Goal: Information Seeking & Learning: Learn about a topic

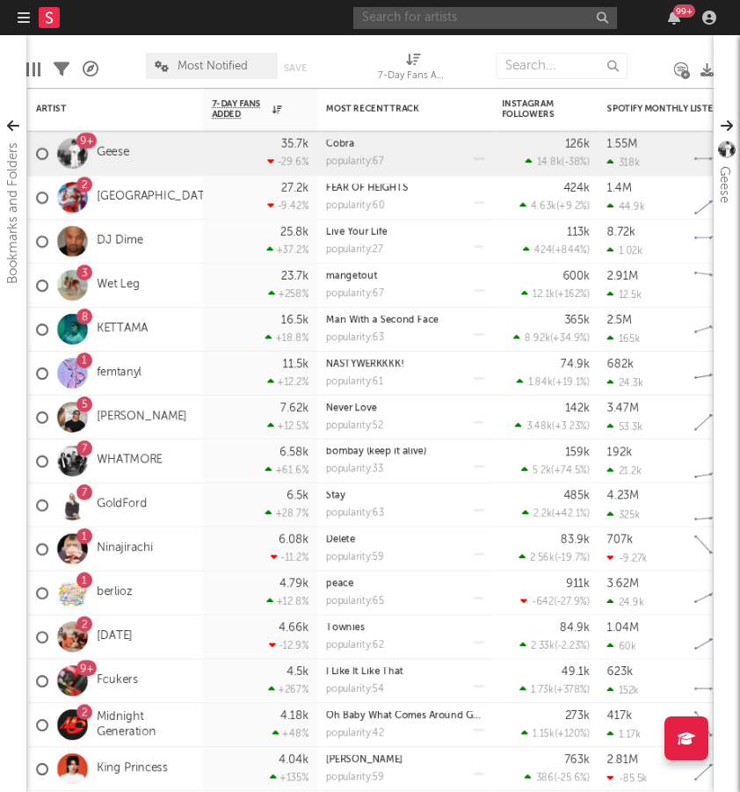
click at [469, 21] on input "text" at bounding box center [486, 18] width 264 height 22
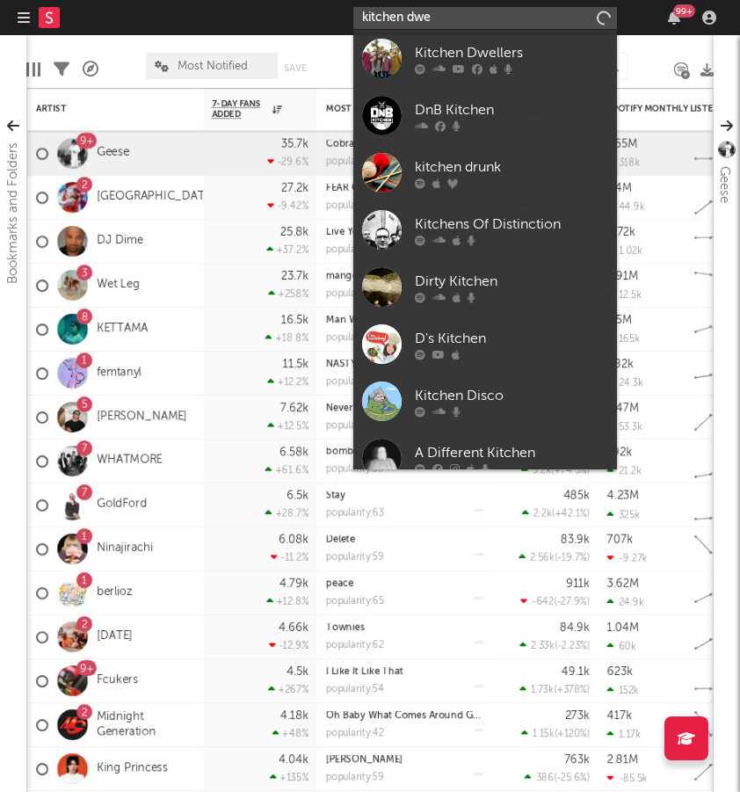
type input "kitchen dye"
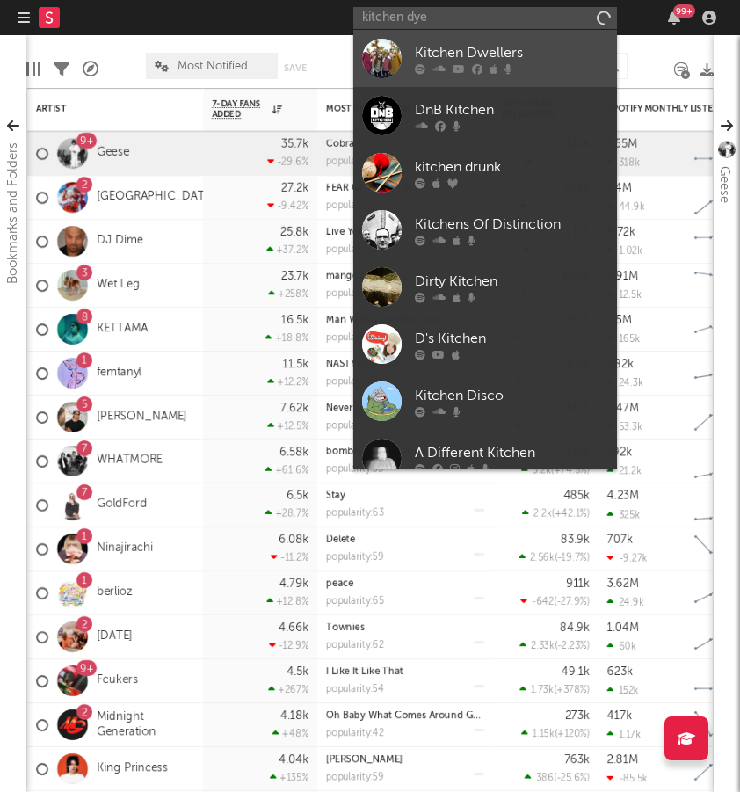
drag, startPoint x: 469, startPoint y: 21, endPoint x: 396, endPoint y: 67, distance: 86.1
click at [396, 67] on div at bounding box center [382, 59] width 40 height 40
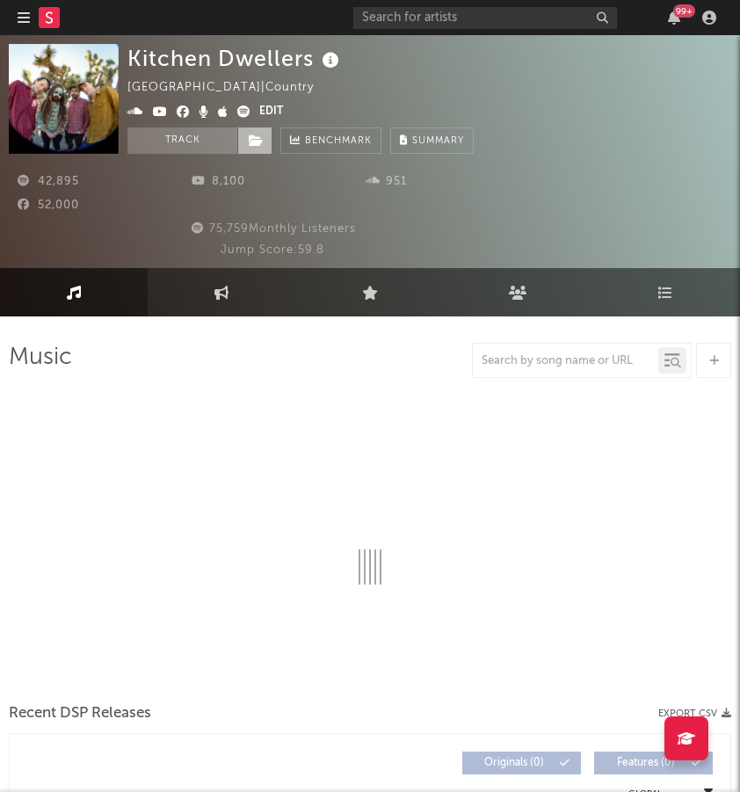
select select "6m"
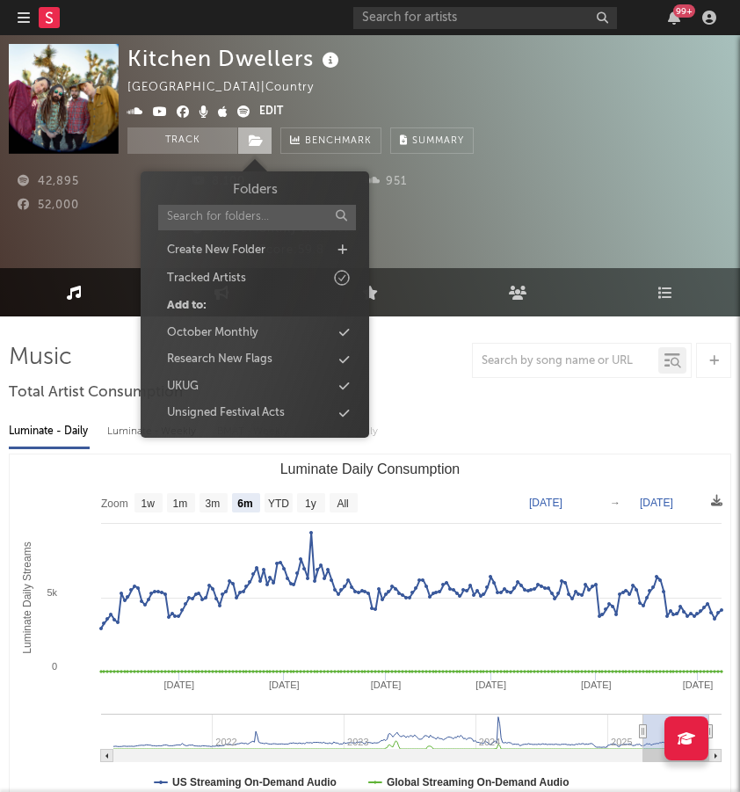
click at [260, 141] on icon at bounding box center [256, 141] width 15 height 12
click at [270, 405] on div "Unsigned Festival Acts" at bounding box center [226, 414] width 118 height 18
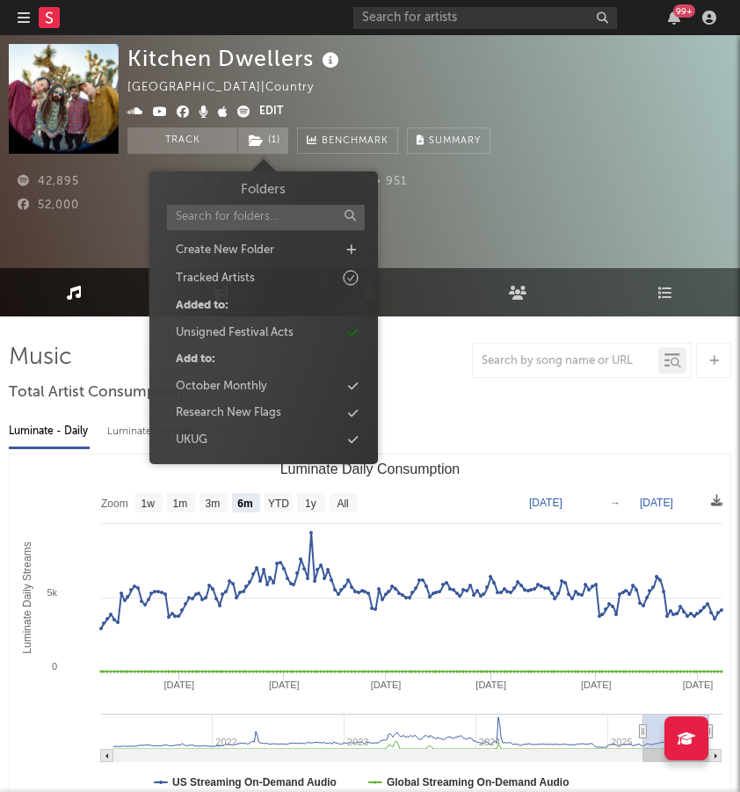
click at [617, 112] on div "Kitchen Dwellers United States | Country Edit Track ( 1 ) Benchmark Summary" at bounding box center [430, 99] width 604 height 110
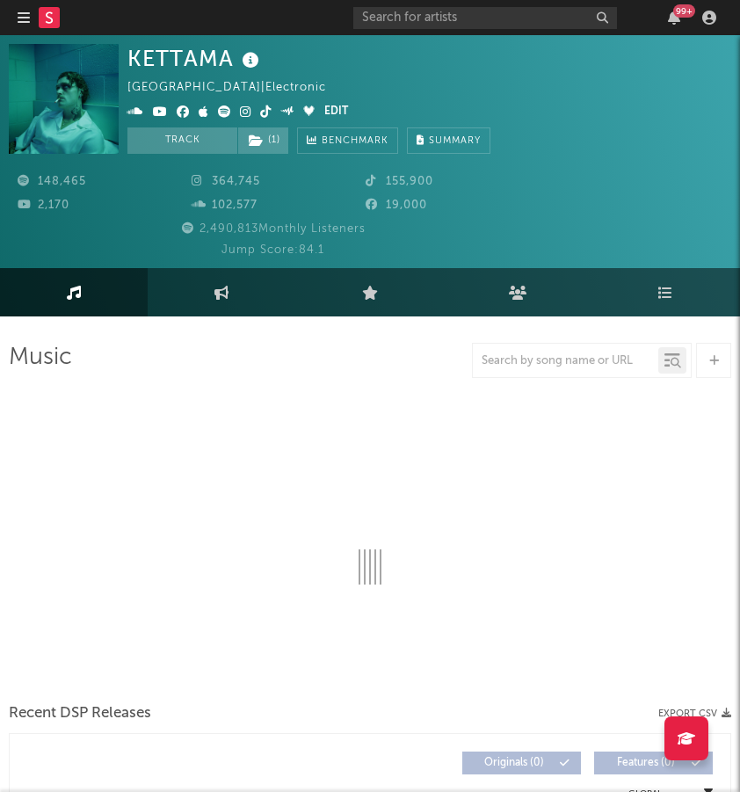
select select "6m"
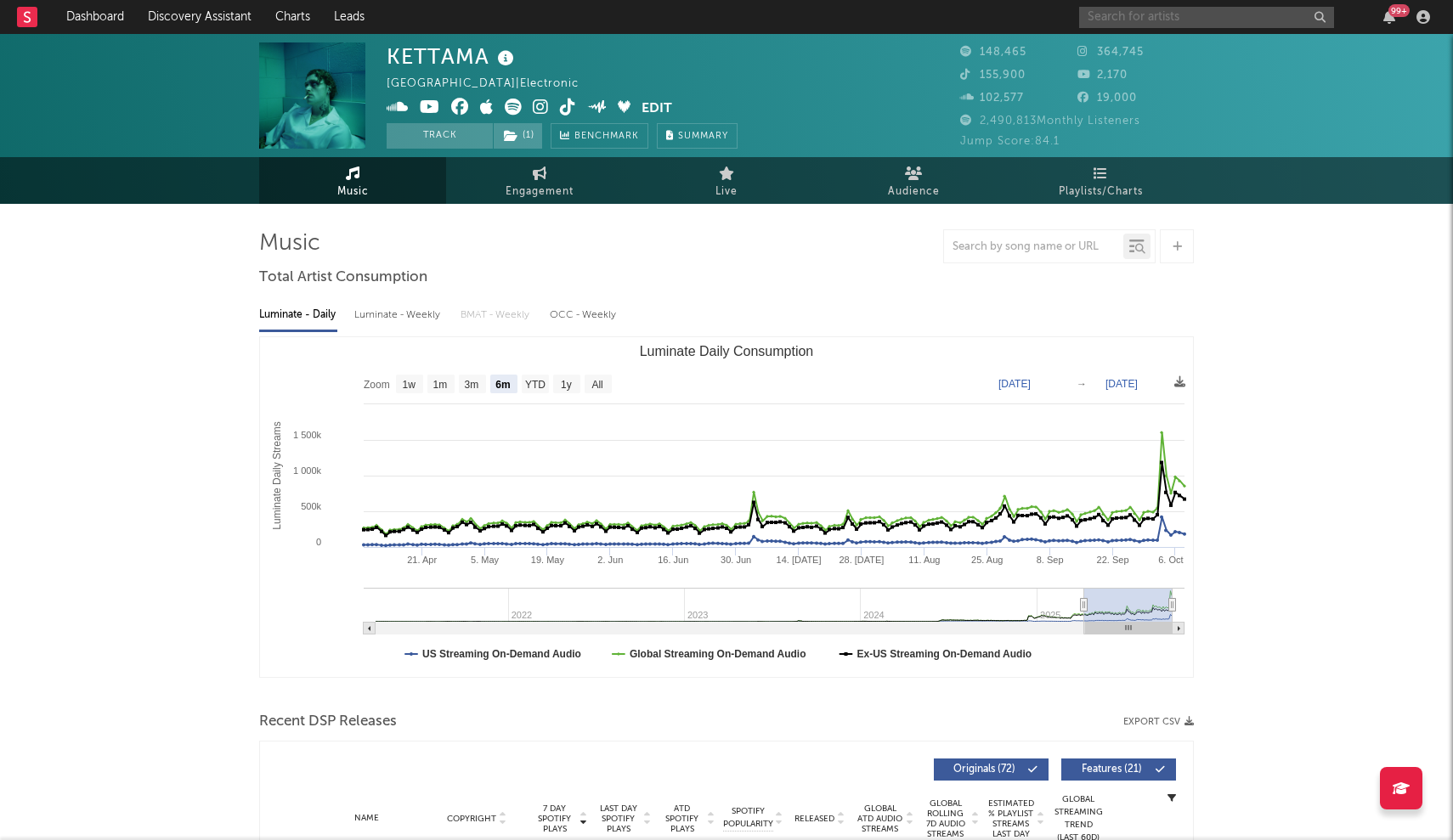
click at [715, 20] on input "text" at bounding box center [1207, 17] width 255 height 21
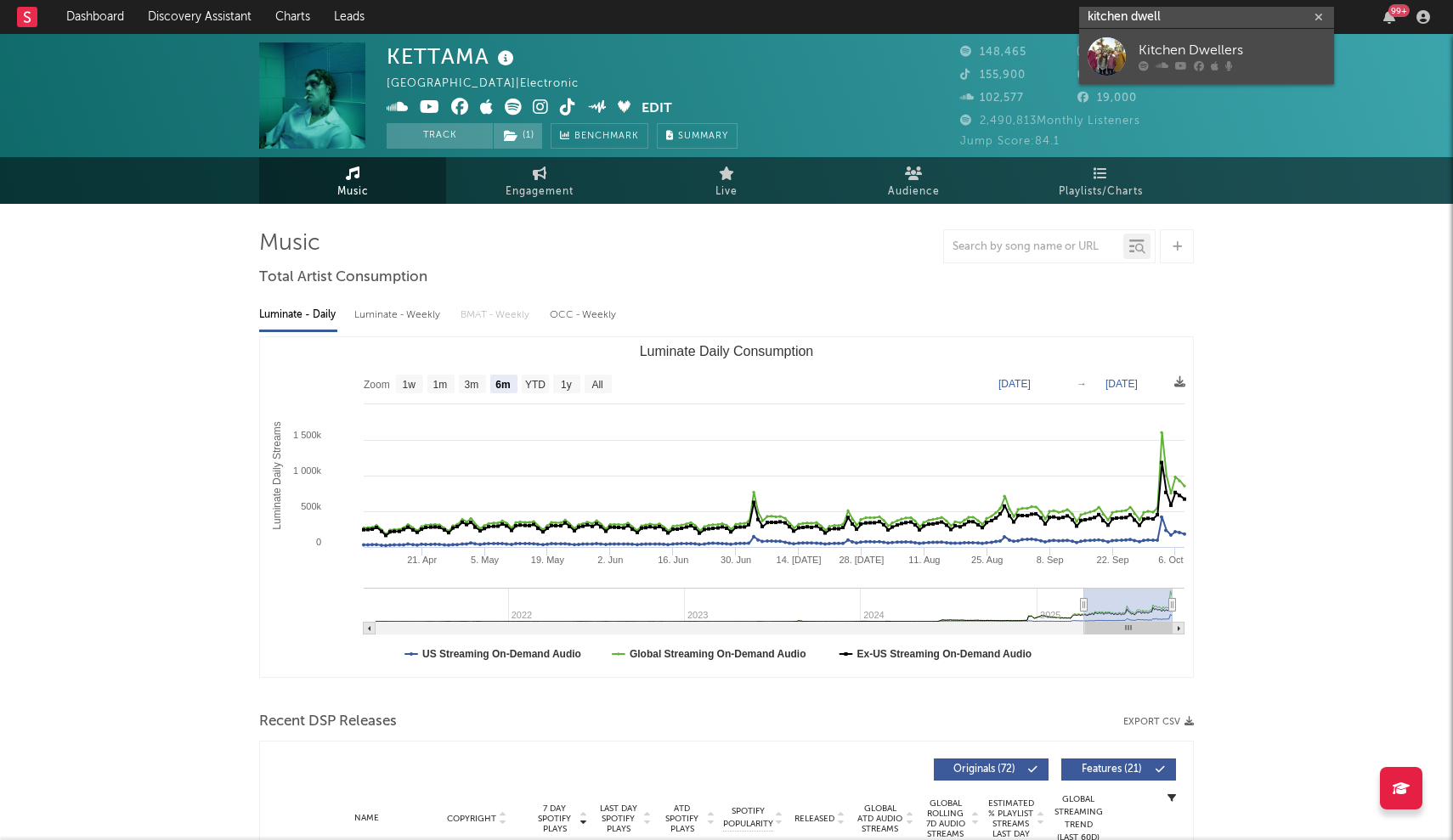
type input "kitchen dwell"
click at [715, 39] on link "Kitchen Dwellers" at bounding box center [1207, 56] width 255 height 55
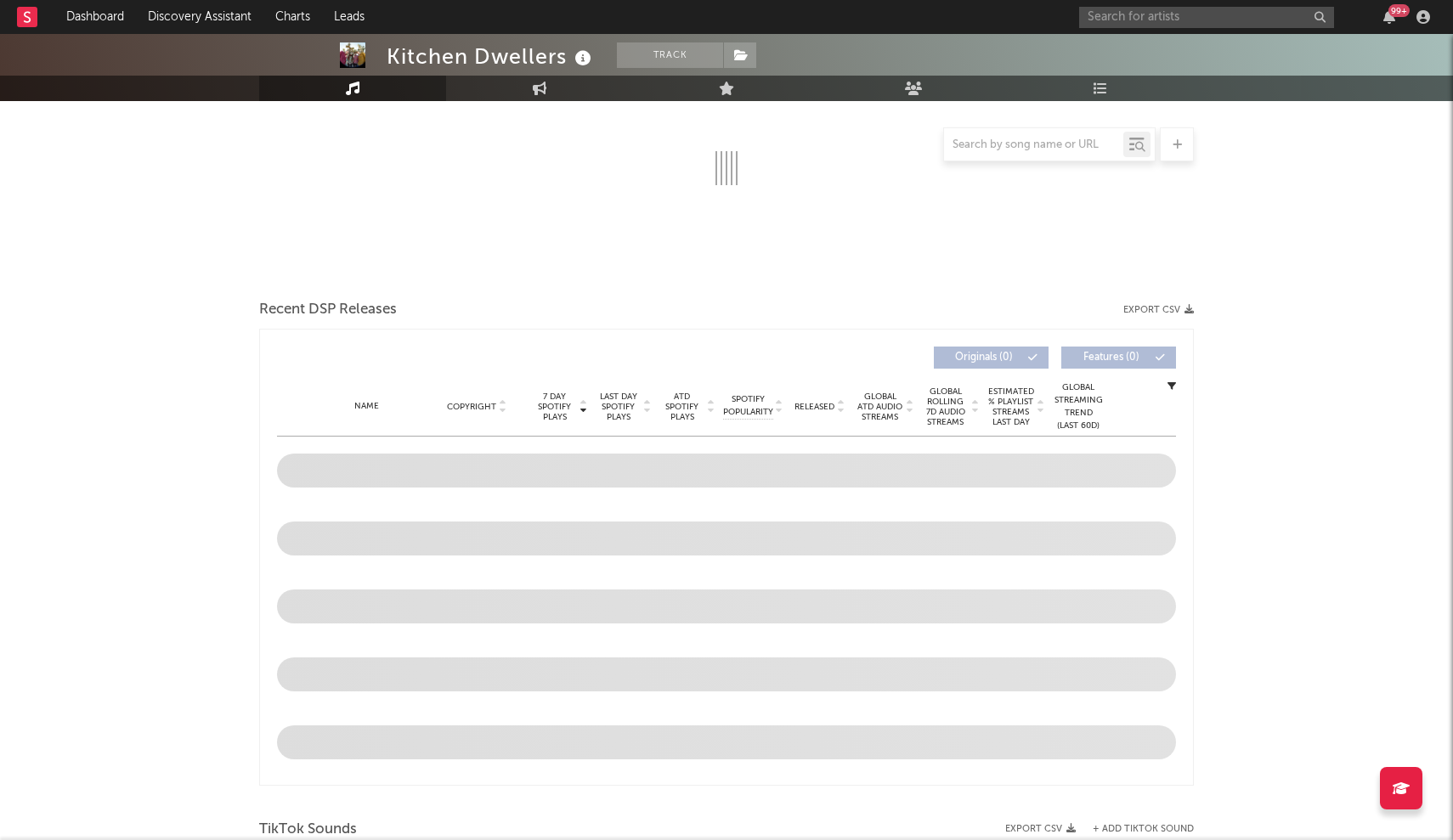
scroll to position [400, 0]
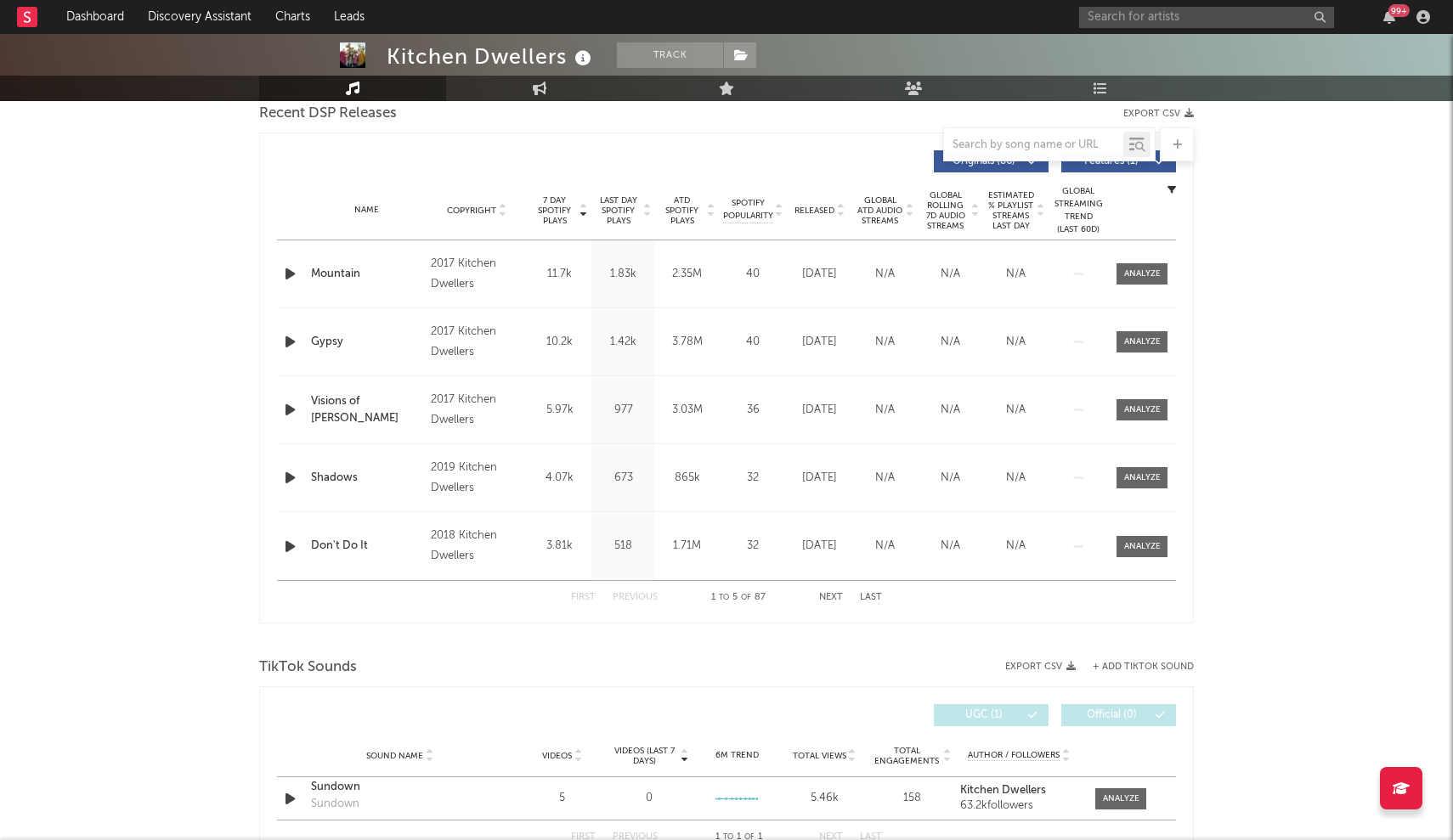
select select "6m"
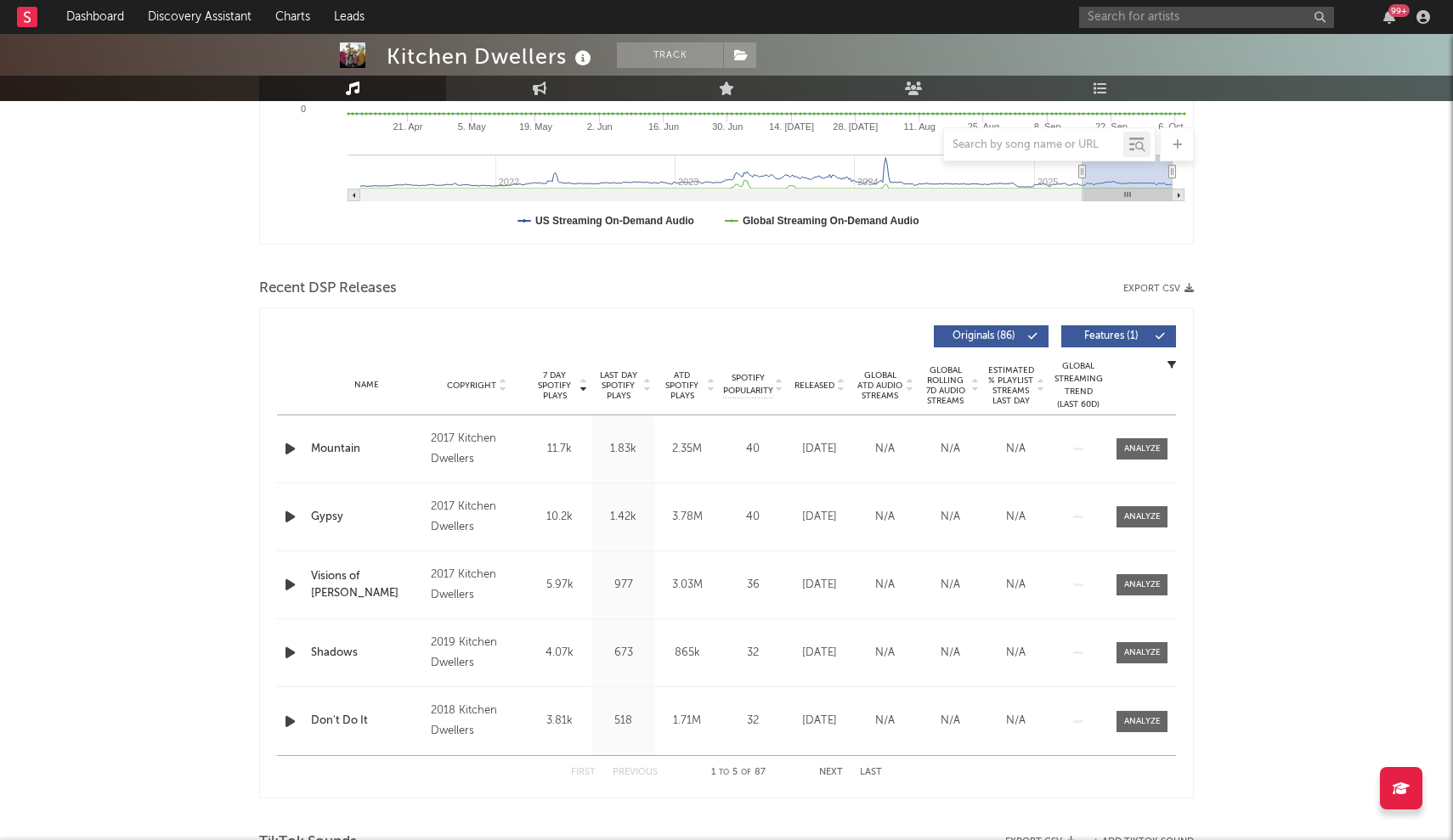
scroll to position [447, 0]
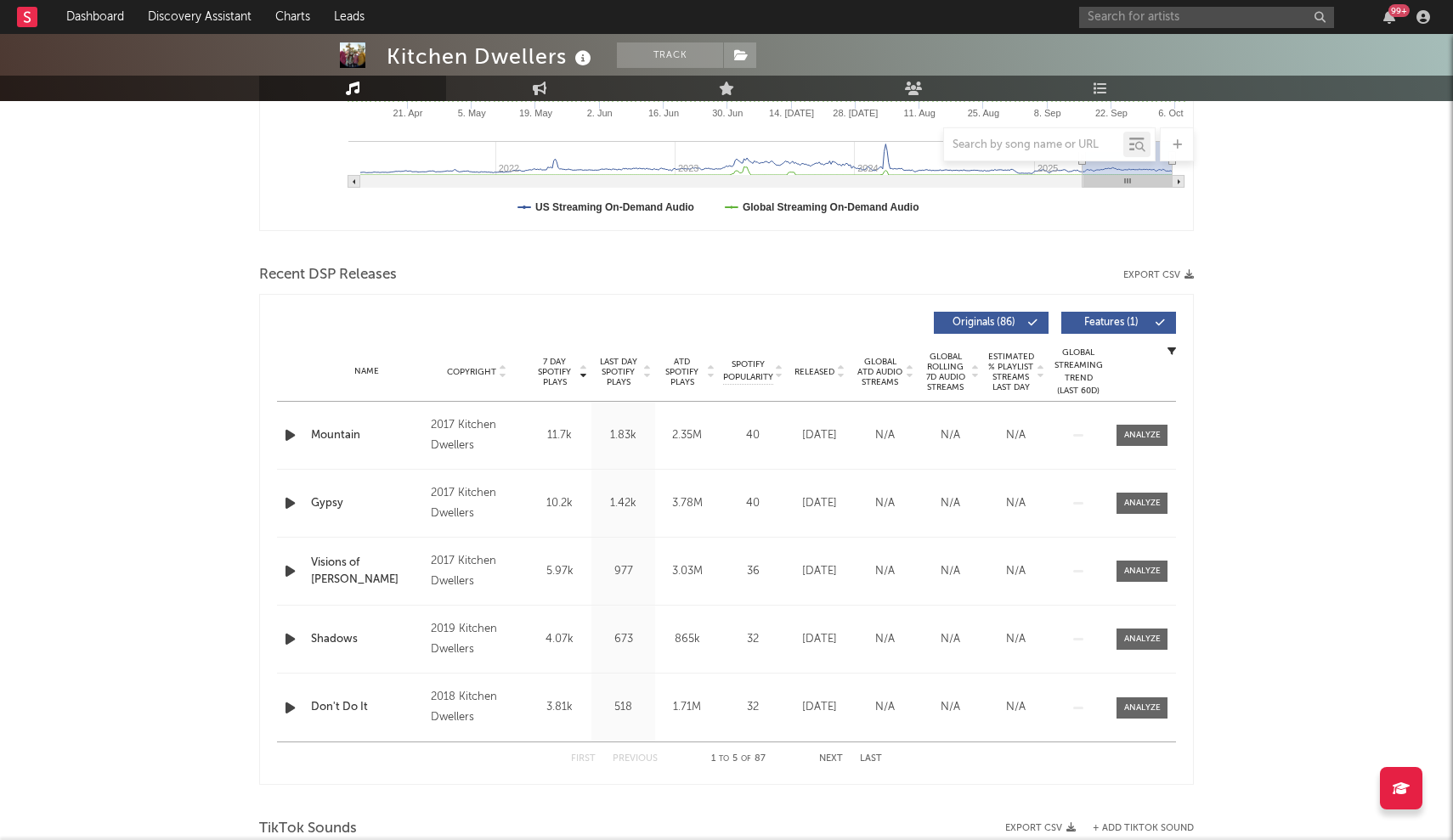
click at [715, 373] on span "Released" at bounding box center [813, 372] width 40 height 11
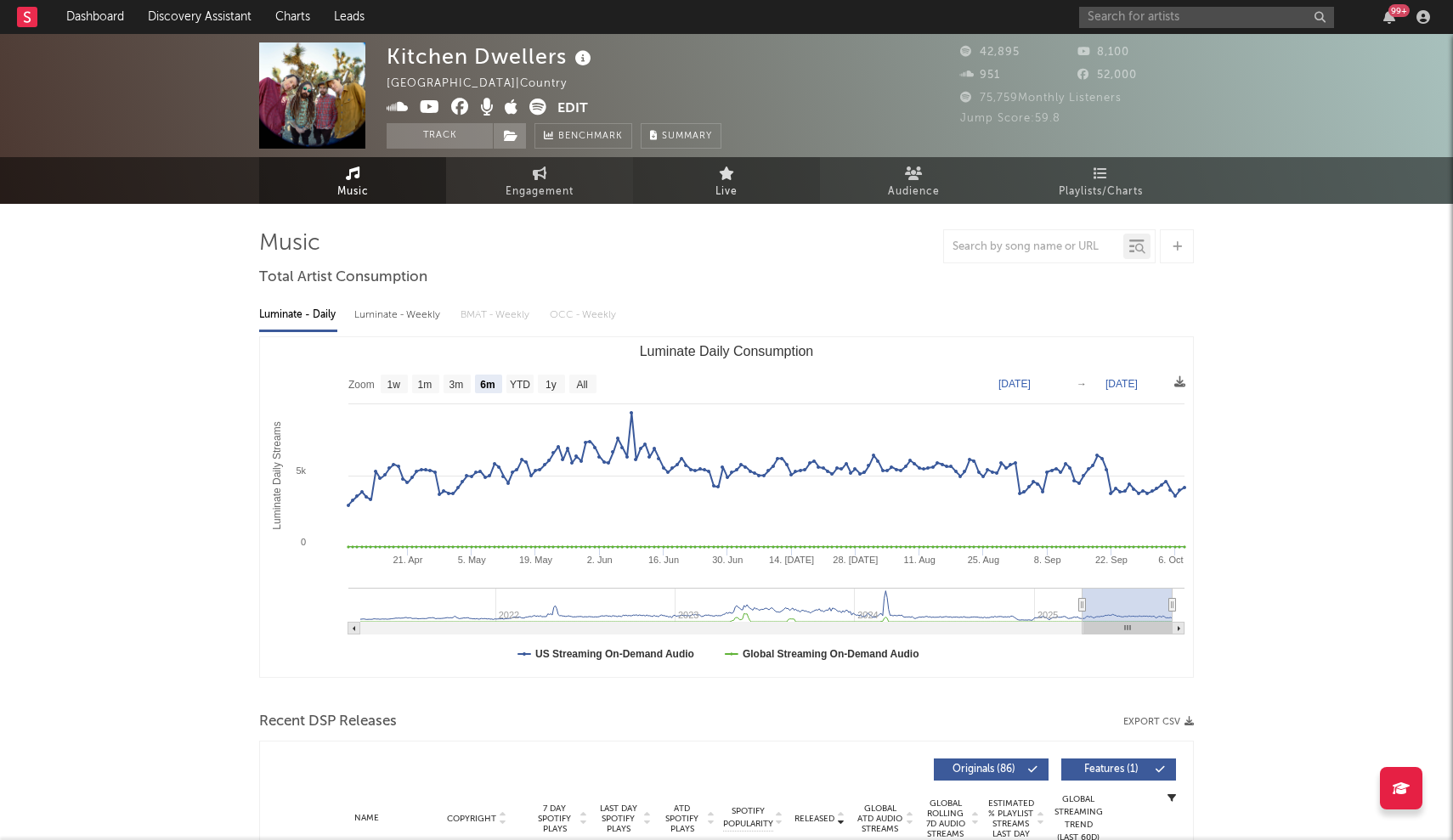
scroll to position [0, 0]
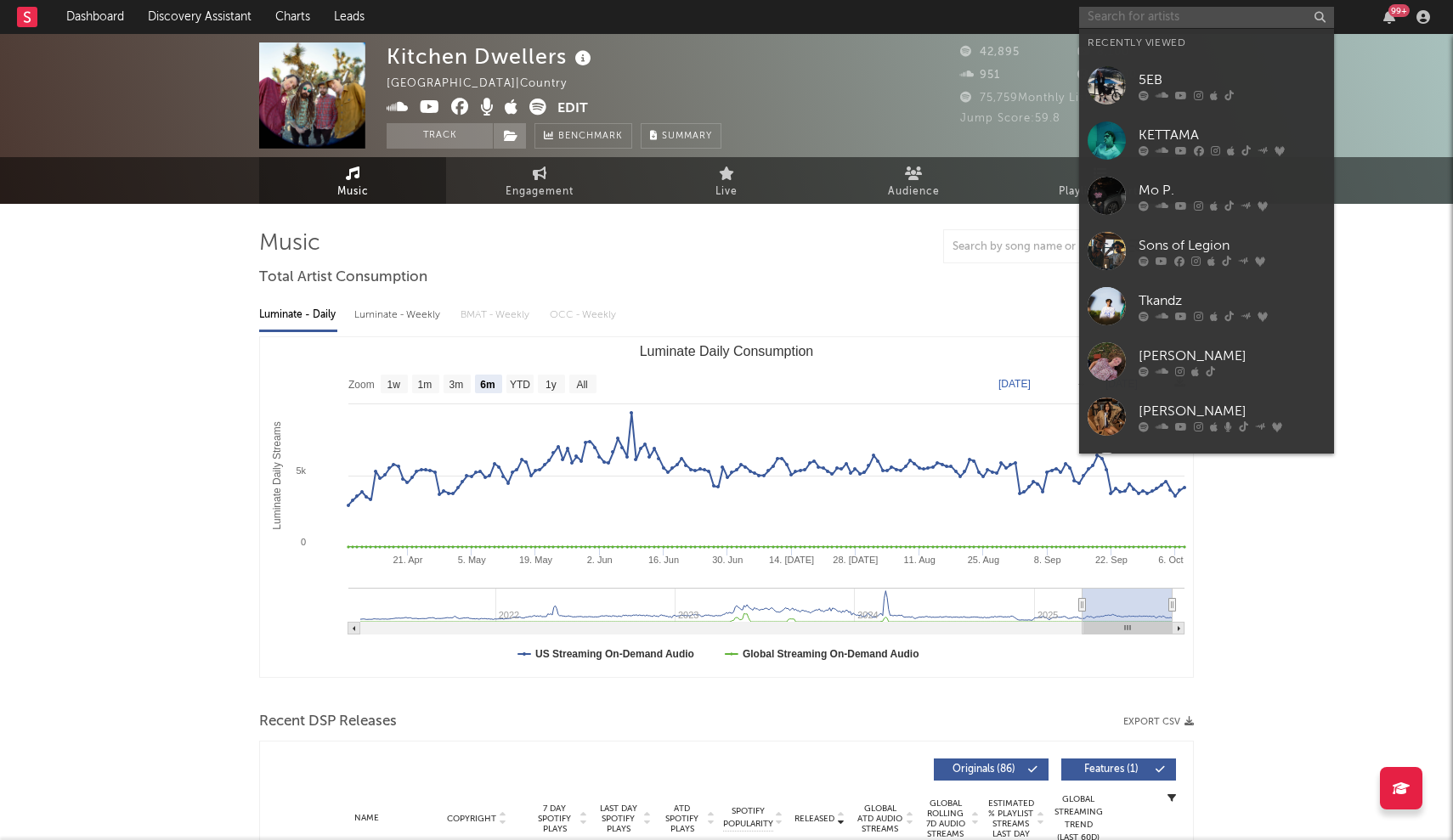
click at [715, 16] on input "text" at bounding box center [1207, 17] width 255 height 21
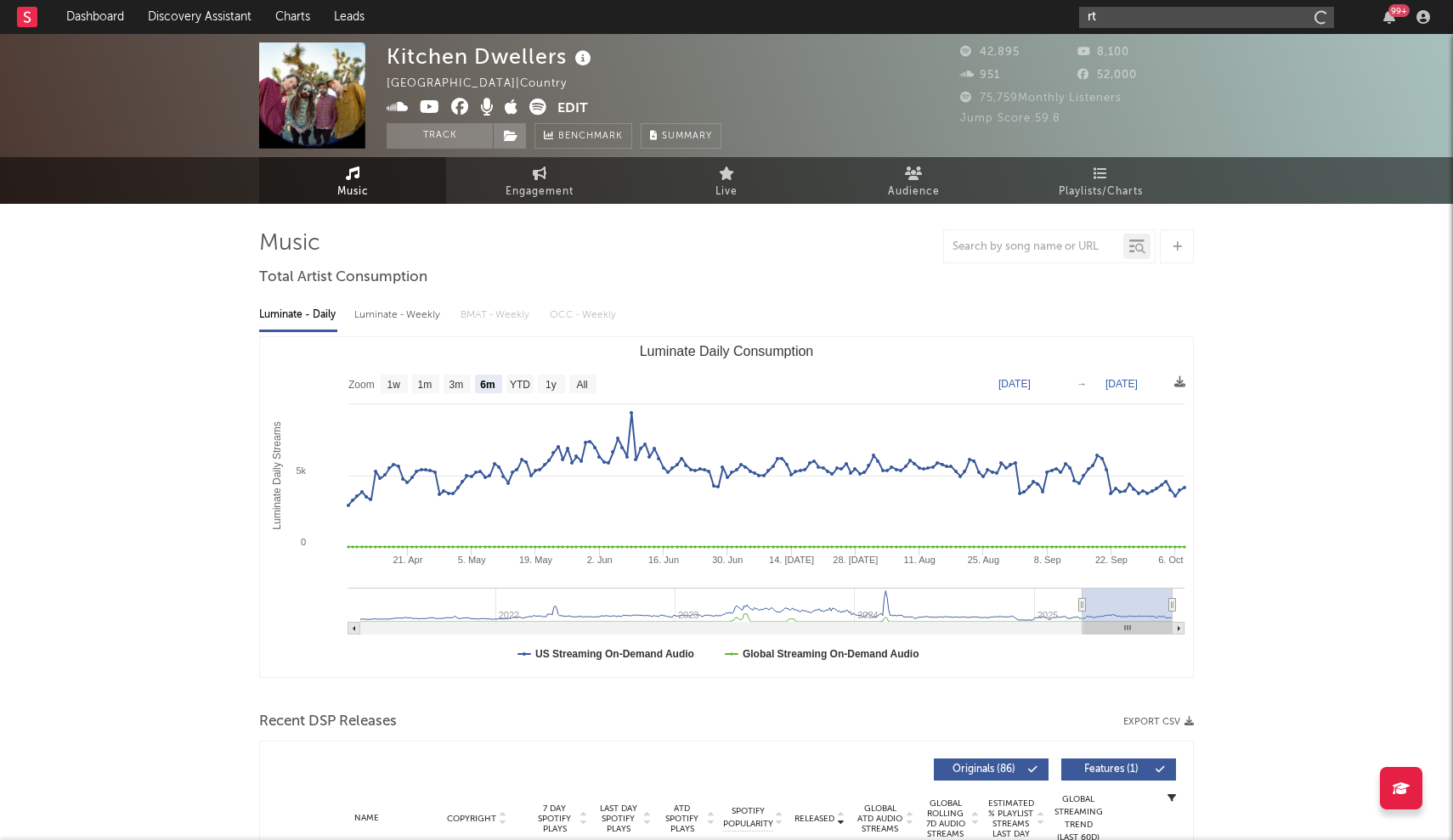
type input "r"
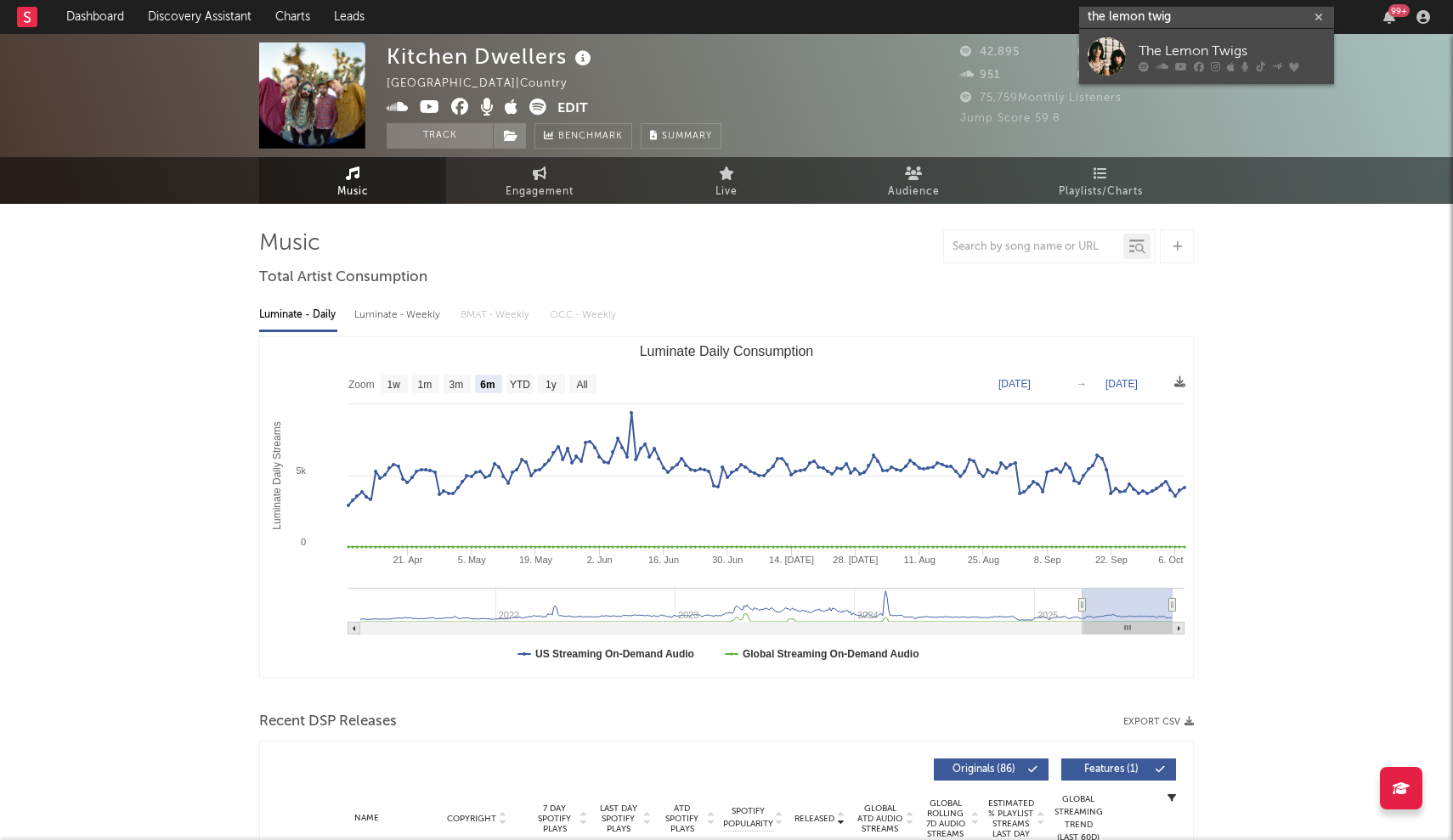
type input "the lemon twig"
click at [715, 58] on div at bounding box center [1107, 57] width 39 height 39
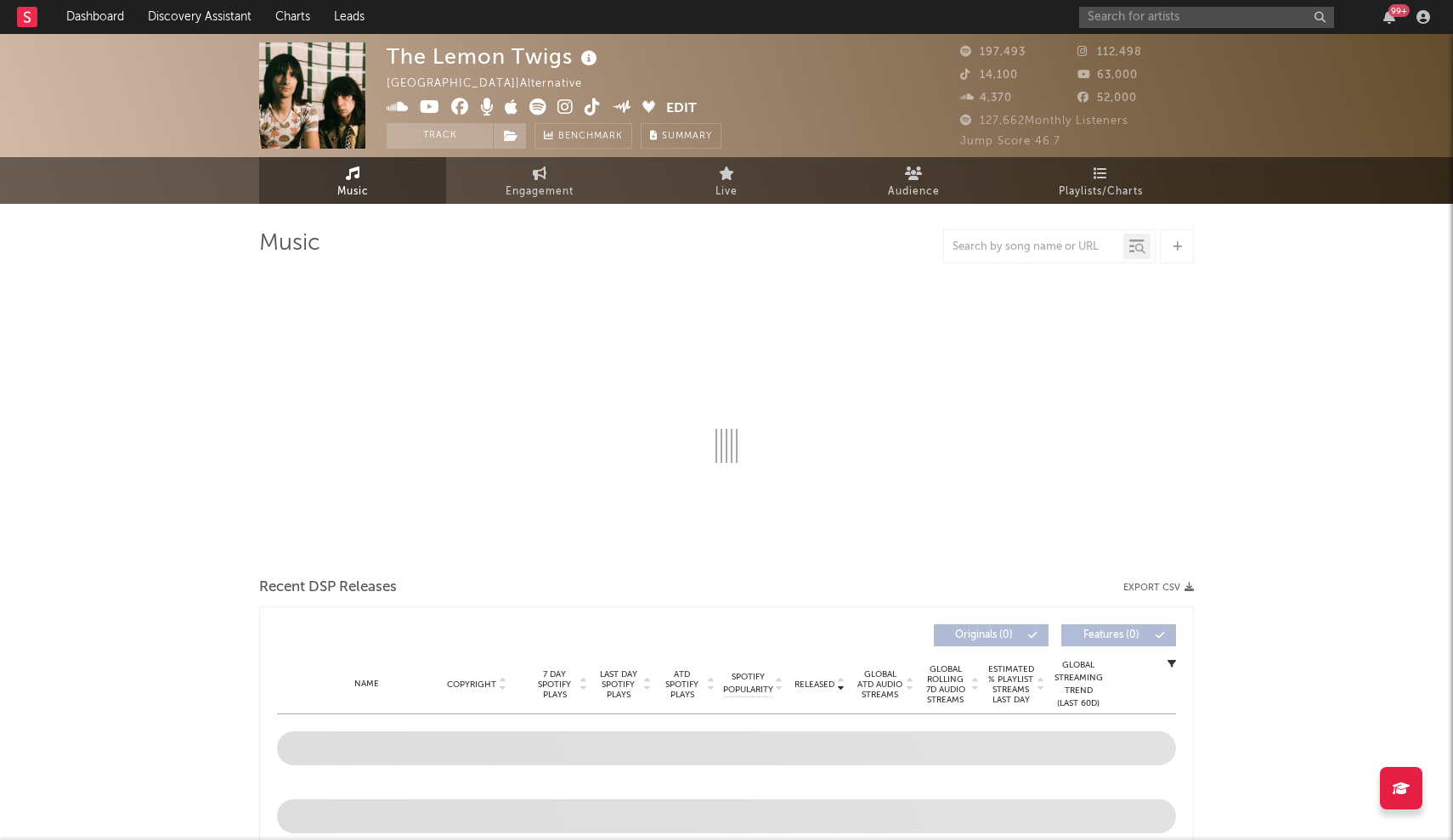
select select "6m"
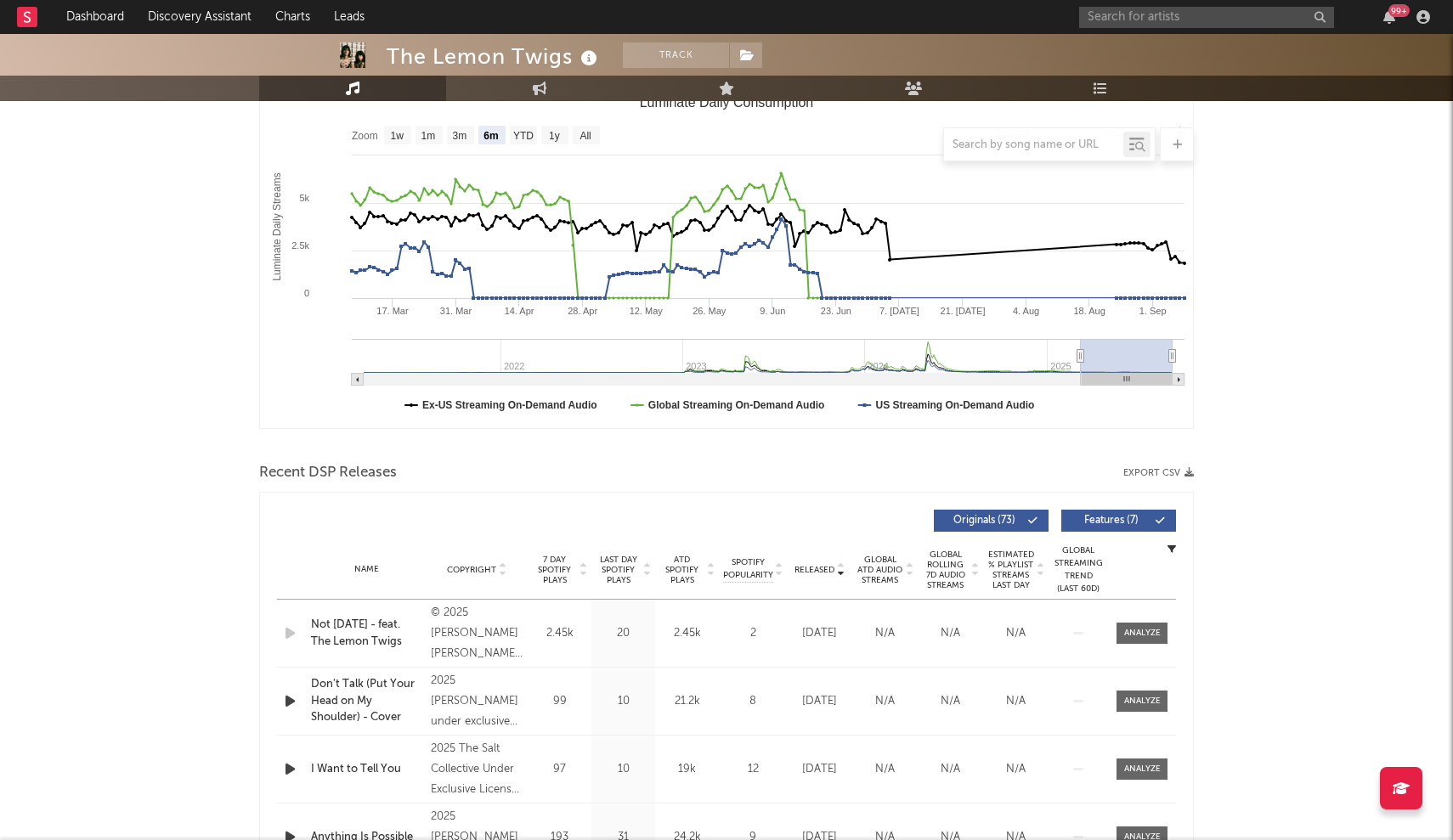
scroll to position [608, 0]
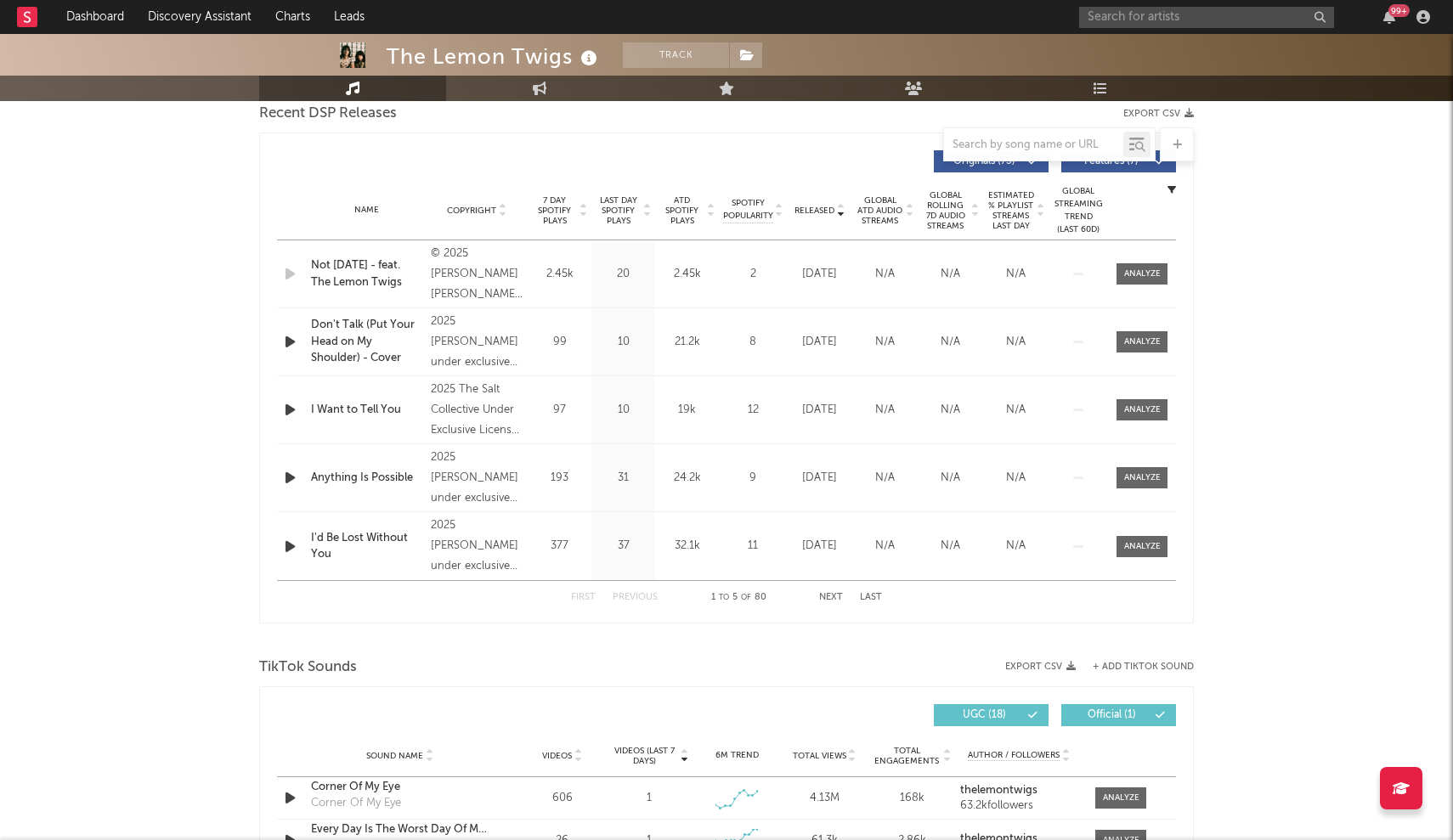
click at [715, 210] on span "Released" at bounding box center [813, 210] width 40 height 11
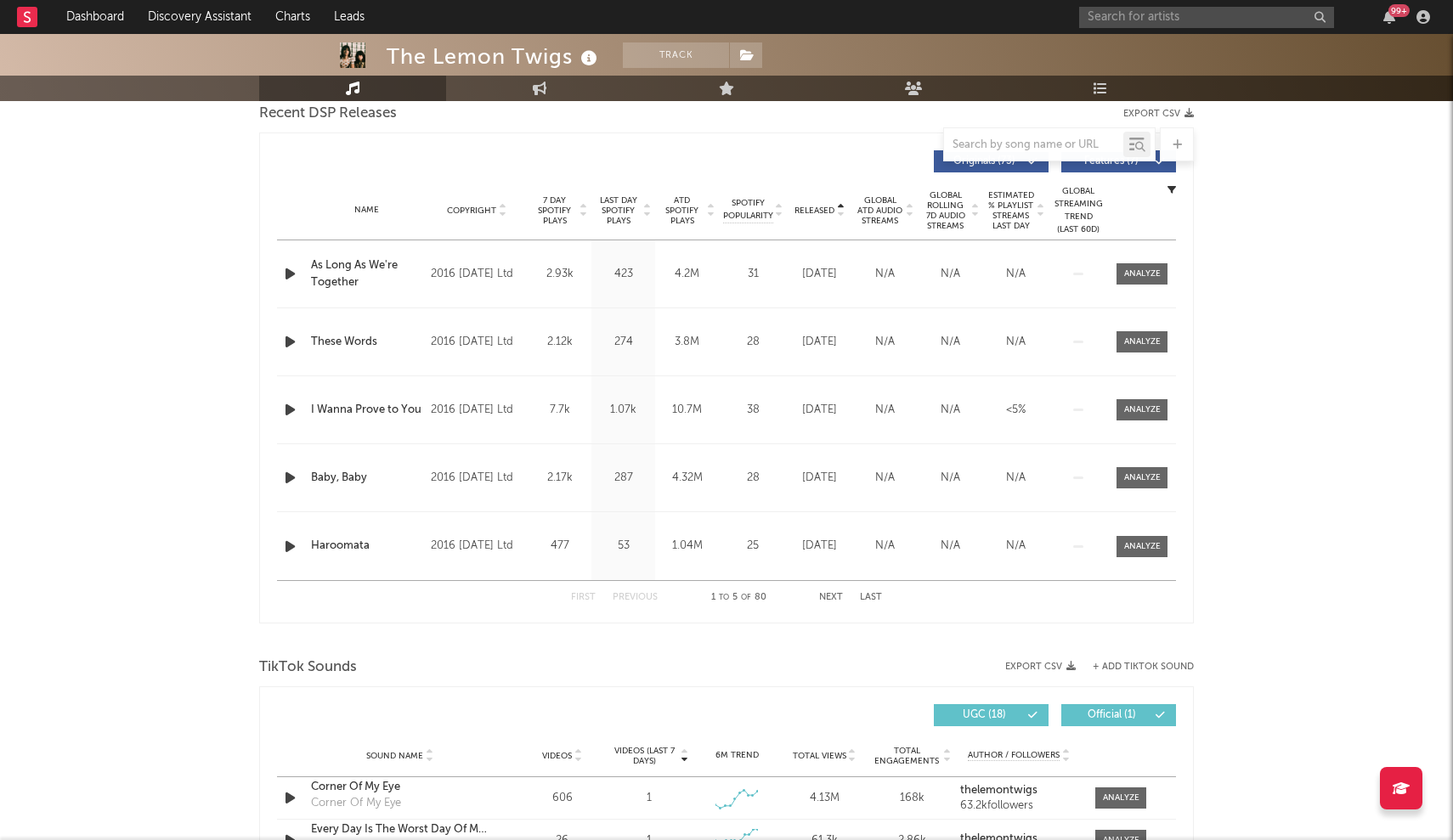
click at [715, 210] on span "Released" at bounding box center [813, 210] width 40 height 11
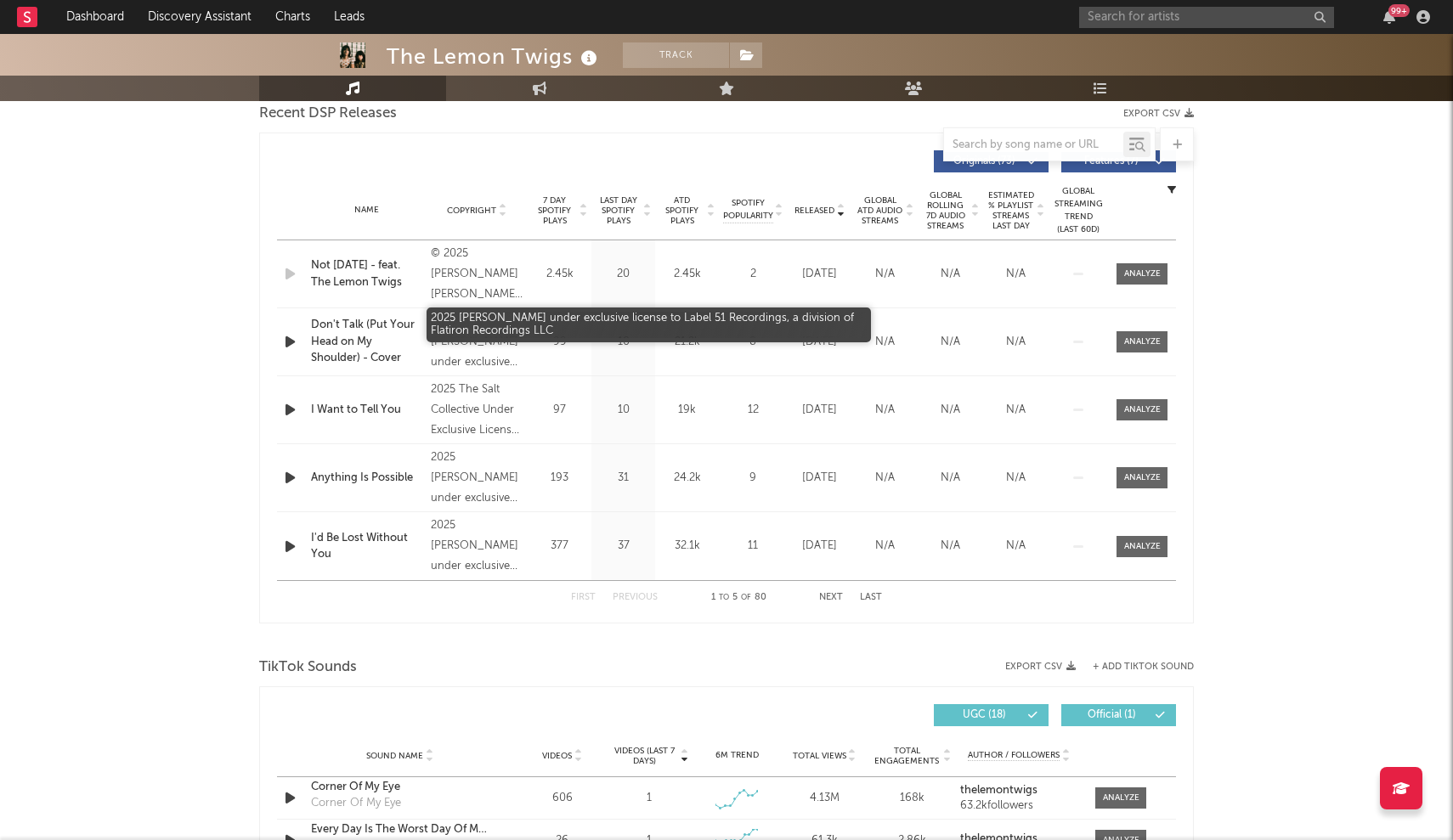
click at [478, 340] on div "2025 Chris Stamey under exclusive license to Label 51 Recordings, a division of…" at bounding box center [477, 342] width 93 height 61
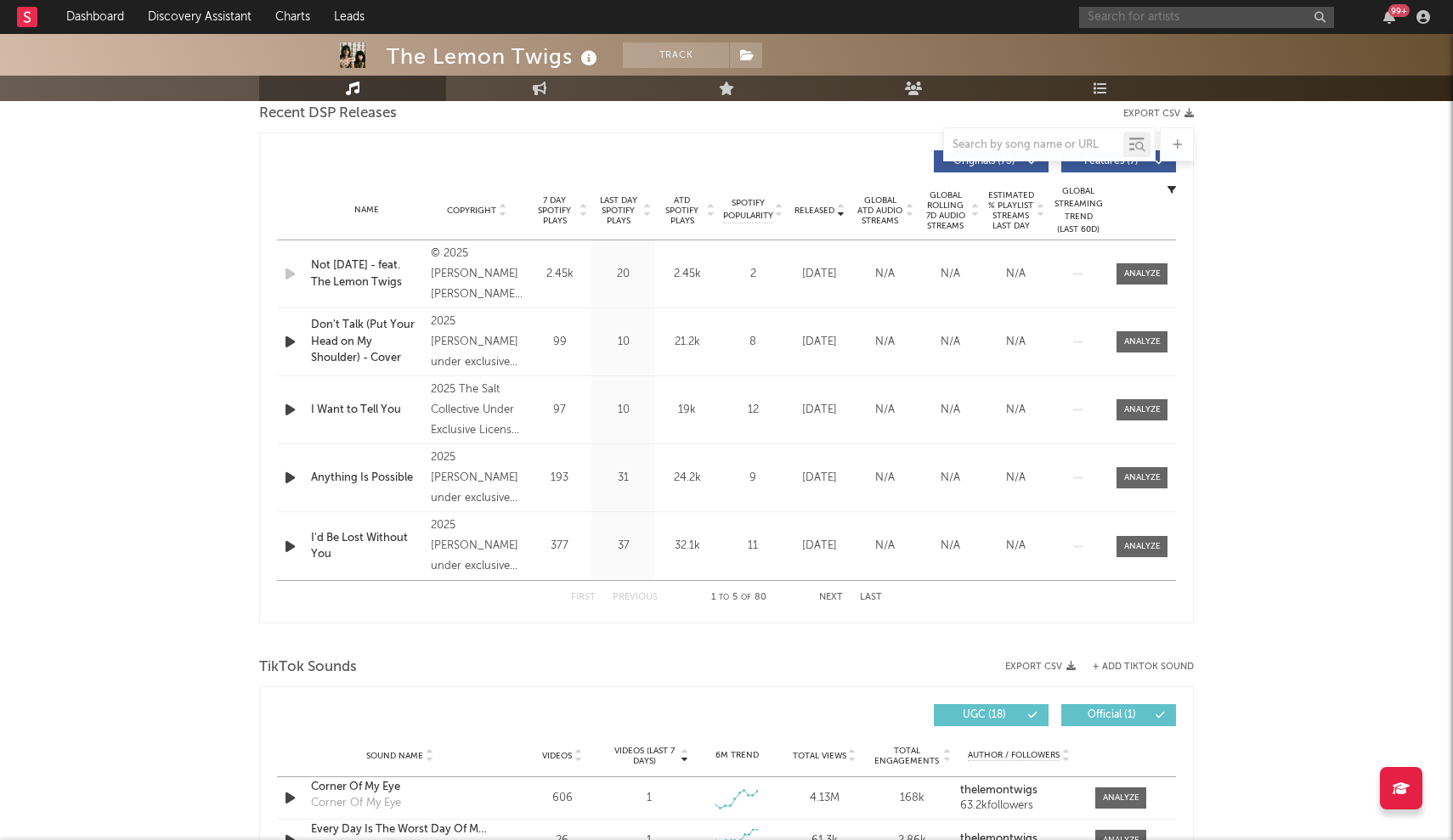
click at [715, 21] on input "text" at bounding box center [1207, 17] width 255 height 21
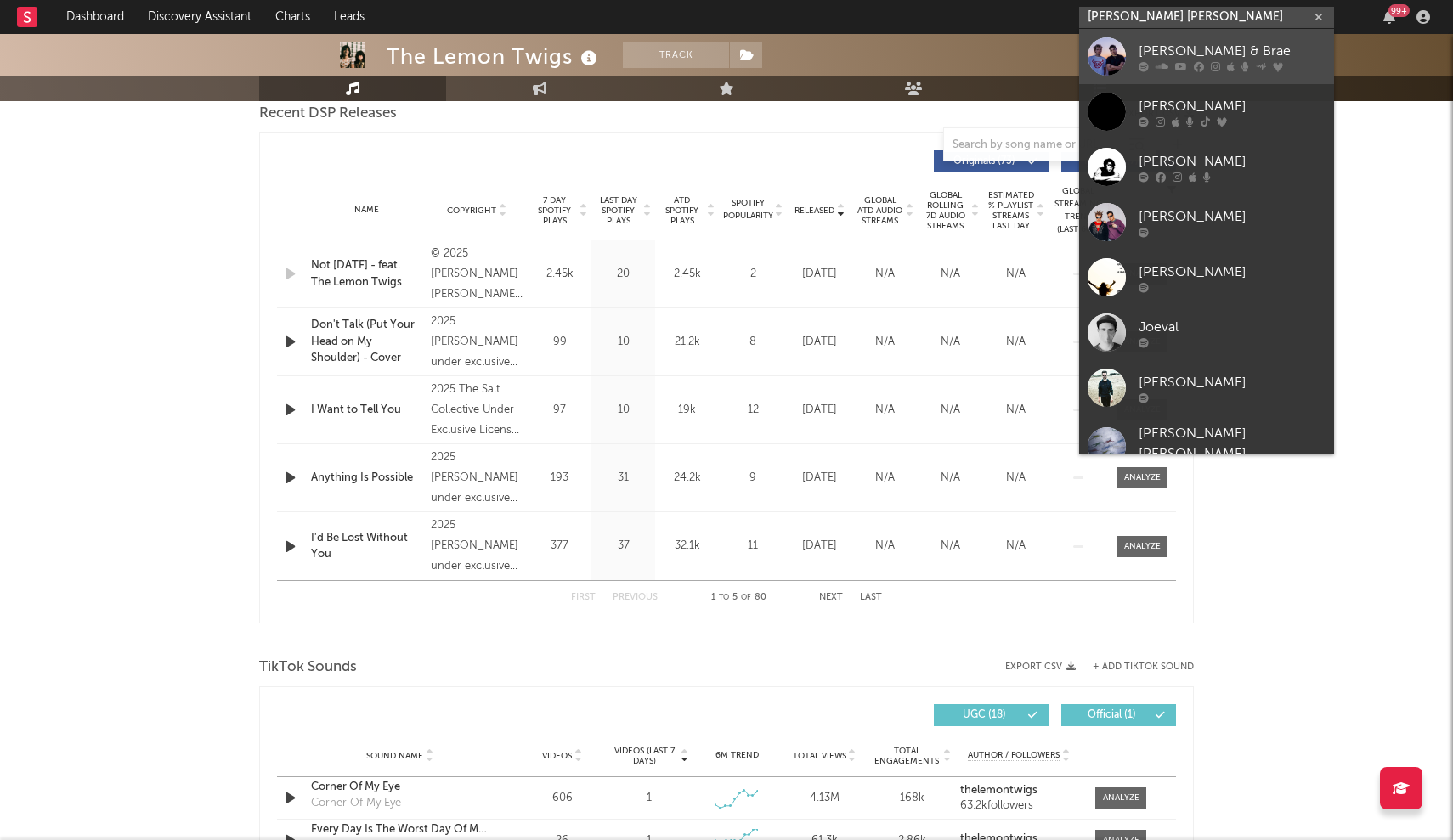
type input "Joey Val"
click at [715, 45] on div "Joey Valence & Brae" at bounding box center [1231, 50] width 186 height 20
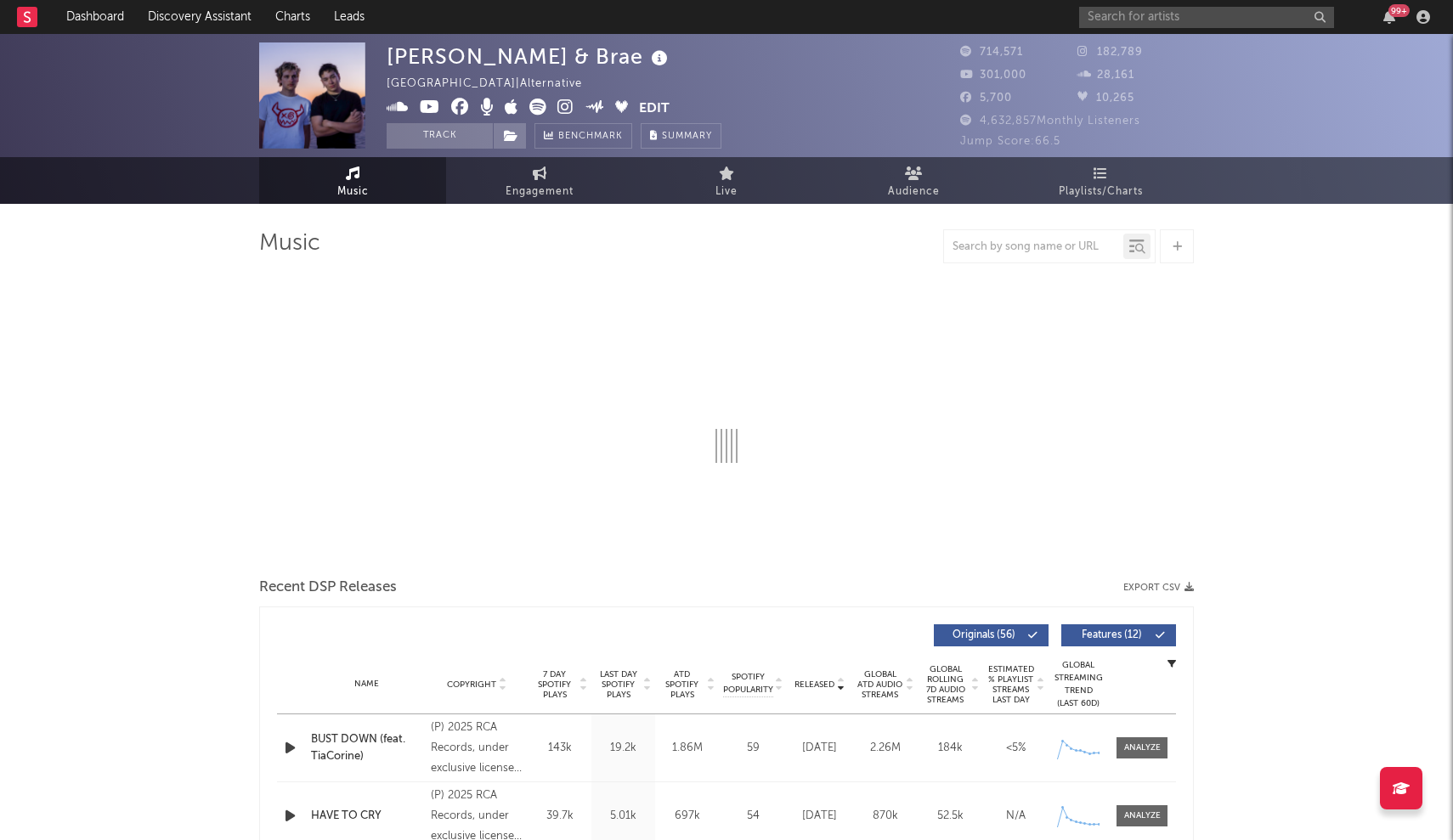
select select "6m"
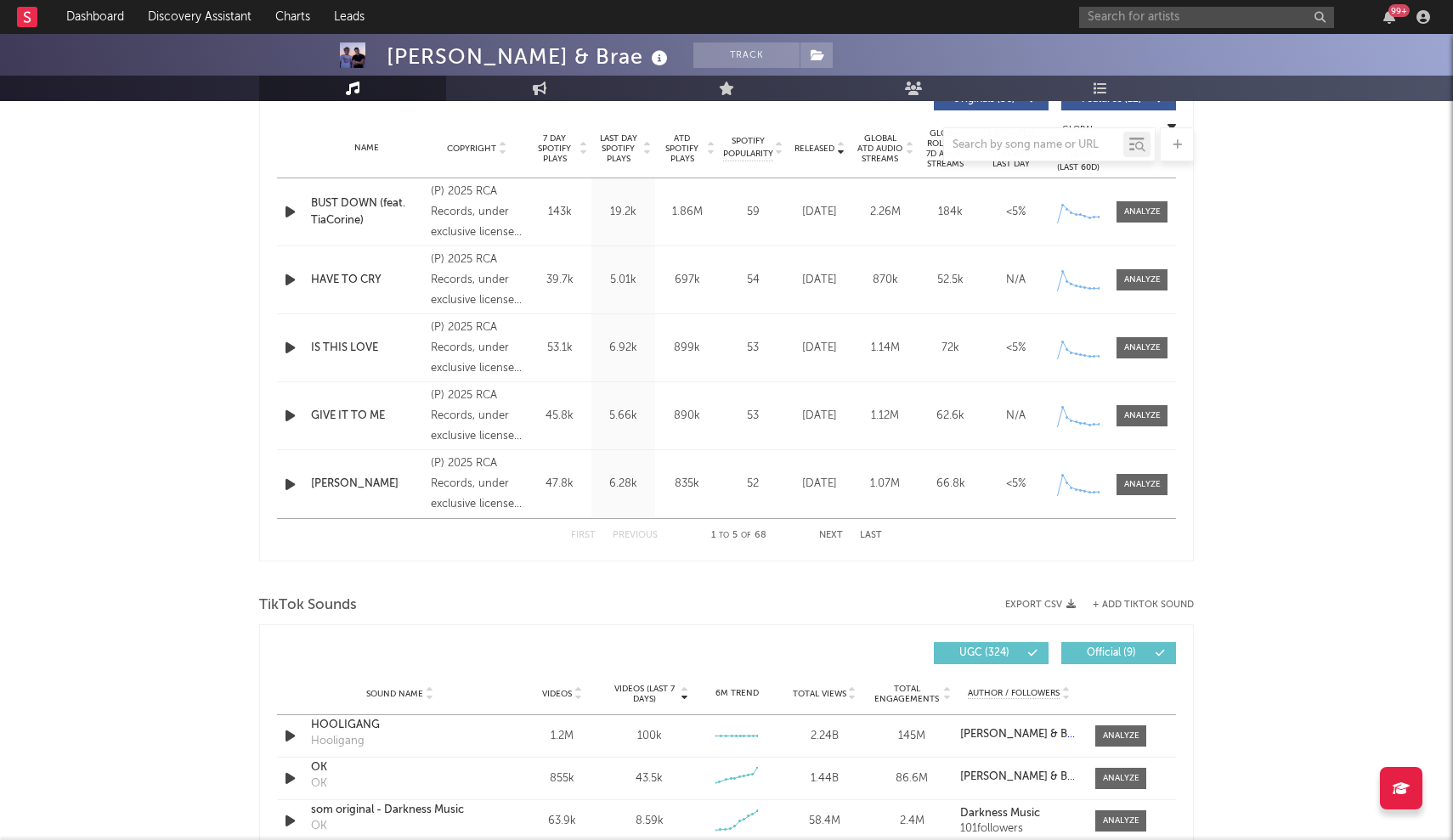
scroll to position [656, 0]
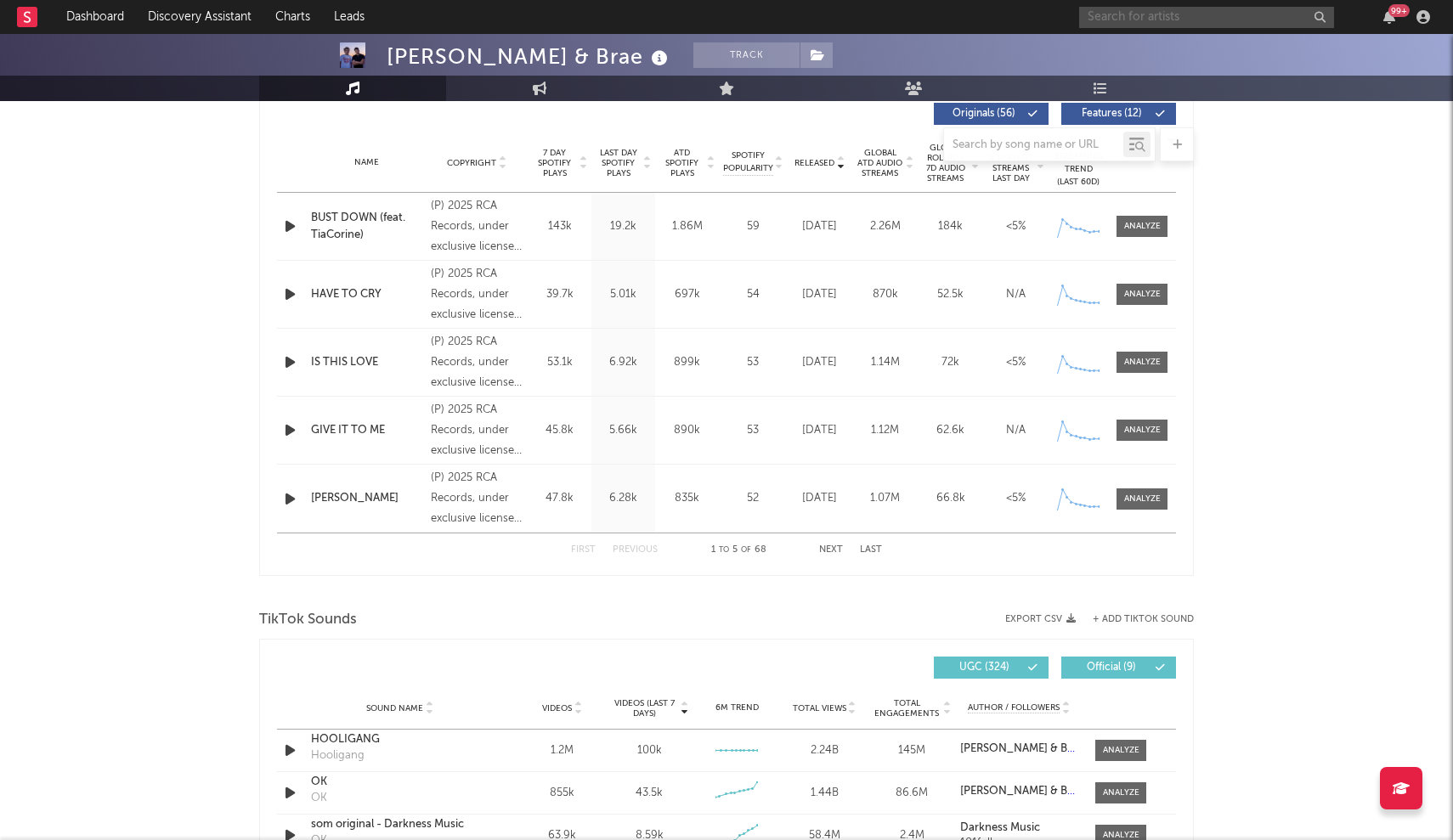
click at [715, 10] on input "text" at bounding box center [1207, 17] width 255 height 21
type input "wilderado"
click at [715, 34] on link "Wilderado" at bounding box center [1207, 56] width 255 height 55
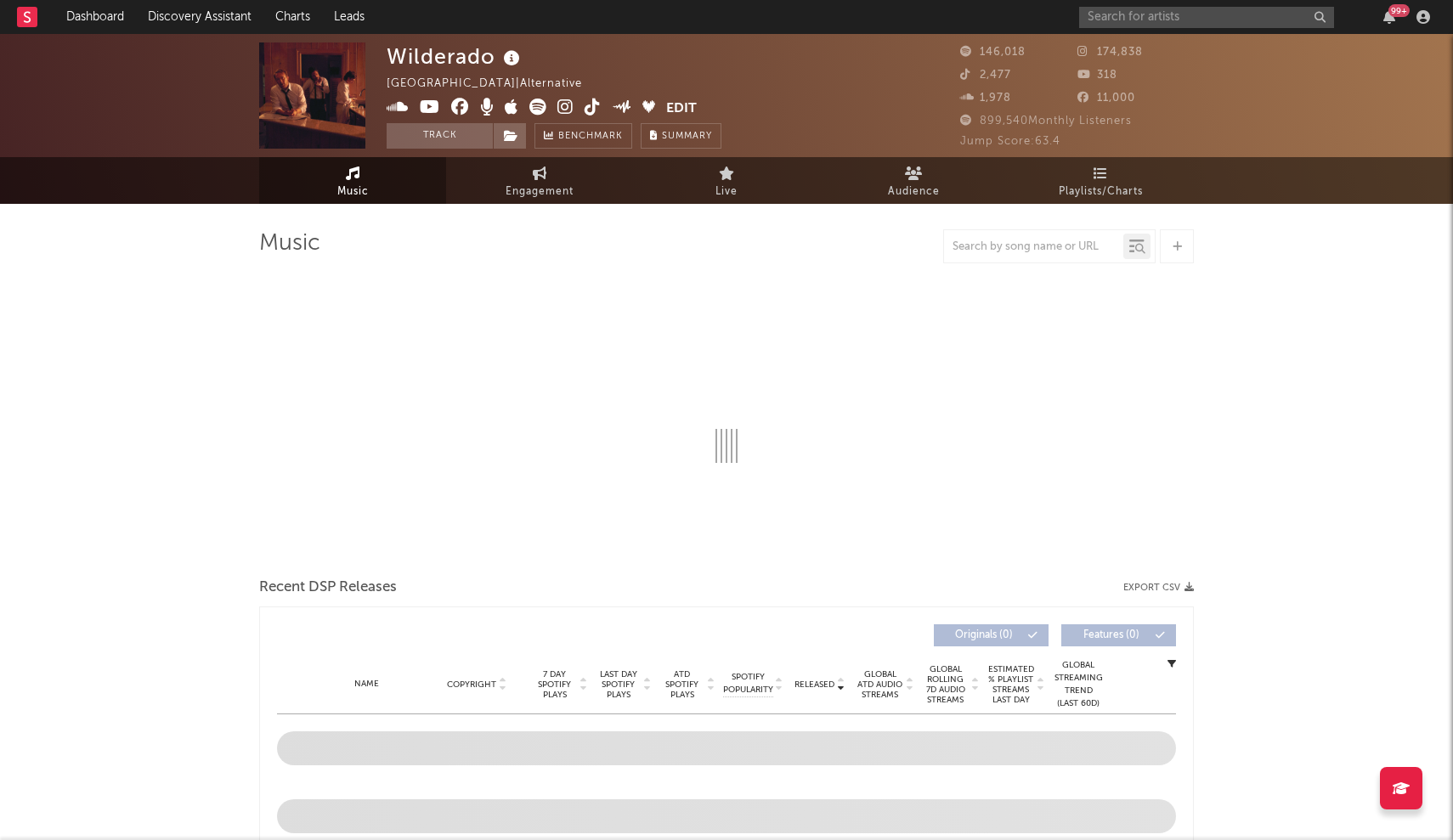
select select "6m"
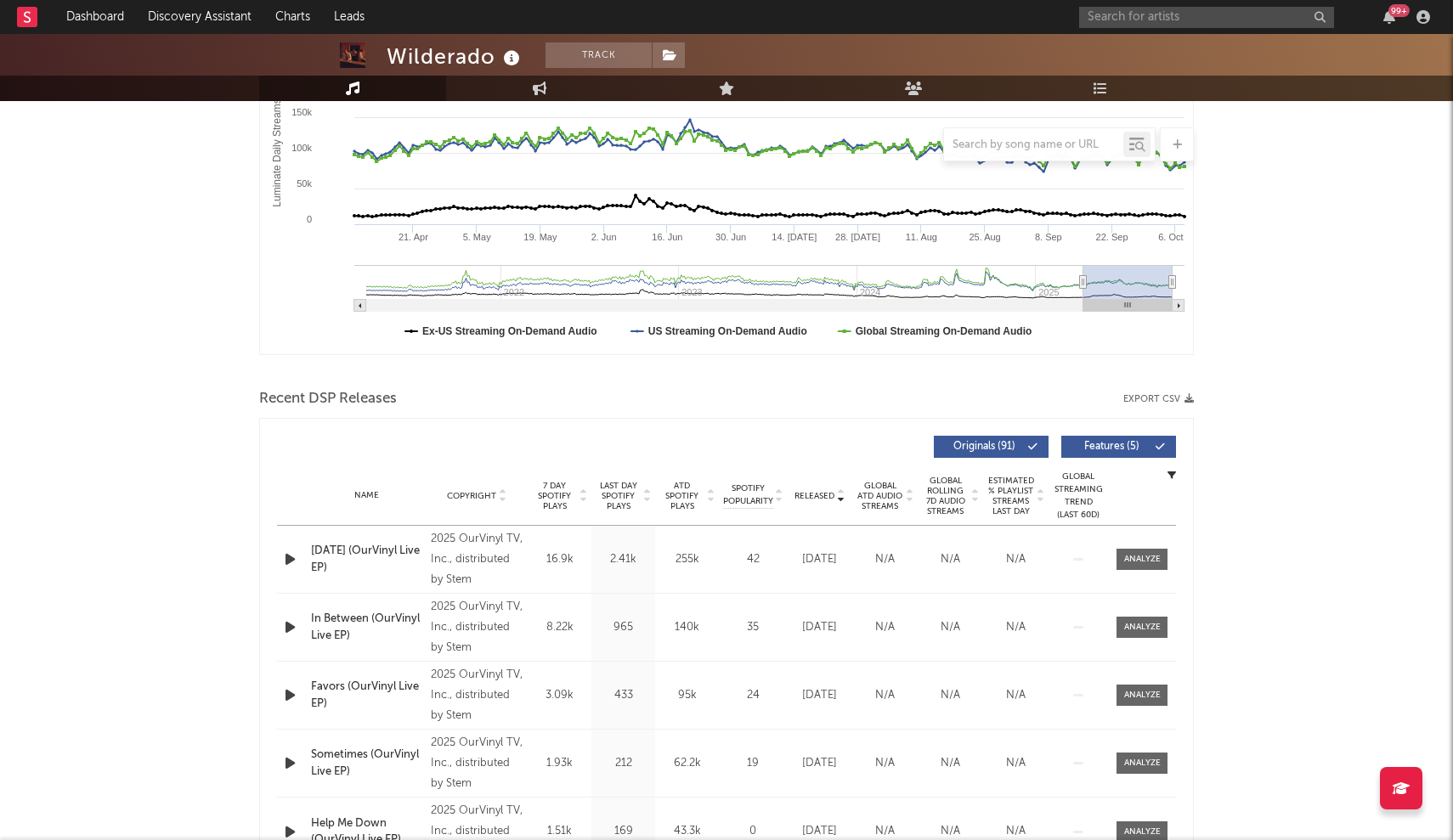
scroll to position [673, 0]
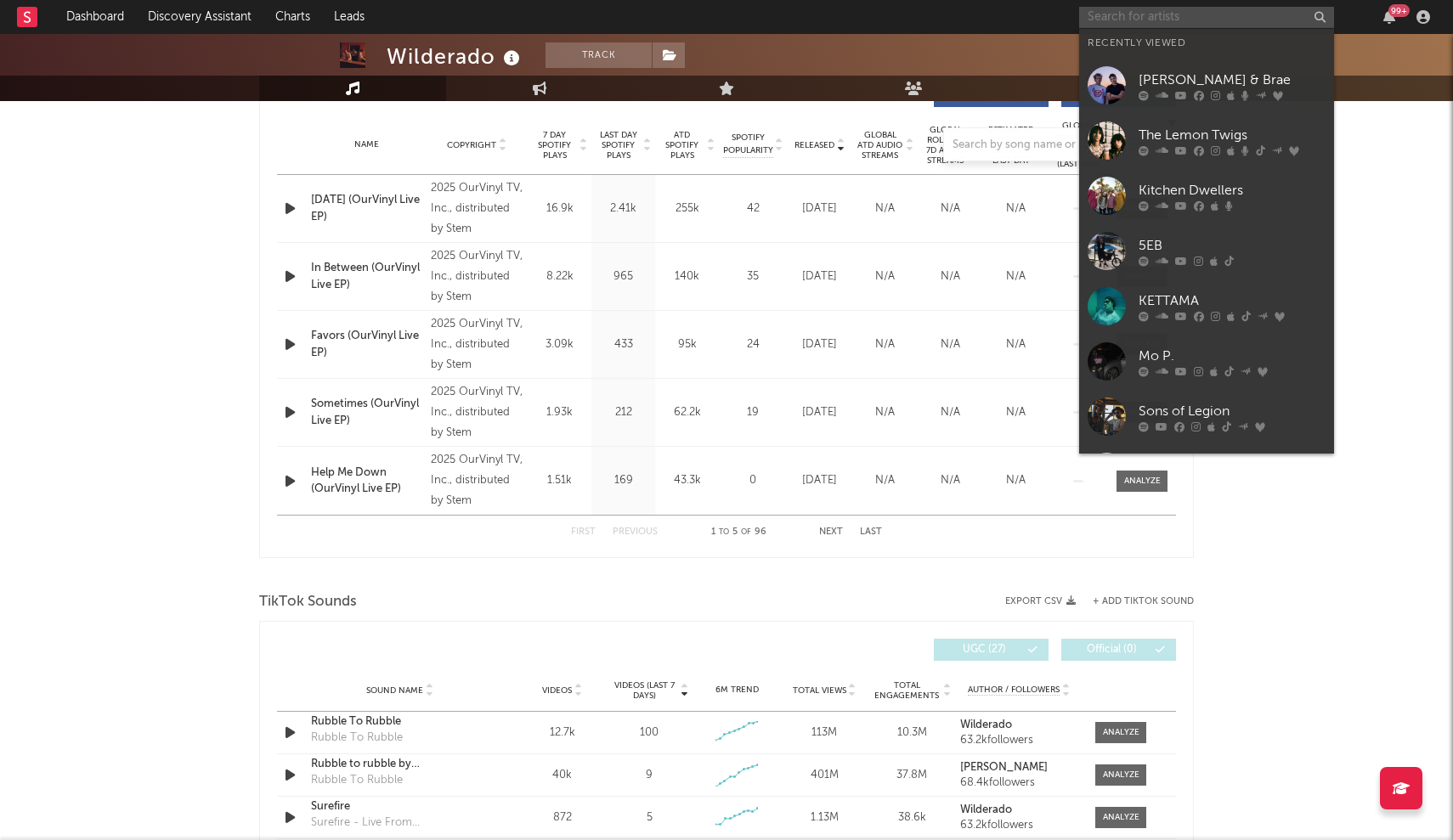
click at [715, 25] on input "text" at bounding box center [1207, 17] width 255 height 21
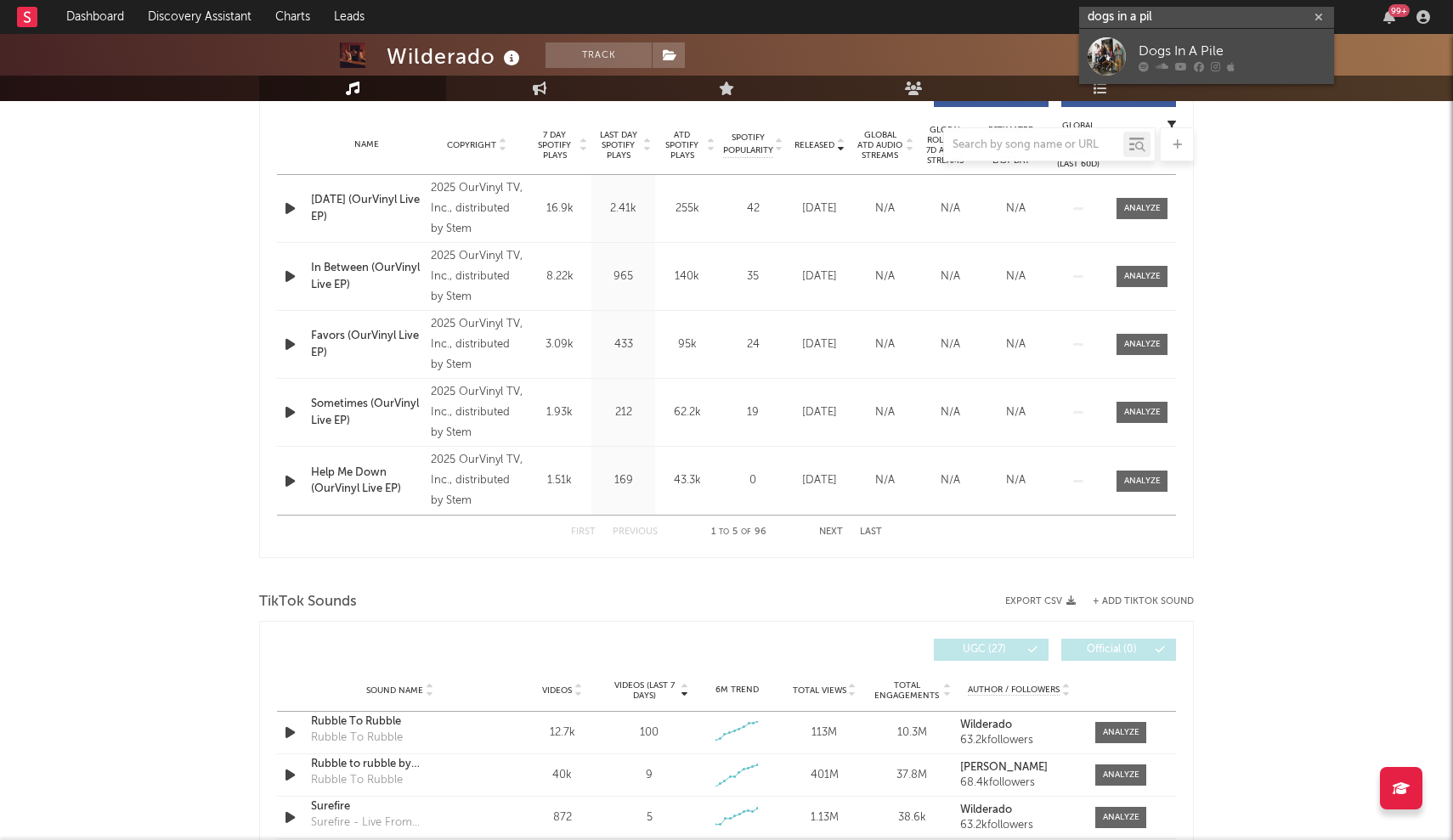
type input "dogs in a pil"
click at [715, 47] on link "Dogs In A Pile" at bounding box center [1207, 56] width 255 height 55
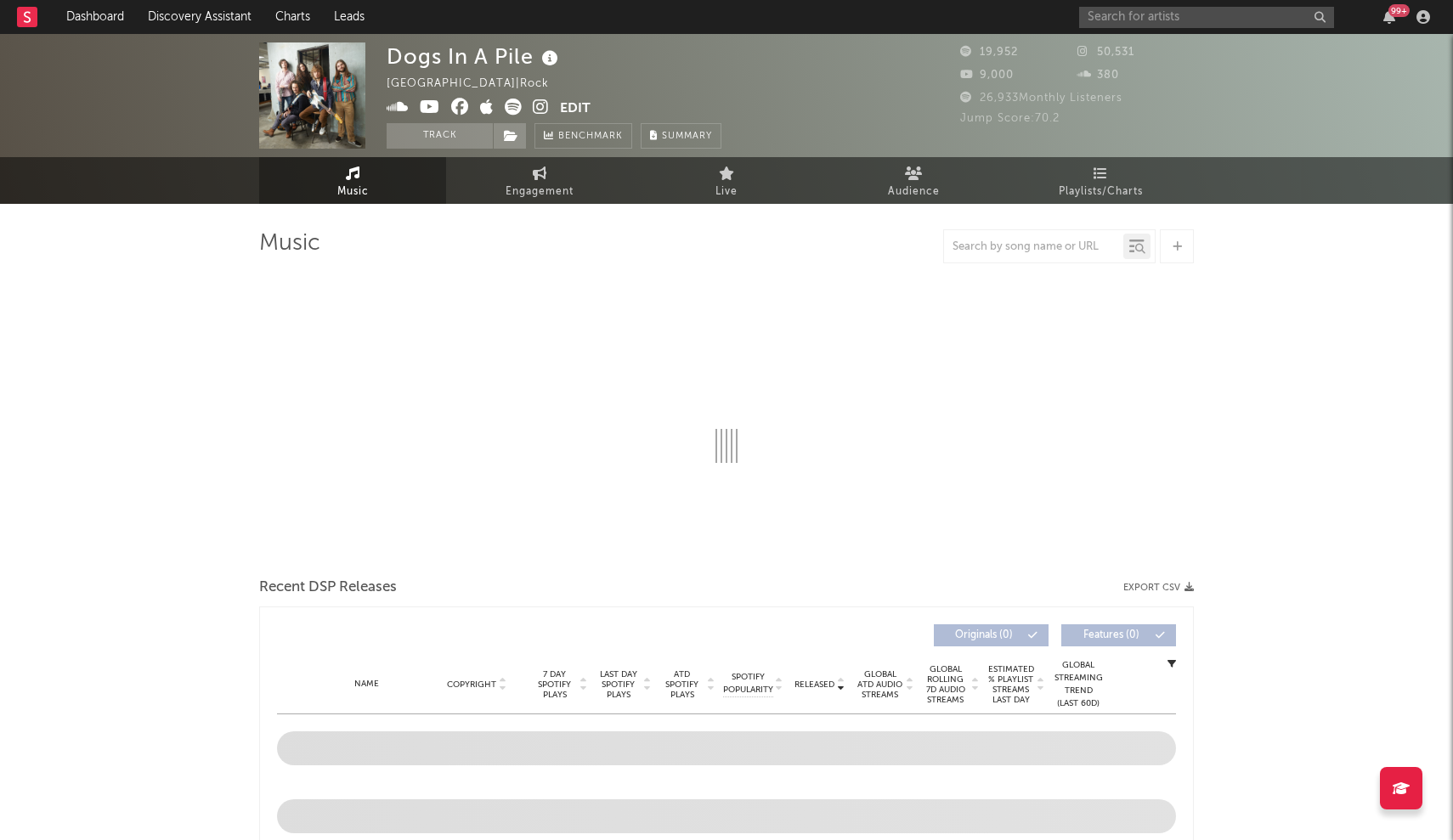
select select "1w"
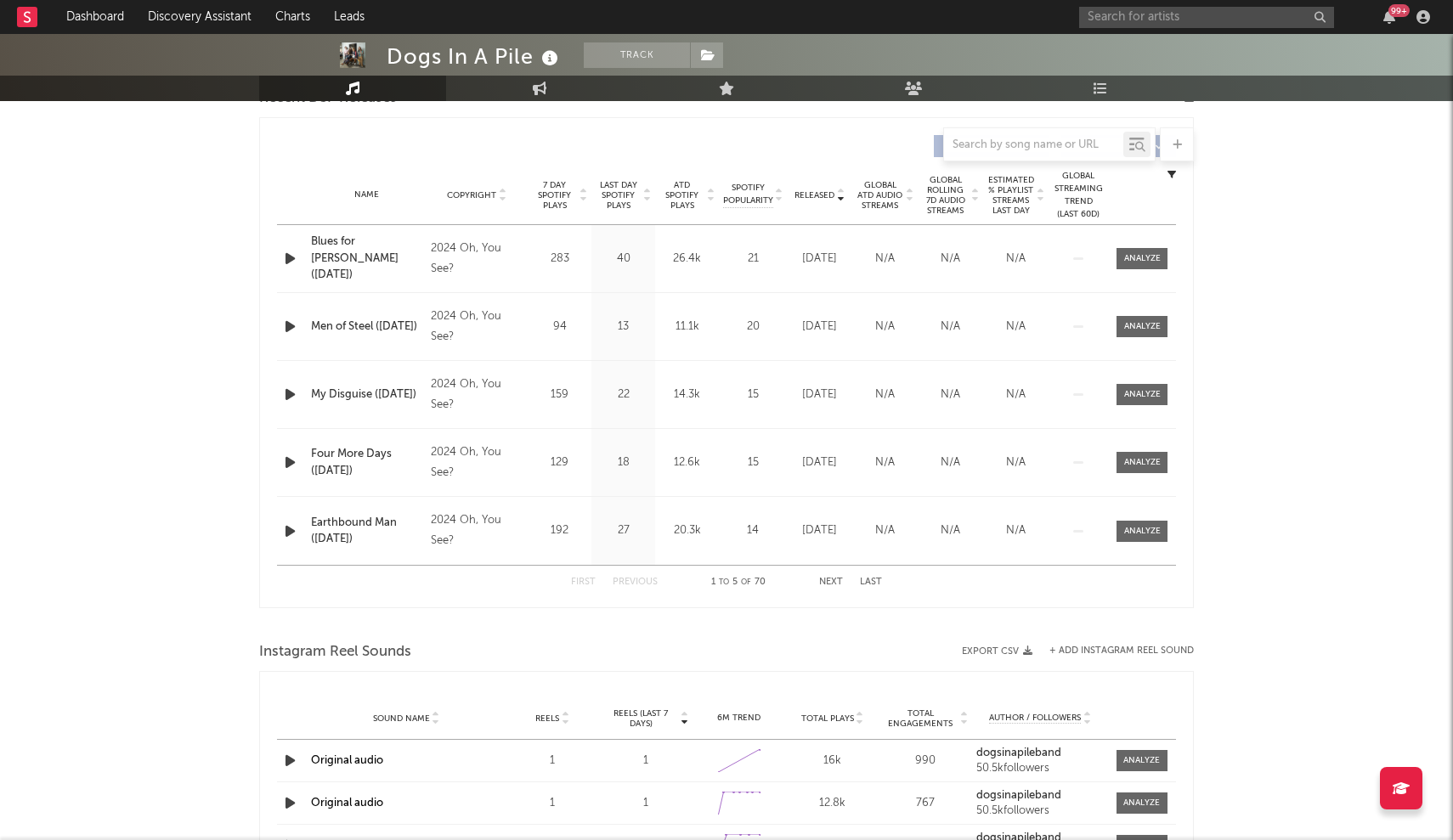
scroll to position [567, 0]
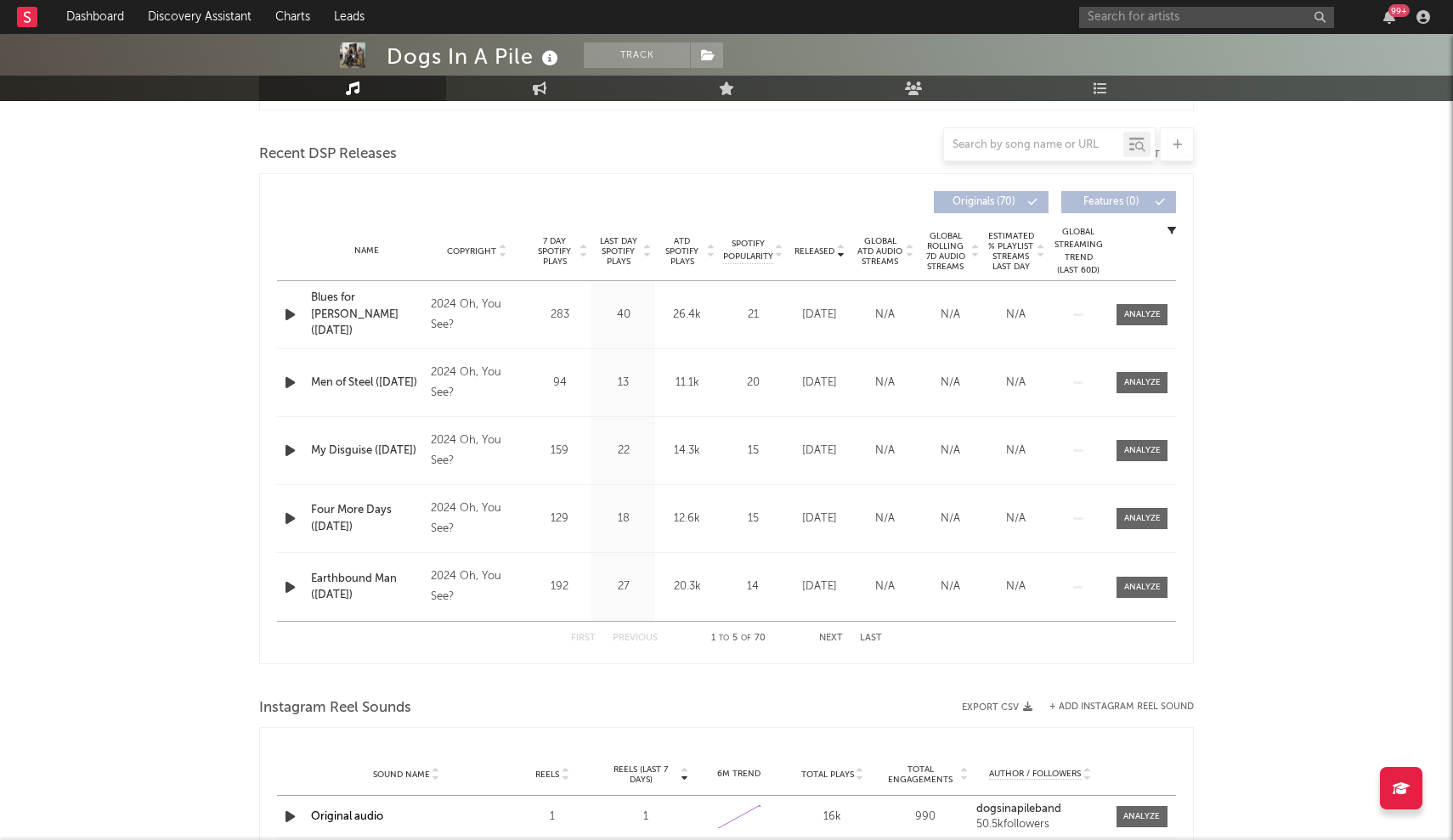
click at [715, 248] on span "Released" at bounding box center [813, 251] width 40 height 11
click at [442, 313] on div "2024 Oh, You See?" at bounding box center [477, 315] width 93 height 41
click at [453, 307] on div "2024 Oh, You See?" at bounding box center [477, 315] width 93 height 41
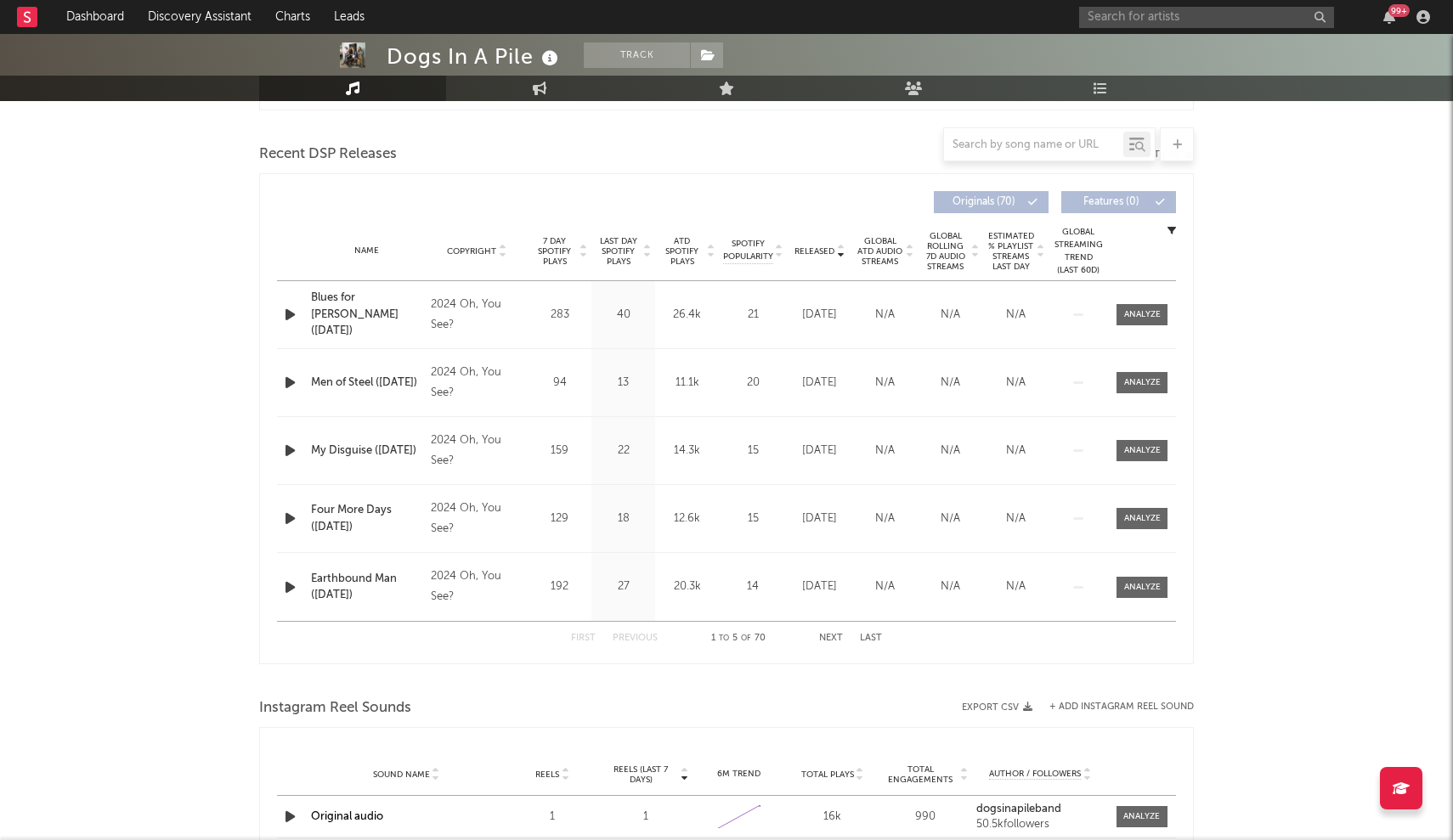
click at [481, 317] on div "2024 Oh, You See?" at bounding box center [477, 315] width 93 height 41
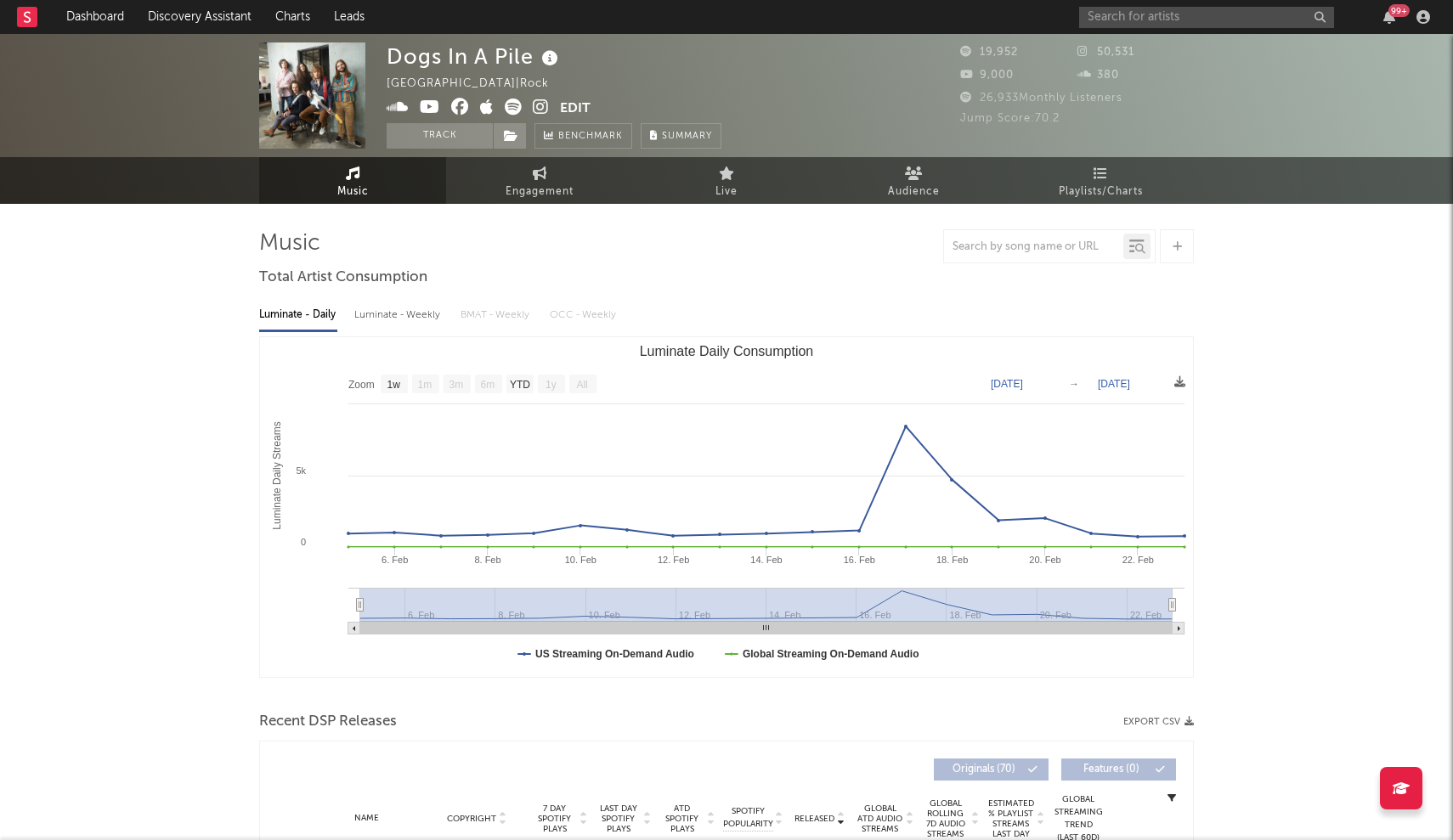
scroll to position [0, 0]
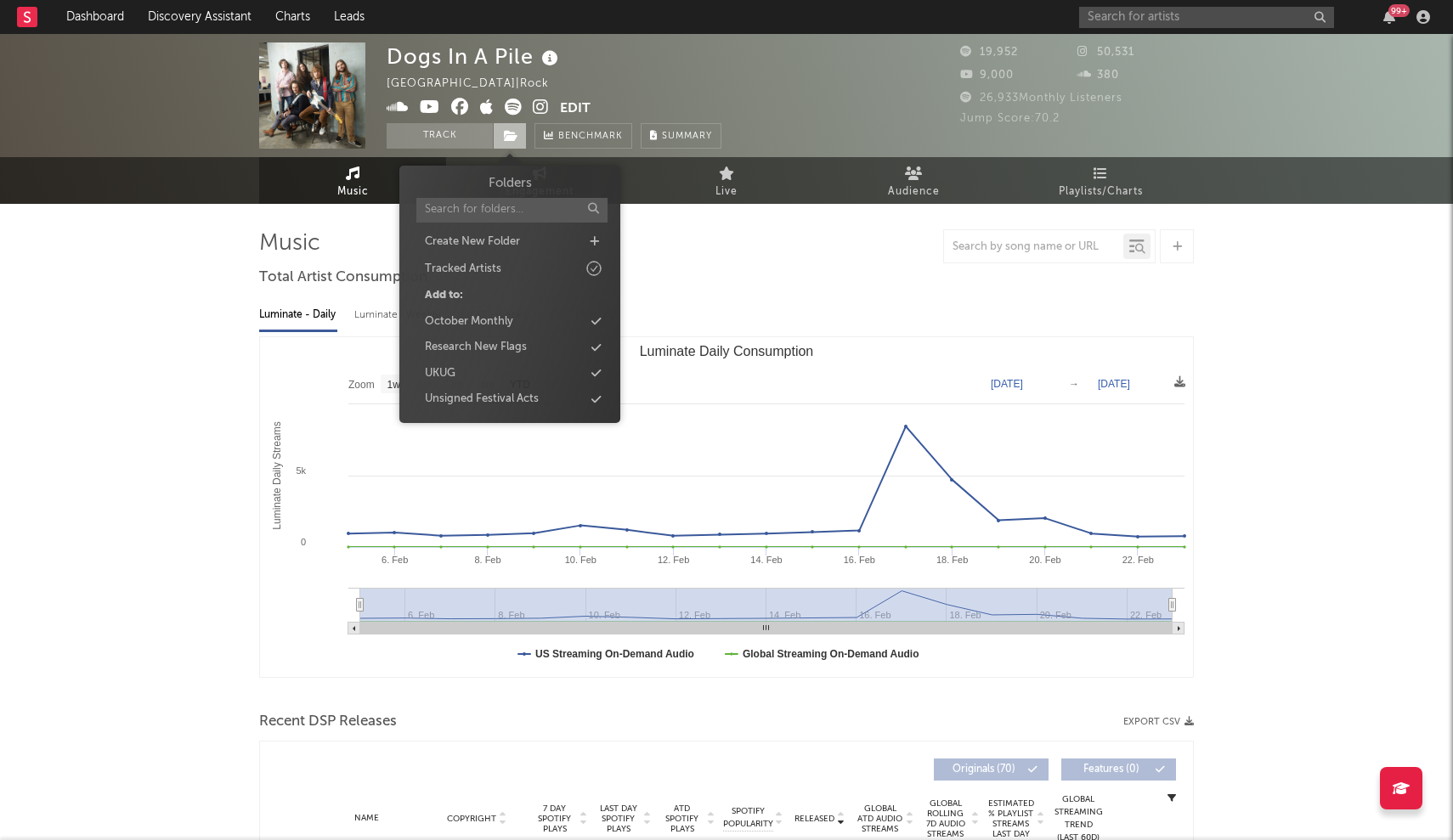
click at [510, 142] on span at bounding box center [509, 136] width 34 height 25
click at [597, 398] on icon at bounding box center [596, 399] width 10 height 11
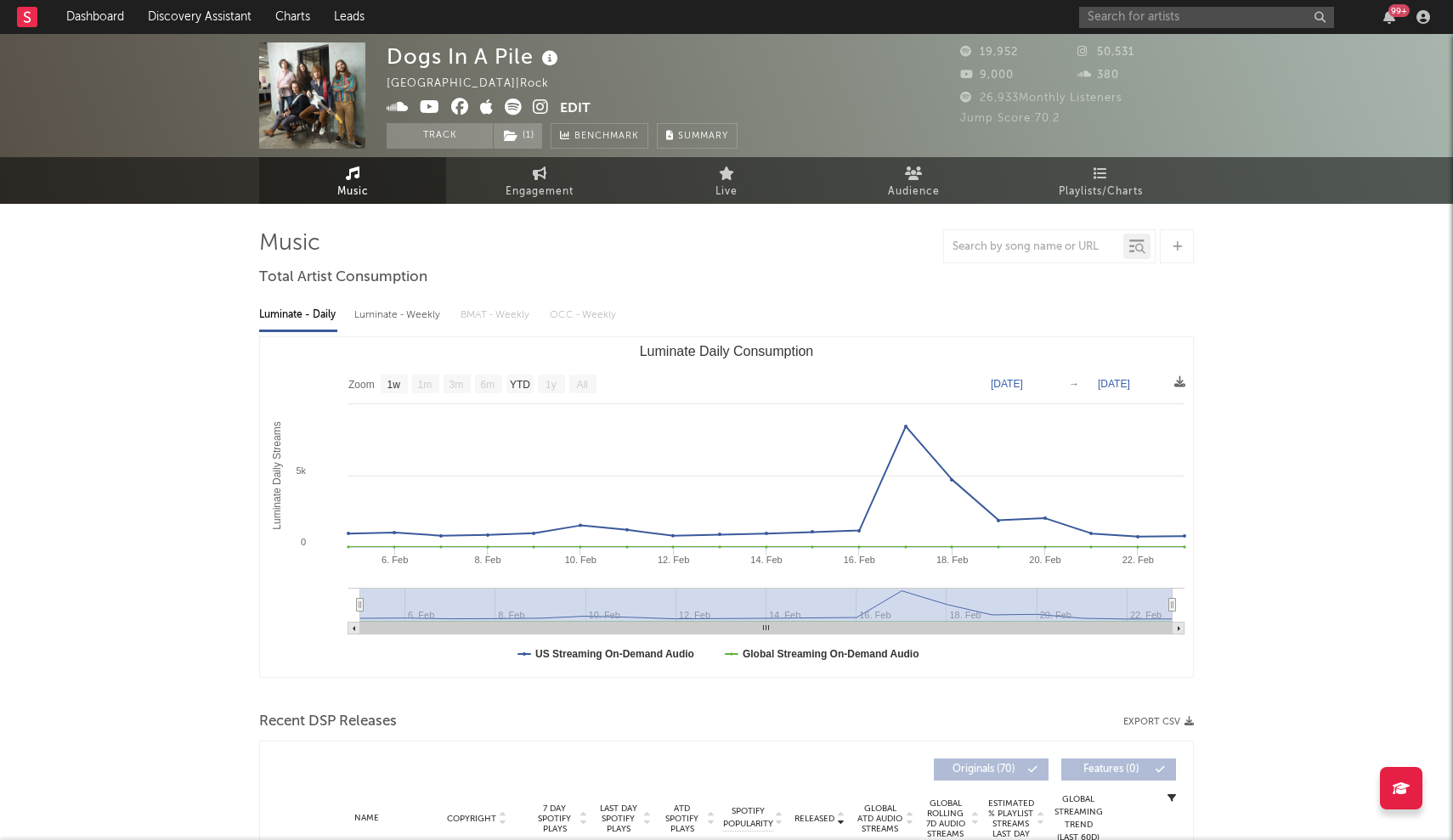
click at [715, 34] on div "Dogs In A Pile United States | Rock Edit Track ( 1 ) Benchmark Summary 19,952 5…" at bounding box center [726, 96] width 1453 height 124
click at [715, 15] on input "text" at bounding box center [1207, 17] width 255 height 21
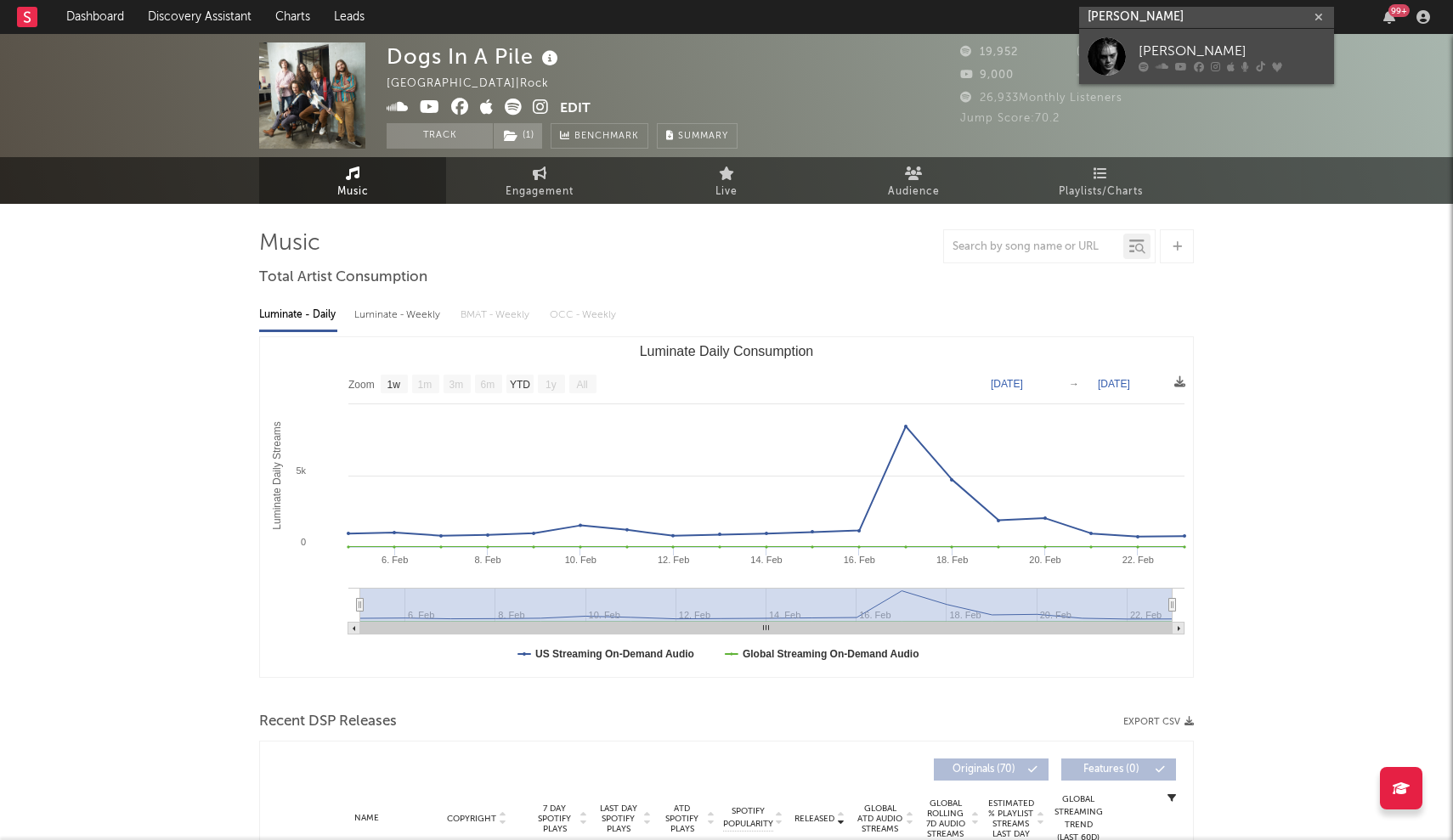
type input "Sofia isell"
click at [715, 79] on link "SOFIA ISELLA" at bounding box center [1207, 56] width 255 height 55
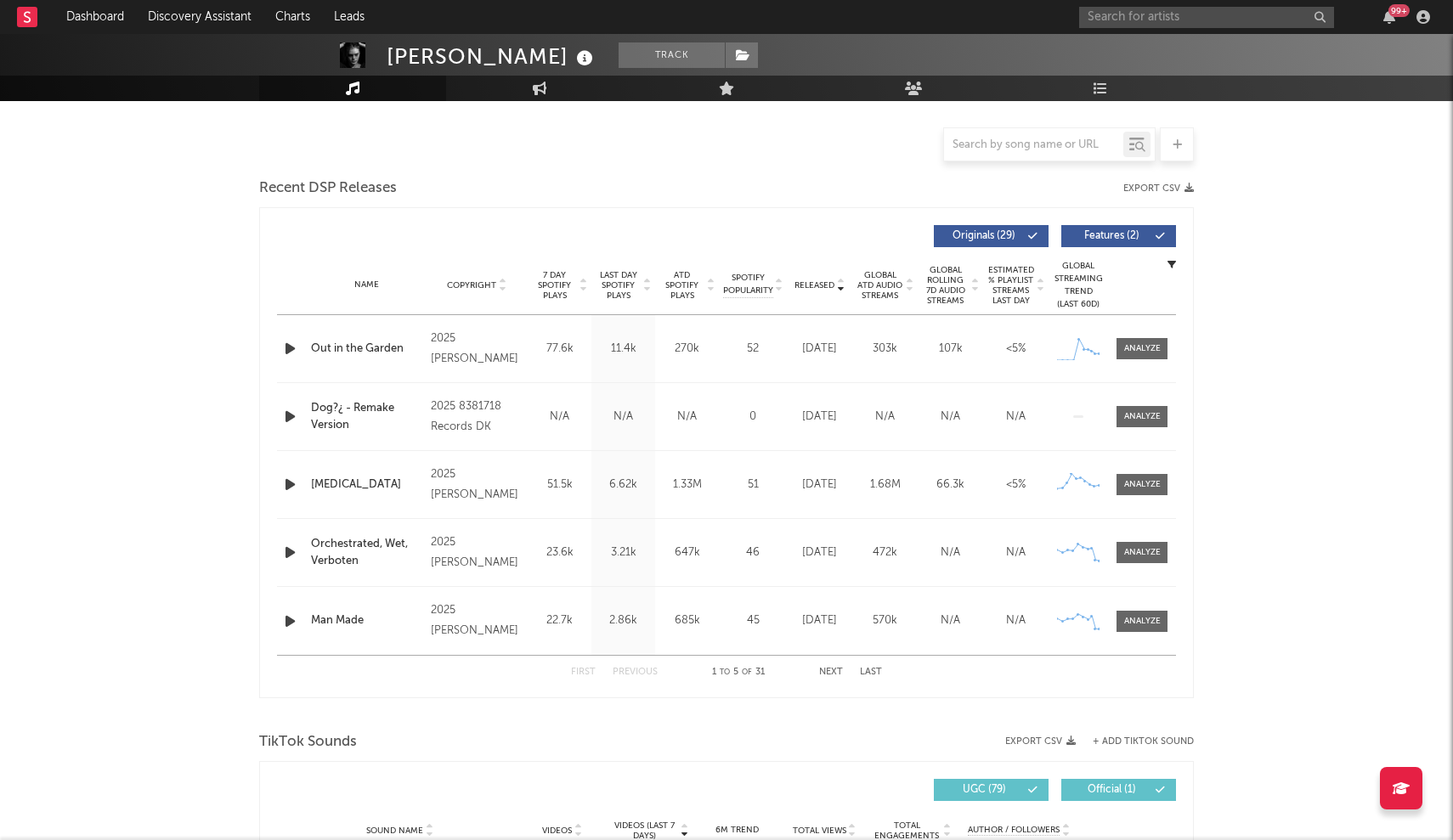
select select "6m"
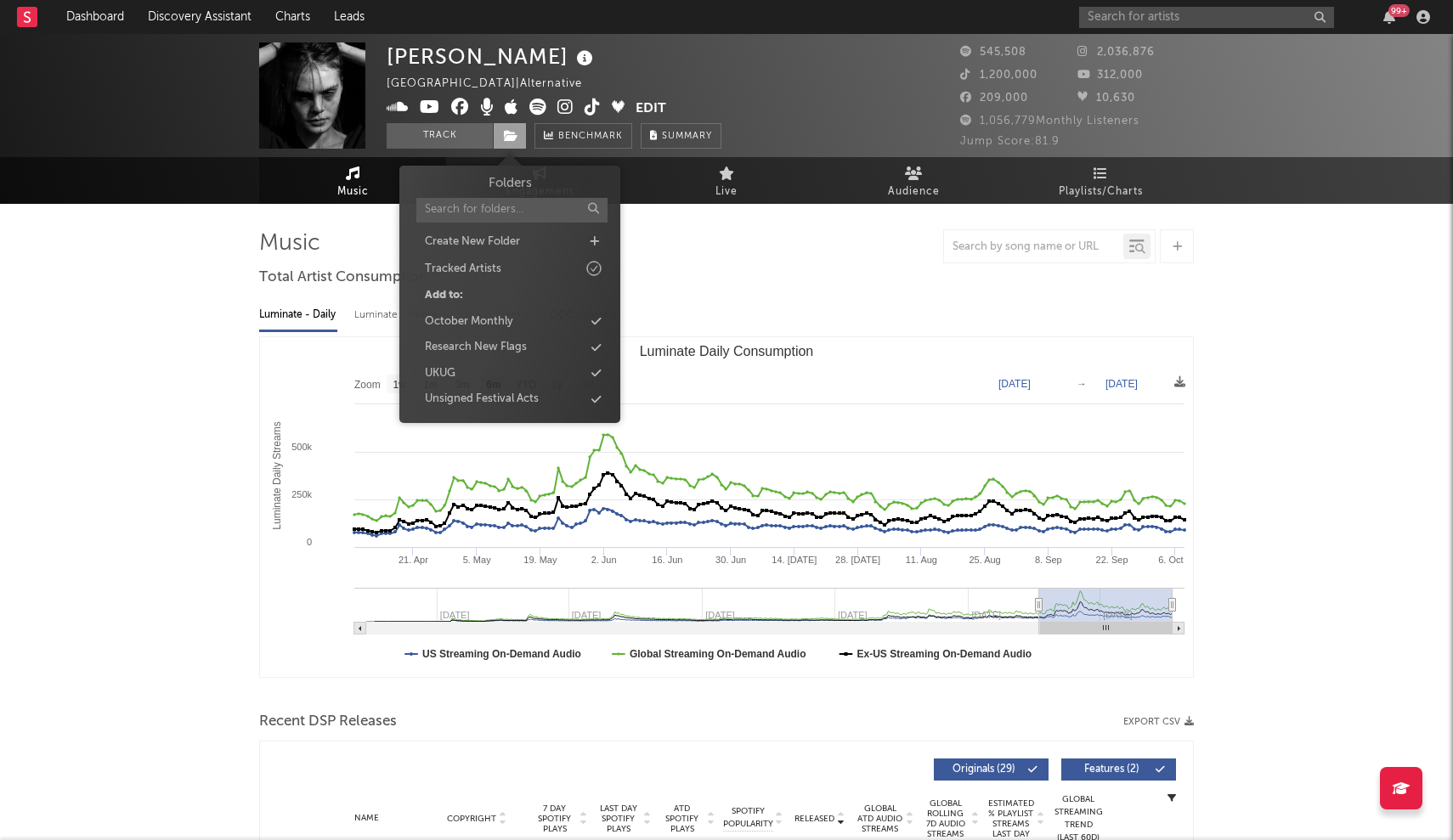
click at [517, 131] on icon at bounding box center [510, 136] width 14 height 12
click at [537, 403] on div "Unsigned Festival Acts" at bounding box center [482, 400] width 114 height 17
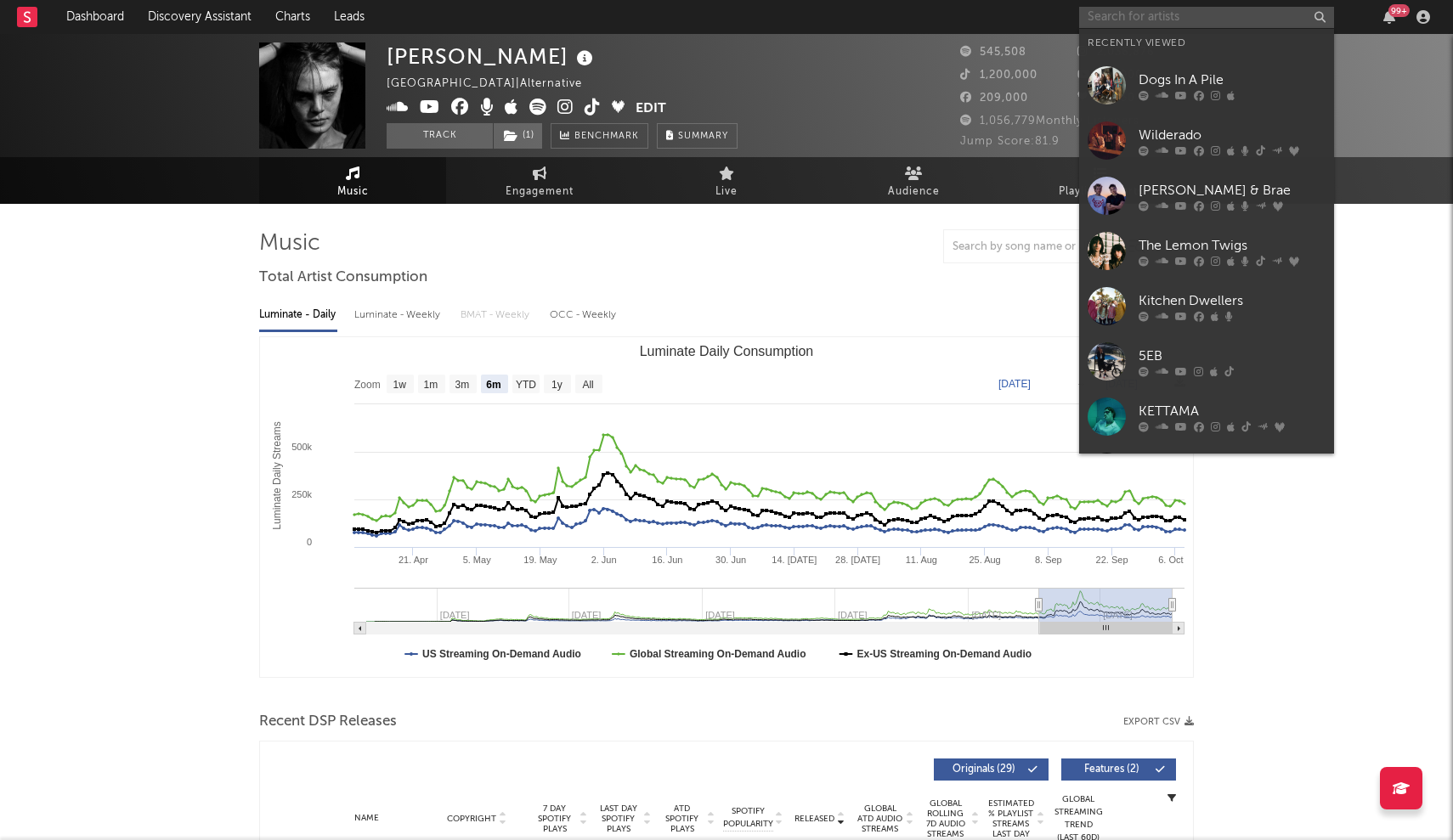
click at [715, 17] on input "text" at bounding box center [1207, 17] width 255 height 21
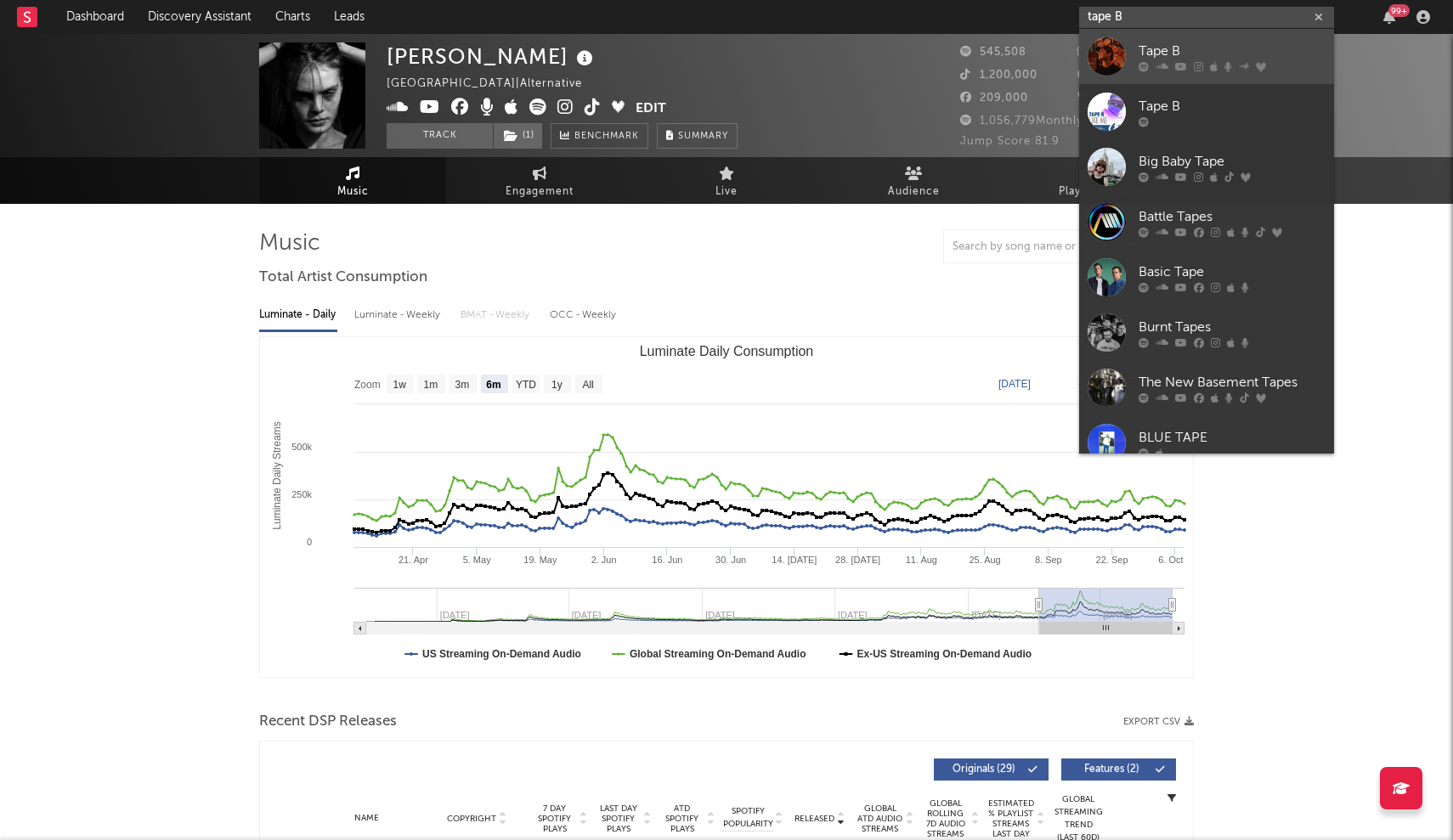
type input "tape B"
click at [715, 45] on div "Tape B" at bounding box center [1231, 50] width 186 height 20
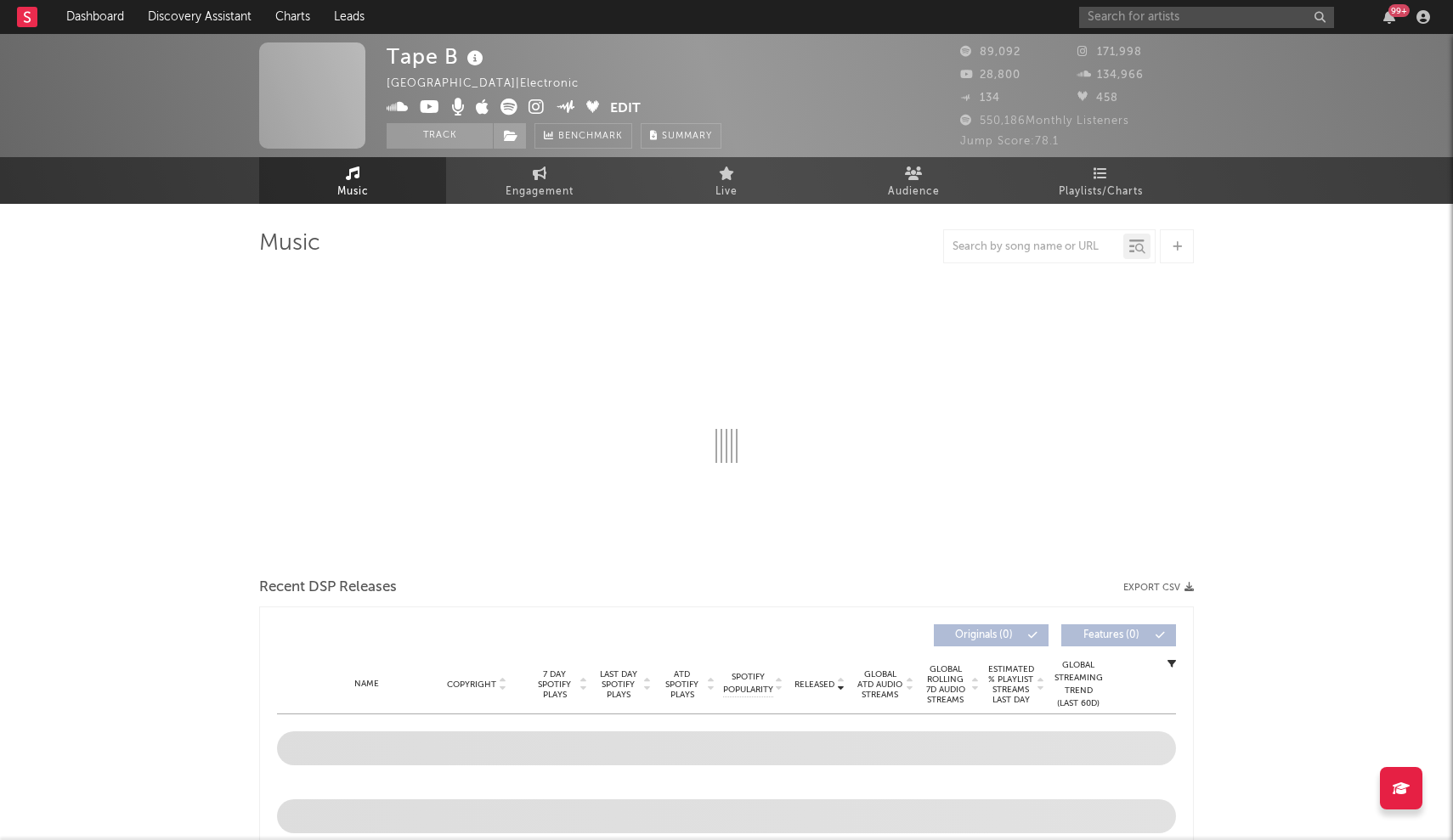
select select "6m"
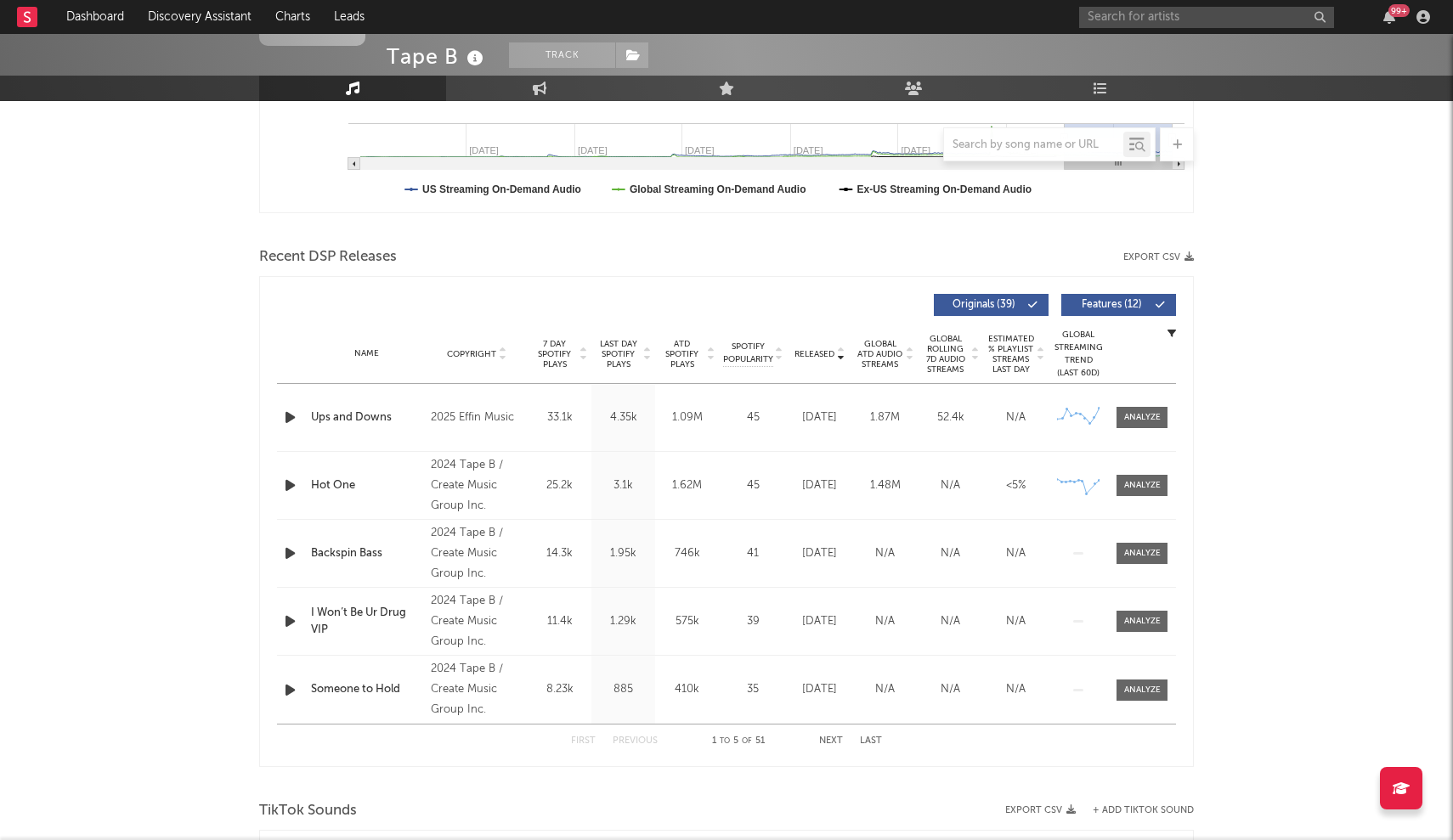
scroll to position [525, 0]
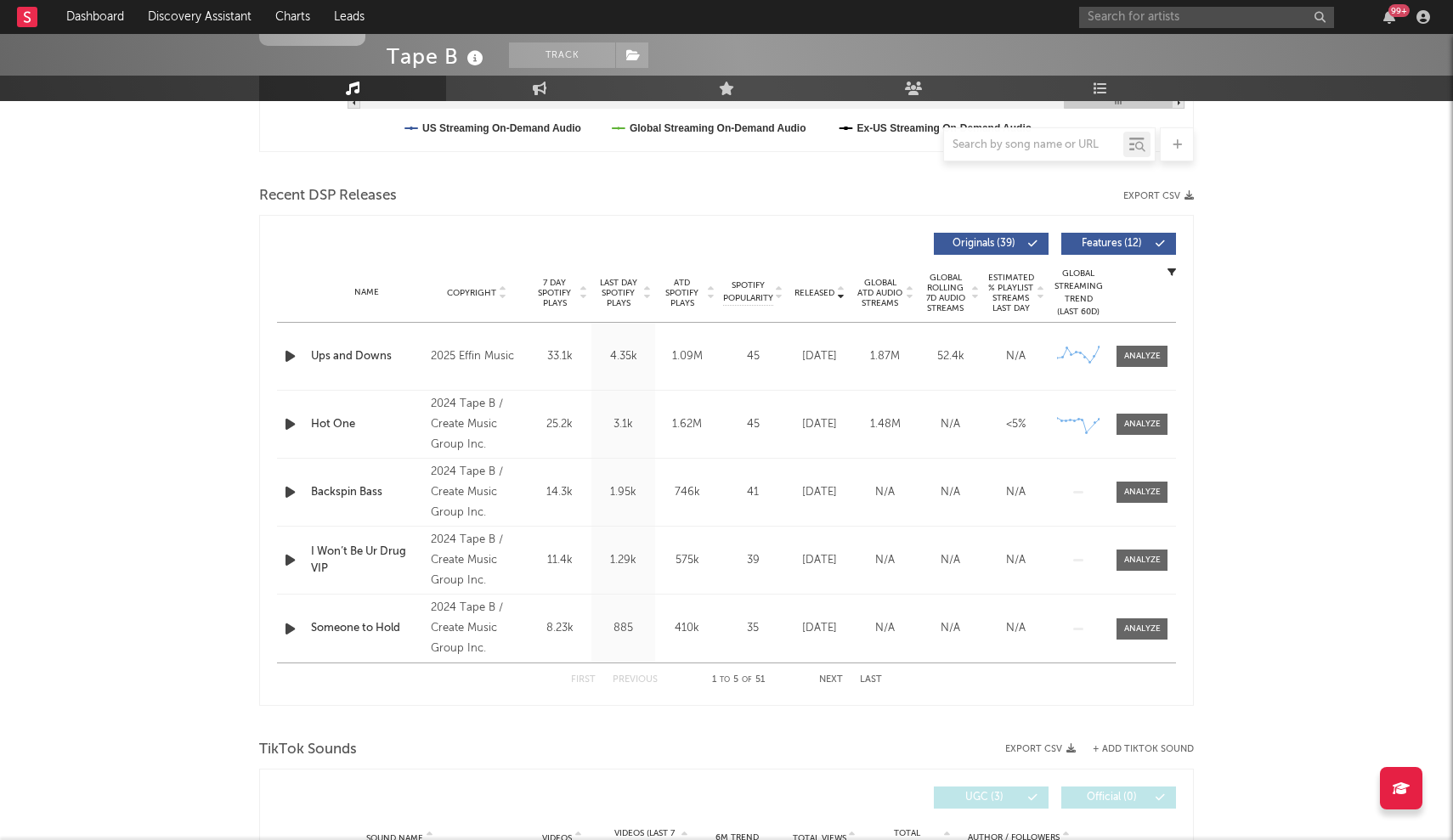
click at [715, 293] on span "Released" at bounding box center [813, 293] width 40 height 11
click at [715, 2] on div "99 +" at bounding box center [1257, 16] width 356 height 34
click at [715, 8] on input "text" at bounding box center [1207, 17] width 255 height 21
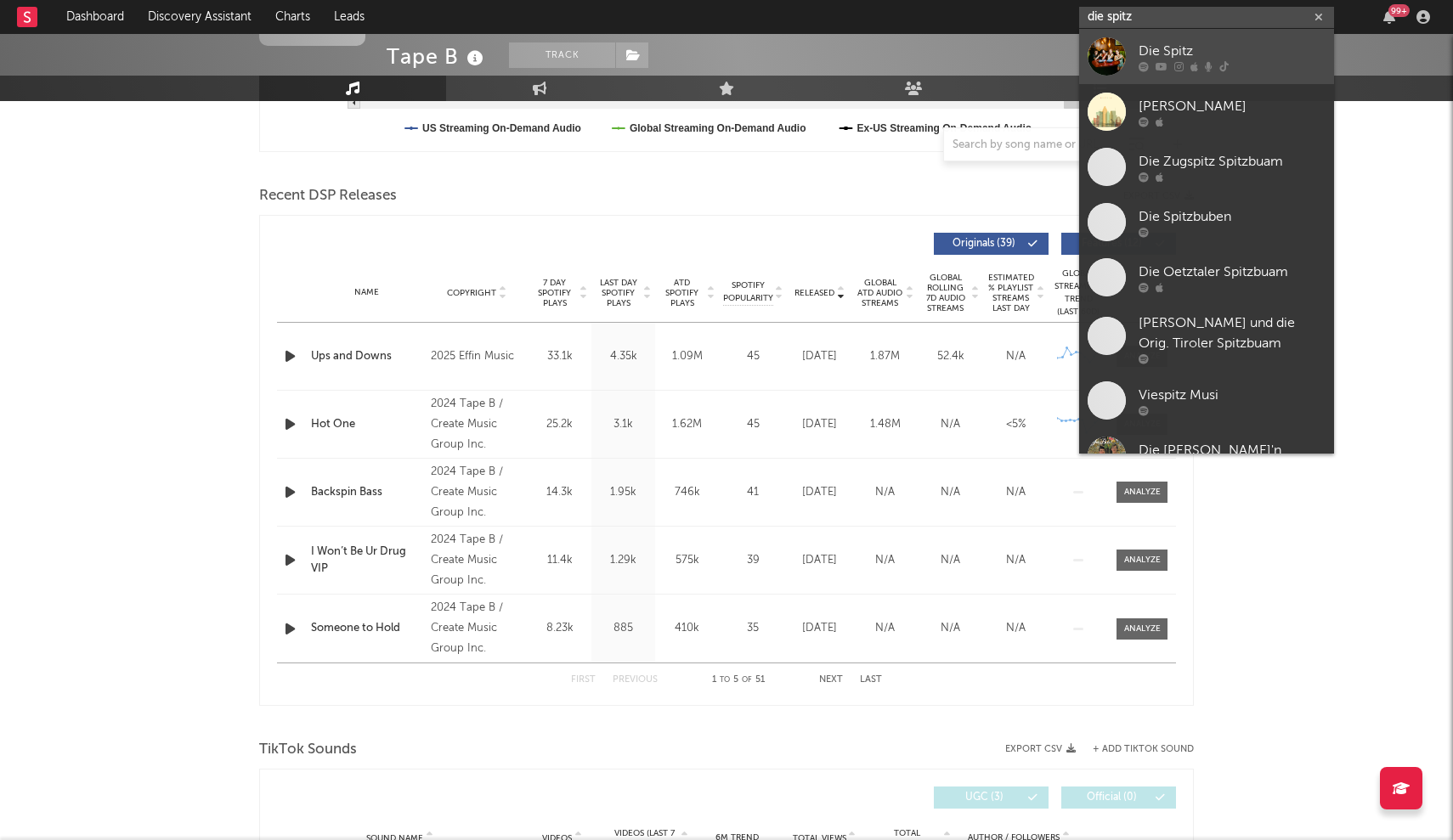
type input "die spitz"
click at [715, 59] on div "Die Spitz" at bounding box center [1231, 50] width 186 height 20
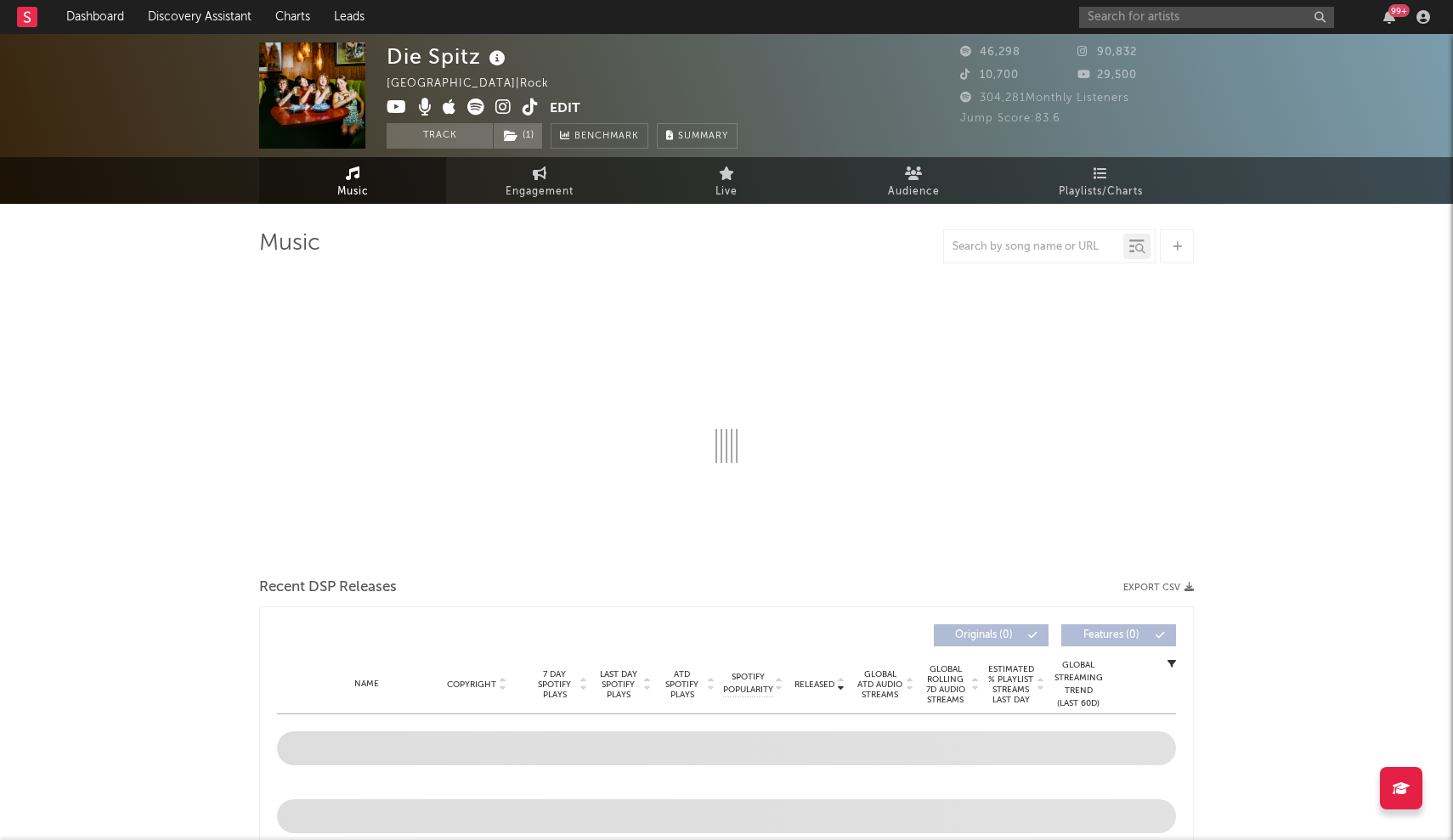
select select "6m"
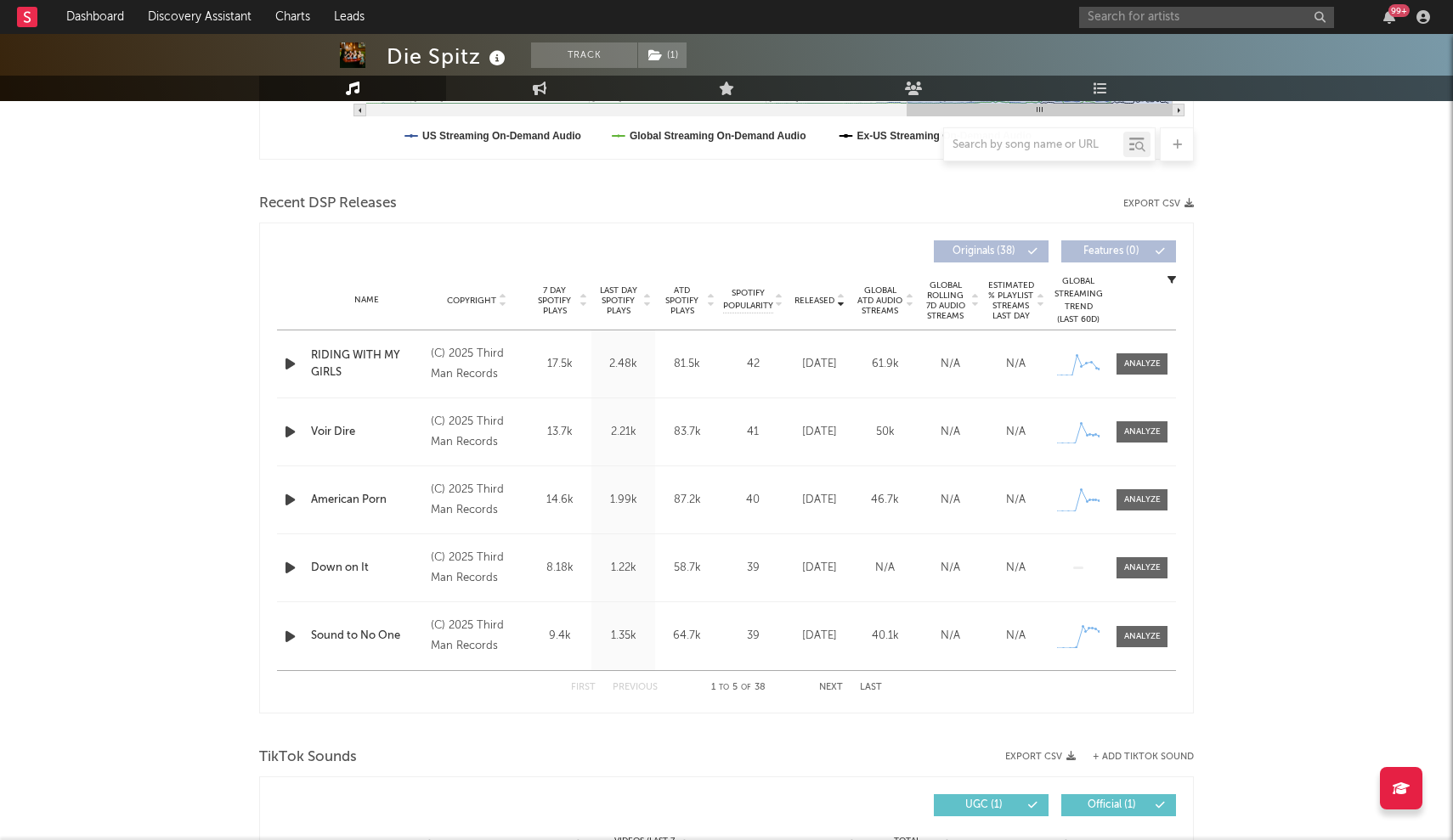
scroll to position [552, 0]
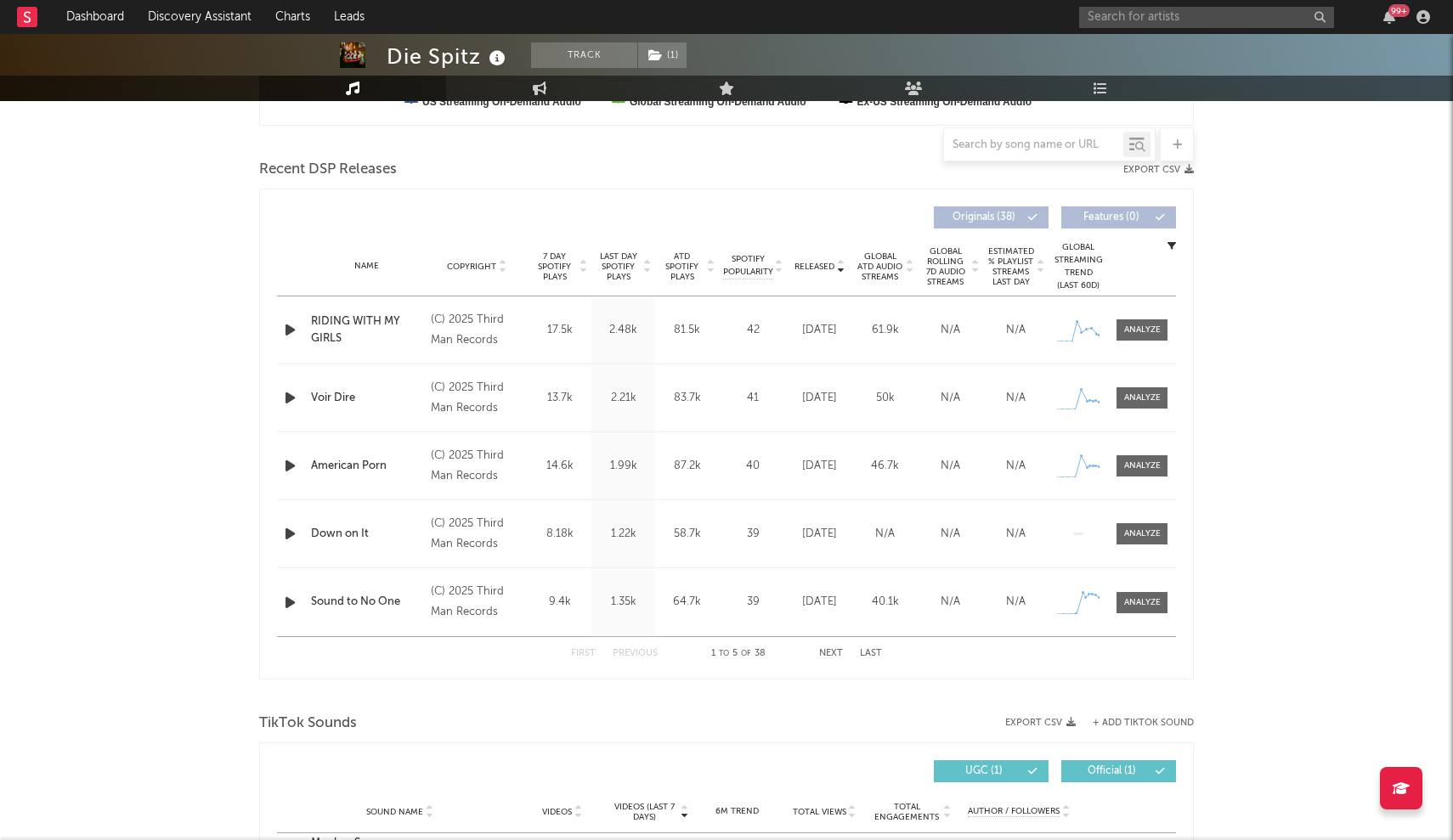
click at [715, 267] on div at bounding box center [840, 266] width 11 height 13
click at [441, 388] on div "(C) 2025 Third Man Records" at bounding box center [477, 398] width 93 height 41
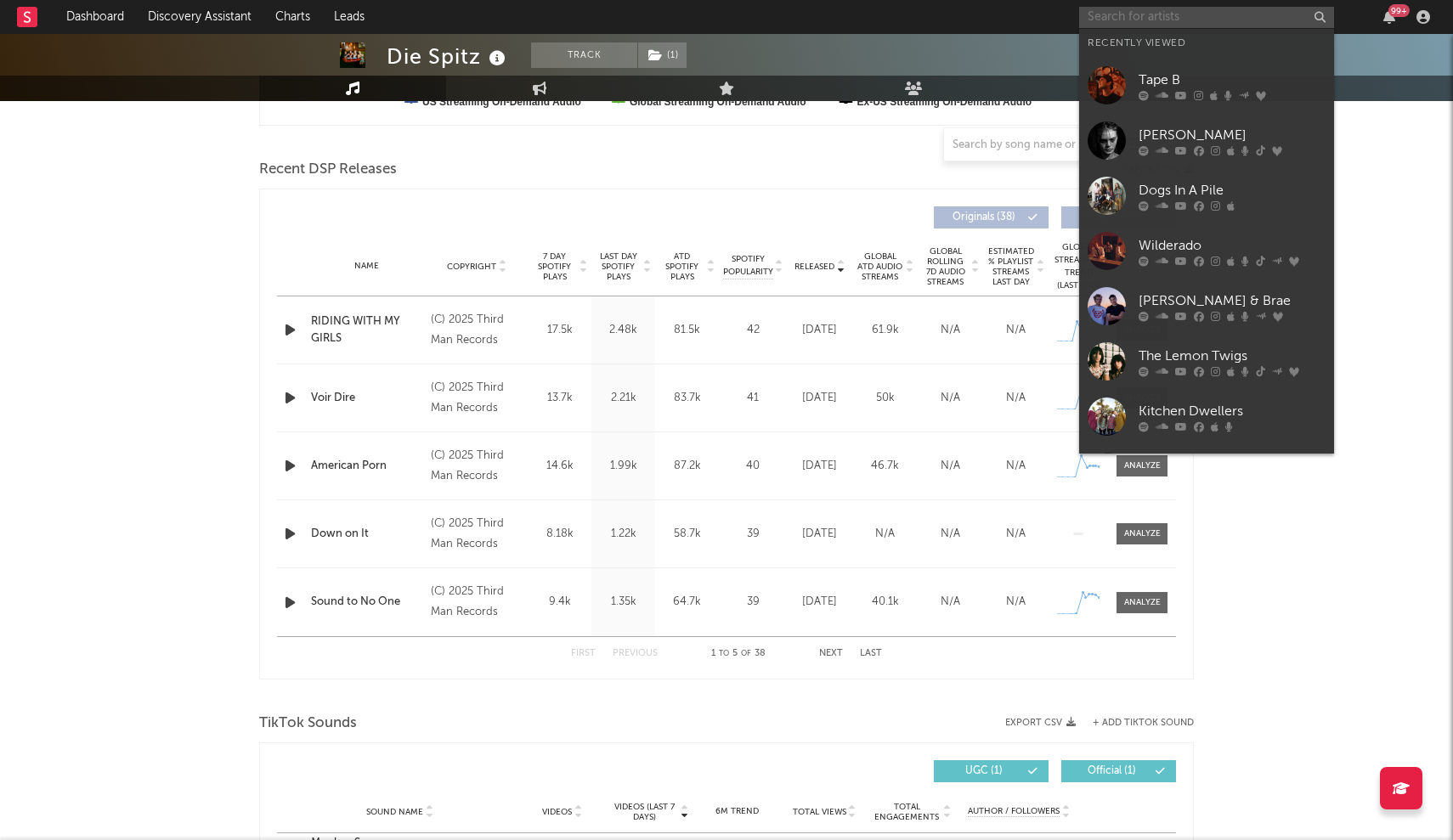
click at [715, 7] on input "text" at bounding box center [1207, 17] width 255 height 21
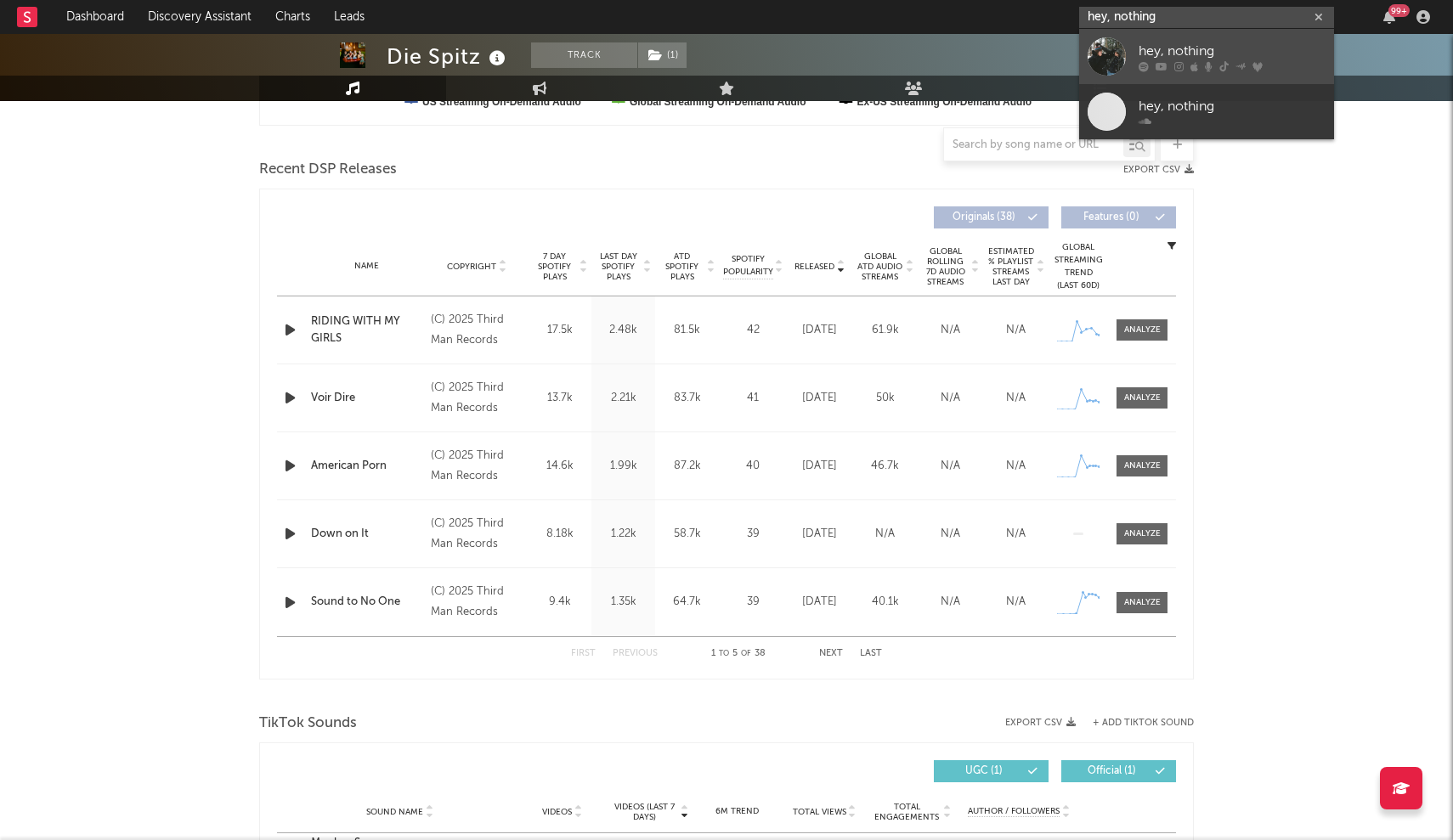
type input "hey, nothing"
click at [715, 55] on div "hey, nothing" at bounding box center [1231, 50] width 186 height 20
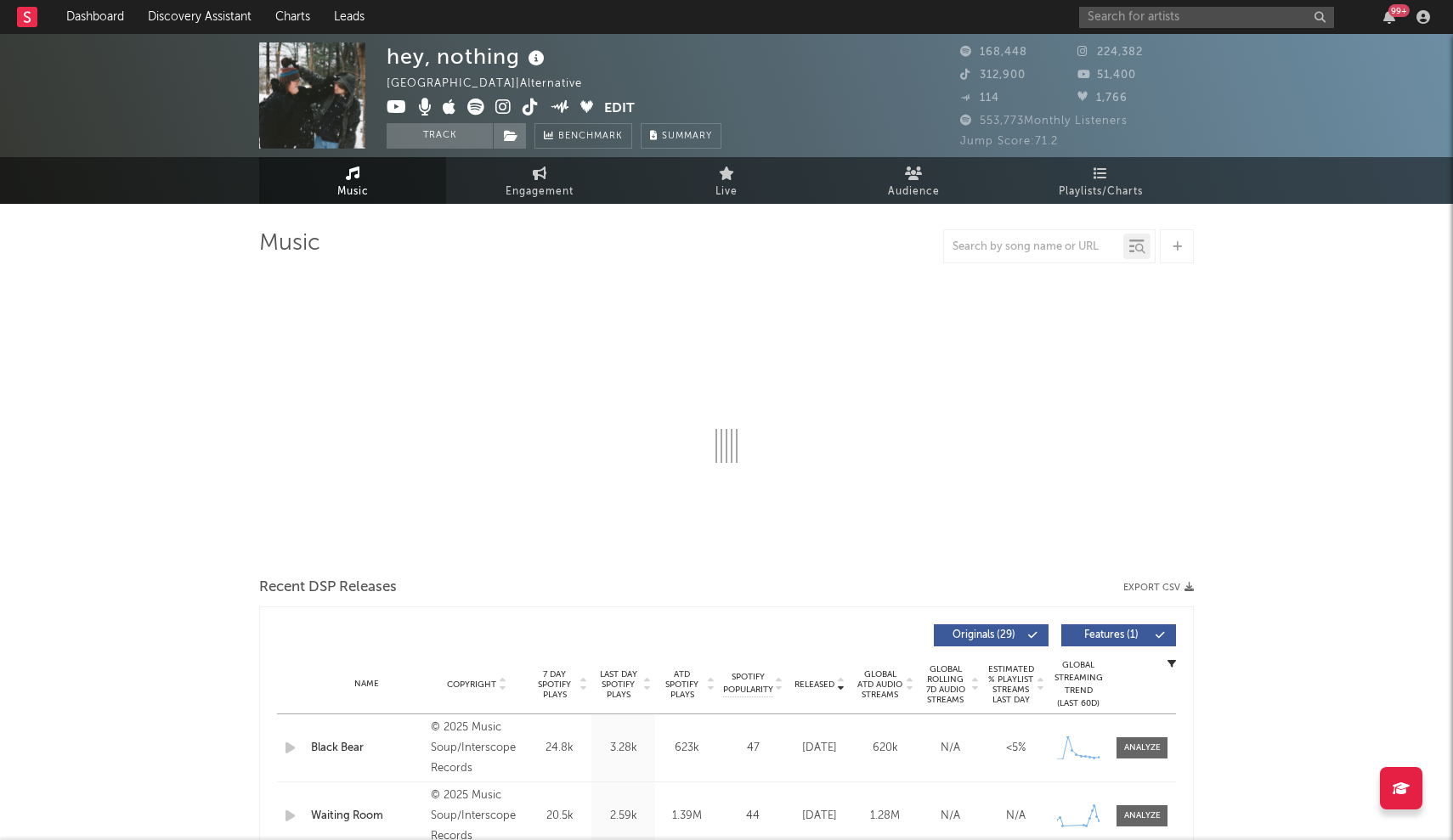
select select "6m"
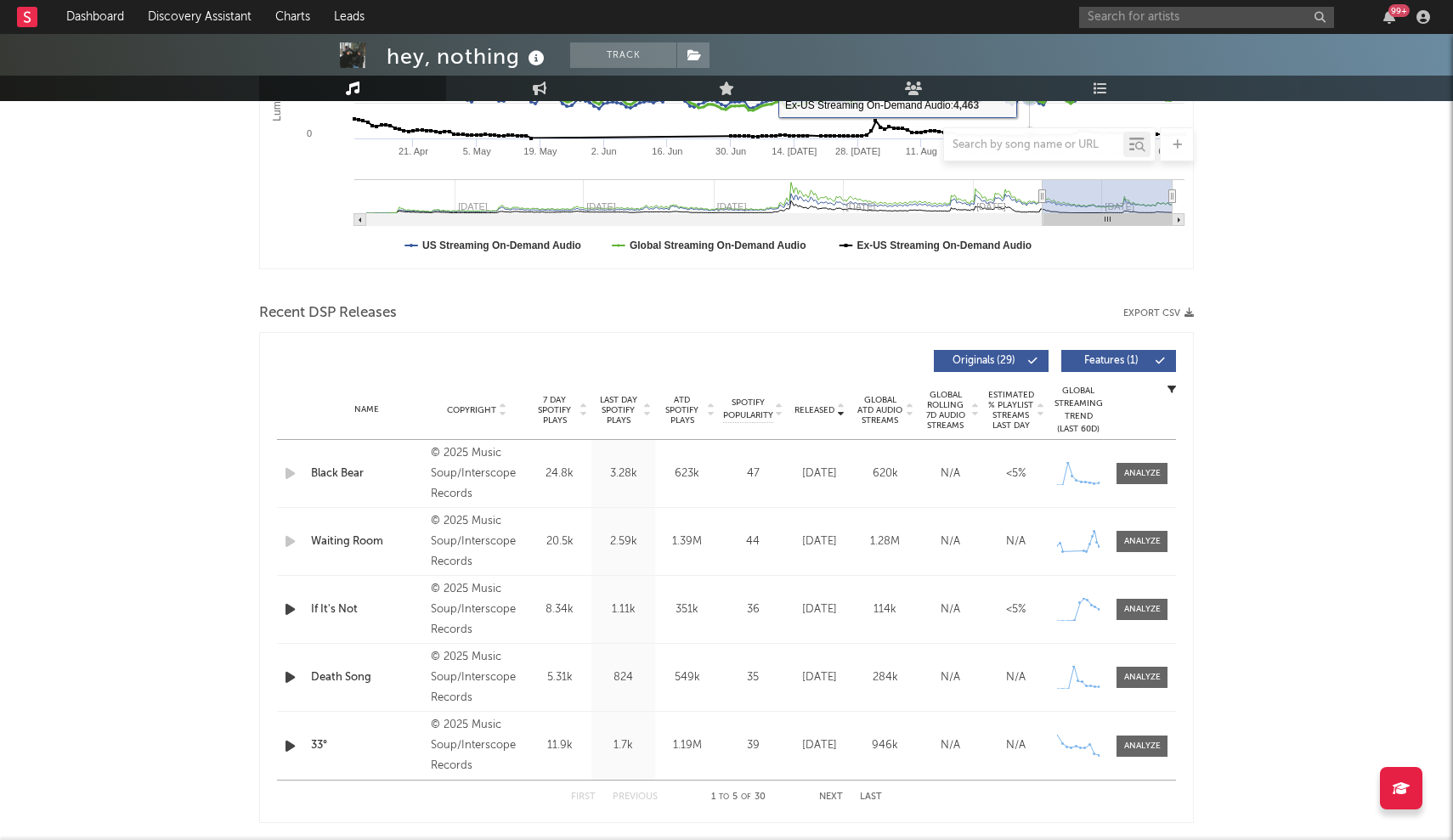
scroll to position [406, 0]
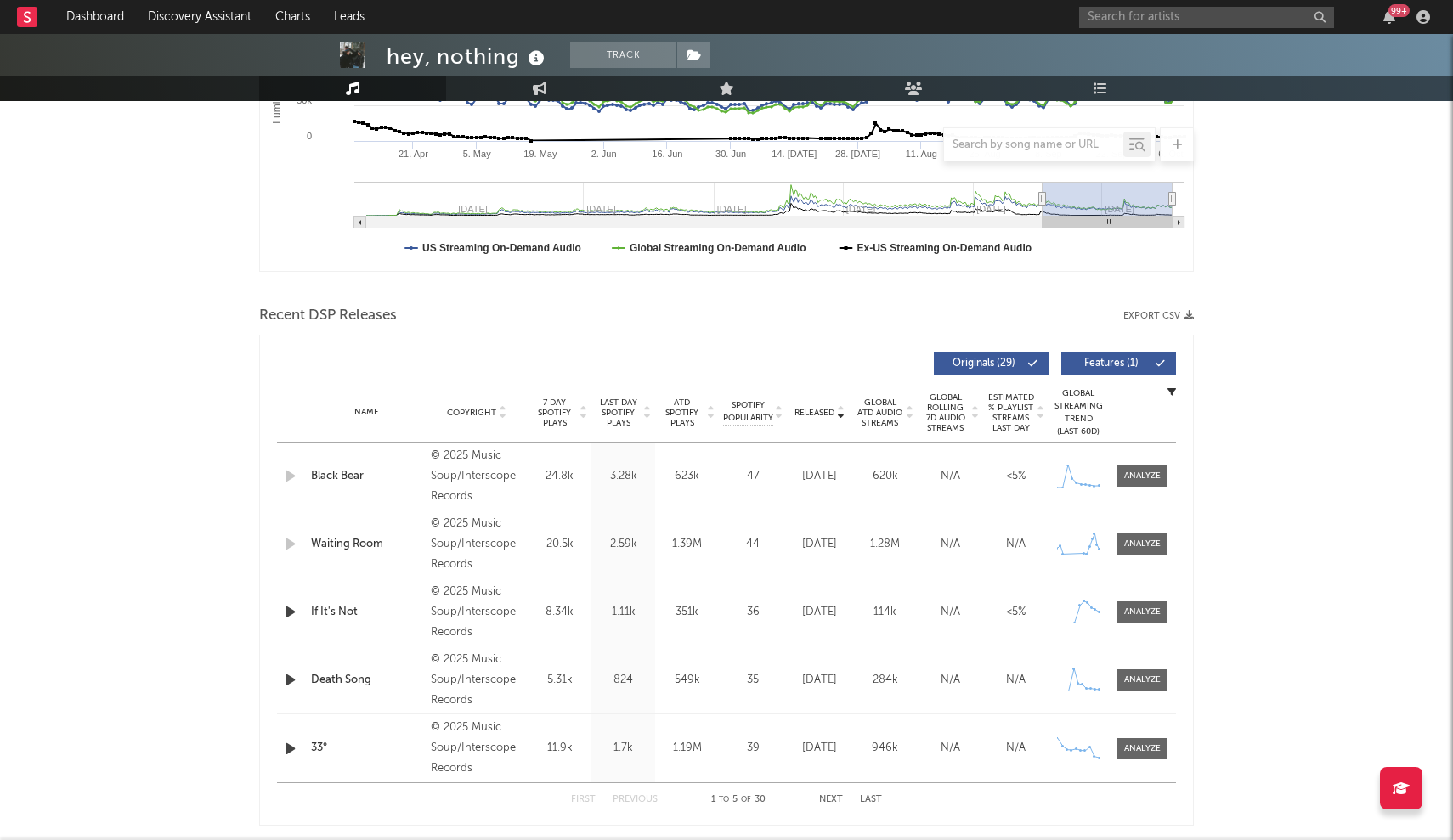
click at [715, 405] on div "Name Copyright Label Album Names Composer Names 7 Day Spotify Plays Last Day Sp…" at bounding box center [726, 413] width 898 height 60
click at [715, 416] on span "Released" at bounding box center [813, 412] width 40 height 11
click at [715, 4] on div "99 +" at bounding box center [1257, 16] width 356 height 34
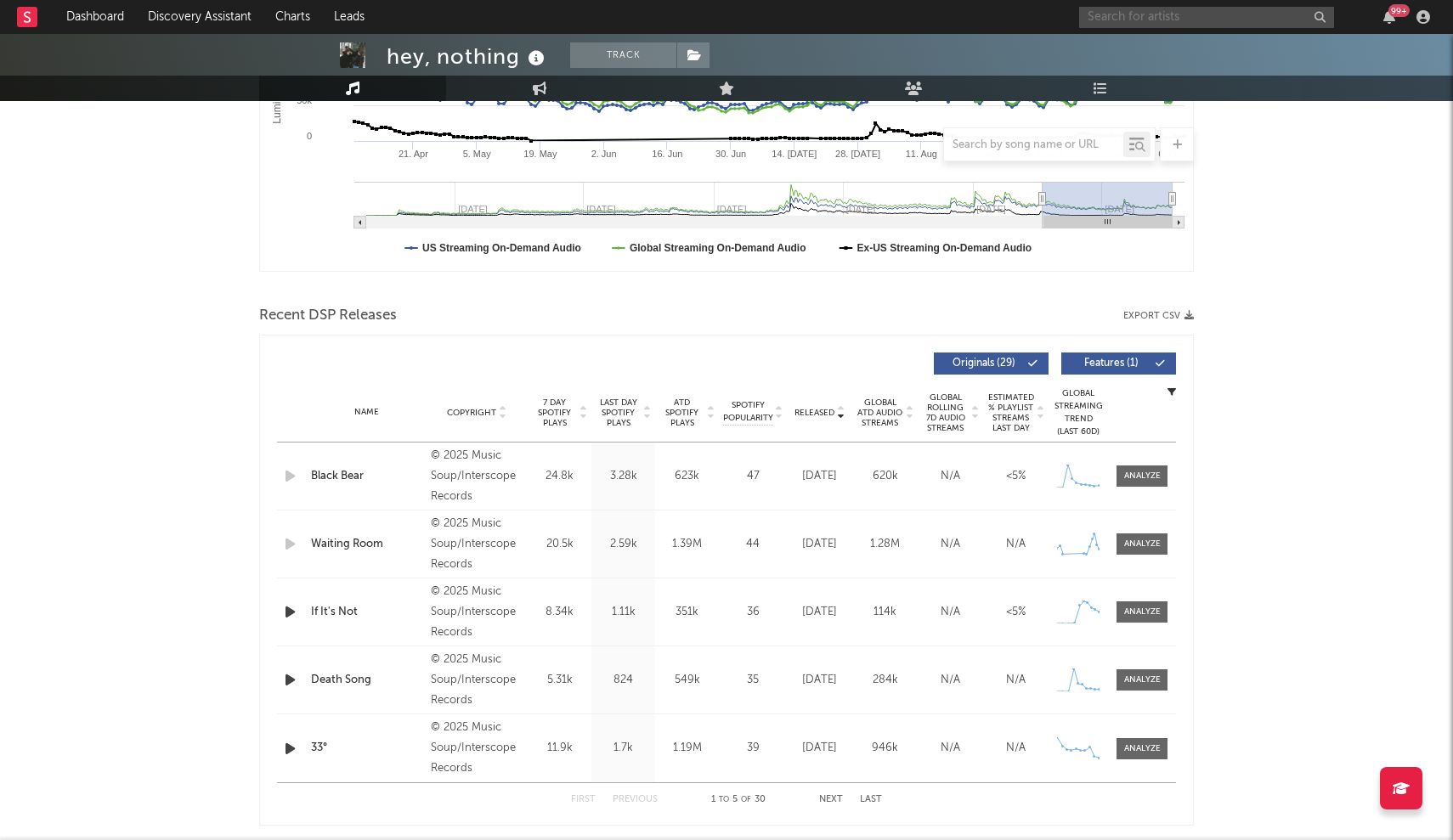
click at [715, 16] on input "text" at bounding box center [1207, 17] width 255 height 21
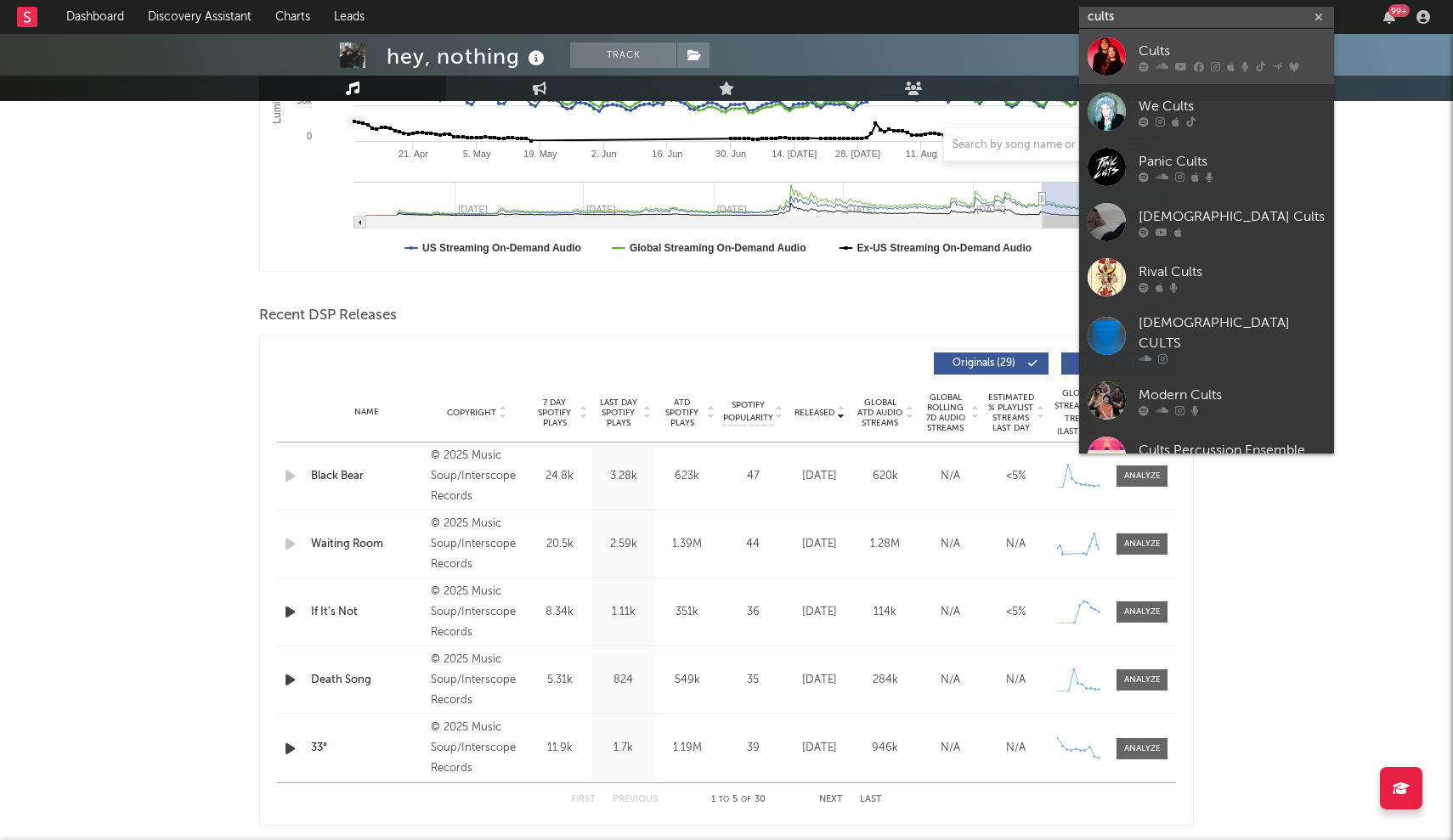
type input "cults"
click at [715, 51] on div "Cults" at bounding box center [1231, 50] width 186 height 20
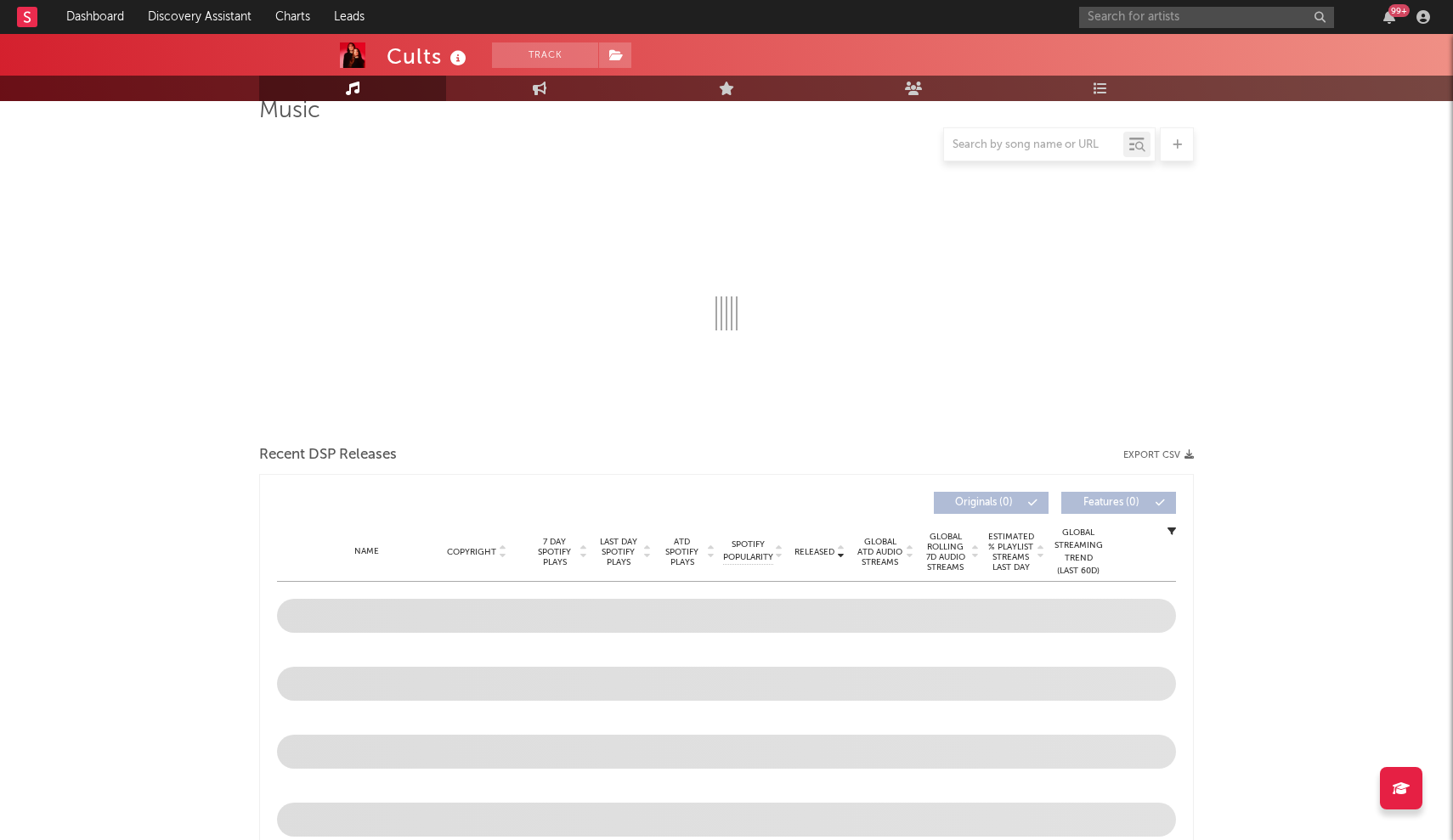
scroll to position [135, 0]
select select "6m"
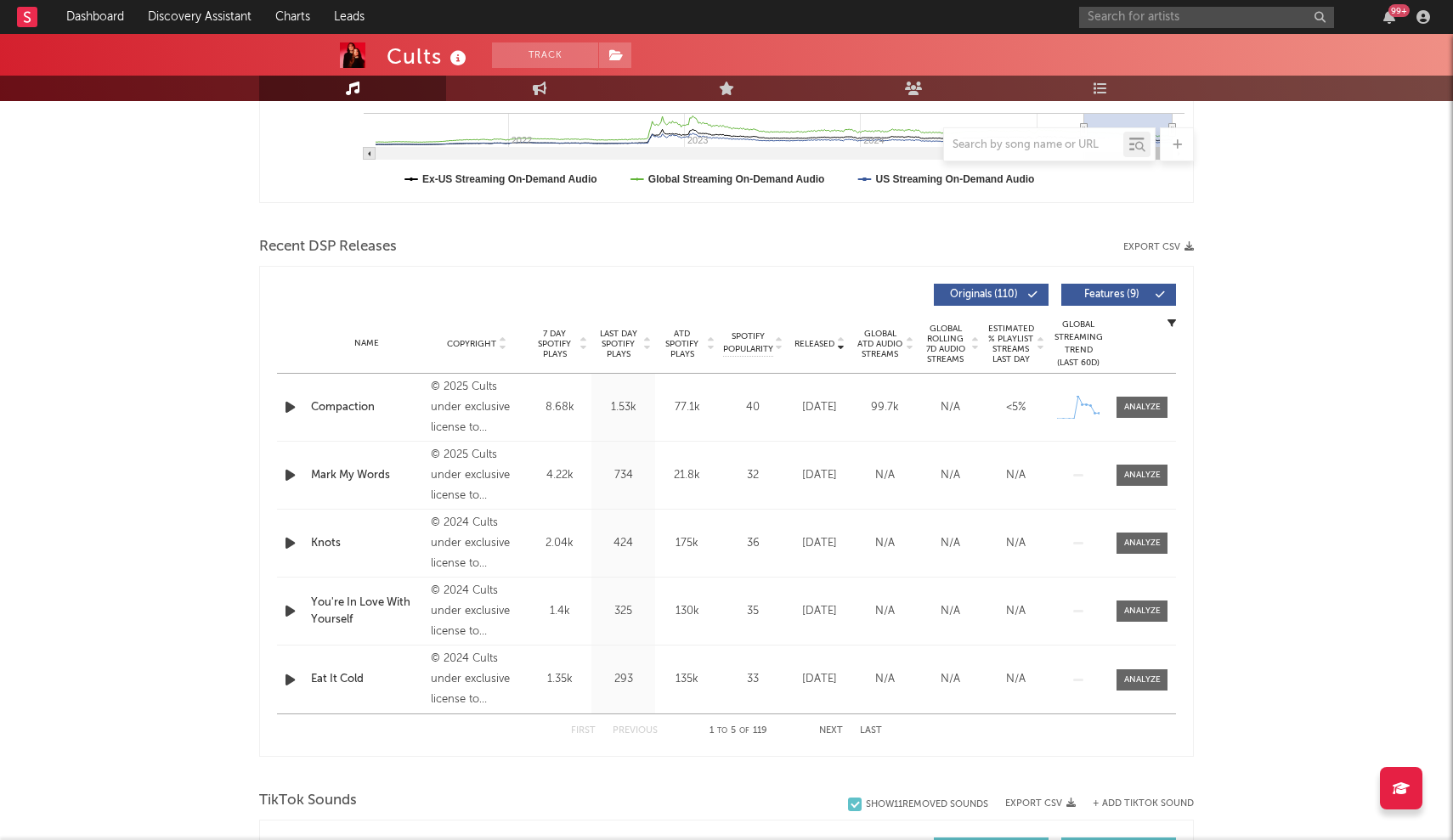
scroll to position [475, 0]
click at [715, 31] on div "99 +" at bounding box center [1257, 16] width 356 height 34
click at [715, 24] on input "text" at bounding box center [1207, 17] width 255 height 21
click at [715, 1] on nav "Dashboard Discovery Assistant Charts Leads Griffen Willi 99 +" at bounding box center [726, 16] width 1453 height 34
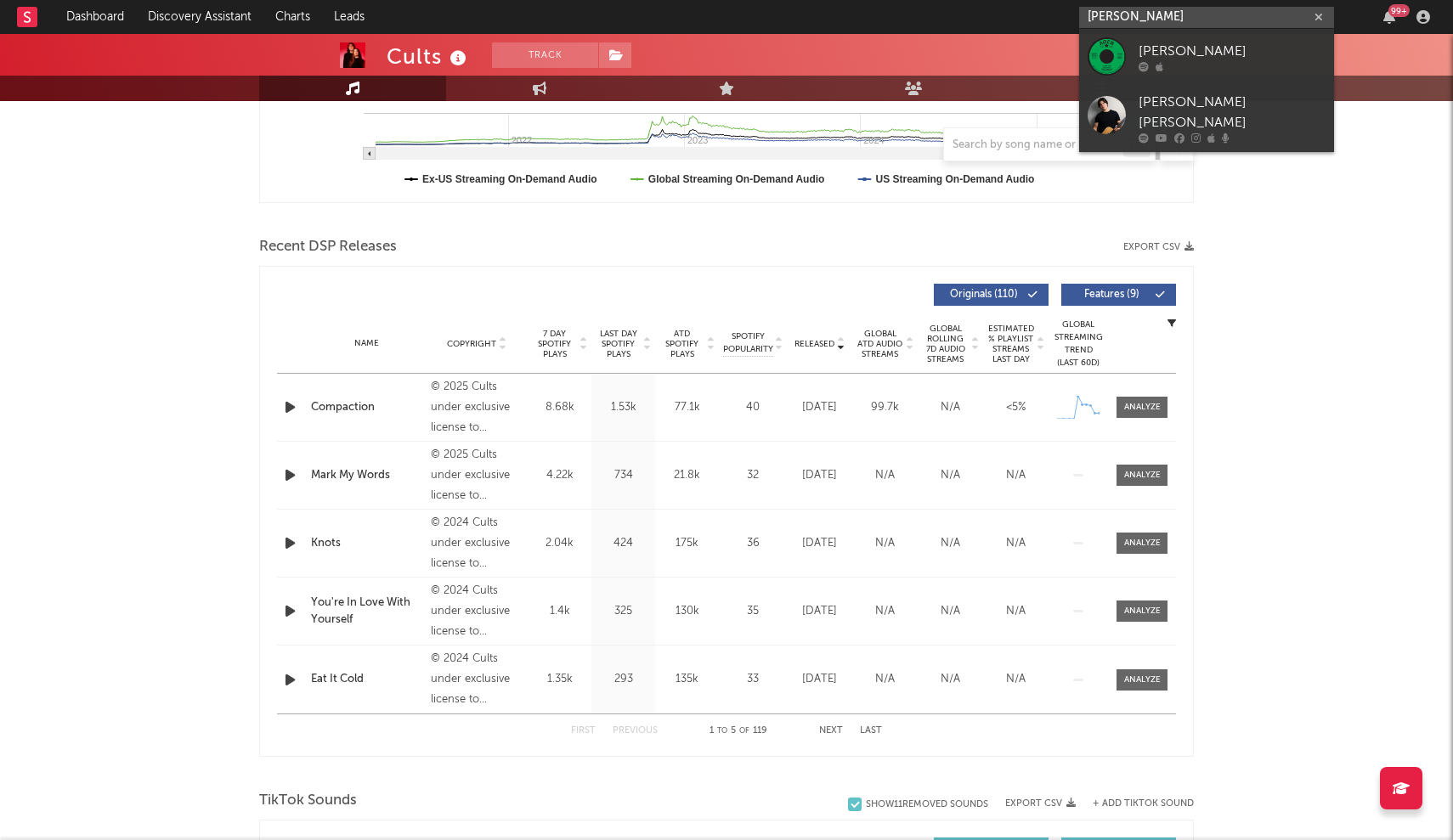
click at [715, 10] on input "Griffen Willi" at bounding box center [1207, 17] width 255 height 21
click at [715, 14] on input "Griffen Willi" at bounding box center [1207, 17] width 255 height 21
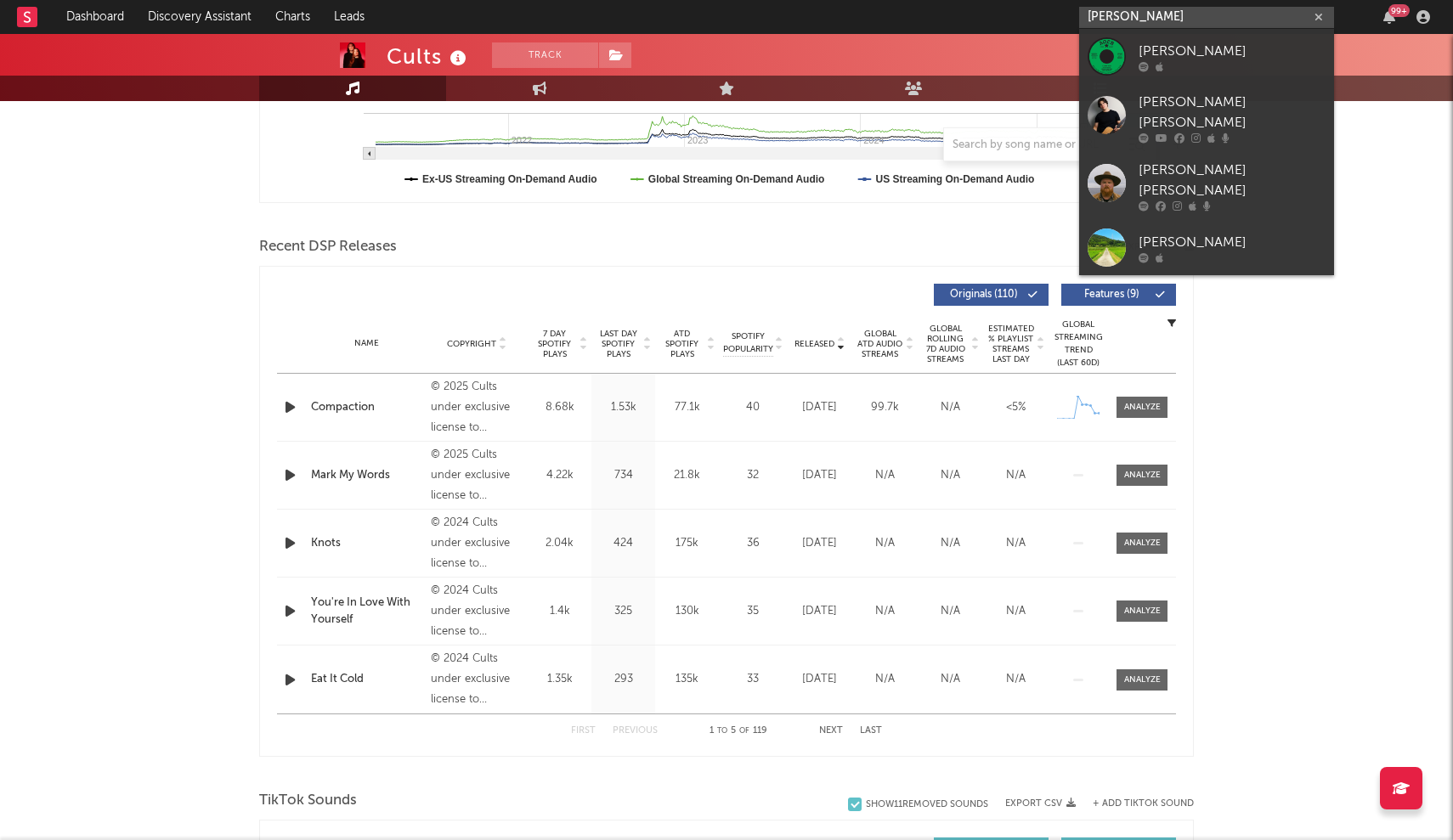
type input "Griffin Willi"
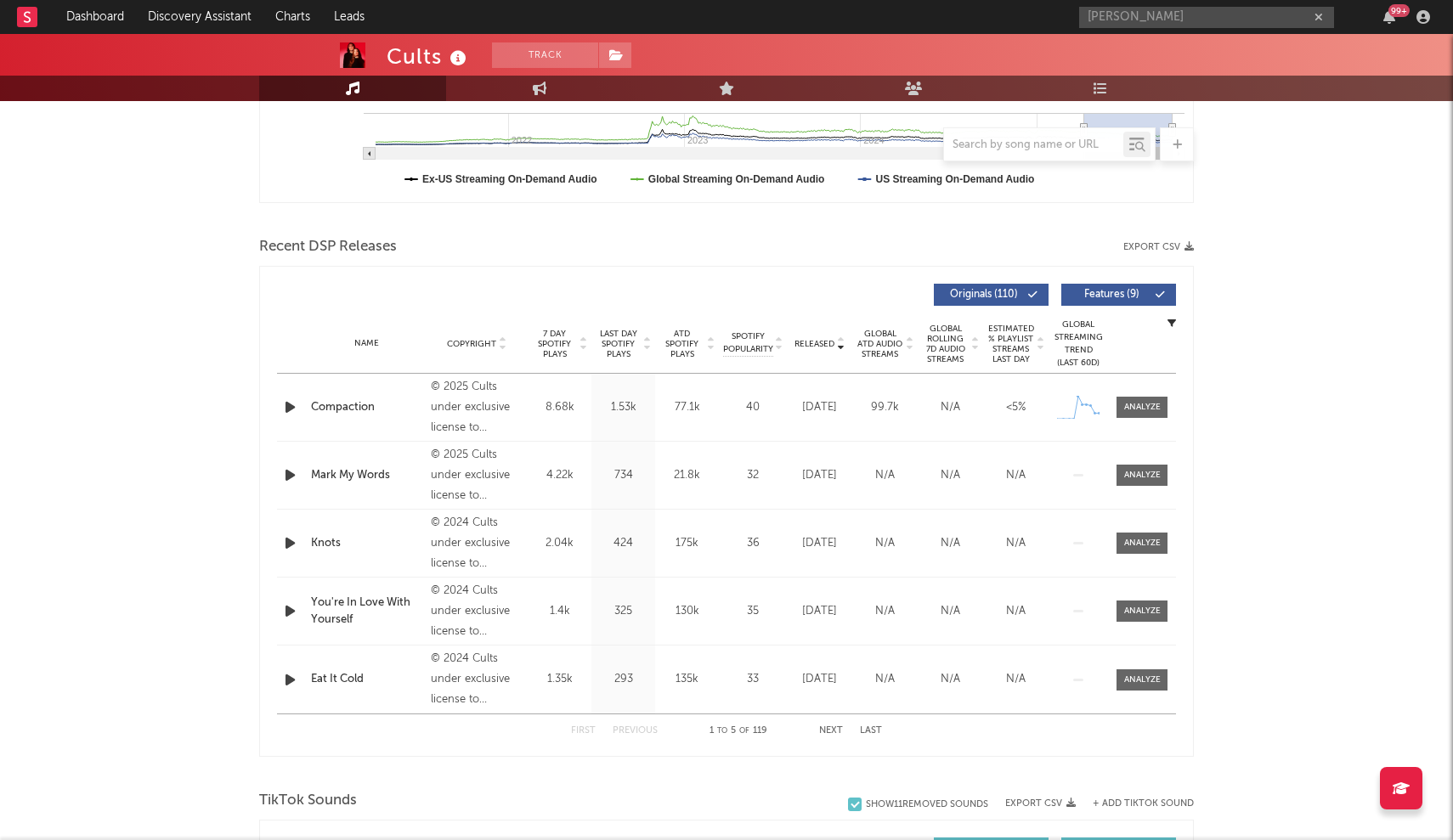
click at [715, 28] on div "Griffin Willi 99 +" at bounding box center [1257, 16] width 356 height 34
click at [715, 25] on input "Griffin Willi" at bounding box center [1207, 17] width 255 height 21
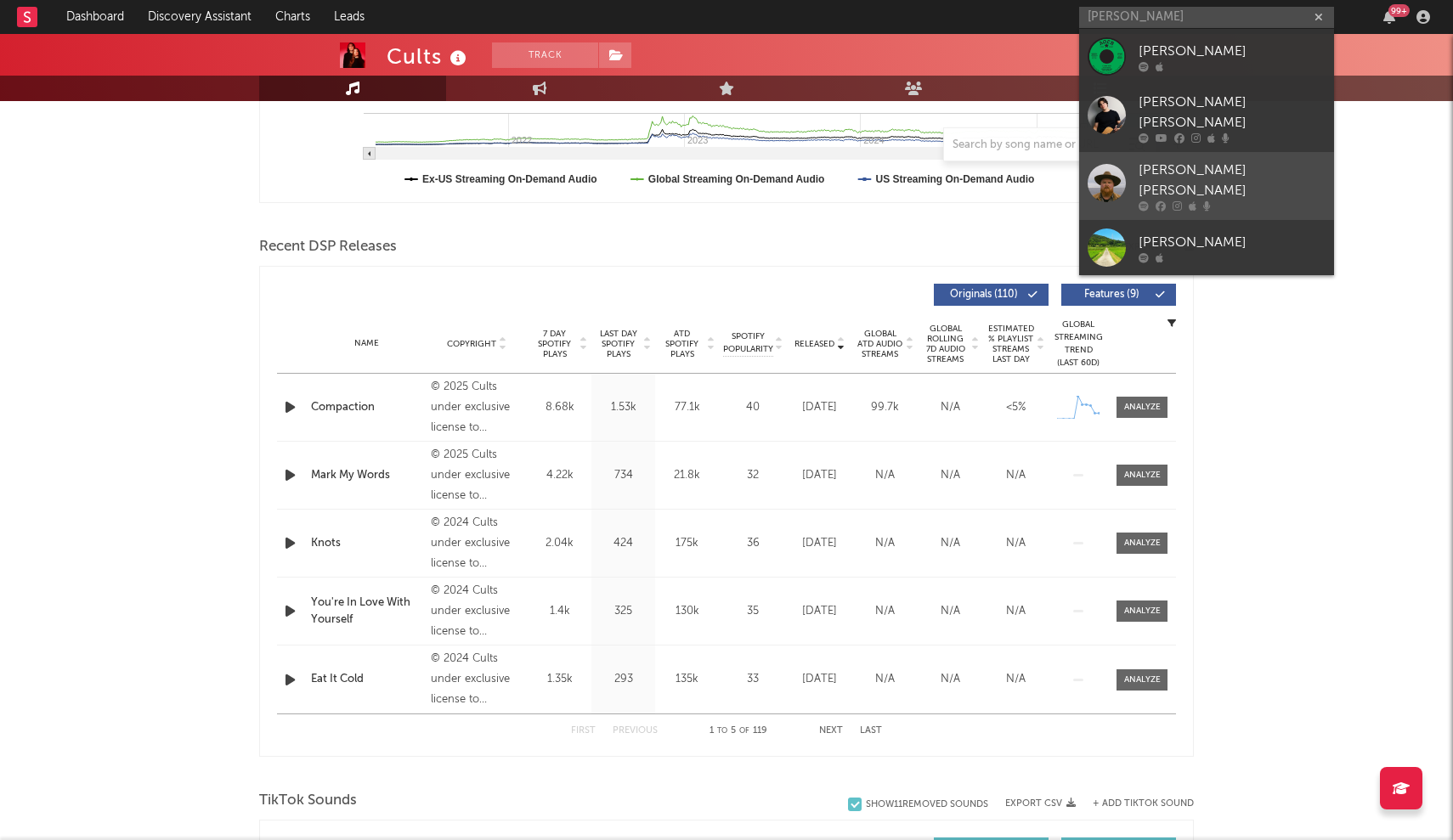
click at [715, 183] on link "Griffin William Sherry" at bounding box center [1207, 185] width 255 height 68
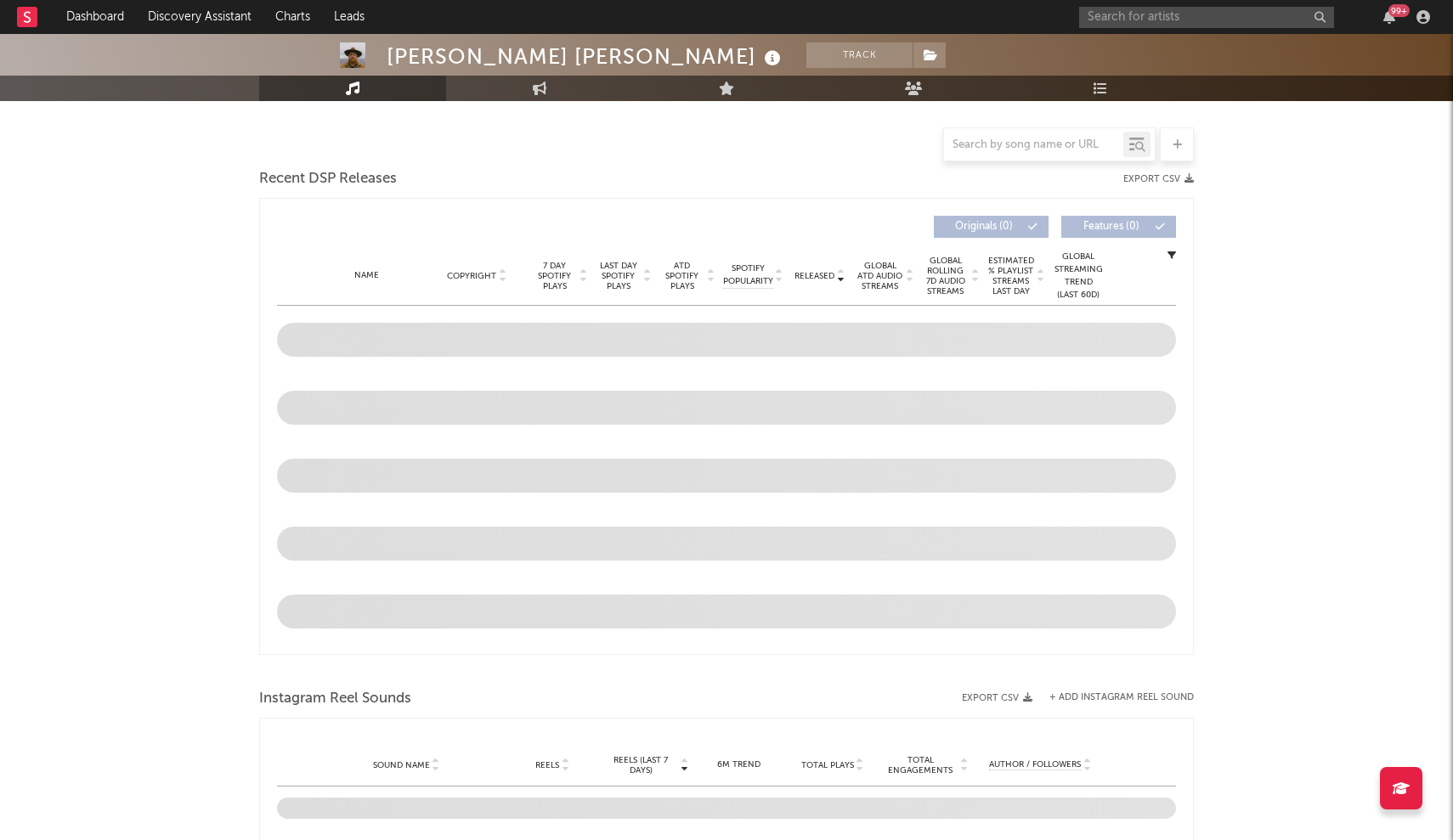
select select "6m"
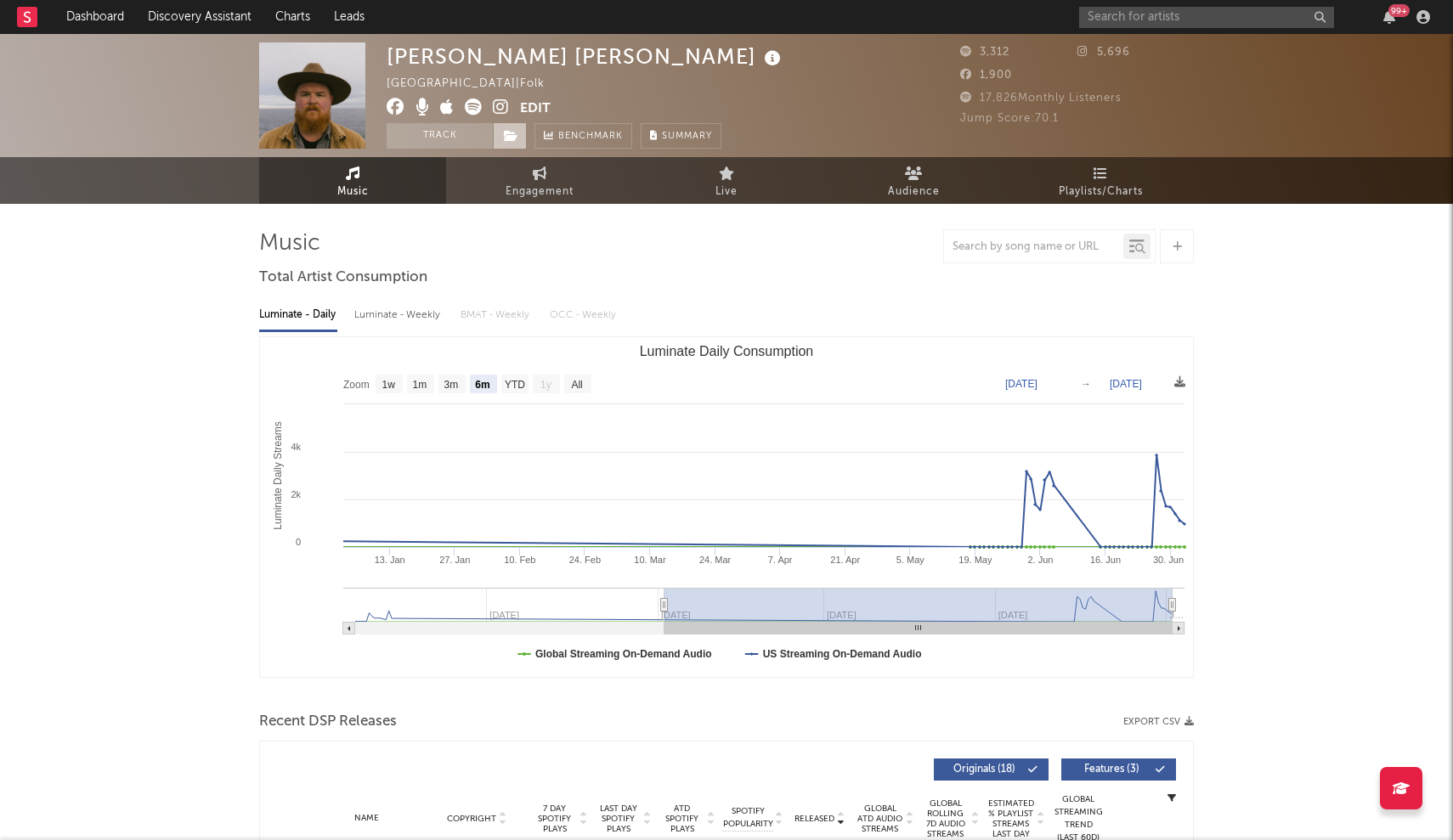
click at [506, 130] on icon at bounding box center [510, 136] width 14 height 12
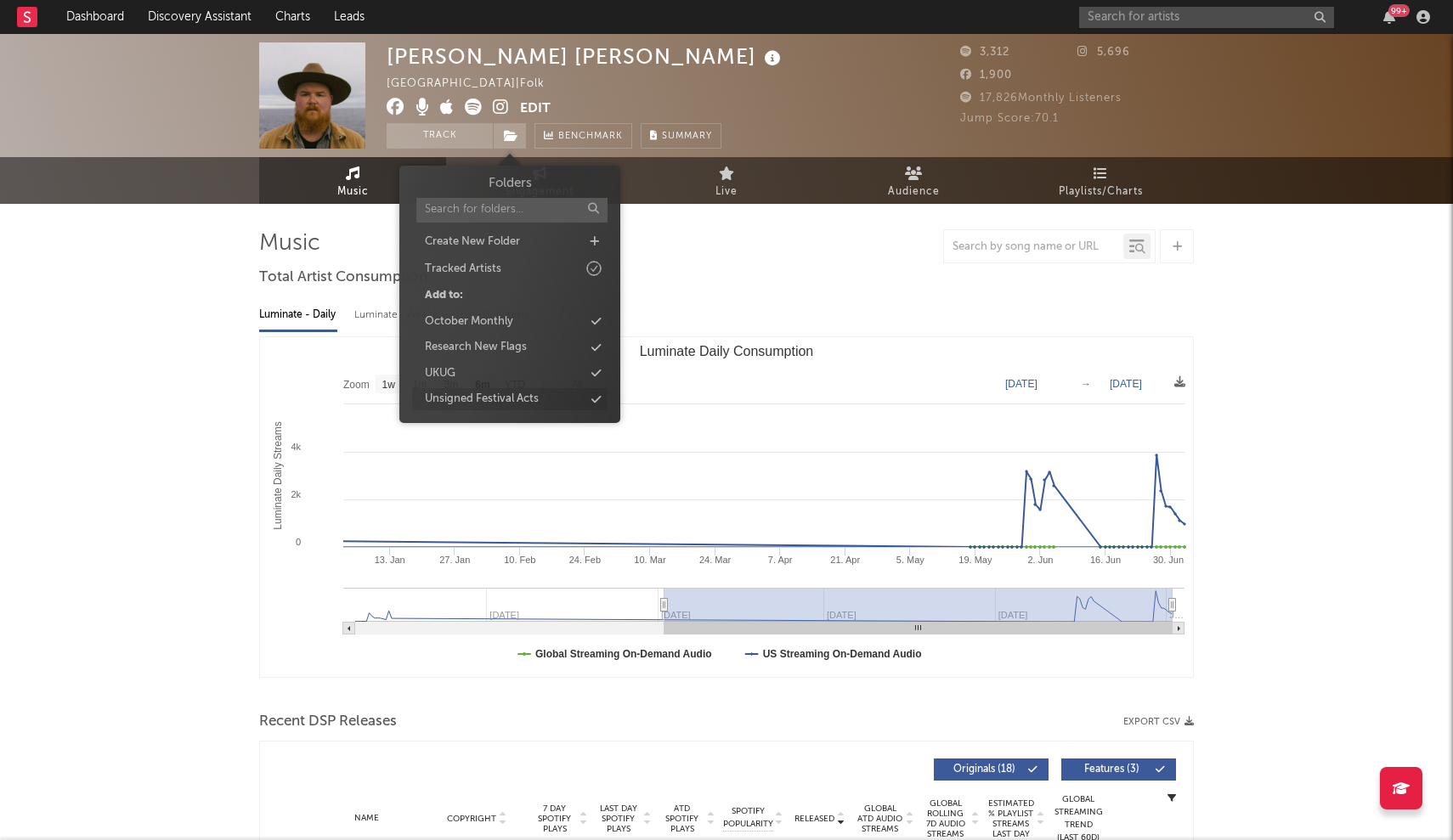
click at [599, 398] on icon at bounding box center [596, 399] width 10 height 11
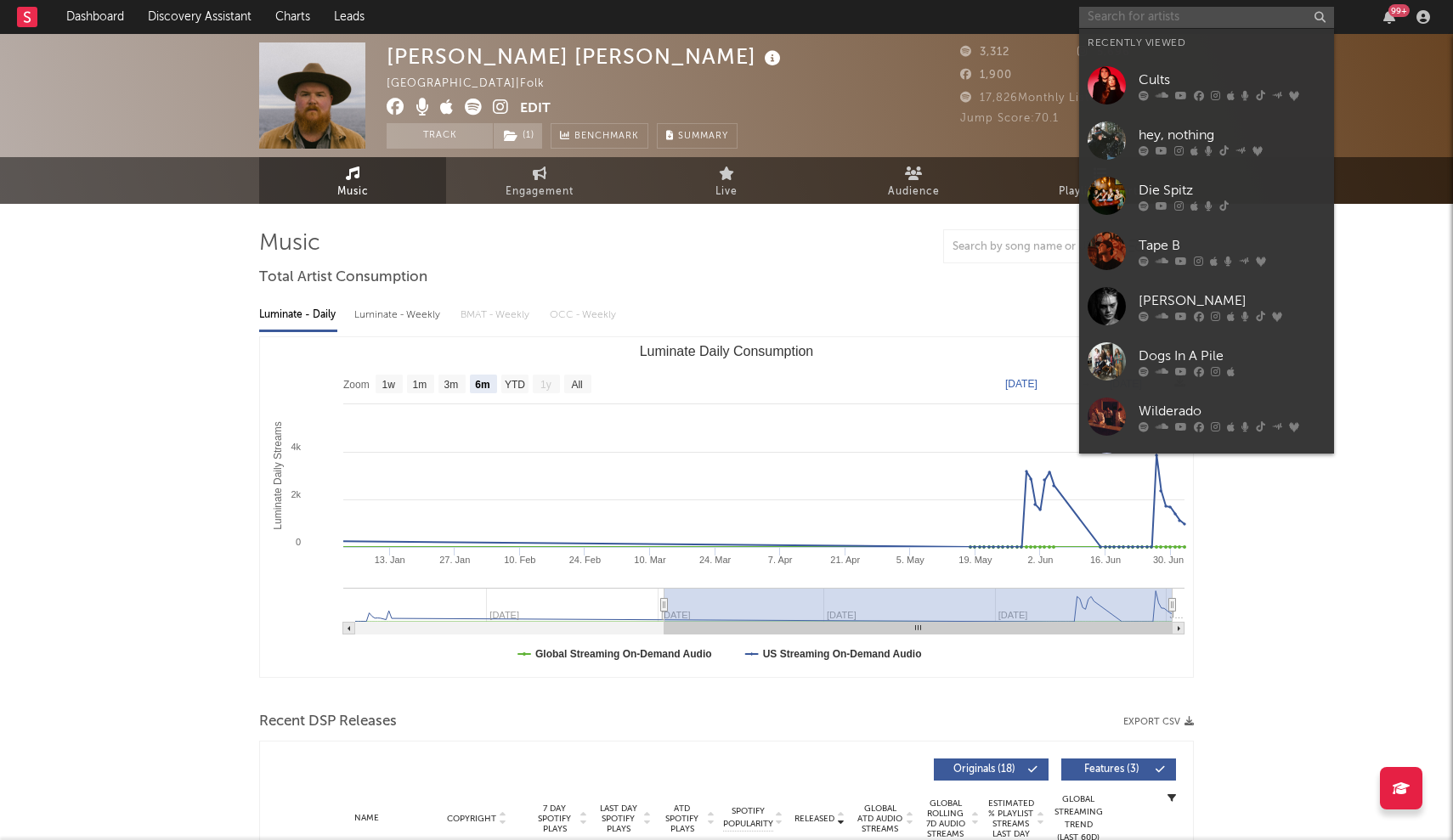
click at [715, 15] on input "text" at bounding box center [1207, 17] width 255 height 21
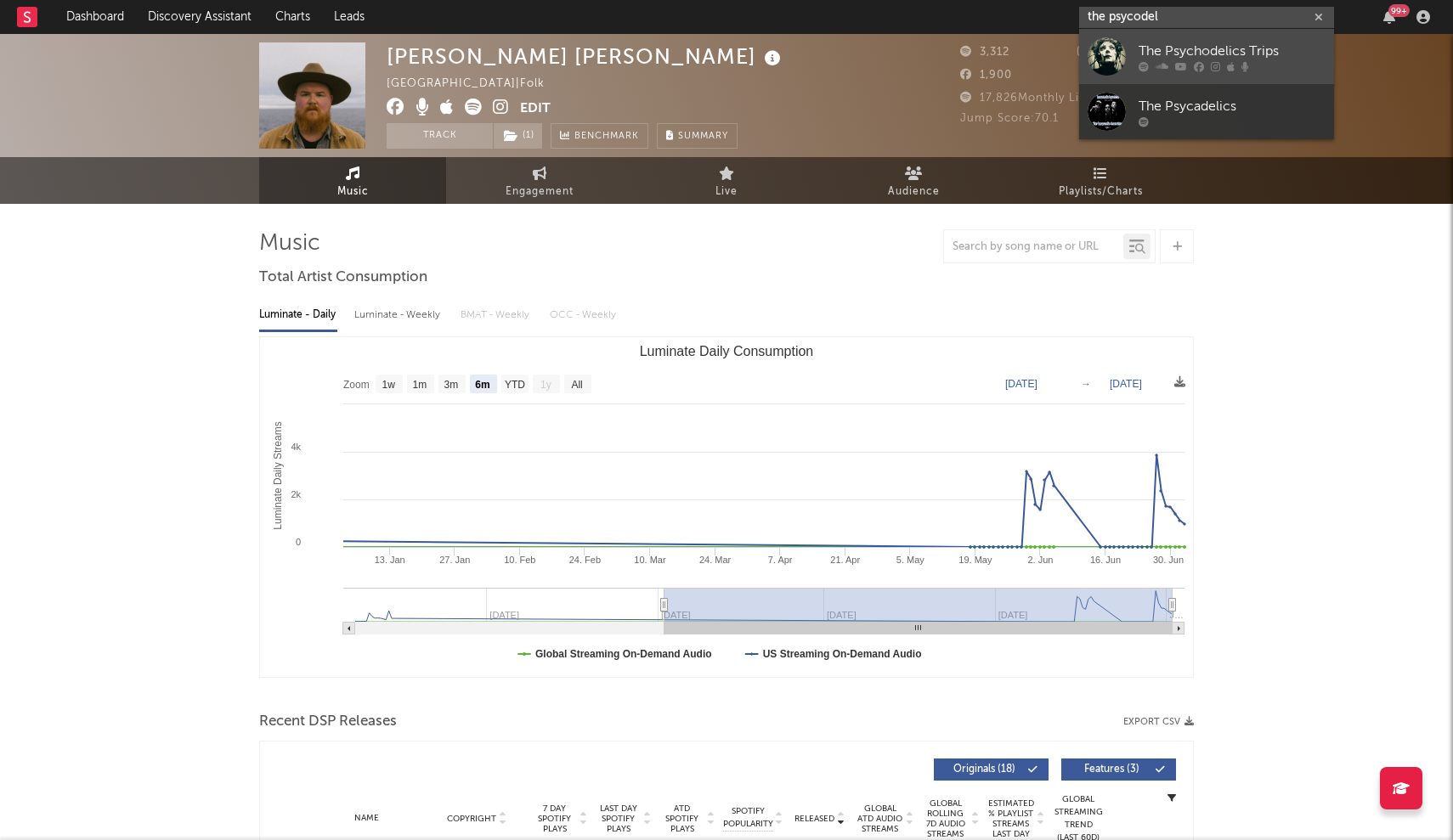
type input "the psycodel"
click at [715, 54] on div at bounding box center [1107, 57] width 39 height 39
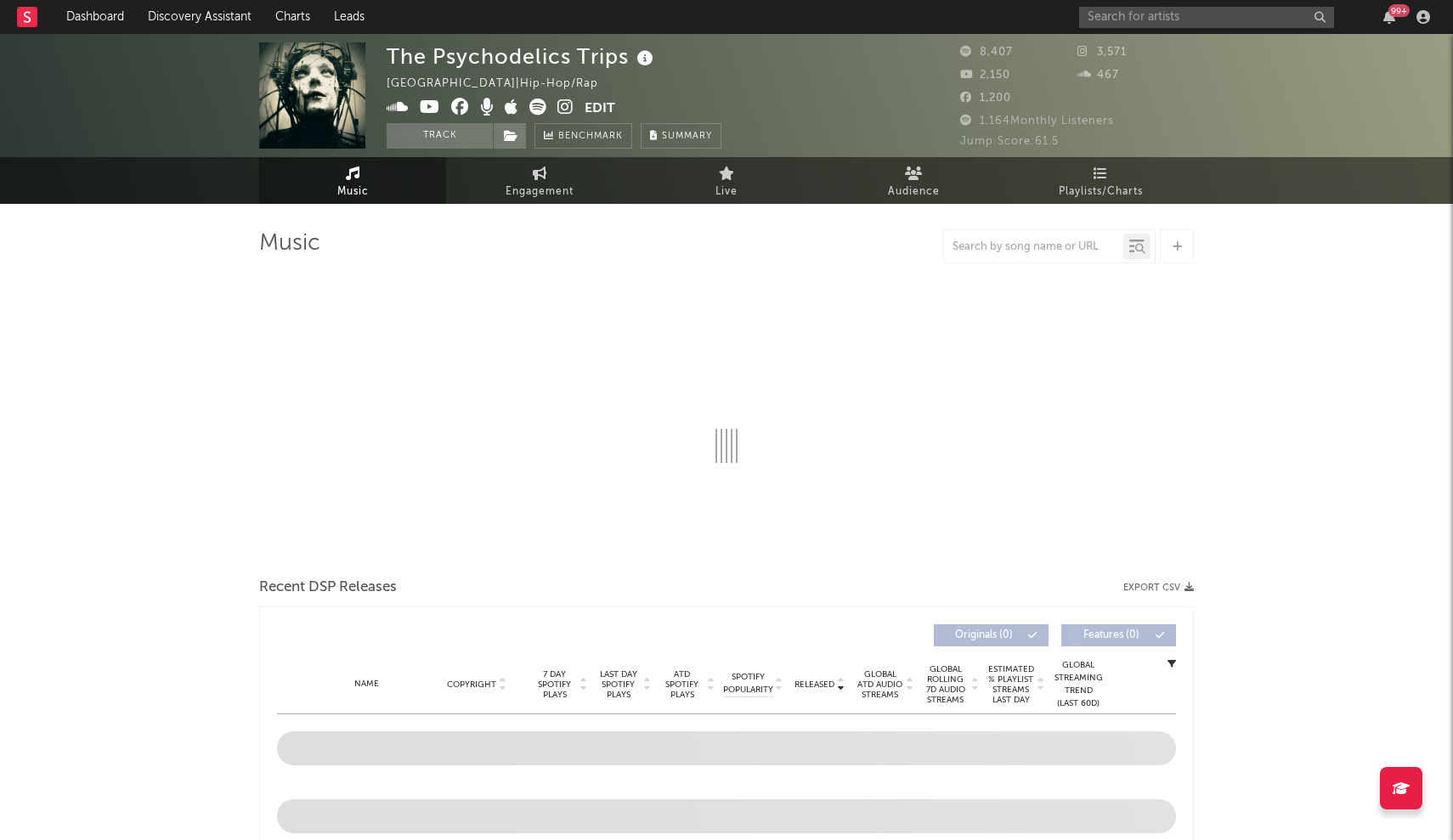
select select "1w"
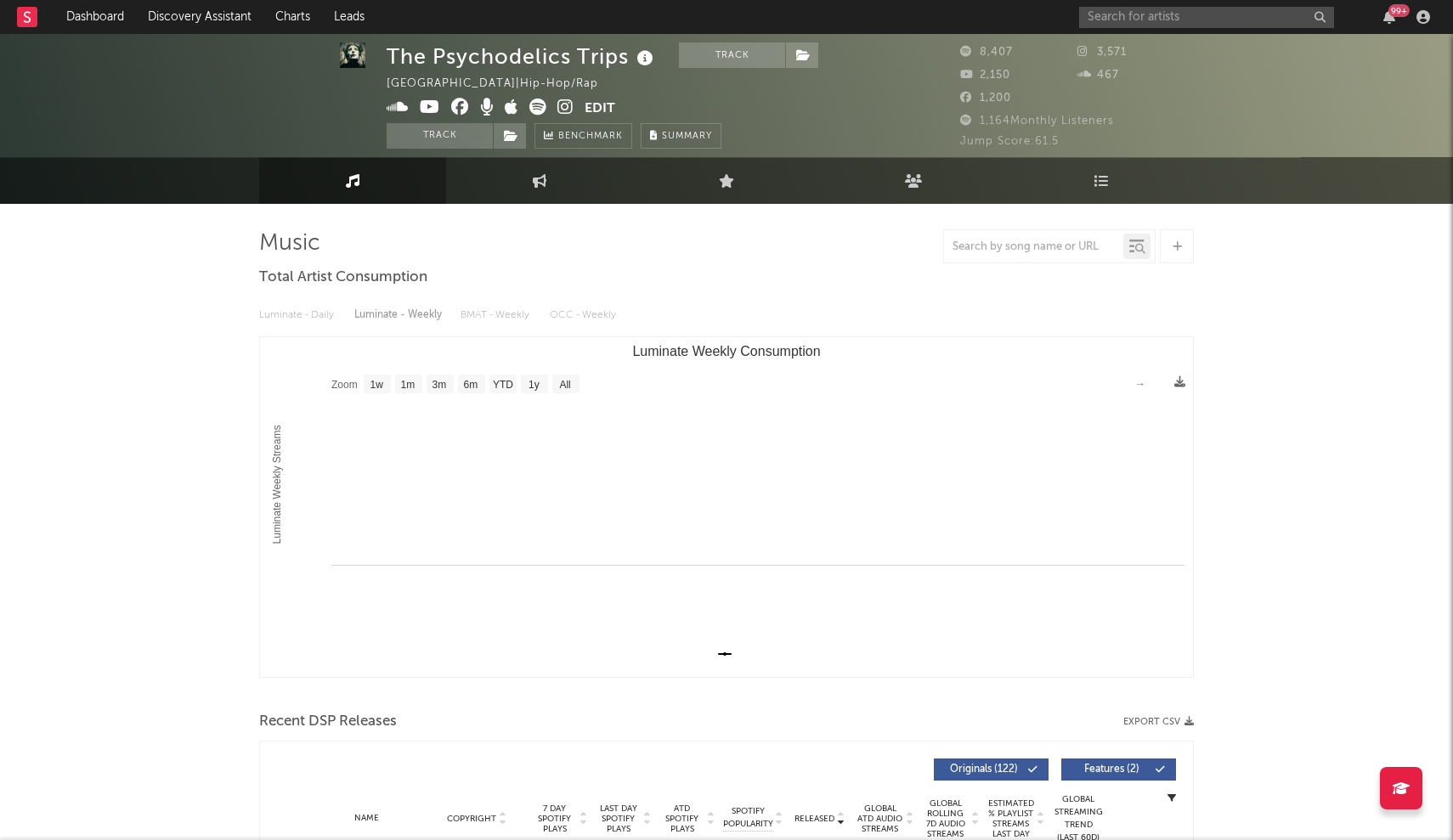
scroll to position [10, 0]
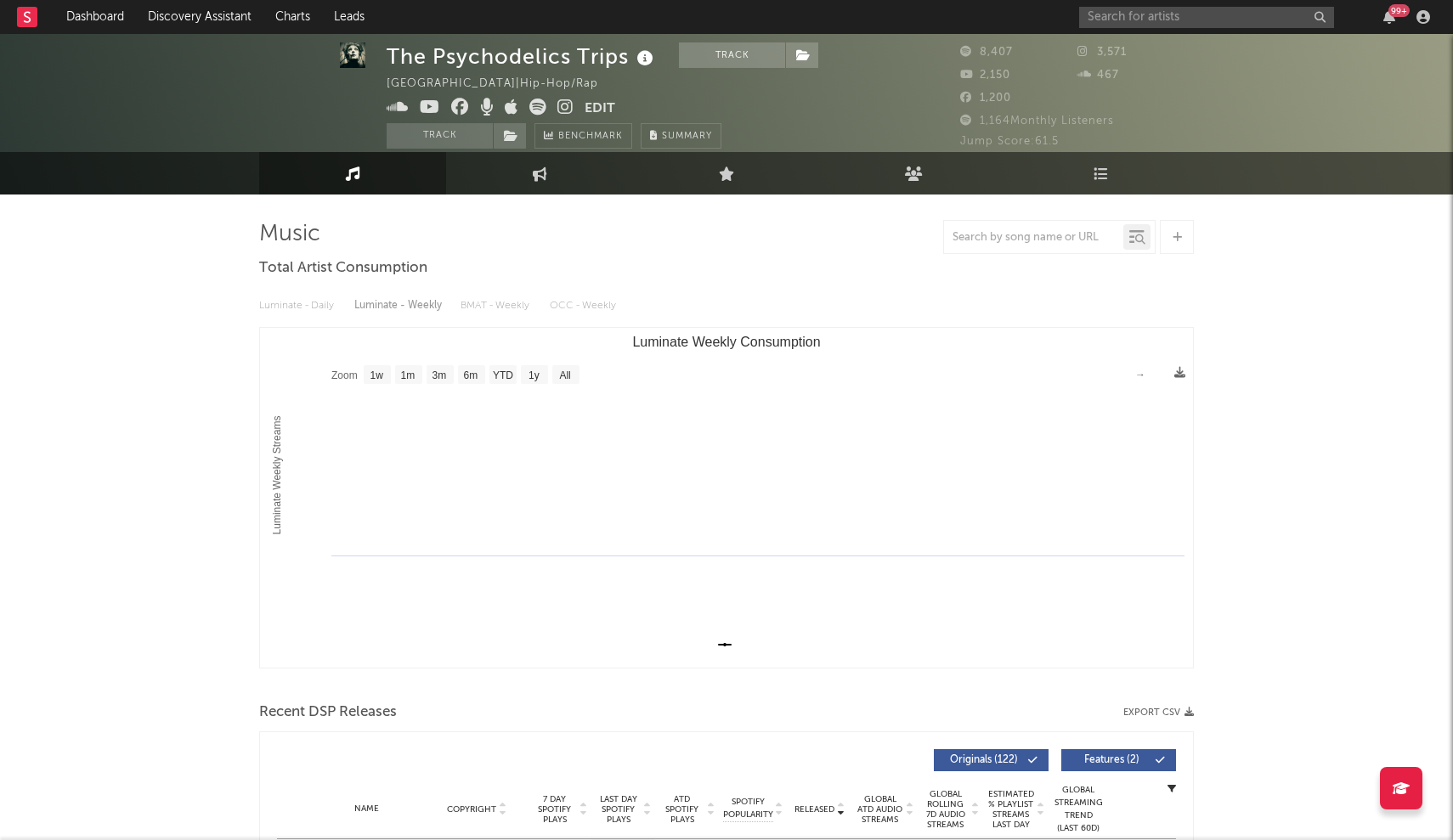
click at [715, 28] on div "99 +" at bounding box center [1257, 16] width 356 height 34
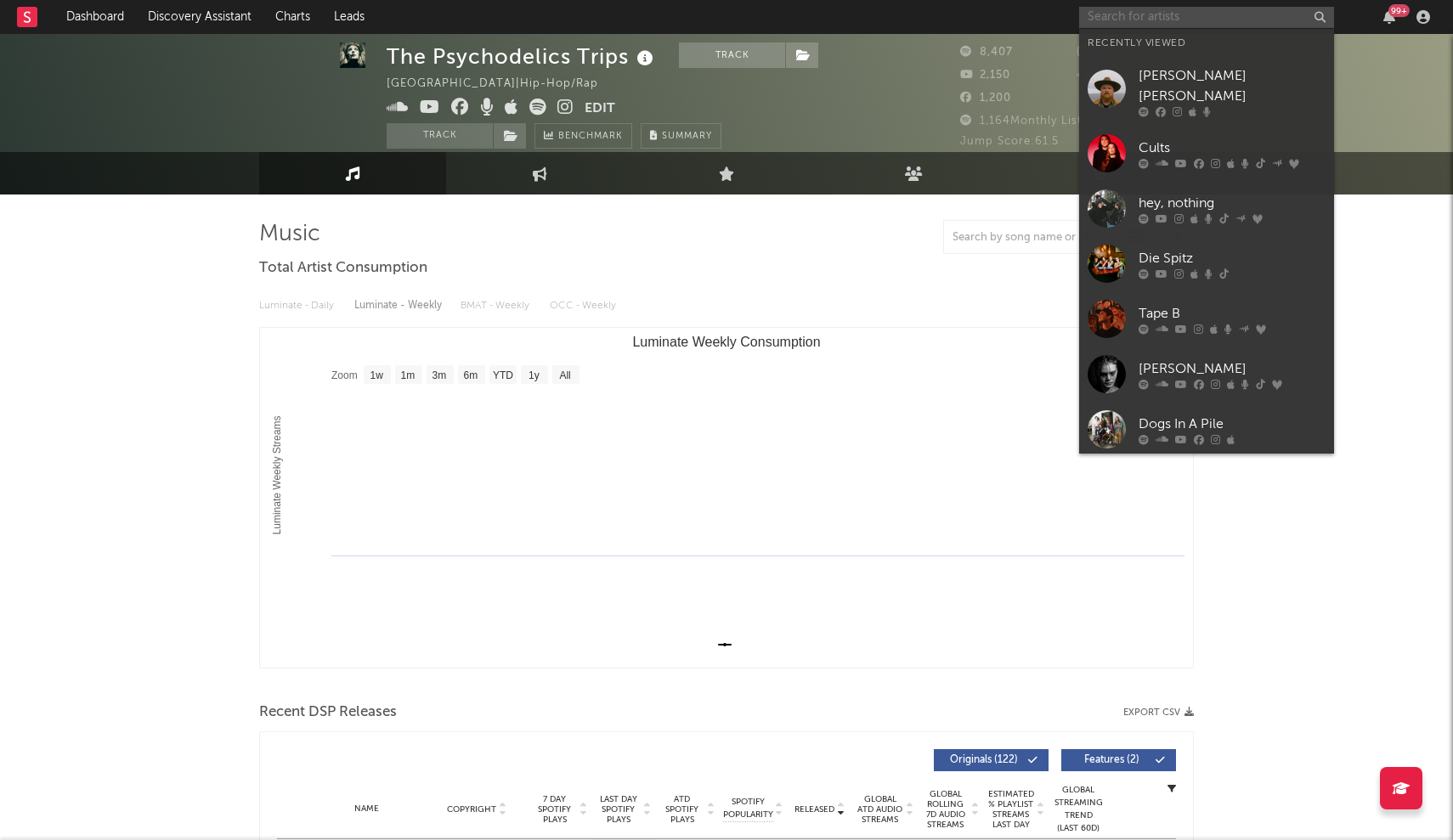
click at [715, 7] on input "text" at bounding box center [1207, 17] width 255 height 21
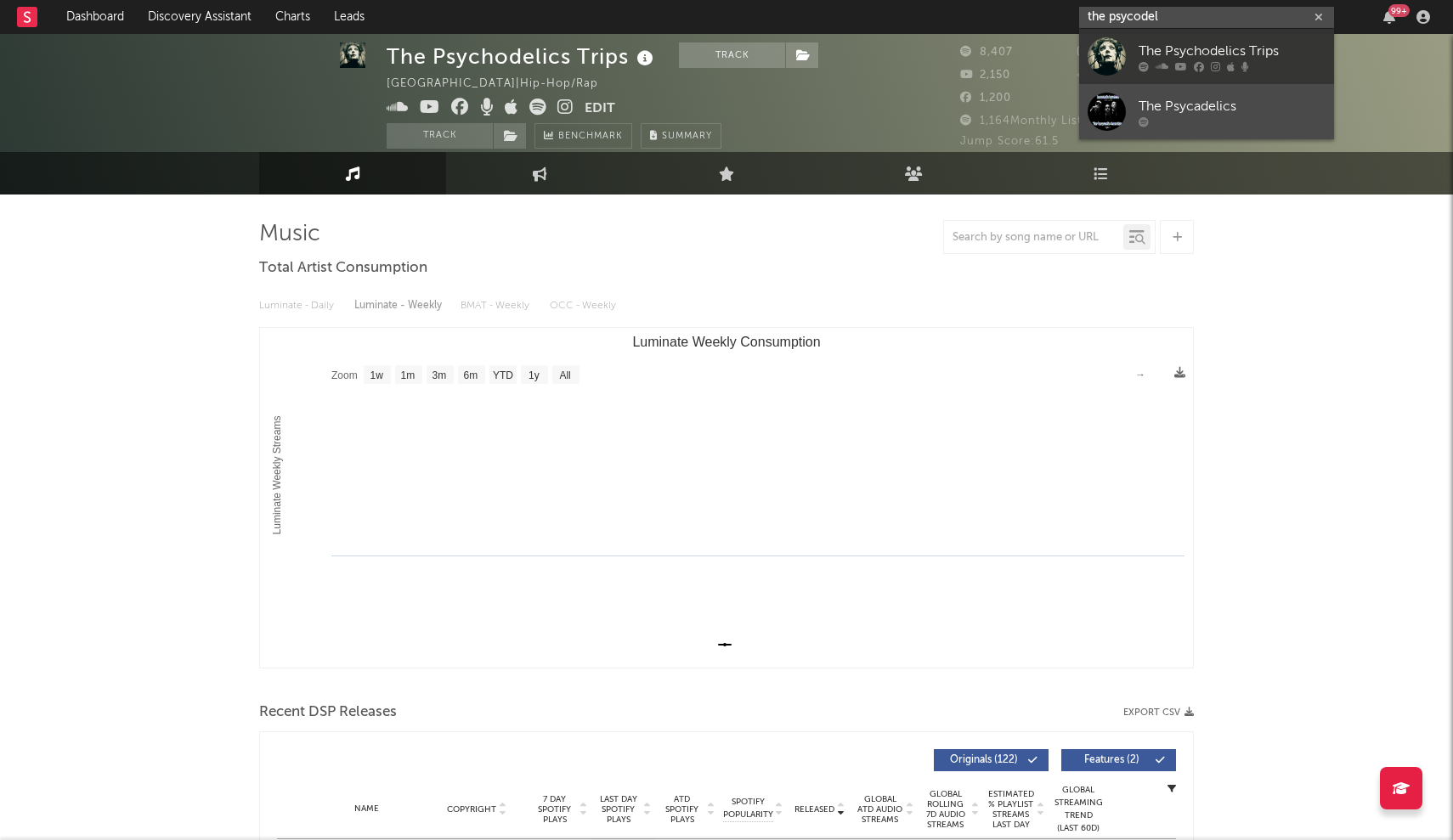
type input "the psycodel"
click at [715, 92] on link "The Psycadelics" at bounding box center [1207, 111] width 255 height 55
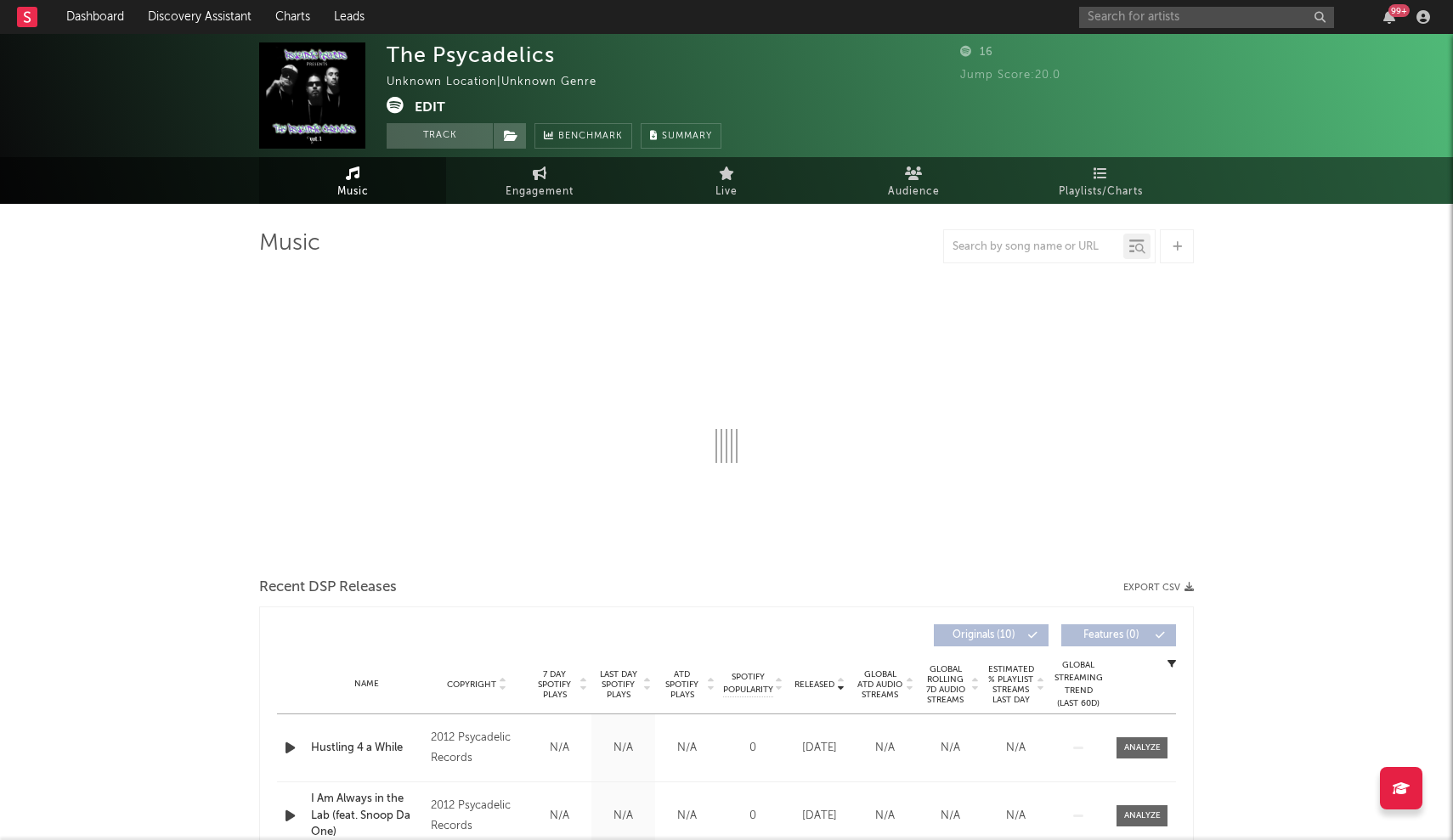
select select "1w"
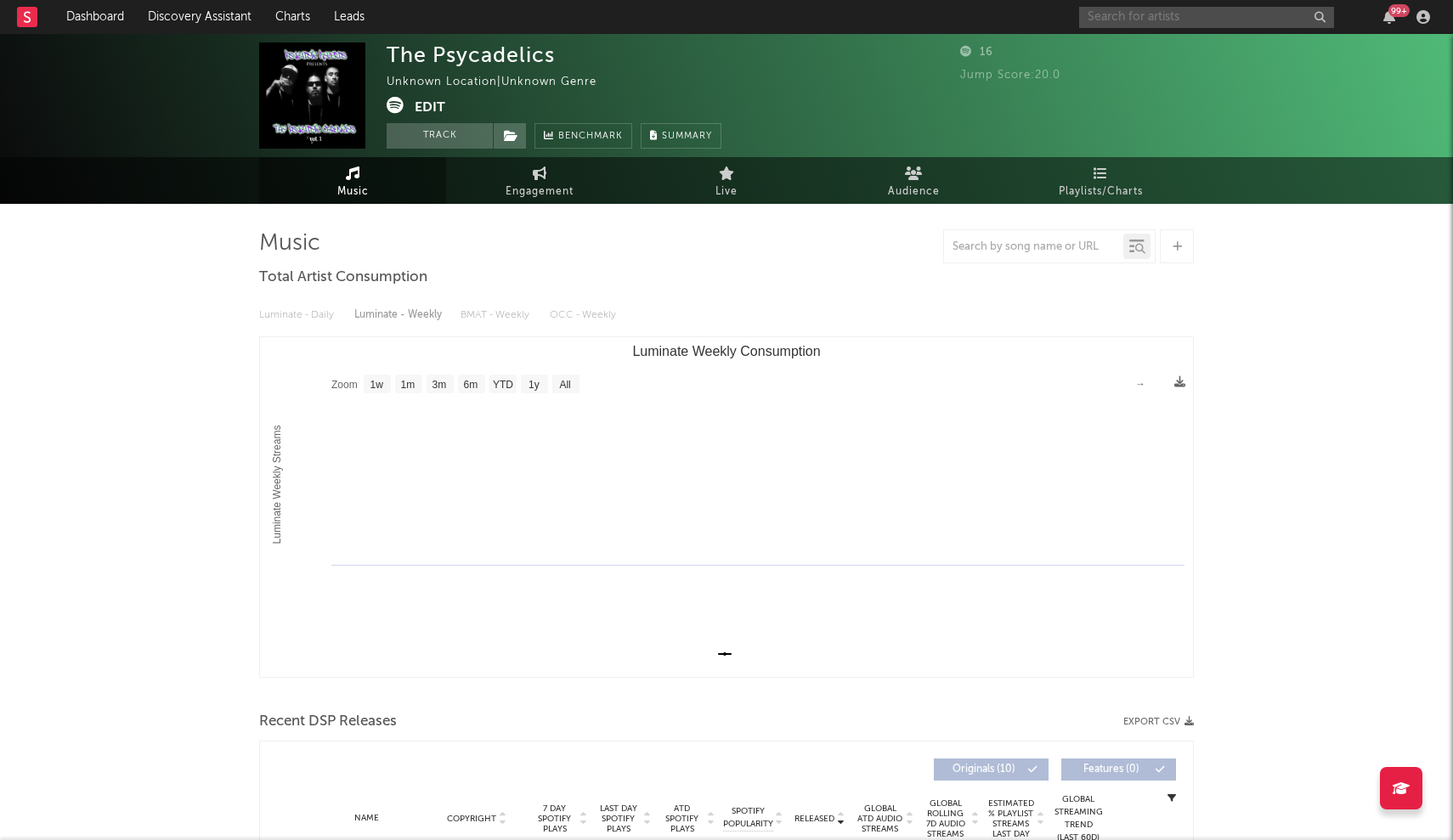
click at [715, 15] on input "text" at bounding box center [1207, 17] width 255 height 21
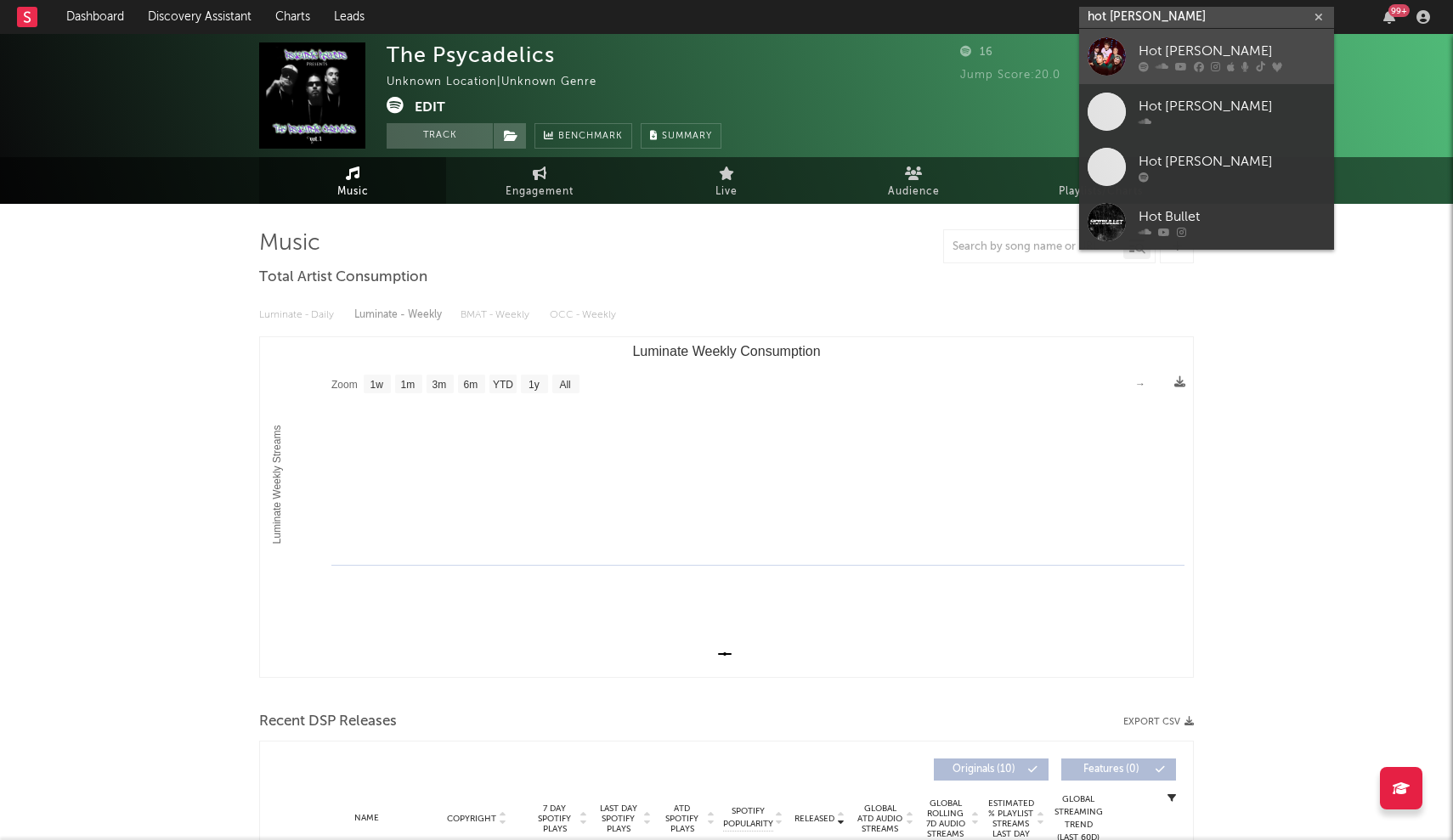
type input "hot mull"
click at [715, 53] on div "Hot Mulligan" at bounding box center [1231, 50] width 186 height 20
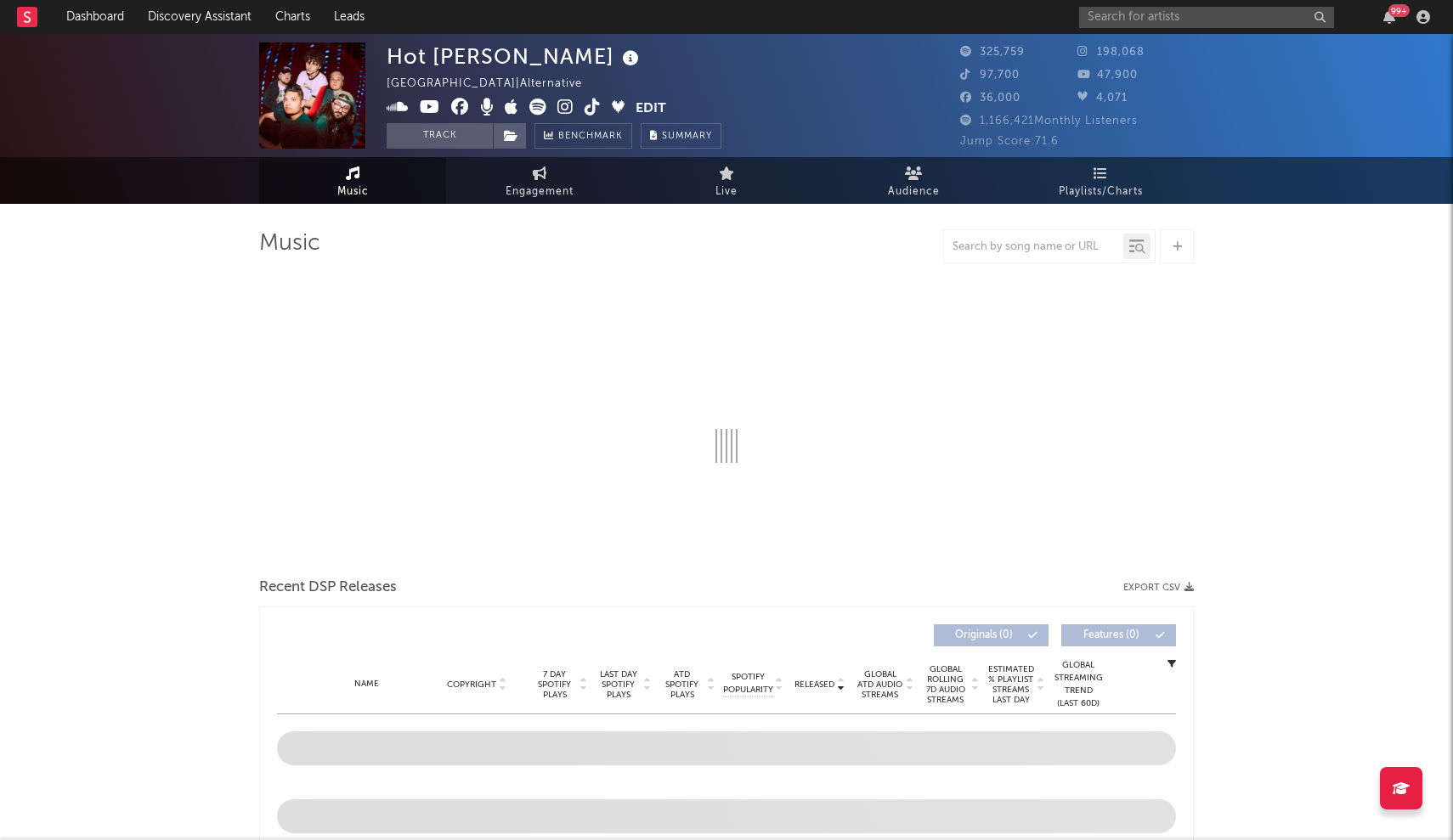
select select "6m"
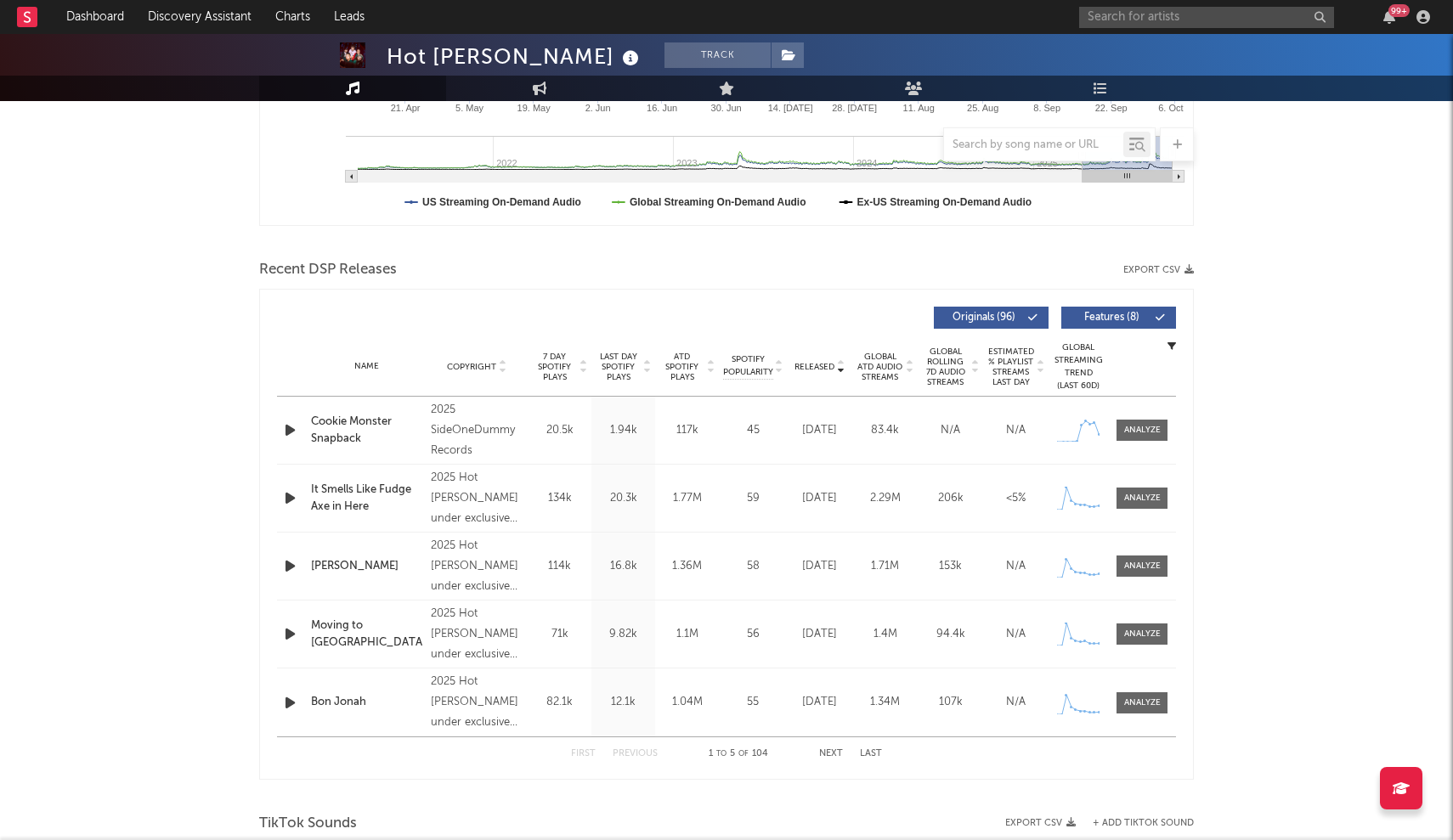
scroll to position [454, 0]
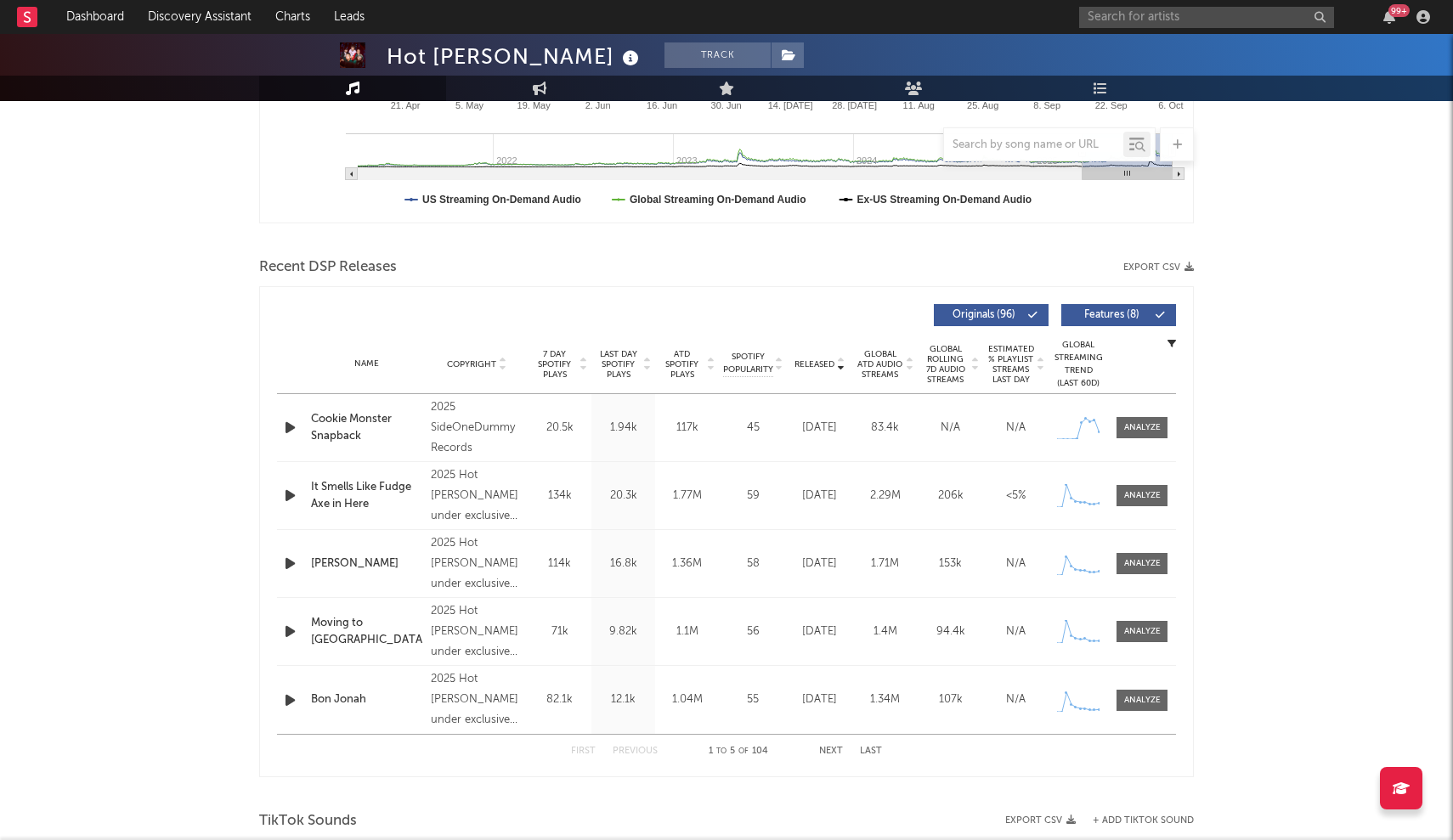
click at [715, 1] on div "99 +" at bounding box center [1257, 16] width 356 height 34
click at [715, 17] on input "text" at bounding box center [1207, 17] width 255 height 21
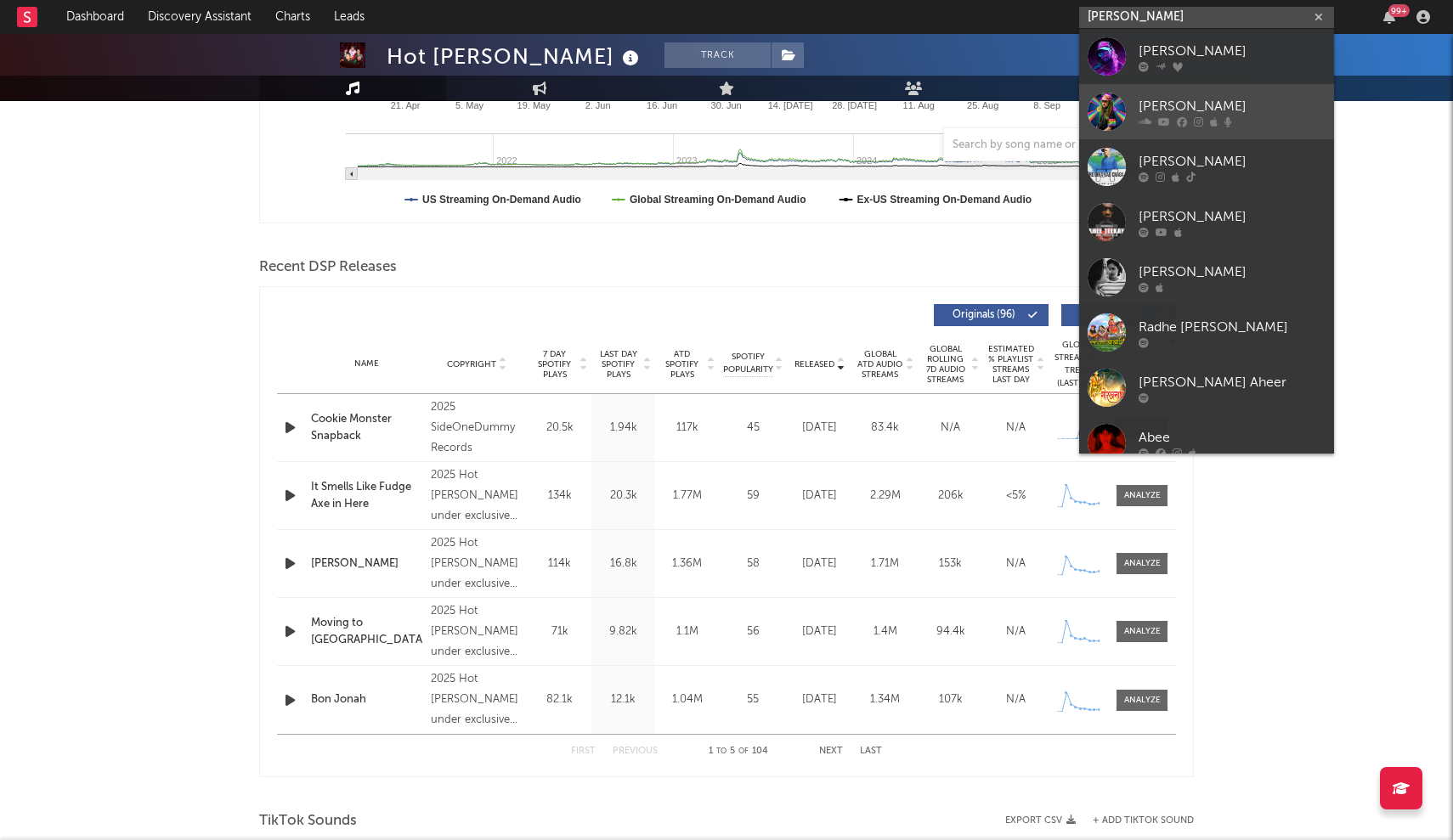
type input "Ahee"
click at [715, 95] on link "AHEE" at bounding box center [1207, 111] width 255 height 55
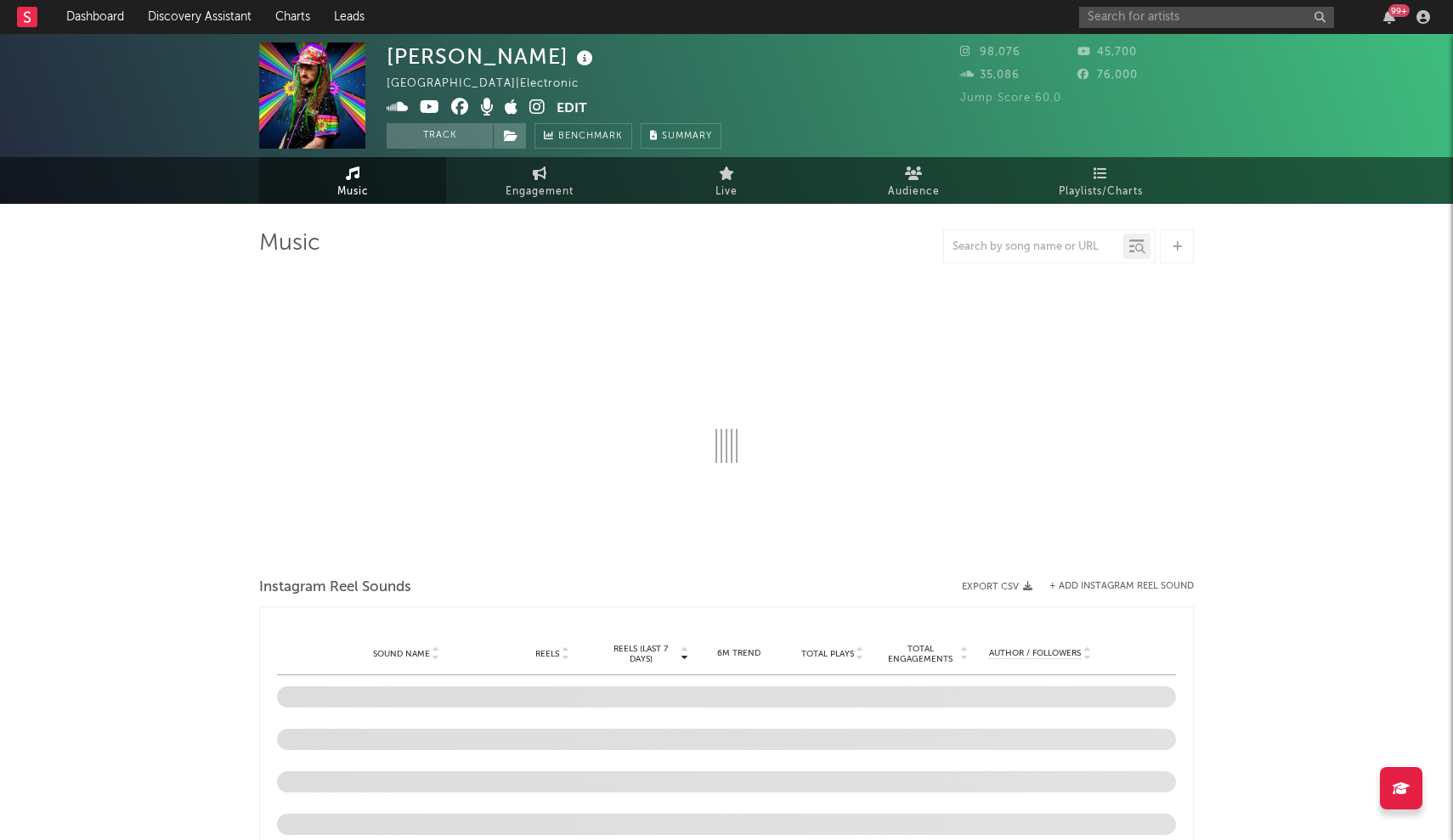
select select "1w"
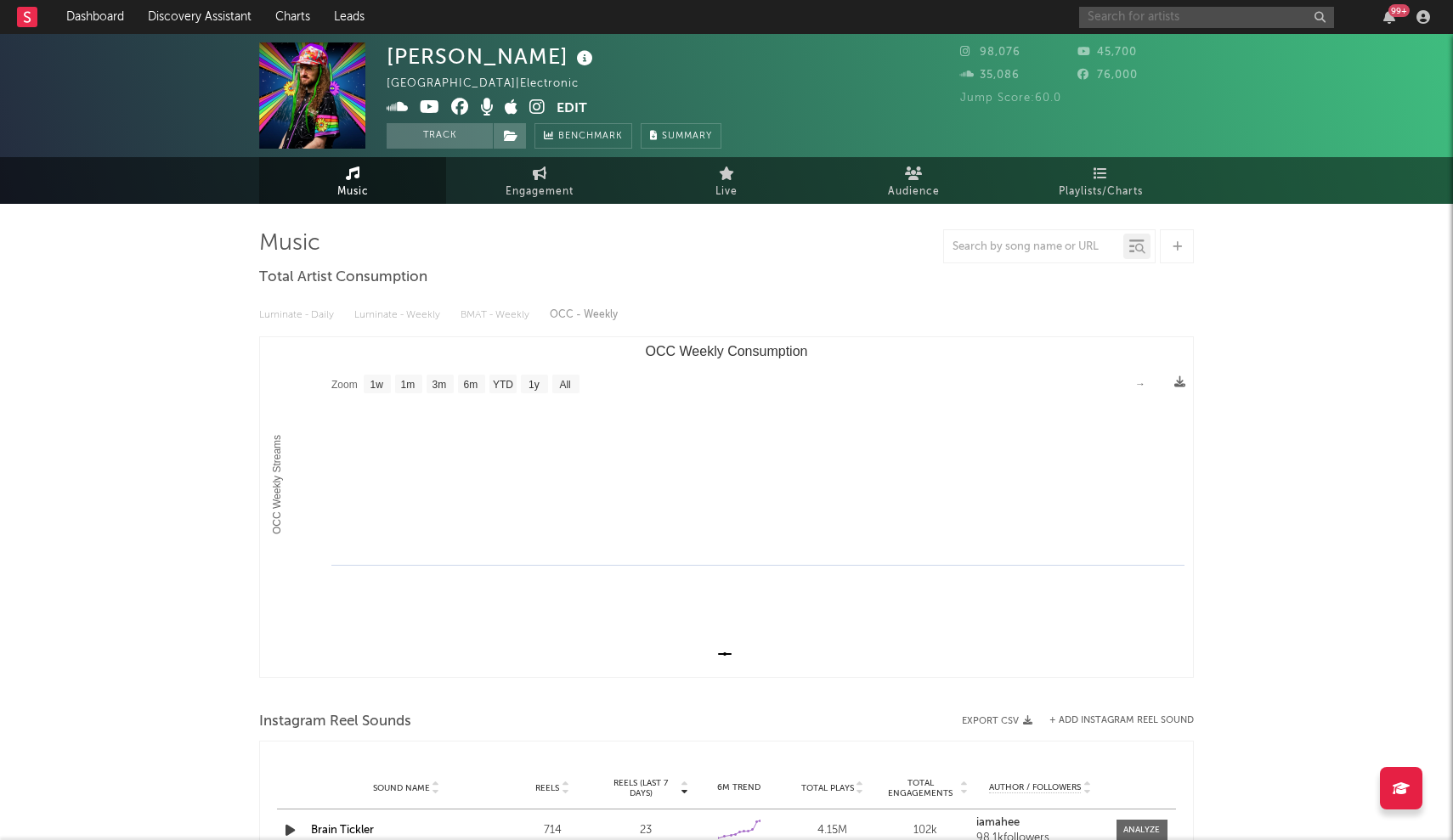
click at [715, 16] on input "text" at bounding box center [1207, 17] width 255 height 21
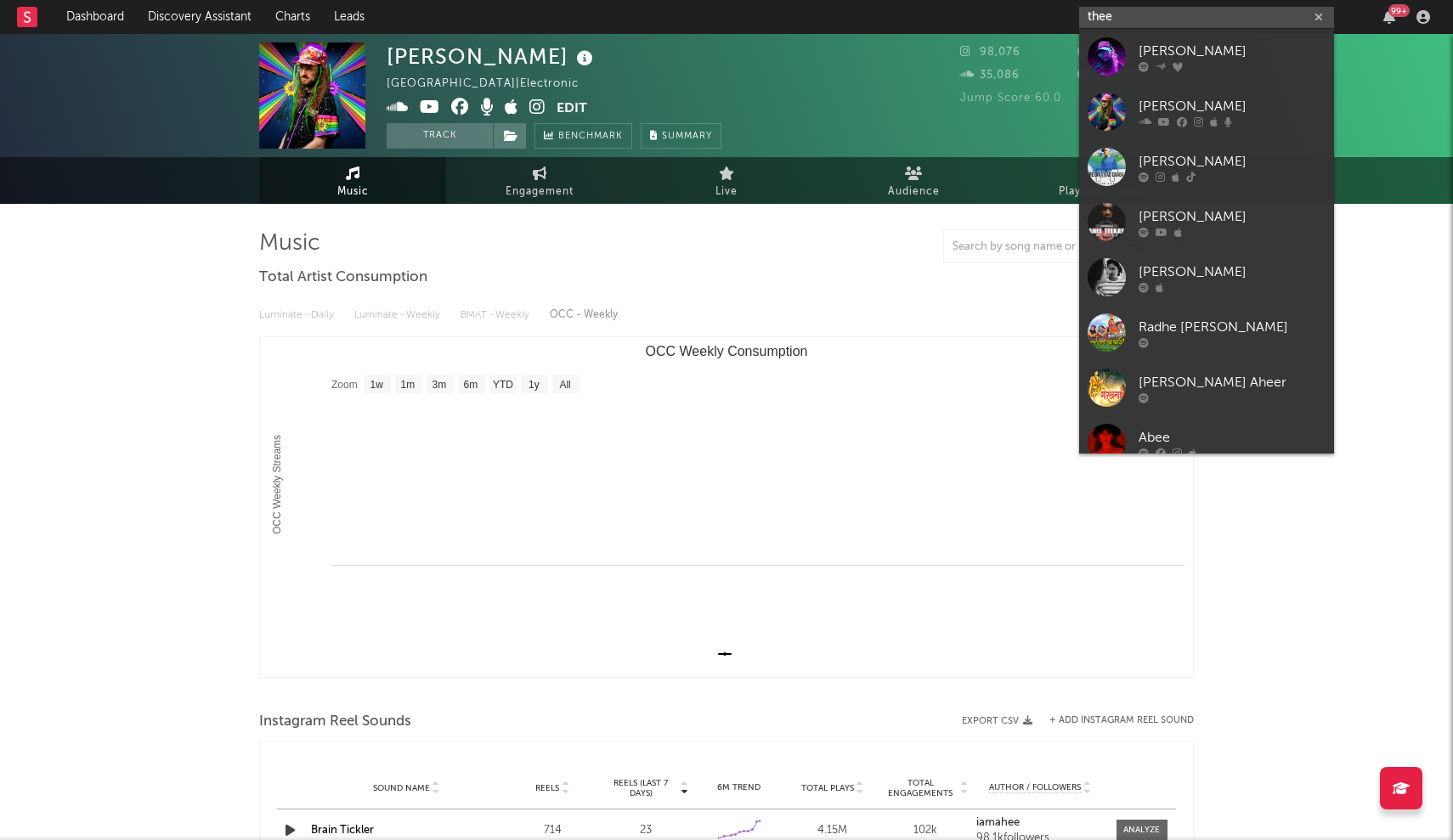
type input "thee"
drag, startPoint x: 1131, startPoint y: 80, endPoint x: 1182, endPoint y: 56, distance: 56.4
click at [715, 56] on div "AHEE" at bounding box center [1231, 50] width 186 height 20
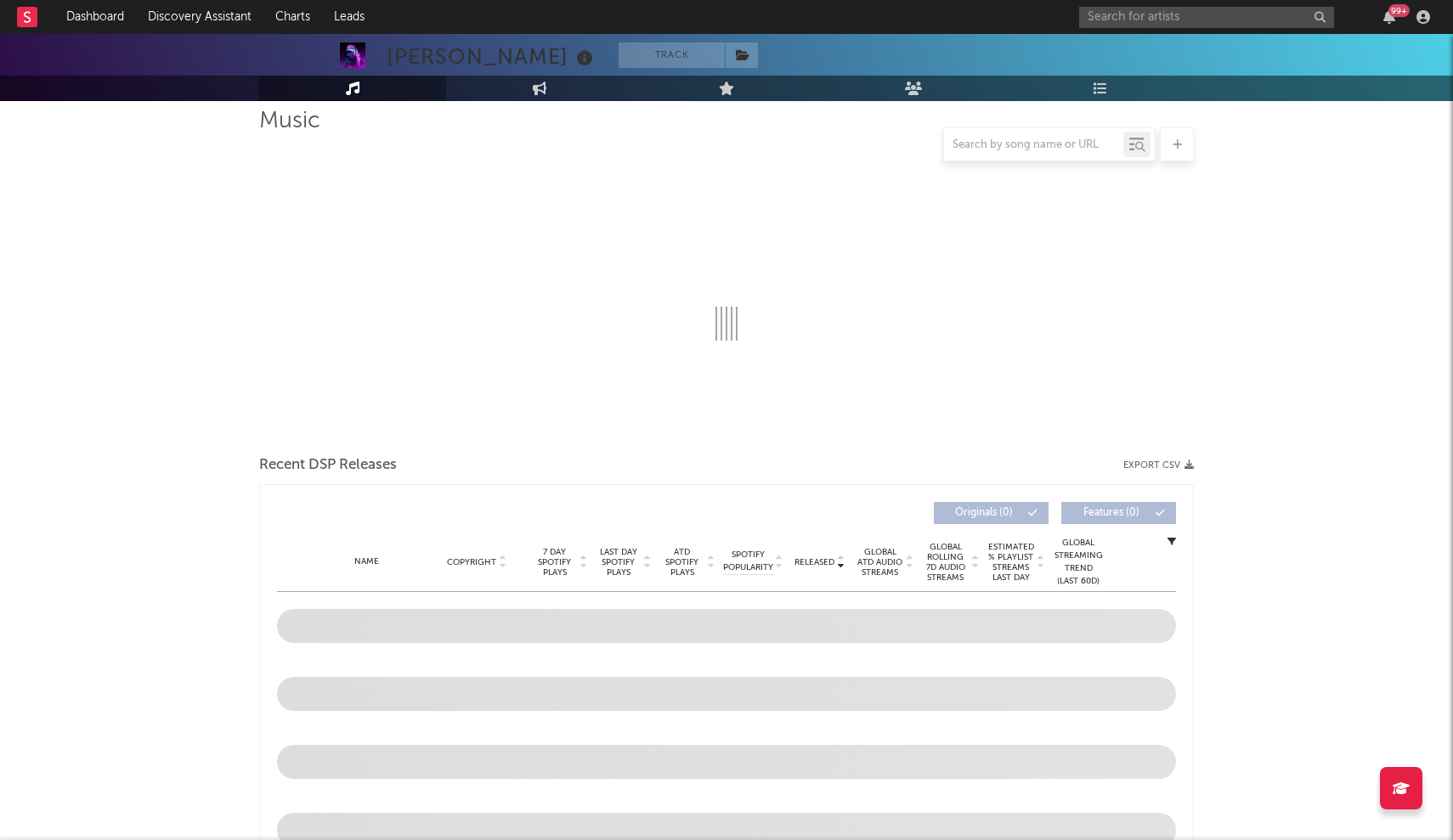
scroll to position [126, 0]
select select "6m"
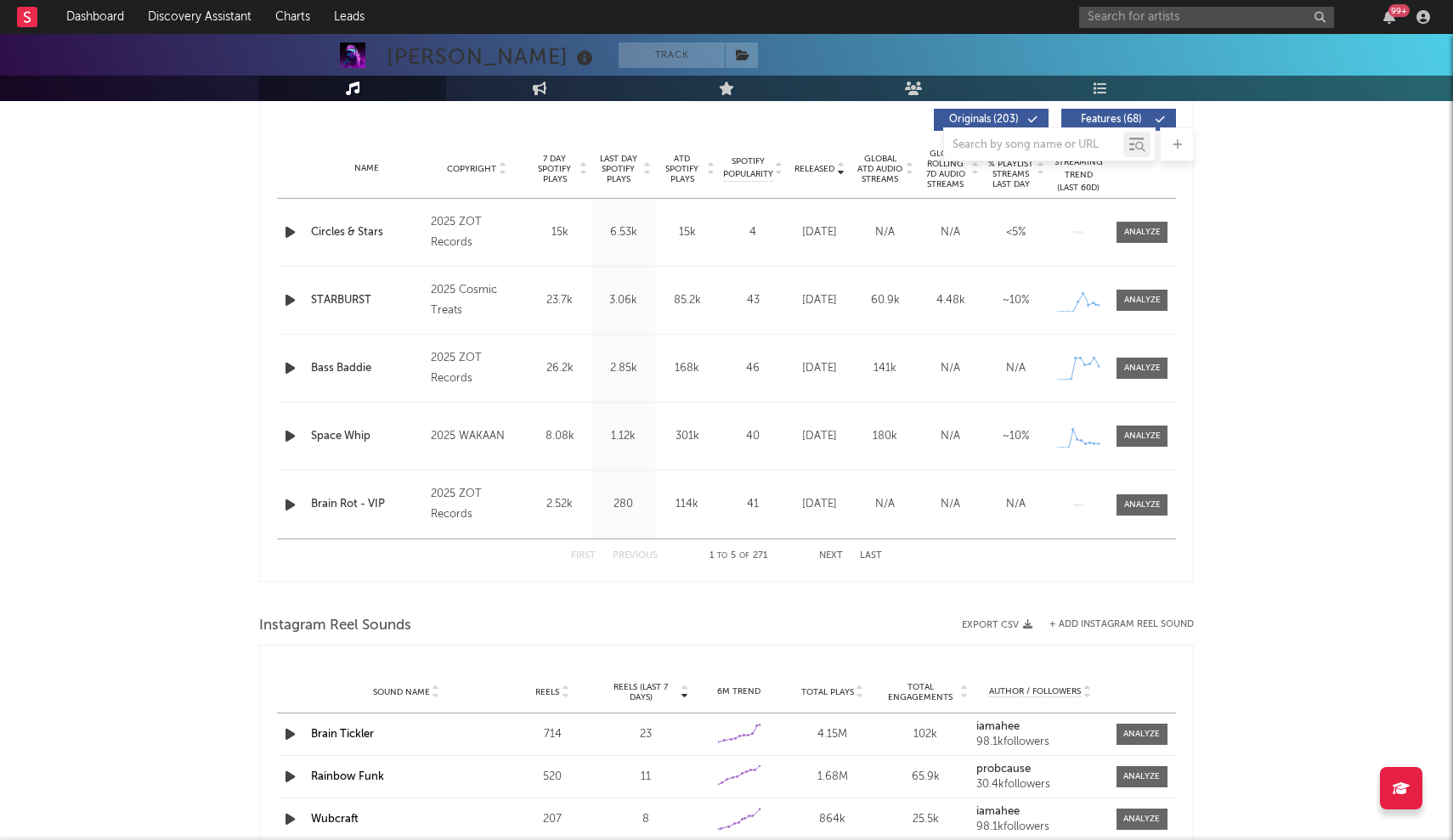
scroll to position [643, 0]
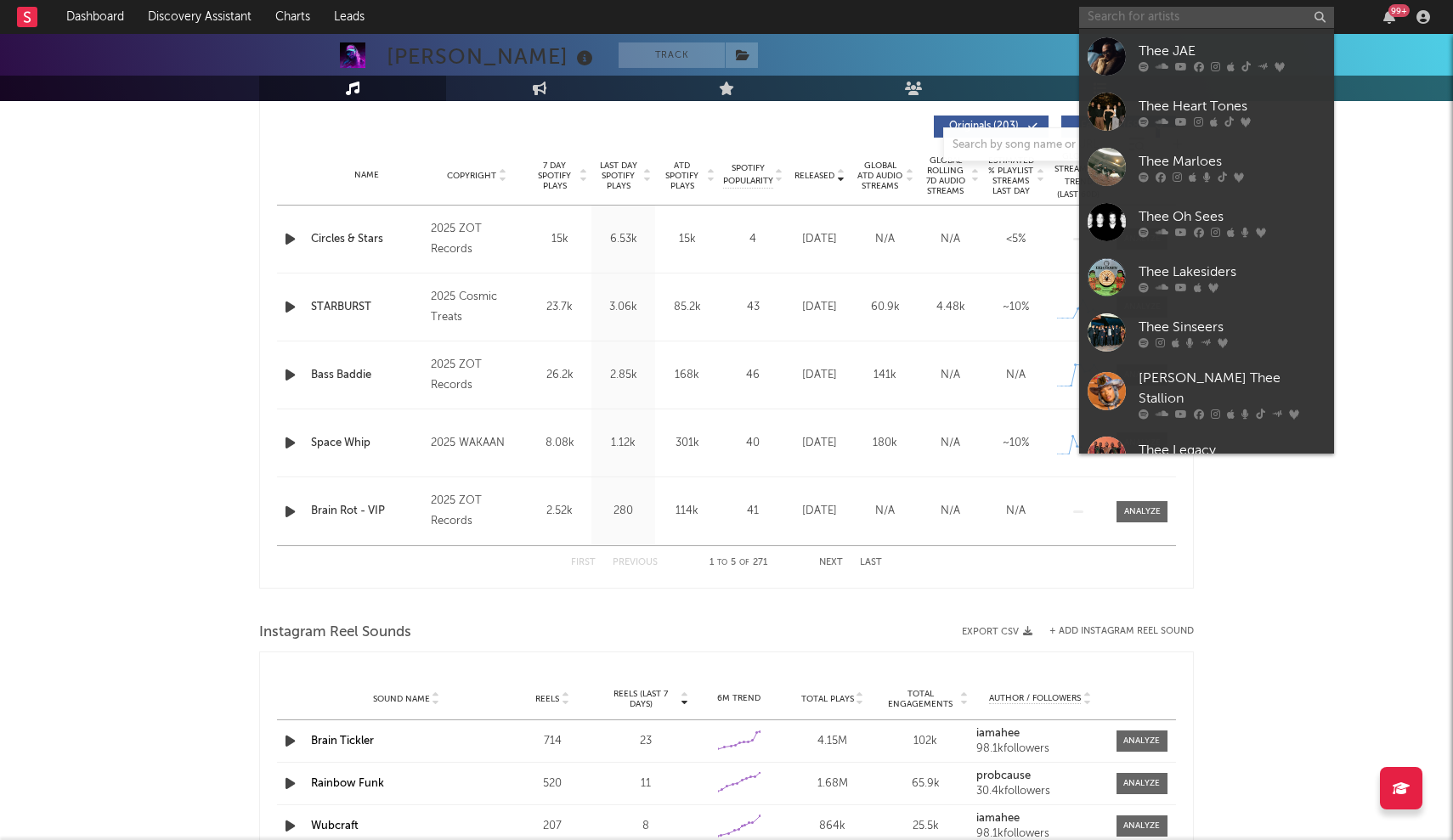
click at [715, 27] on input "text" at bounding box center [1207, 17] width 255 height 21
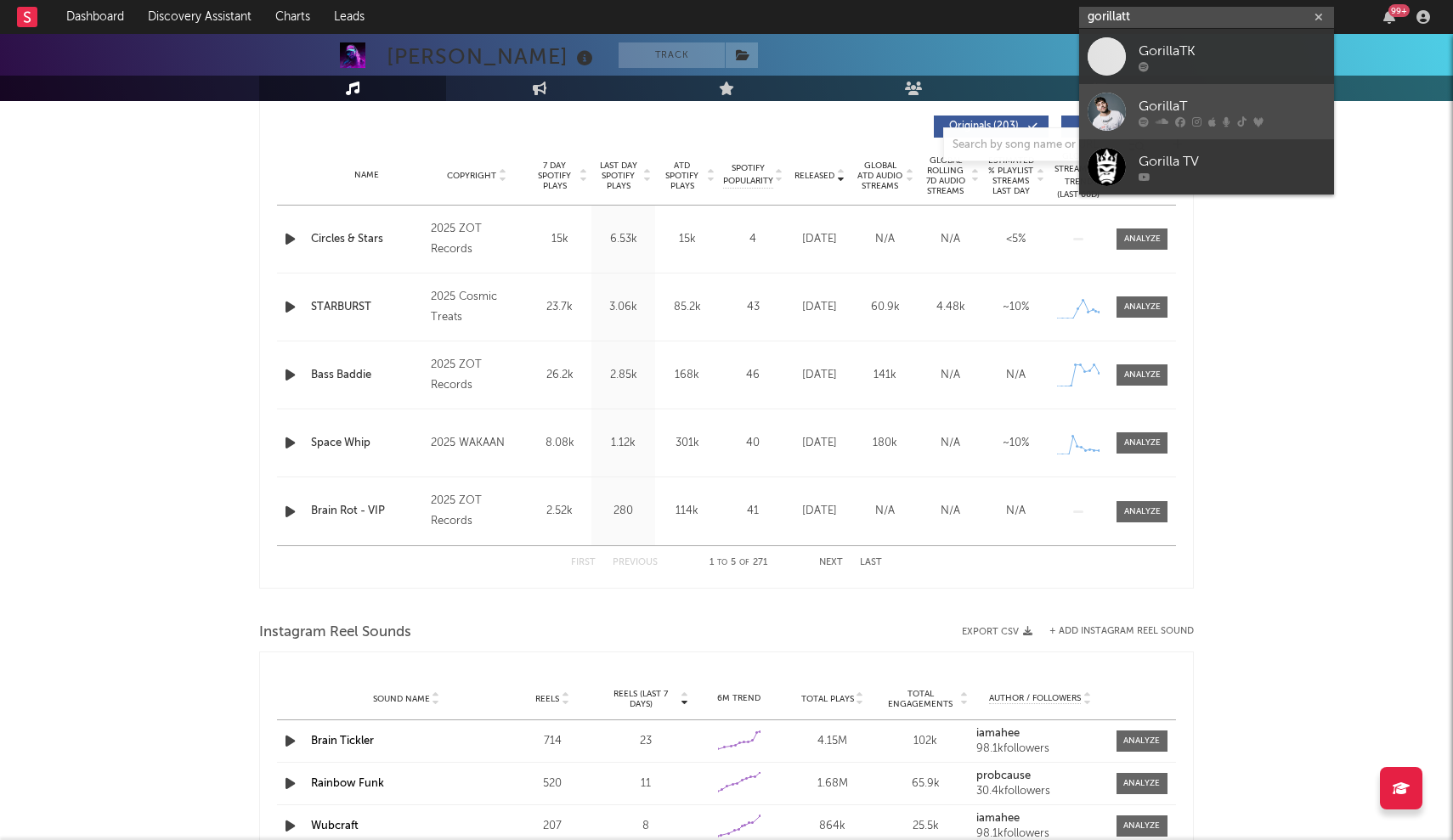
type input "gorillatt"
click at [715, 111] on div "GorillaT" at bounding box center [1231, 105] width 186 height 20
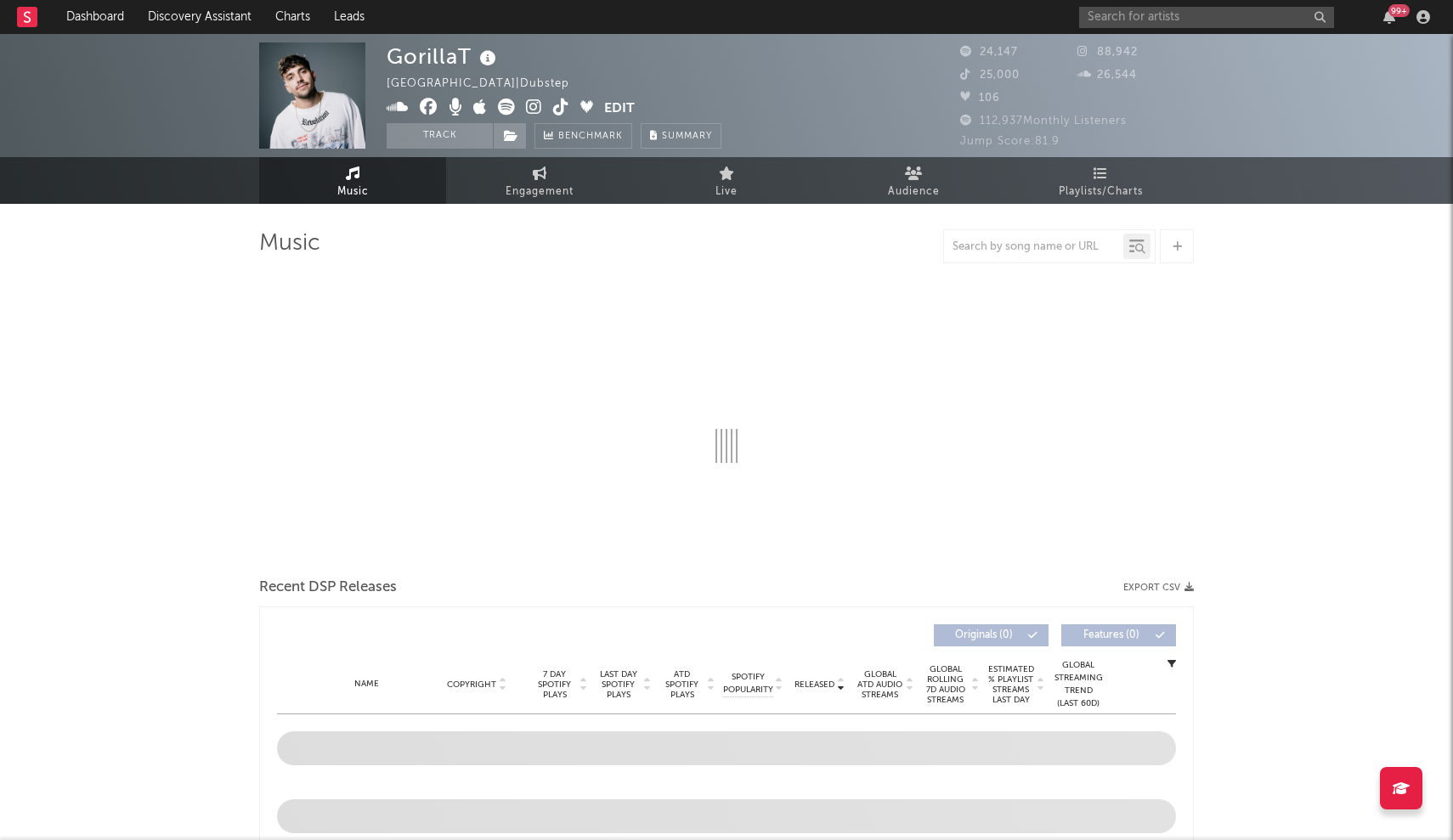
select select "6m"
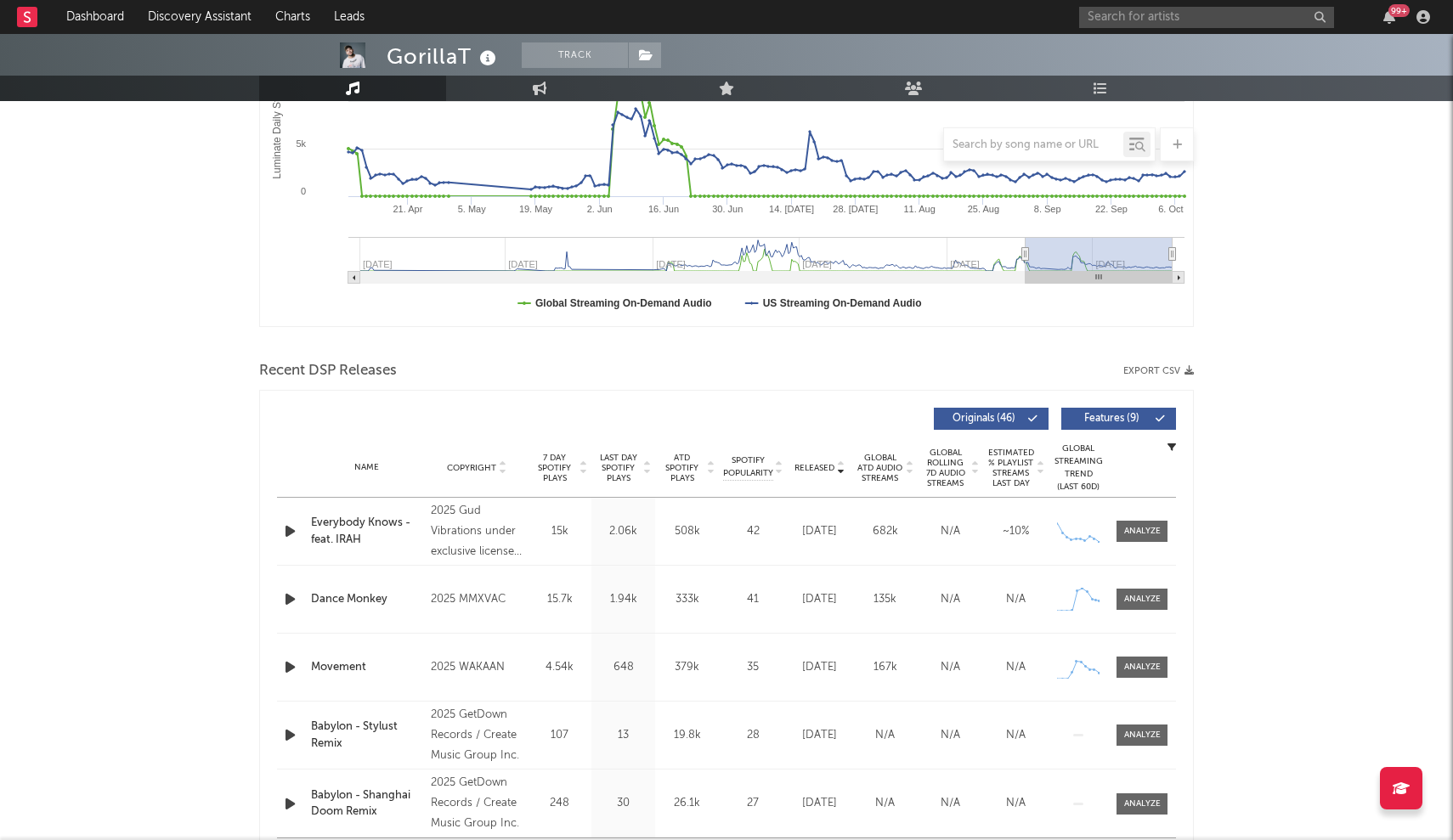
scroll to position [370, 0]
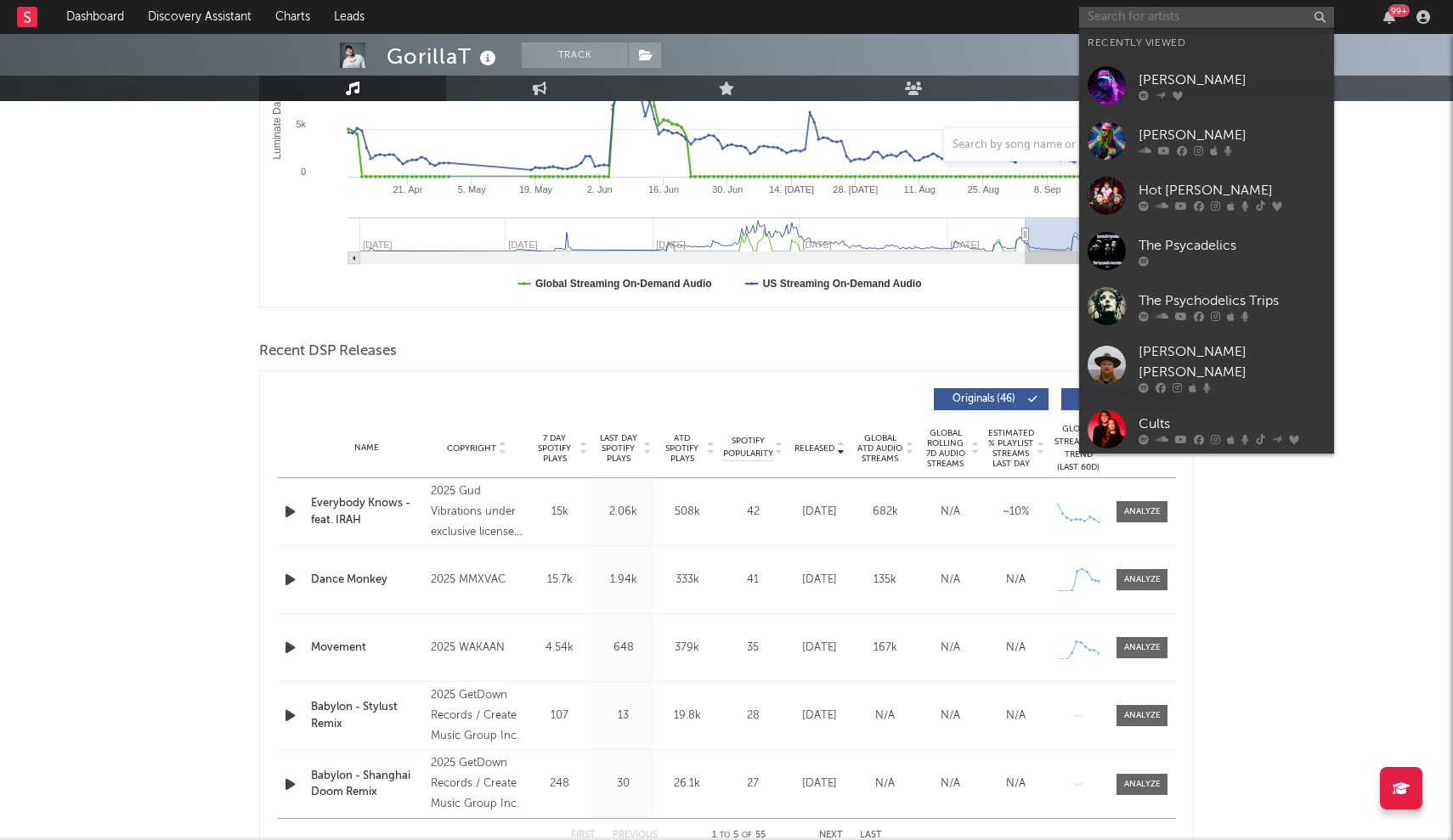
click at [715, 11] on input "text" at bounding box center [1207, 17] width 255 height 21
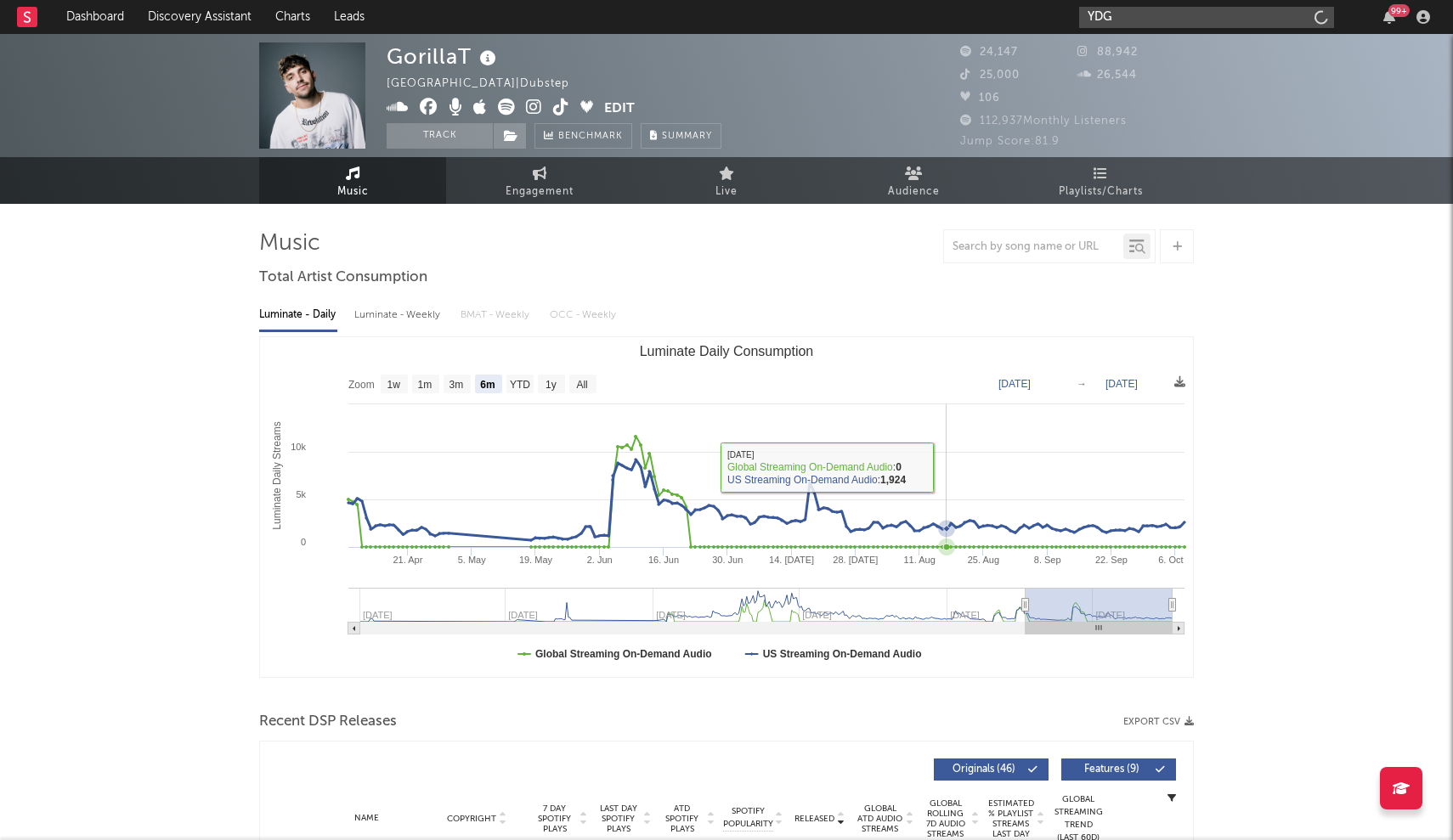
scroll to position [0, 0]
click at [715, 14] on input "YDG" at bounding box center [1207, 17] width 255 height 21
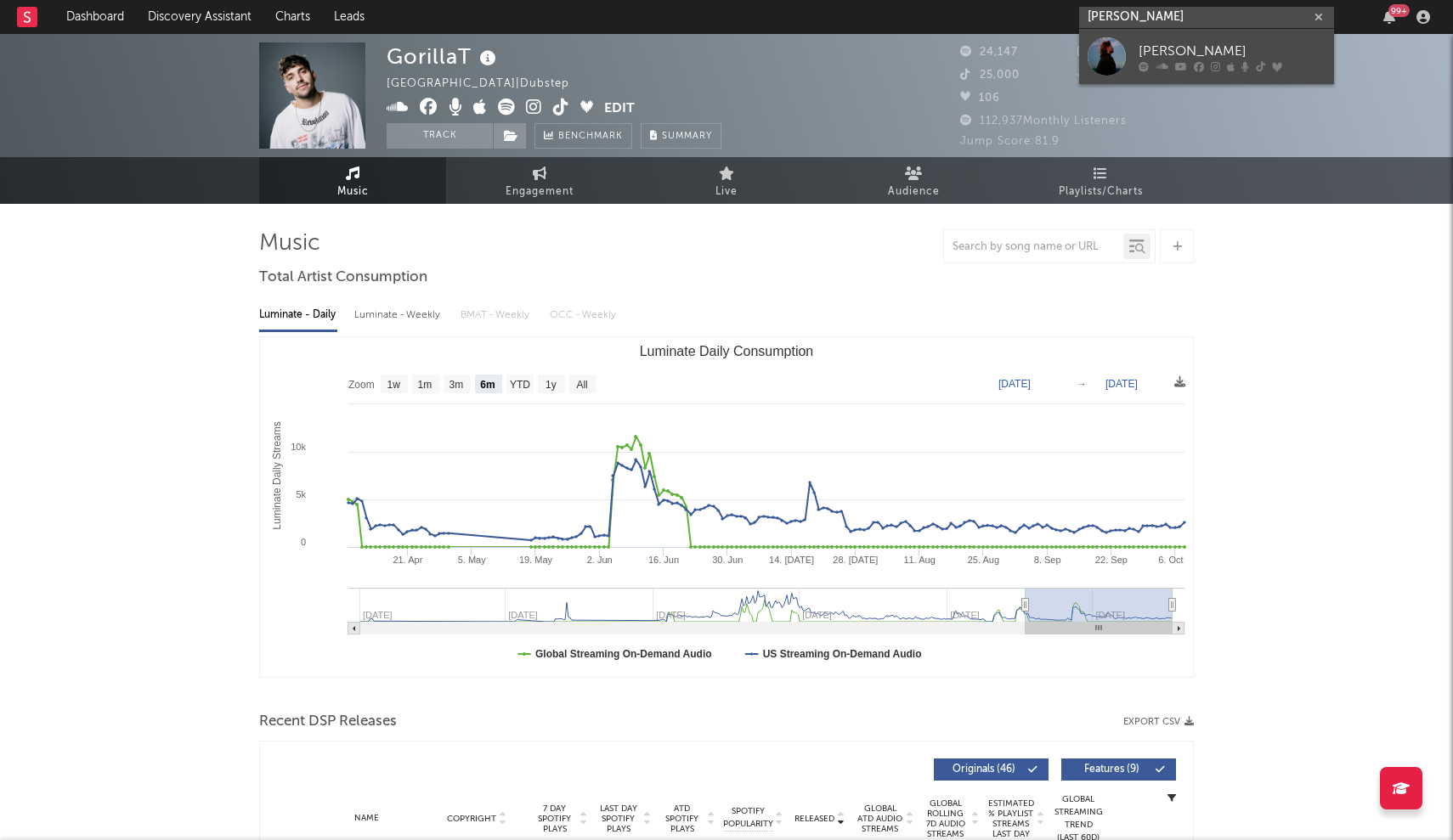
type input "[PERSON_NAME]"
click at [715, 63] on div at bounding box center [1107, 57] width 39 height 39
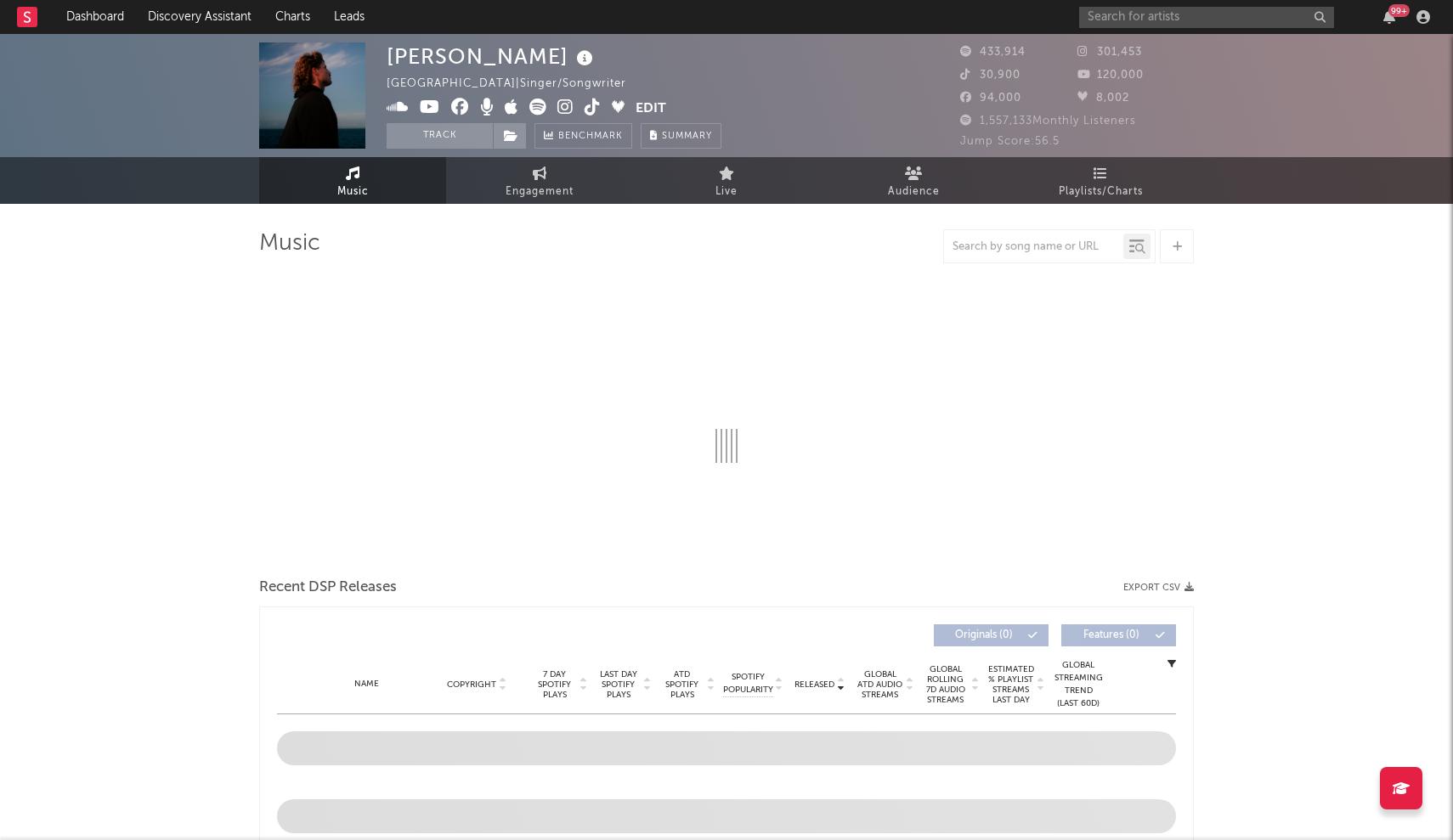
select select "6m"
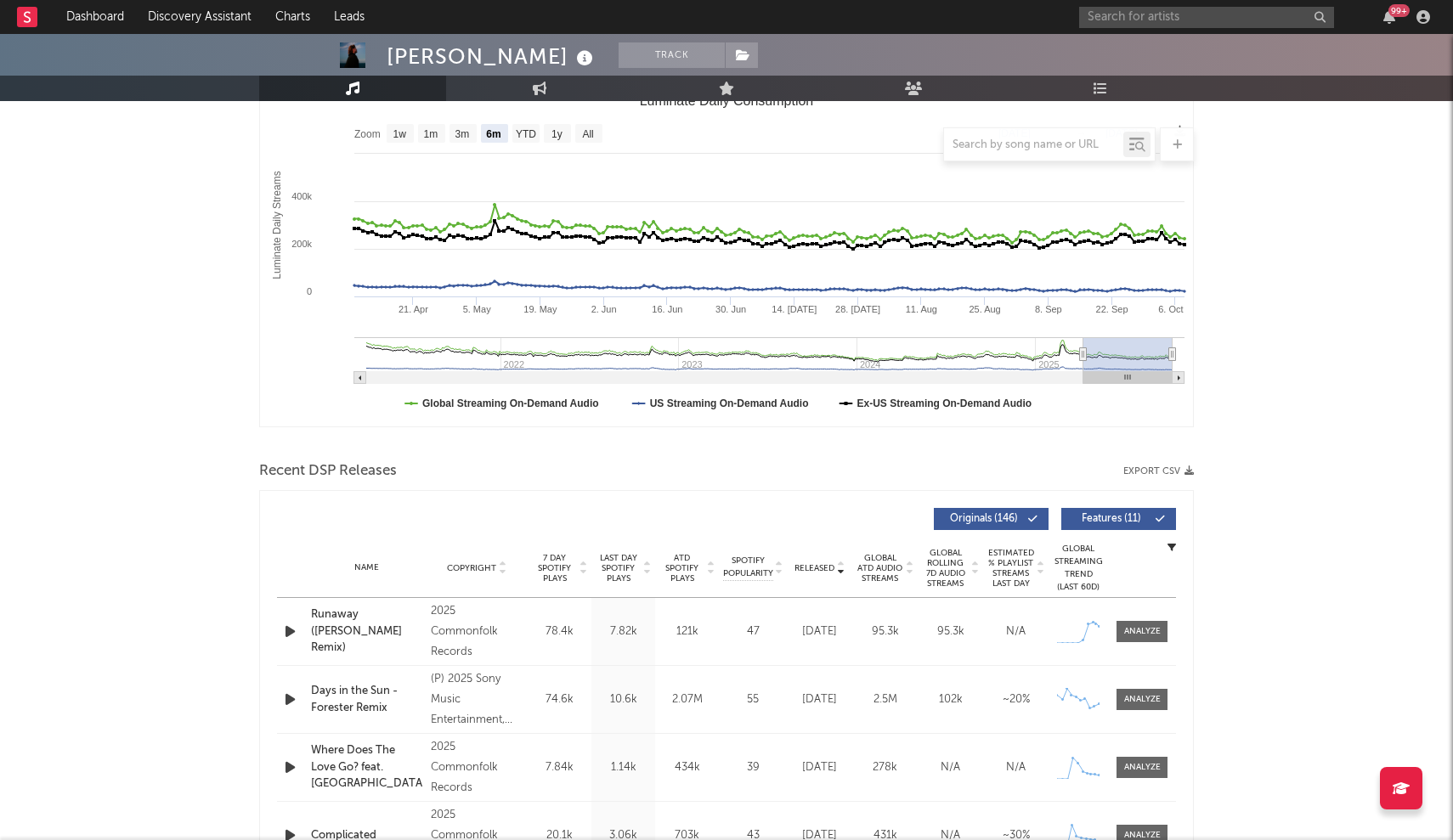
scroll to position [334, 0]
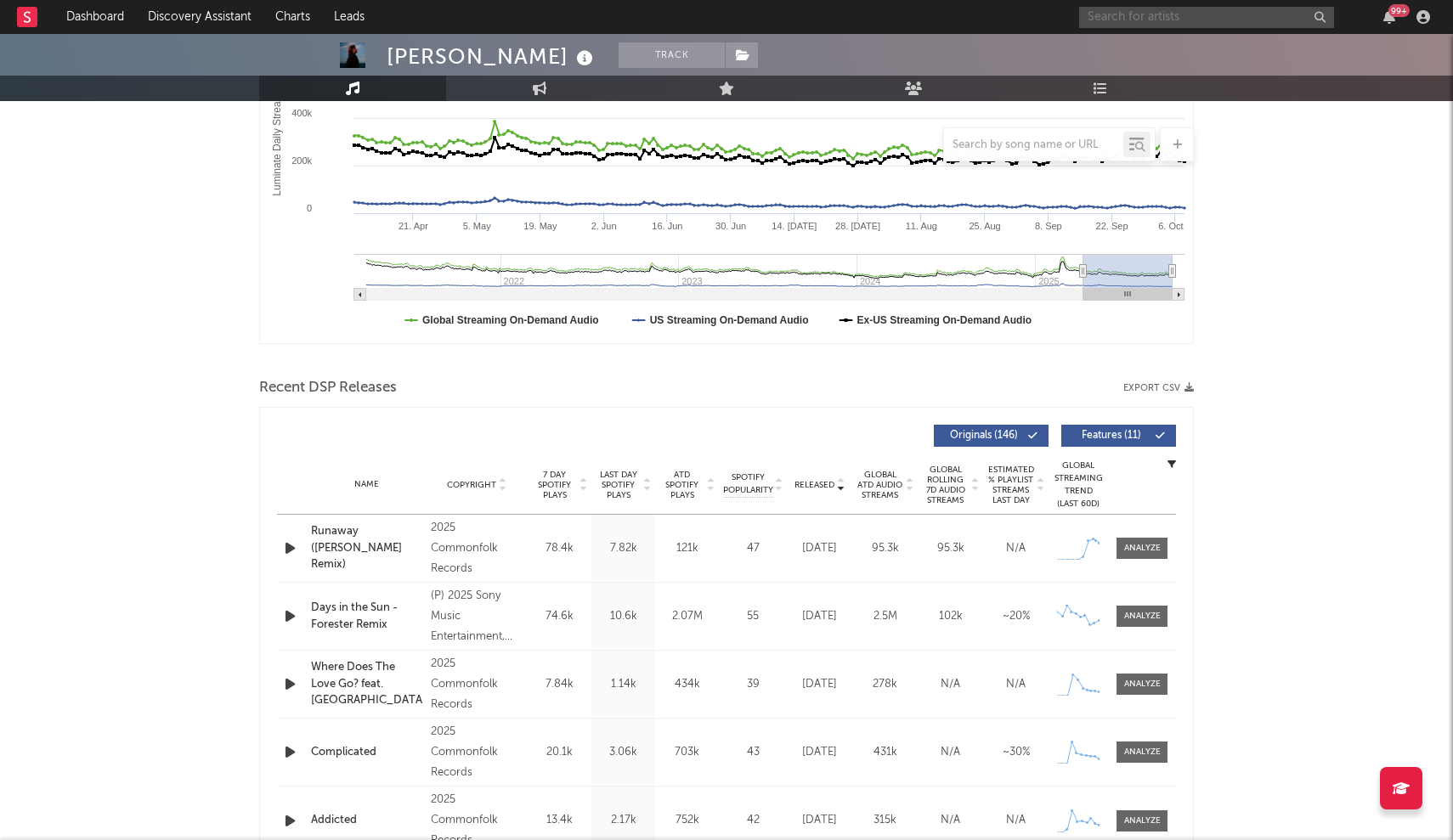
click at [715, 15] on input "text" at bounding box center [1207, 17] width 255 height 21
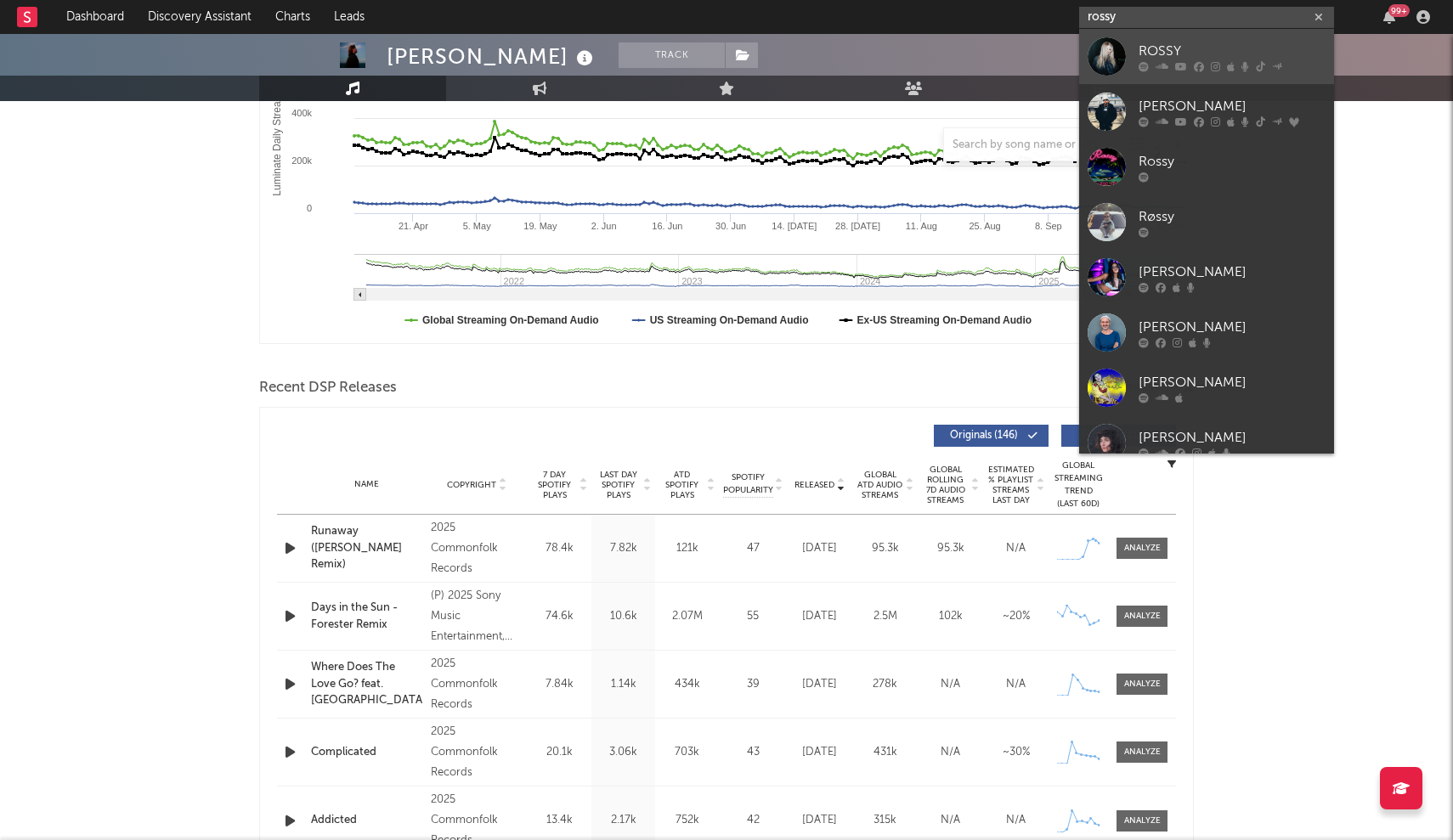
type input "rossy"
click at [715, 67] on div at bounding box center [1231, 66] width 186 height 11
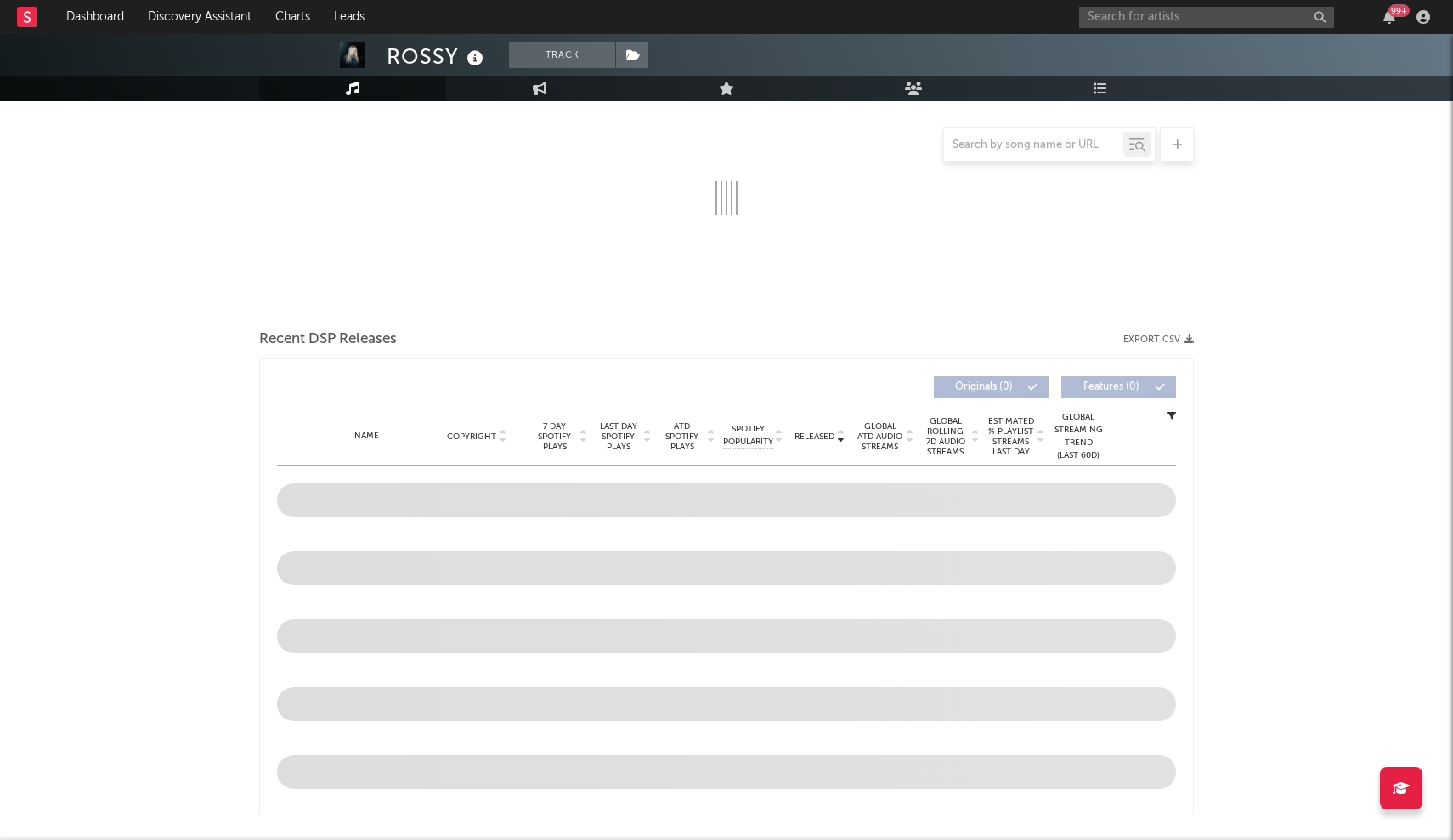
select select "6m"
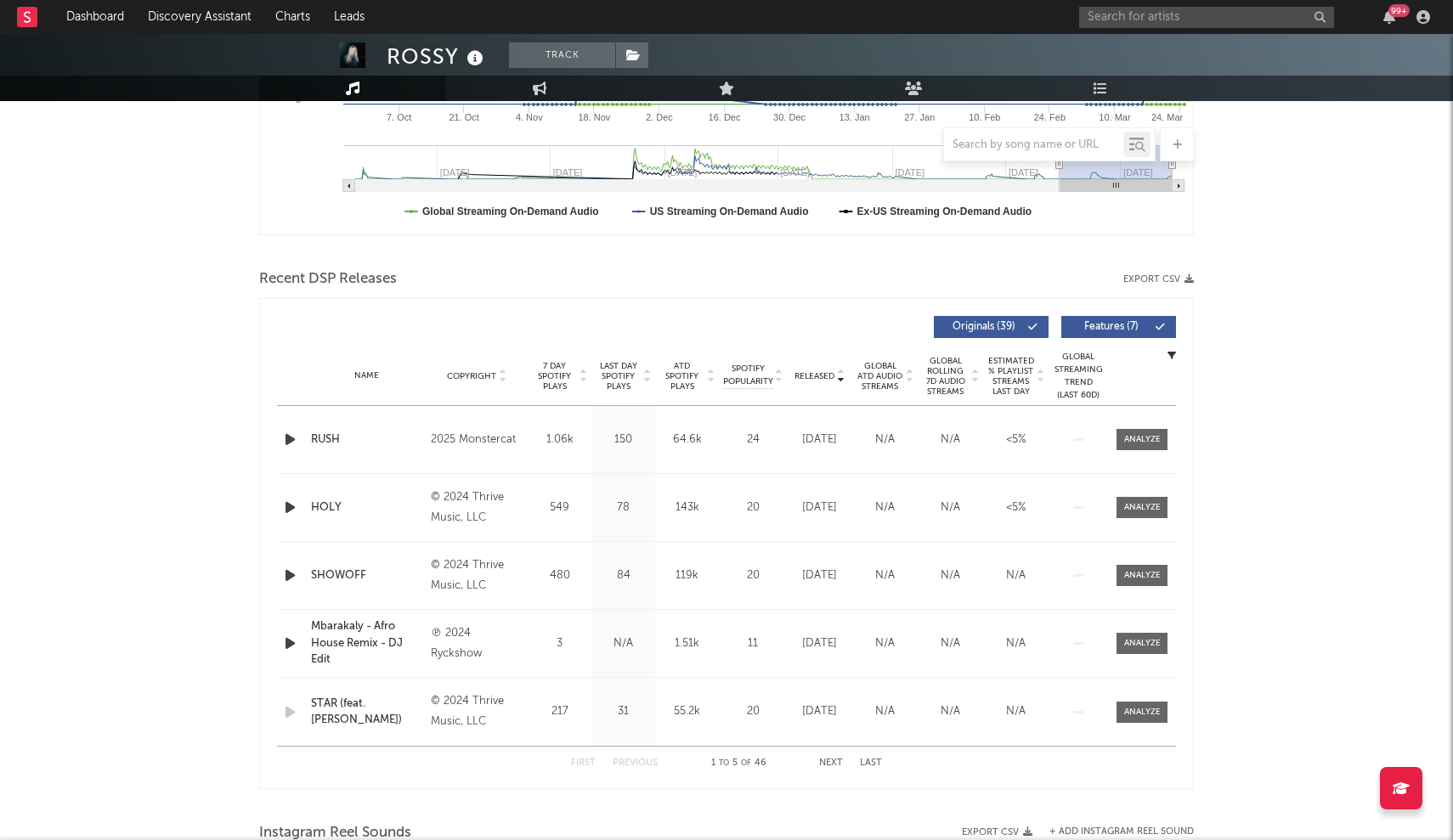
scroll to position [449, 0]
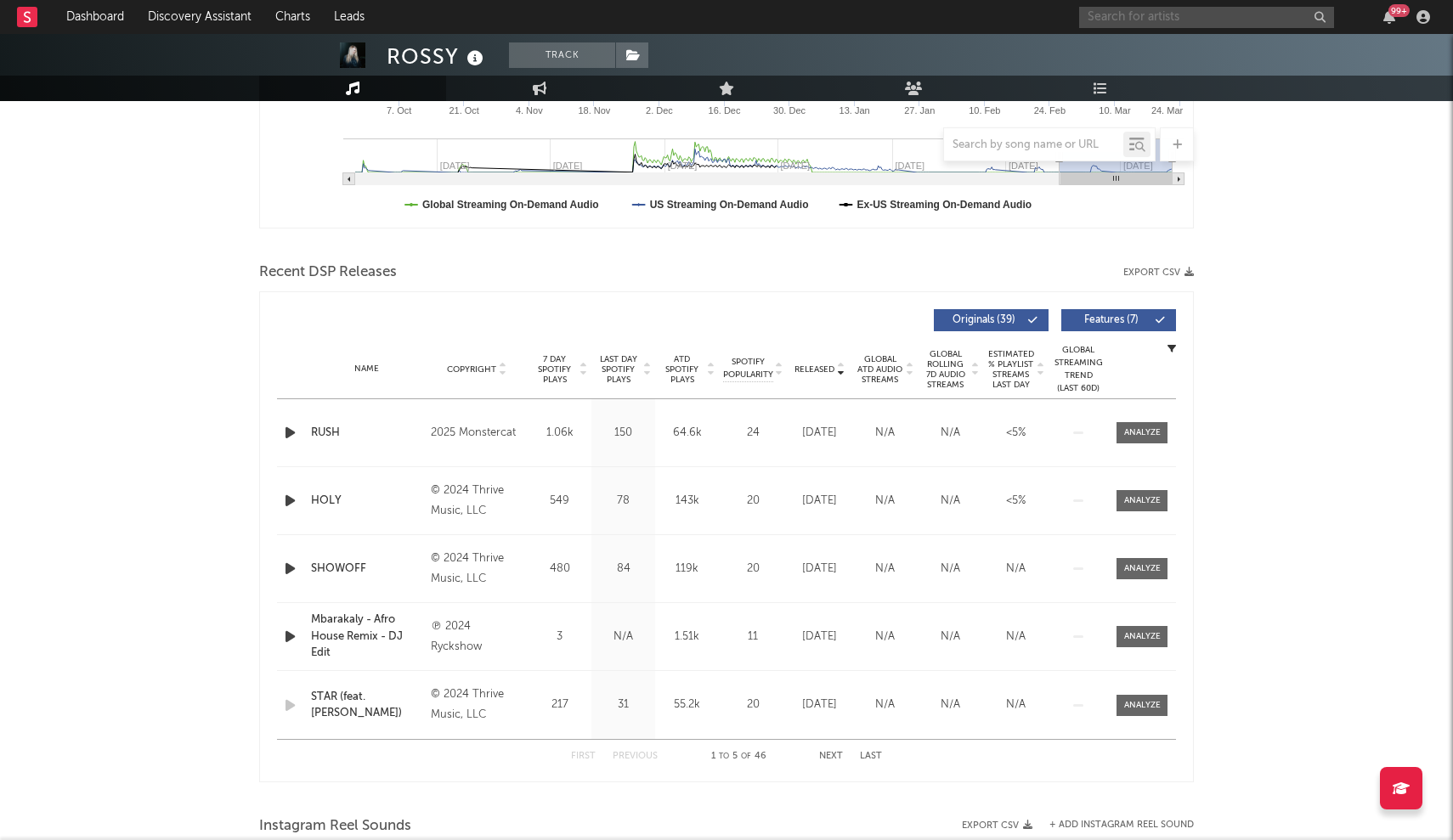
click at [715, 17] on input "text" at bounding box center [1207, 17] width 255 height 21
type input "the stews"
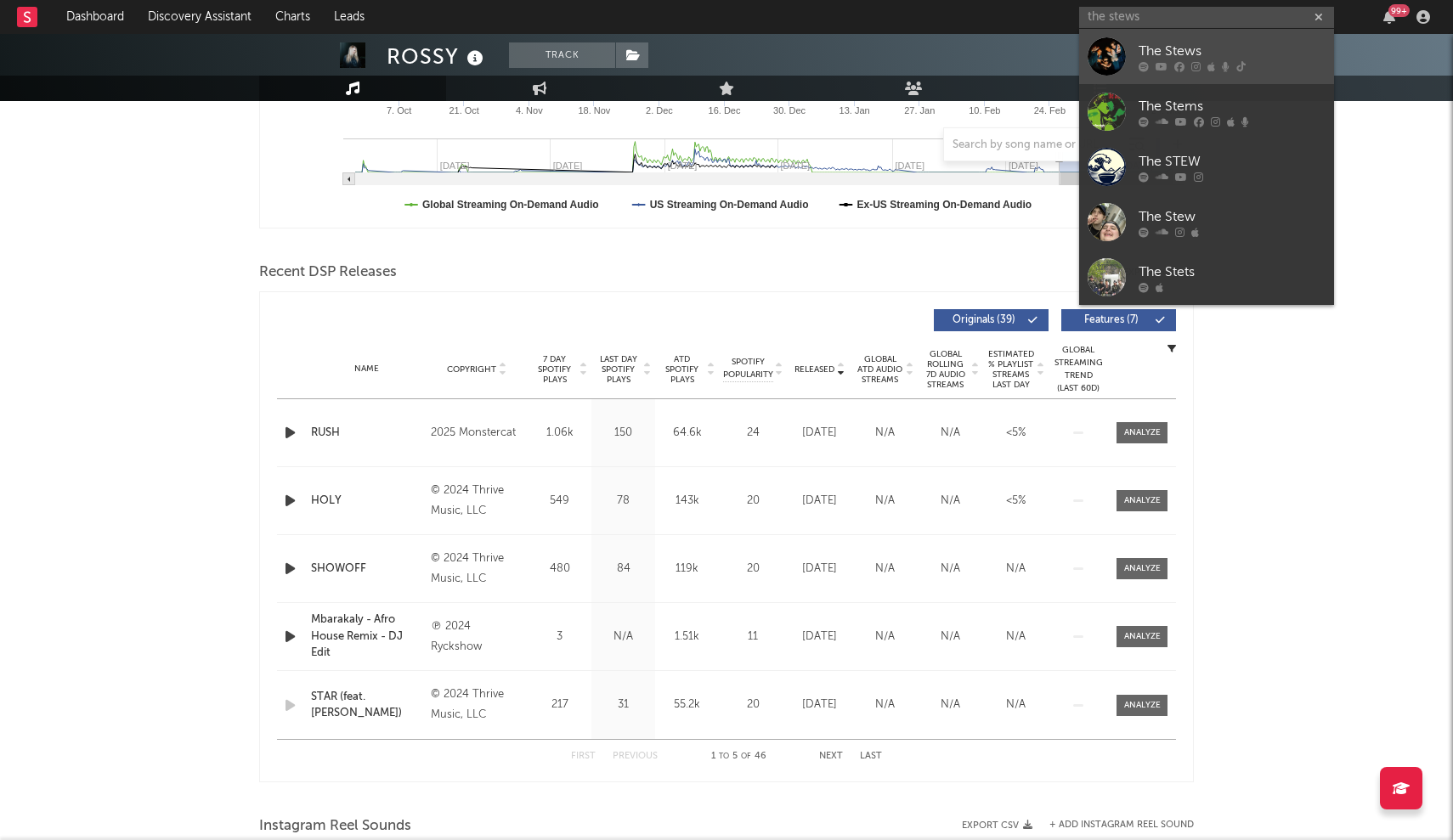
click at [715, 50] on div at bounding box center [1107, 57] width 39 height 39
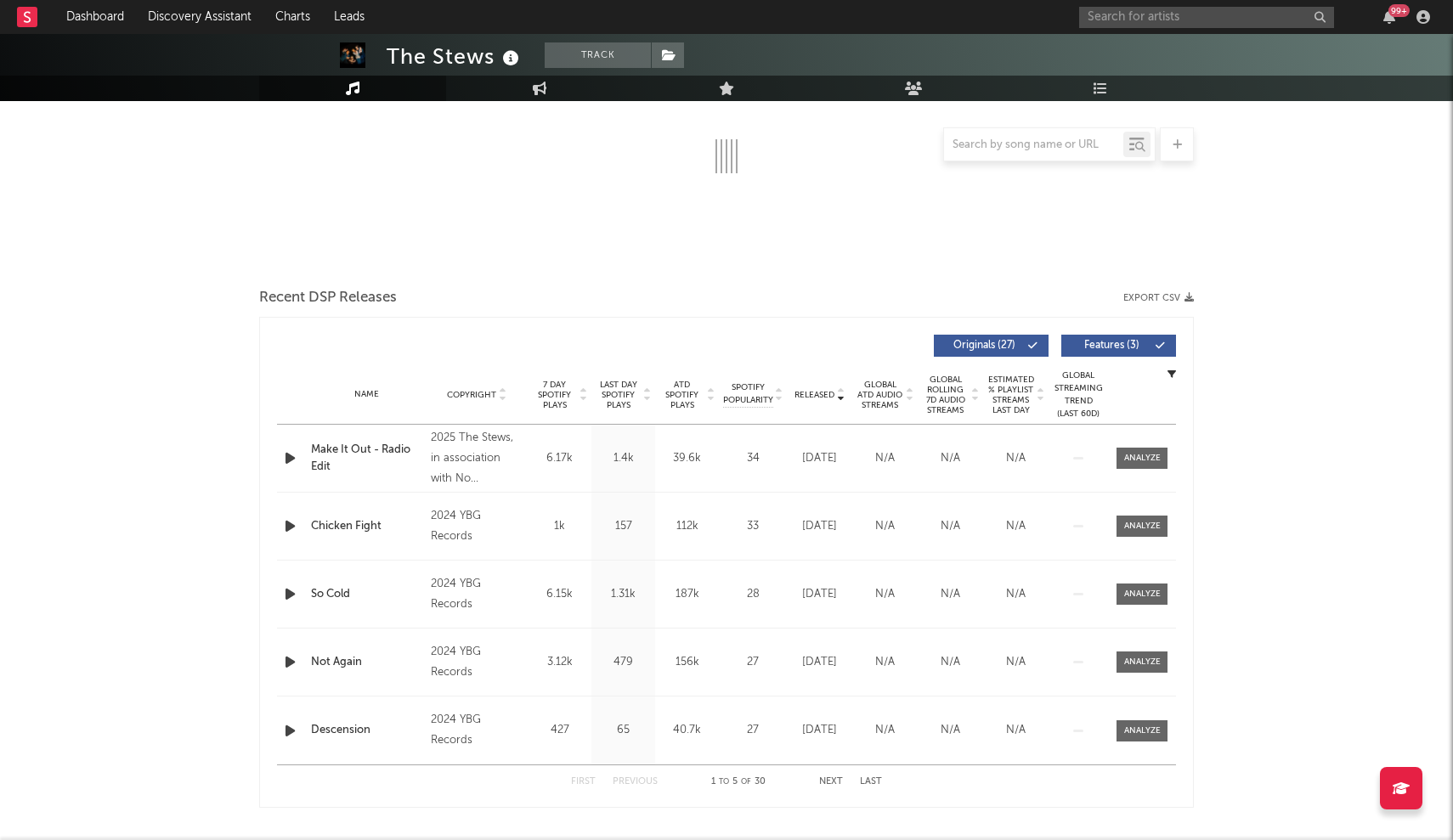
scroll to position [299, 0]
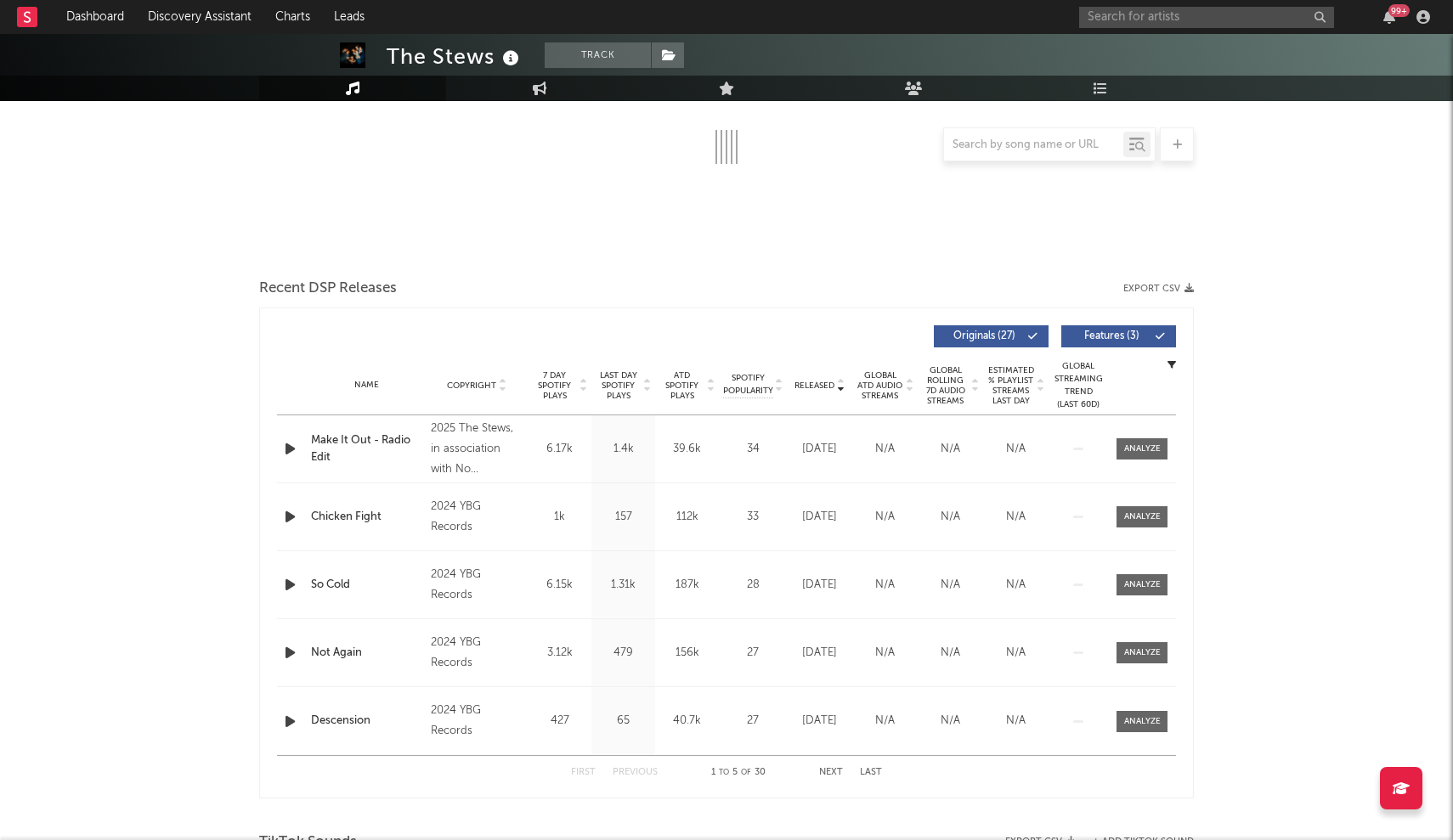
select select "6m"
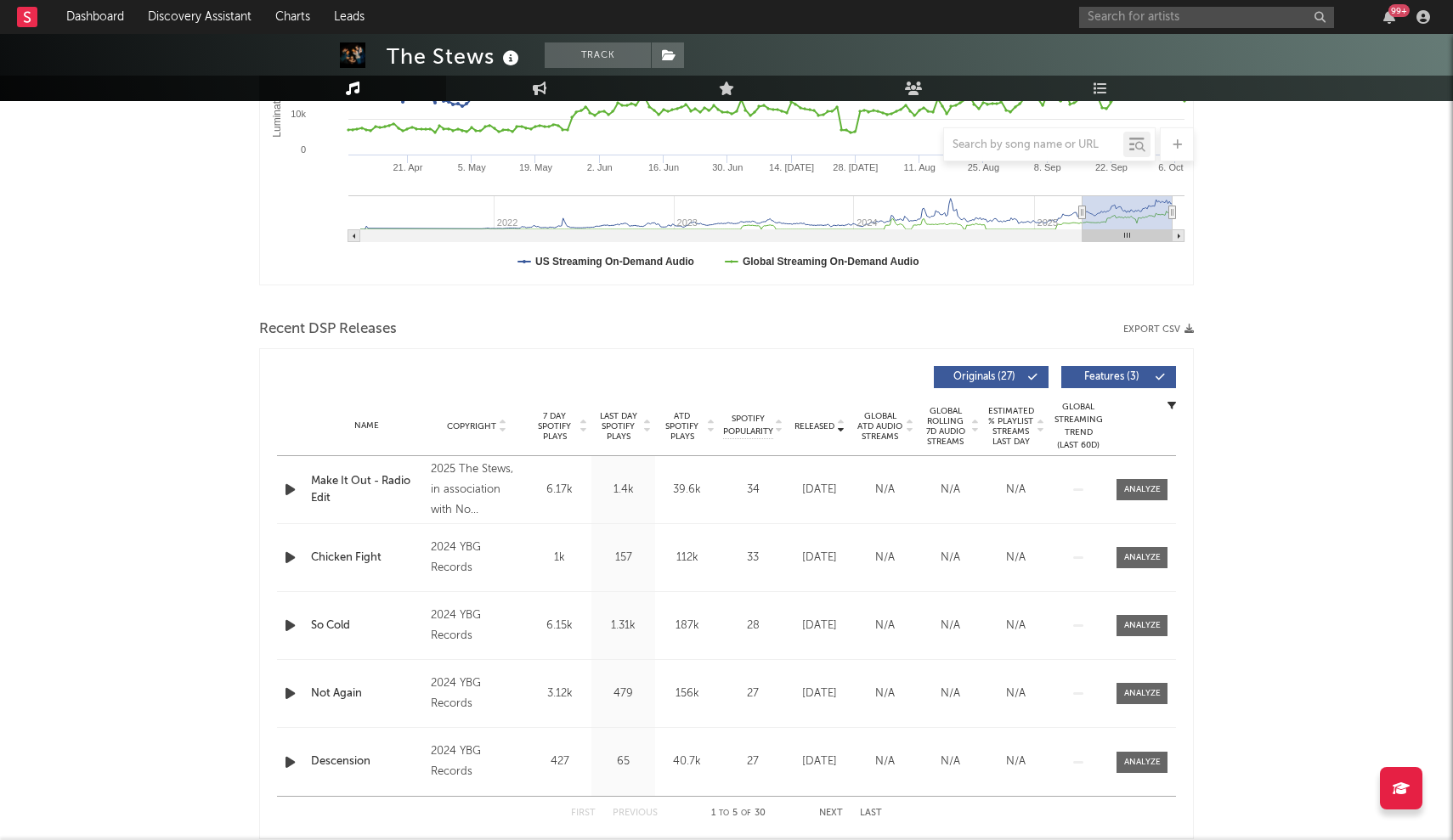
scroll to position [402, 0]
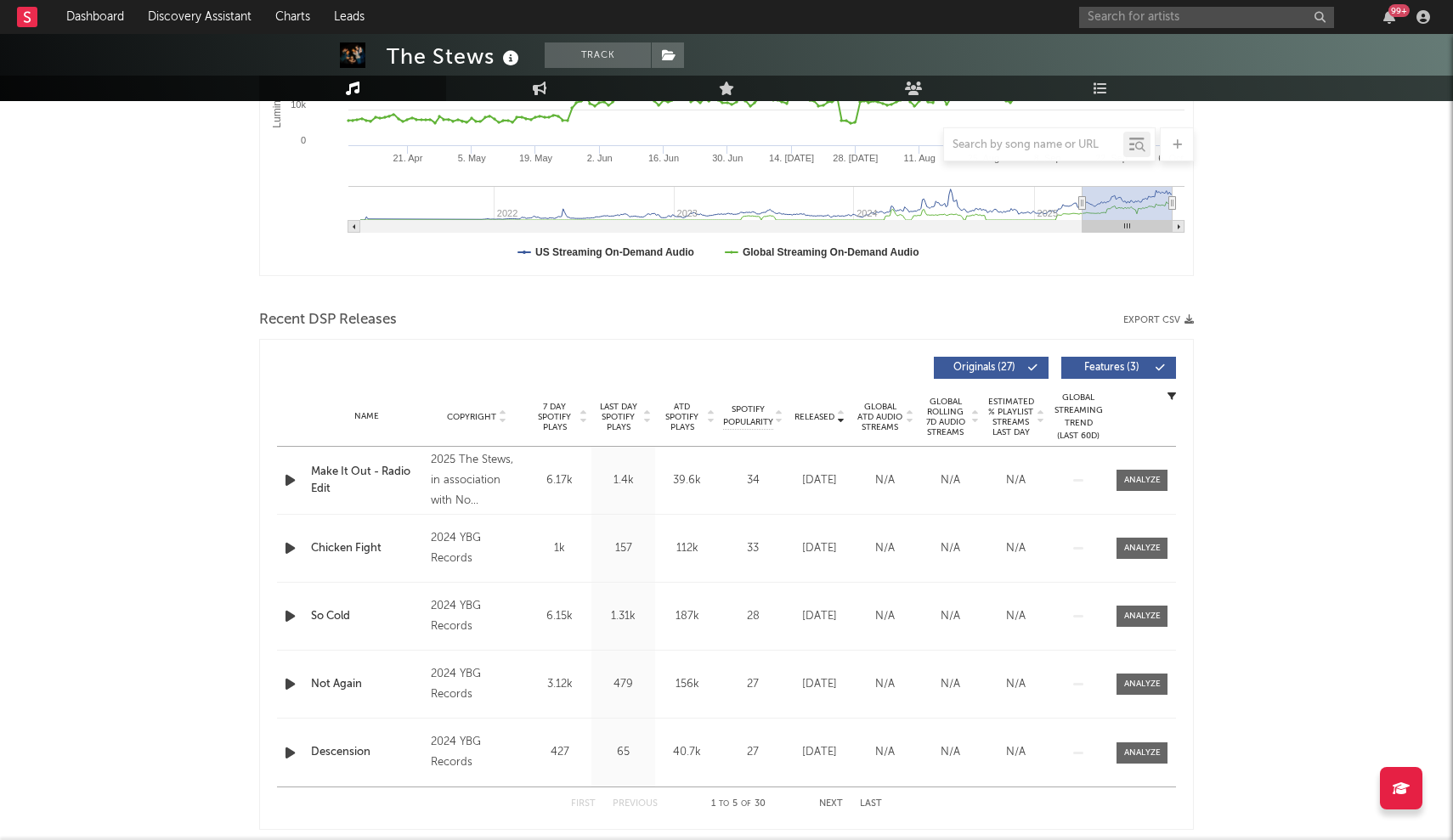
click at [715, 28] on div "99 +" at bounding box center [1257, 16] width 356 height 34
click at [715, 18] on input "text" at bounding box center [1207, 17] width 255 height 21
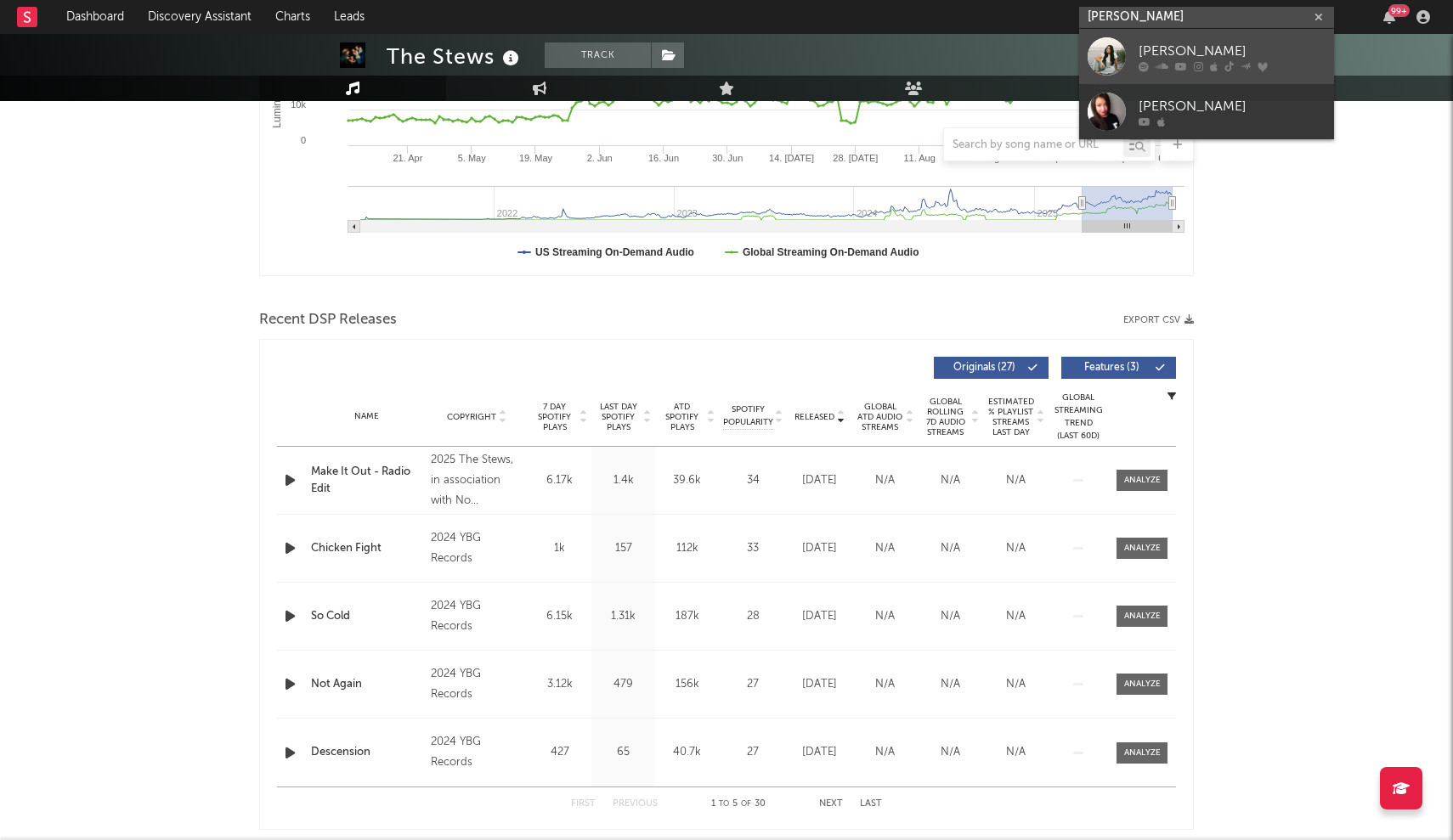
type input "gigi Perez"
drag, startPoint x: 1154, startPoint y: 43, endPoint x: 1156, endPoint y: 62, distance: 19.1
click at [715, 62] on icon at bounding box center [1161, 66] width 13 height 11
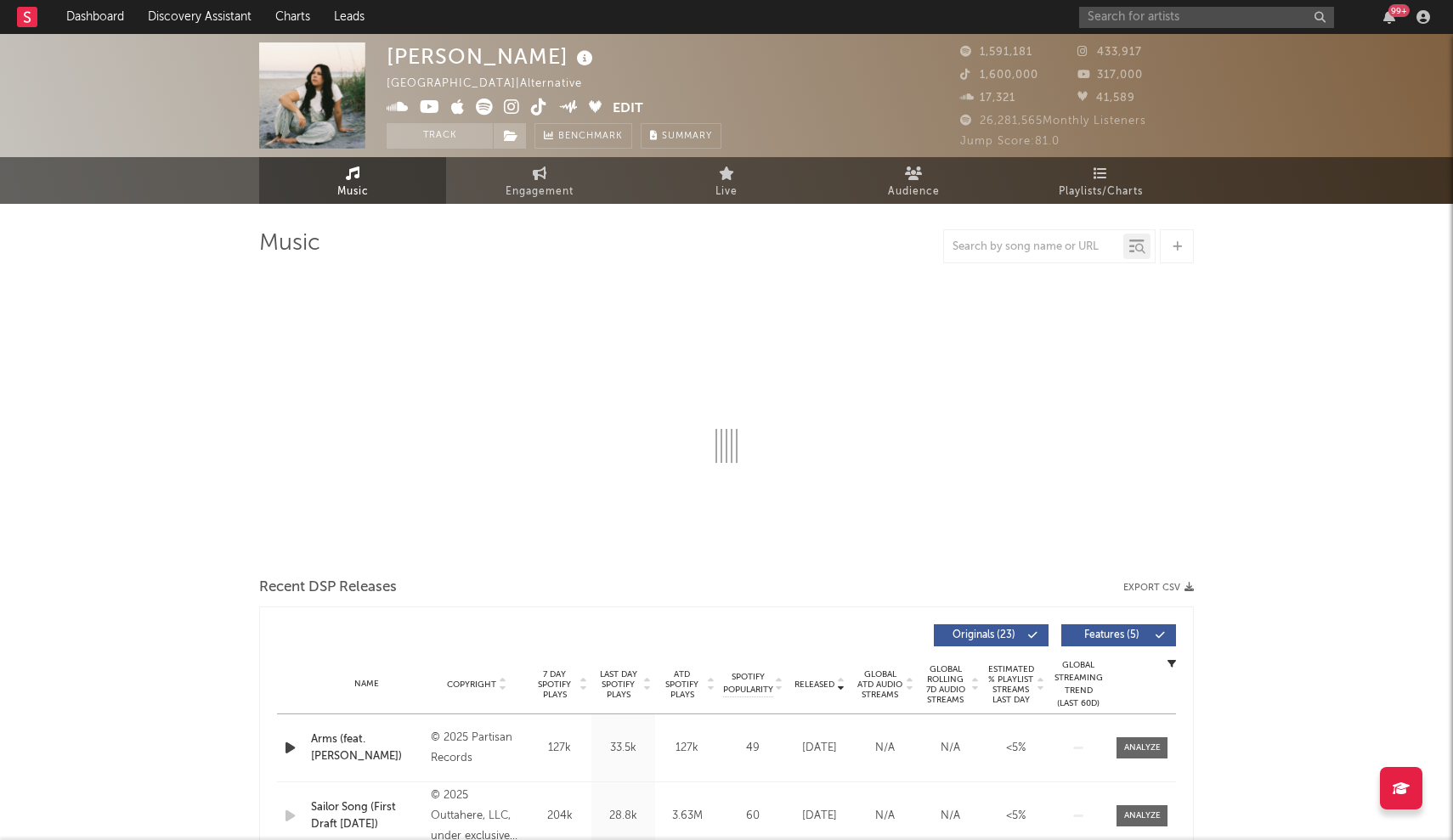
select select "6m"
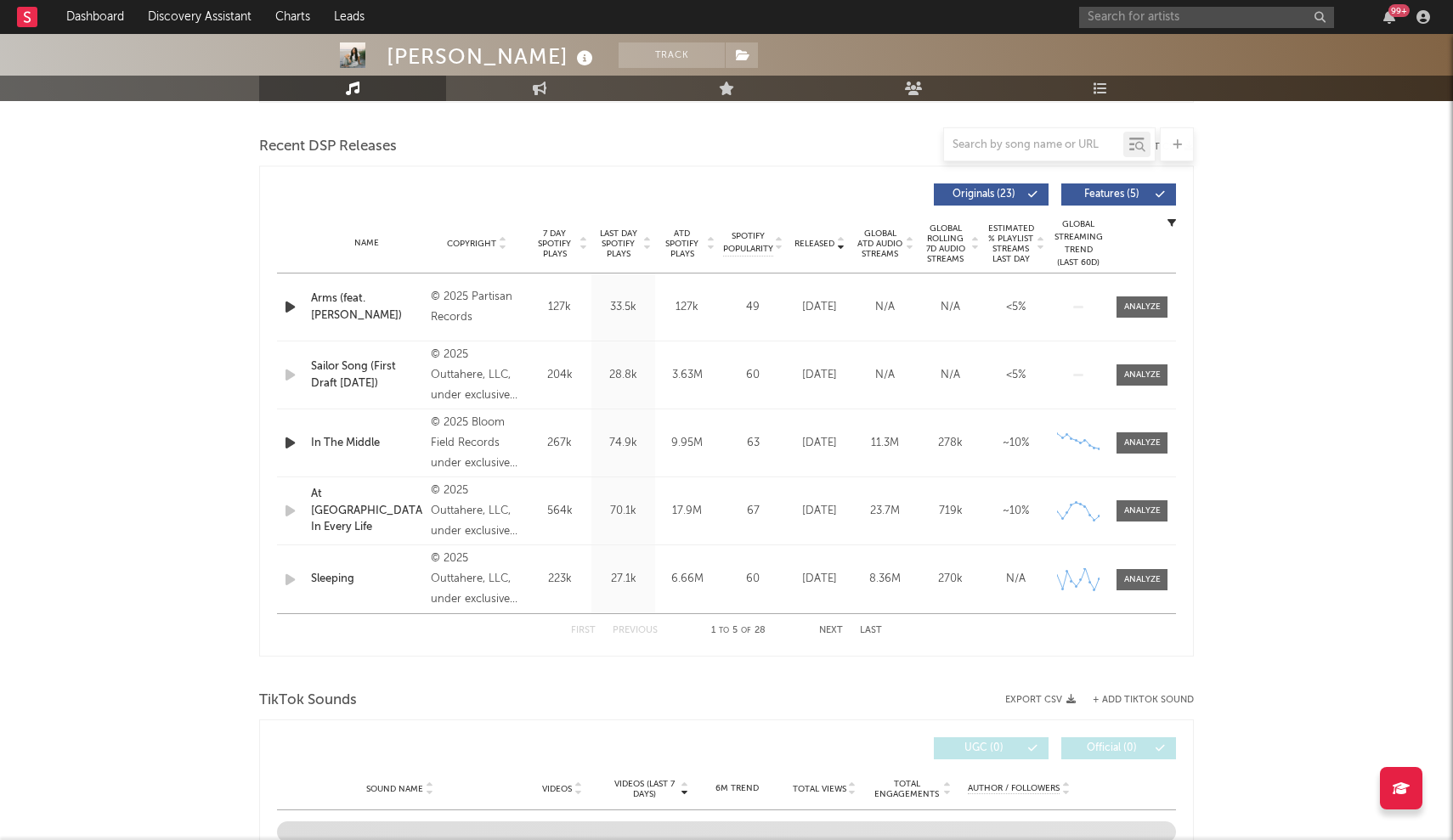
scroll to position [584, 0]
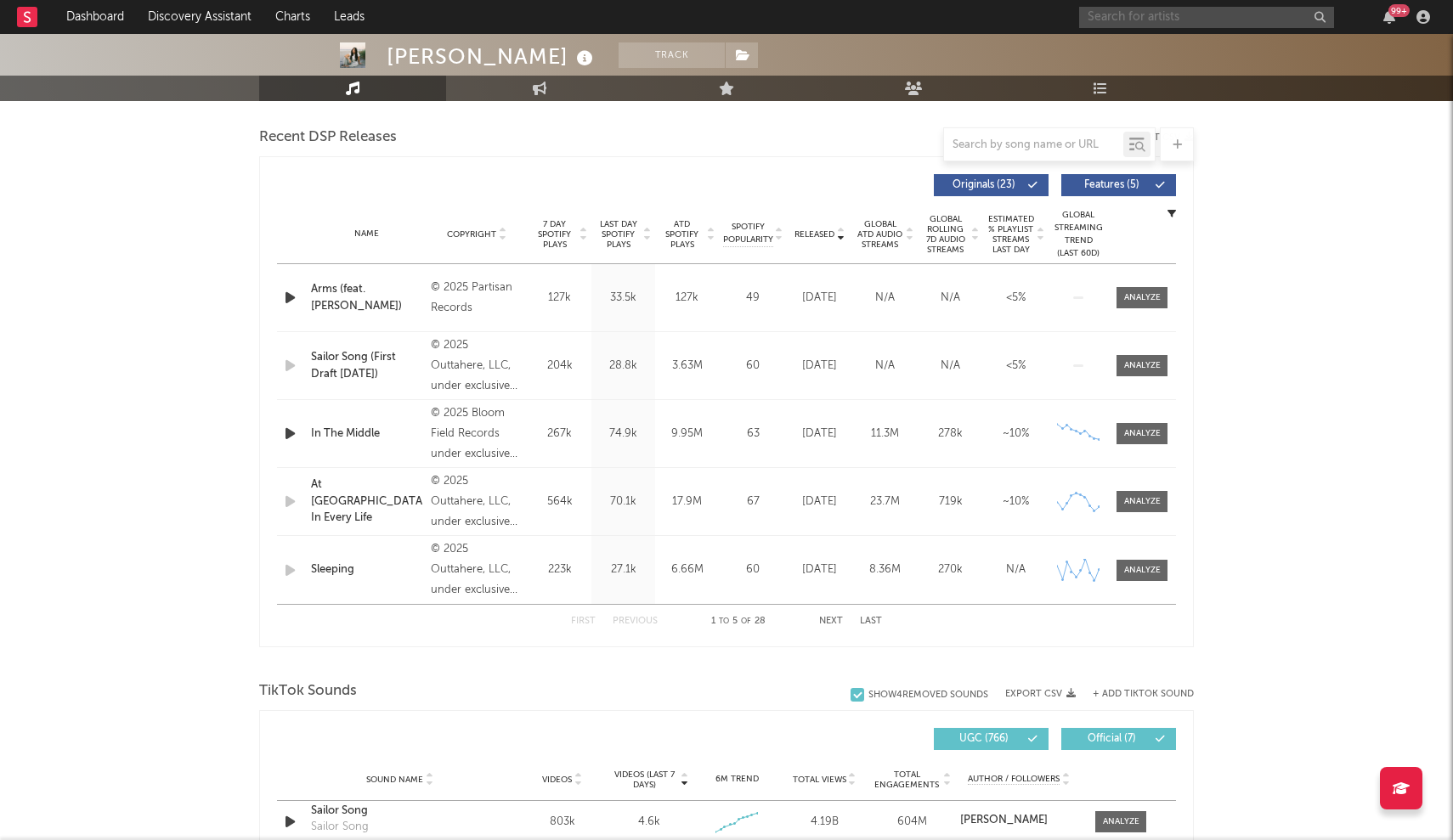
click at [715, 27] on input "text" at bounding box center [1207, 17] width 255 height 21
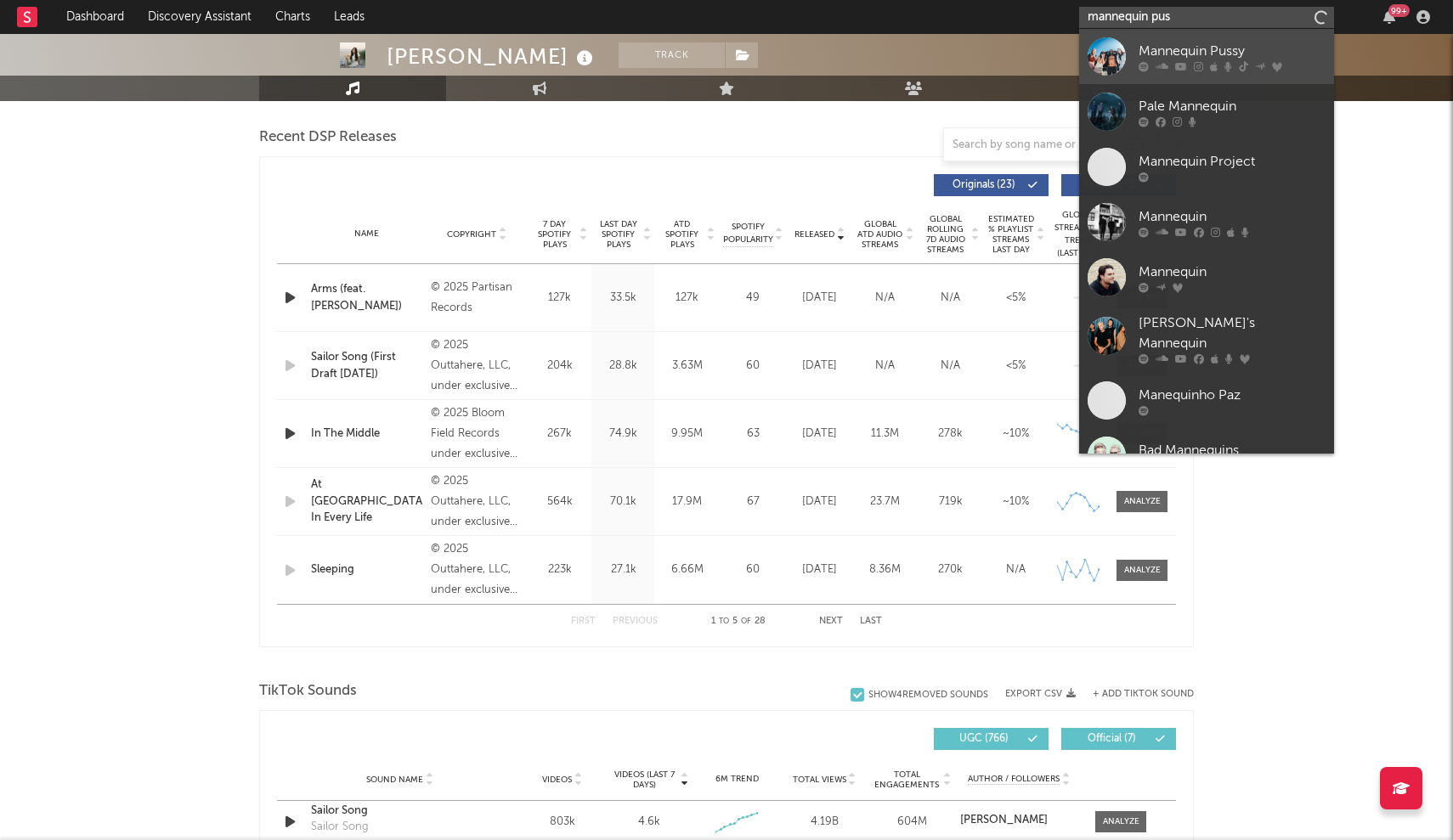
type input "mannequin pus"
click at [715, 72] on link "Mannequin Pussy" at bounding box center [1207, 56] width 255 height 55
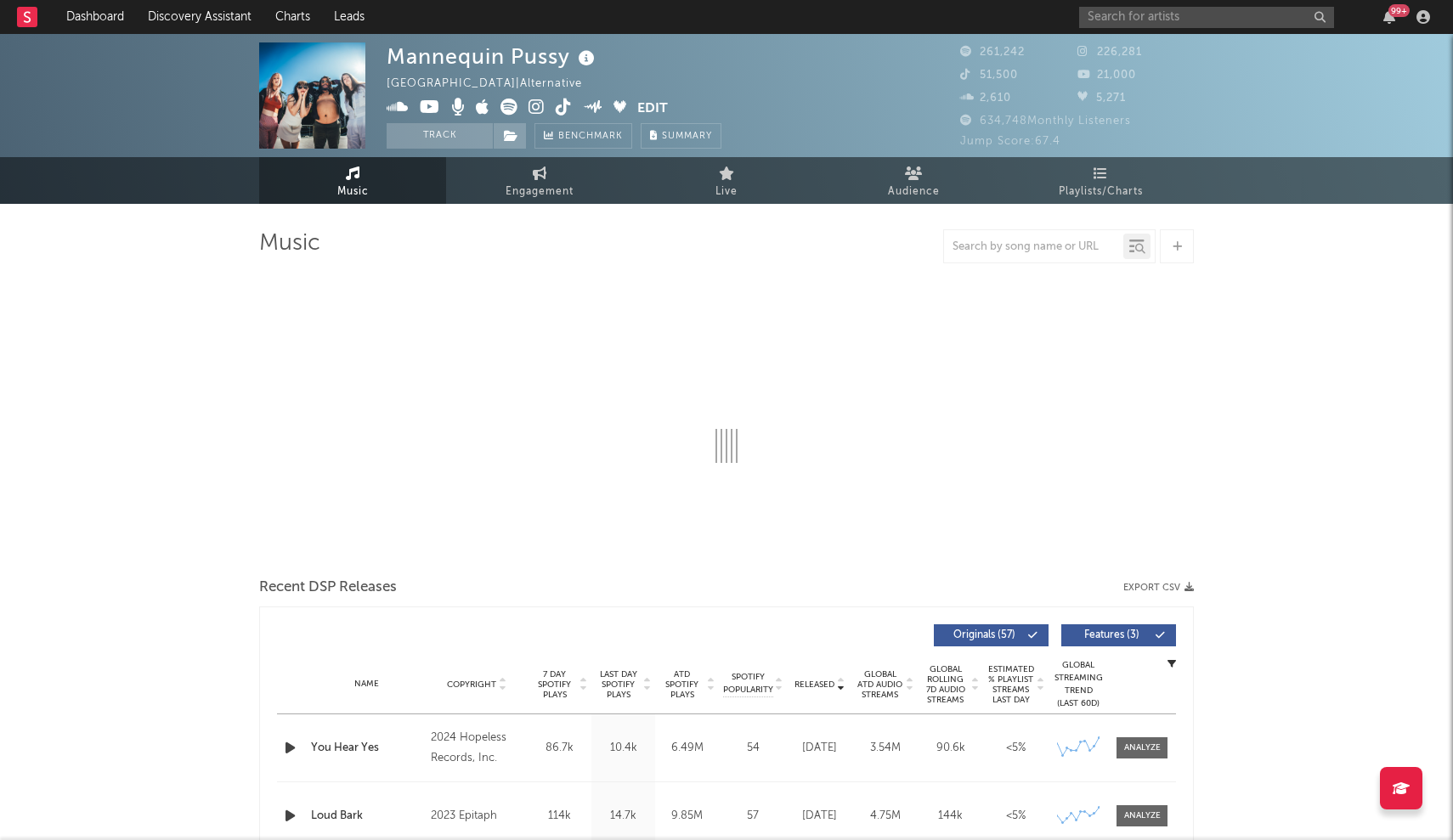
select select "6m"
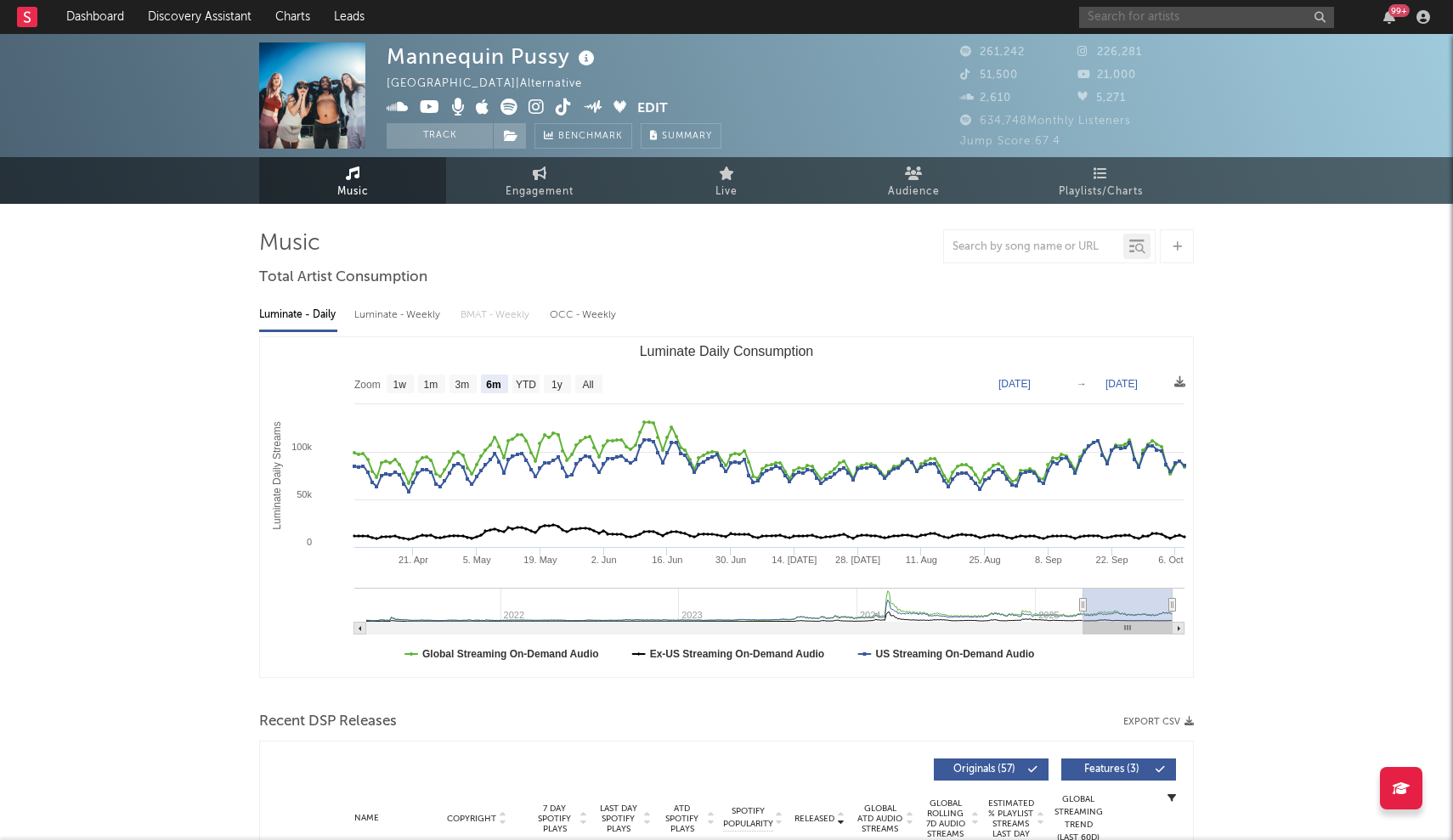
click at [715, 15] on input "text" at bounding box center [1207, 17] width 255 height 21
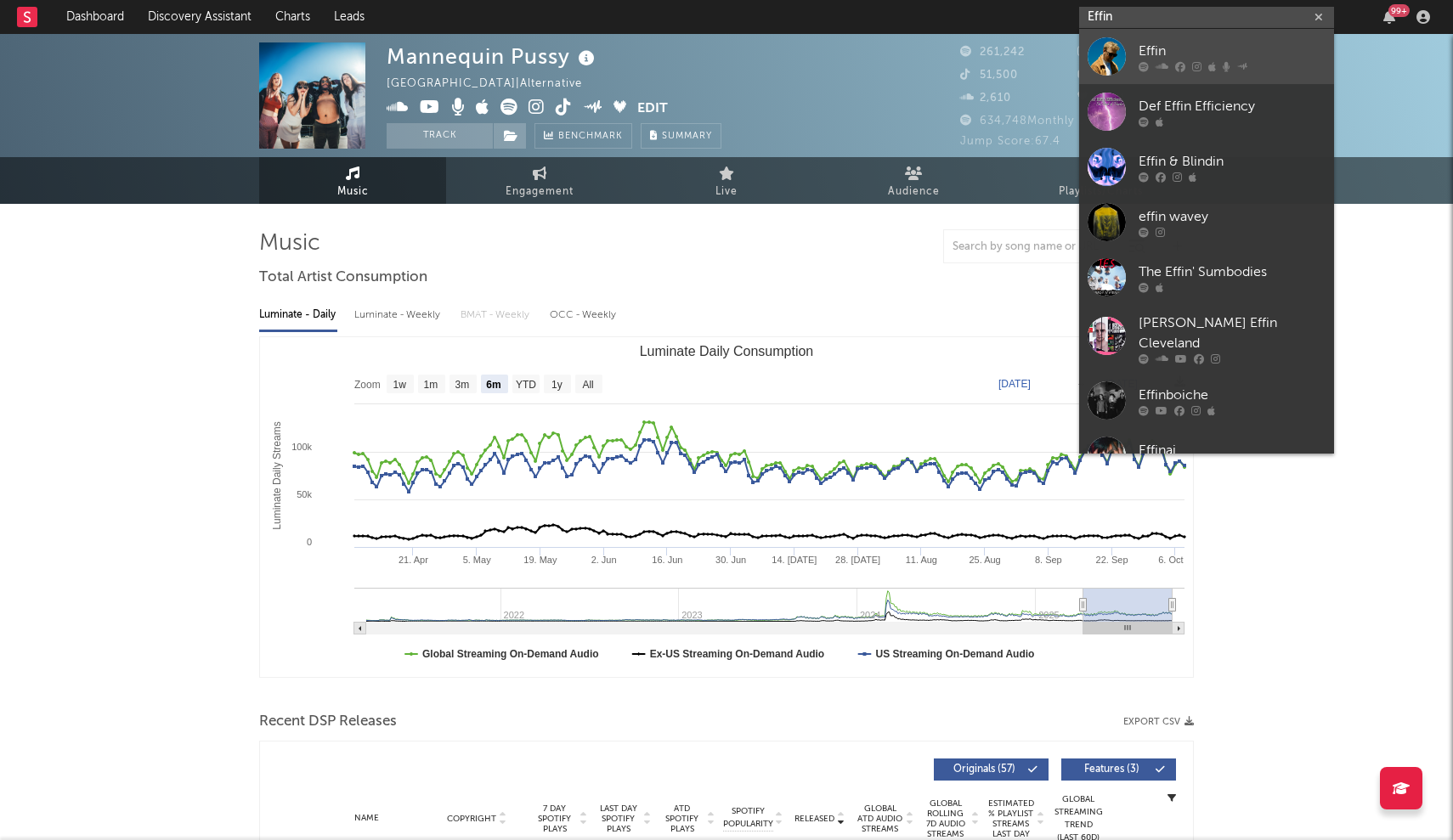
type input "Effin"
click at [715, 47] on div "Effin" at bounding box center [1231, 50] width 186 height 20
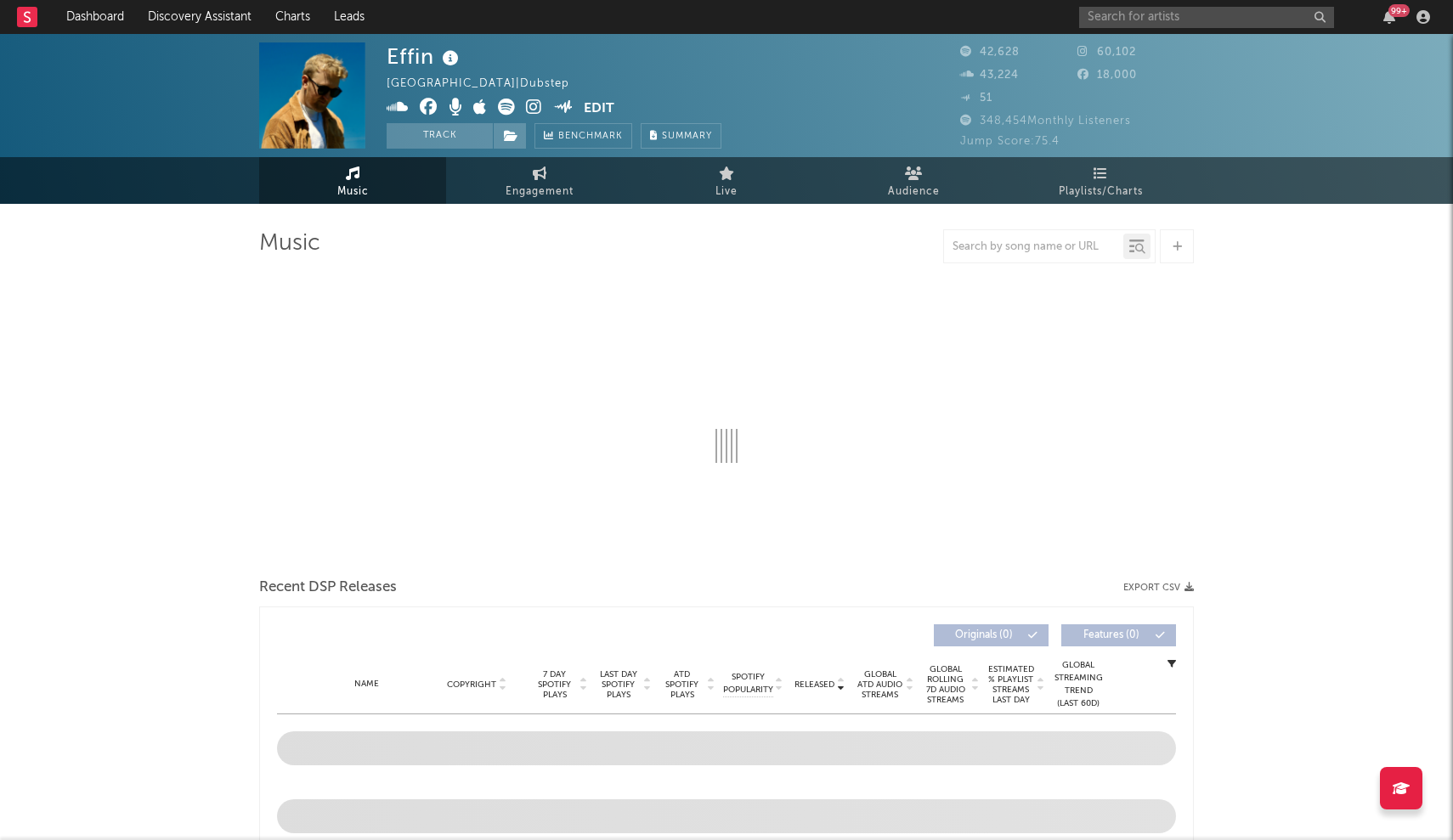
select select "6m"
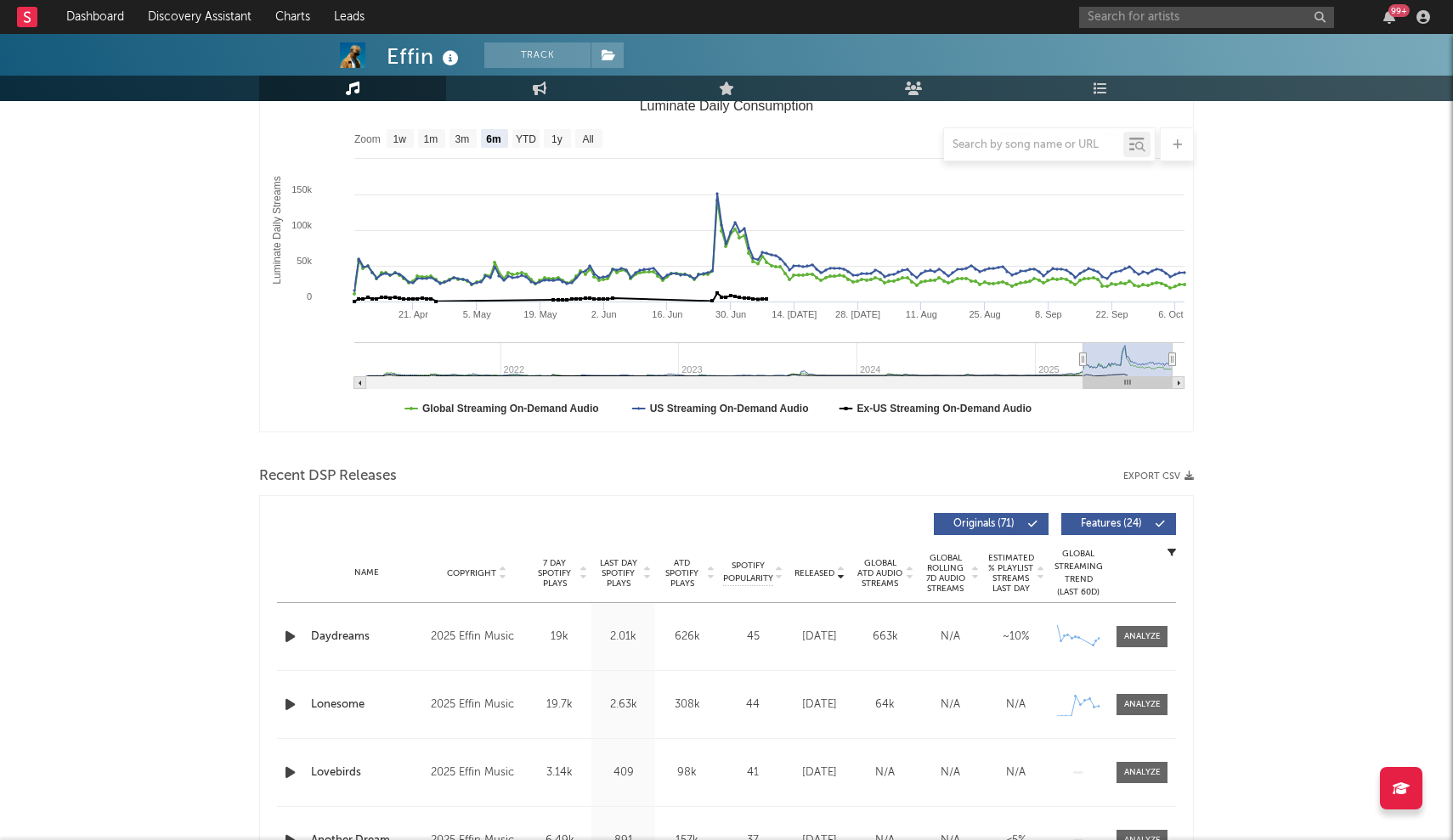
scroll to position [244, 0]
click at [619, 57] on span at bounding box center [607, 55] width 34 height 25
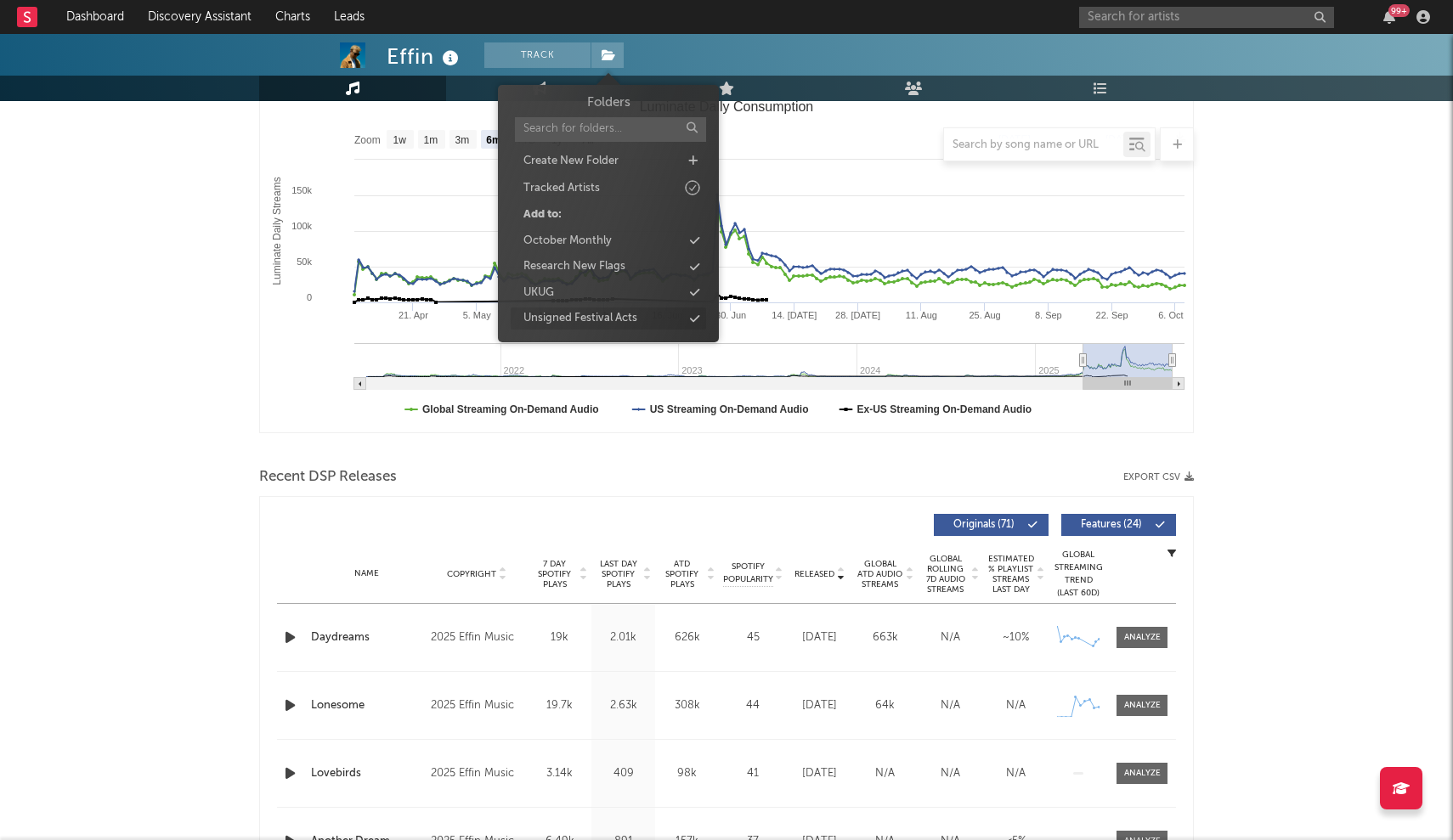
click at [692, 317] on icon at bounding box center [695, 318] width 10 height 11
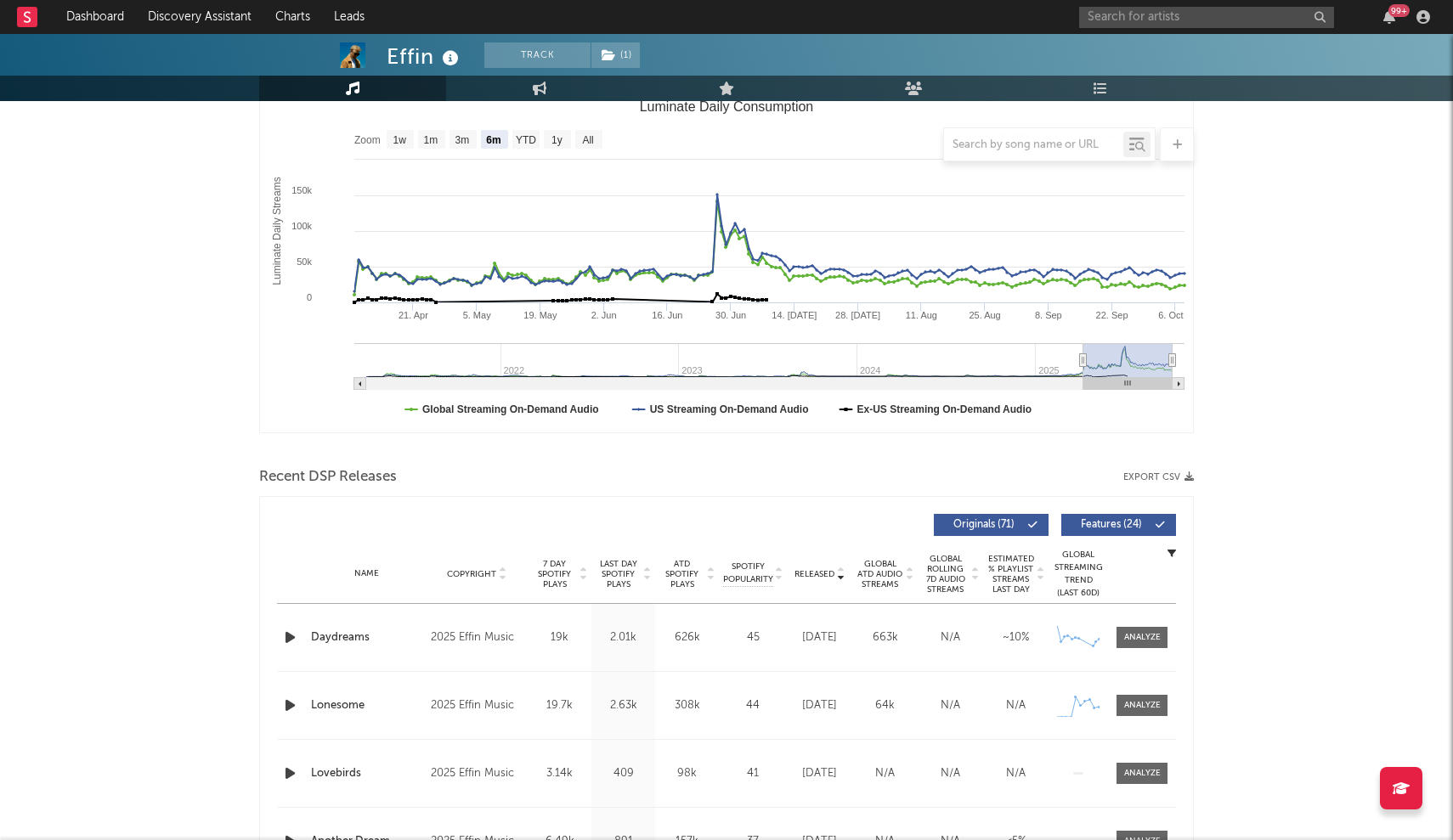
click at [586, 430] on rect "Luminate Daily Consumption" at bounding box center [726, 263] width 933 height 340
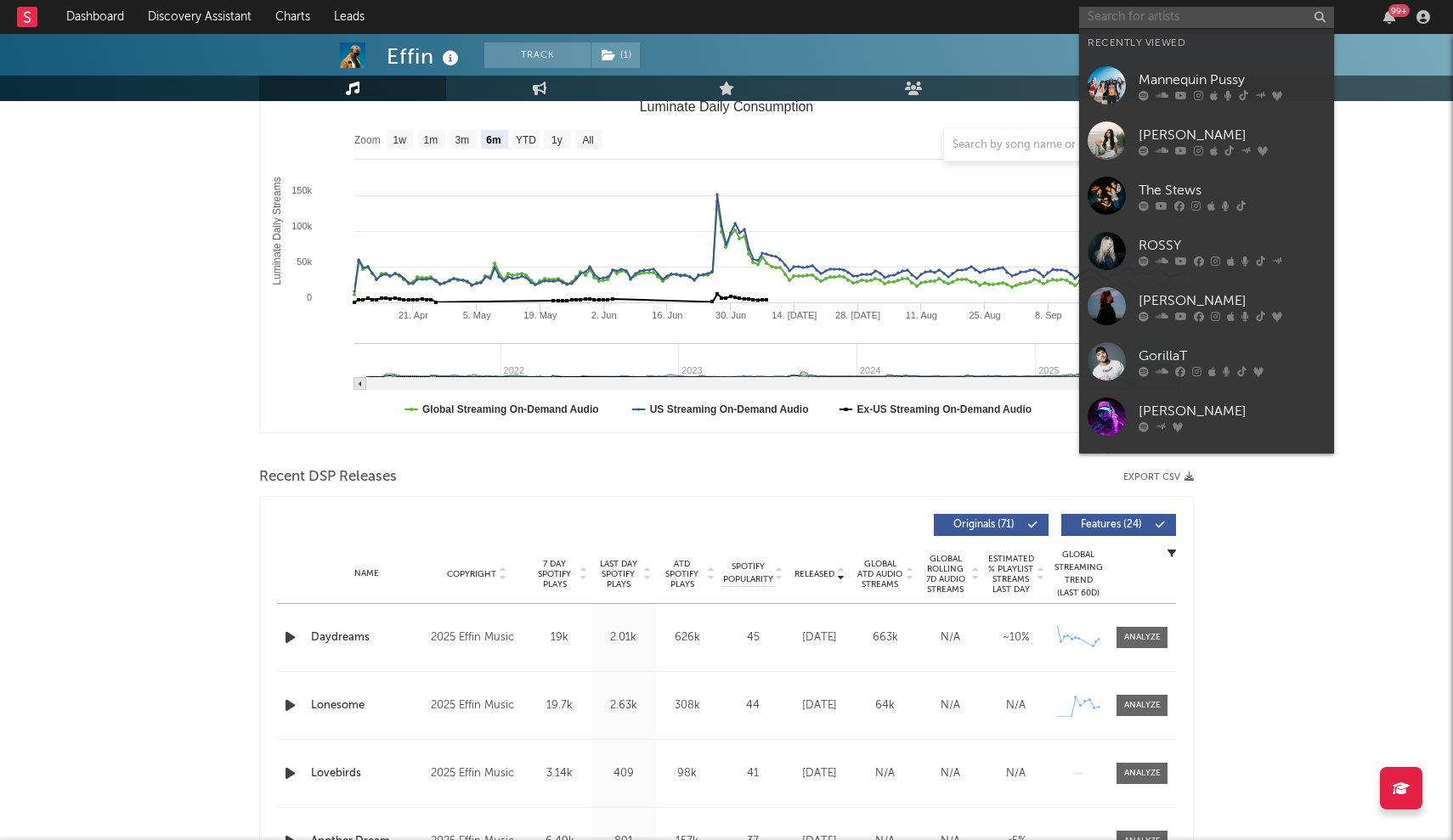
click at [715, 22] on input "text" at bounding box center [1207, 17] width 255 height 21
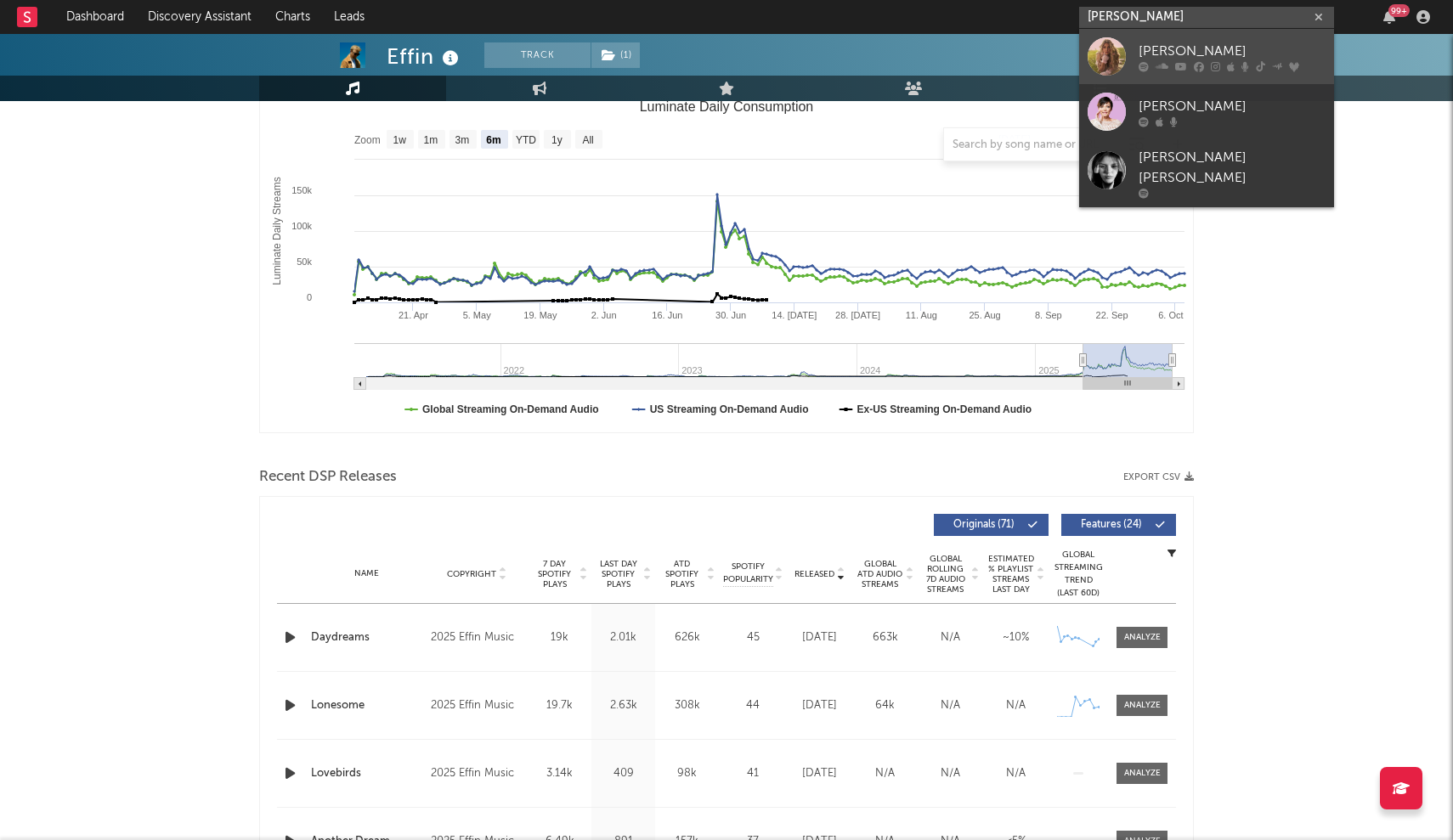
type input "[PERSON_NAME]"
click at [715, 47] on div "[PERSON_NAME]" at bounding box center [1231, 50] width 186 height 20
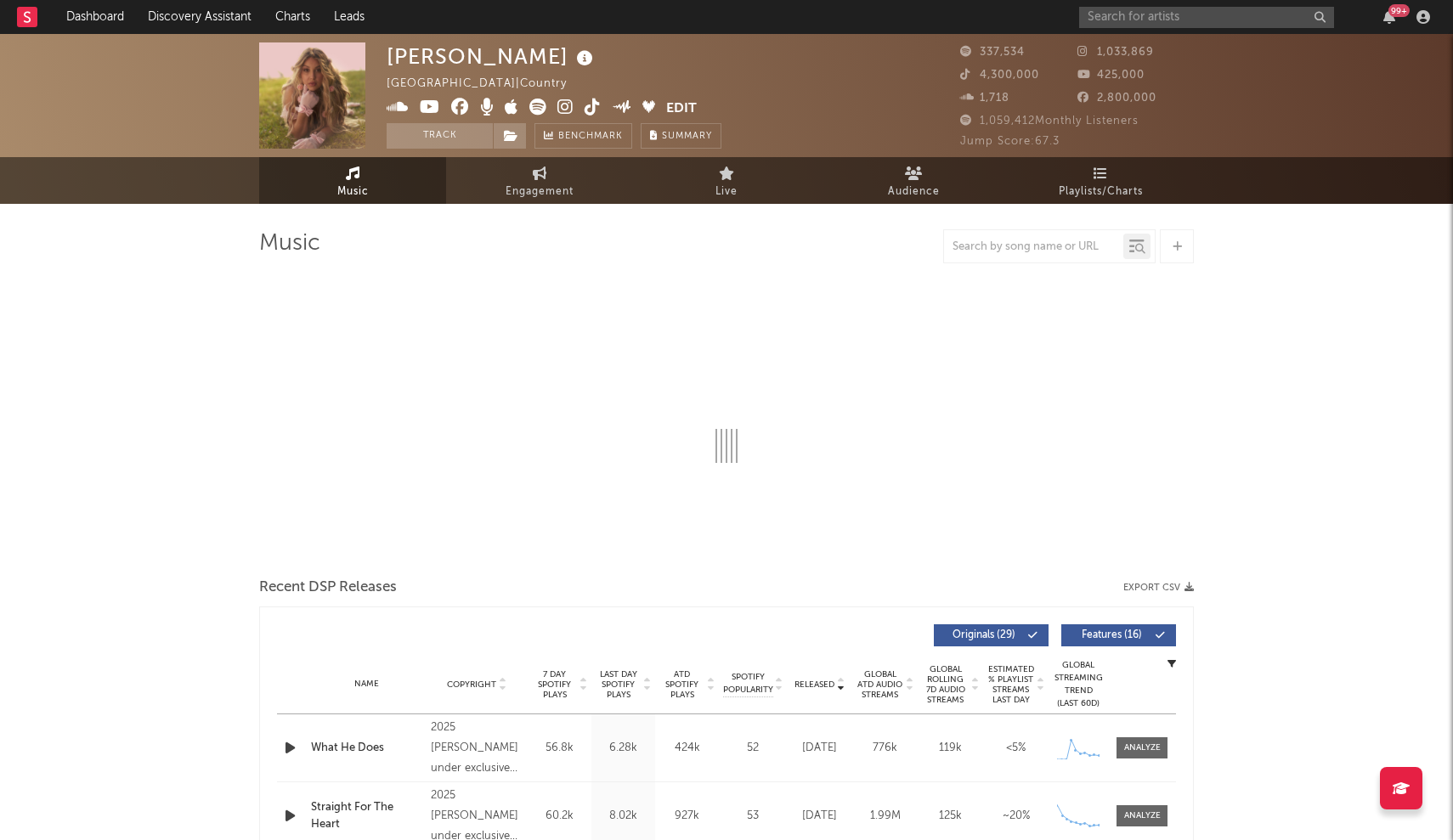
select select "6m"
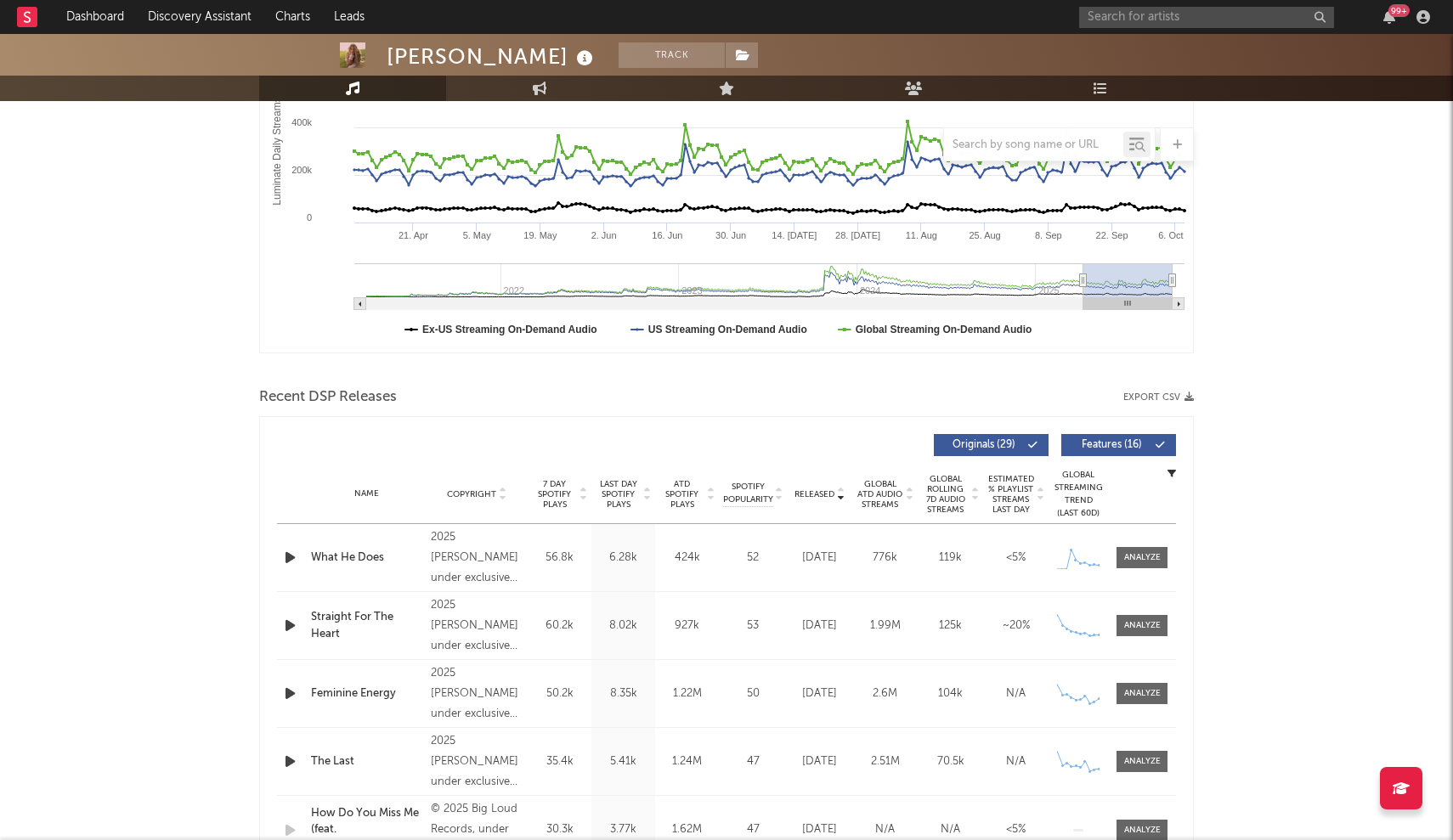
scroll to position [335, 0]
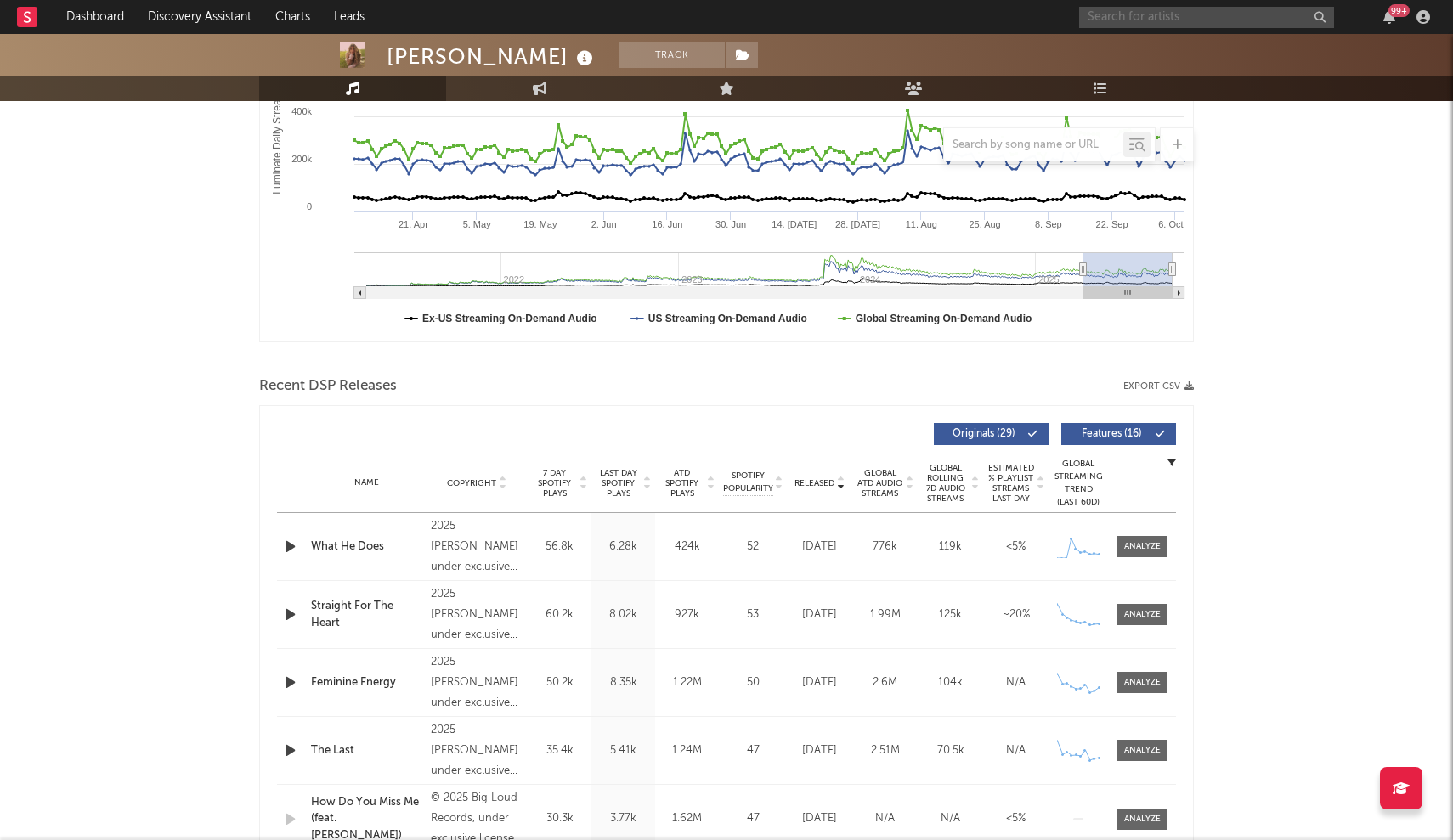
click at [715, 17] on input "text" at bounding box center [1207, 17] width 255 height 21
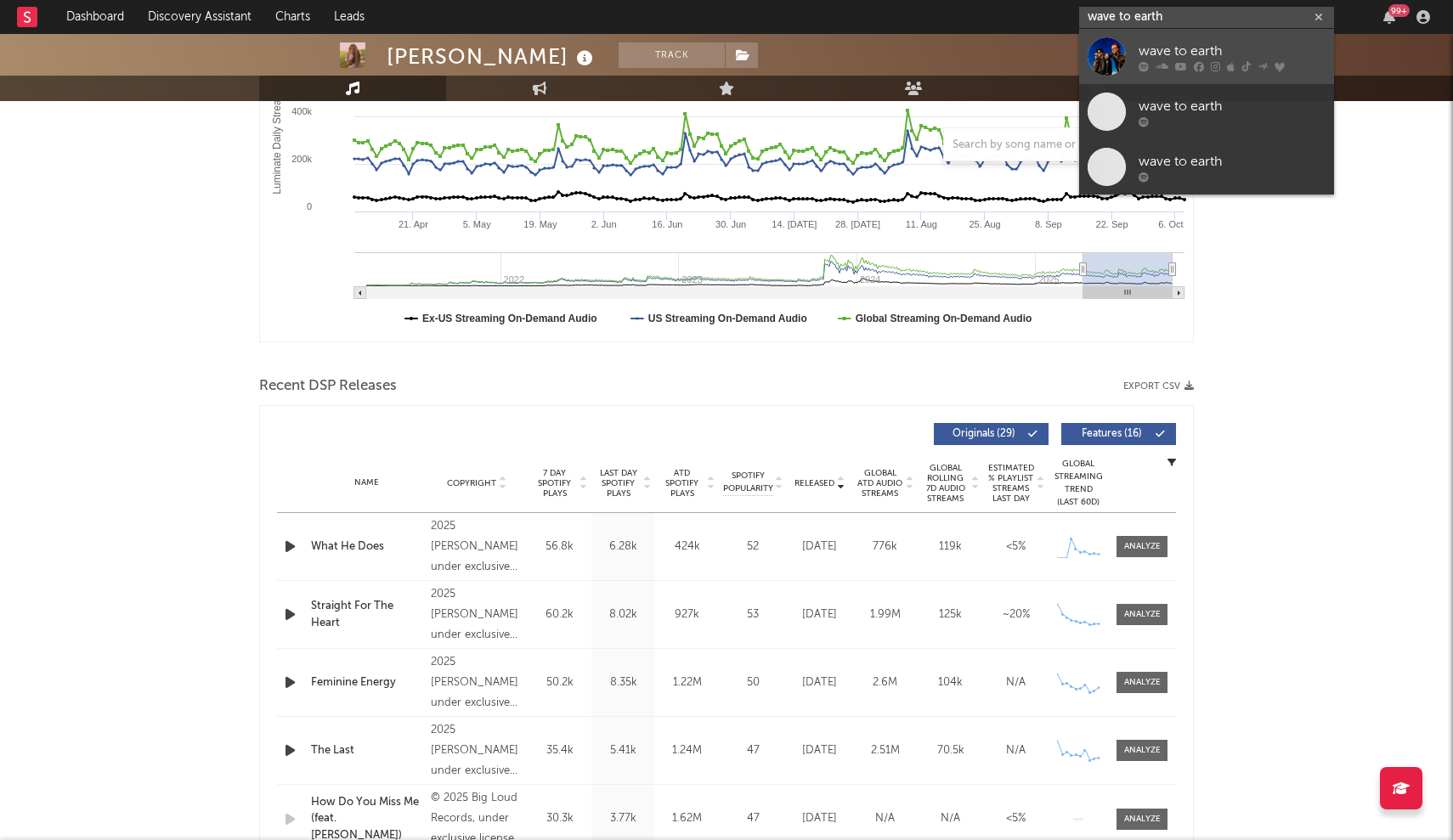
type input "wave to earth"
click at [715, 61] on icon at bounding box center [1181, 66] width 12 height 11
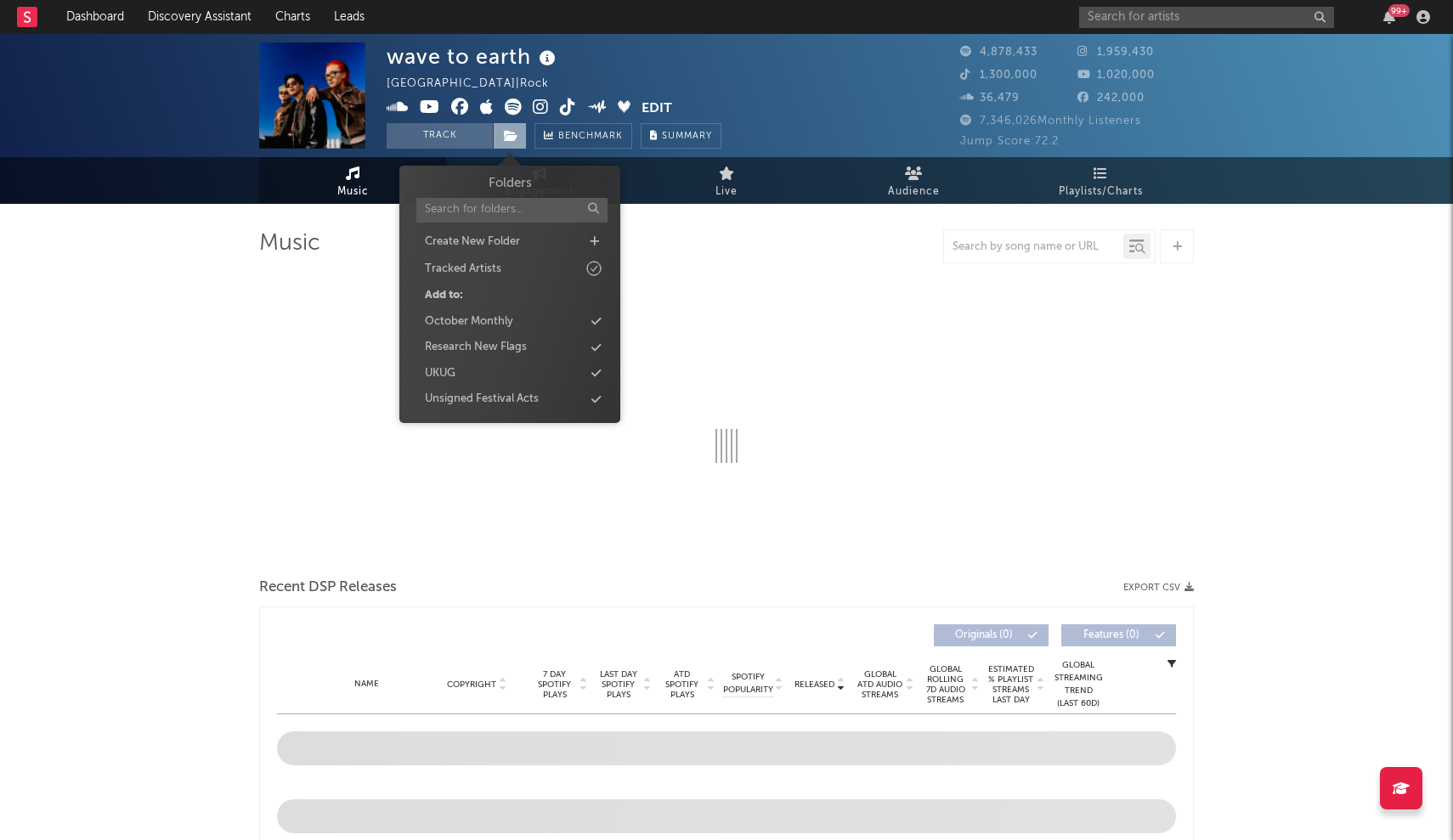
click at [511, 143] on span at bounding box center [509, 136] width 34 height 25
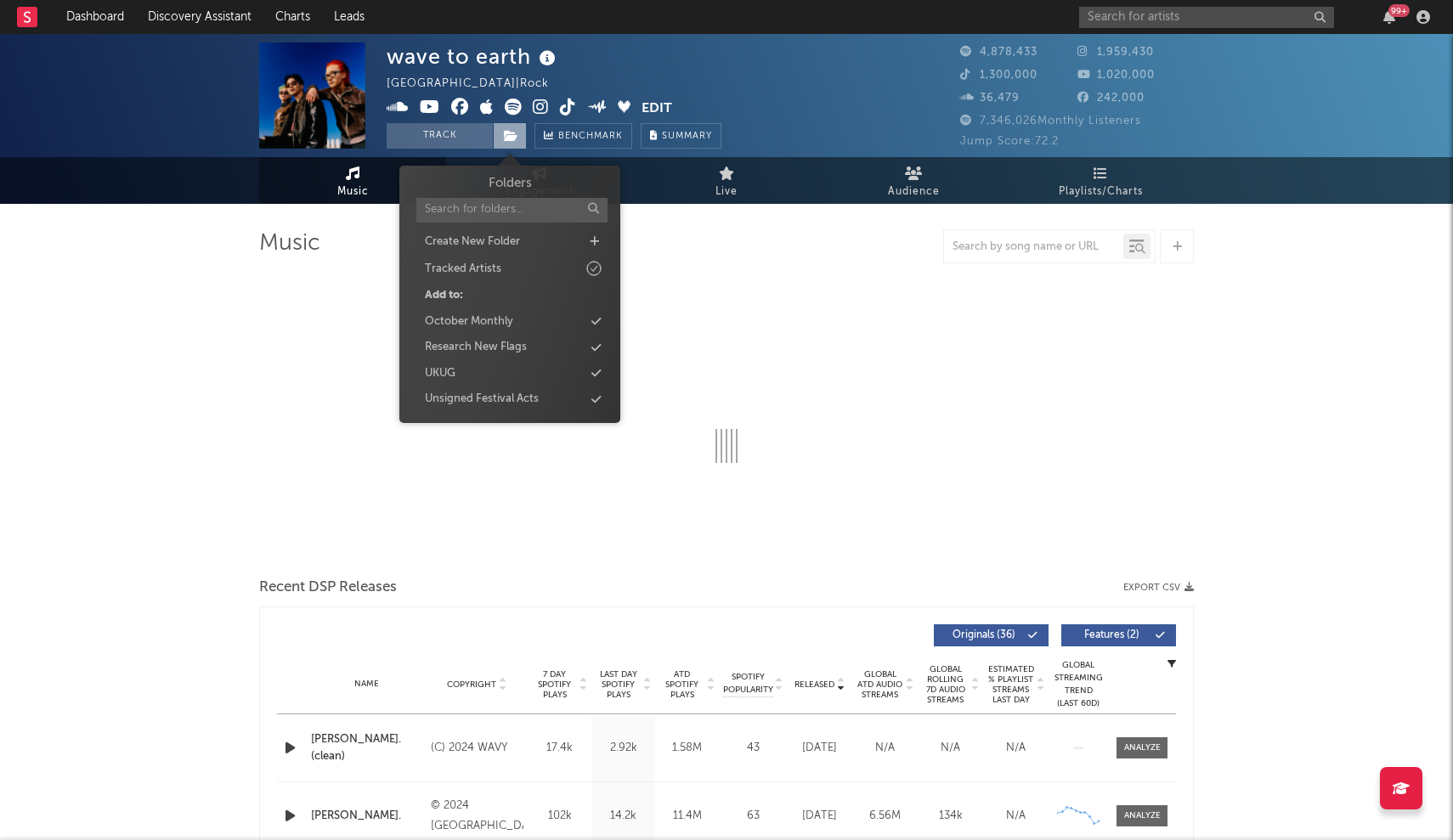
select select "6m"
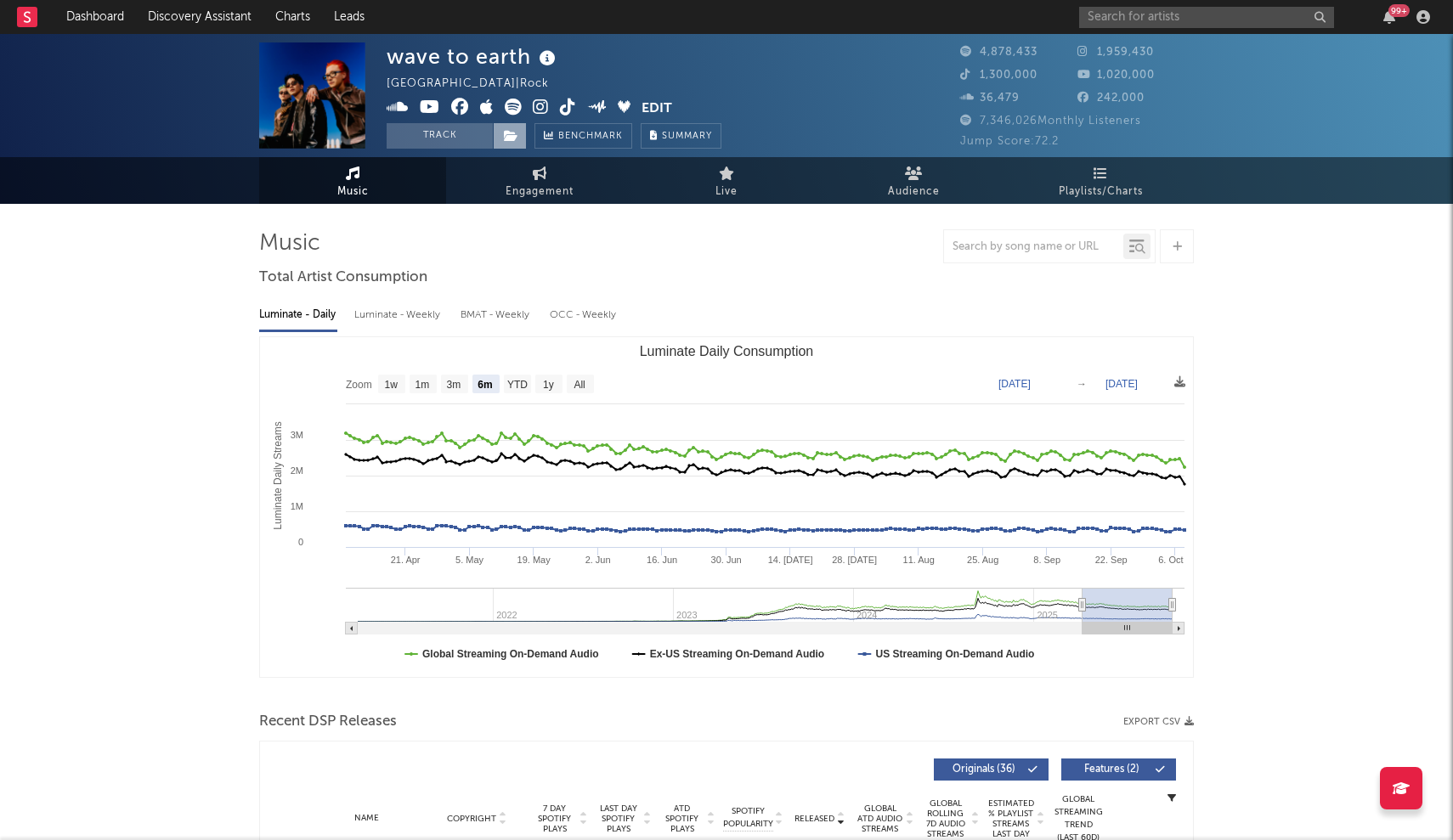
click at [511, 143] on span at bounding box center [509, 136] width 34 height 25
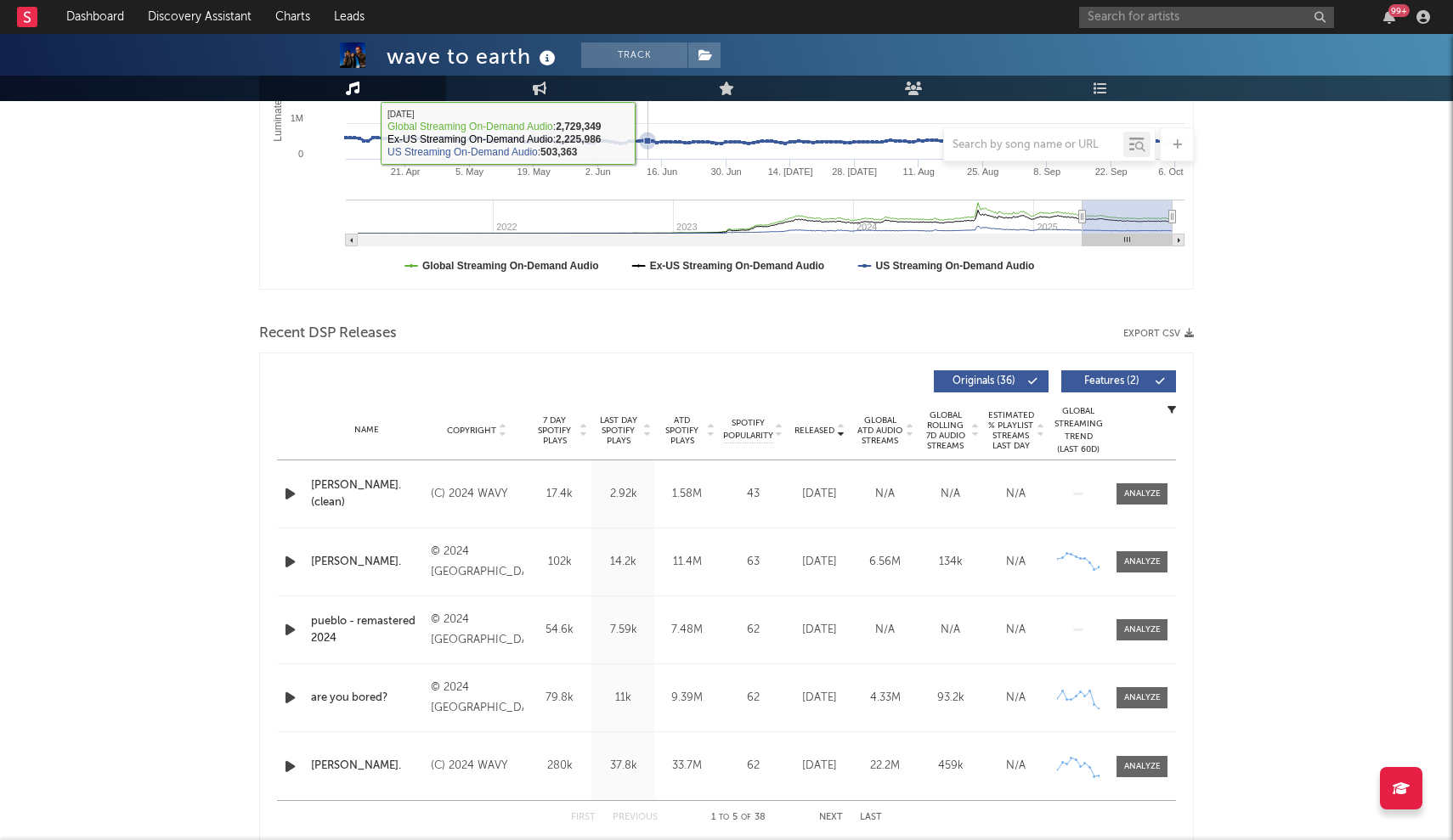
scroll to position [386, 0]
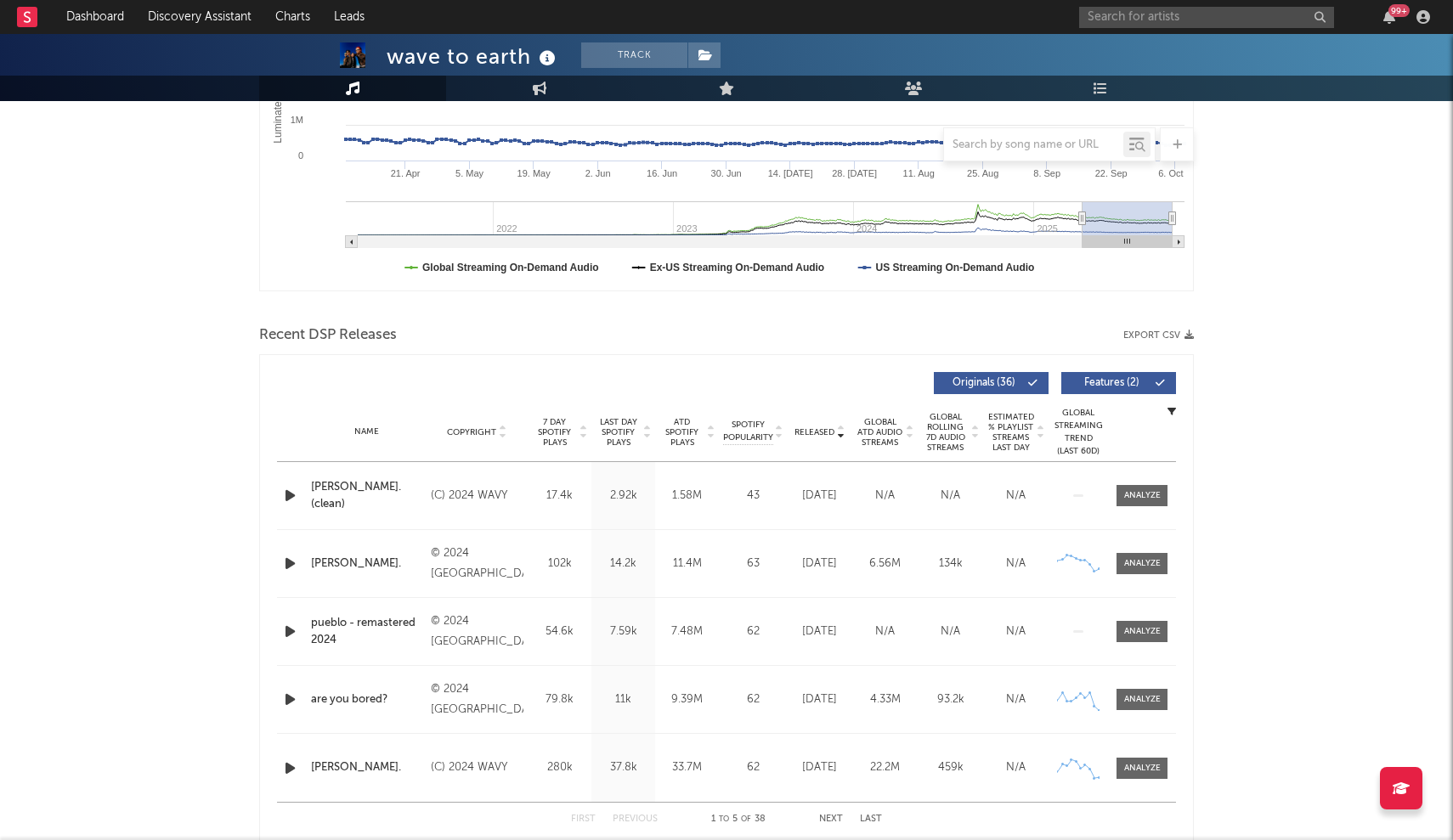
click at [715, 431] on span "Released" at bounding box center [813, 432] width 40 height 11
click at [715, 437] on div "Released" at bounding box center [819, 432] width 57 height 13
click at [715, 24] on input "text" at bounding box center [1207, 17] width 255 height 21
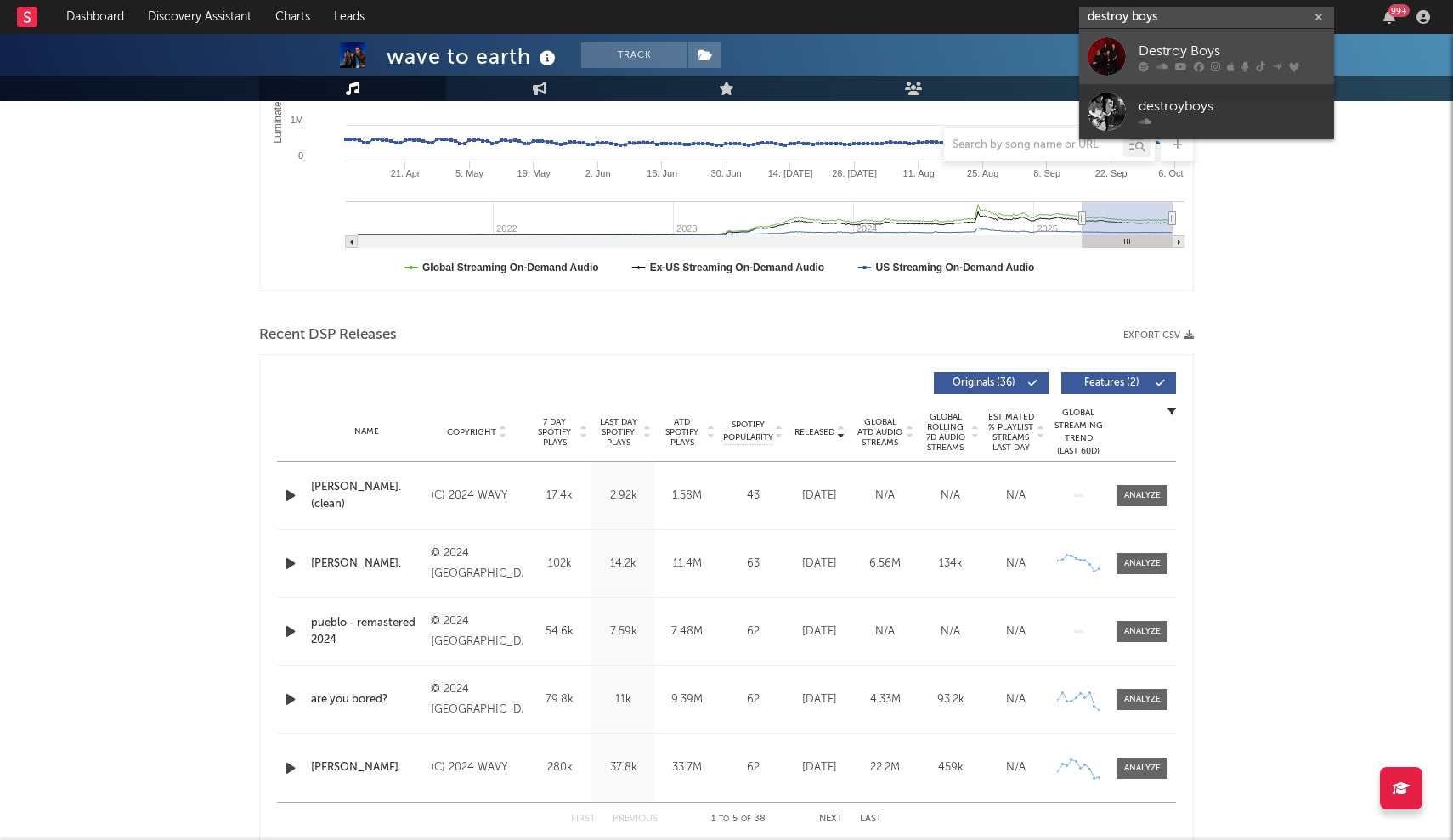
type input "destroy boys"
click at [715, 65] on div at bounding box center [1231, 66] width 186 height 11
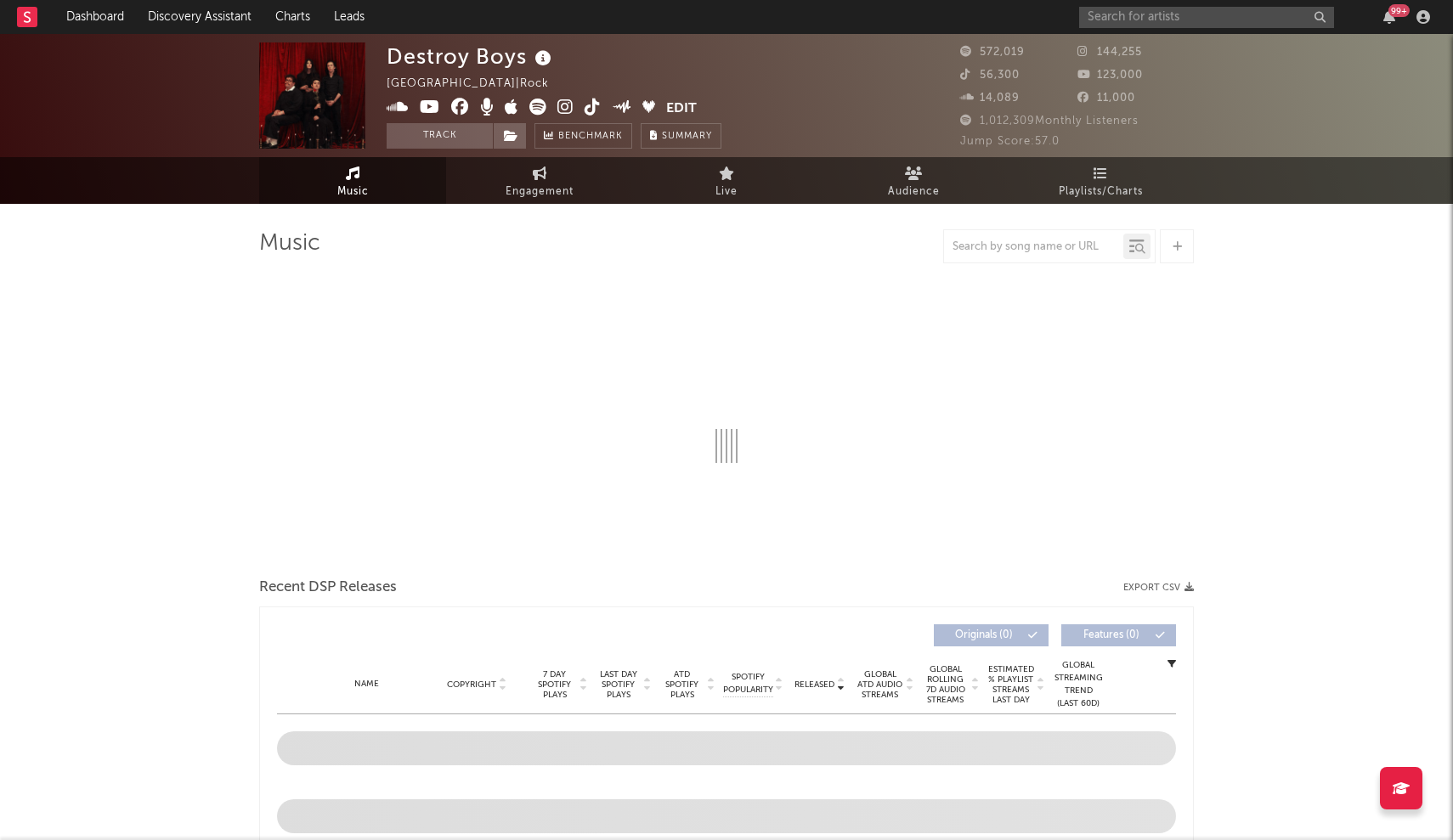
select select "6m"
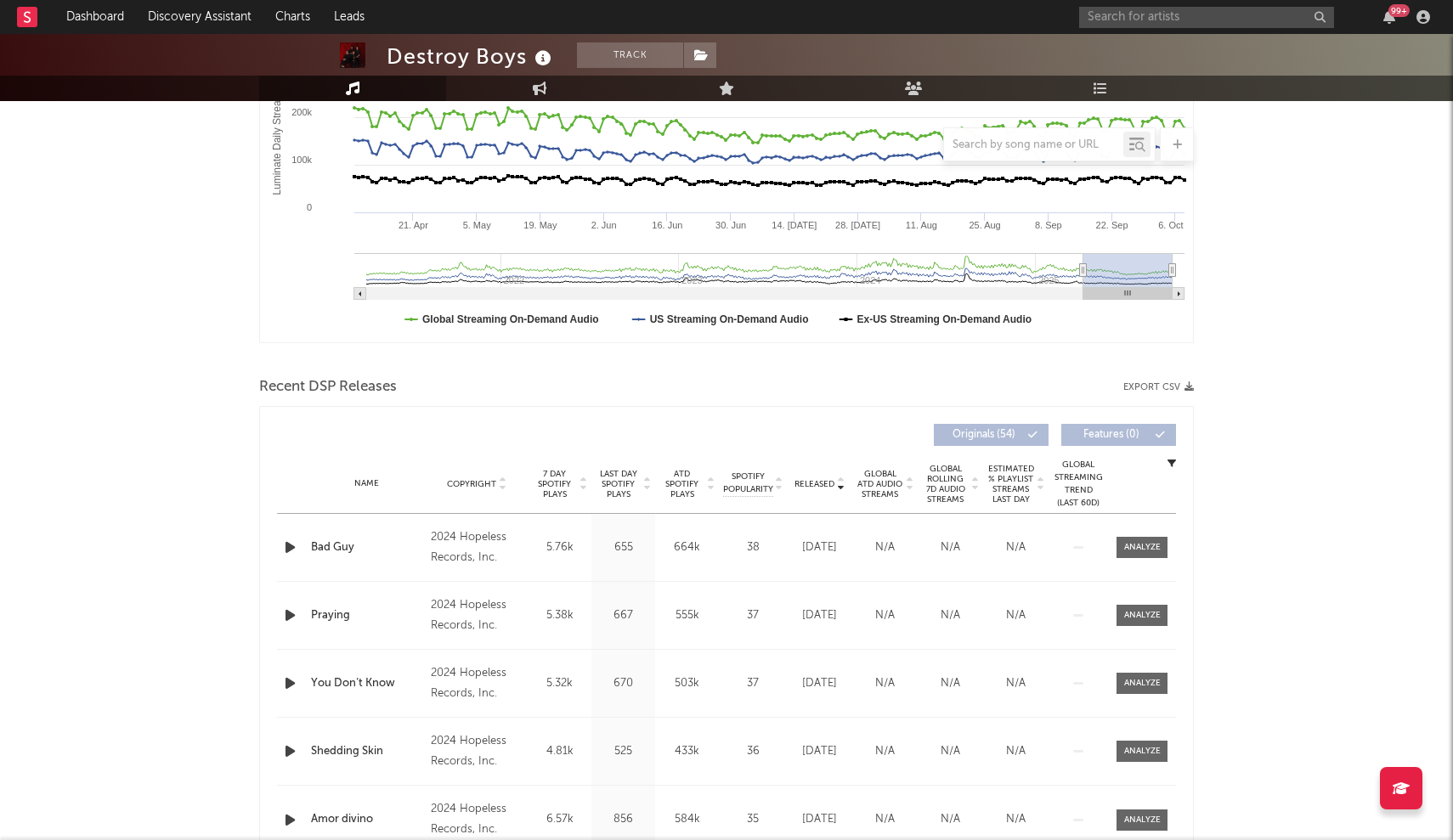
scroll to position [503, 0]
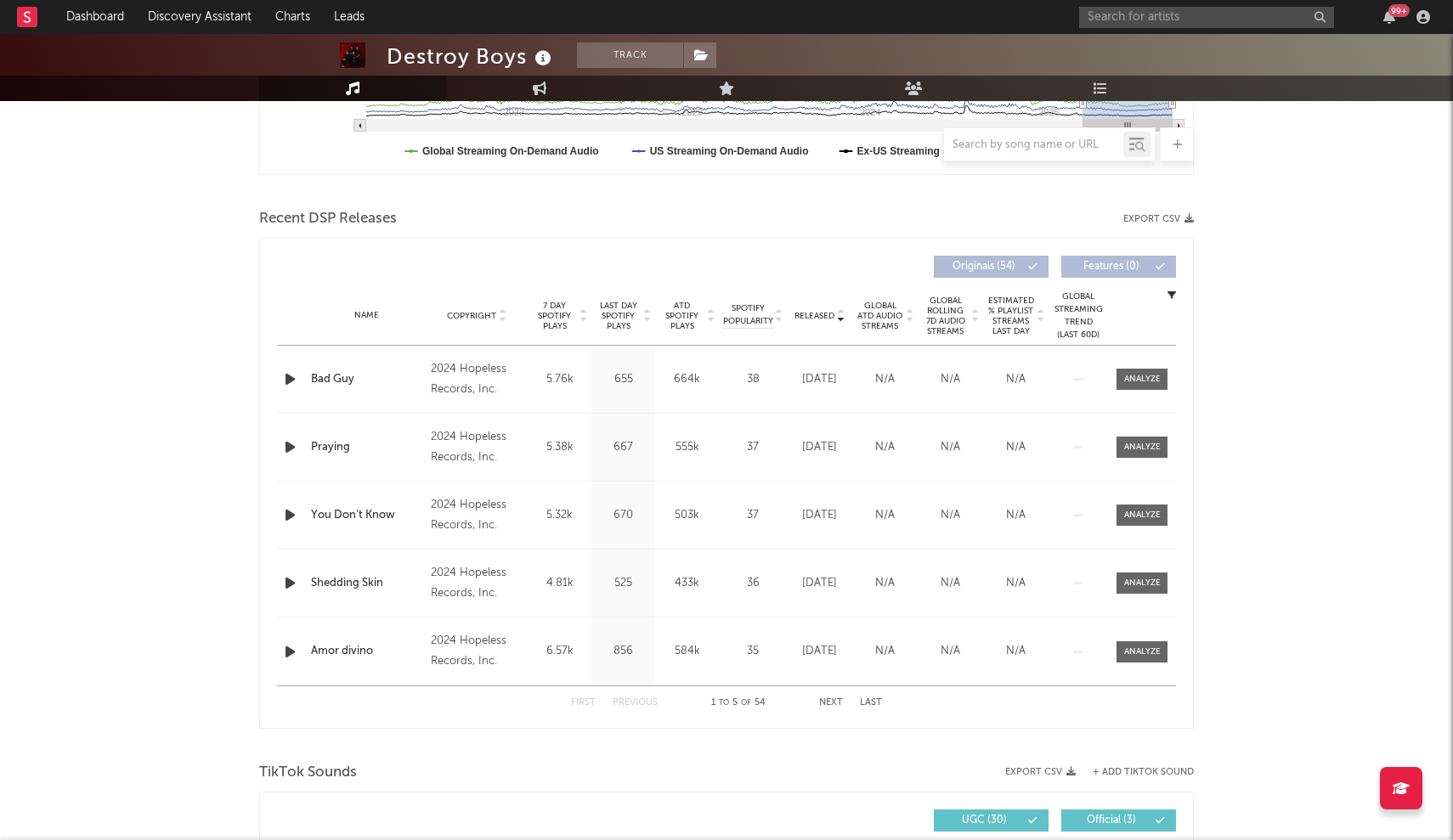
click at [715, 308] on div "Name Copyright Label Album Names Composer Names 7 Day Spotify Plays Last Day Sp…" at bounding box center [726, 316] width 898 height 60
click at [715, 329] on div "Name Copyright Label Album Names Composer Names 7 Day Spotify Plays Last Day Sp…" at bounding box center [726, 316] width 898 height 60
click at [715, 321] on div "Released" at bounding box center [819, 315] width 57 height 13
click at [715, 313] on span "Released" at bounding box center [813, 316] width 40 height 11
click at [715, 20] on input "text" at bounding box center [1207, 17] width 255 height 21
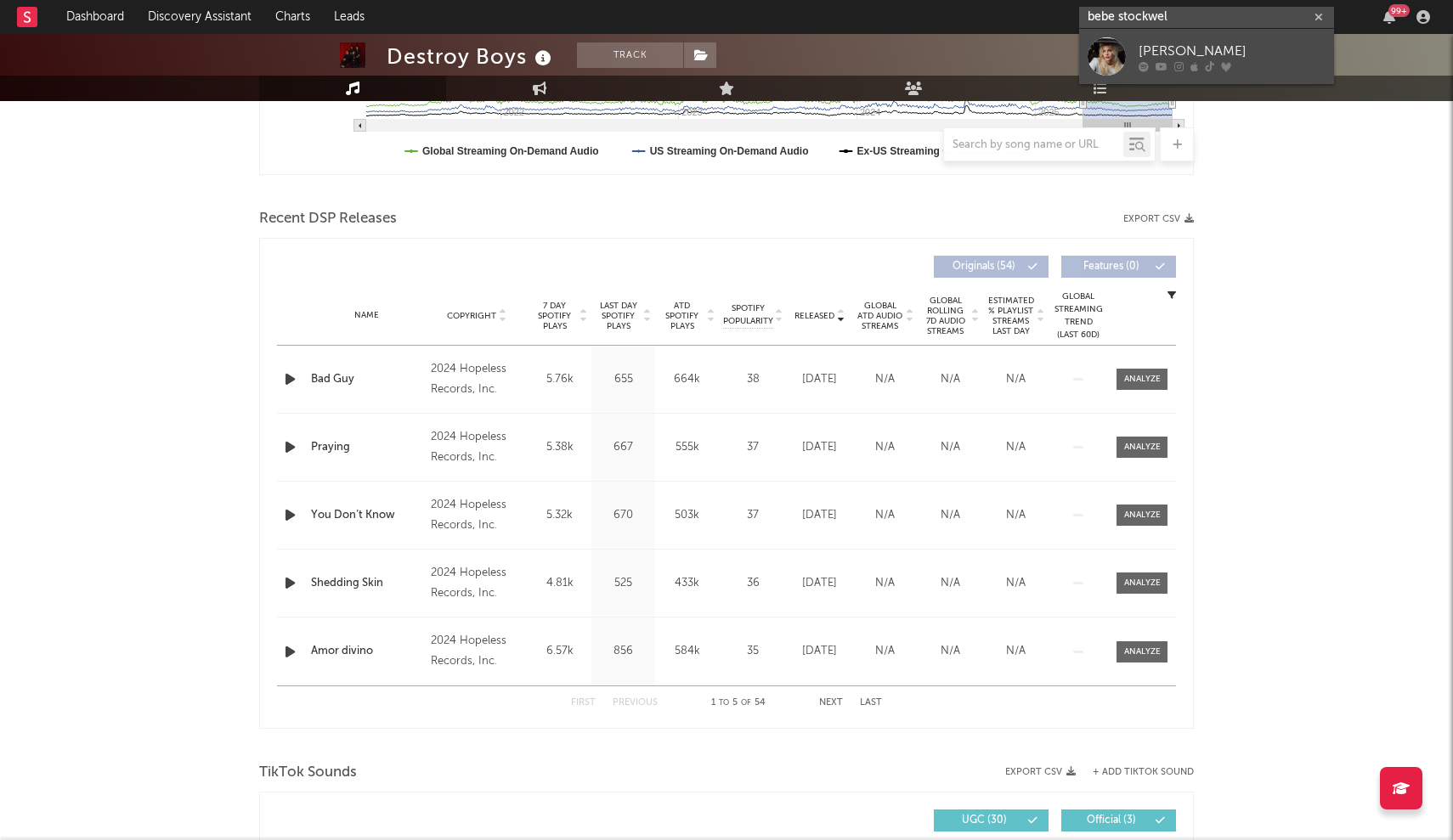
type input "bebe stockwel"
click at [715, 44] on div "[PERSON_NAME]" at bounding box center [1231, 50] width 186 height 20
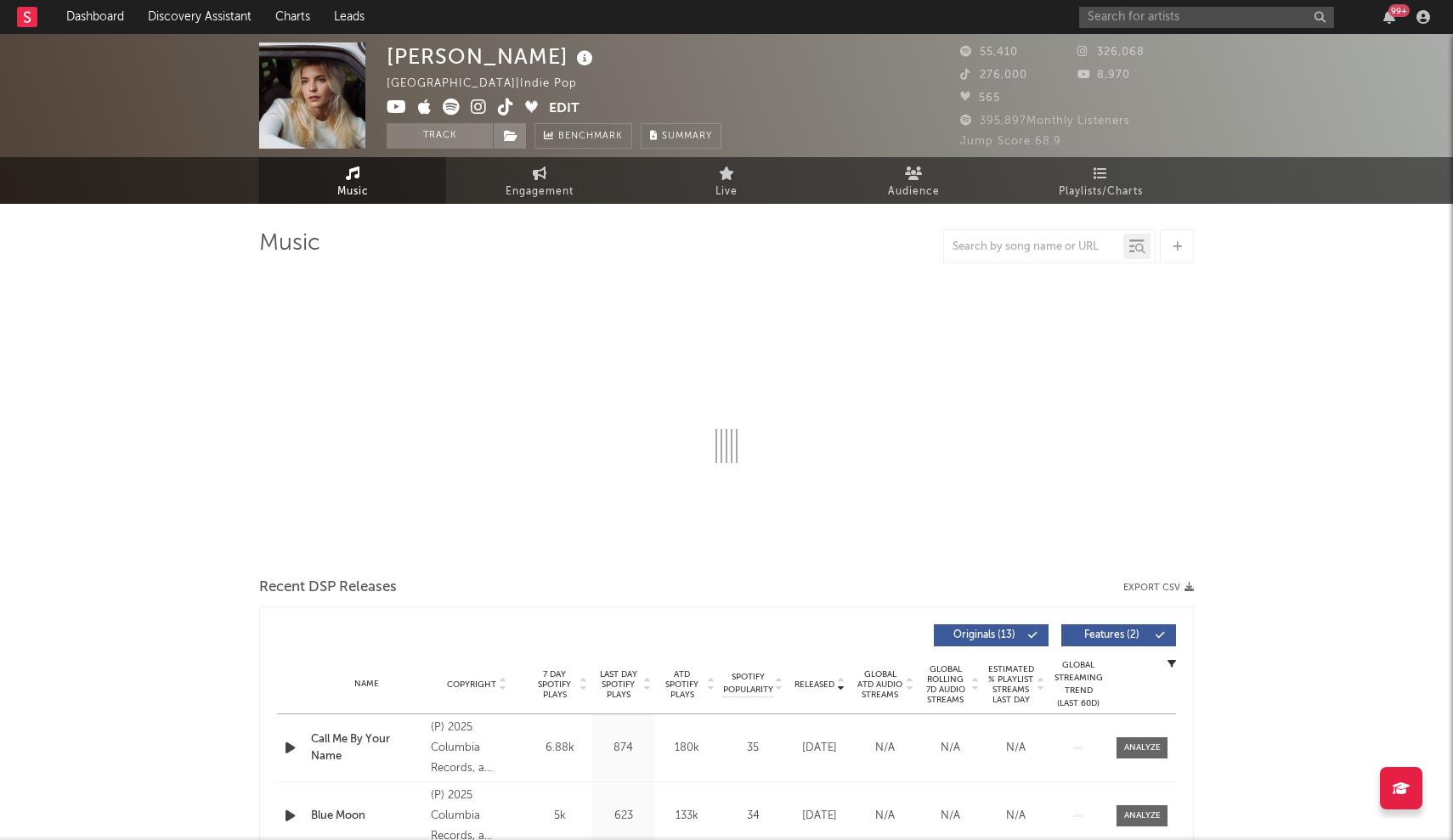
select select "6m"
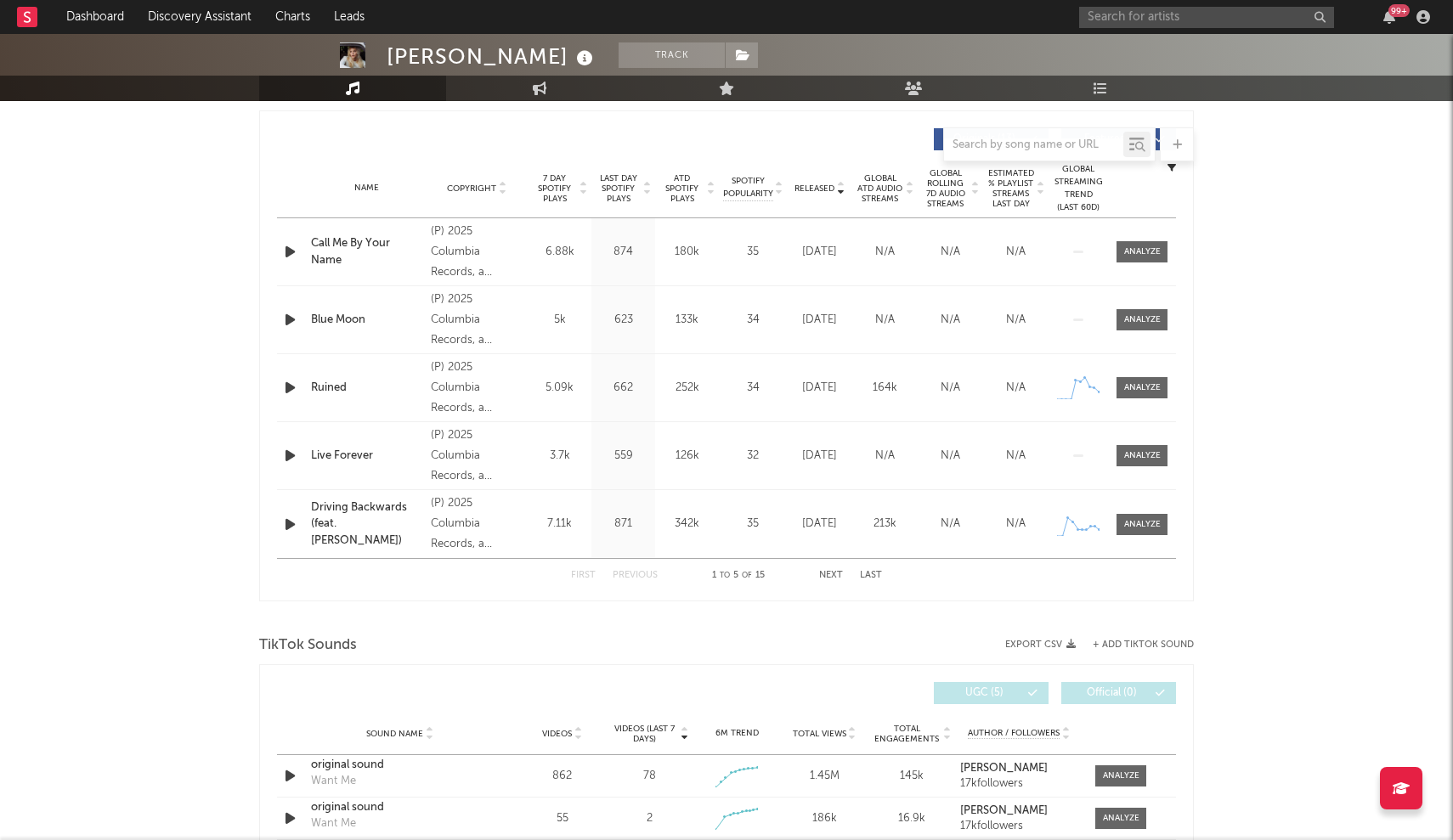
scroll to position [630, 0]
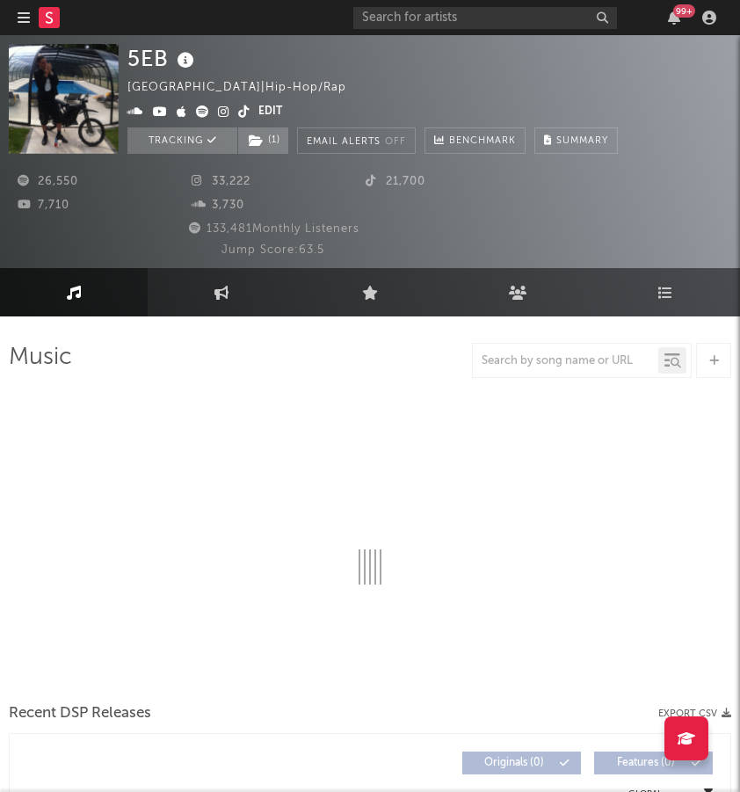
select select "6m"
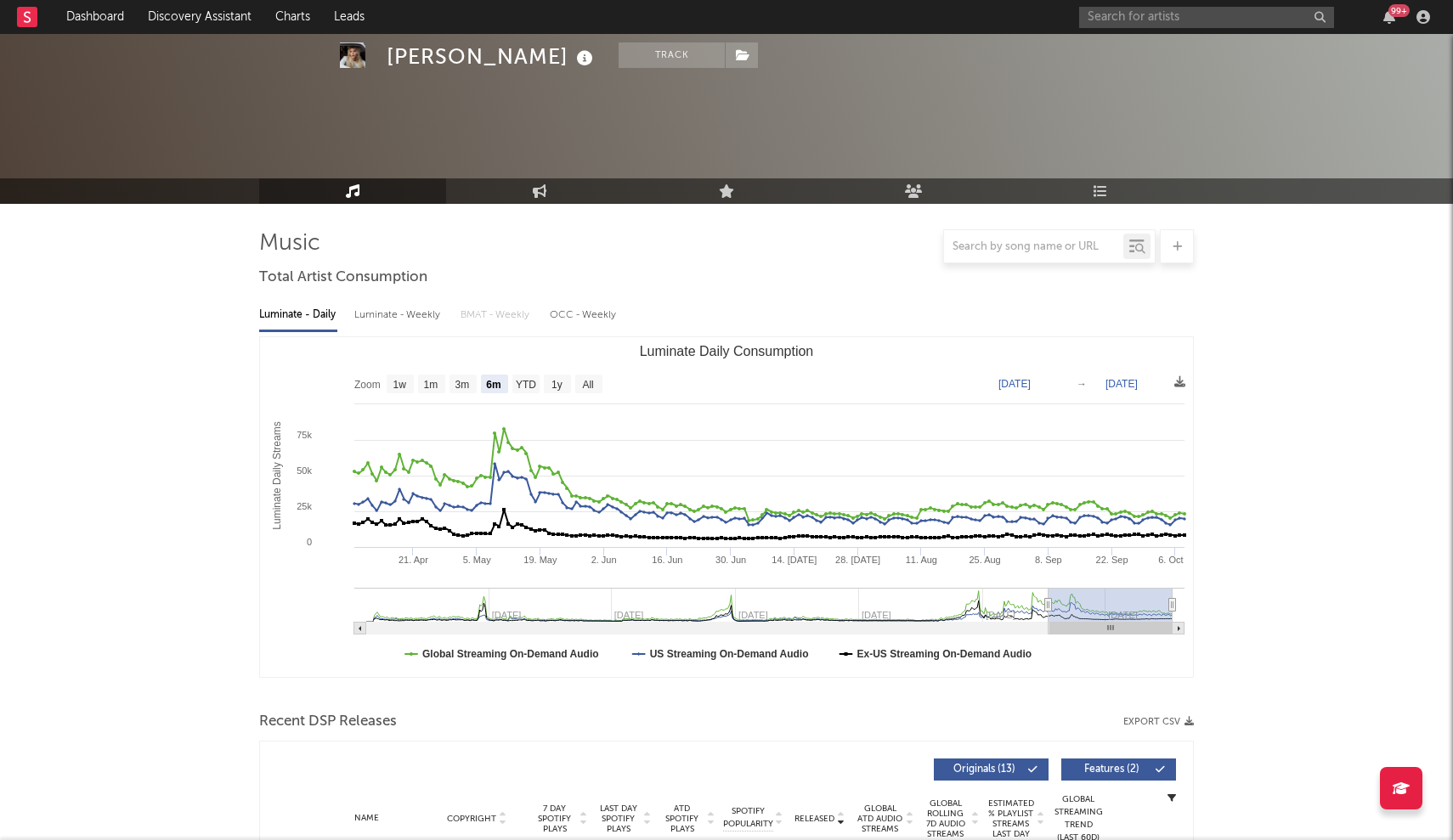
select select "6m"
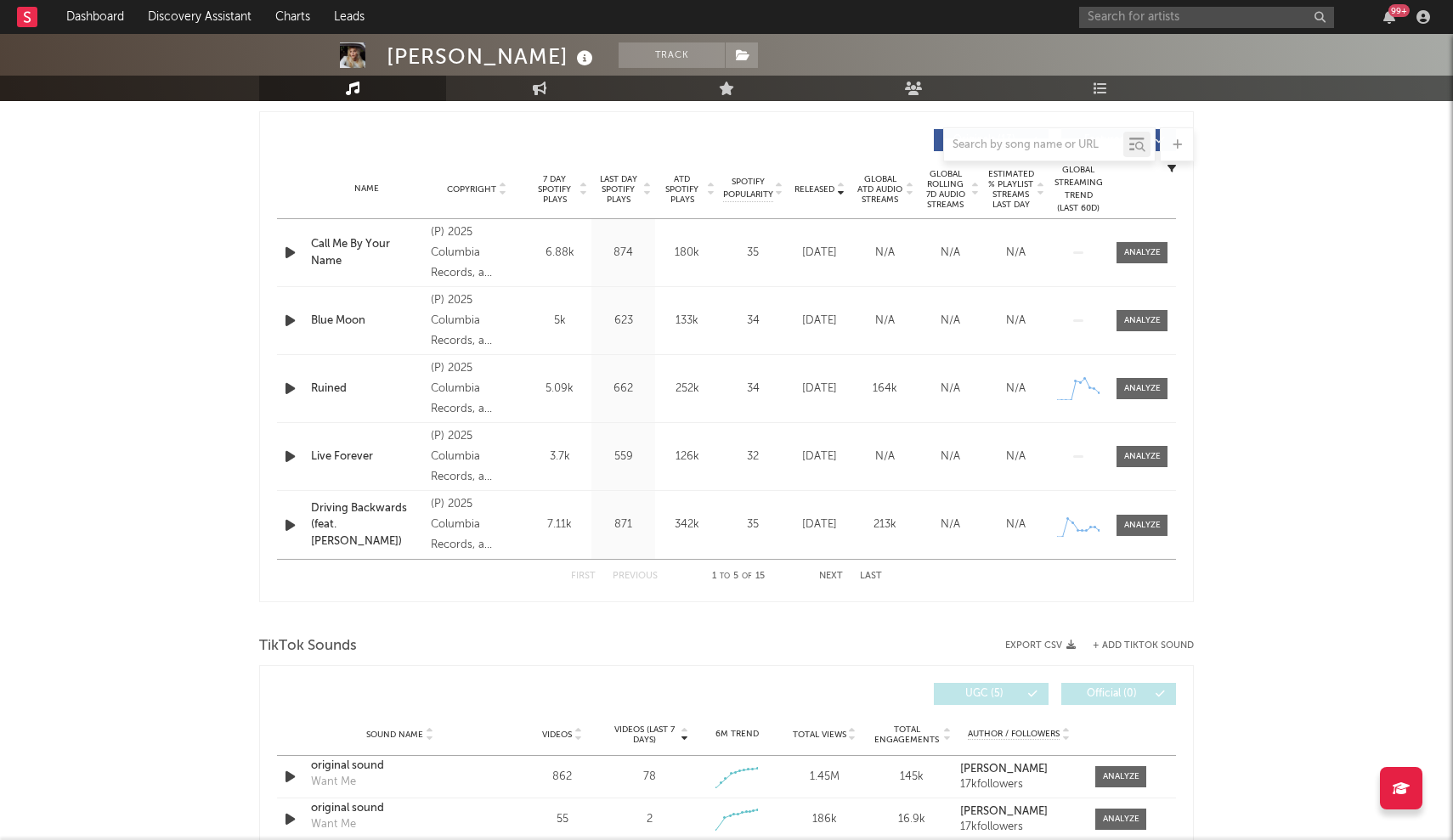
scroll to position [630, 0]
click at [1113, 16] on input "text" at bounding box center [1207, 17] width 255 height 21
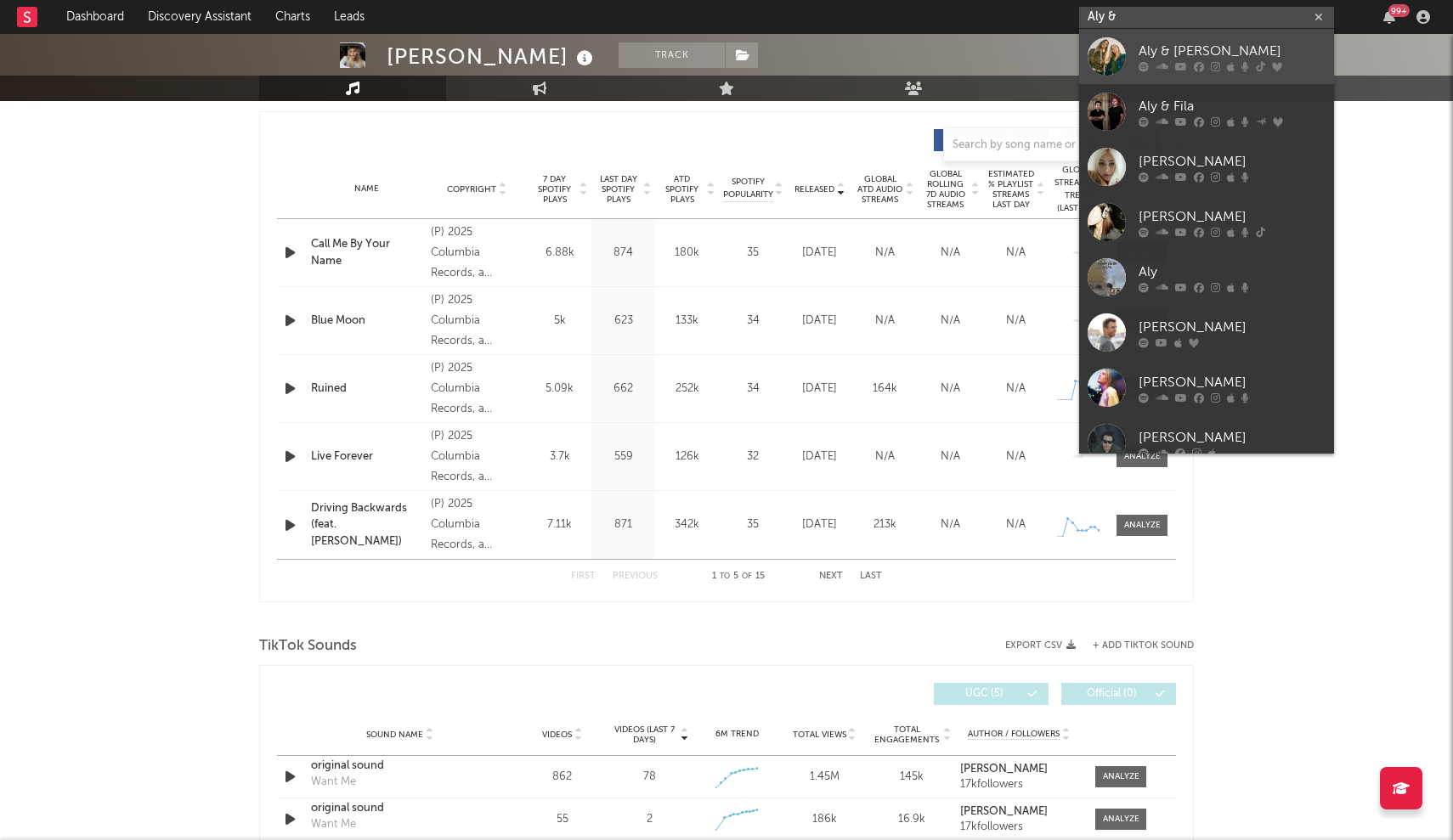
type input "Aly &"
click at [1152, 45] on div "Aly & [PERSON_NAME]" at bounding box center [1231, 50] width 186 height 20
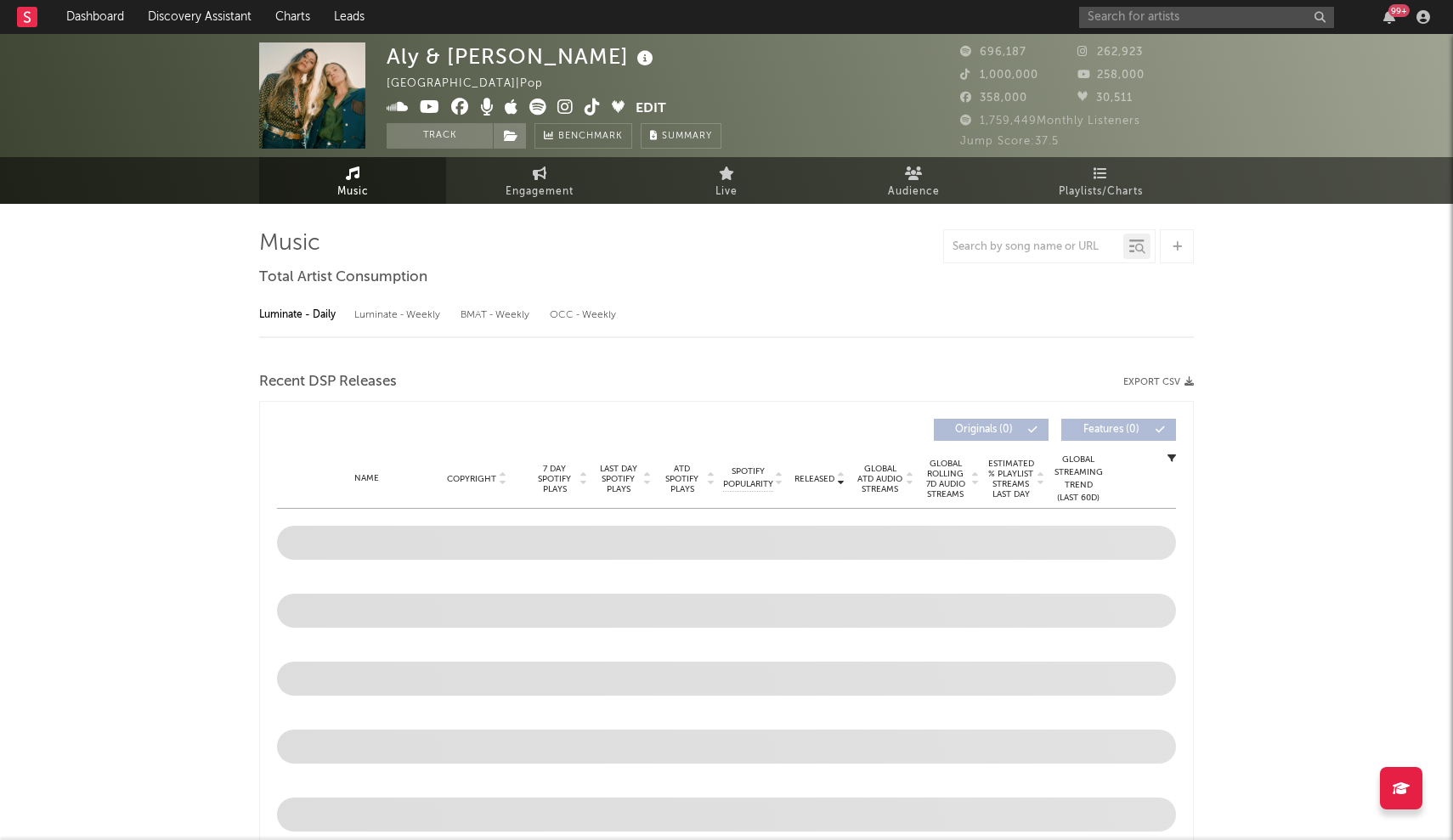
select select "6m"
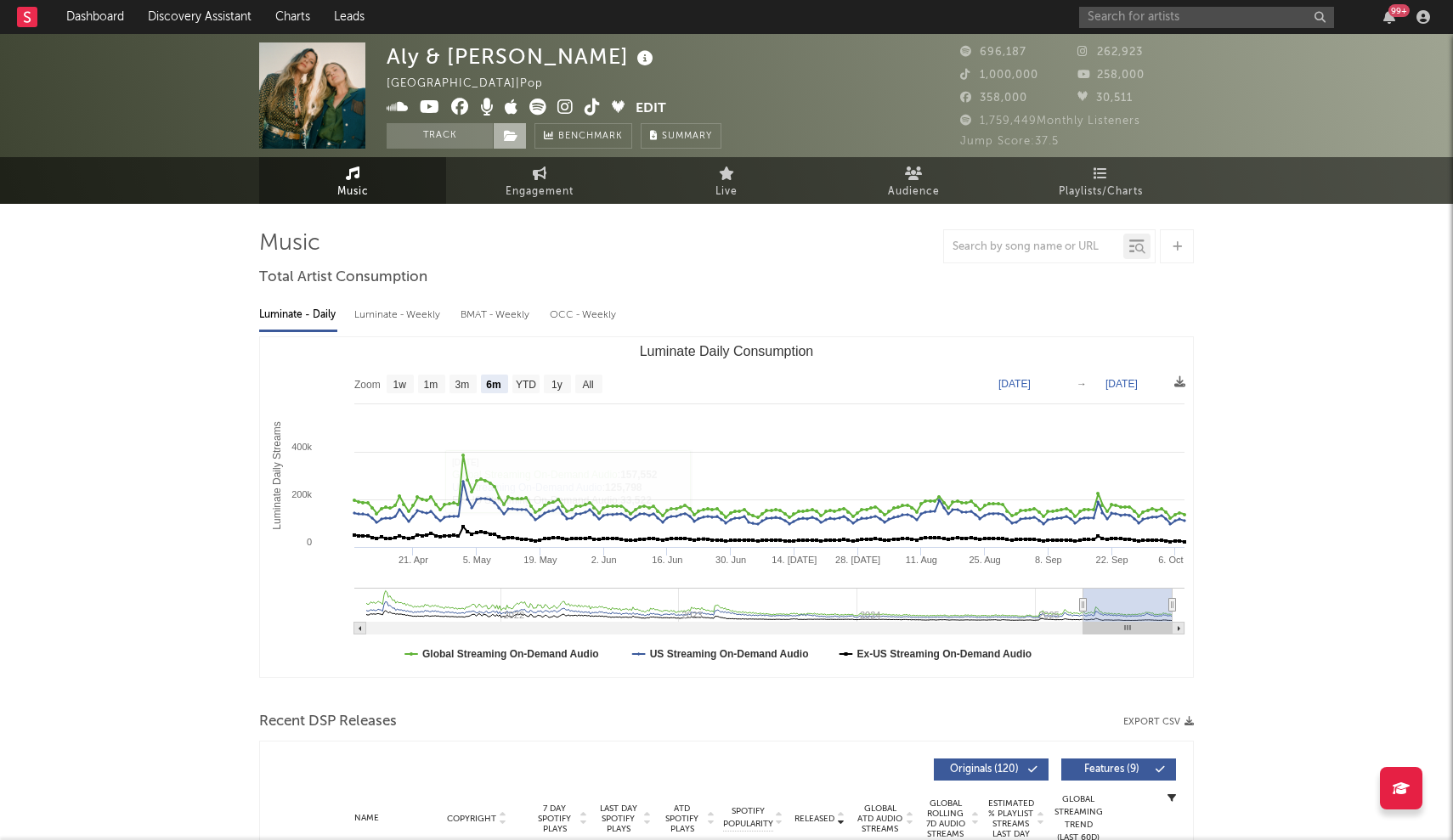
click at [518, 134] on icon at bounding box center [510, 136] width 14 height 12
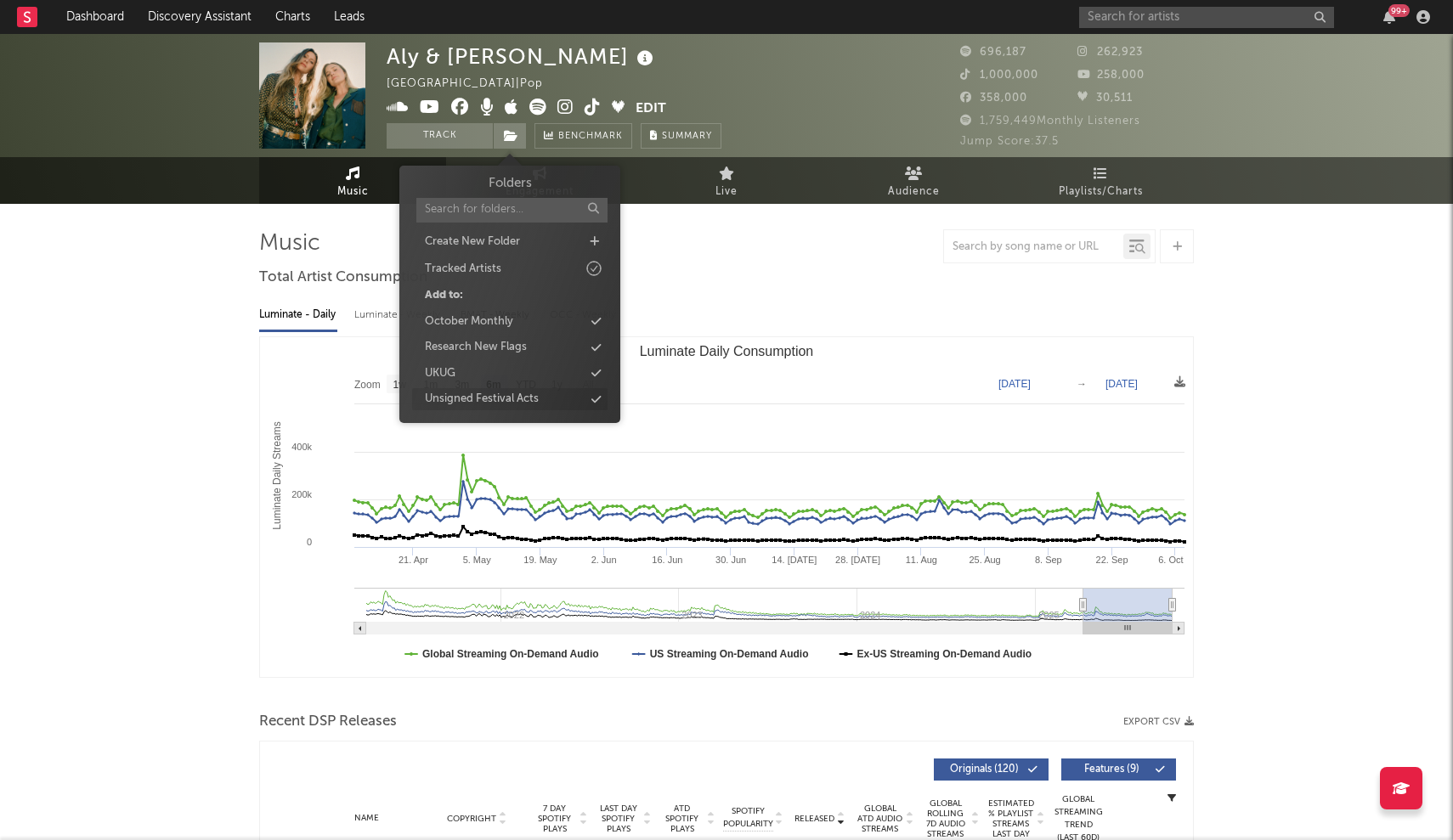
click at [507, 398] on div "Unsigned Festival Acts" at bounding box center [482, 400] width 114 height 17
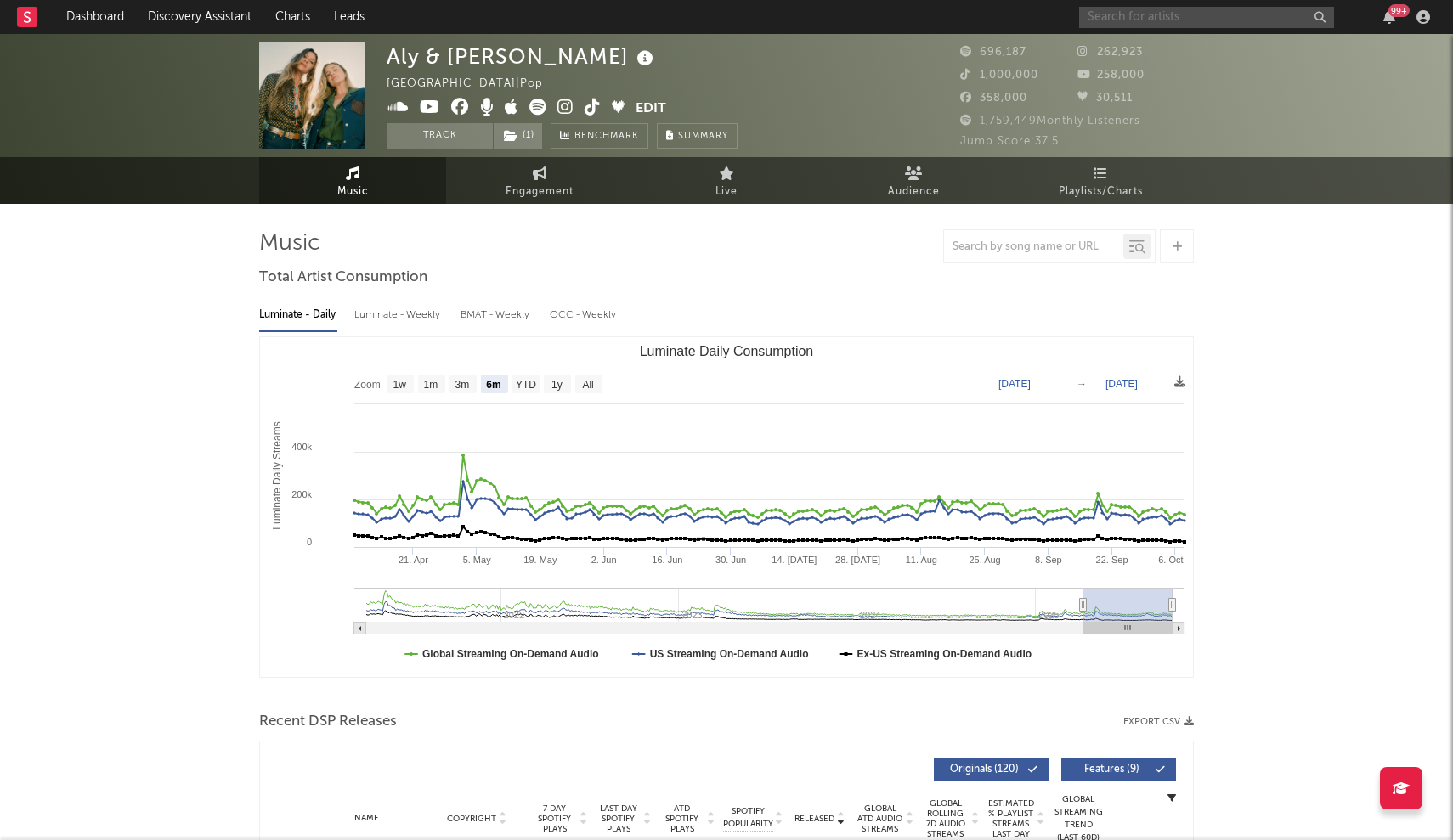
click at [1235, 12] on input "text" at bounding box center [1207, 17] width 255 height 21
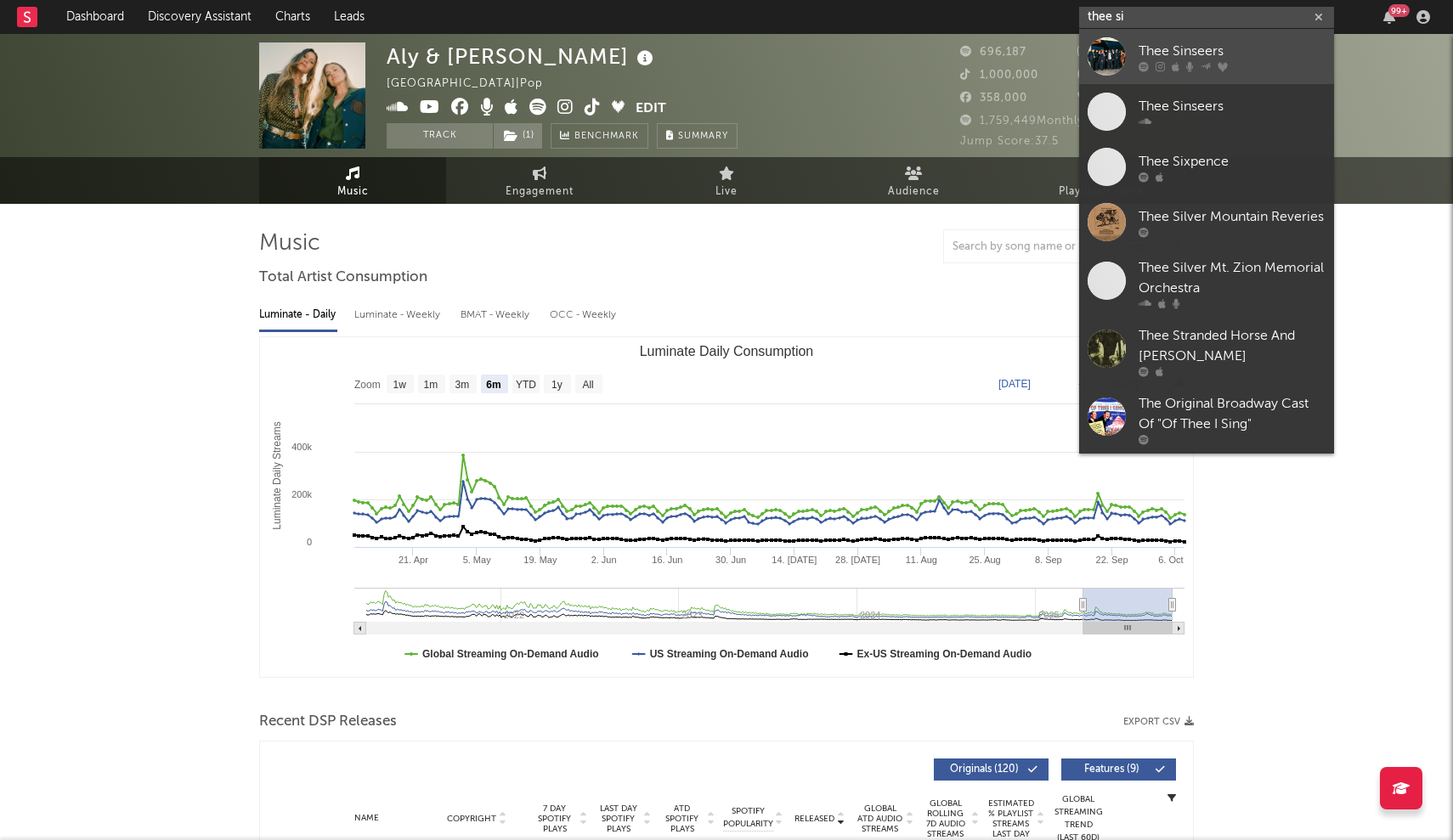
type input "thee si"
click at [1173, 51] on div "Thee Sinseers" at bounding box center [1231, 50] width 186 height 20
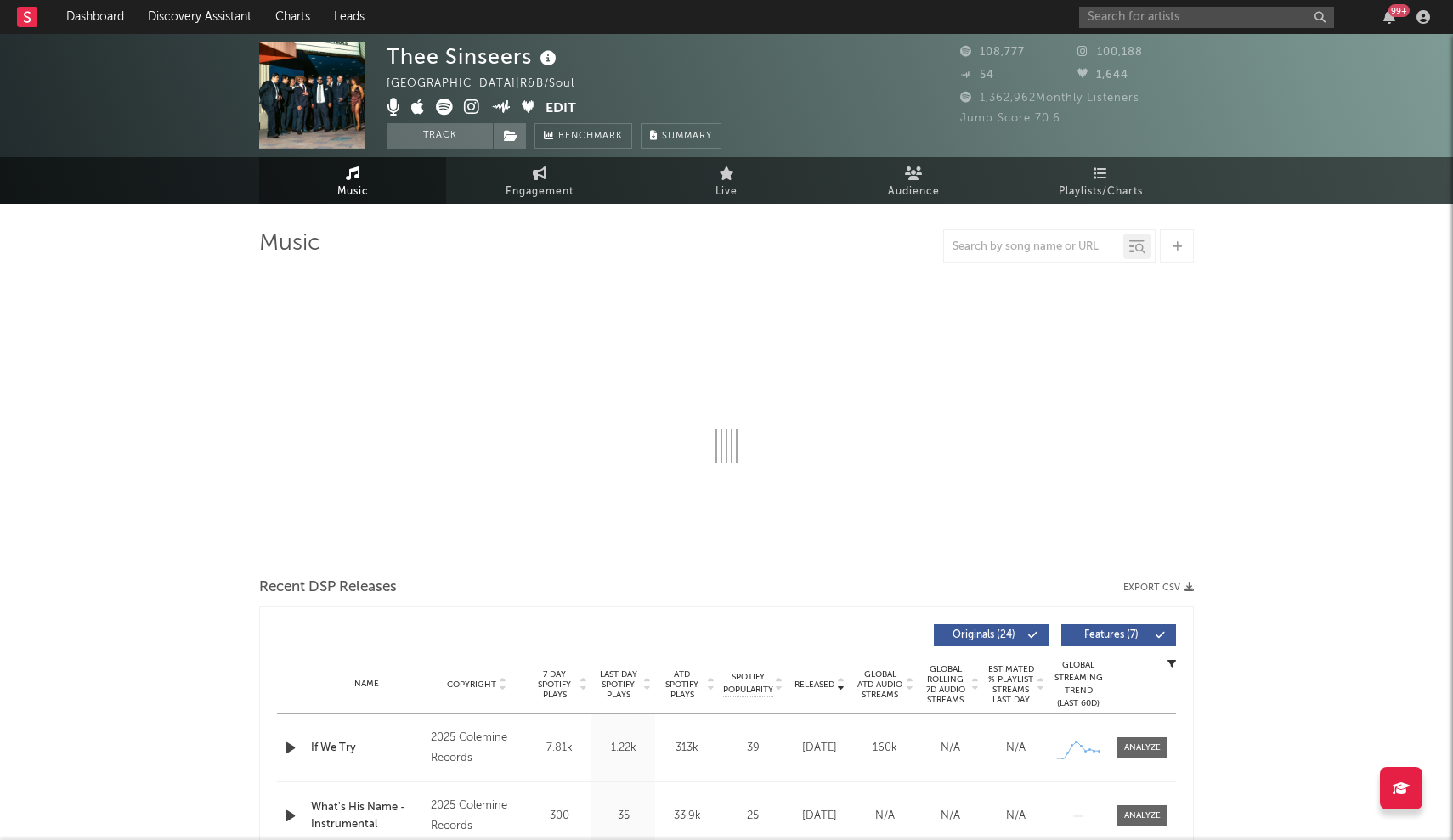
select select "6m"
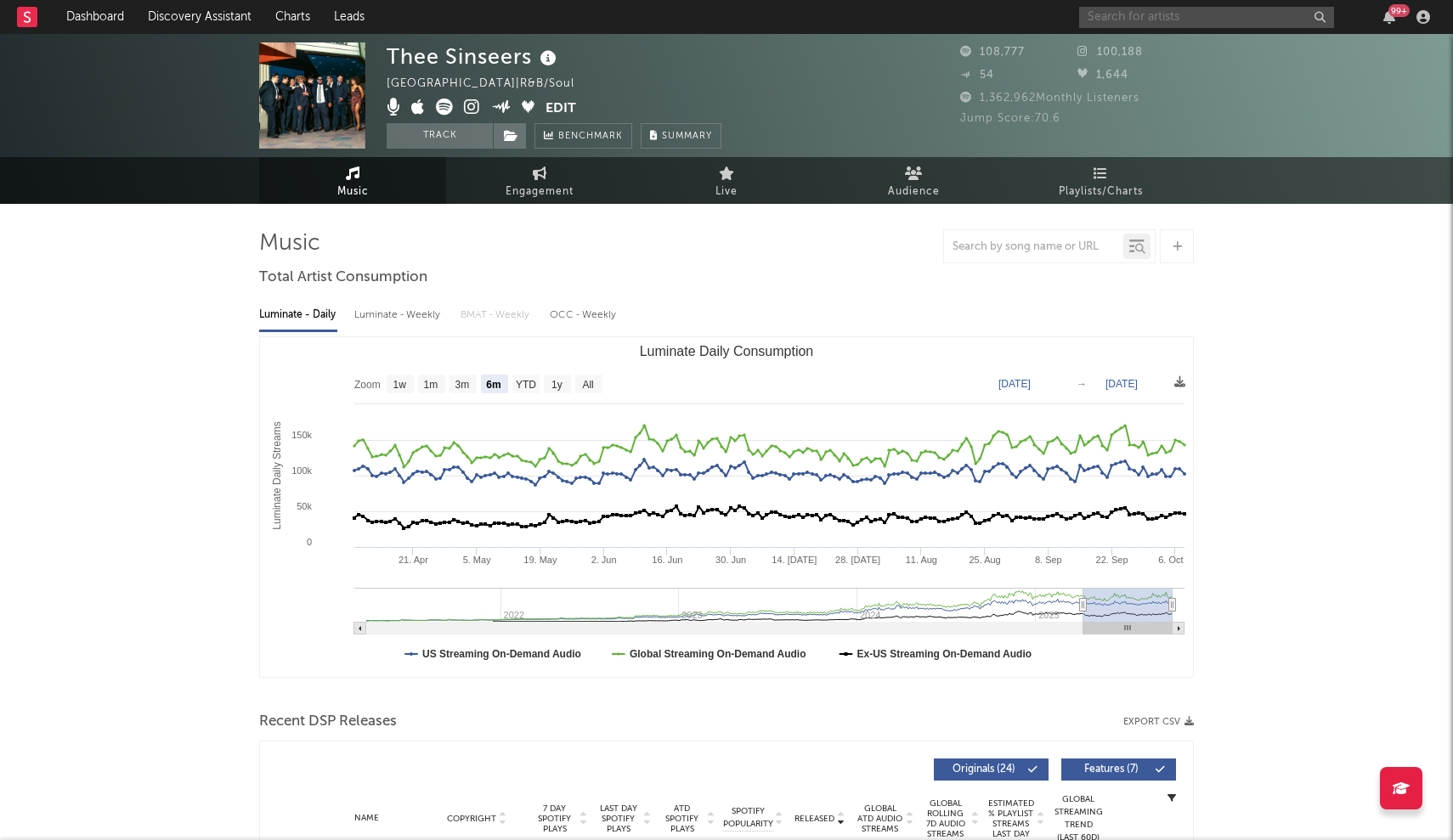
click at [1097, 21] on input "text" at bounding box center [1207, 17] width 255 height 21
type input "after"
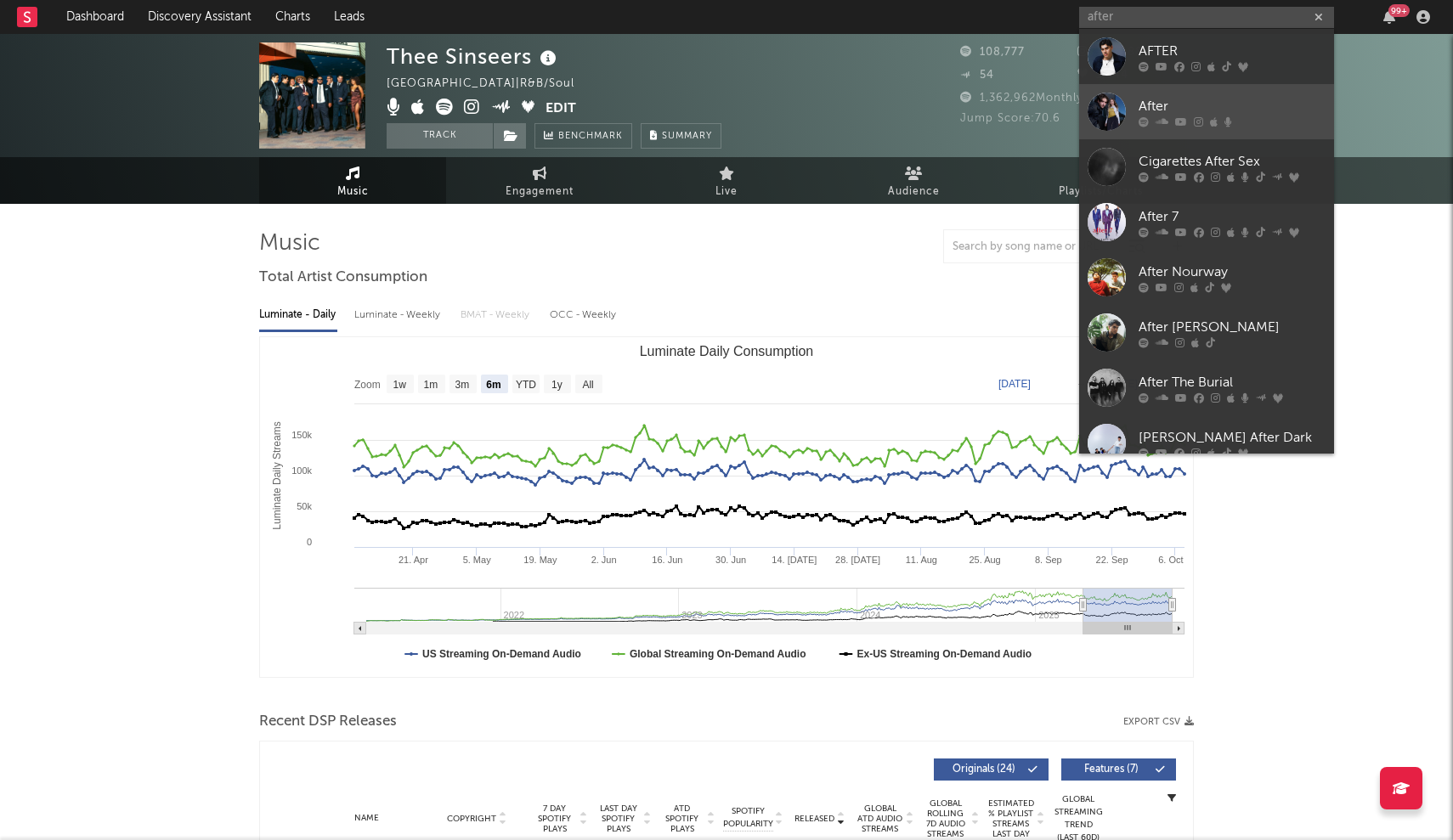
click at [1120, 109] on div at bounding box center [1107, 112] width 39 height 39
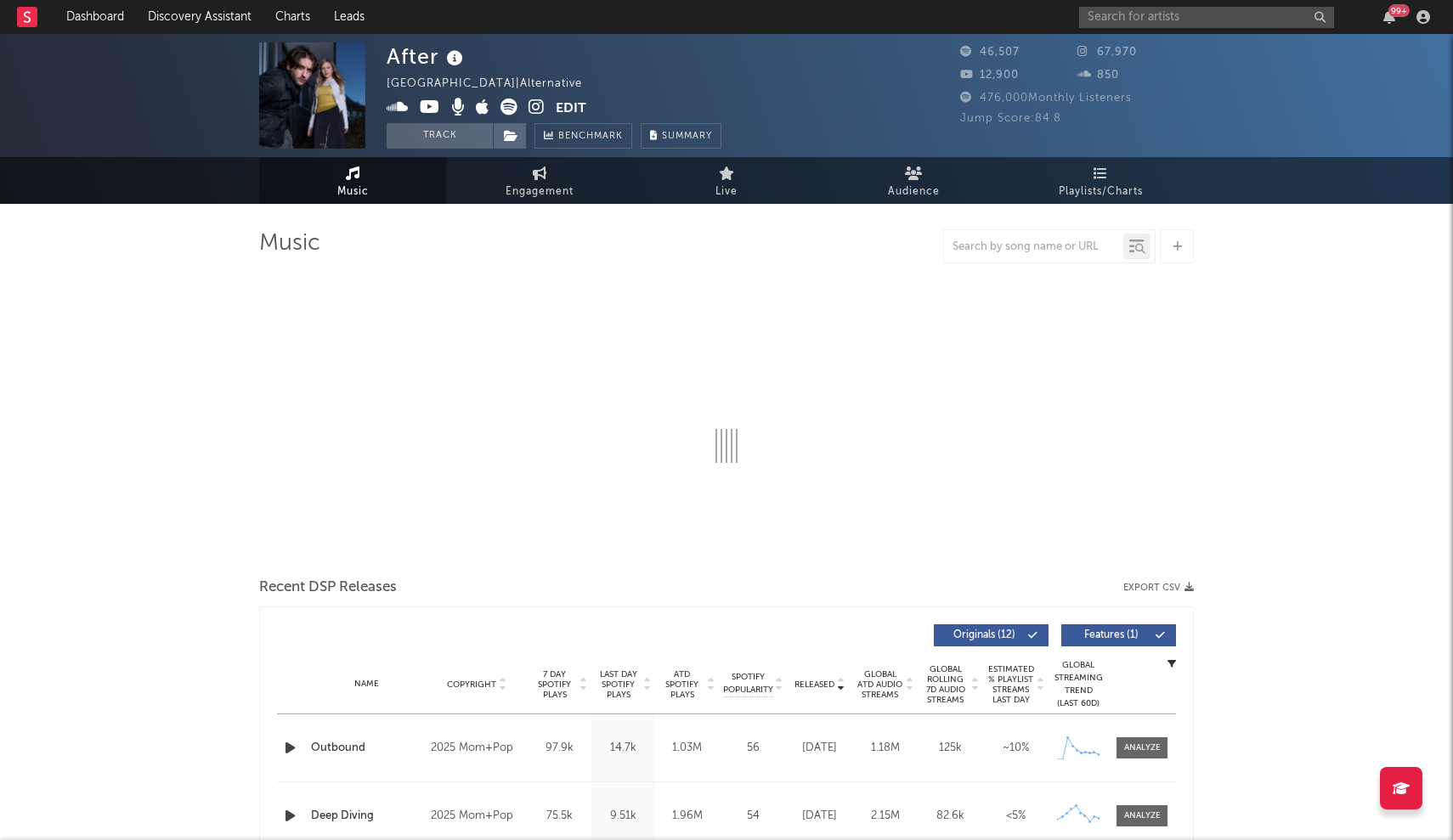
select select "6m"
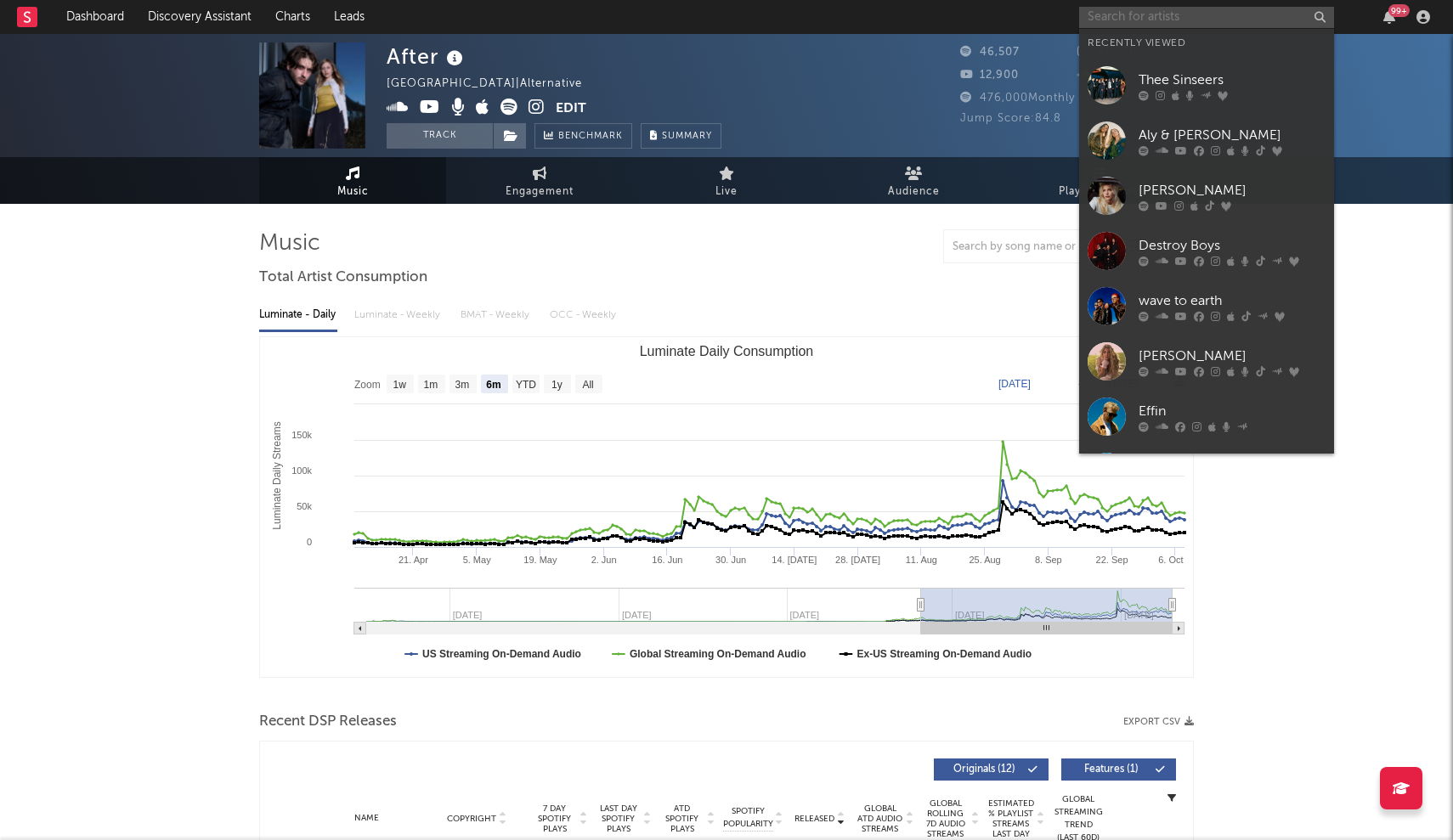
click at [1128, 15] on input "text" at bounding box center [1207, 17] width 255 height 21
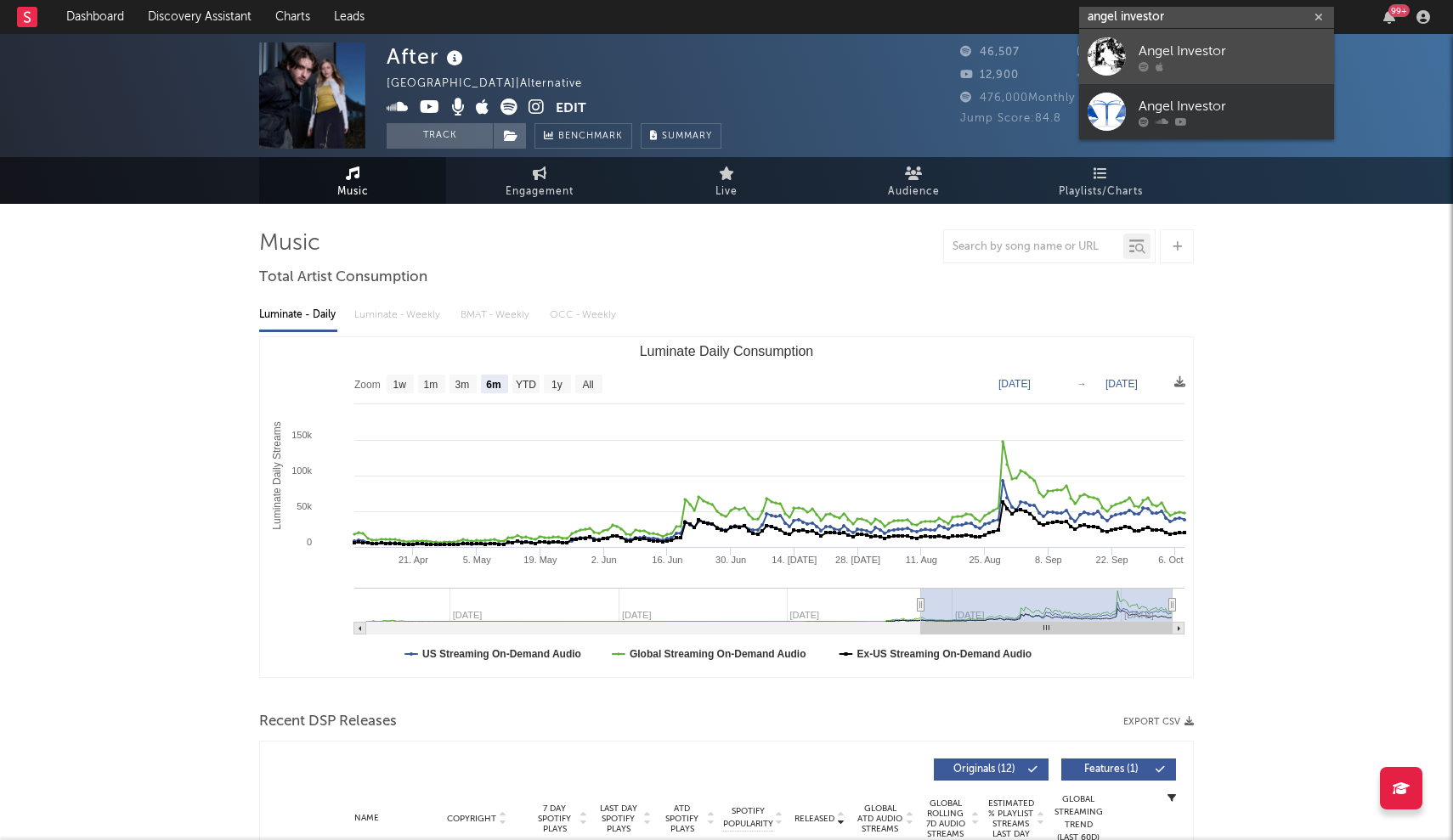
type input "angel investor"
click at [1115, 45] on div at bounding box center [1107, 57] width 39 height 39
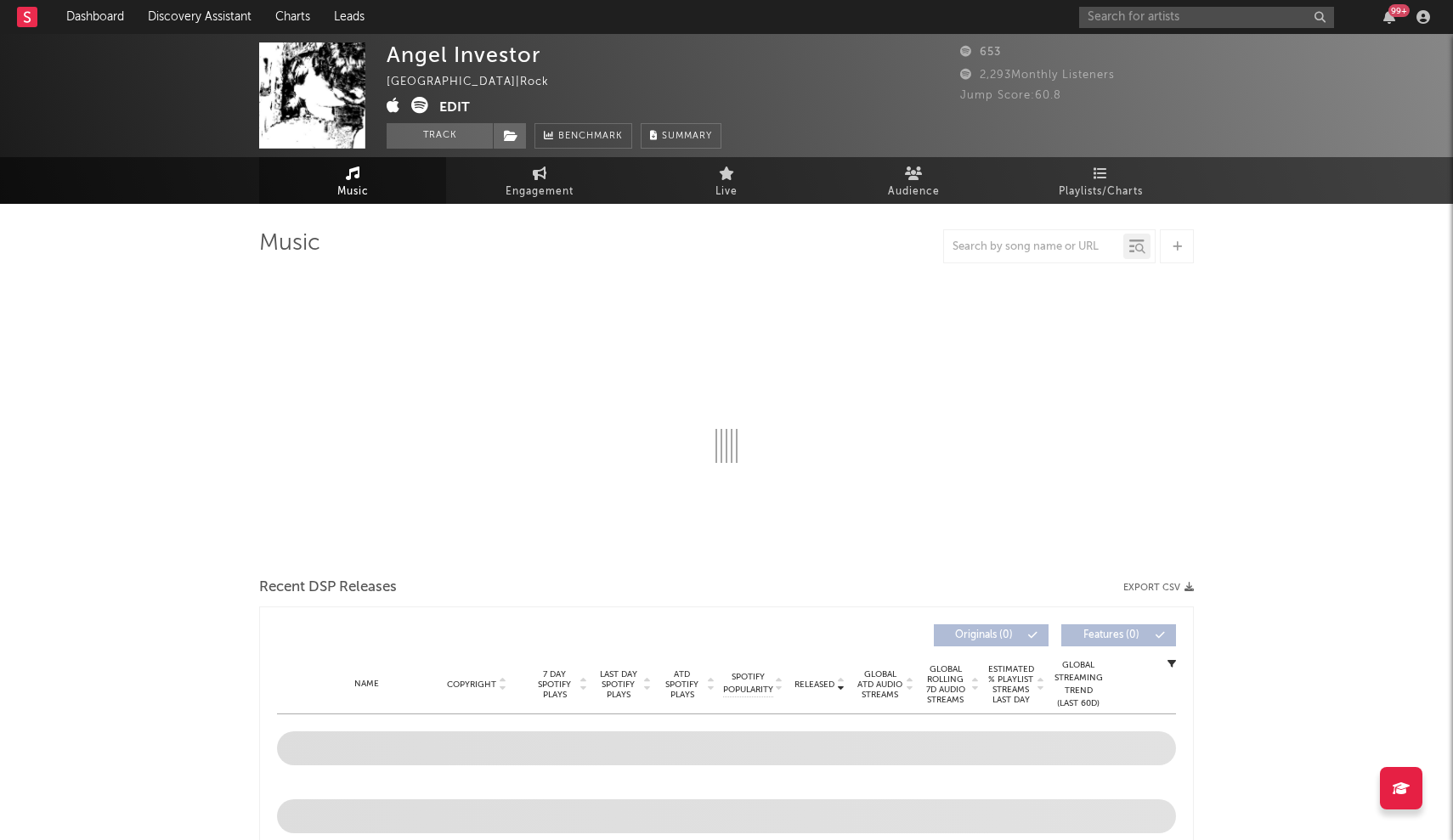
select select "1w"
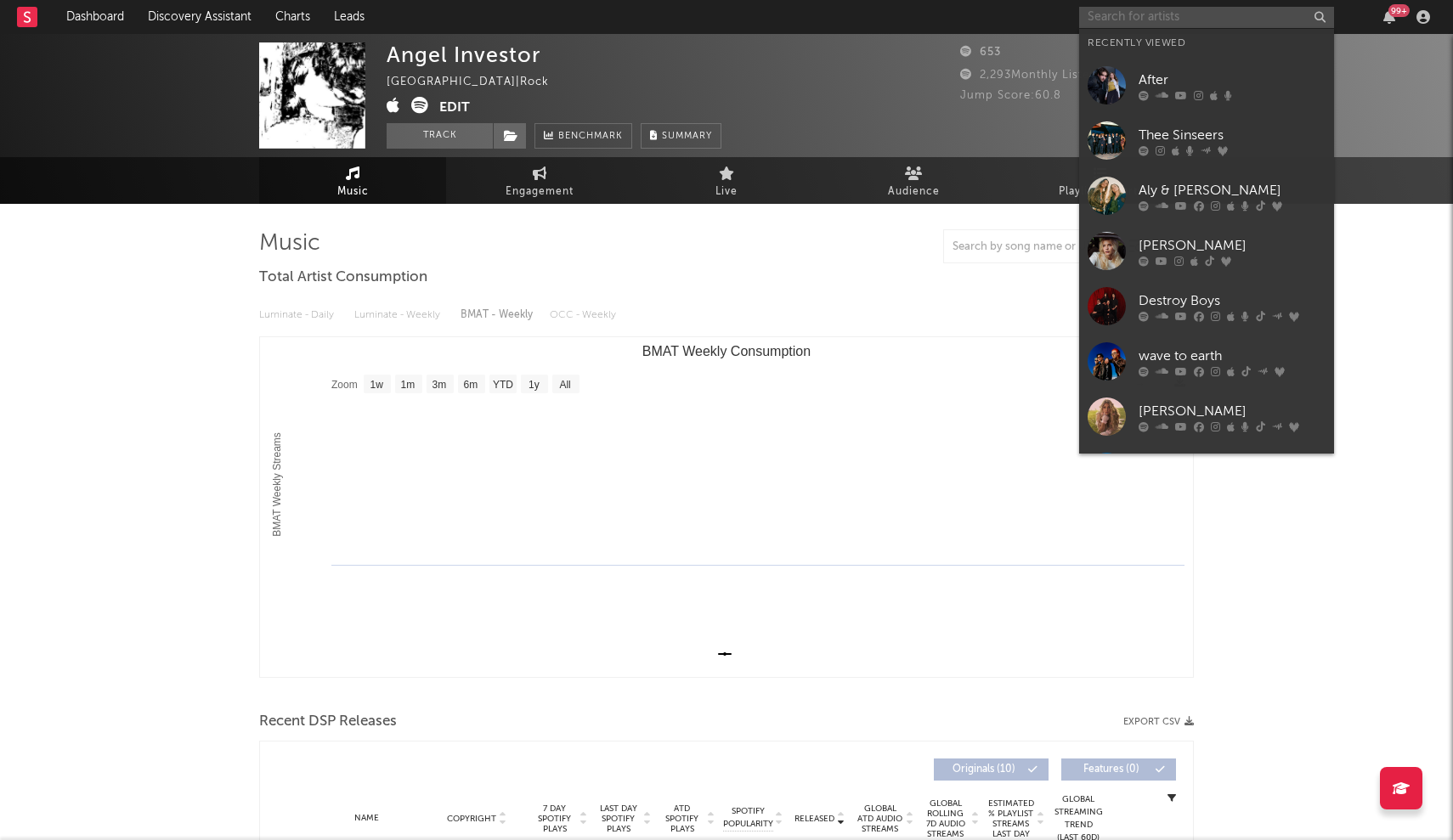
click at [1167, 14] on input "text" at bounding box center [1207, 17] width 255 height 21
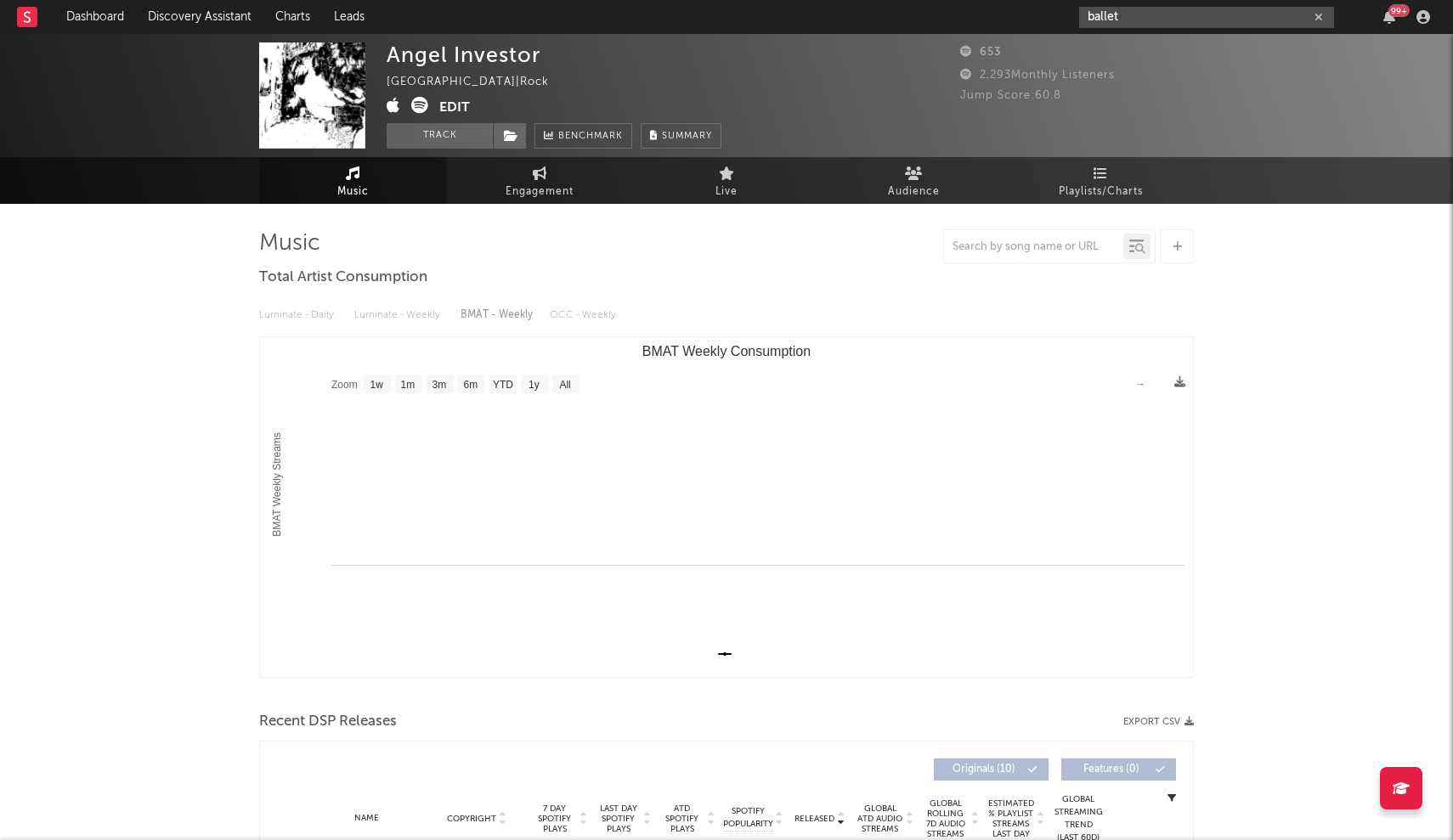
click at [1110, 16] on input "ballet" at bounding box center [1207, 17] width 255 height 21
type input "bassvict"
click at [1101, 46] on div at bounding box center [1107, 57] width 39 height 39
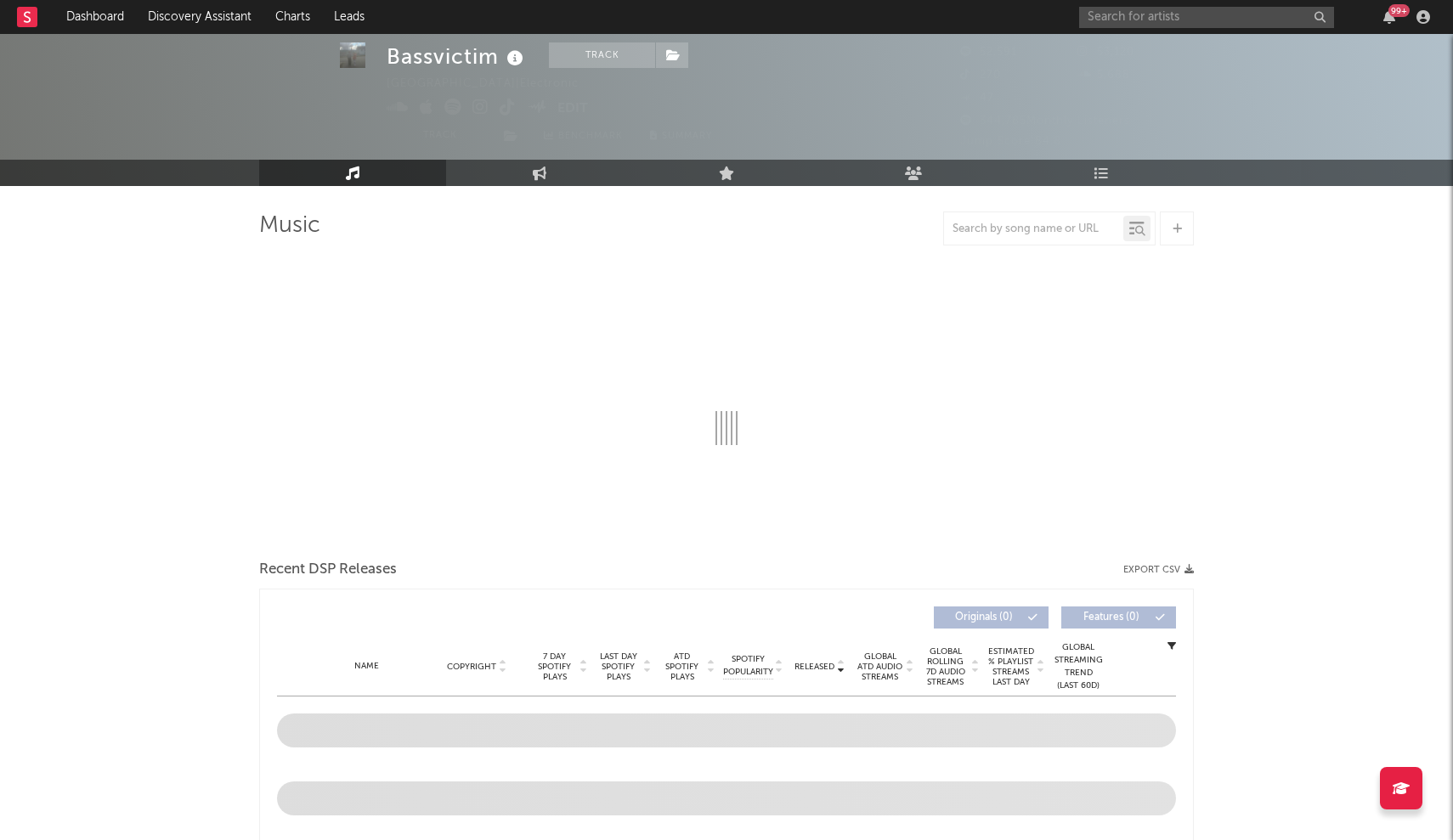
scroll to position [405, 0]
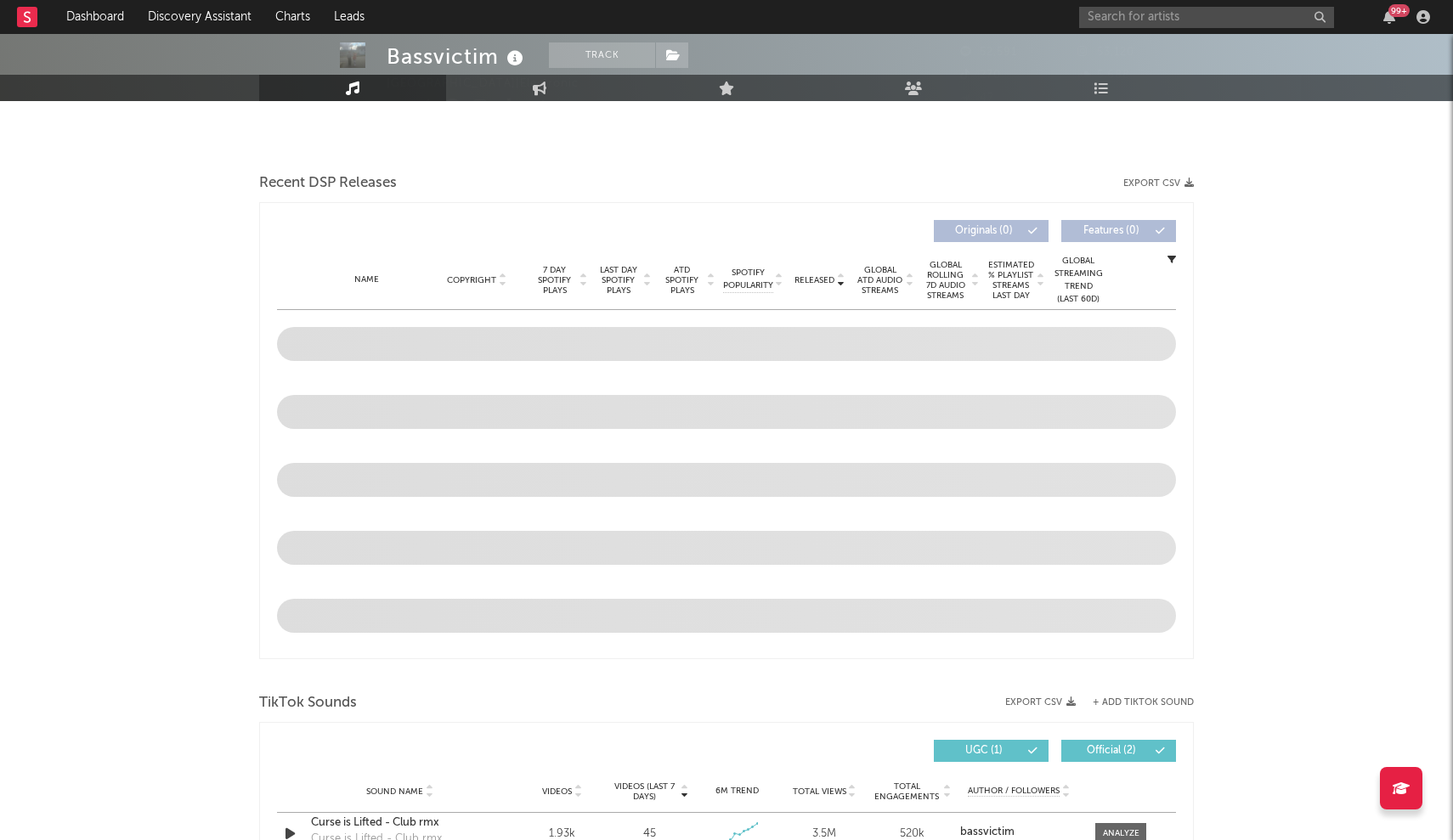
select select "6m"
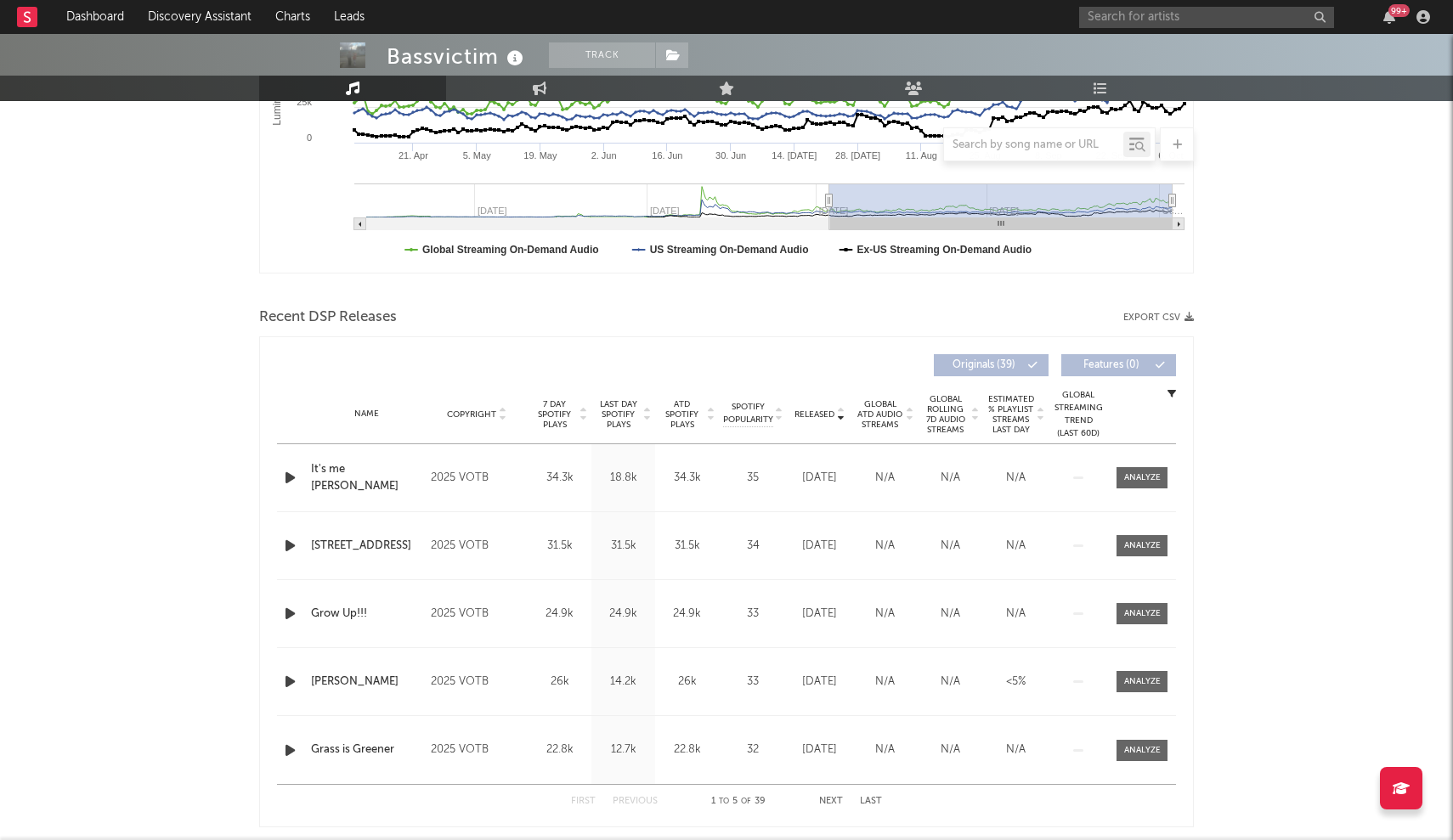
click at [822, 412] on span "Released" at bounding box center [813, 414] width 40 height 11
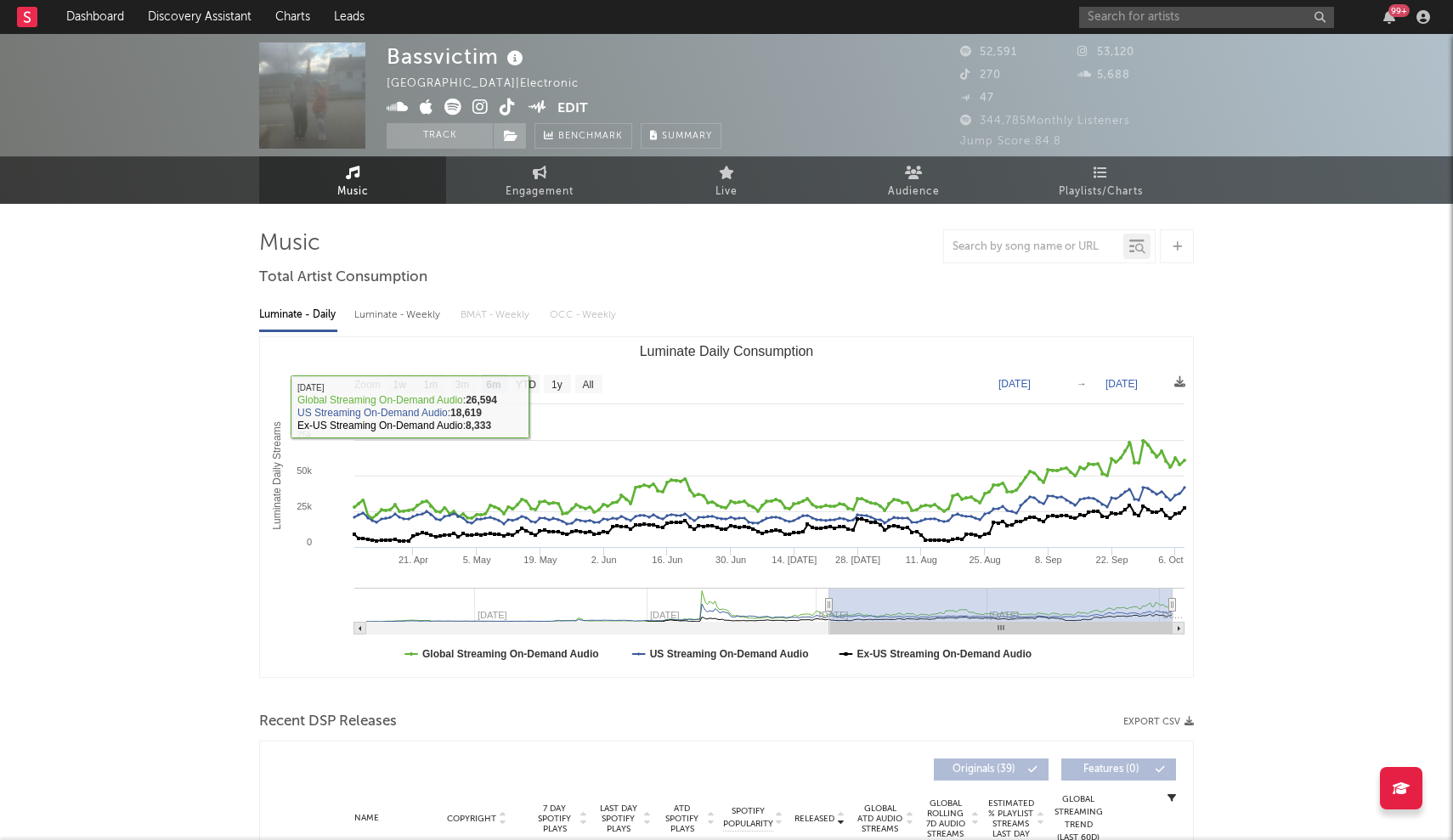
scroll to position [0, 0]
click at [1186, 28] on div "99 +" at bounding box center [1257, 16] width 356 height 34
click at [1186, 20] on input "text" at bounding box center [1207, 17] width 255 height 21
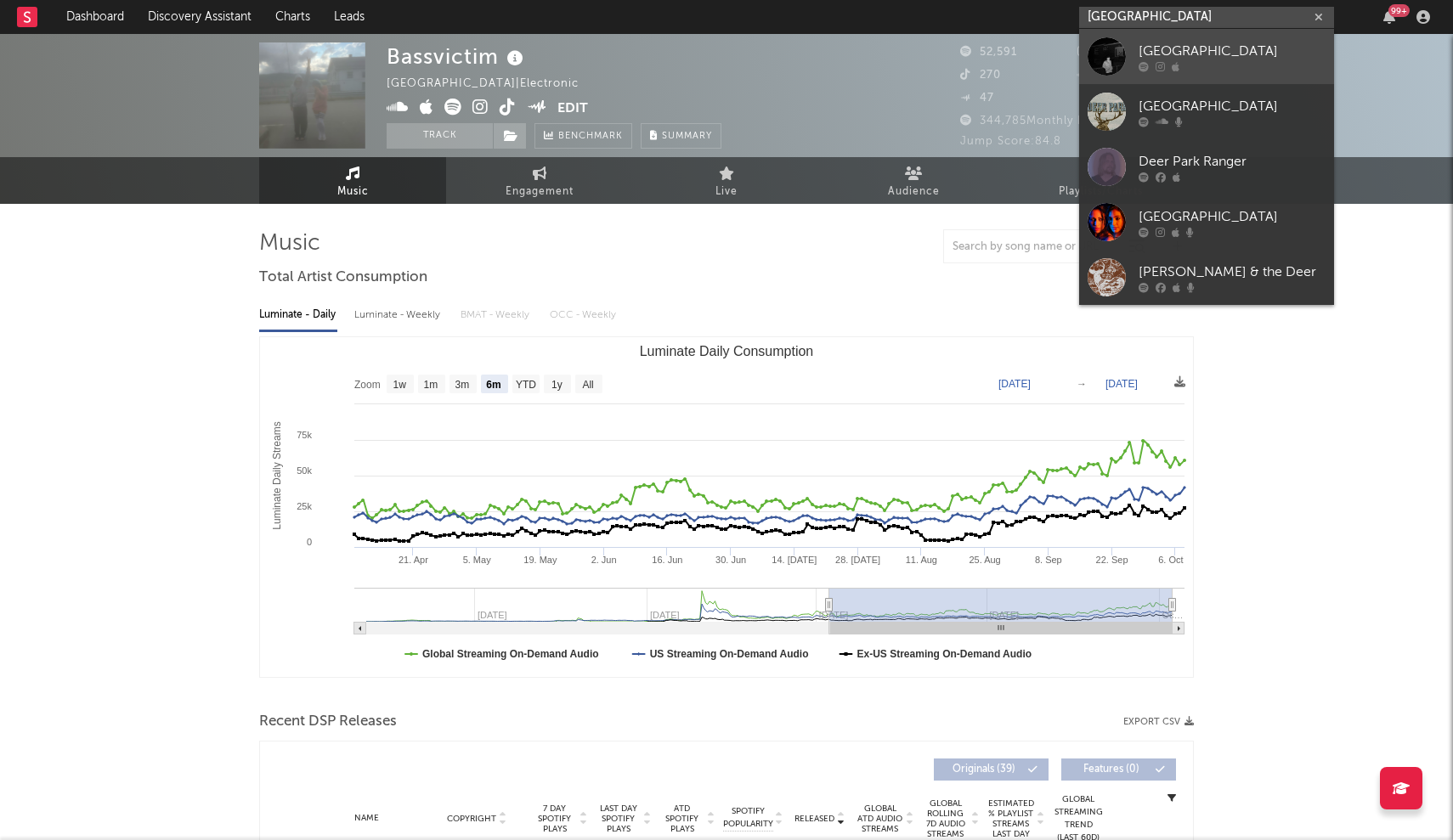
type input "[GEOGRAPHIC_DATA]"
click at [1150, 59] on div "[GEOGRAPHIC_DATA]" at bounding box center [1231, 50] width 186 height 20
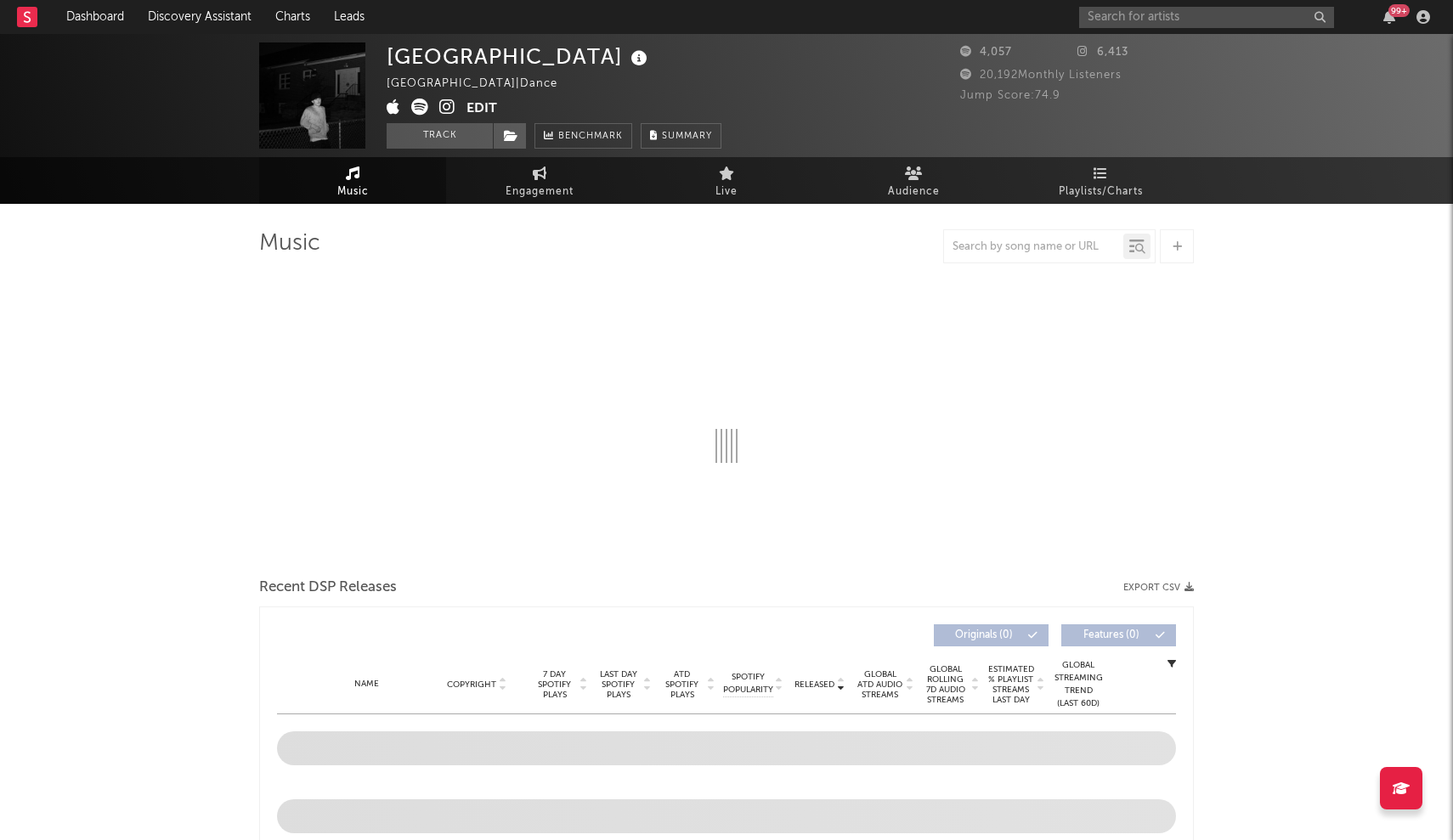
select select "6m"
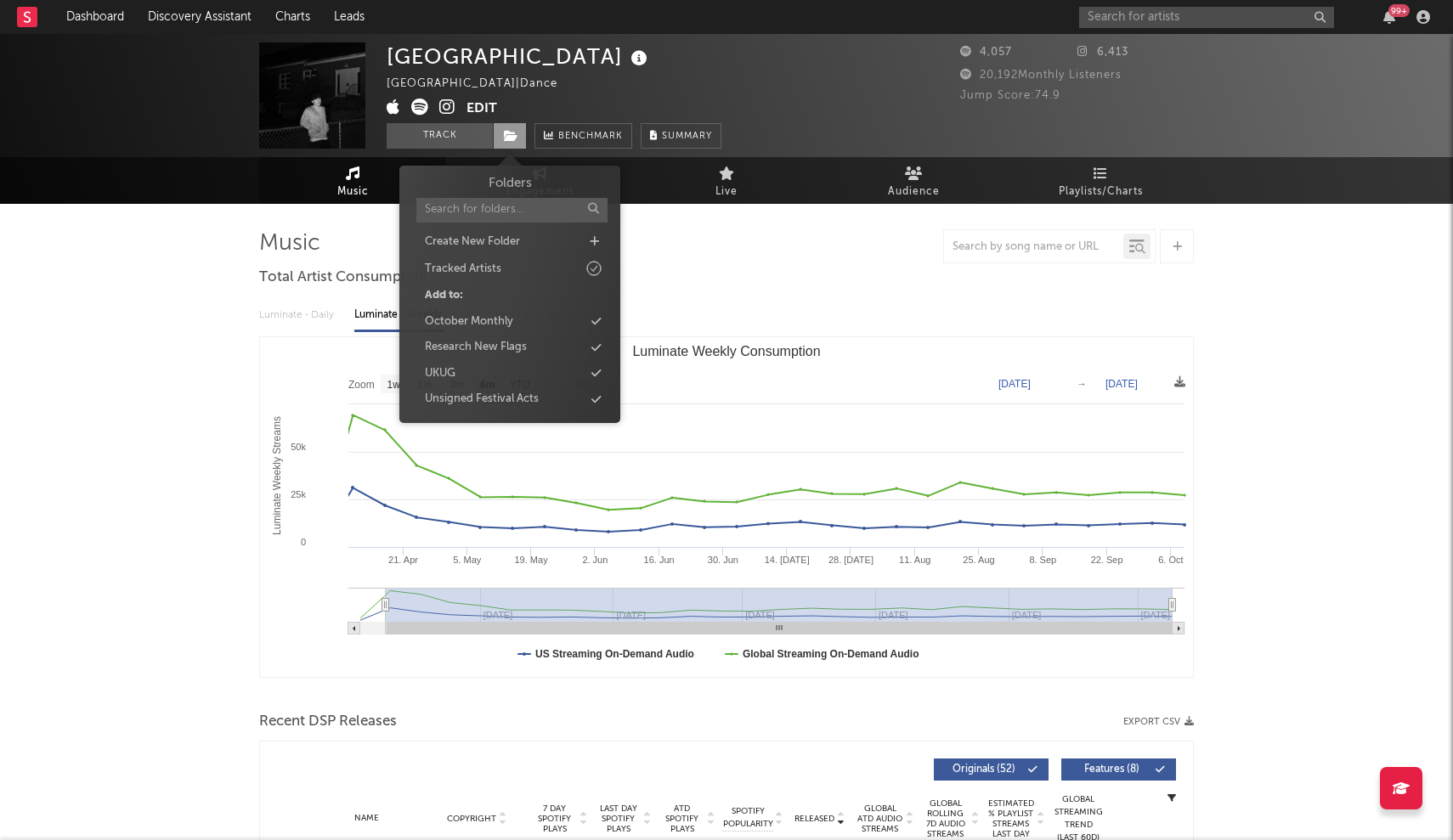
click at [521, 130] on span at bounding box center [509, 136] width 34 height 25
click at [587, 394] on div "Unsigned Festival Acts" at bounding box center [509, 399] width 195 height 22
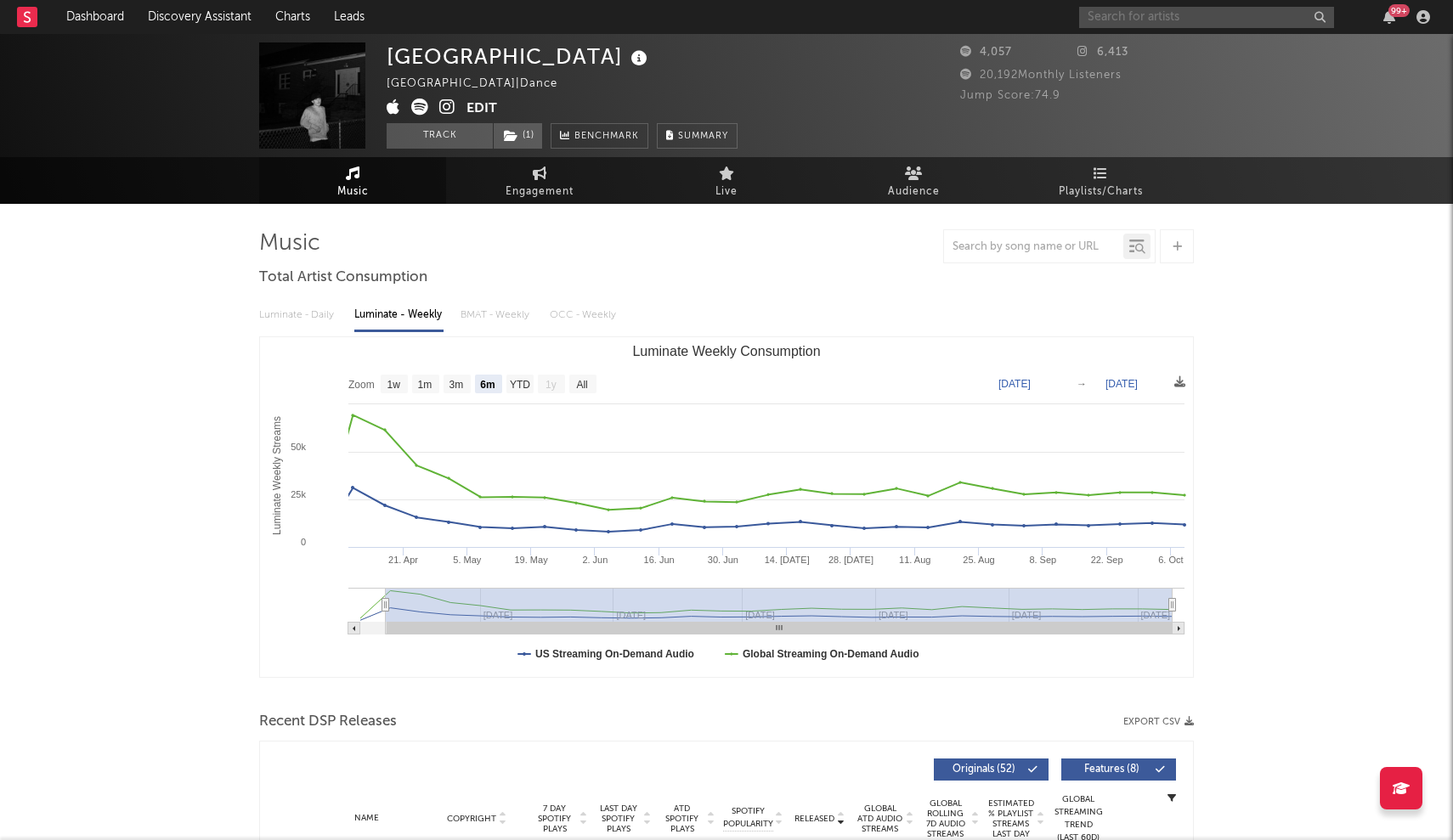
click at [1183, 13] on input "text" at bounding box center [1207, 17] width 255 height 21
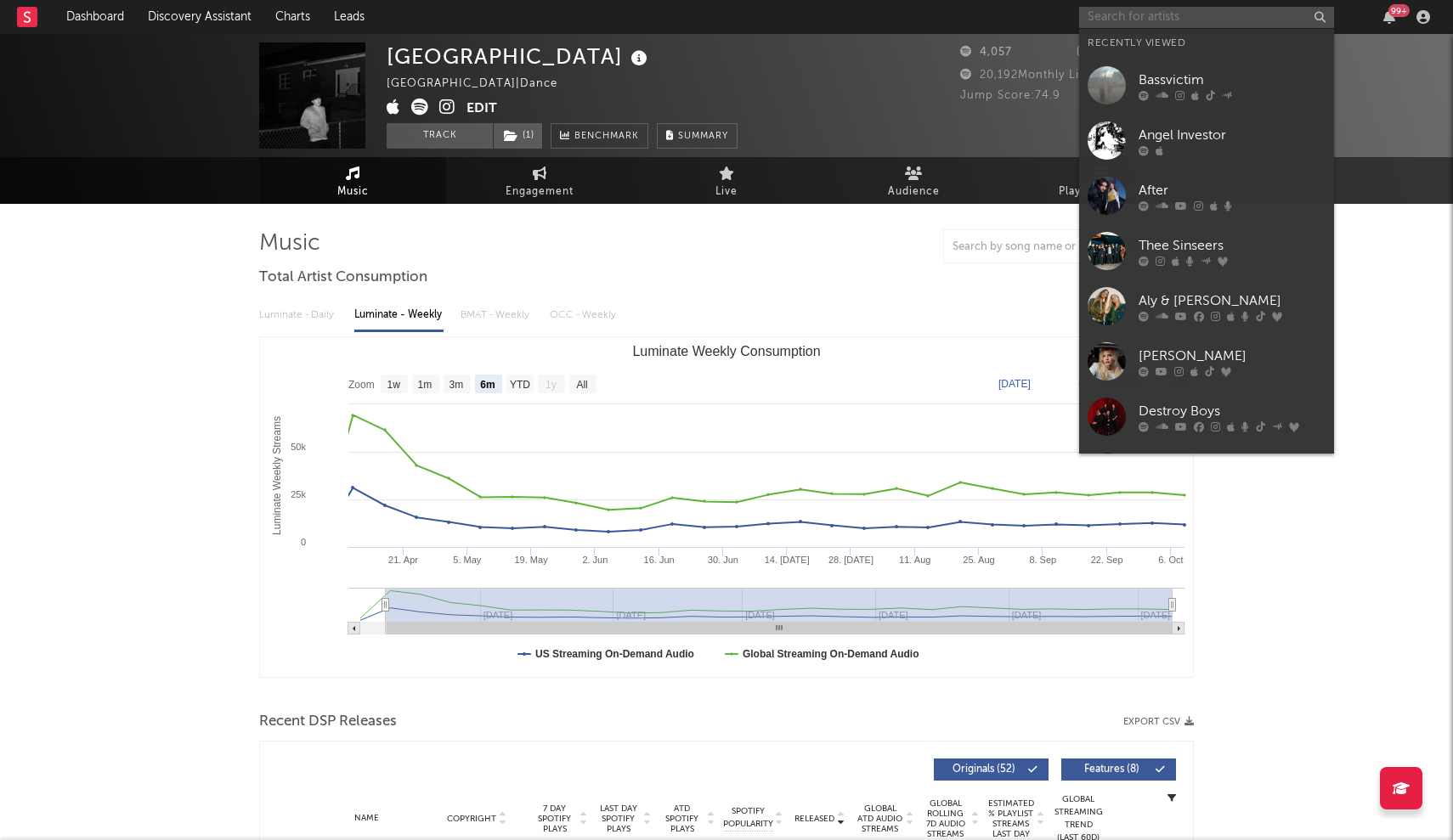
paste input "DJ Python"
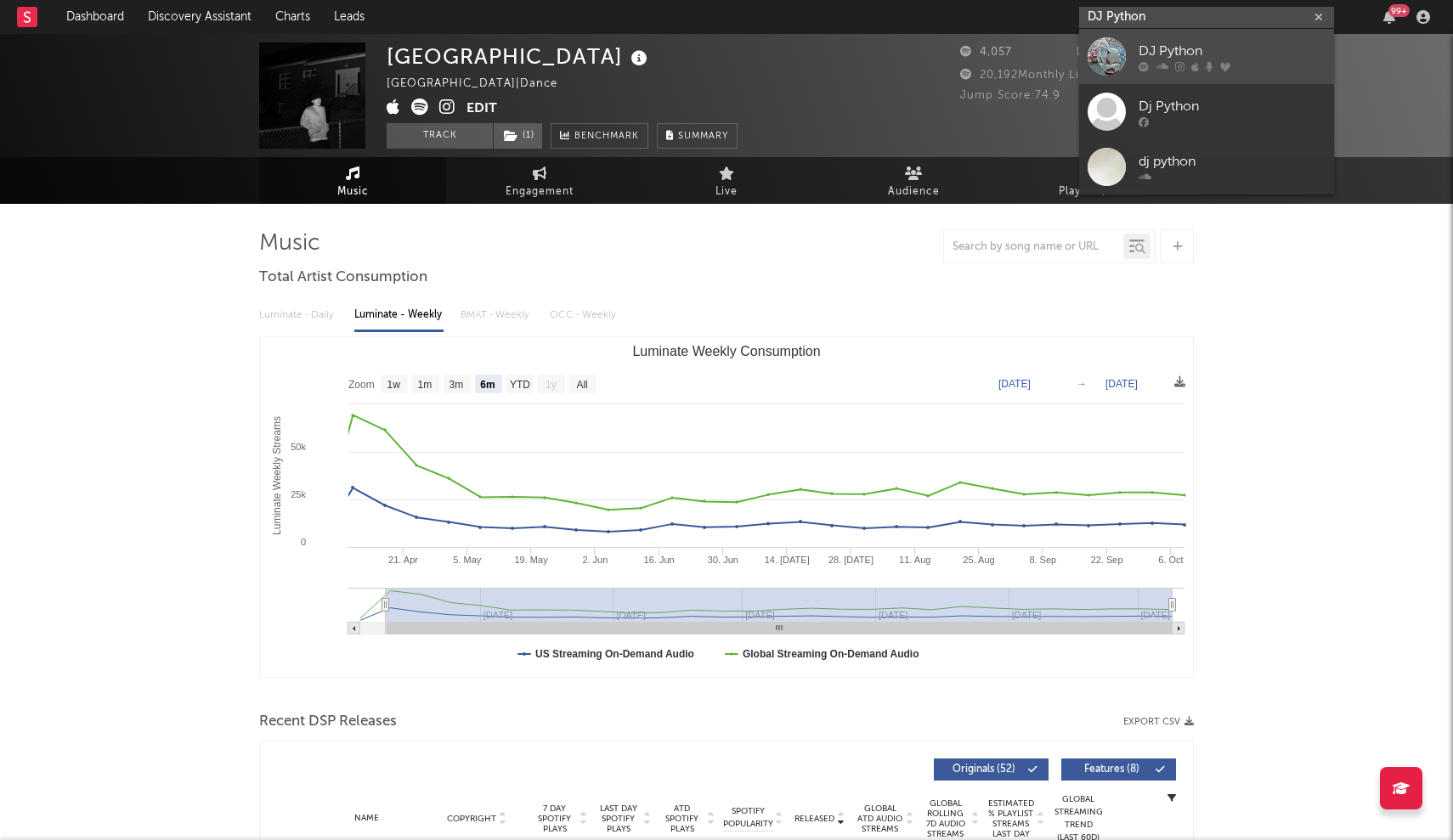
type input "DJ Python"
click at [1140, 67] on icon at bounding box center [1143, 66] width 11 height 11
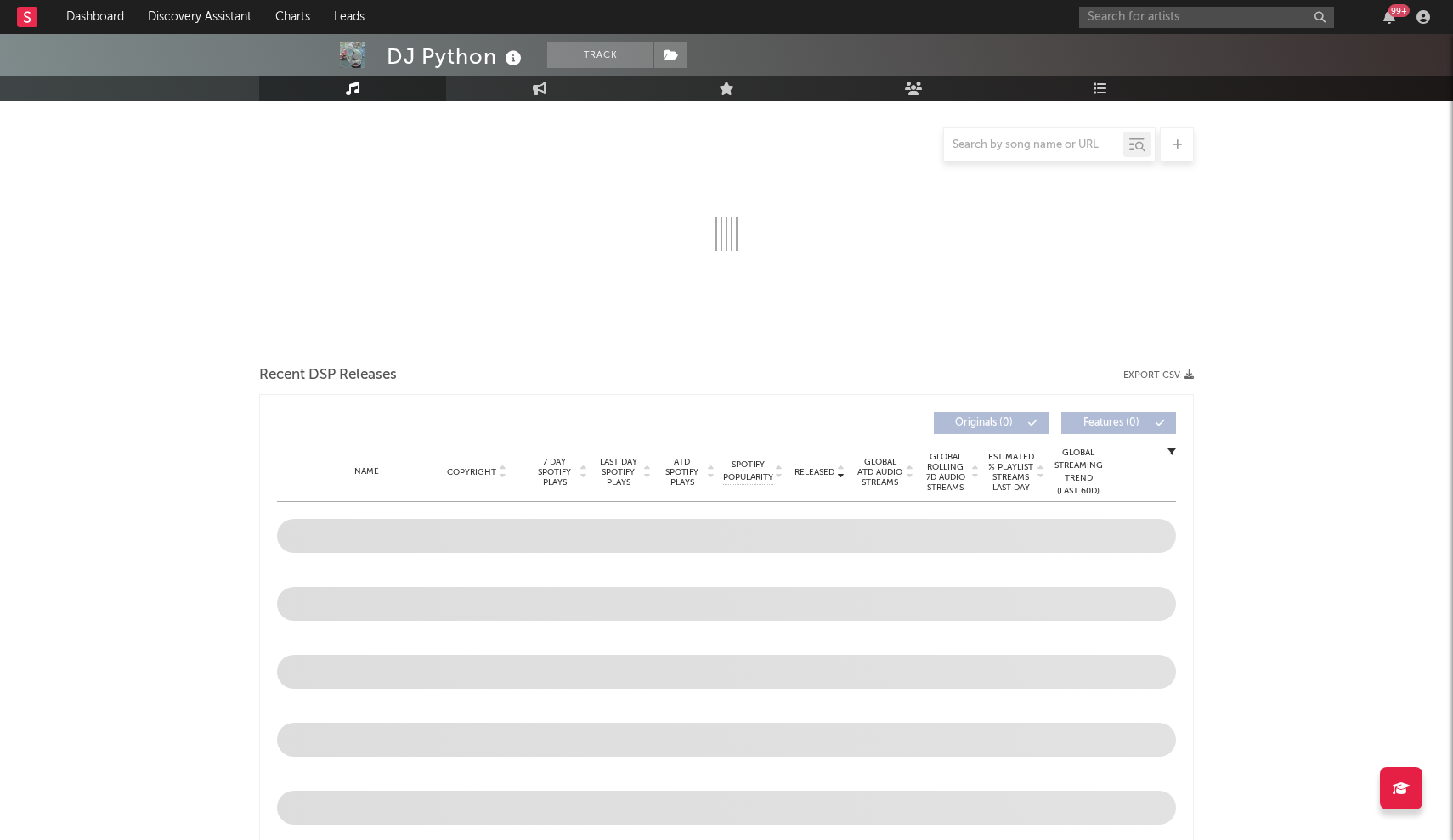
select select "6m"
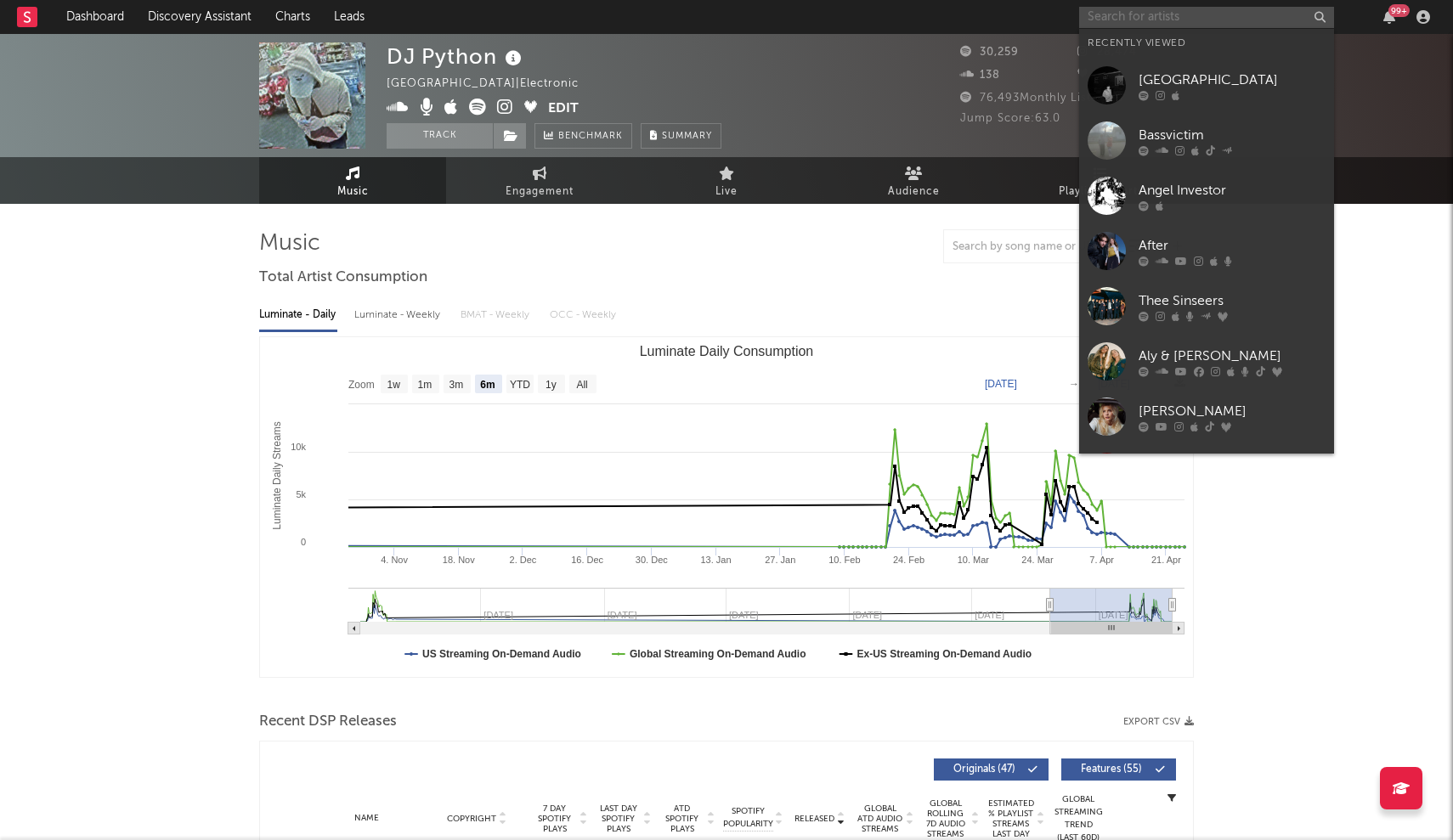
click at [1096, 18] on input "text" at bounding box center [1207, 17] width 255 height 21
paste input "DJMEGAN23"
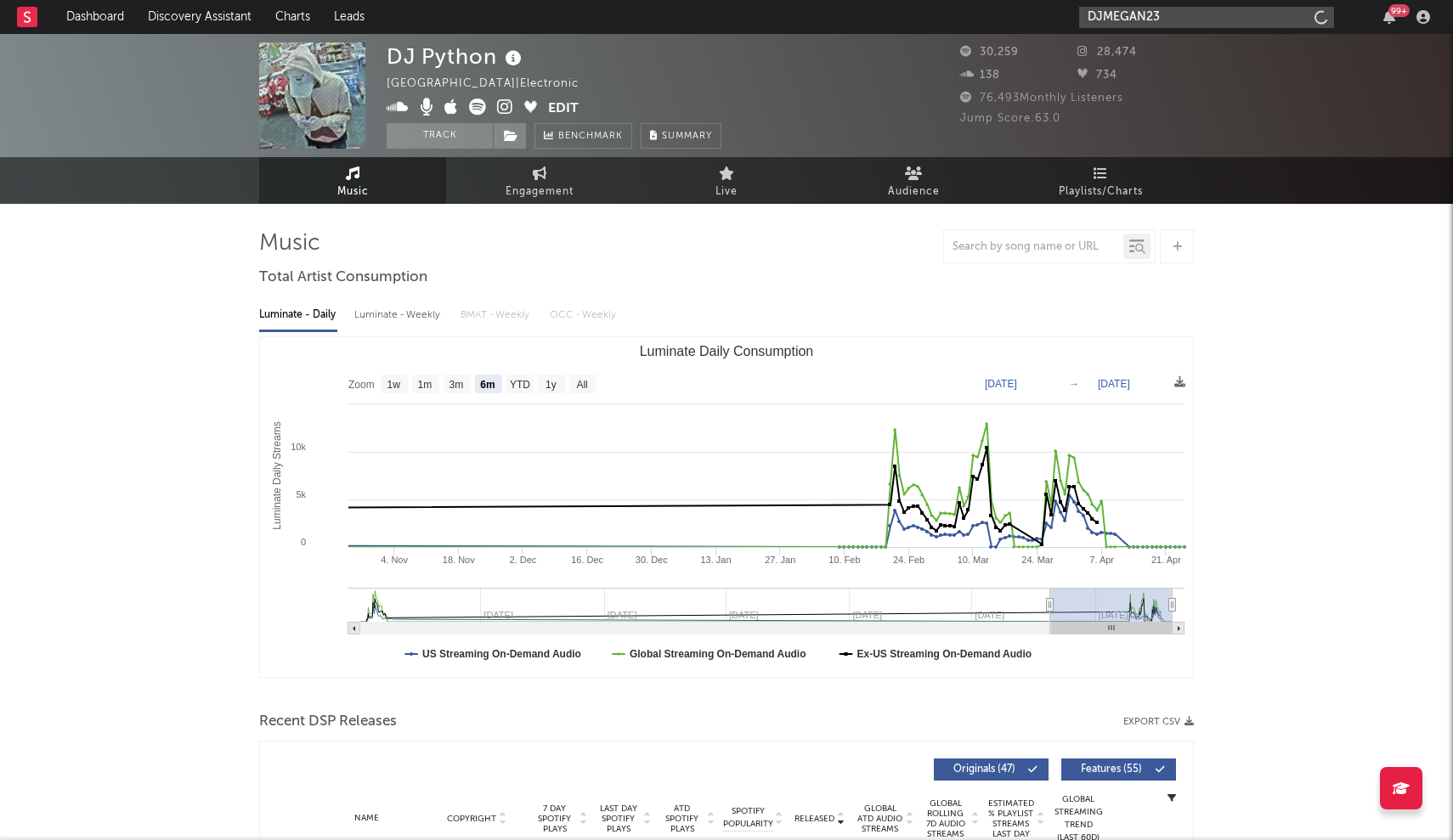
type input "DJMEGAN23"
click at [1094, 74] on div at bounding box center [1107, 57] width 39 height 39
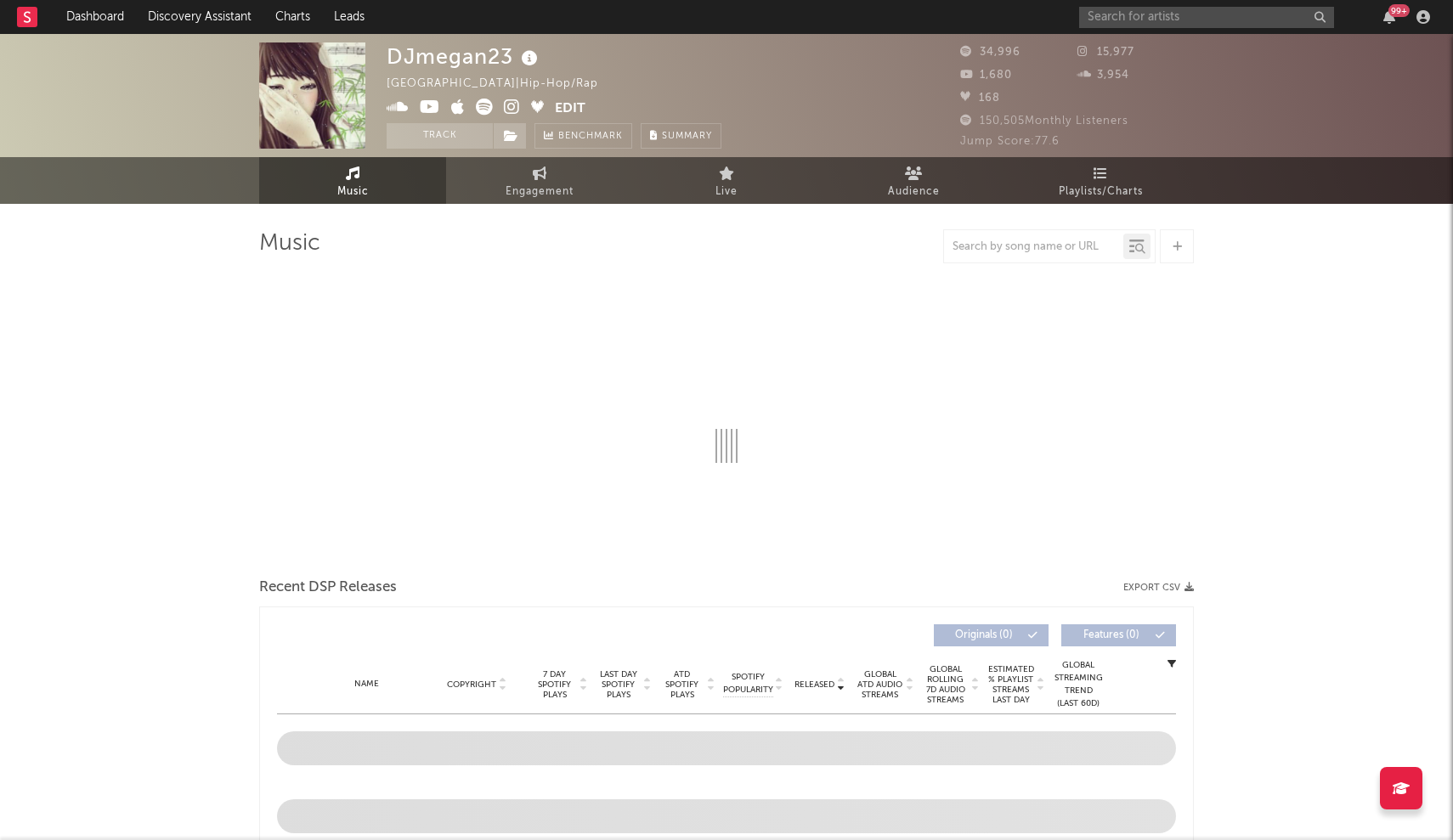
select select "6m"
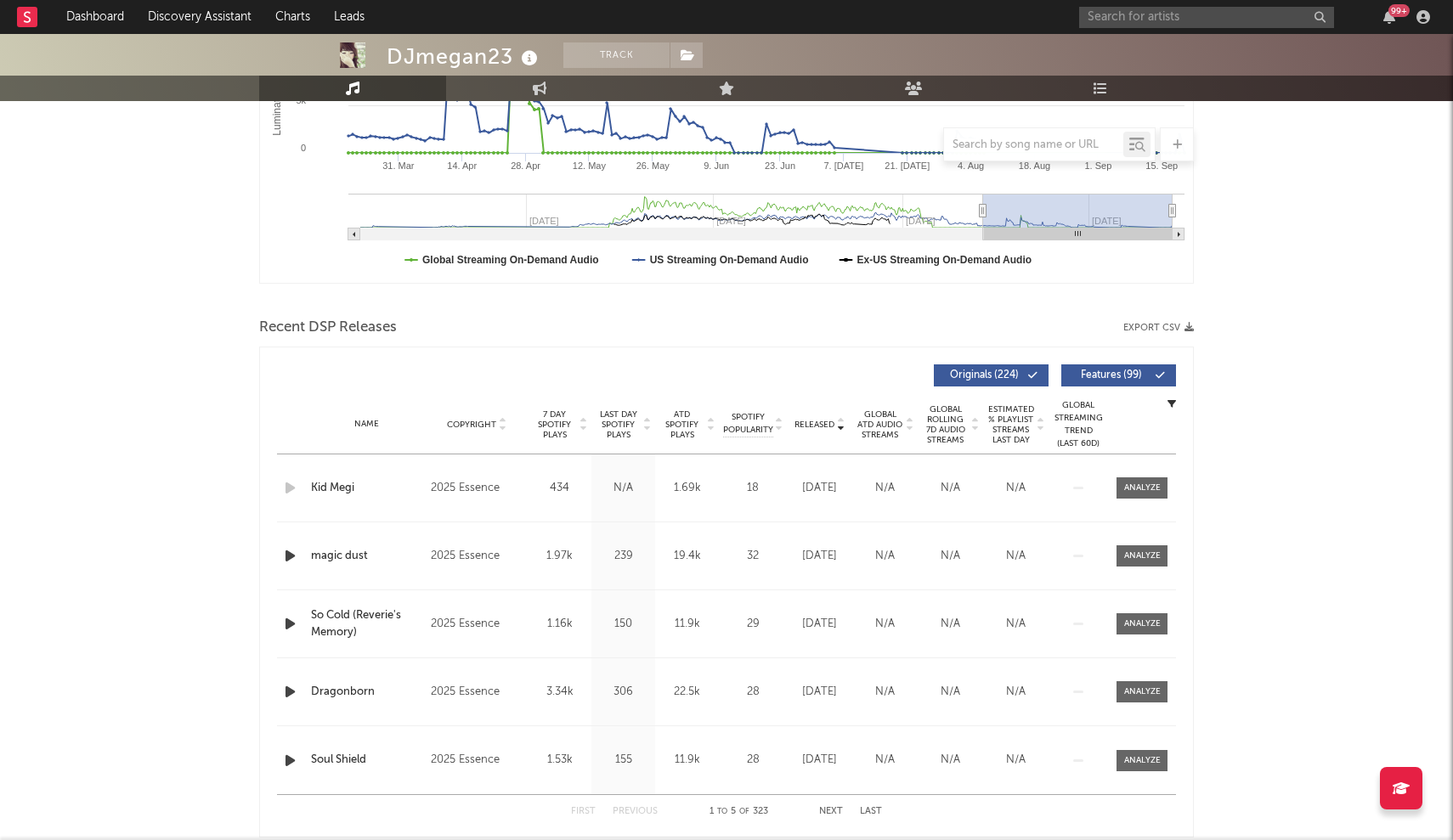
scroll to position [395, 0]
click at [470, 489] on div "2025 Essence" at bounding box center [477, 487] width 93 height 20
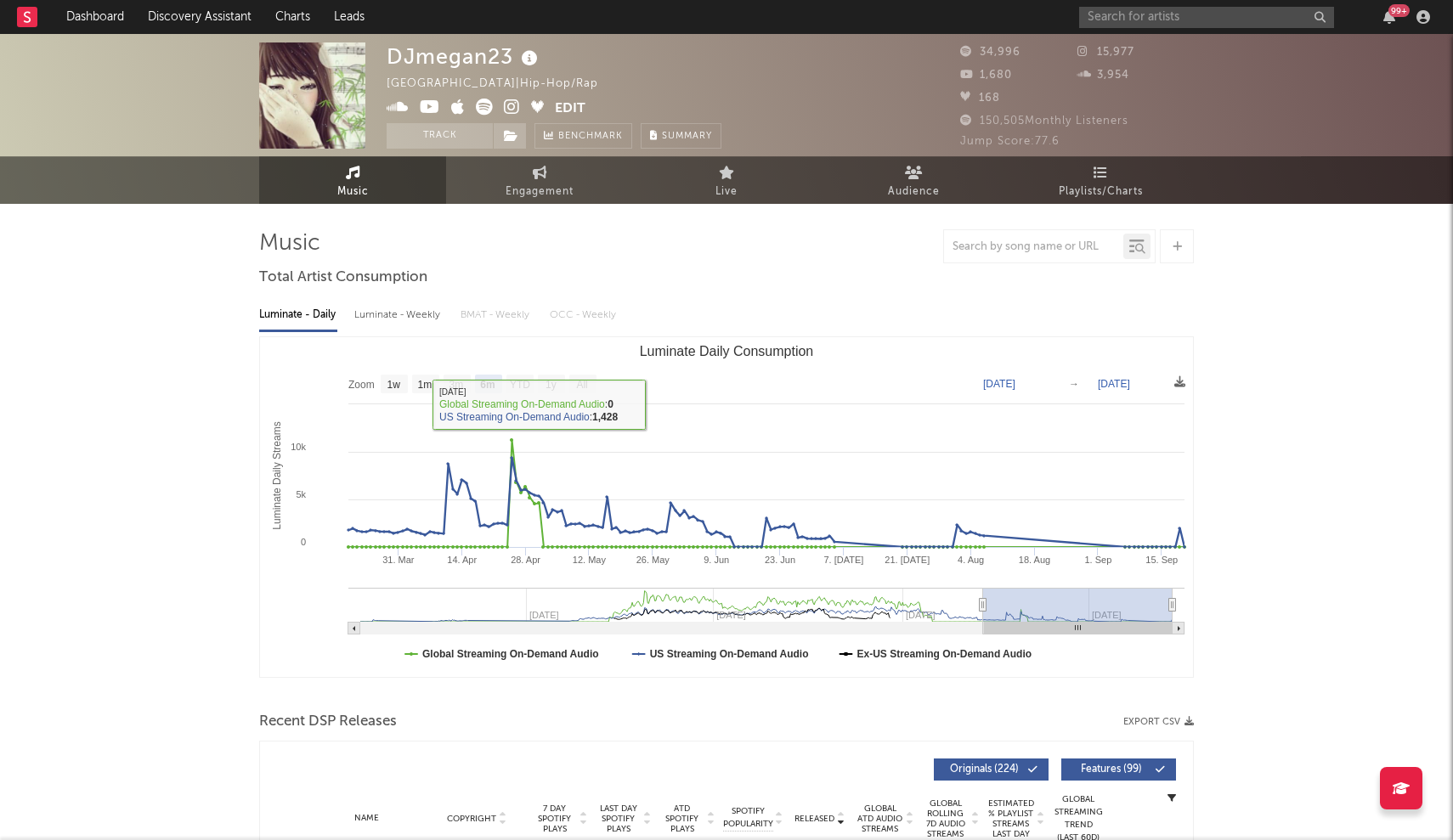
scroll to position [0, 0]
click at [493, 104] on span at bounding box center [470, 109] width 168 height 21
click at [491, 109] on icon at bounding box center [484, 107] width 17 height 17
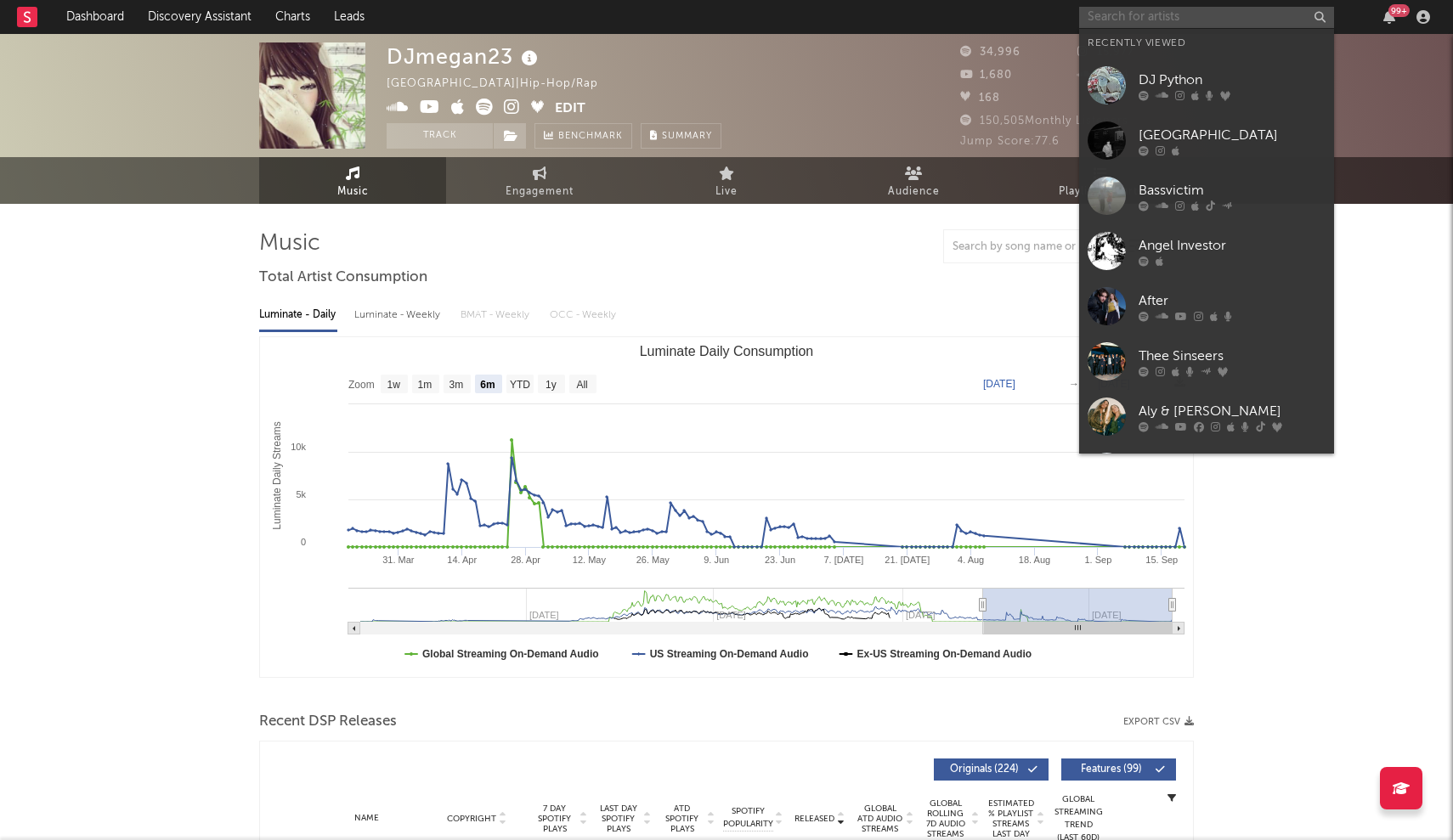
click at [1119, 23] on input "text" at bounding box center [1207, 17] width 255 height 21
paste input "Drop Nineteens"
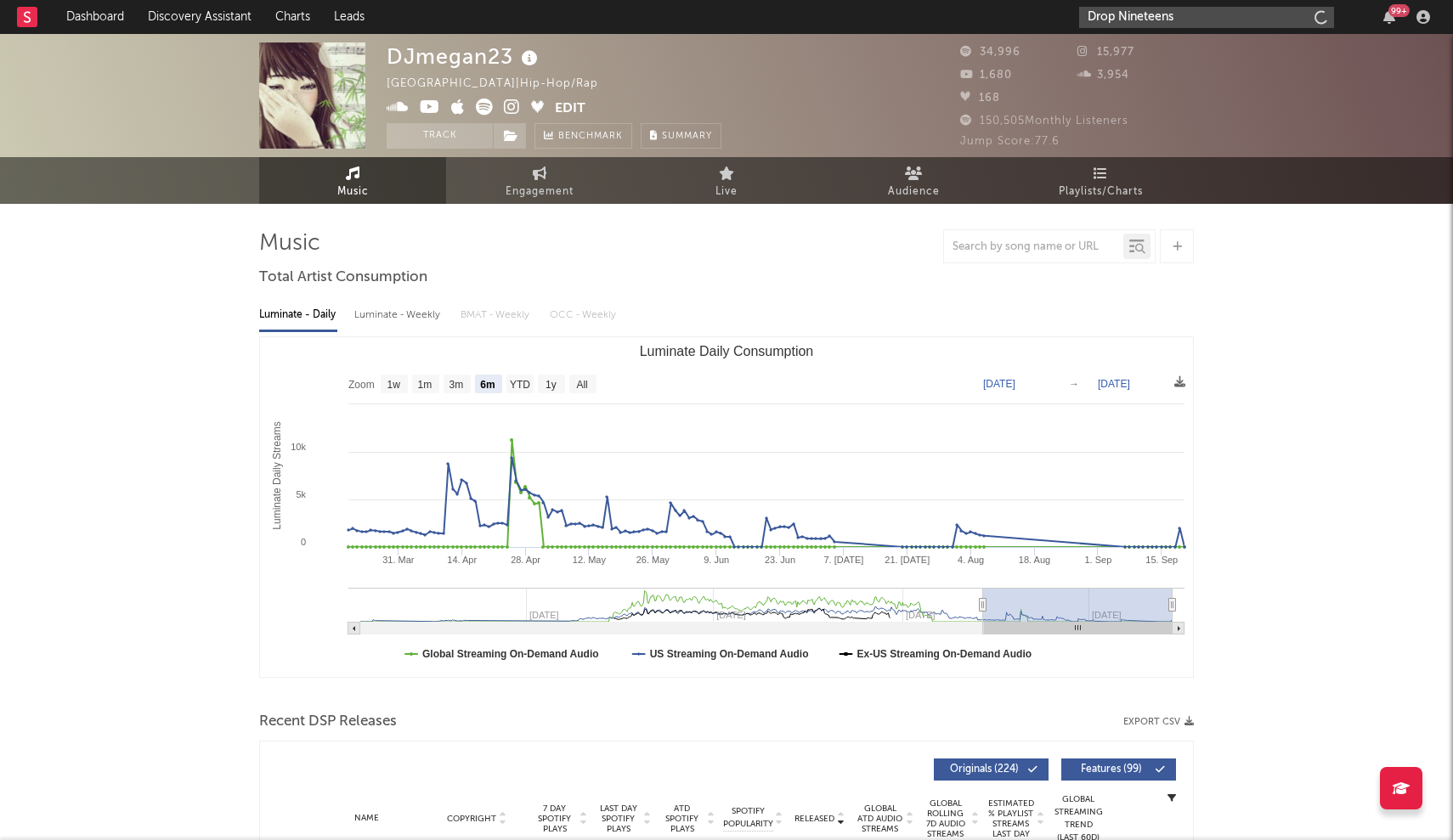
type input "Drop Nineteens"
click at [1136, 48] on link "Drop Nineteens" at bounding box center [1207, 56] width 255 height 55
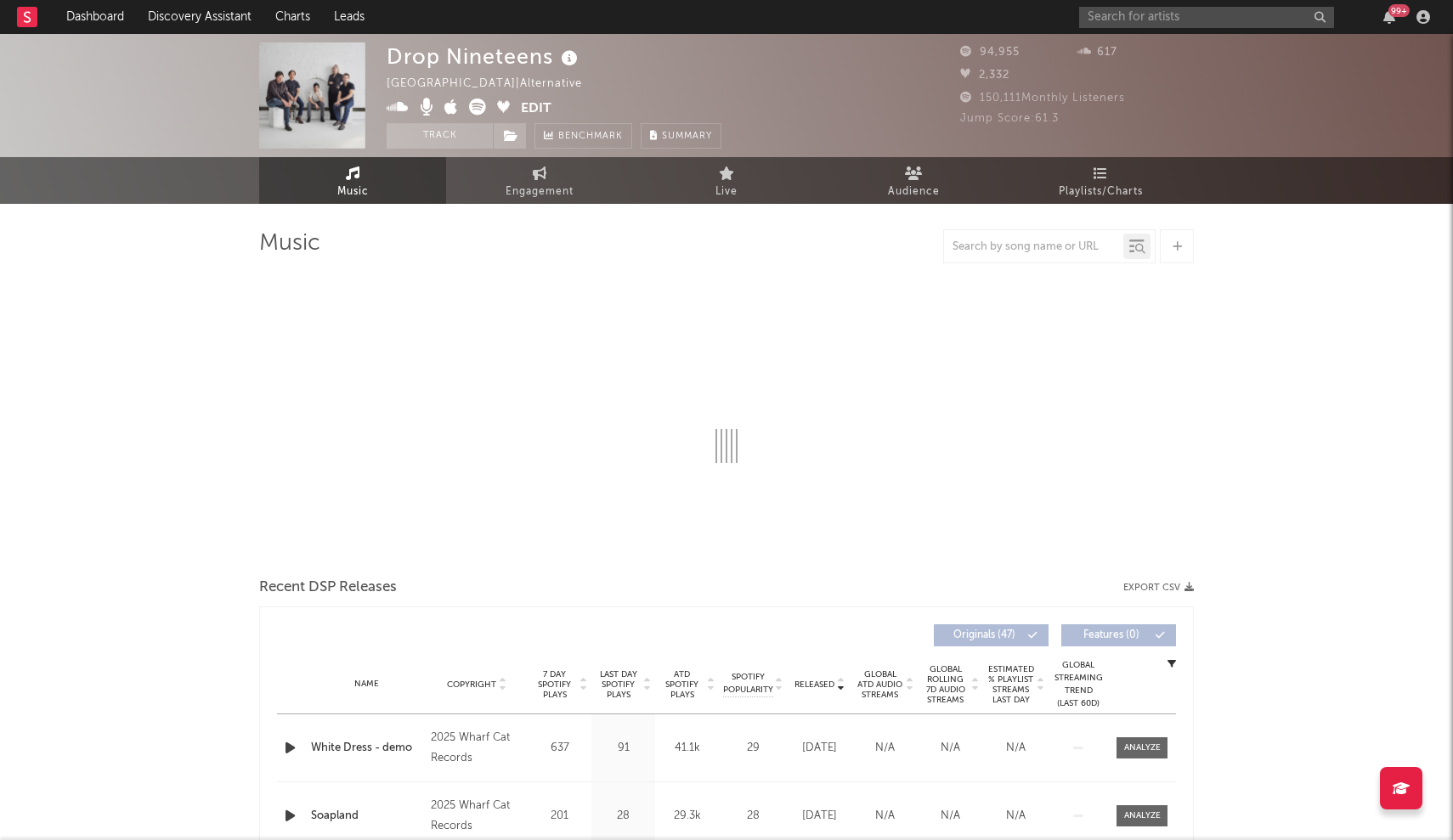
select select "6m"
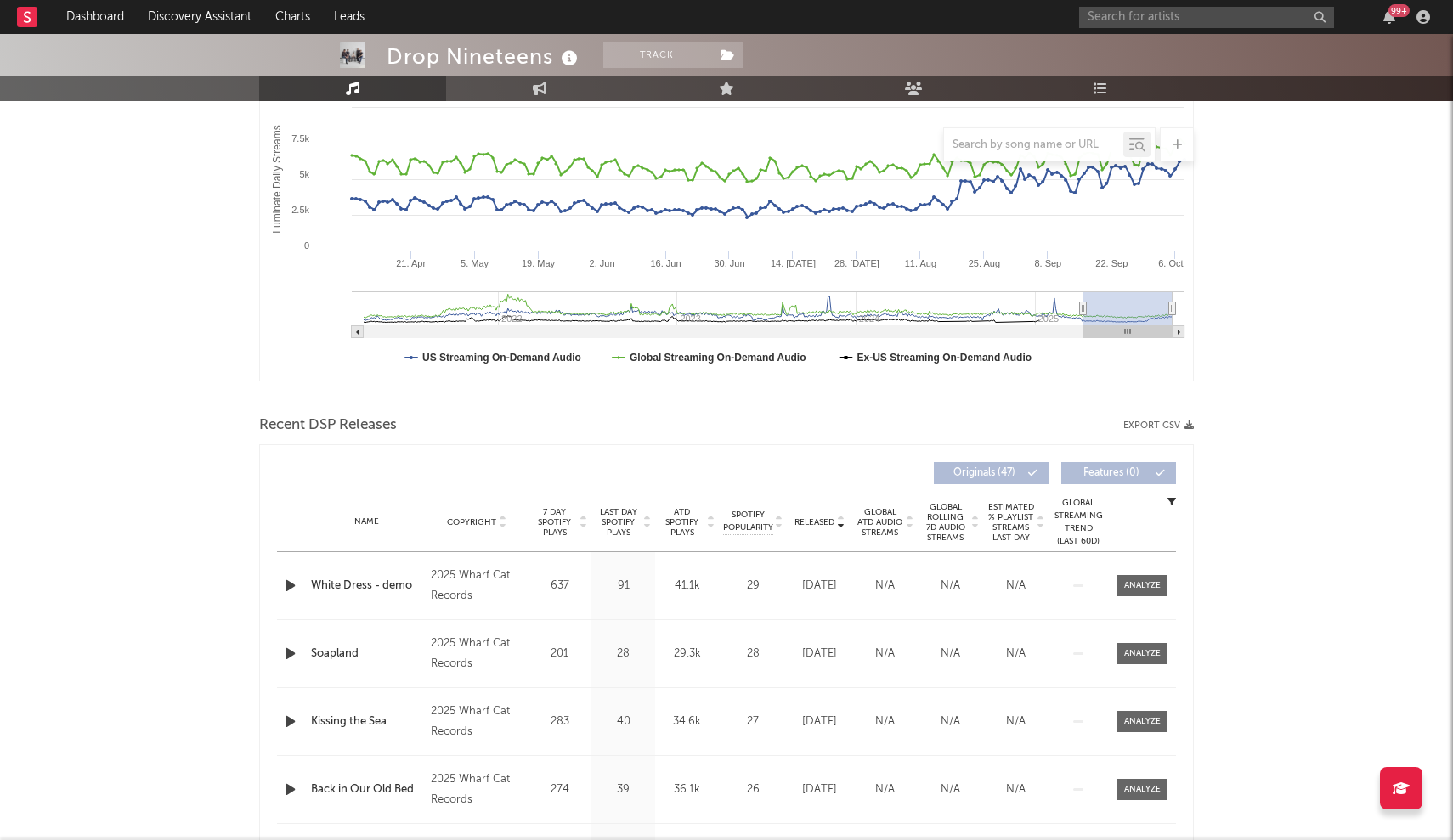
scroll to position [446, 0]
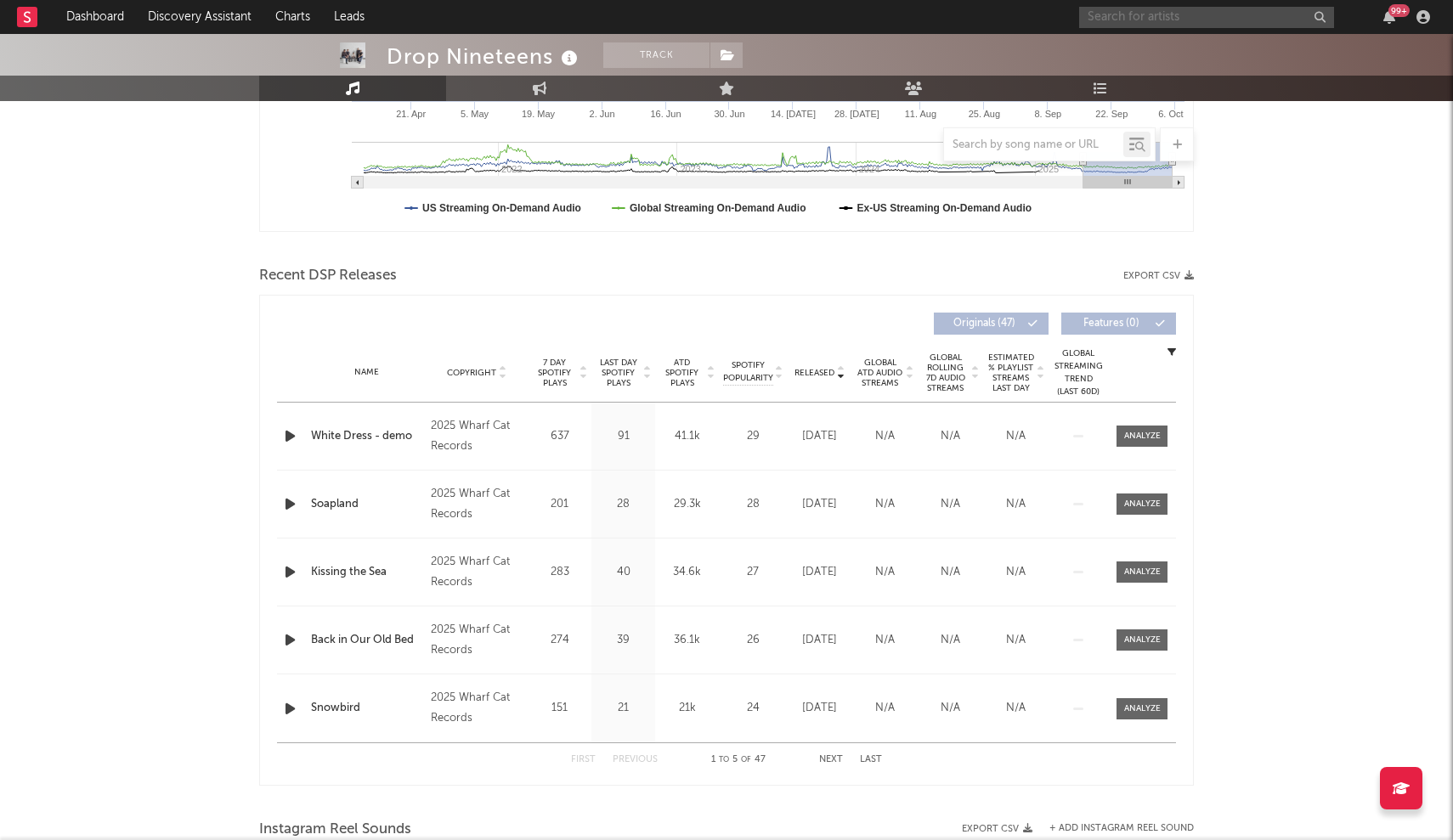
click at [1222, 14] on input "text" at bounding box center [1207, 17] width 255 height 21
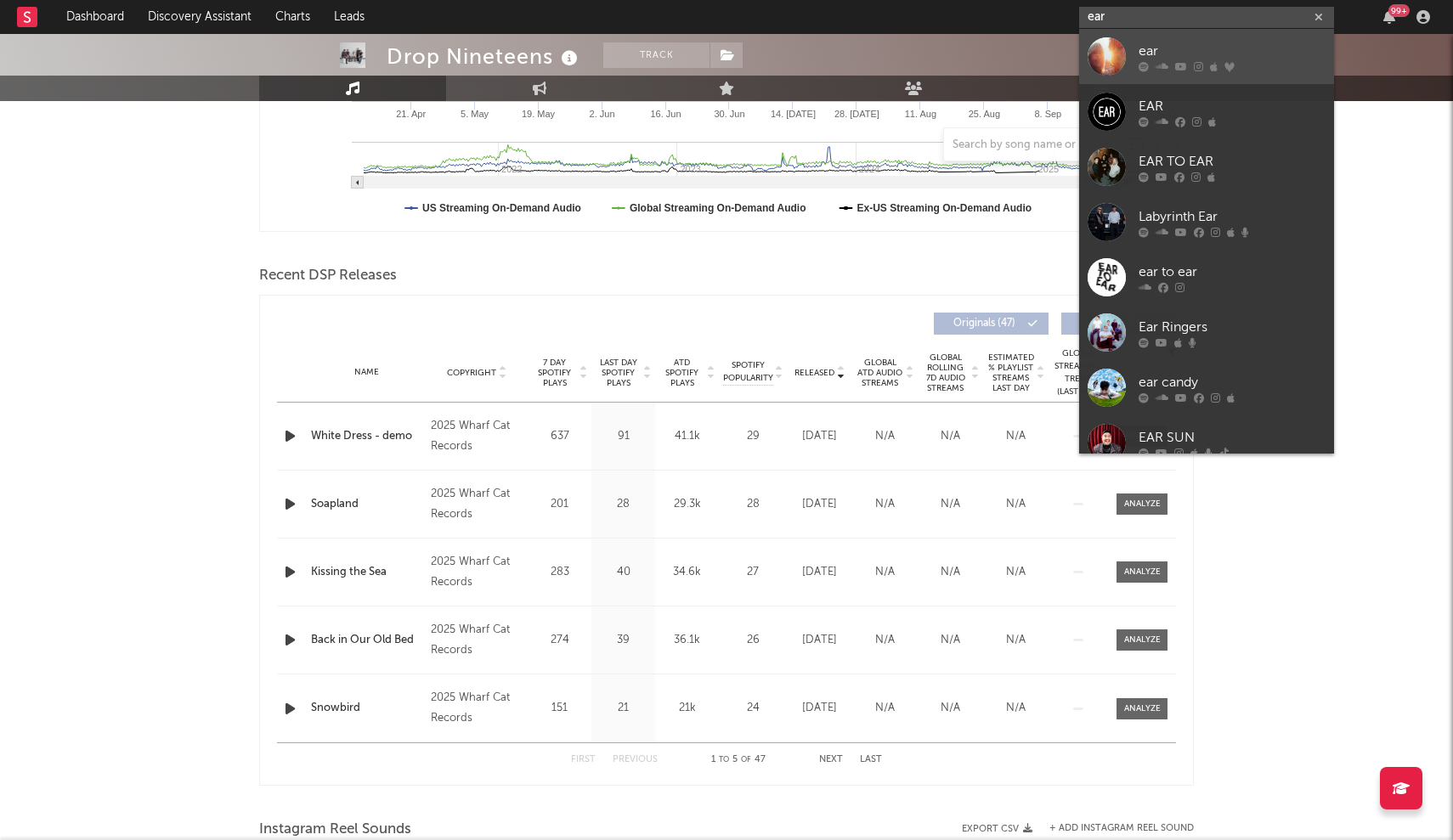
type input "ear"
click at [1181, 53] on div "ear" at bounding box center [1231, 50] width 186 height 20
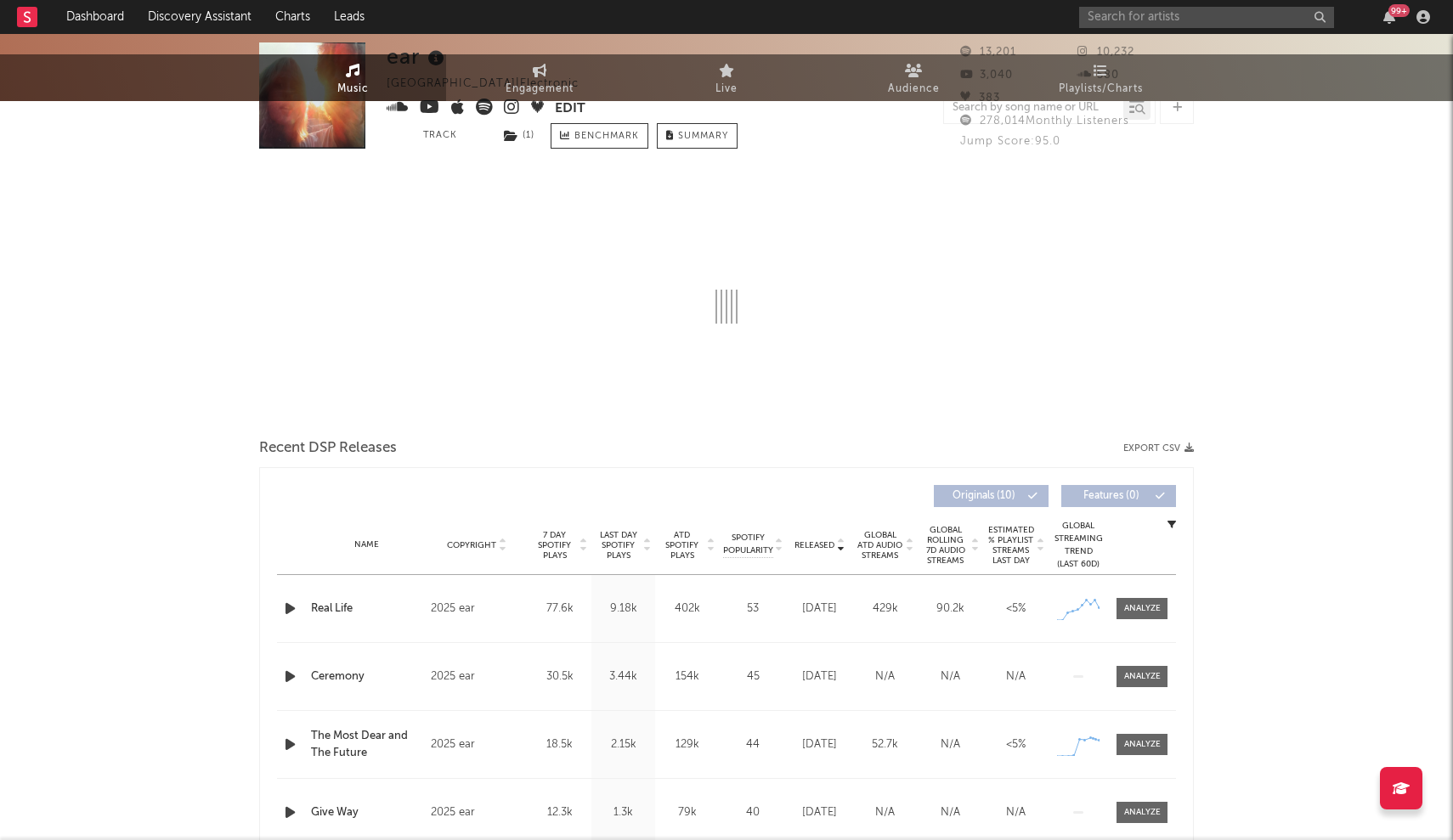
select select "1w"
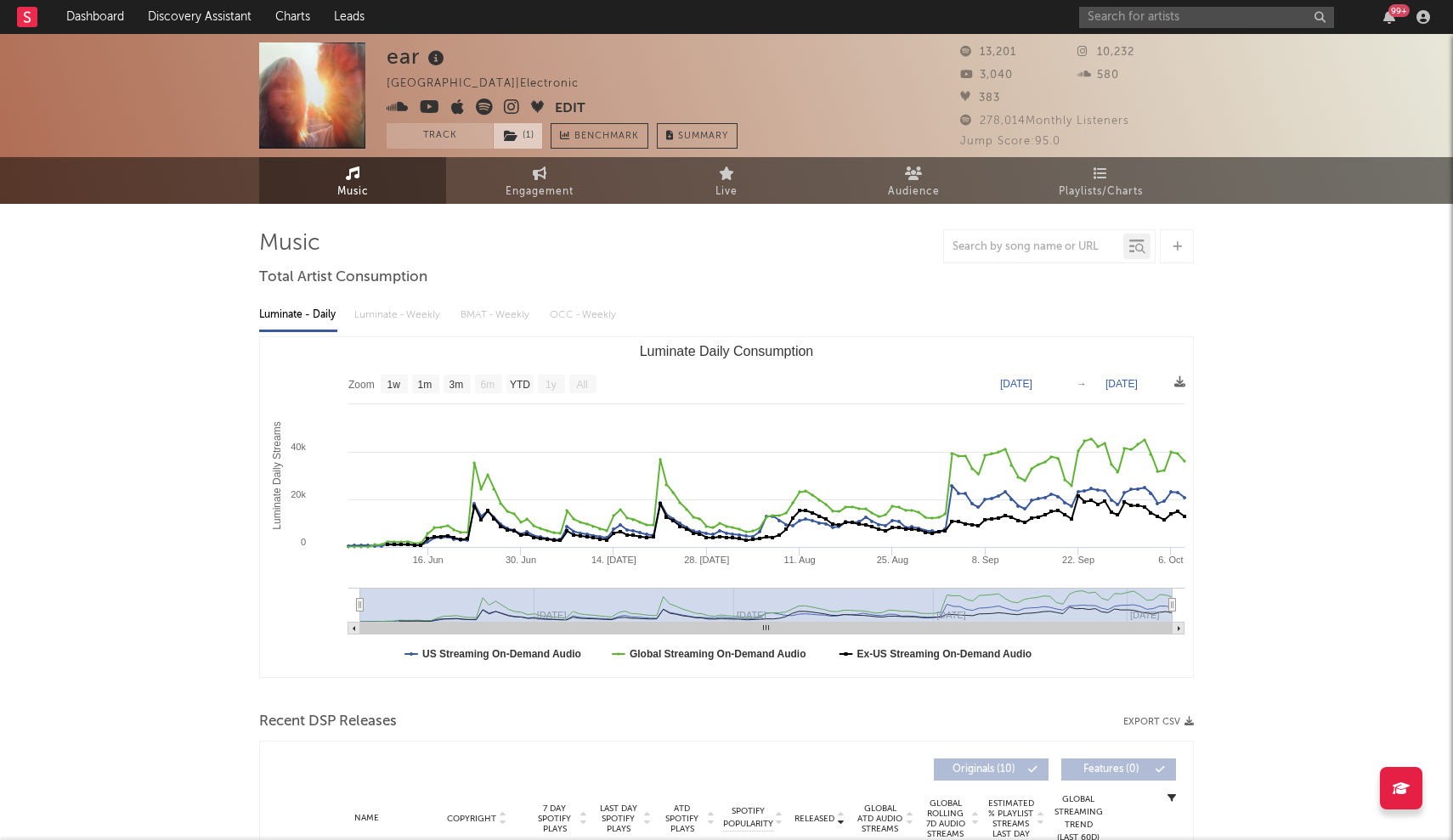
click at [517, 139] on icon at bounding box center [510, 136] width 14 height 12
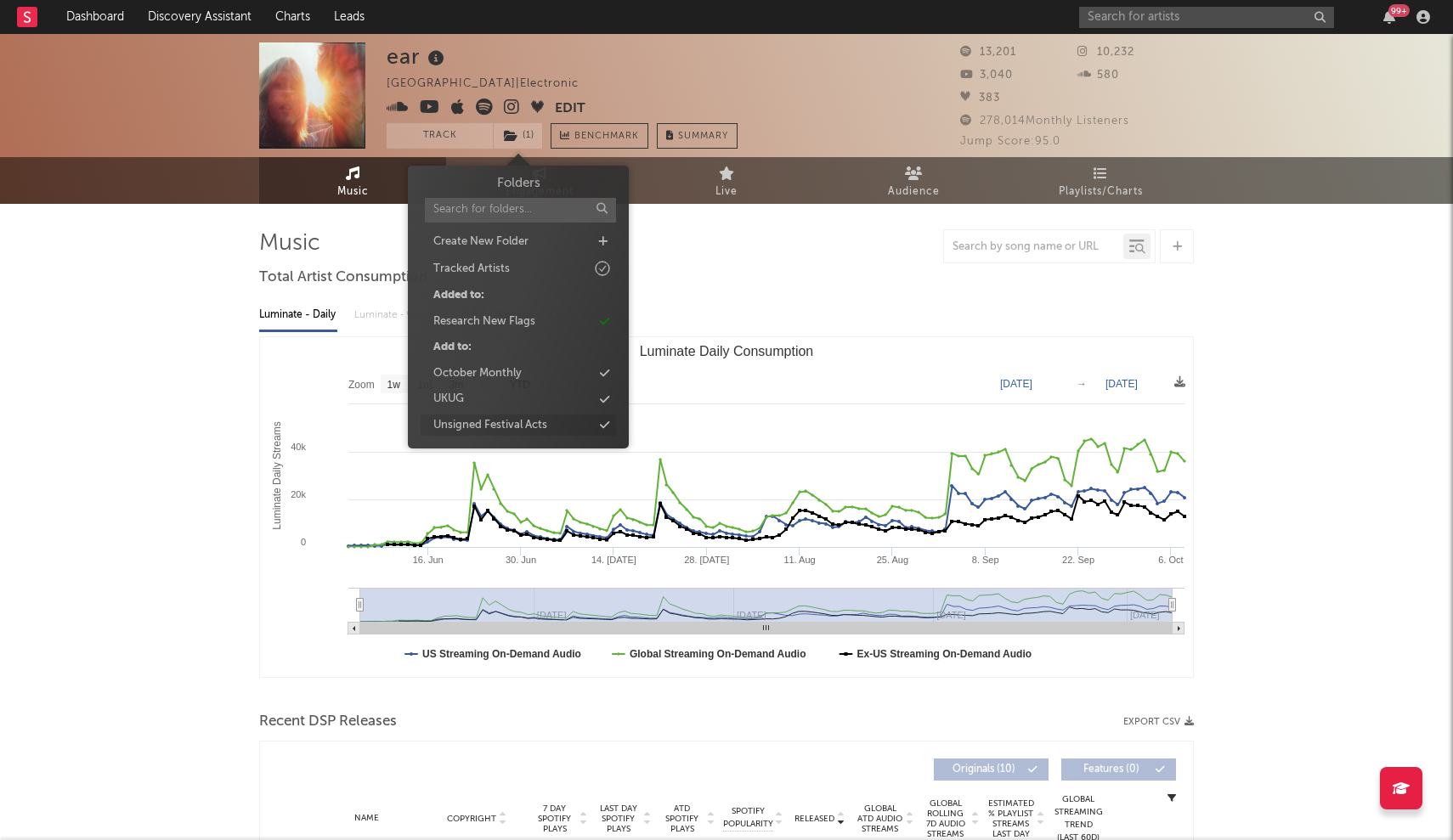
click at [606, 423] on icon at bounding box center [605, 424] width 10 height 11
click at [855, 243] on div at bounding box center [726, 245] width 934 height 34
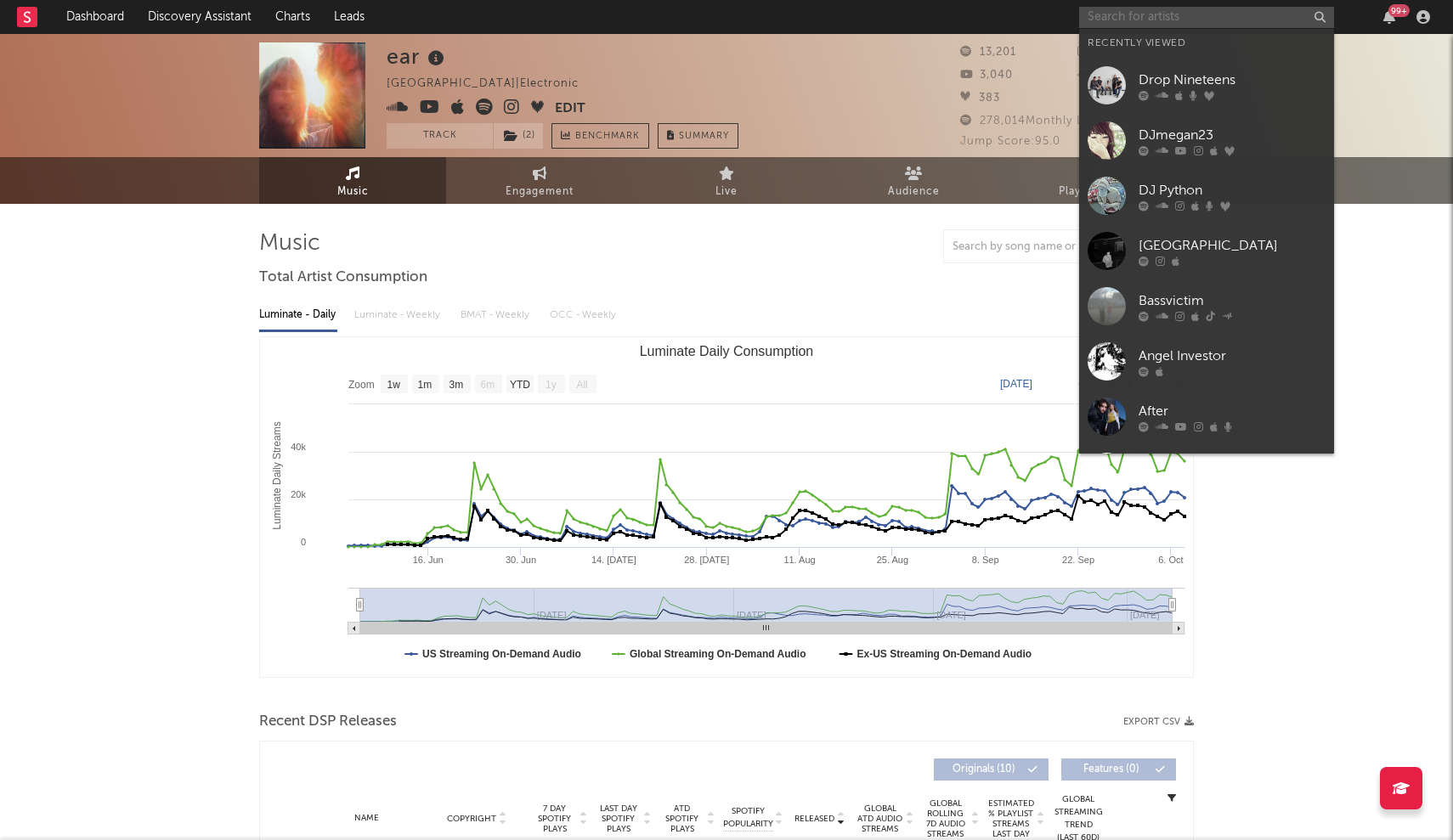
click at [1175, 26] on input "text" at bounding box center [1207, 17] width 255 height 21
paste input "[PERSON_NAME]"
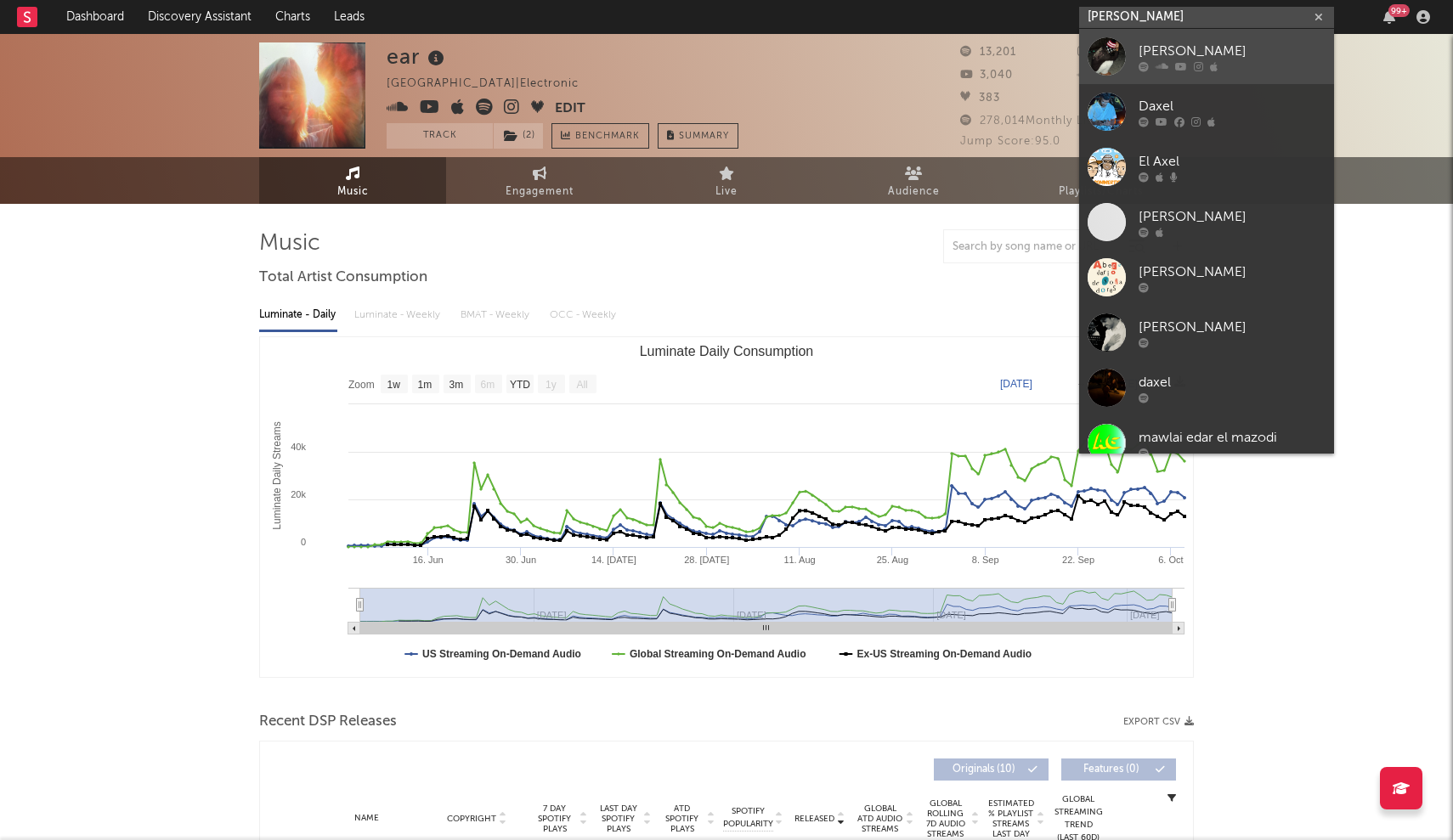
type input "[PERSON_NAME]"
click at [1118, 55] on div at bounding box center [1107, 57] width 39 height 39
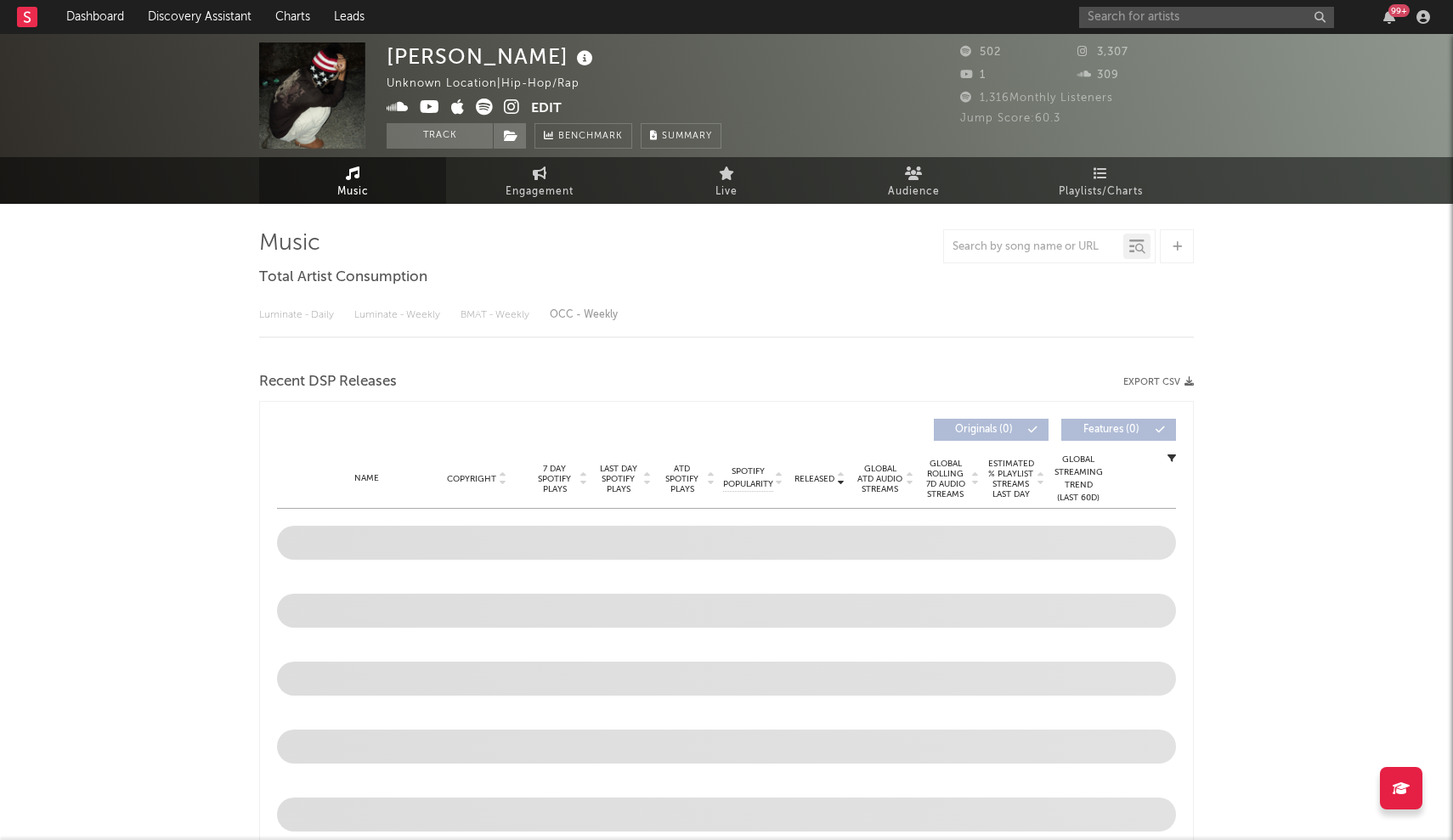
select select "1w"
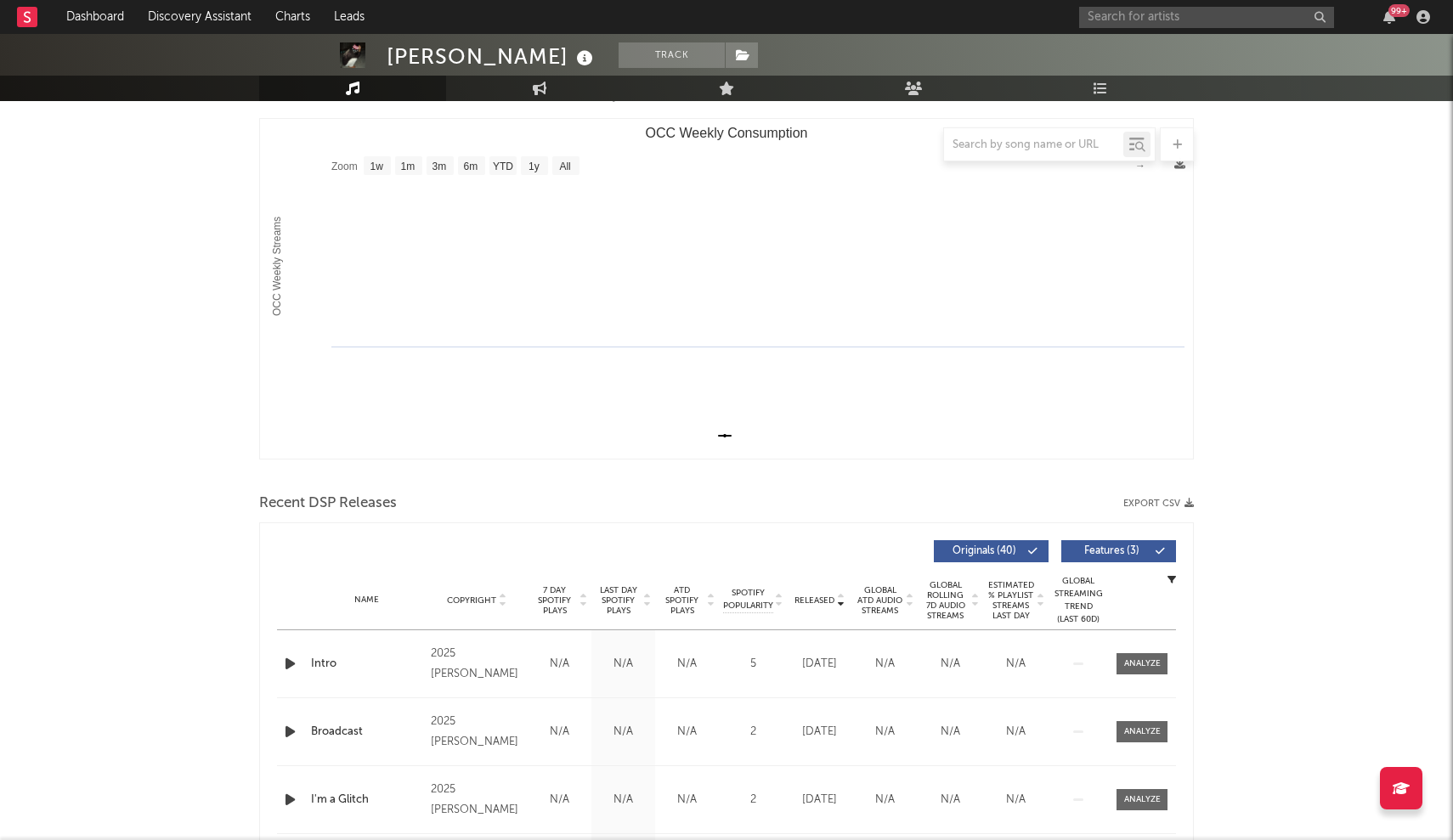
scroll to position [220, 0]
drag, startPoint x: 630, startPoint y: 48, endPoint x: 630, endPoint y: 67, distance: 19.0
click at [725, 48] on span at bounding box center [741, 55] width 34 height 25
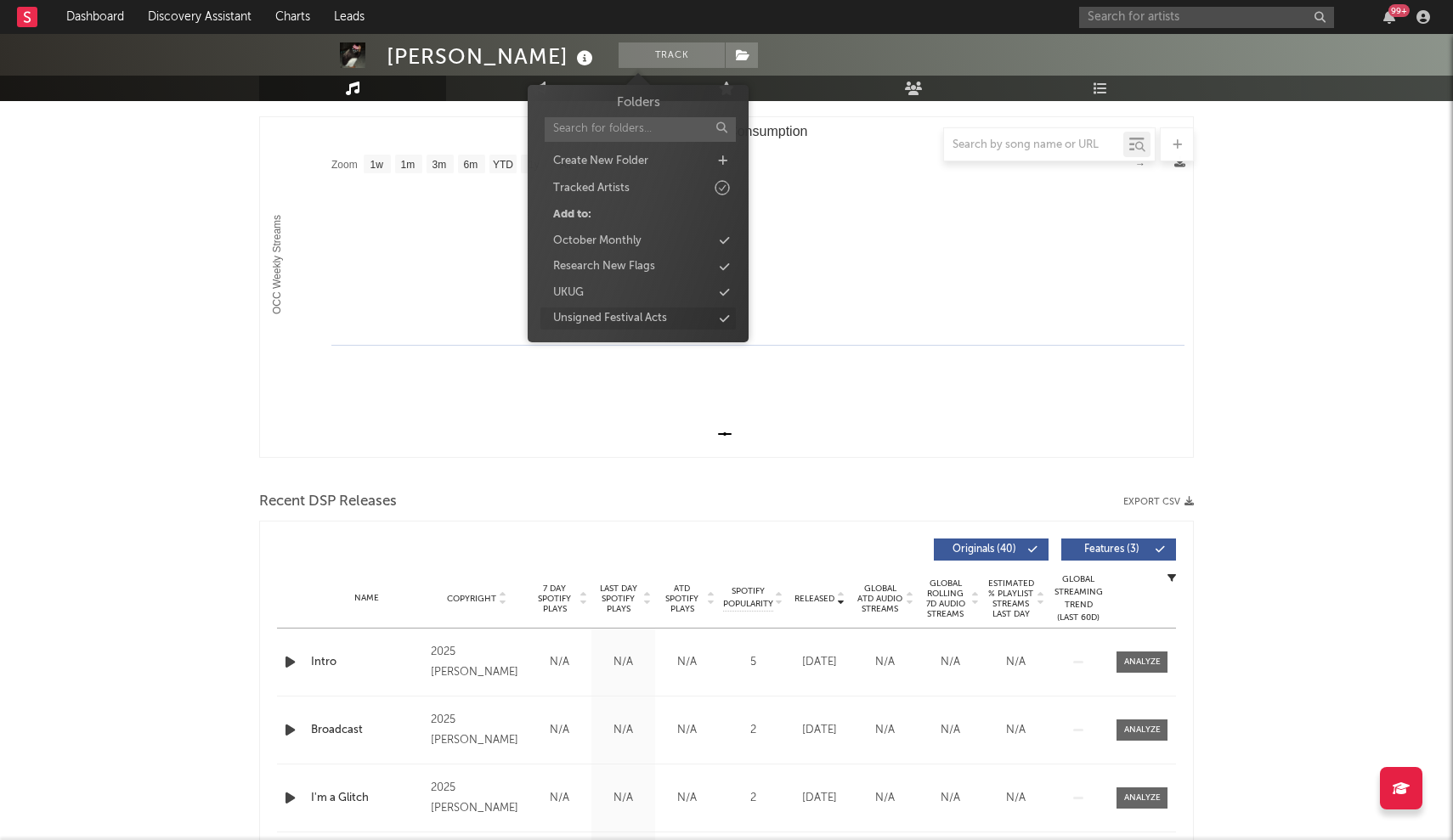
click at [605, 315] on div "Unsigned Festival Acts" at bounding box center [610, 319] width 114 height 17
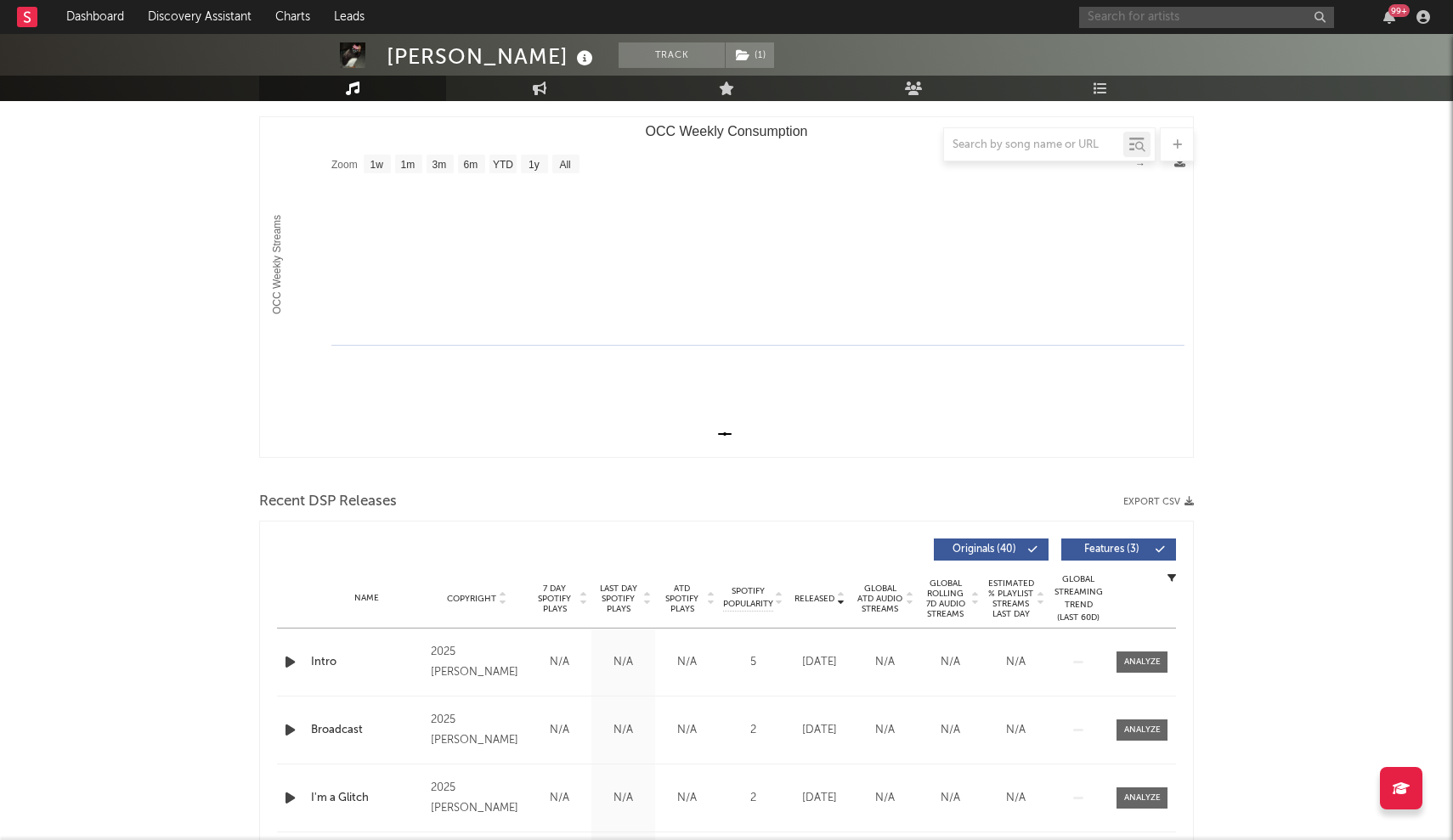
click at [1108, 14] on input "text" at bounding box center [1207, 17] width 255 height 21
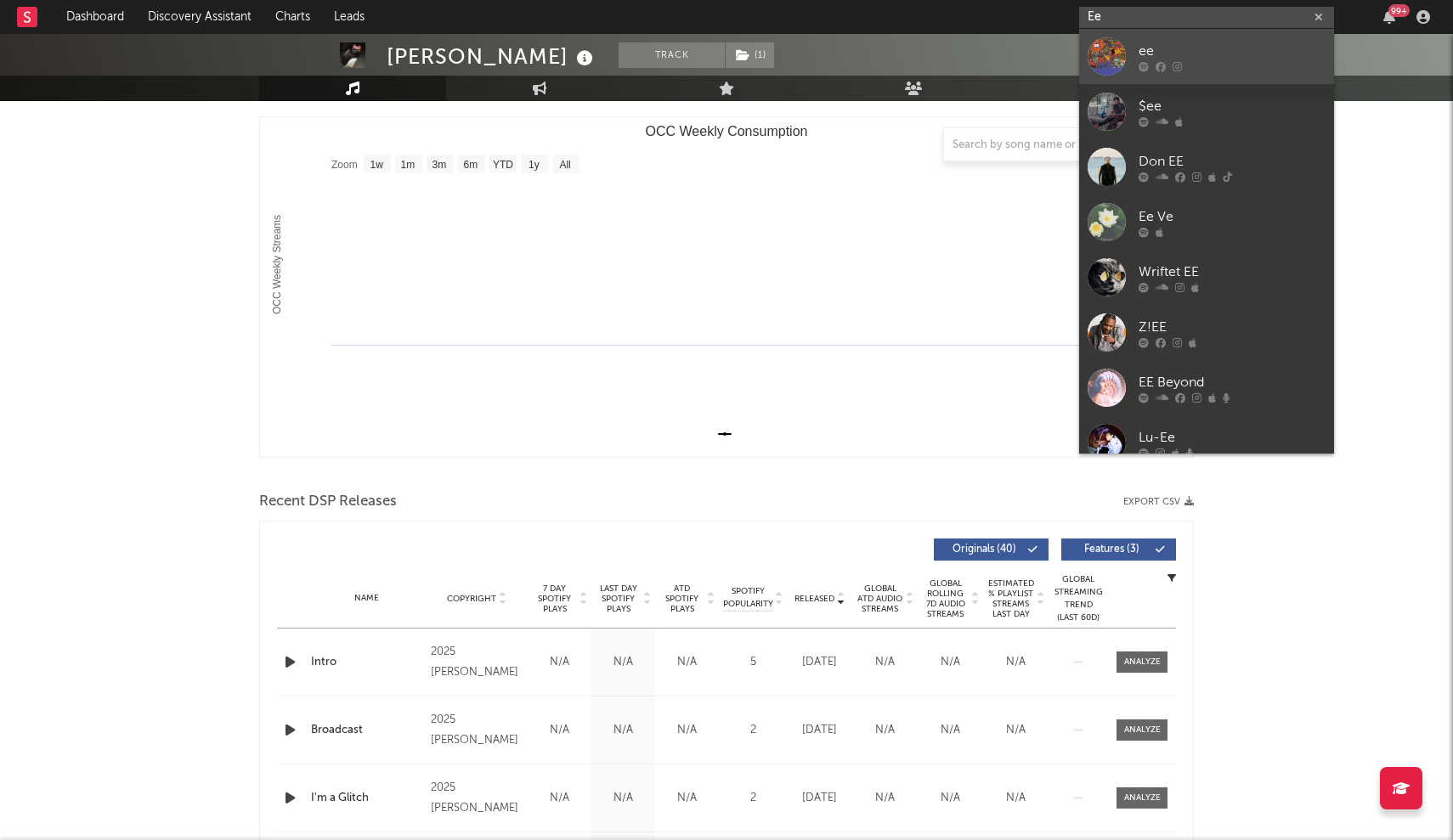
type input "Ee"
click at [1145, 53] on div "ee" at bounding box center [1231, 50] width 186 height 20
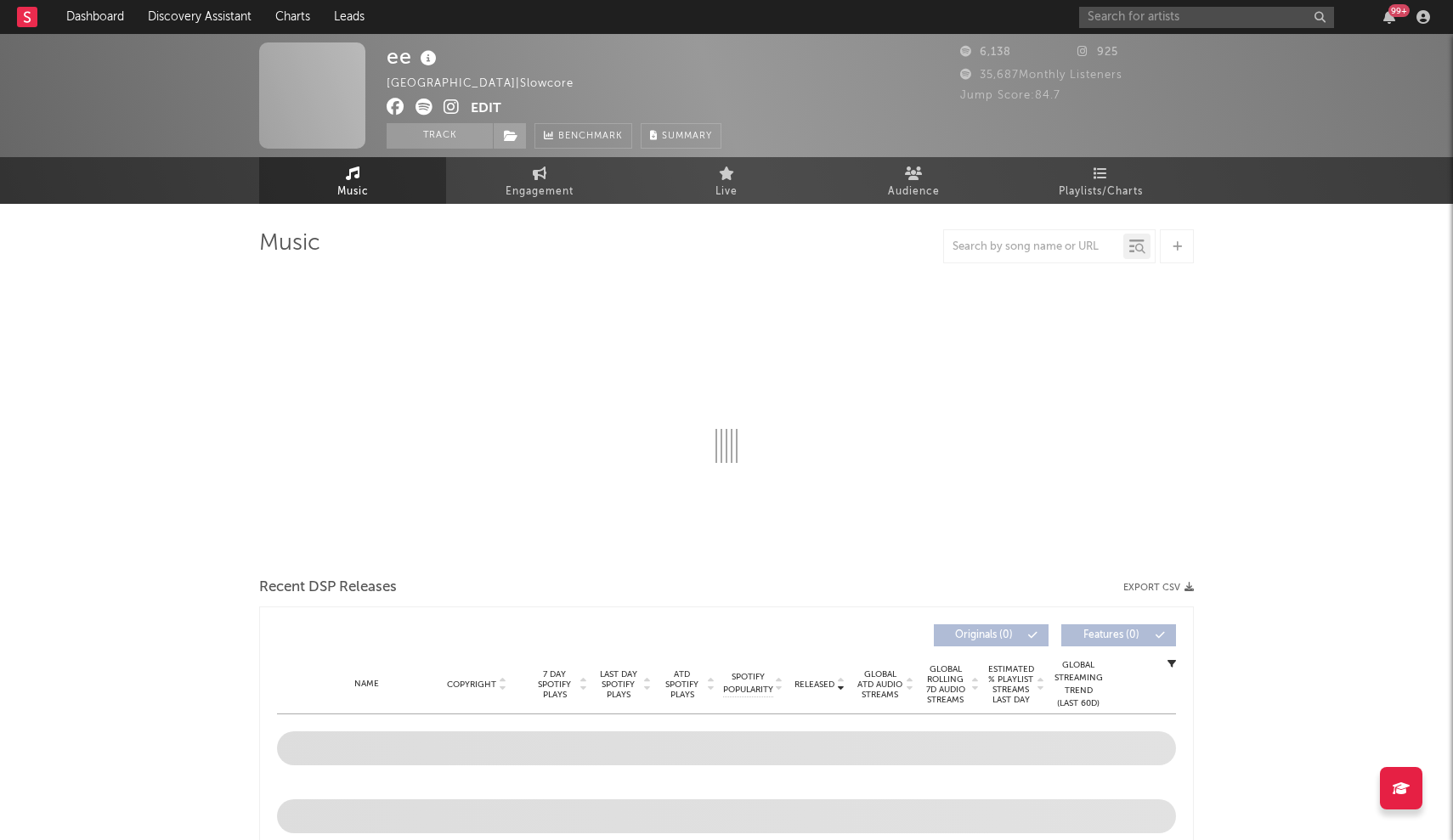
select select "6m"
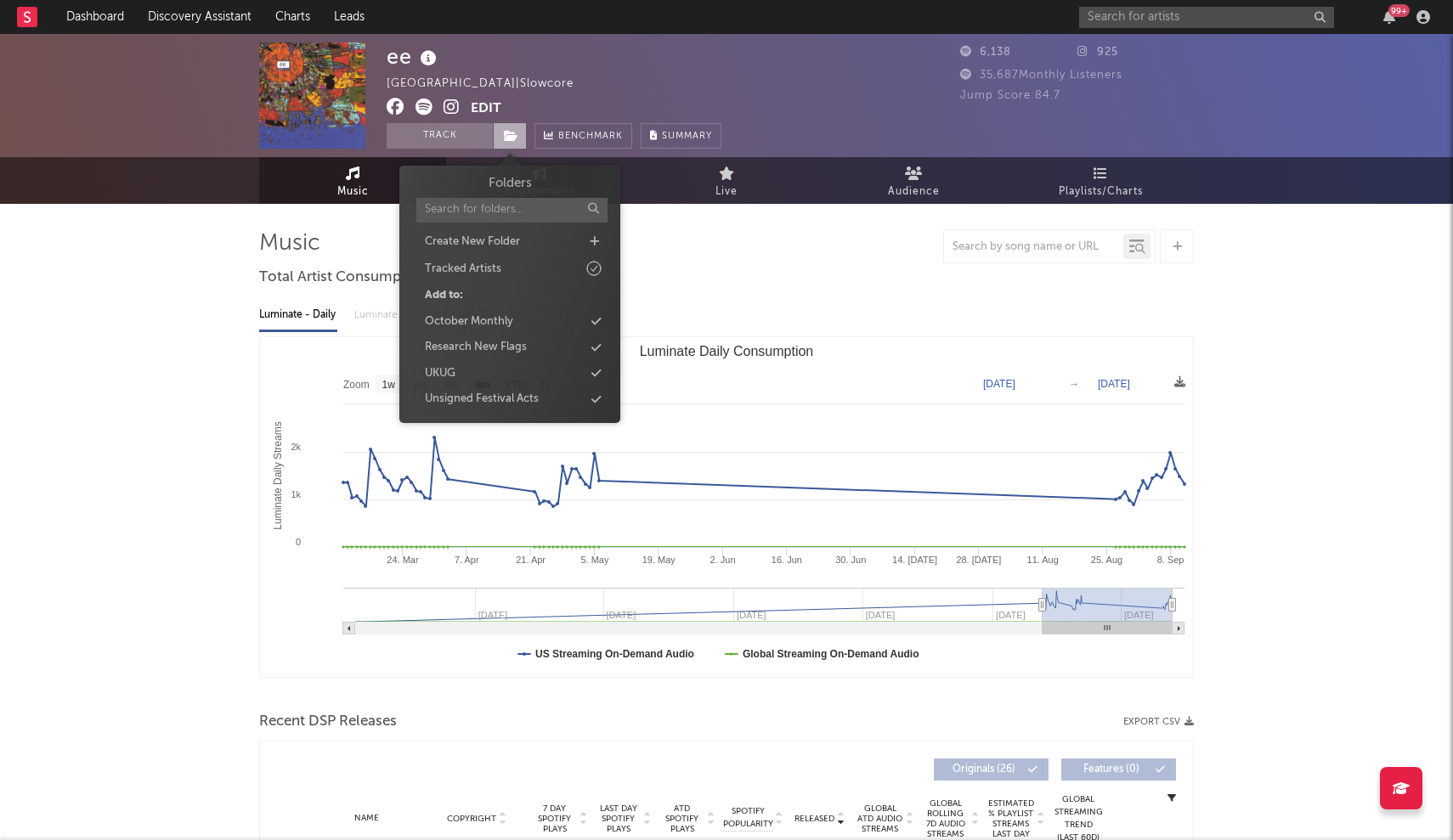
click at [509, 137] on icon at bounding box center [510, 136] width 14 height 12
click at [553, 381] on div "Folders Create New Folder Tracked Artists Add to: October Monthly Research New …" at bounding box center [509, 292] width 195 height 236
click at [597, 394] on icon at bounding box center [596, 399] width 10 height 11
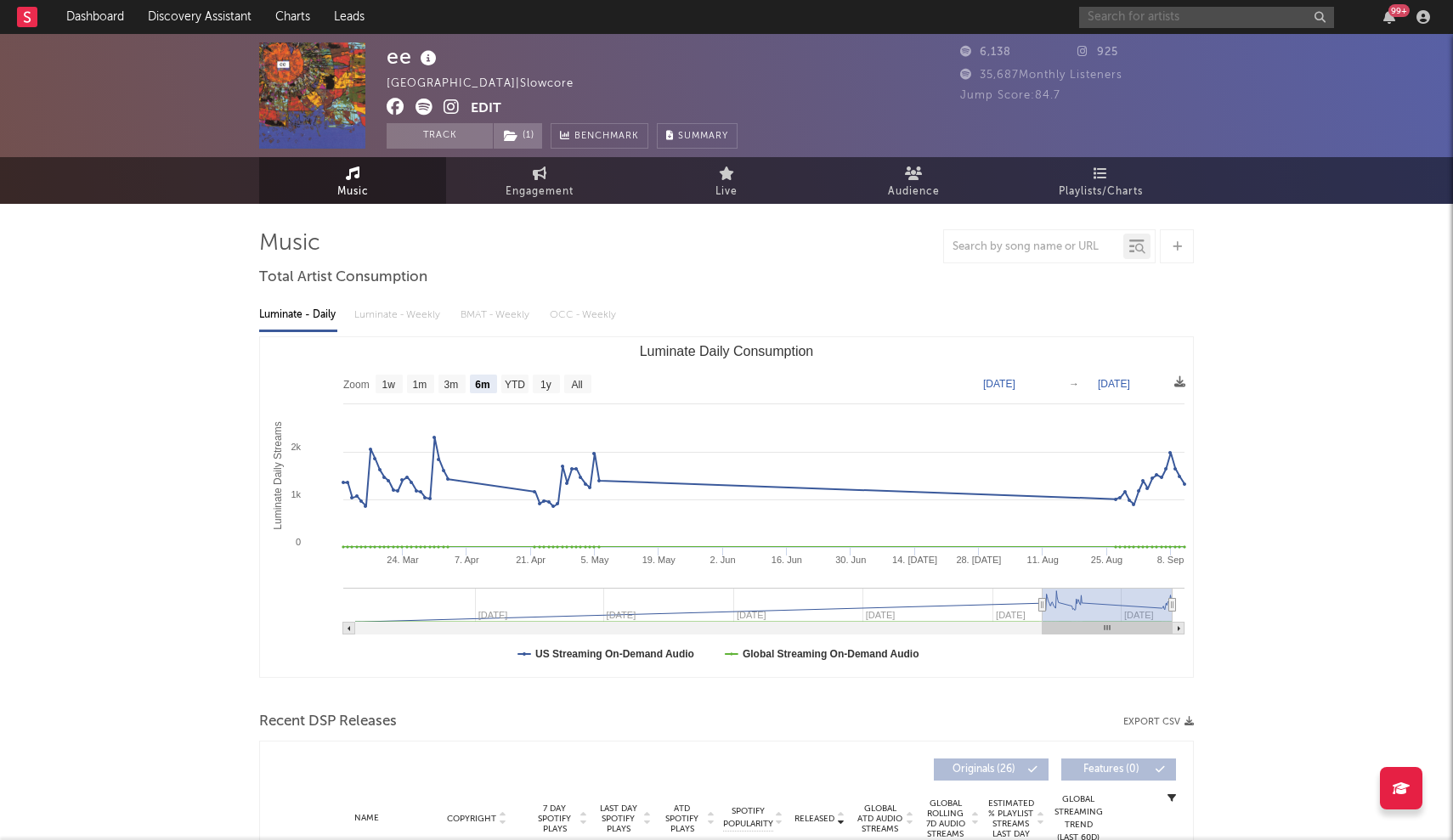
click at [1141, 7] on input "text" at bounding box center [1207, 17] width 255 height 21
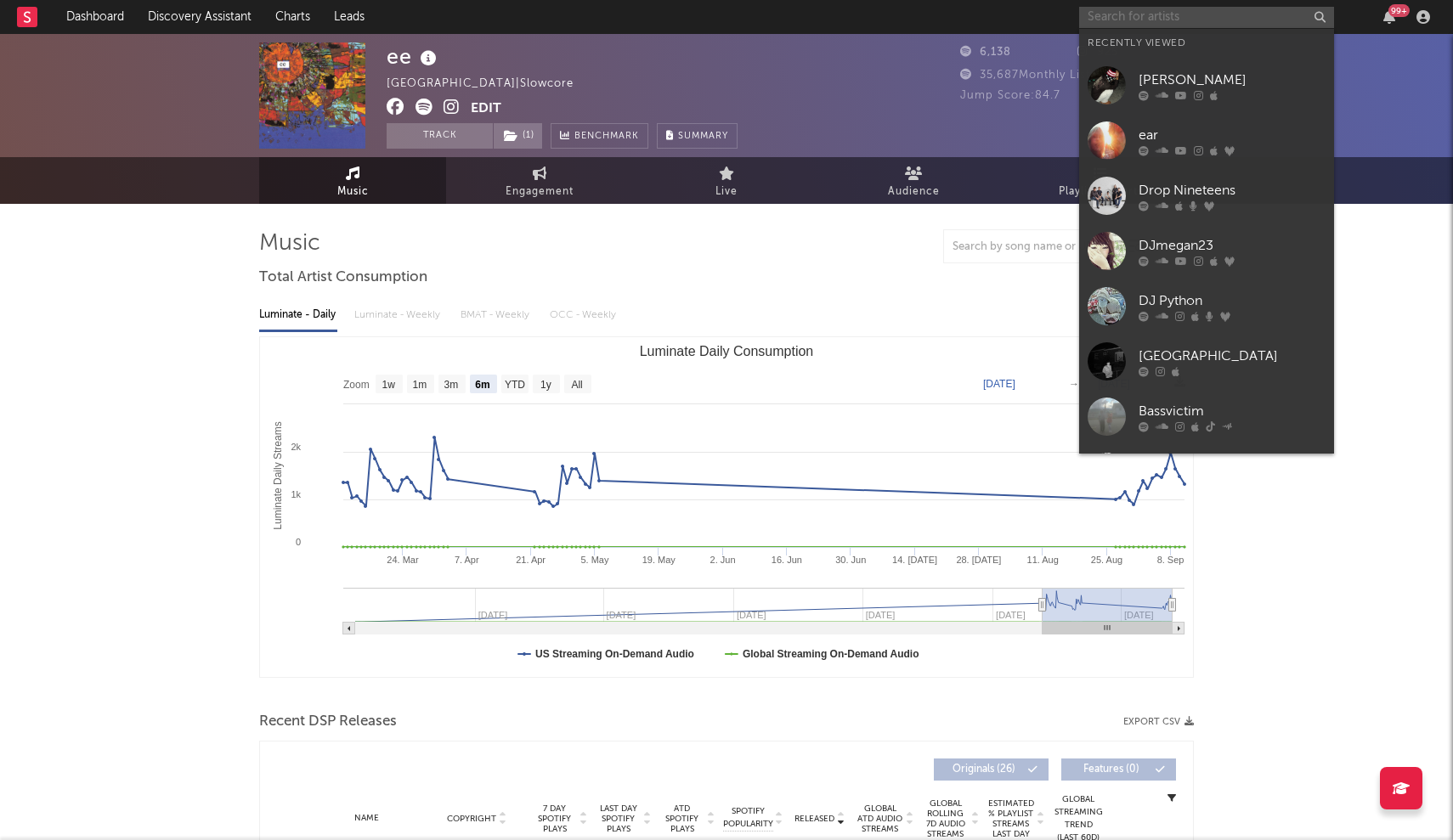
paste input "[PERSON_NAME]"
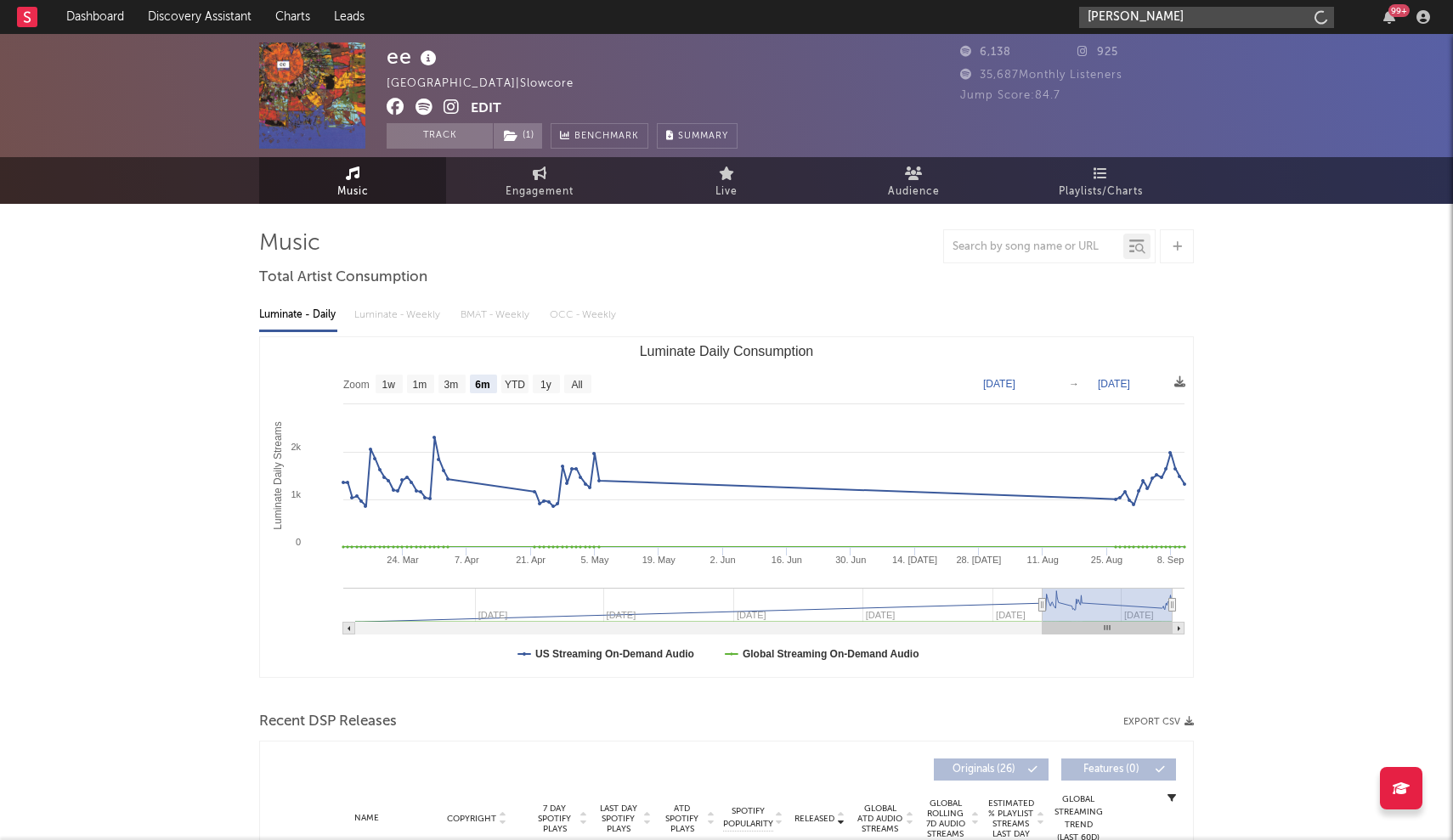
type input "[PERSON_NAME]"
click at [1115, 32] on link "[PERSON_NAME]" at bounding box center [1207, 56] width 255 height 55
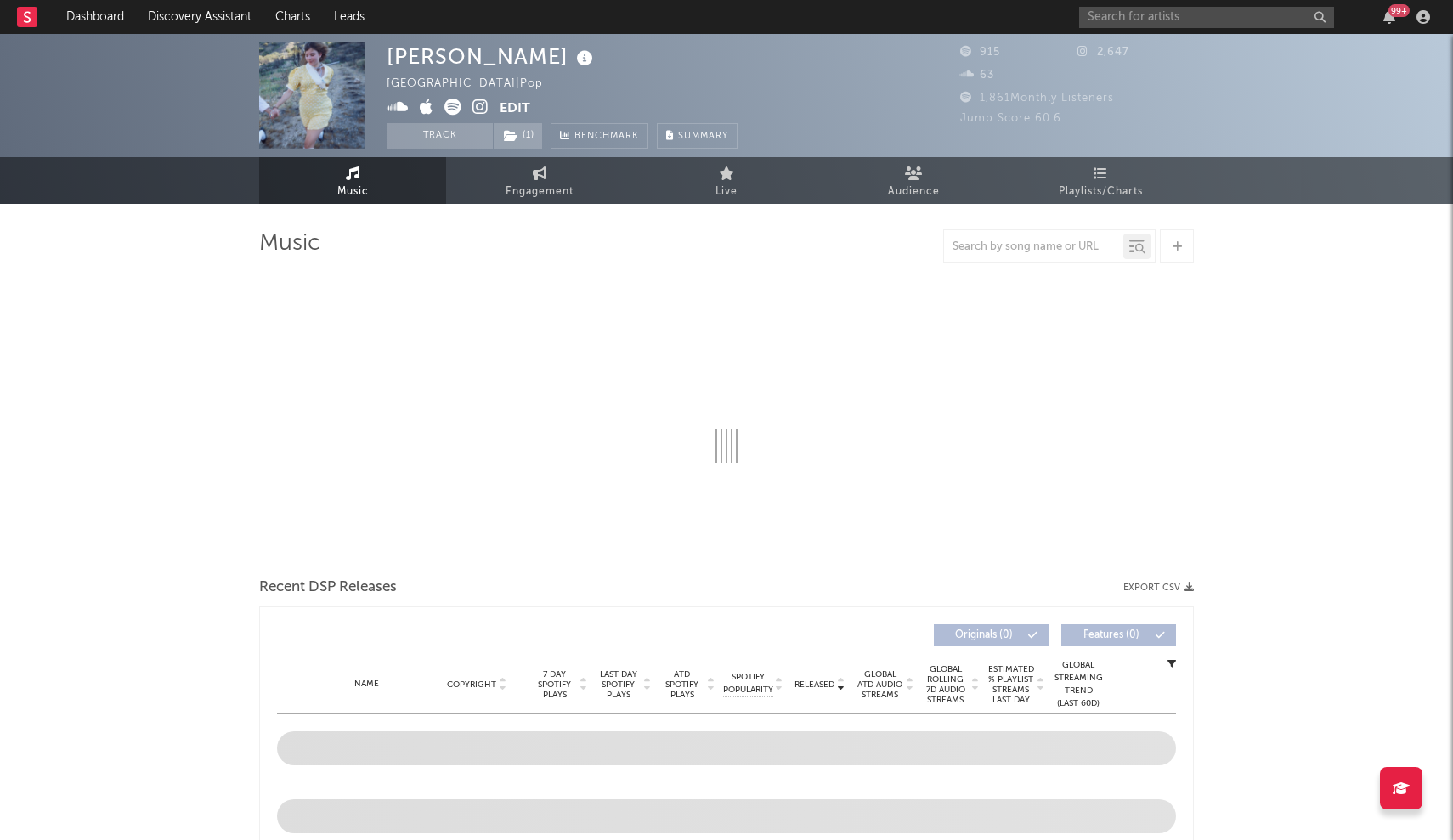
select select "6m"
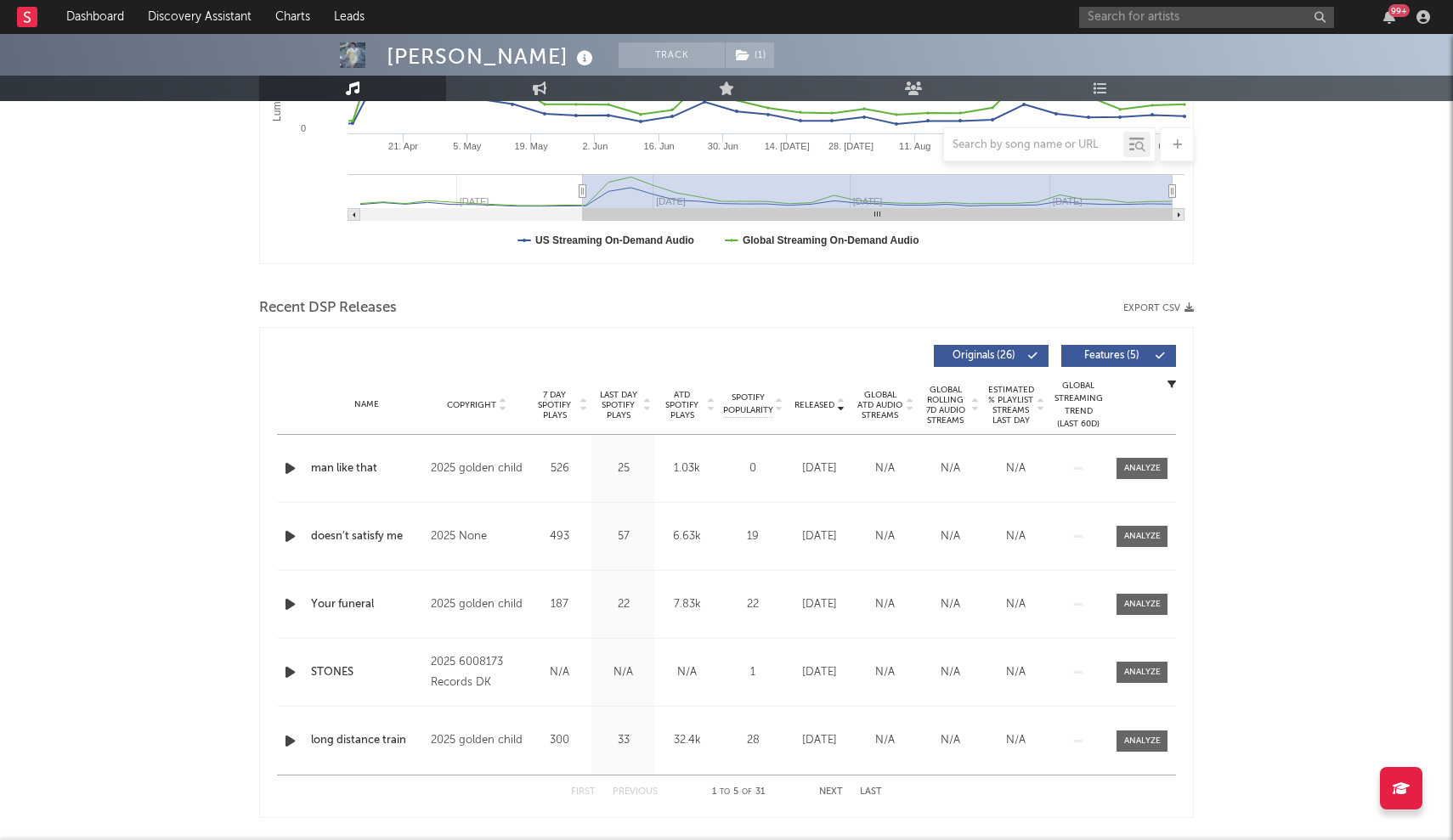
scroll to position [441, 0]
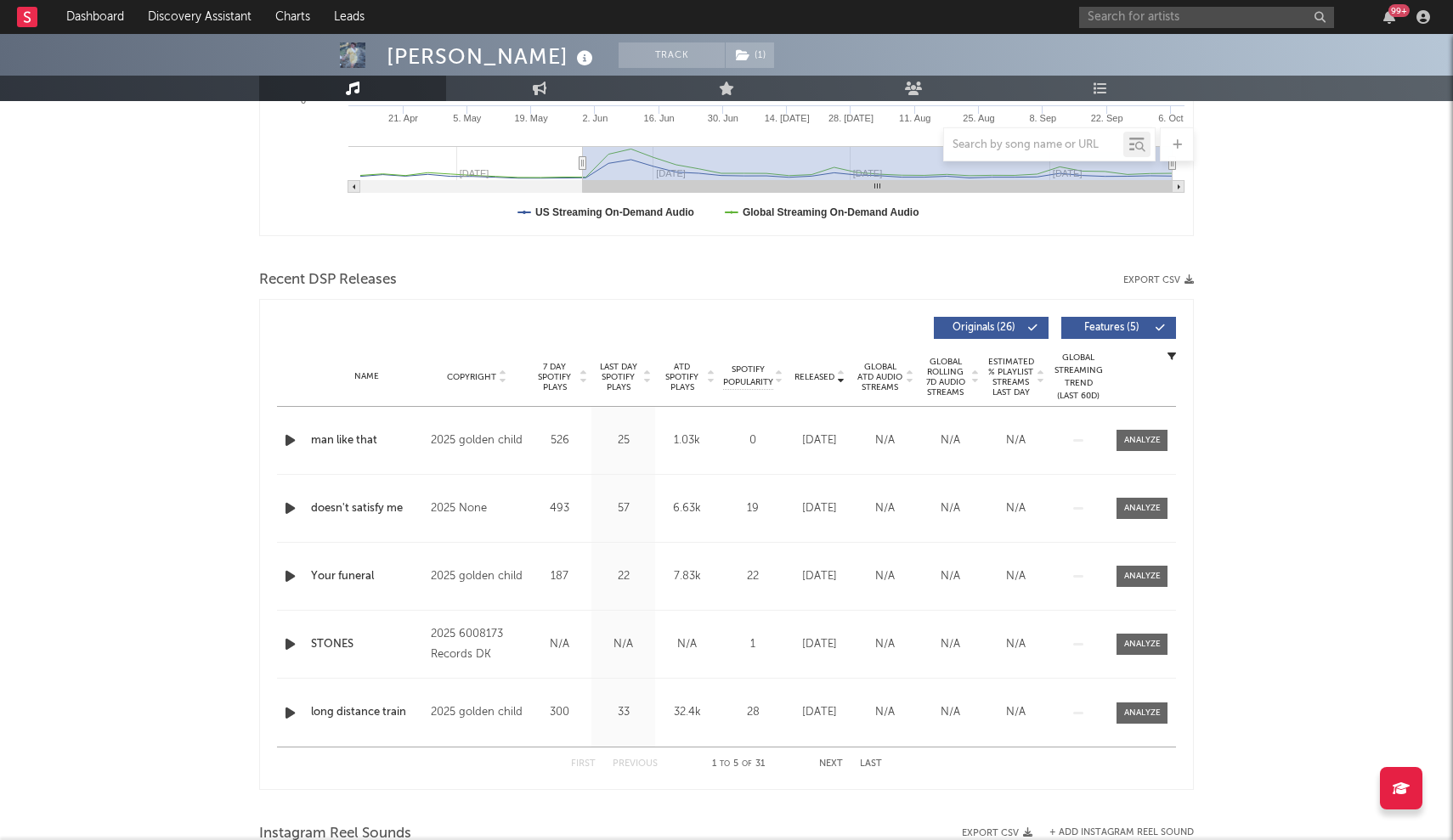
click at [812, 375] on span "Released" at bounding box center [813, 377] width 40 height 11
click at [746, 55] on span "( 1 )" at bounding box center [750, 55] width 50 height 25
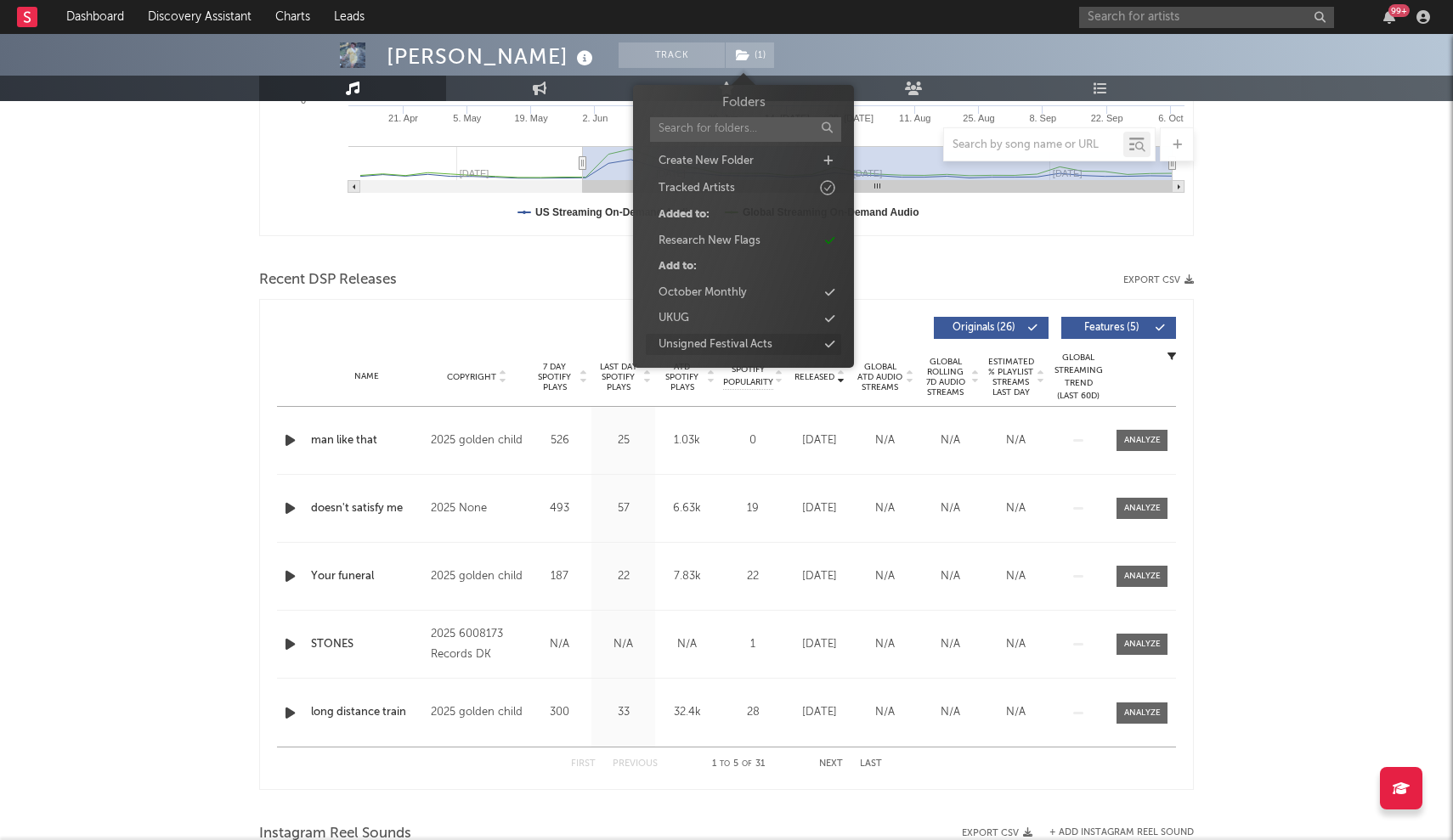
click at [821, 340] on div "Unsigned Festival Acts" at bounding box center [743, 345] width 195 height 22
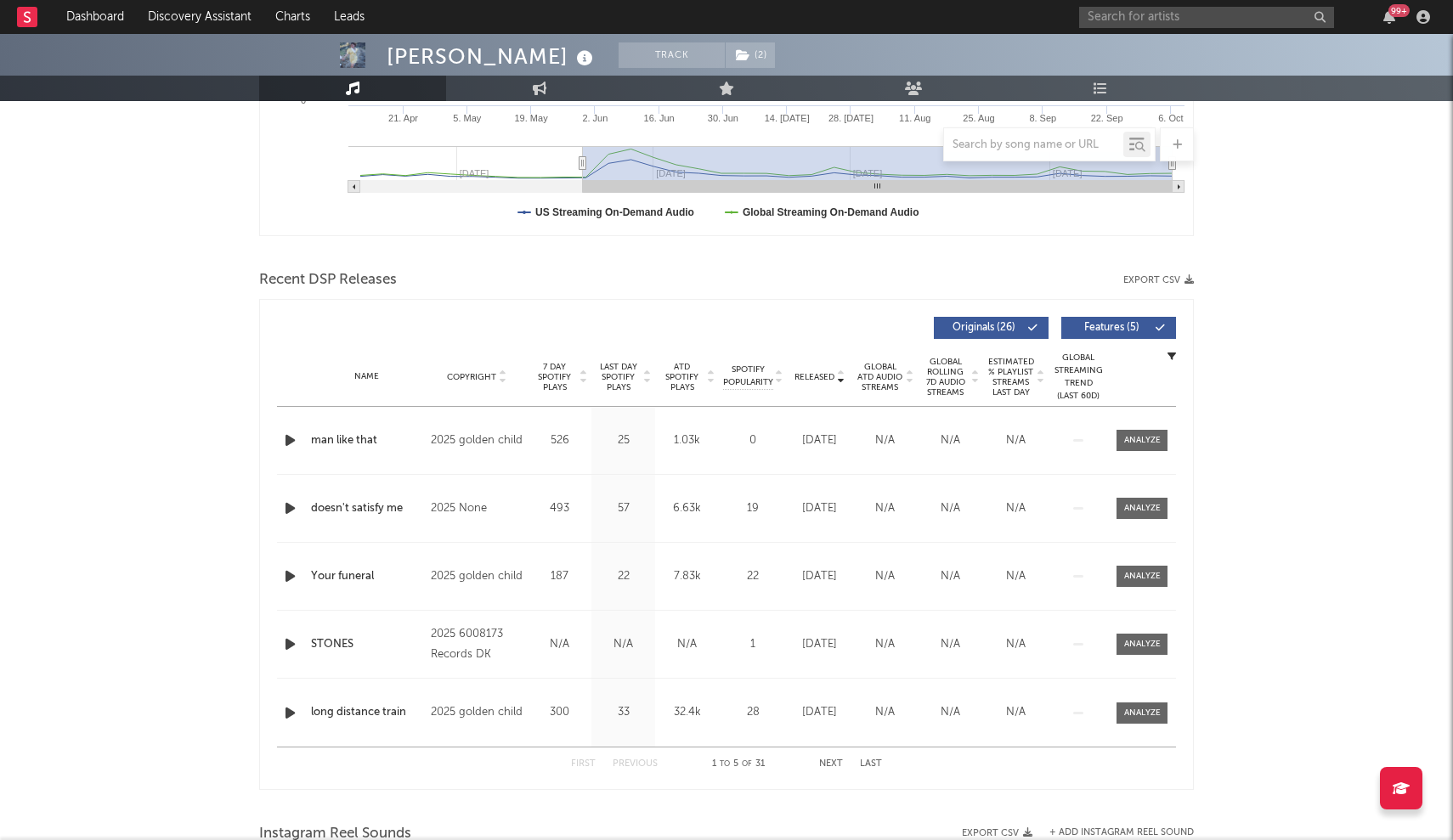
click at [941, 247] on div at bounding box center [726, 253] width 934 height 25
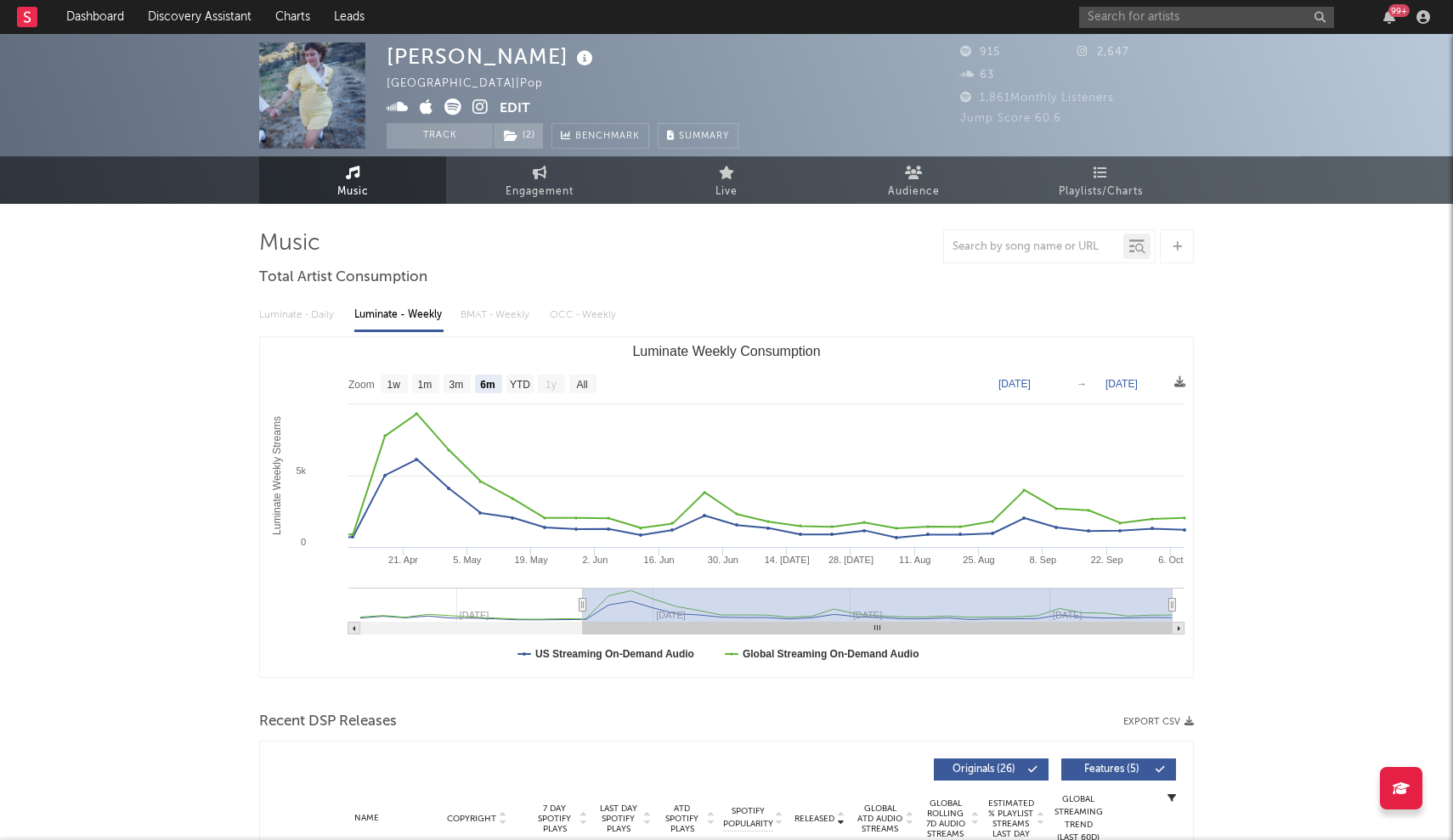
scroll to position [0, 0]
click at [1152, 23] on input "text" at bounding box center [1207, 17] width 255 height 21
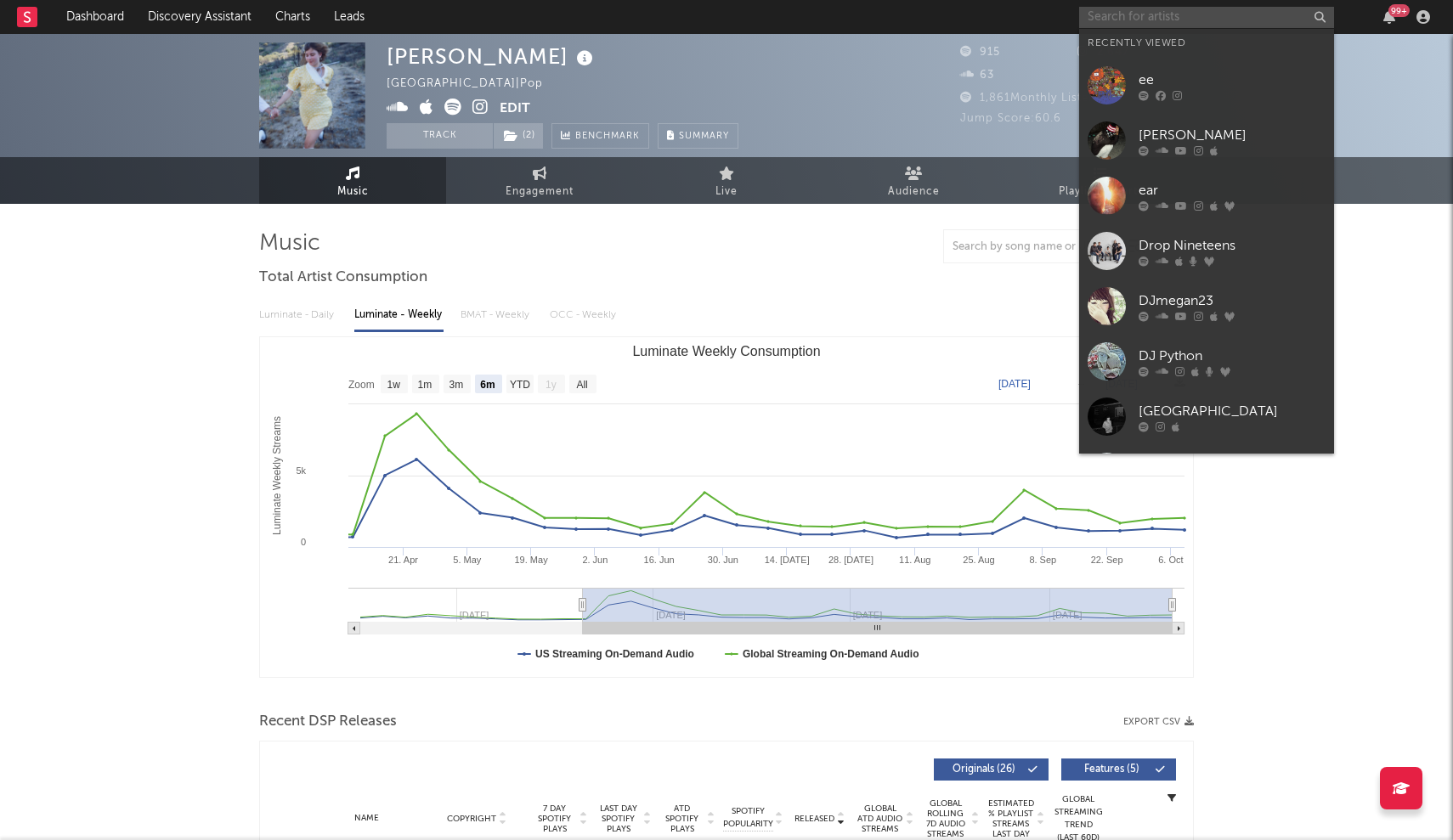
paste input "Evanora Unlimited"
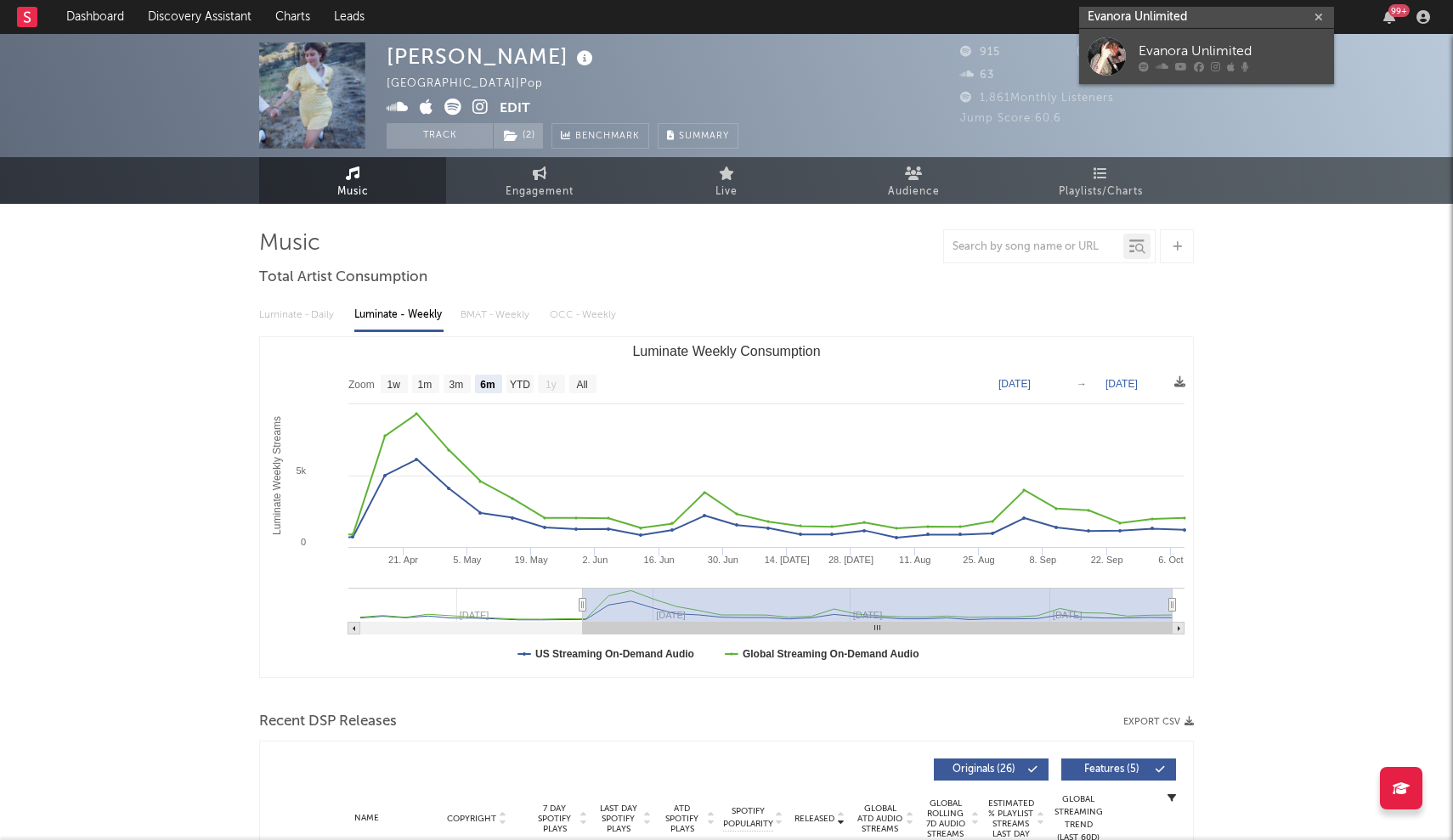
type input "Evanora Unlimited"
click at [1155, 50] on div "Evanora Unlimited" at bounding box center [1231, 50] width 186 height 20
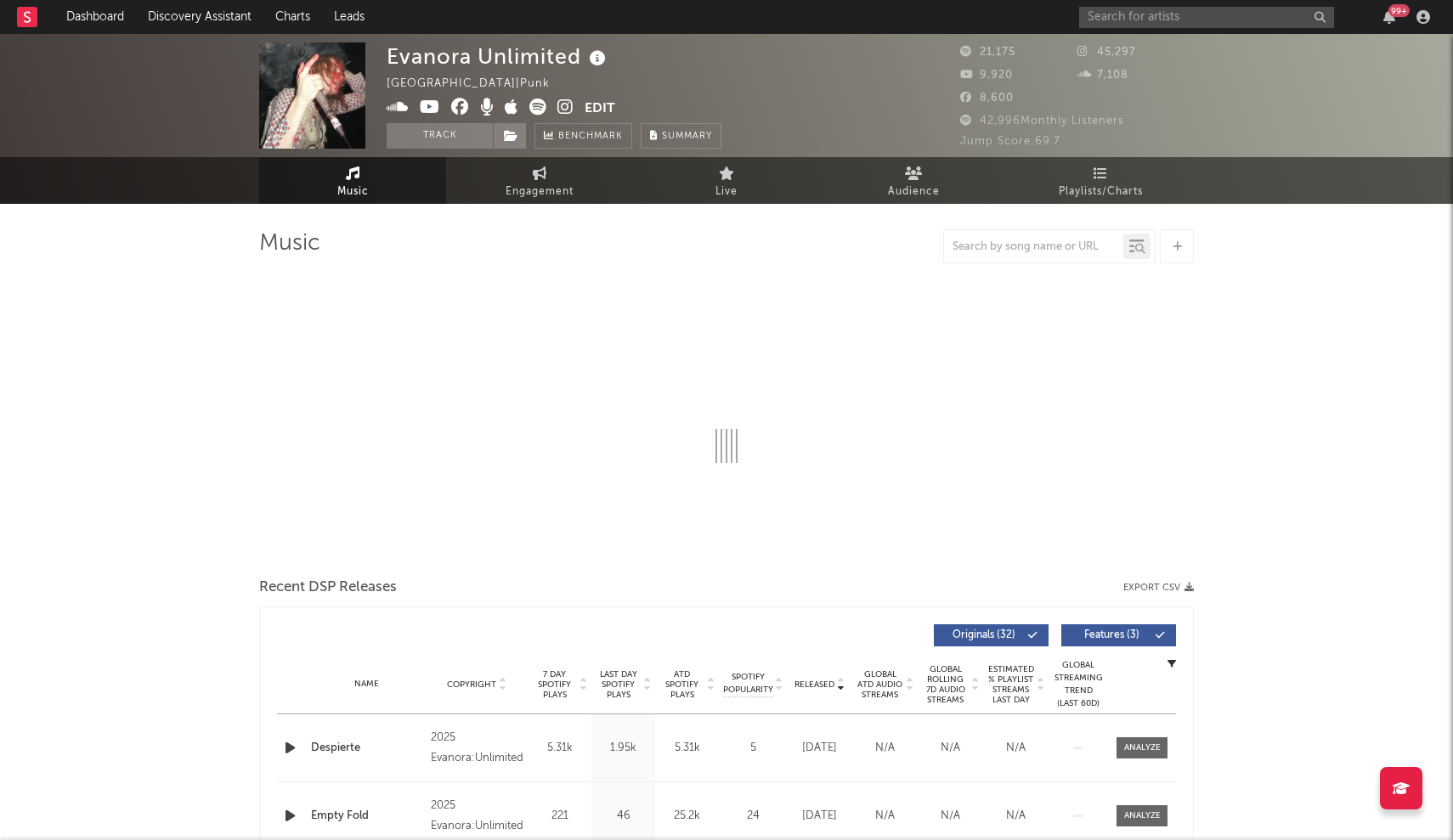
select select "6m"
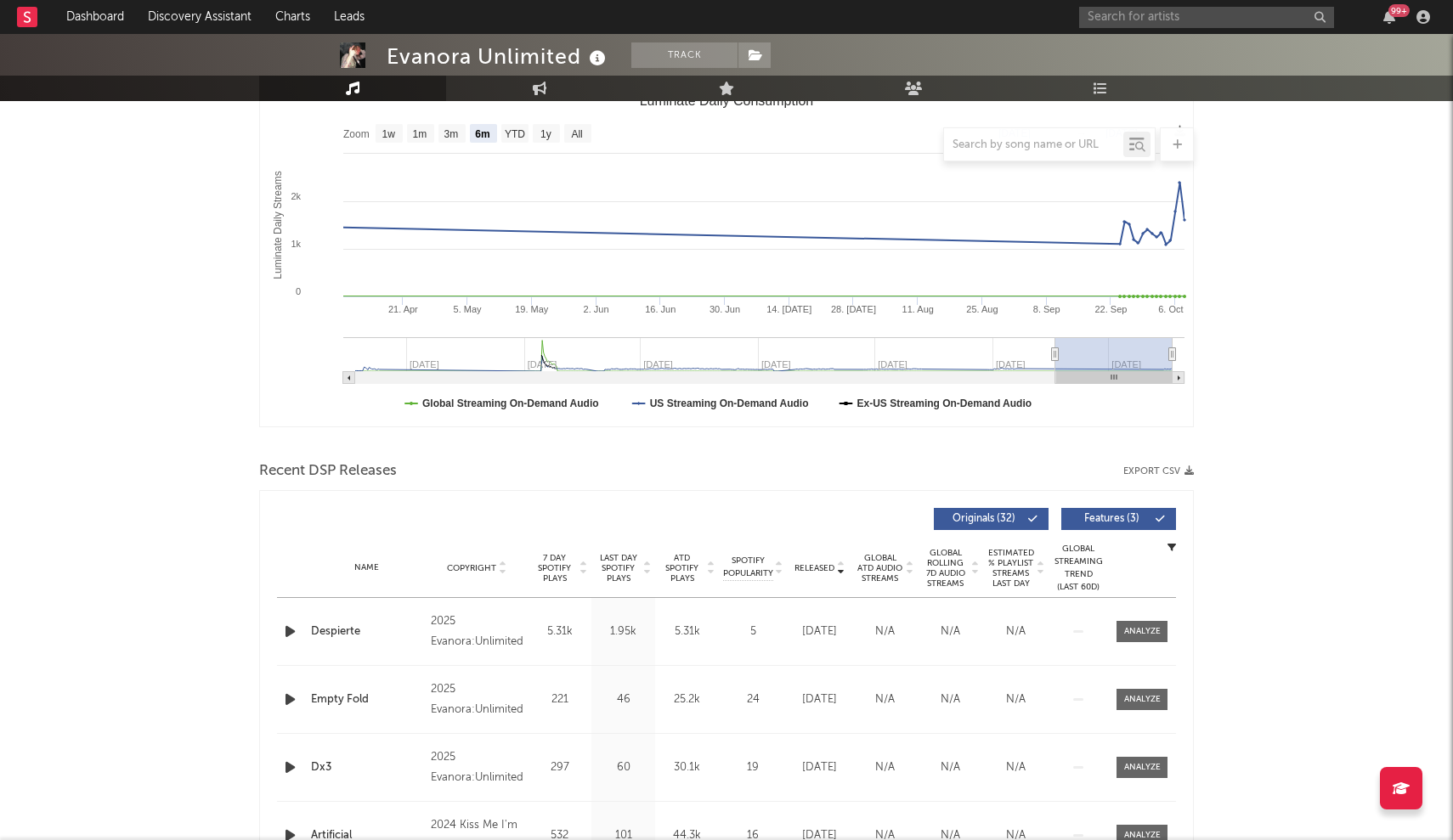
scroll to position [273, 0]
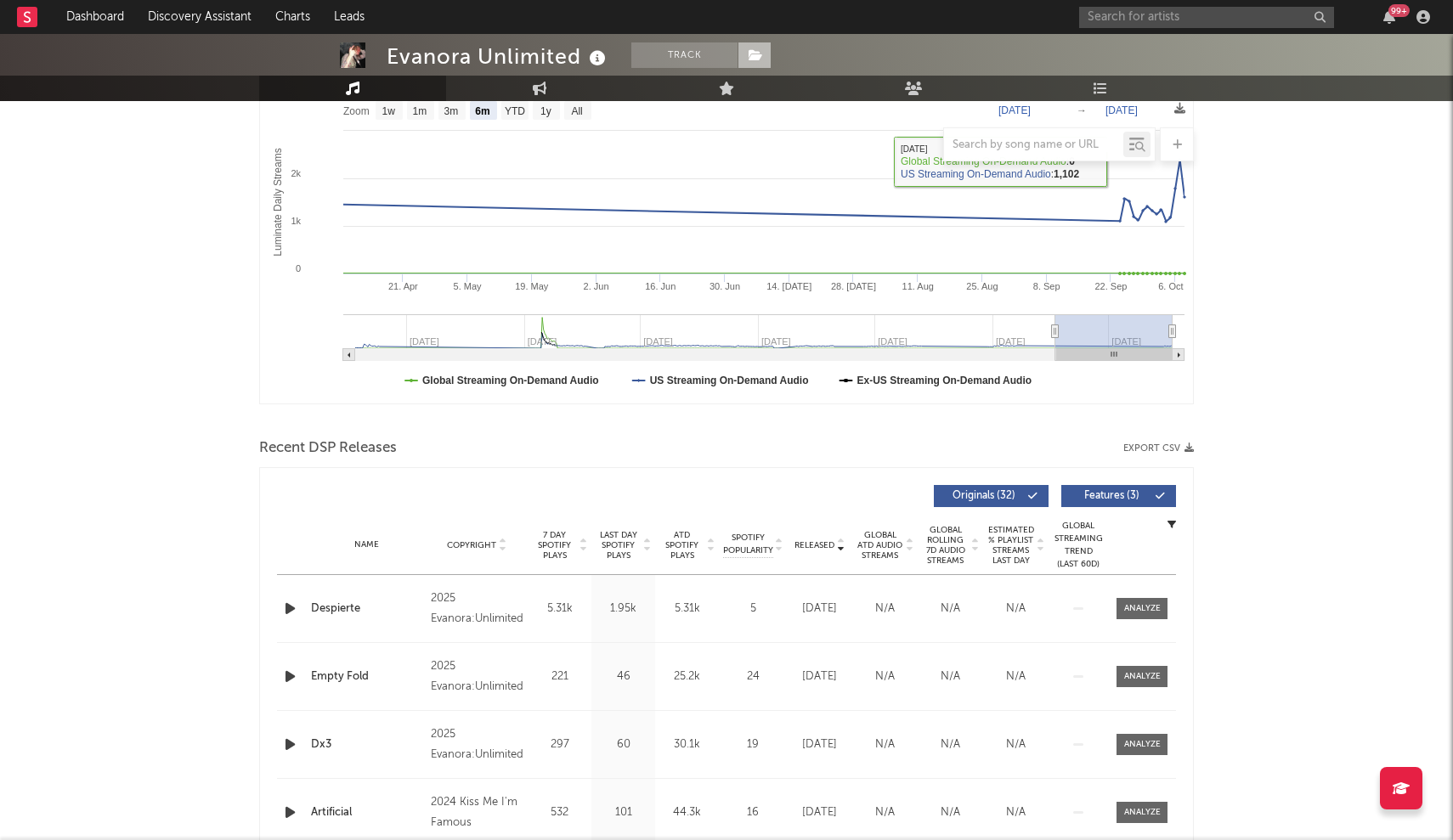
click at [762, 65] on span at bounding box center [754, 55] width 34 height 25
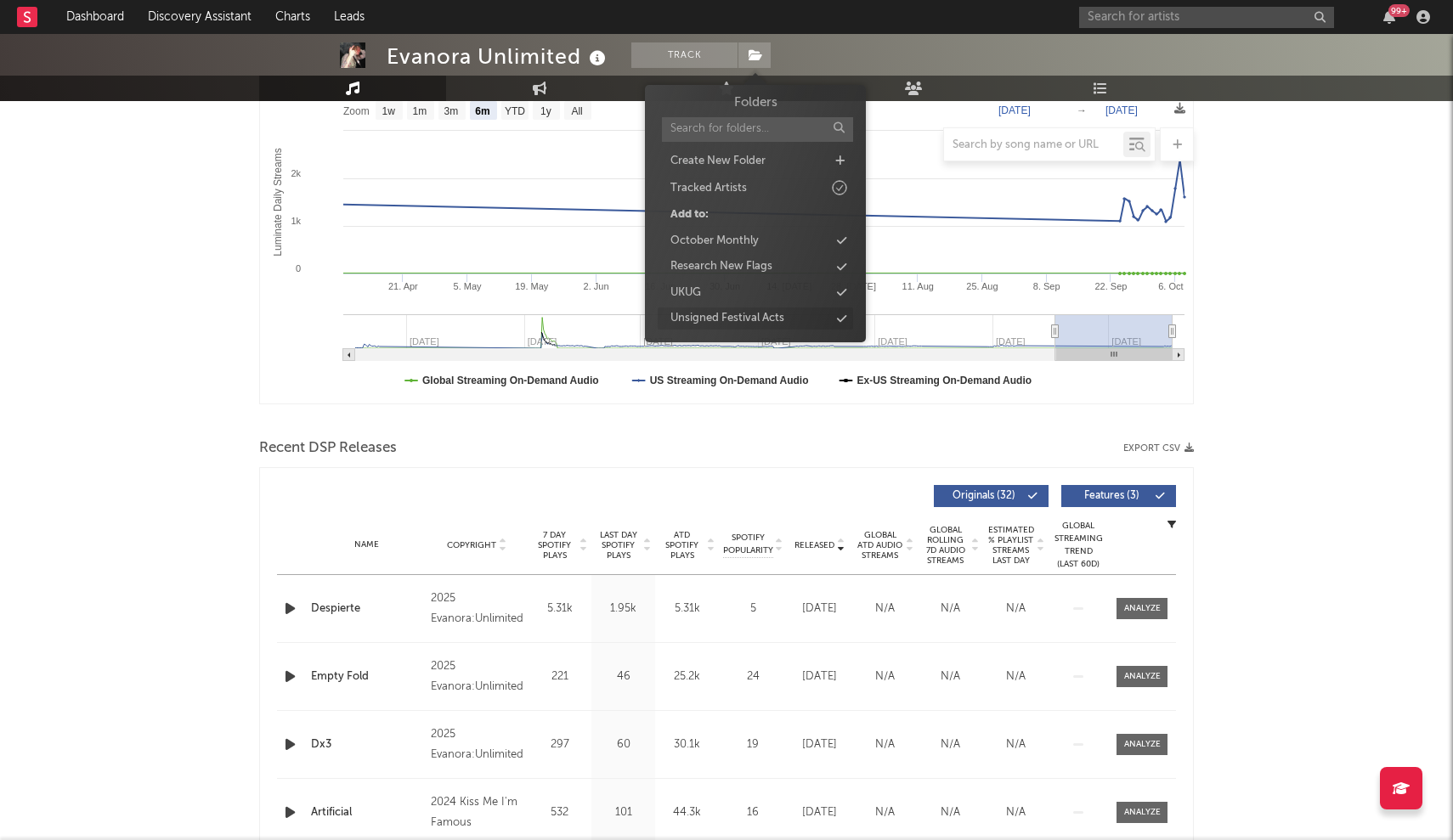
click at [846, 315] on div "Unsigned Festival Acts" at bounding box center [755, 318] width 195 height 22
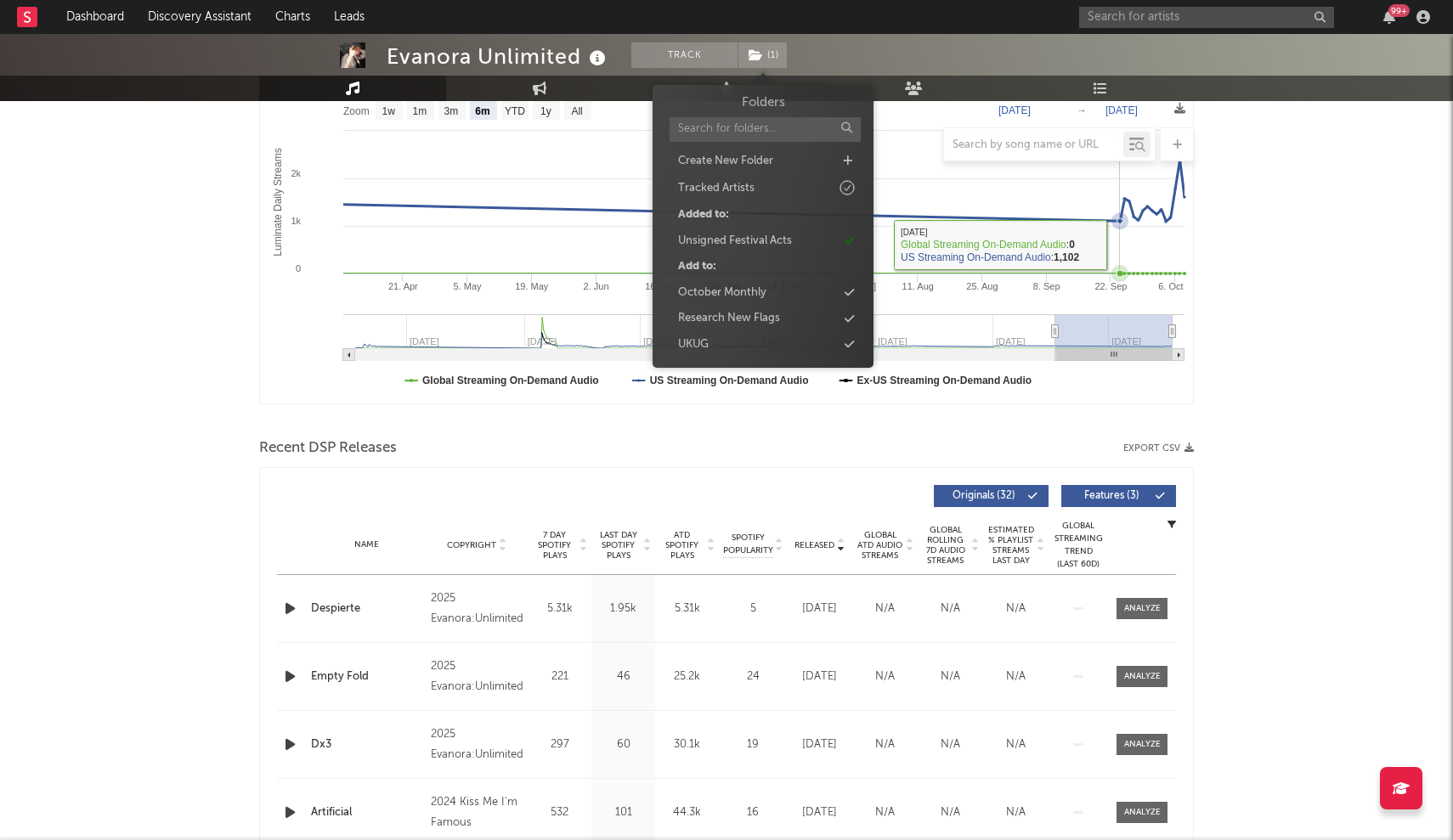
click at [923, 196] on rect "Luminate Daily Consumption" at bounding box center [726, 234] width 933 height 340
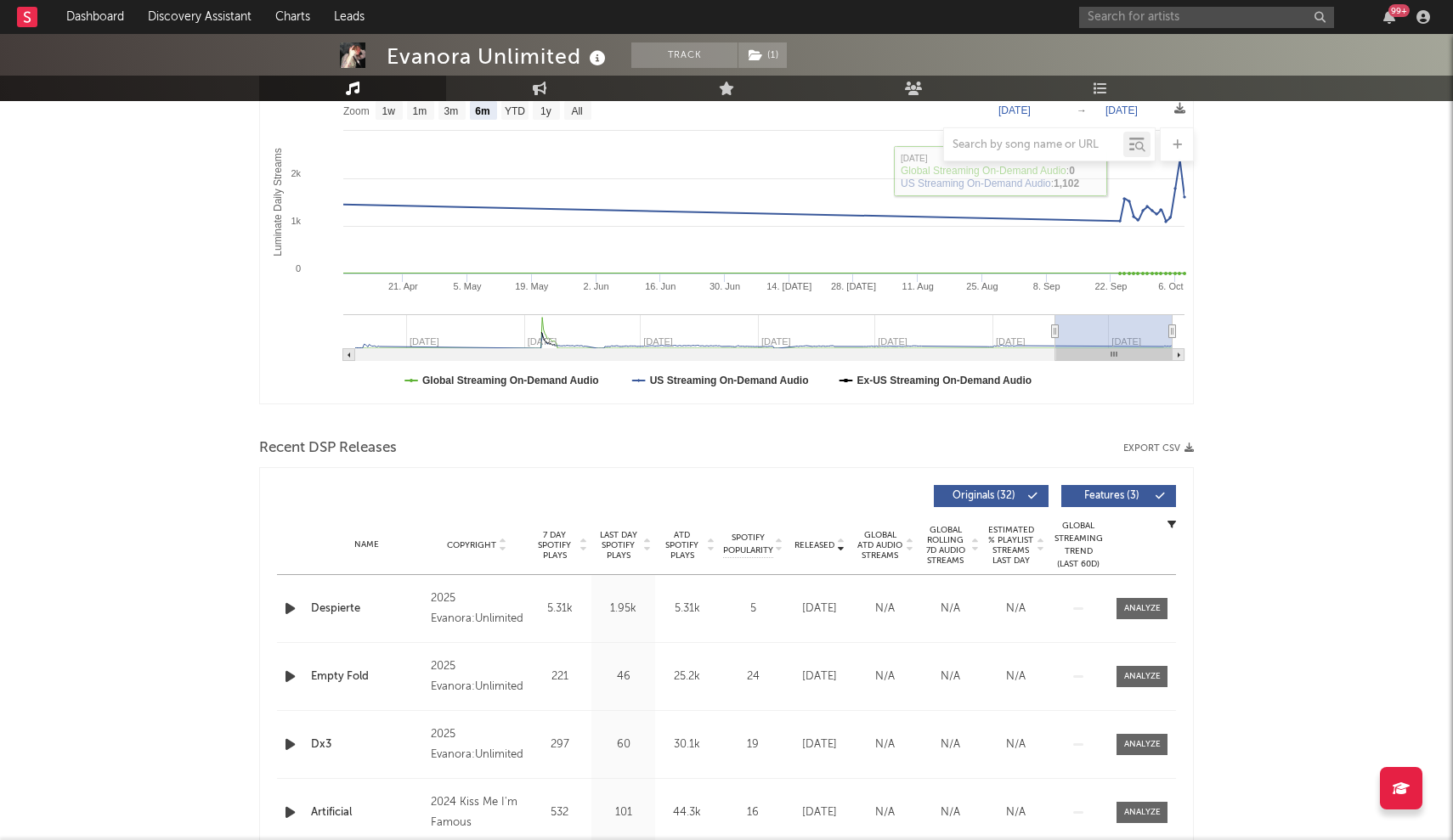
click at [1123, 17] on input "text" at bounding box center [1207, 17] width 255 height 21
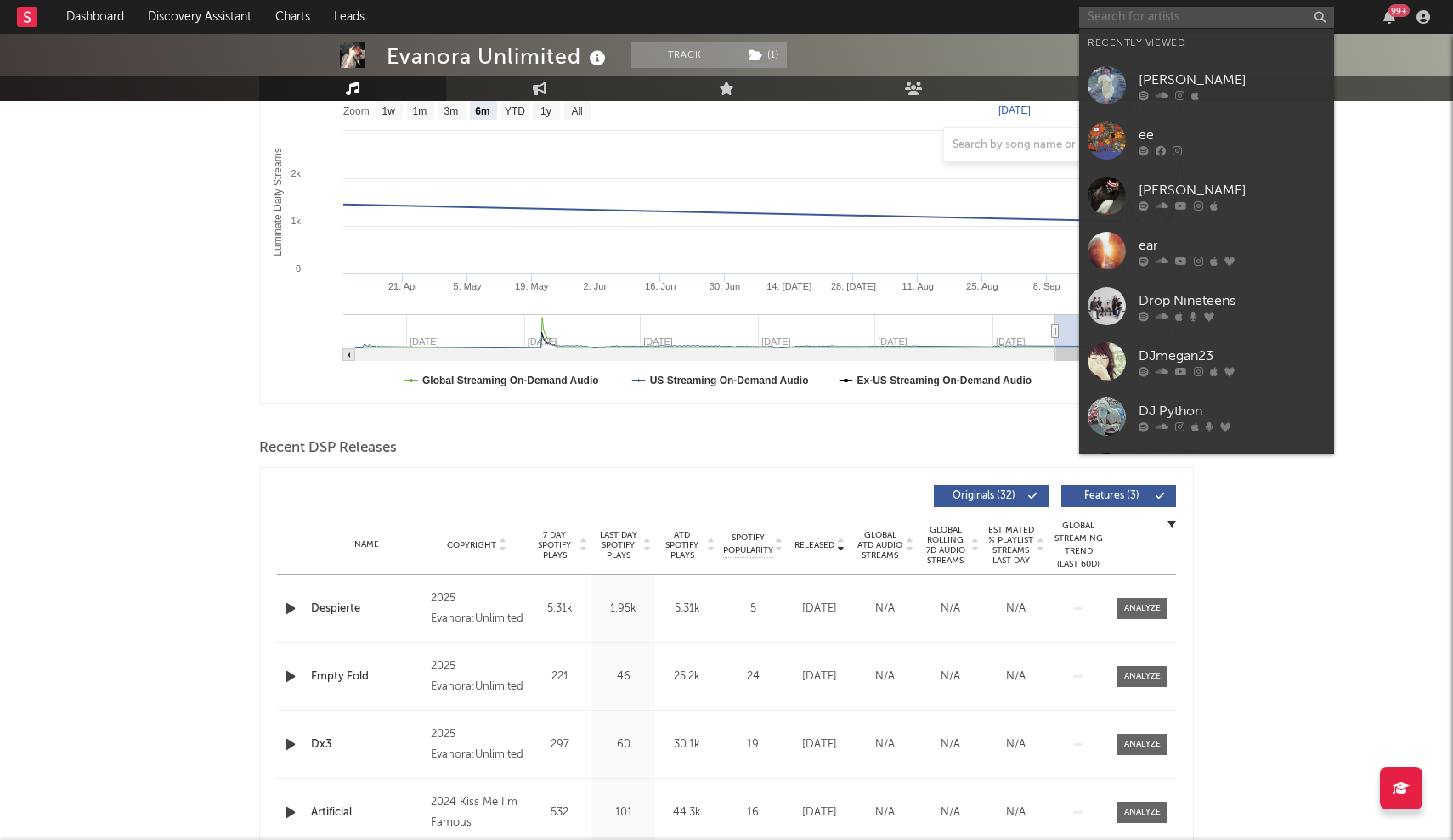
paste input "His Name Is Alive"
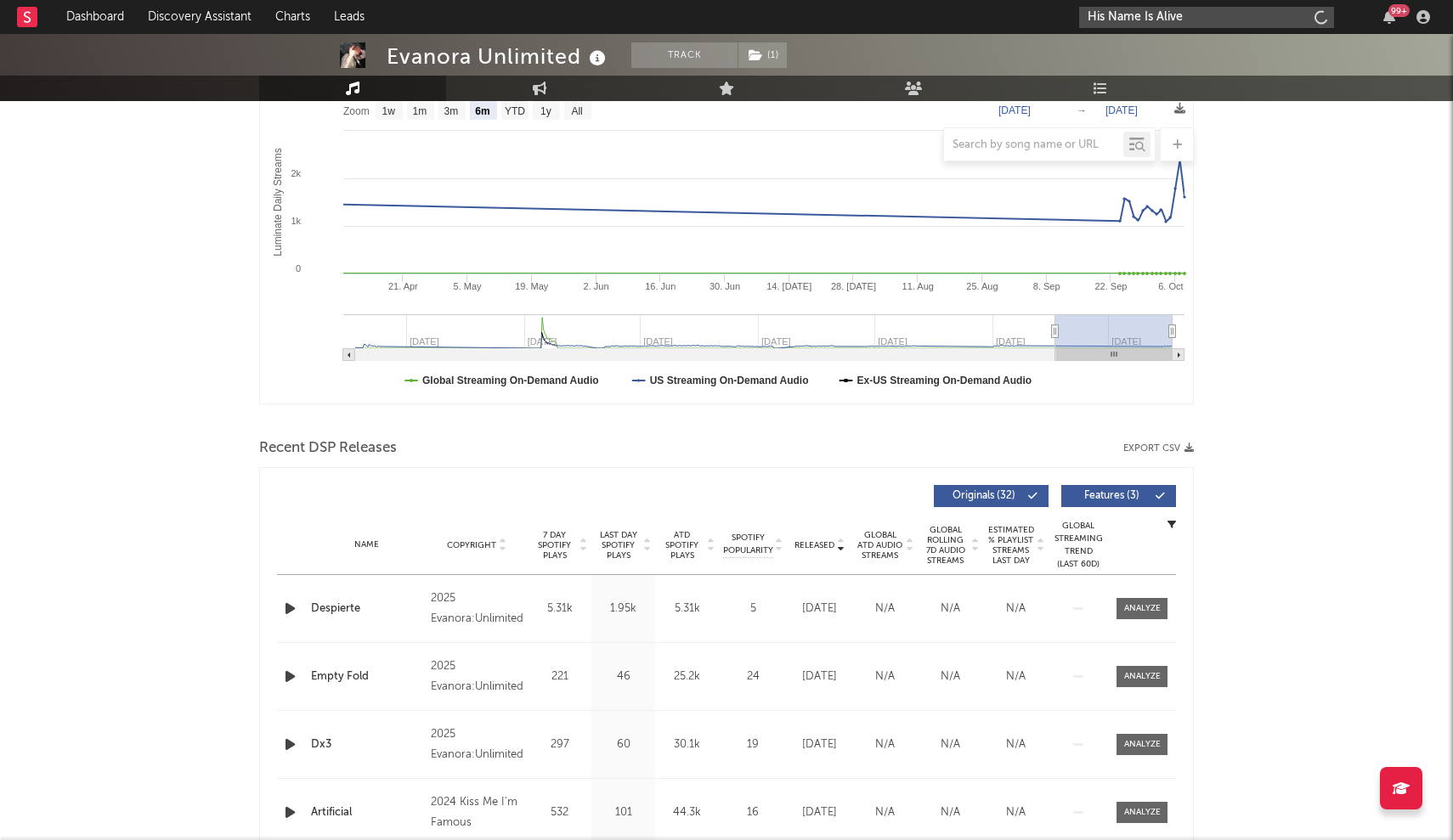
type input "His Name Is Alive"
click at [1147, 85] on link "Playlists/Charts" at bounding box center [1099, 88] width 186 height 25
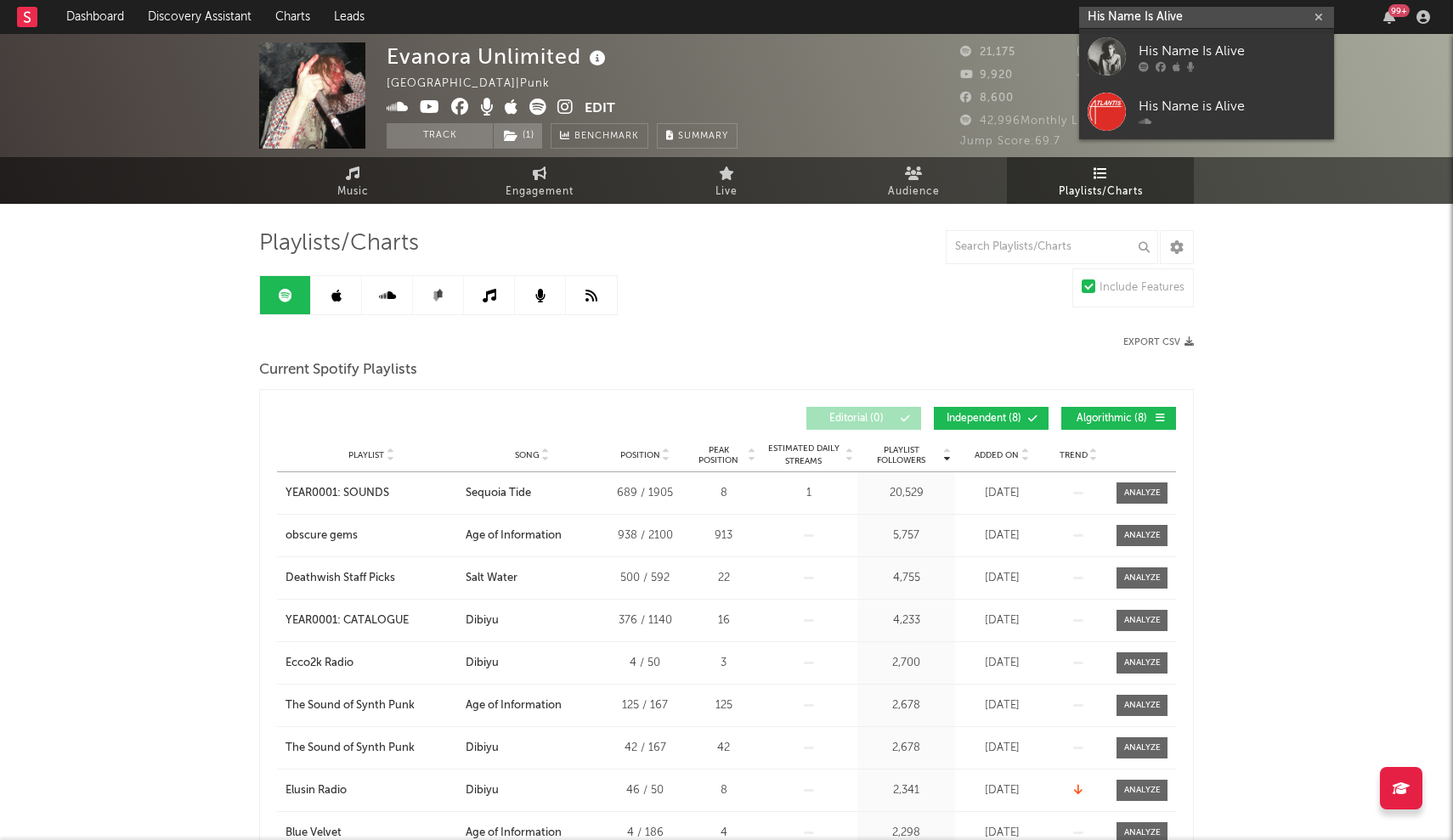
click at [1205, 20] on input "His Name Is Alive" at bounding box center [1207, 17] width 255 height 21
click at [1176, 45] on div "His Name Is Alive" at bounding box center [1231, 50] width 186 height 20
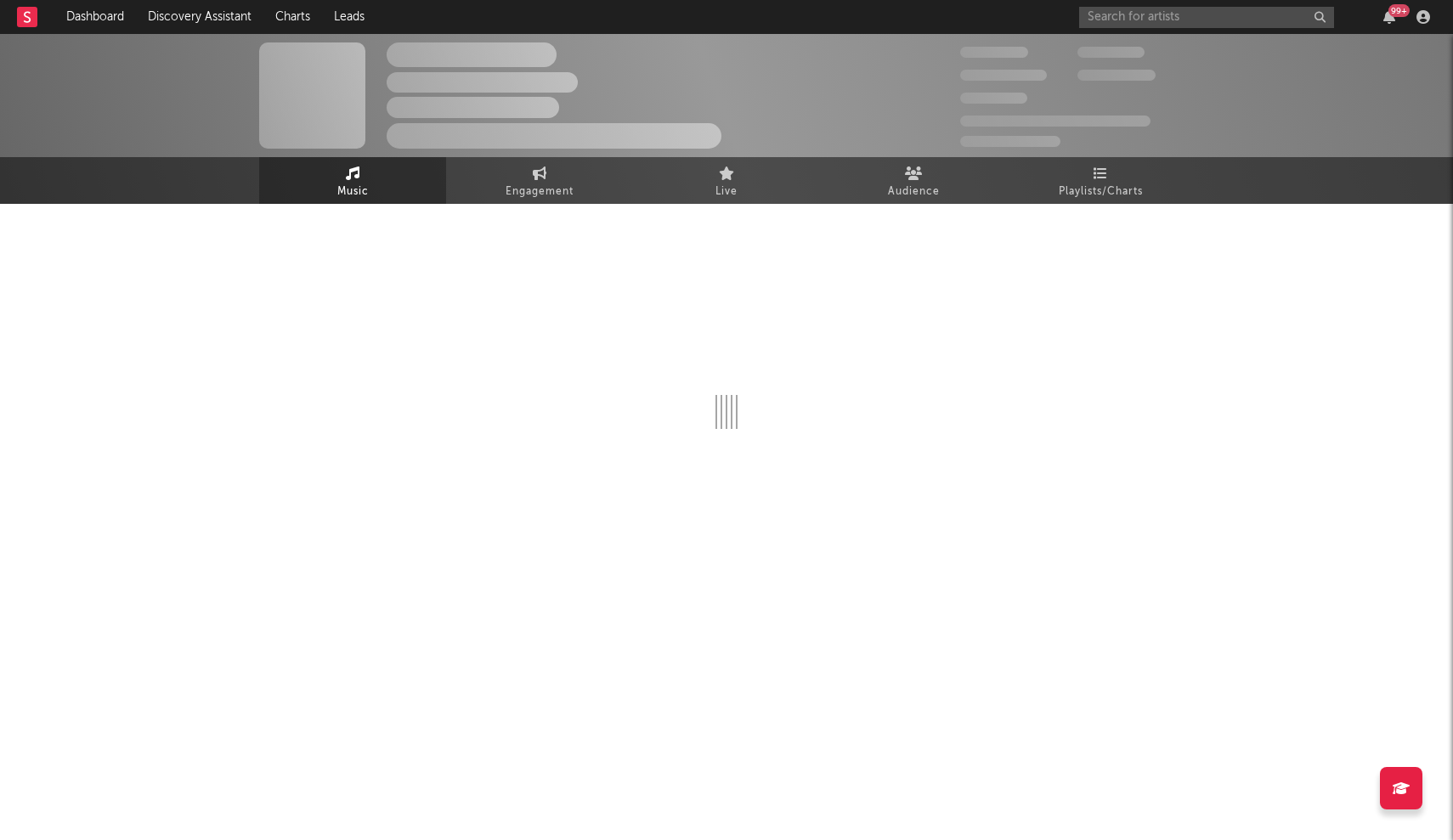
select select "1w"
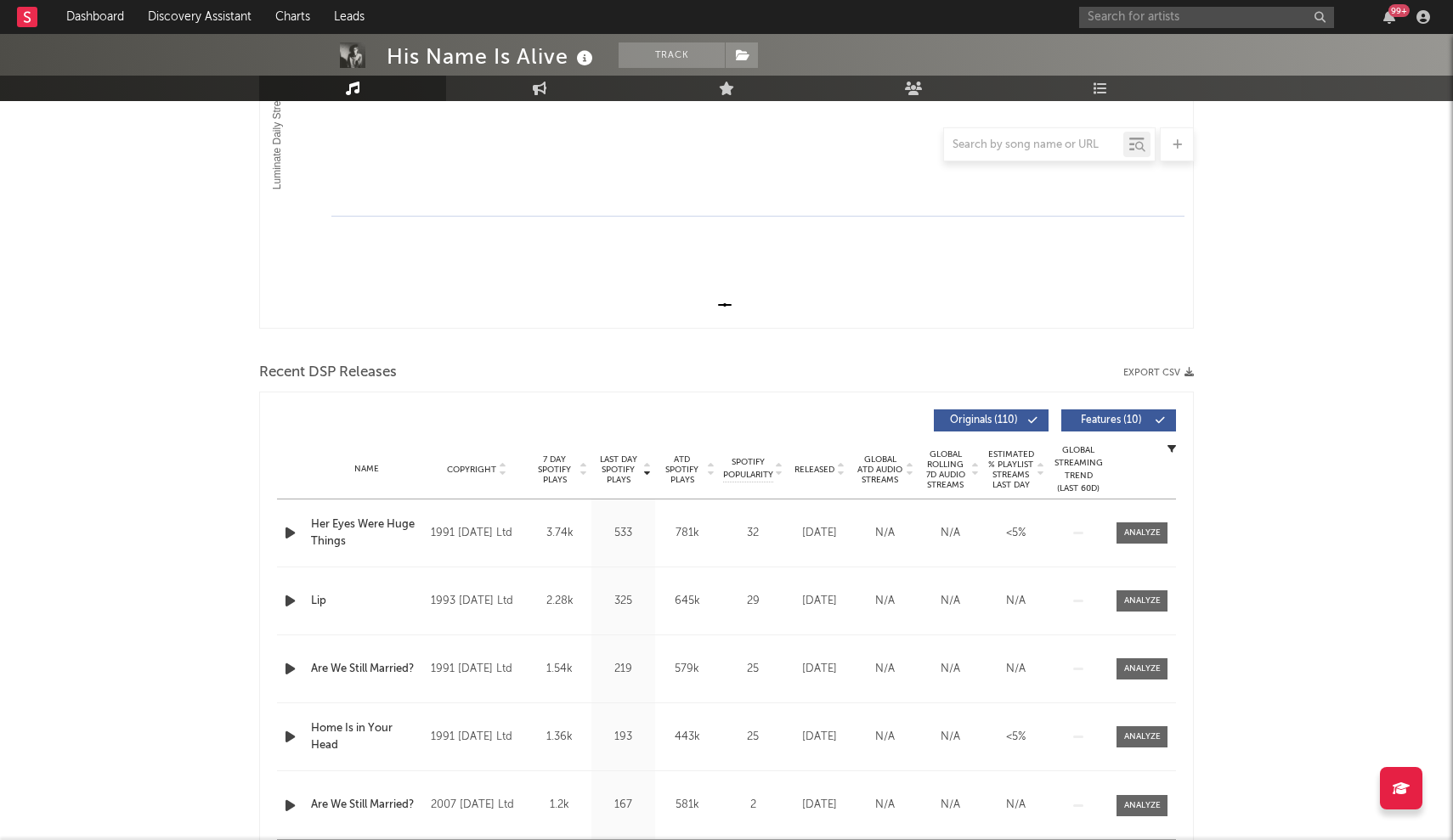
scroll to position [351, 0]
click at [822, 462] on span "Released" at bounding box center [813, 466] width 40 height 11
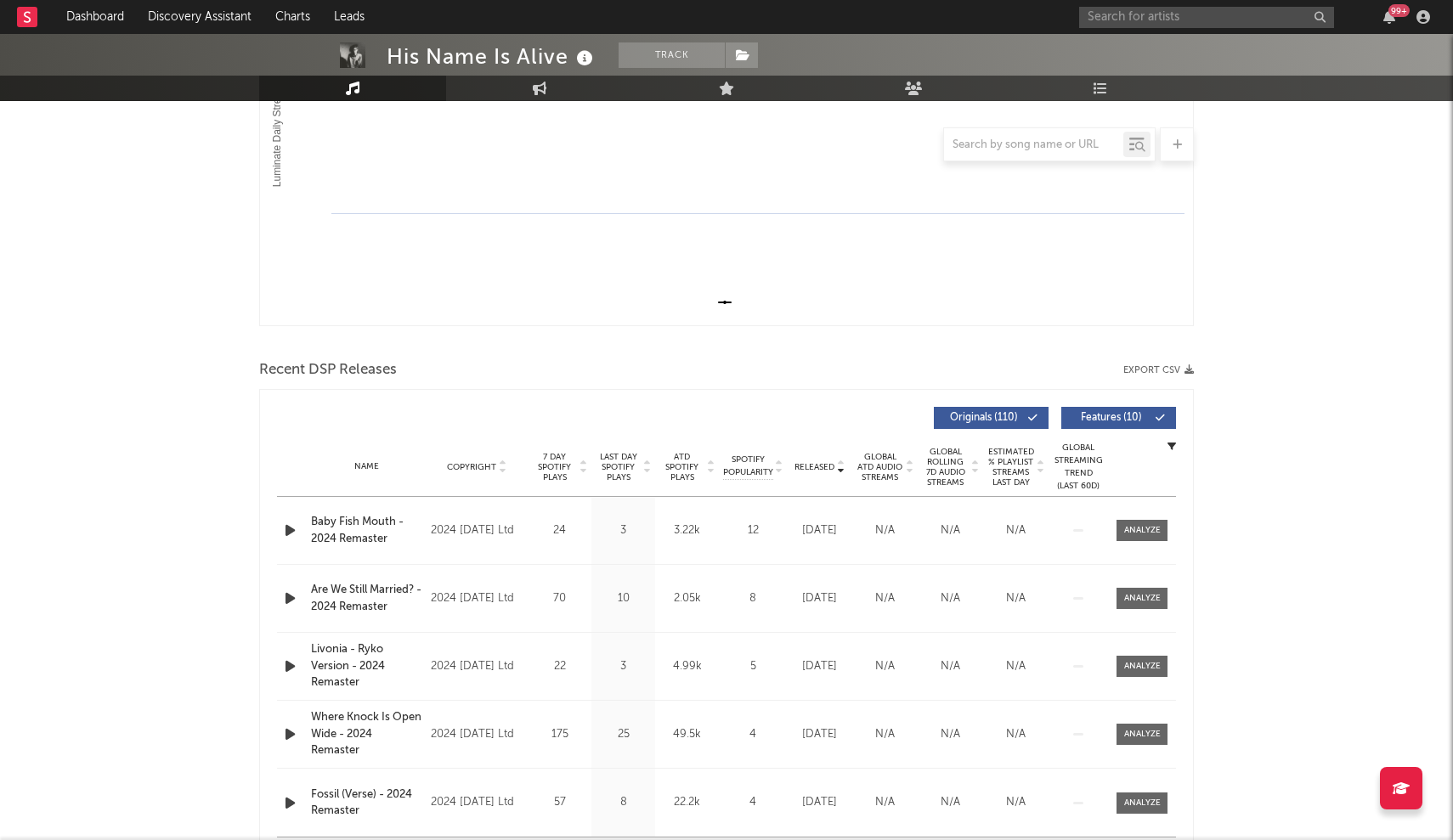
click at [822, 462] on span "Released" at bounding box center [813, 466] width 40 height 11
click at [1186, 17] on input "text" at bounding box center [1207, 17] width 255 height 21
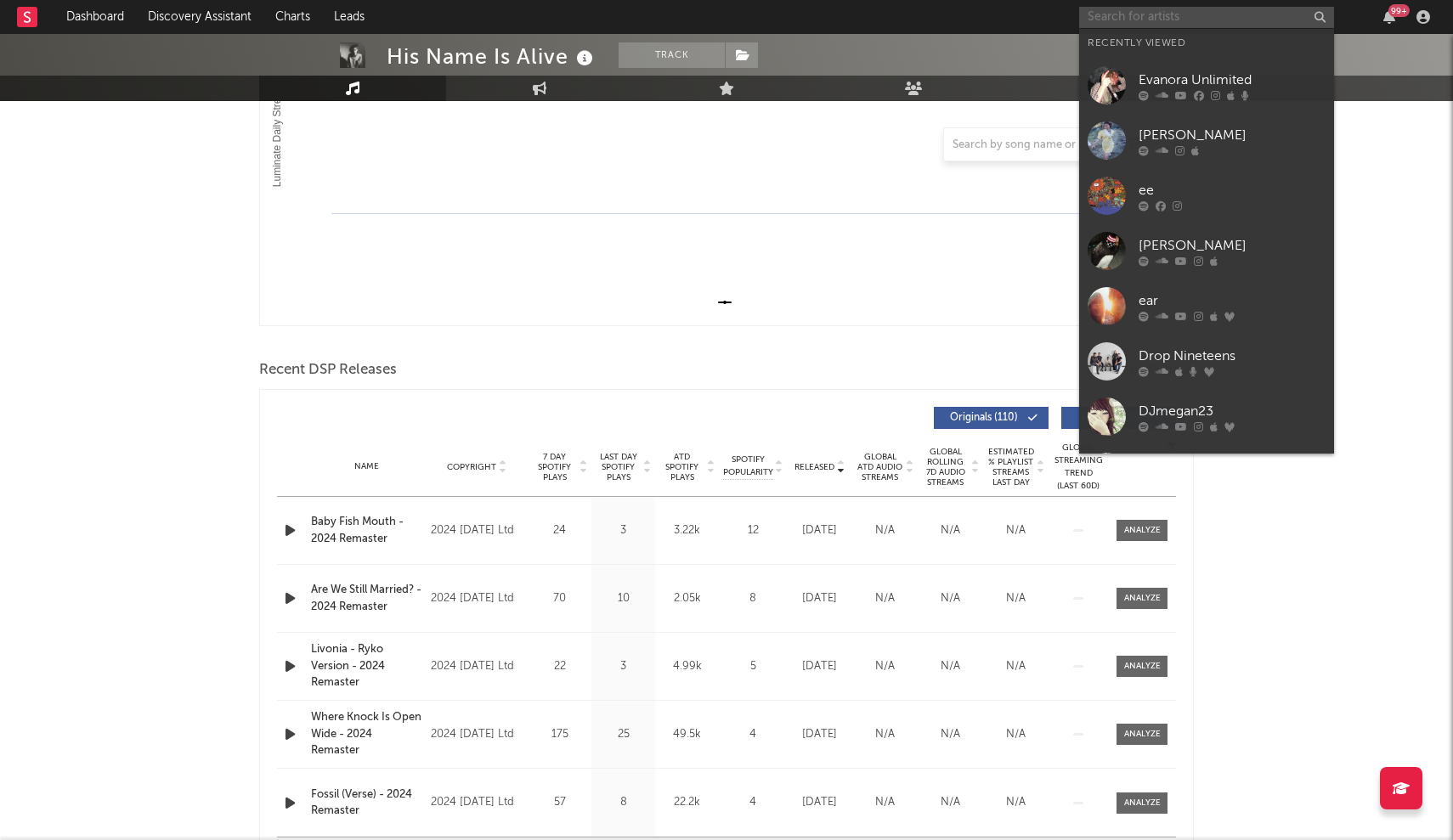
paste input "[GEOGRAPHIC_DATA]"
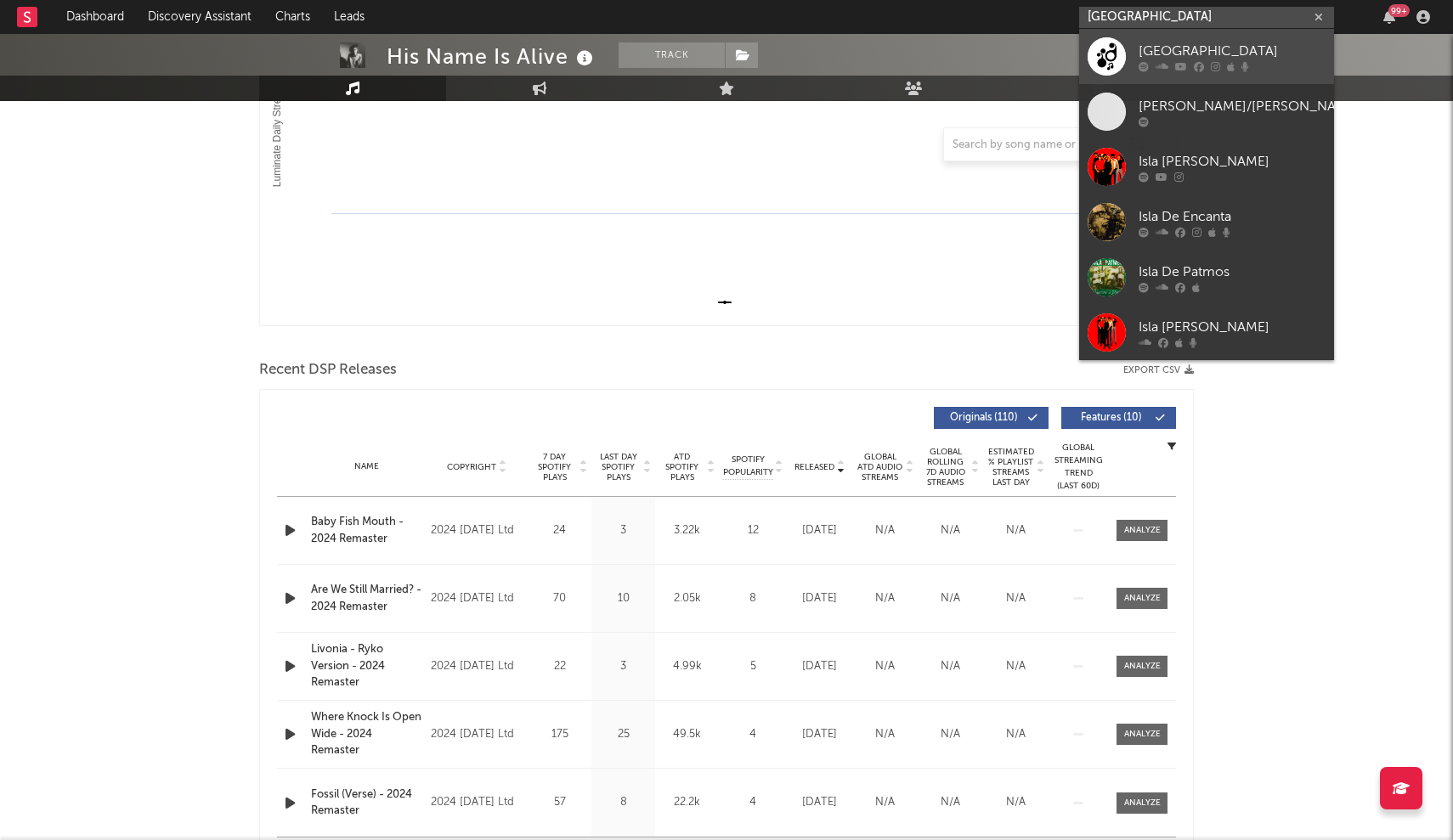
type input "[GEOGRAPHIC_DATA]"
click at [1159, 68] on icon at bounding box center [1161, 66] width 13 height 11
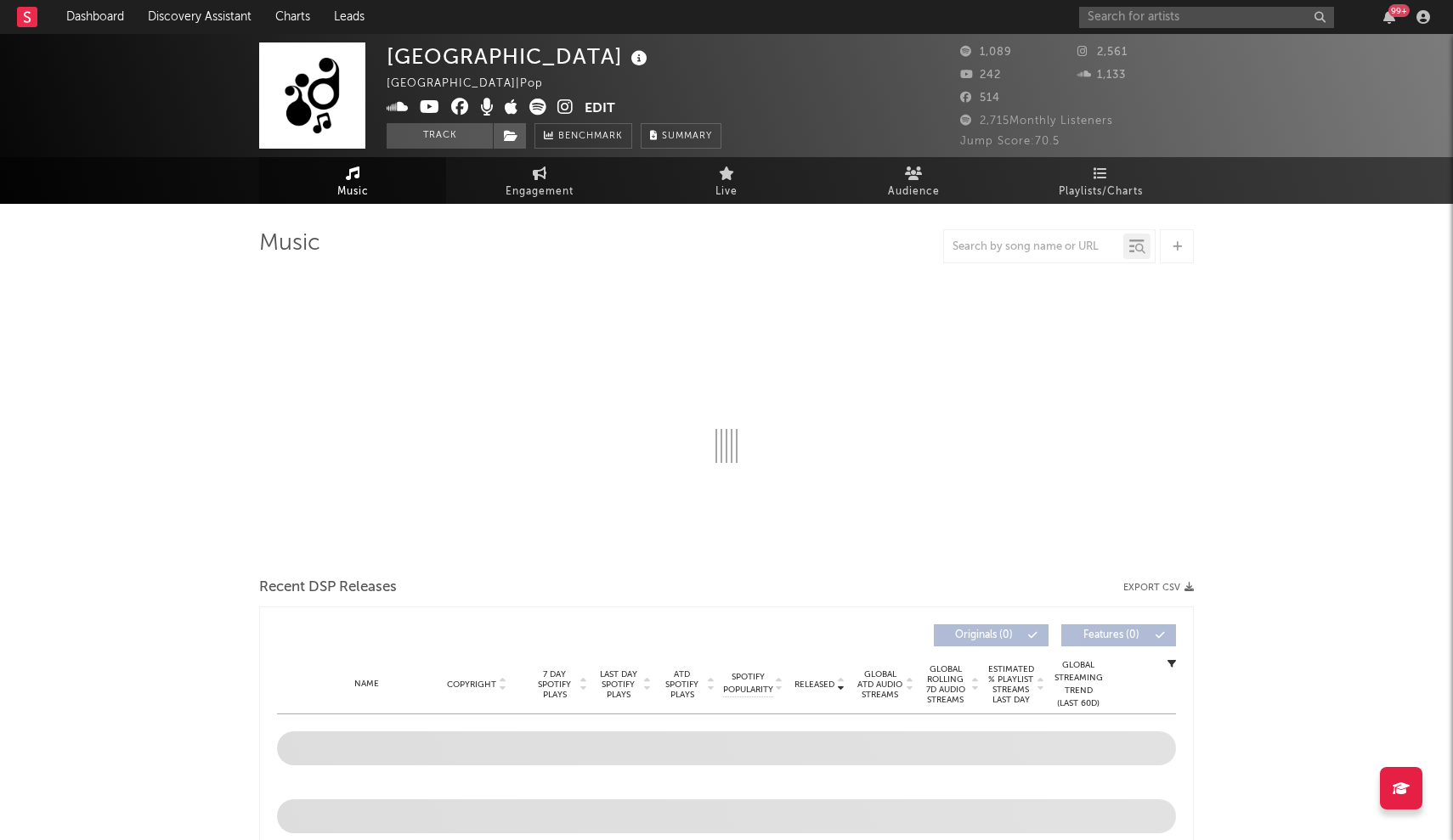
select select "1w"
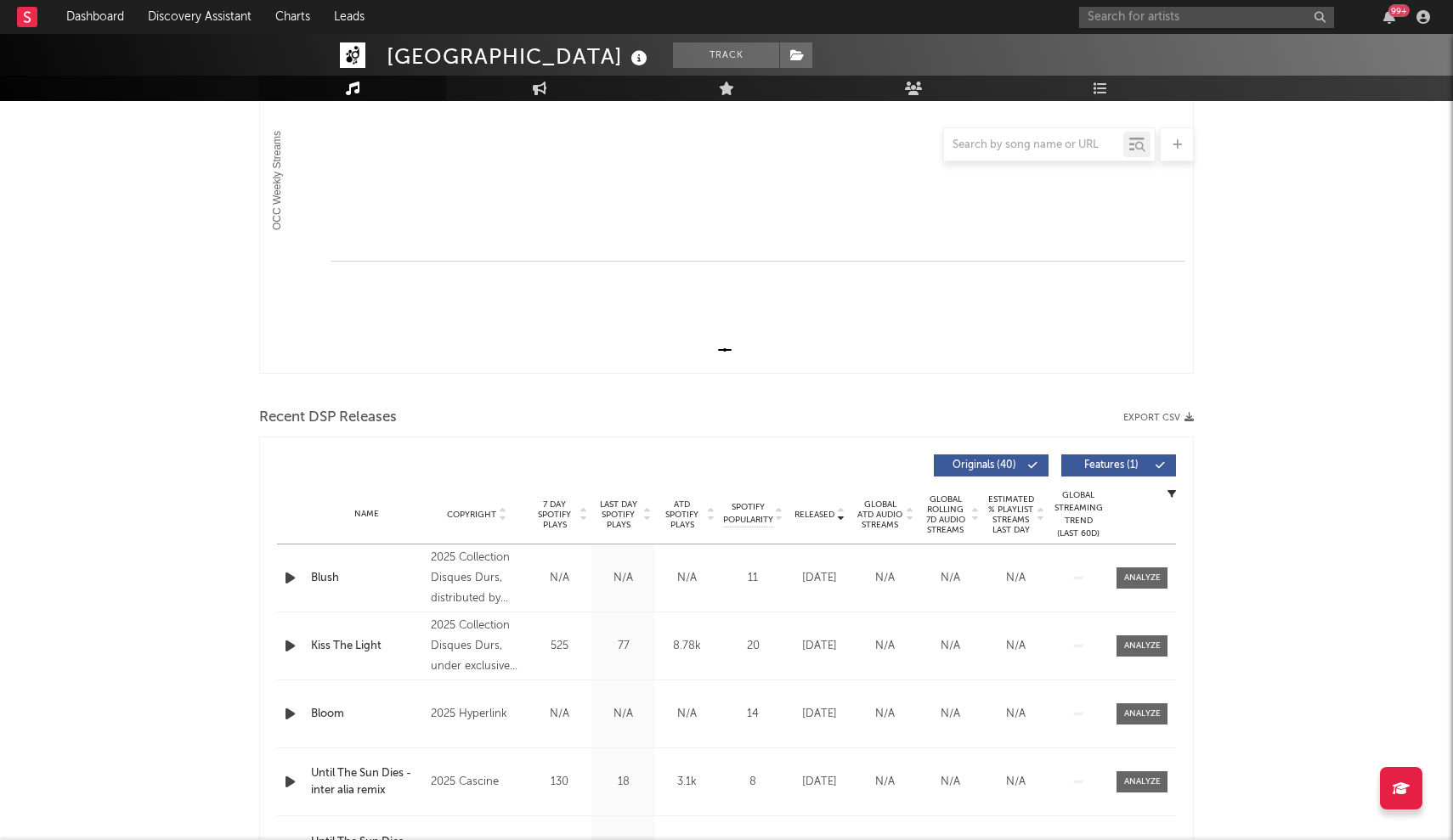
scroll to position [338, 0]
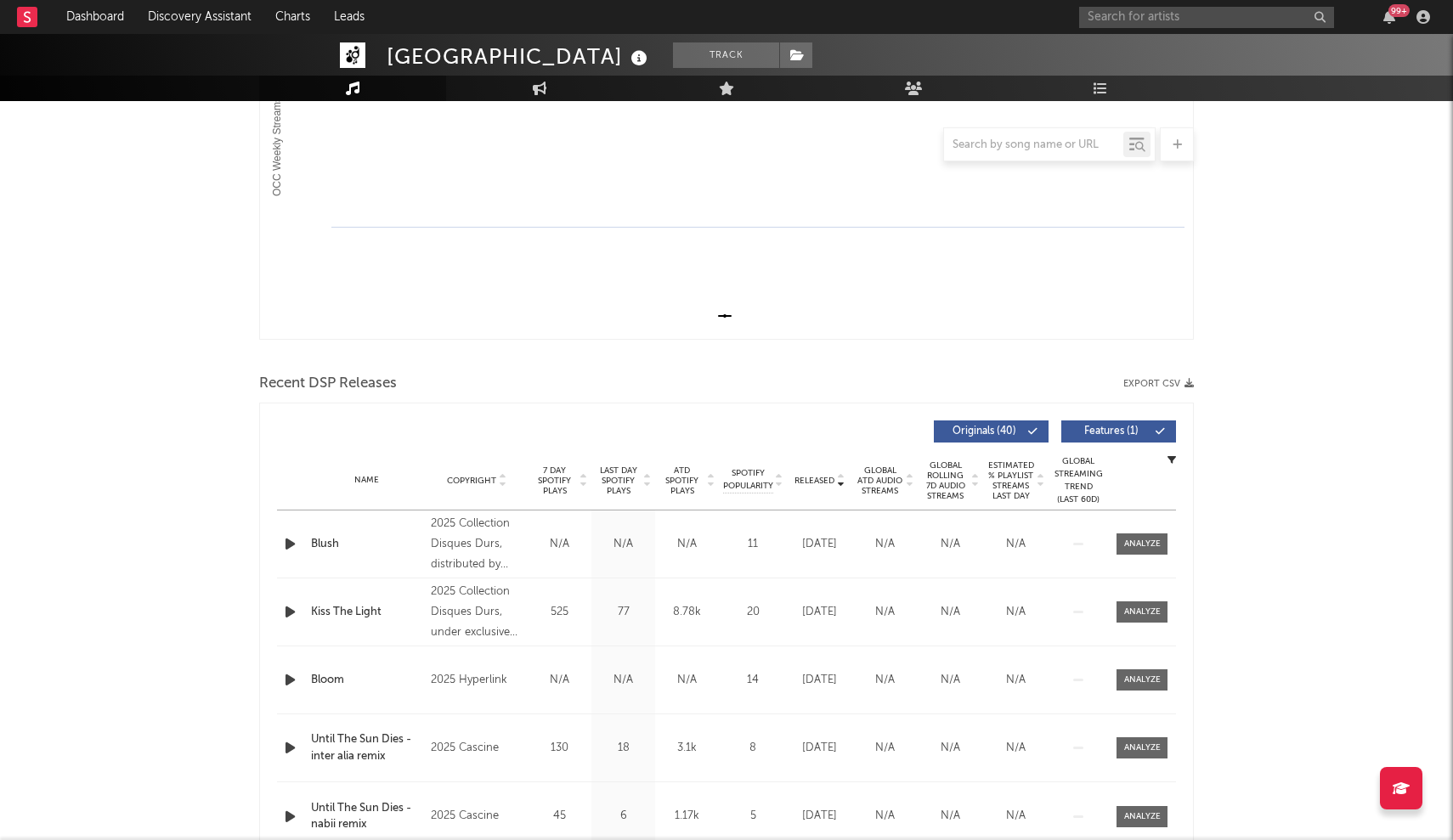
click at [800, 476] on span "Released" at bounding box center [813, 480] width 40 height 11
click at [1109, 12] on input "text" at bounding box center [1207, 17] width 255 height 21
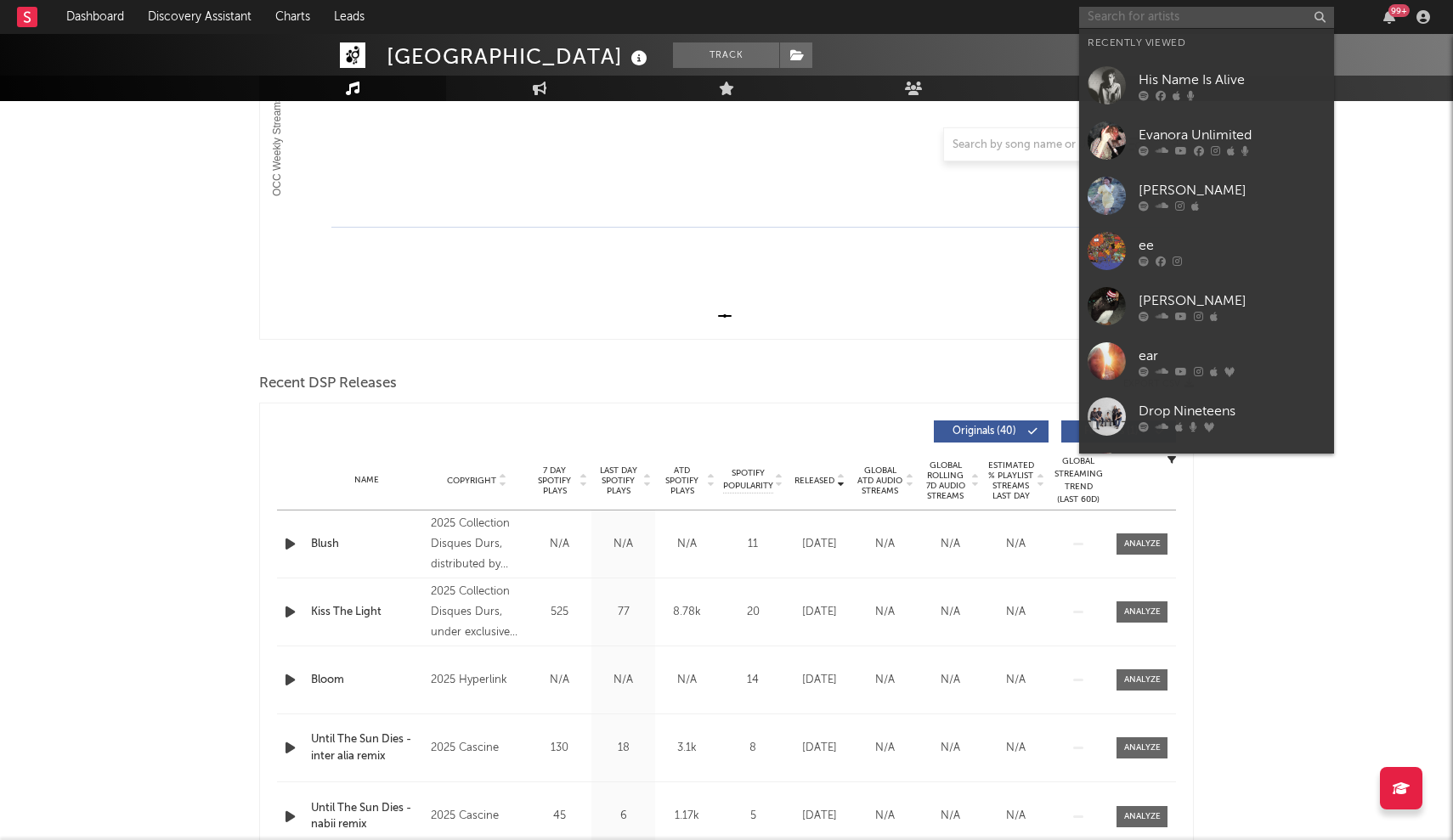
paste input "Locust"
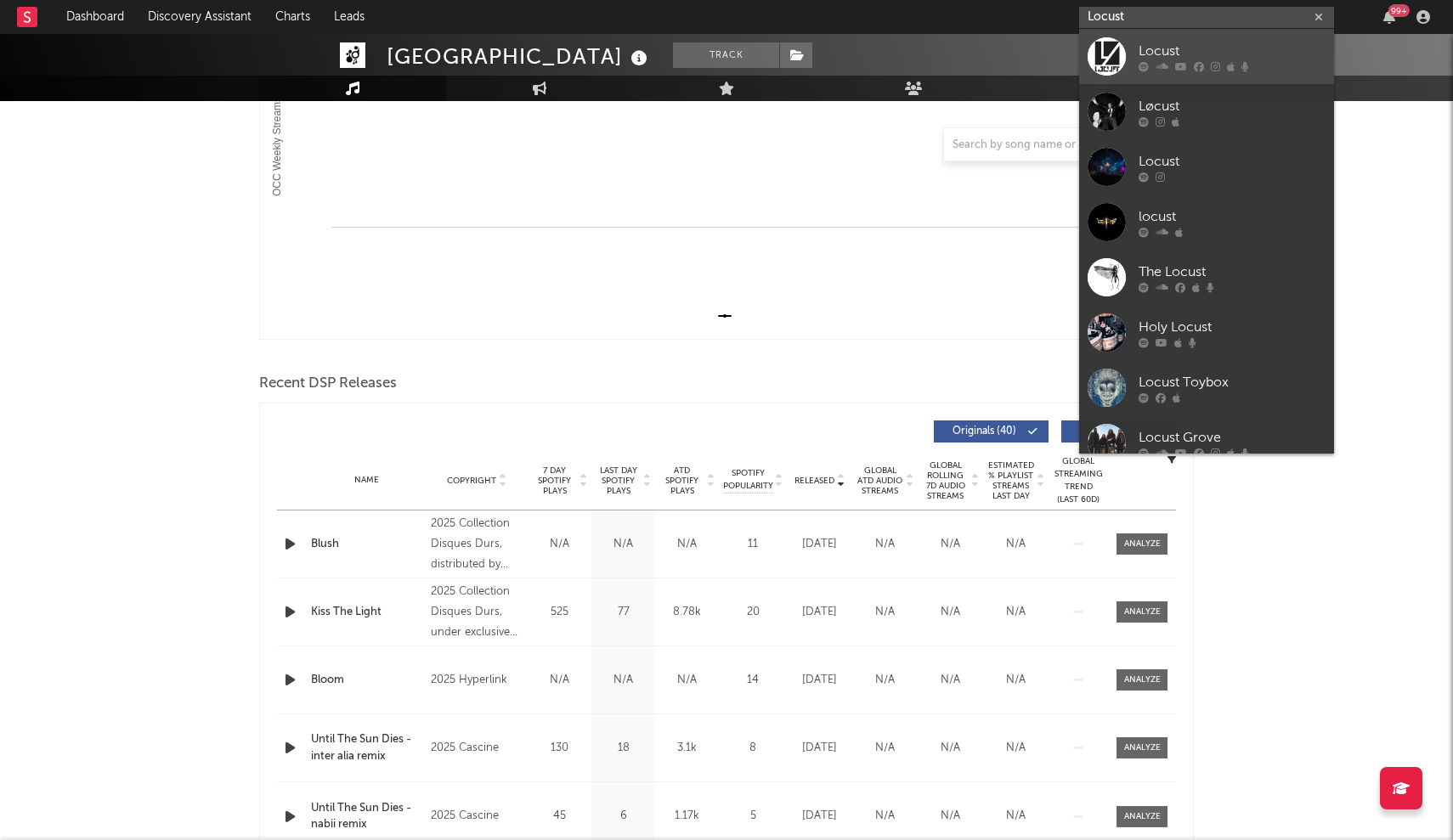
type input "Locust"
click at [1135, 50] on link "Locust" at bounding box center [1207, 56] width 255 height 55
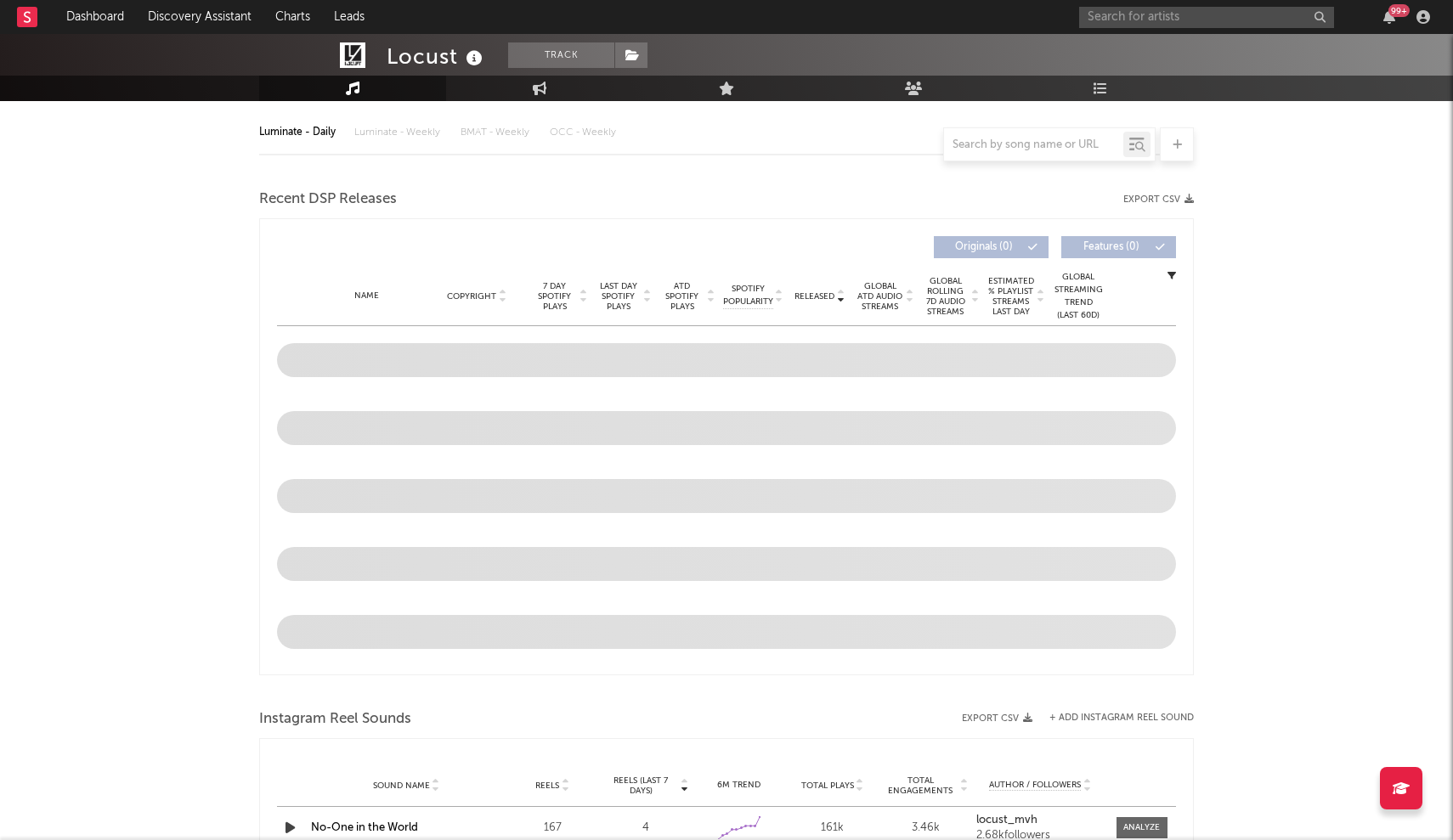
select select "6m"
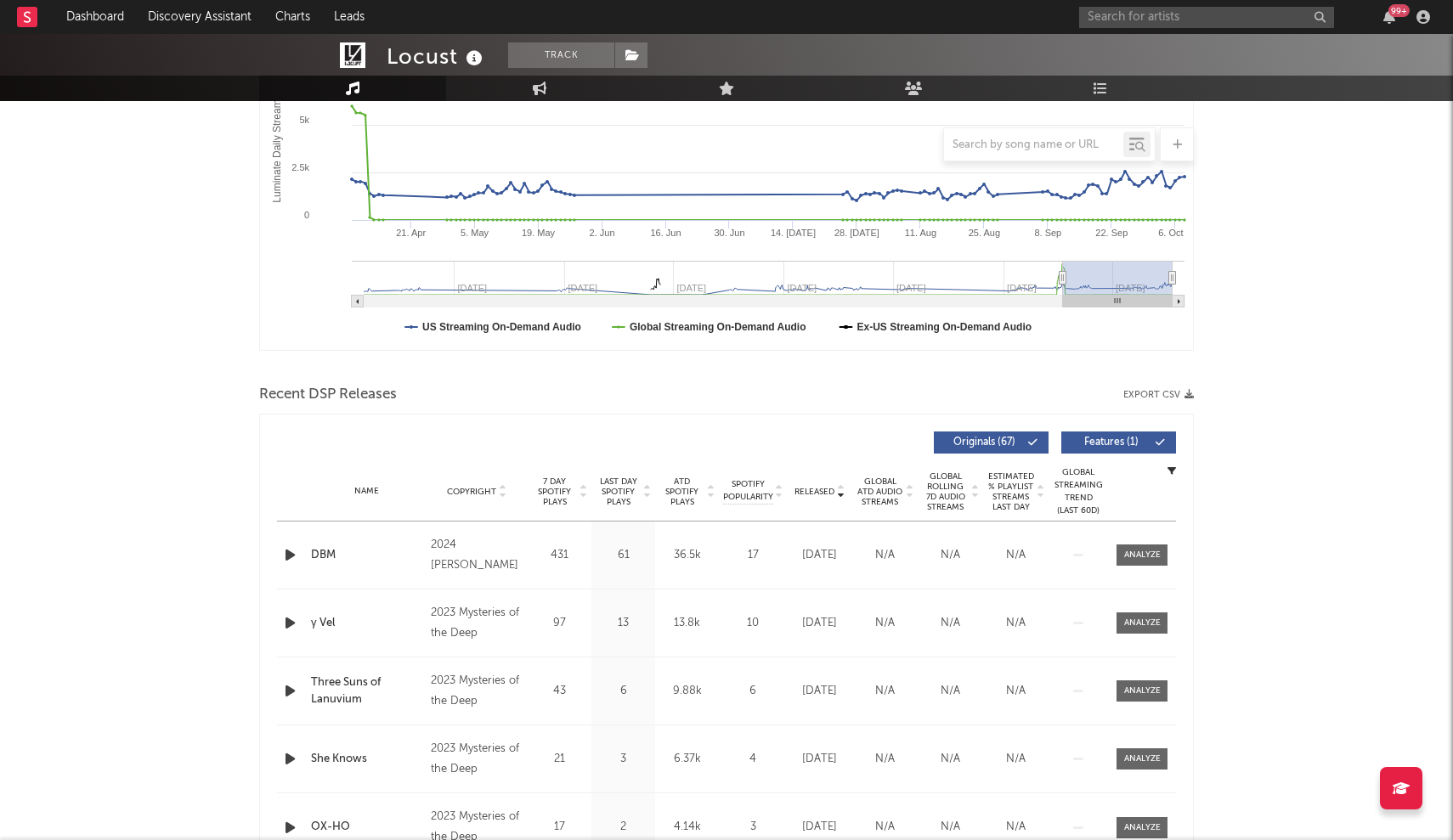
scroll to position [327, 0]
click at [813, 490] on span "Released" at bounding box center [813, 490] width 40 height 11
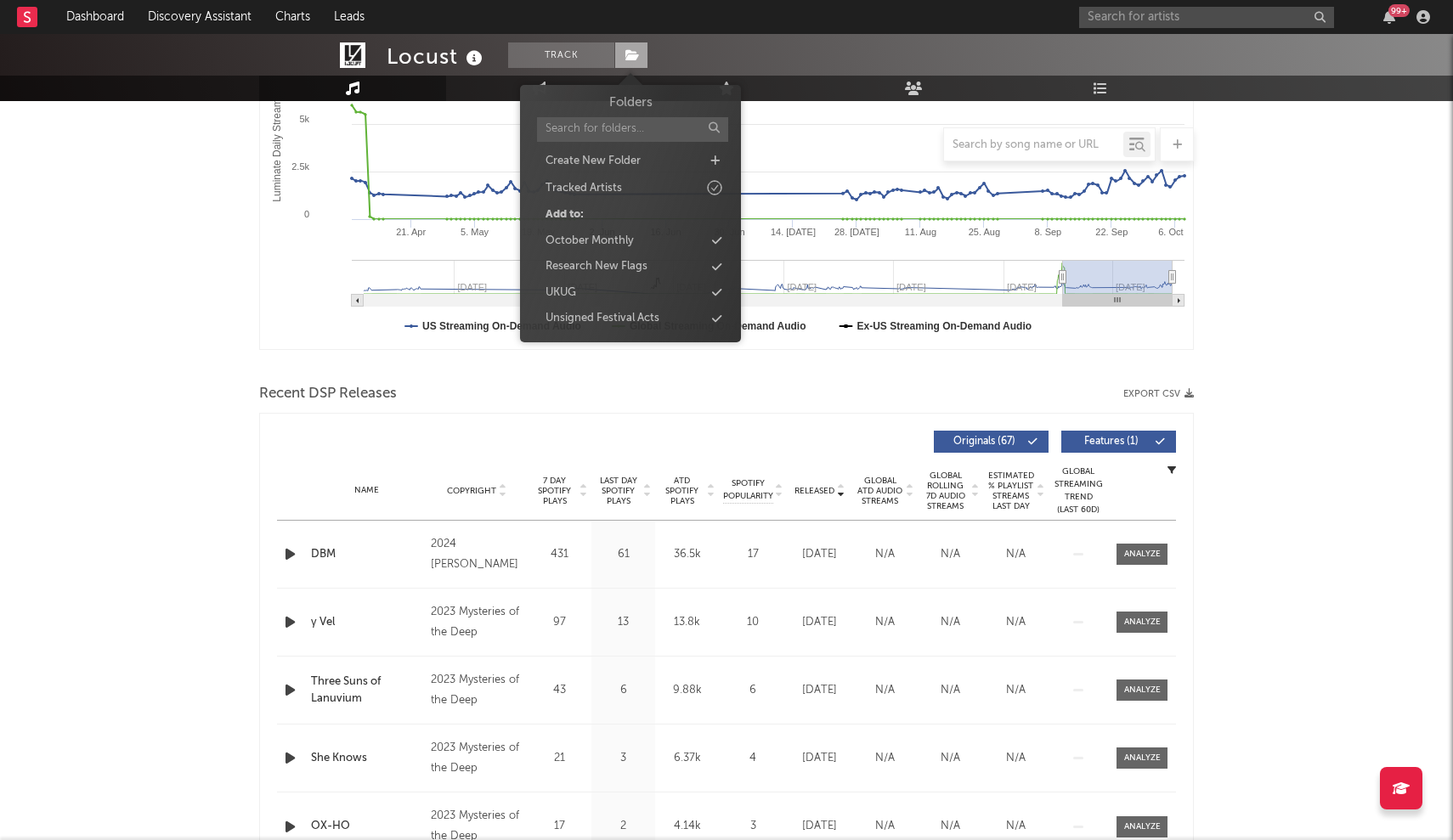
click at [635, 45] on span at bounding box center [631, 55] width 34 height 25
click at [603, 310] on div "Unsigned Festival Acts" at bounding box center [603, 319] width 114 height 17
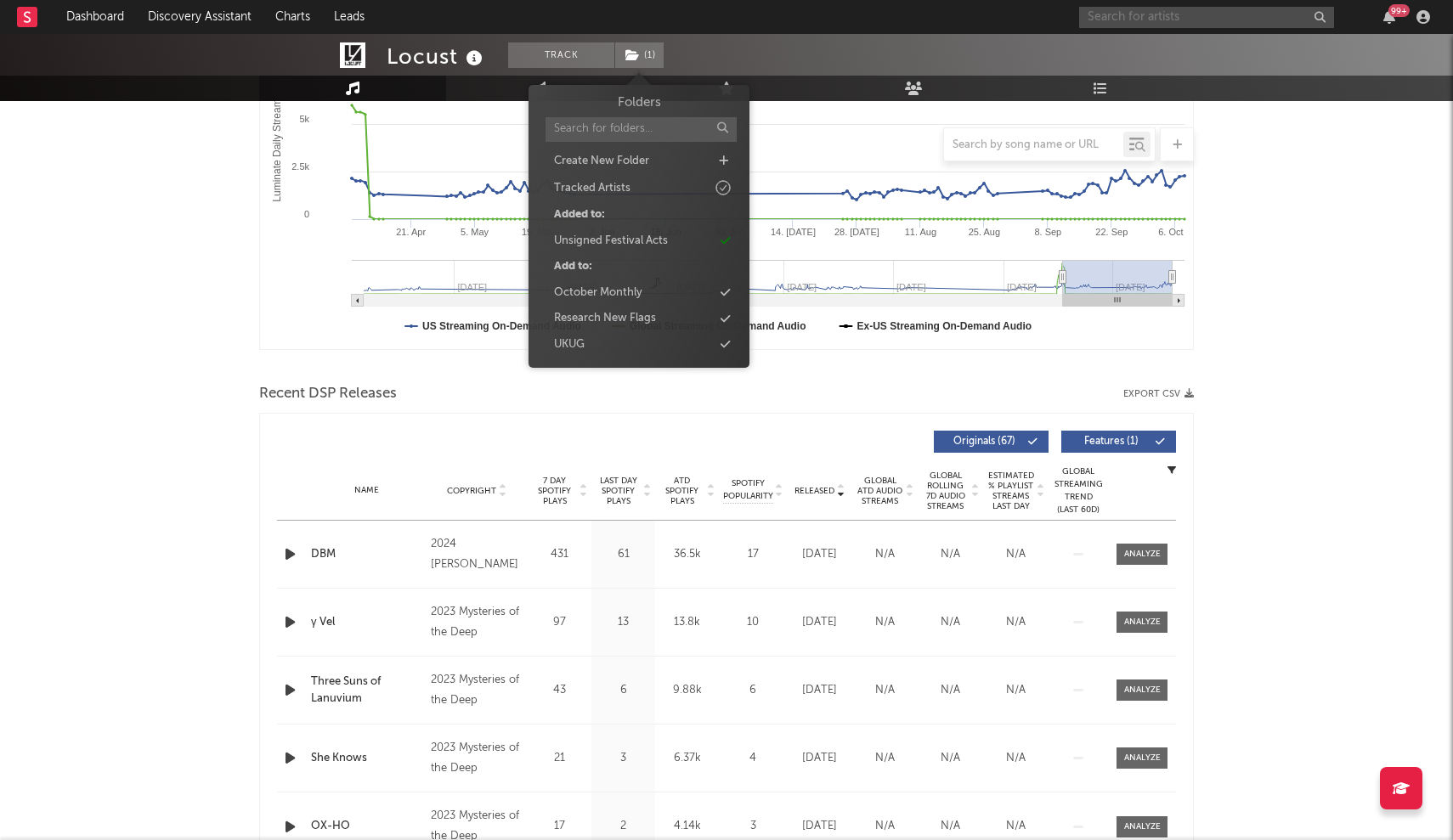
click at [1158, 19] on input "text" at bounding box center [1207, 17] width 255 height 21
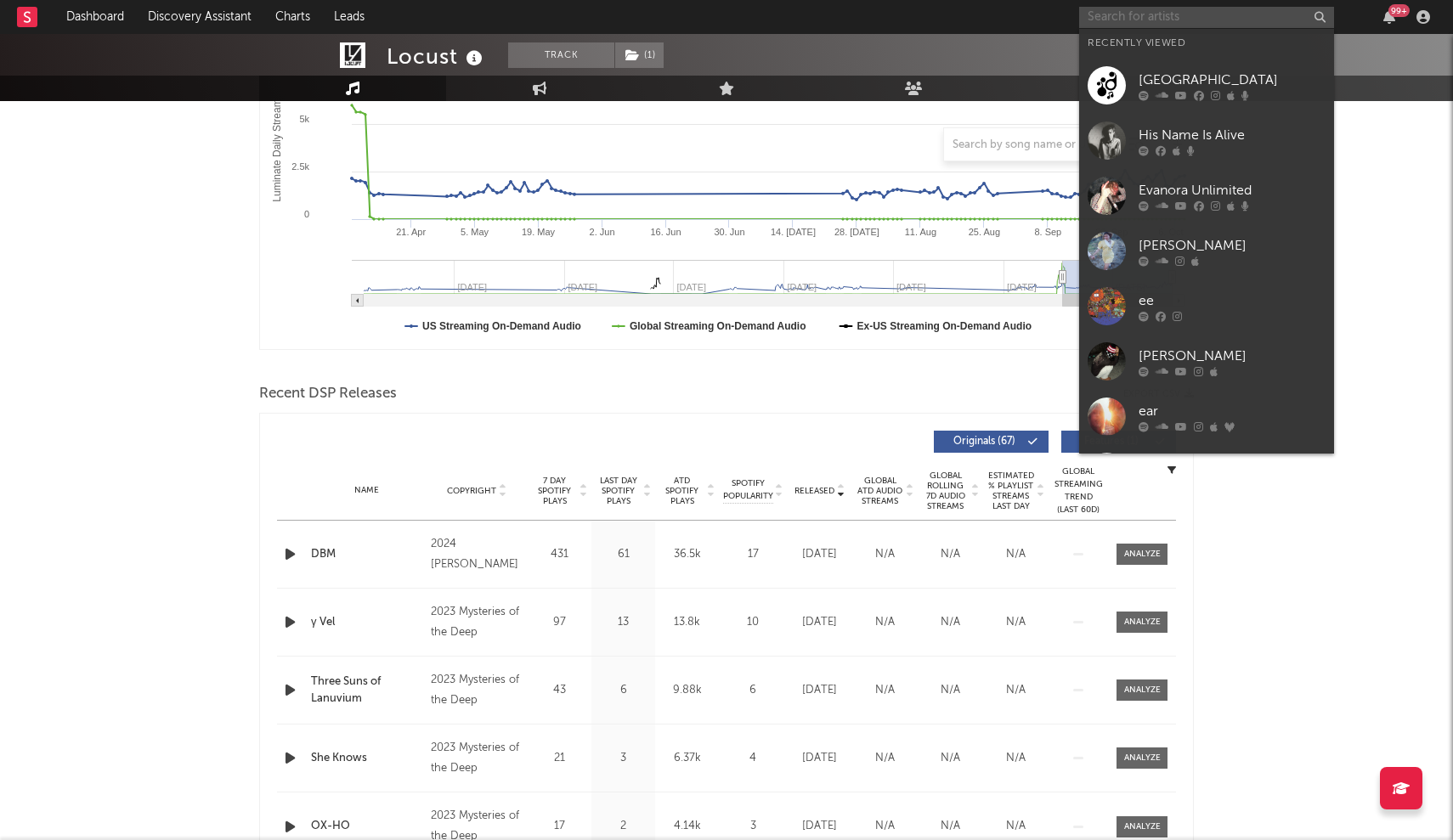
paste input "[PERSON_NAME]"
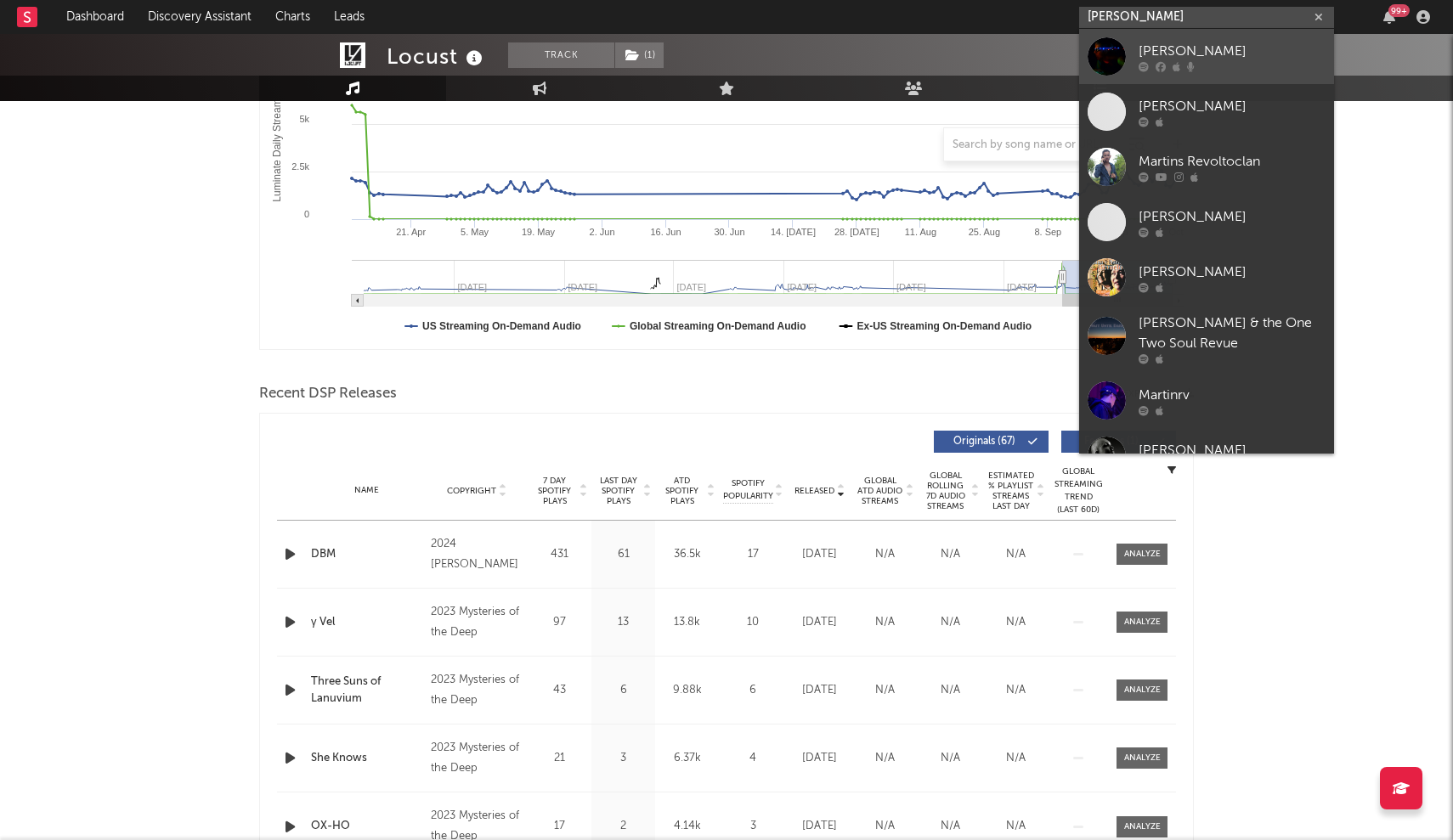
type input "[PERSON_NAME]"
click at [1158, 61] on icon at bounding box center [1160, 66] width 11 height 11
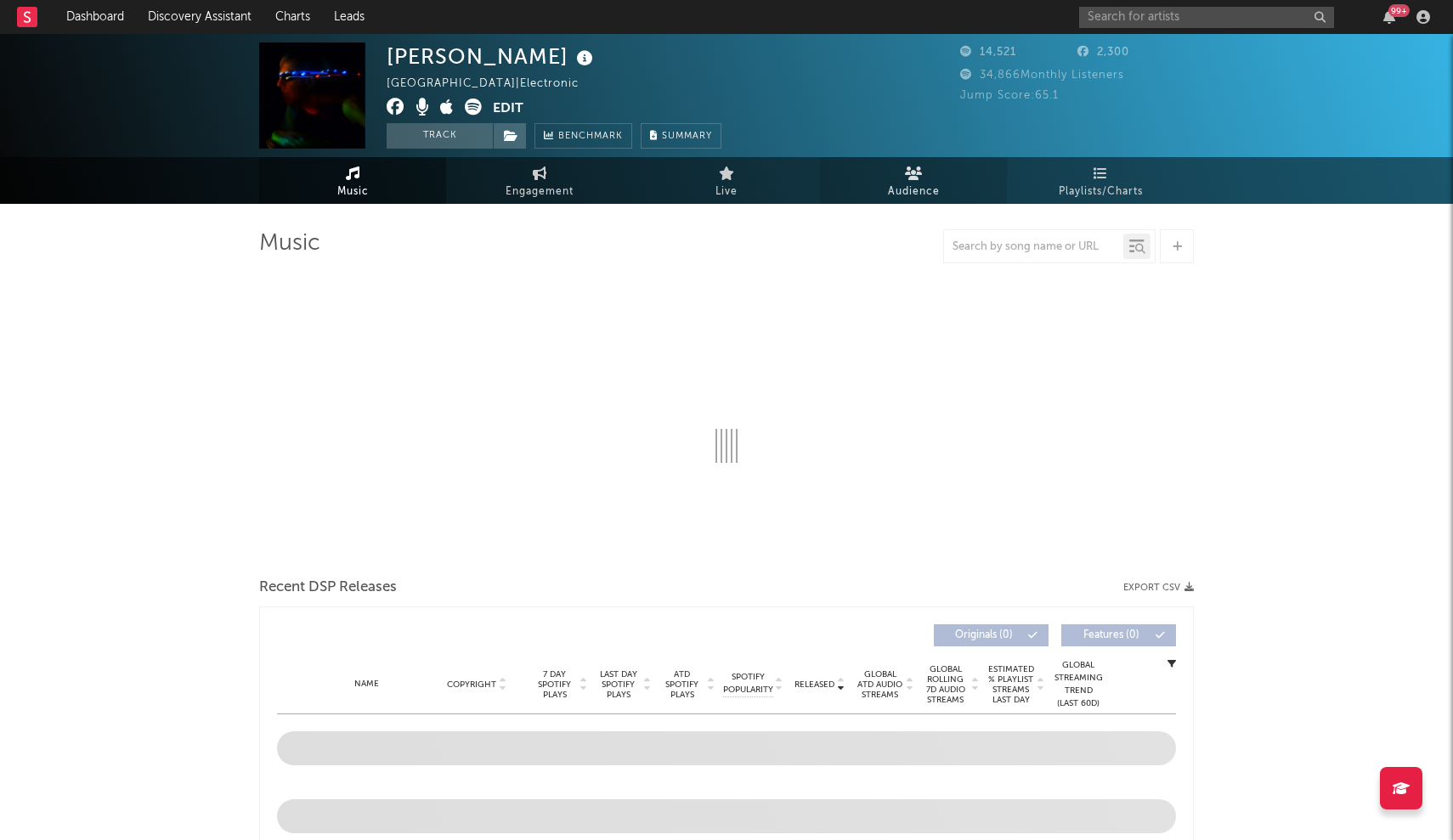
select select "6m"
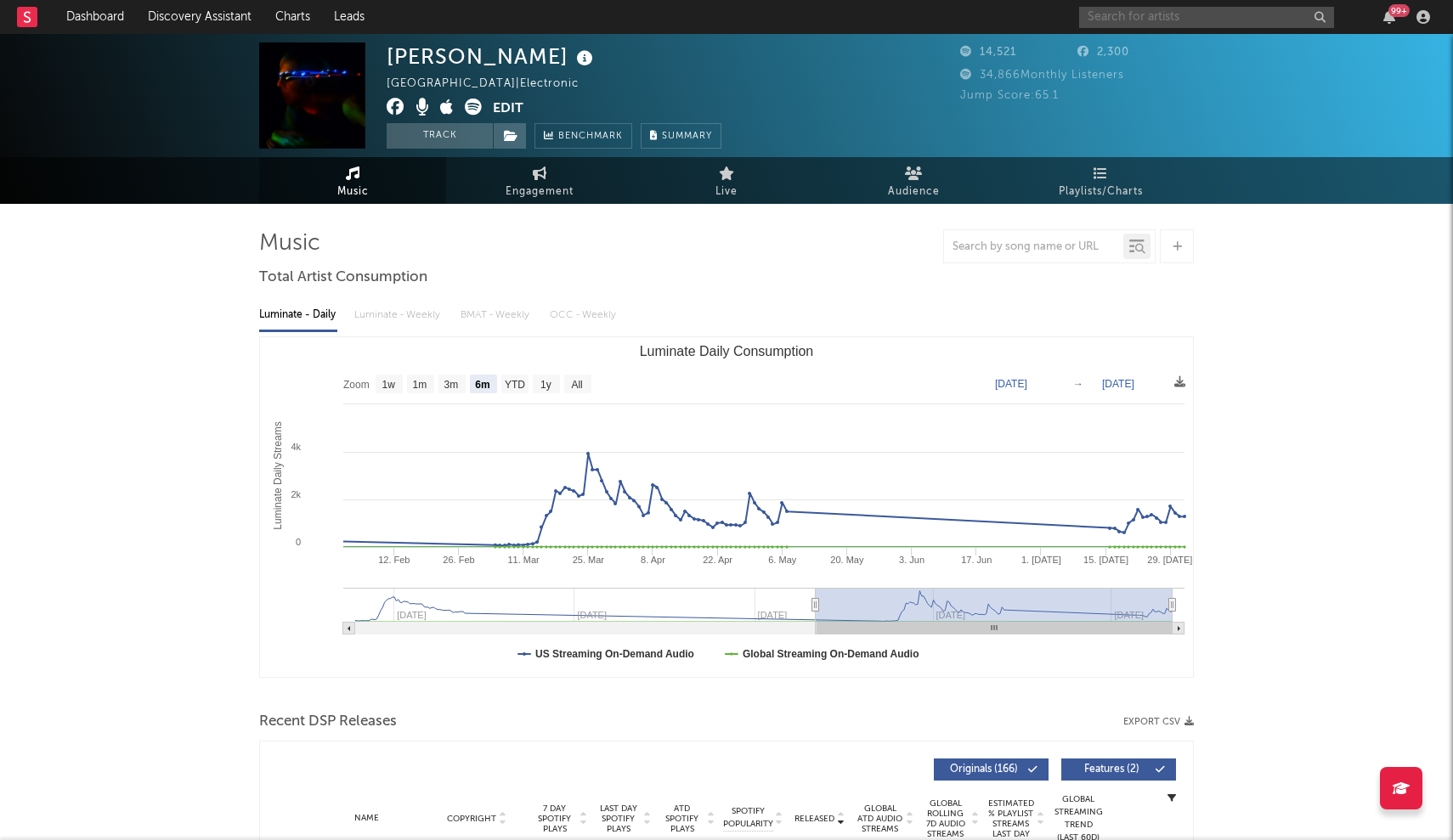
click at [1174, 15] on input "text" at bounding box center [1207, 17] width 255 height 21
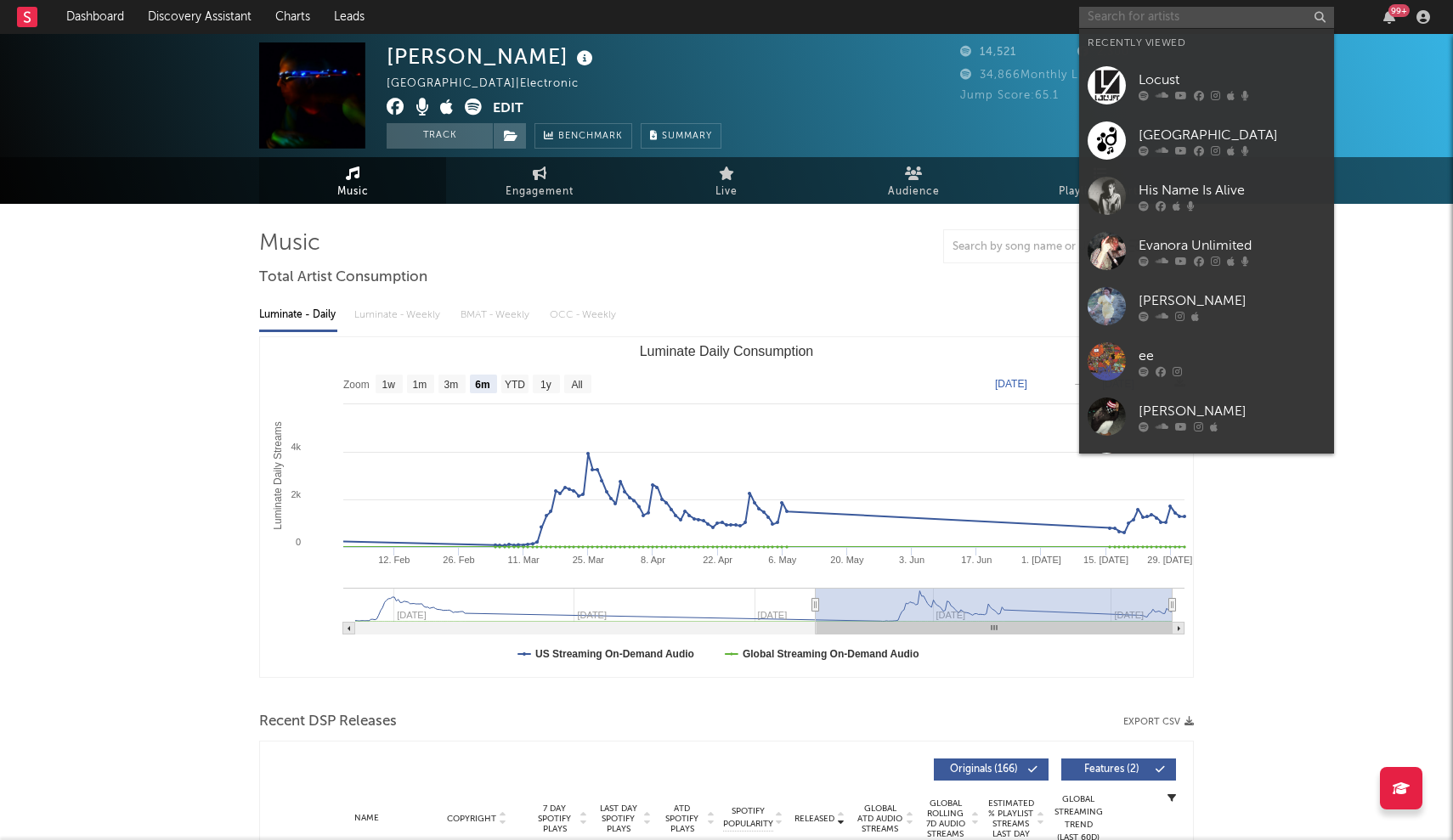
paste input "Natural Wonder Beauty Concept"
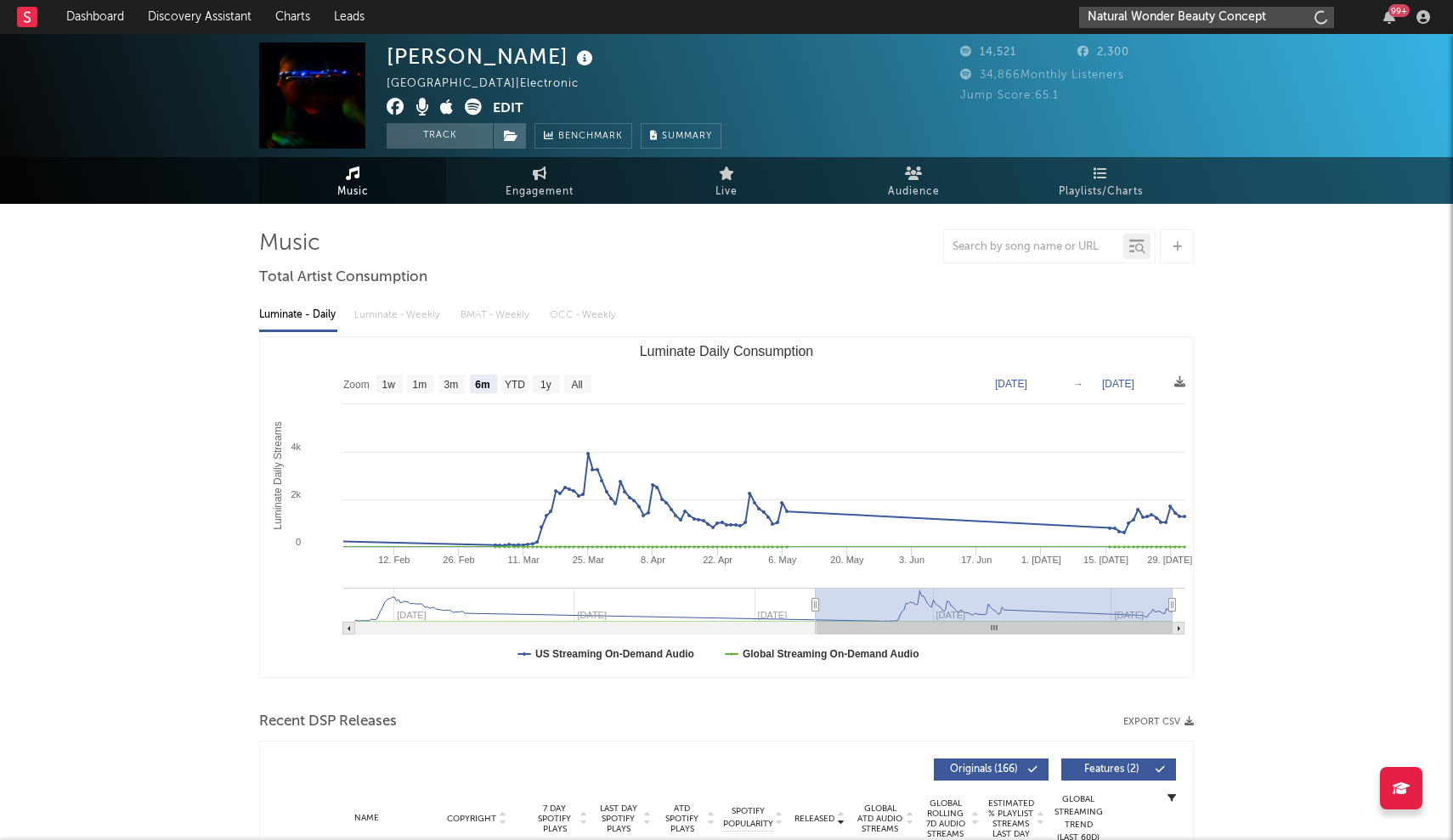
type input "Natural Wonder Beauty Concept"
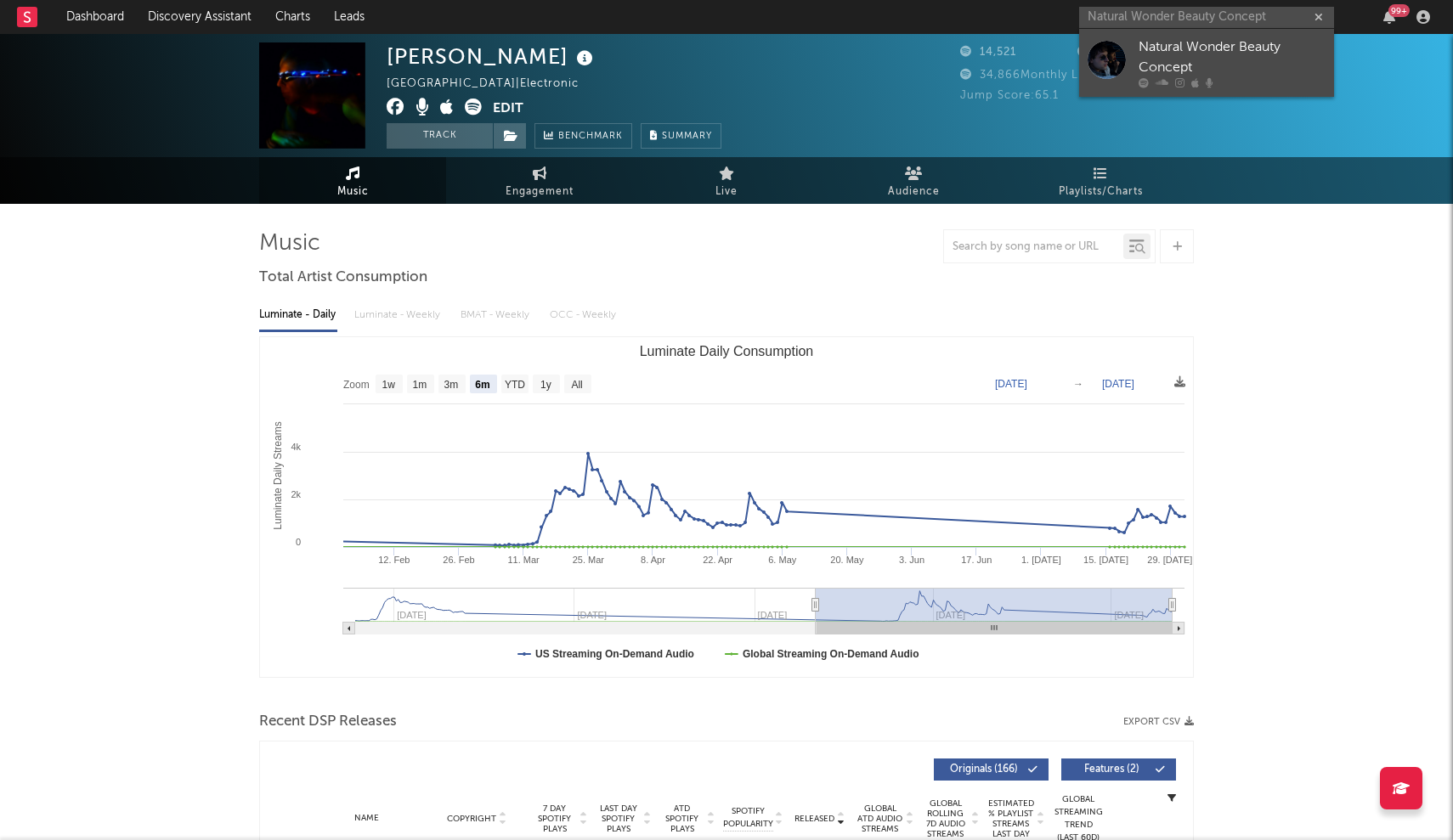
click at [1201, 56] on div "Natural Wonder Beauty Concept" at bounding box center [1231, 58] width 186 height 41
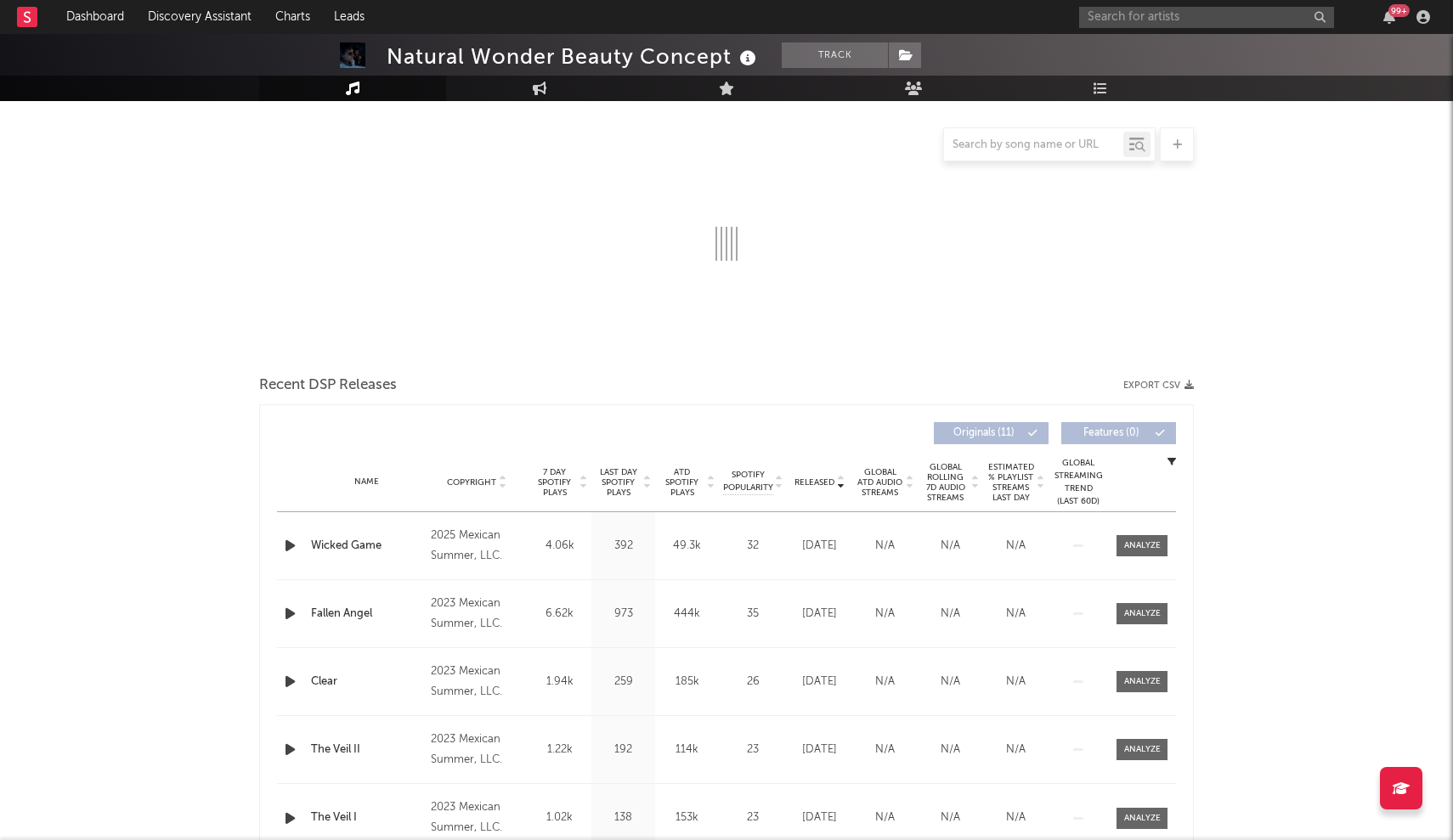
select select "1w"
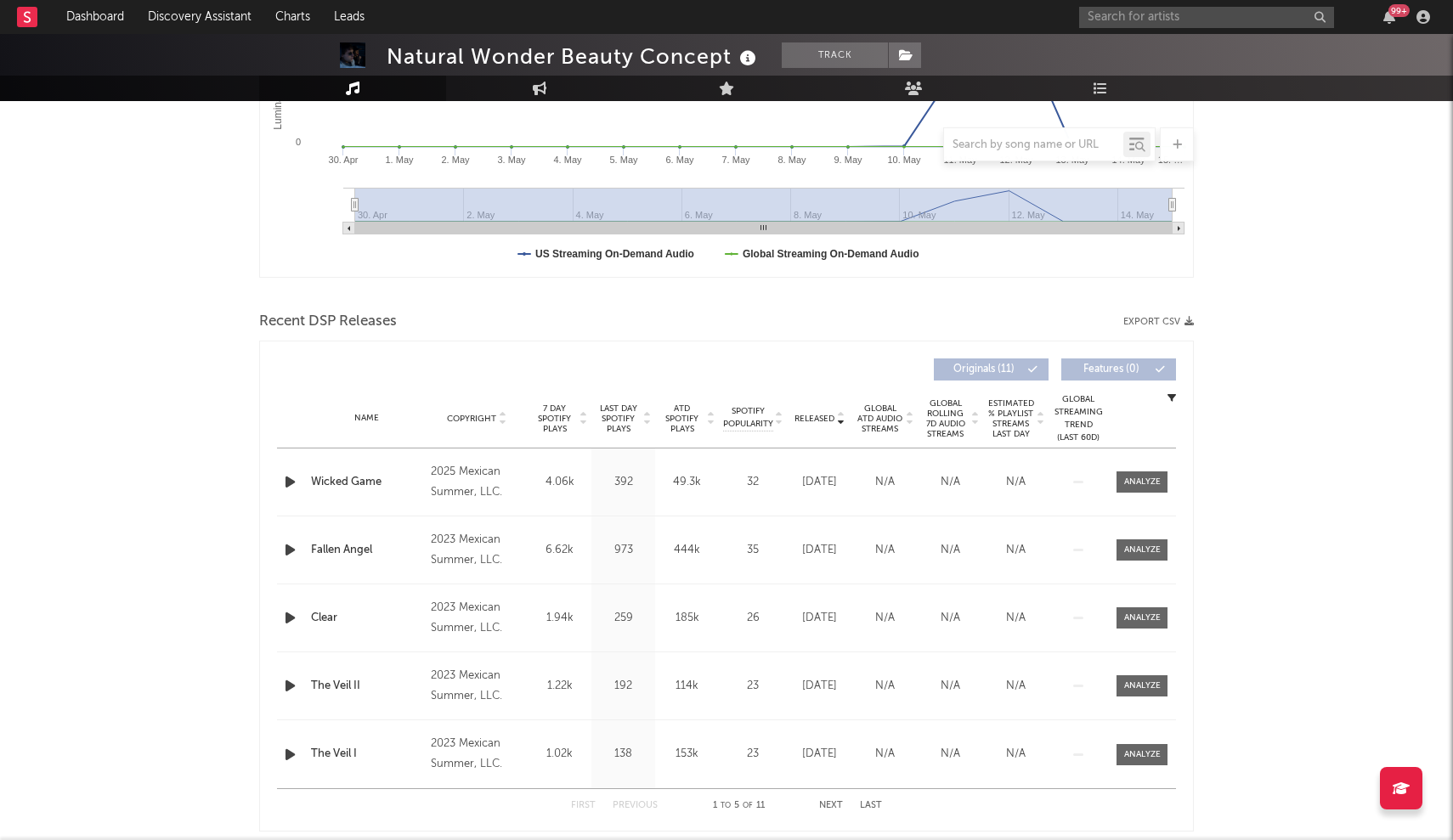
scroll to position [411, 0]
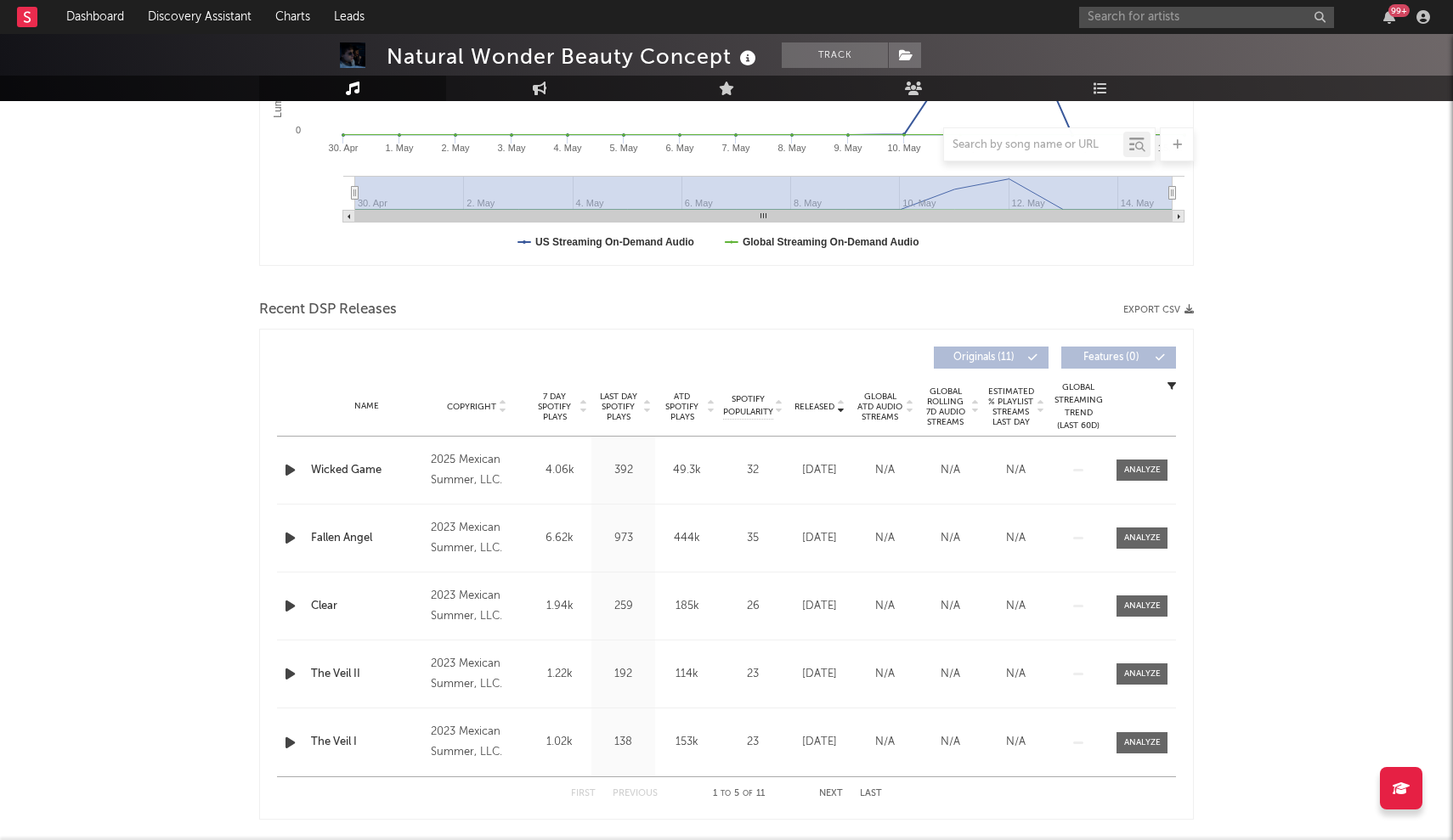
click at [831, 419] on div "Name Copyright Label Album Names Composer Names 7 Day Spotify Plays Last Day Sp…" at bounding box center [726, 406] width 898 height 60
click at [831, 411] on span "Released" at bounding box center [813, 406] width 40 height 11
click at [1167, 3] on div "99 +" at bounding box center [1257, 16] width 356 height 34
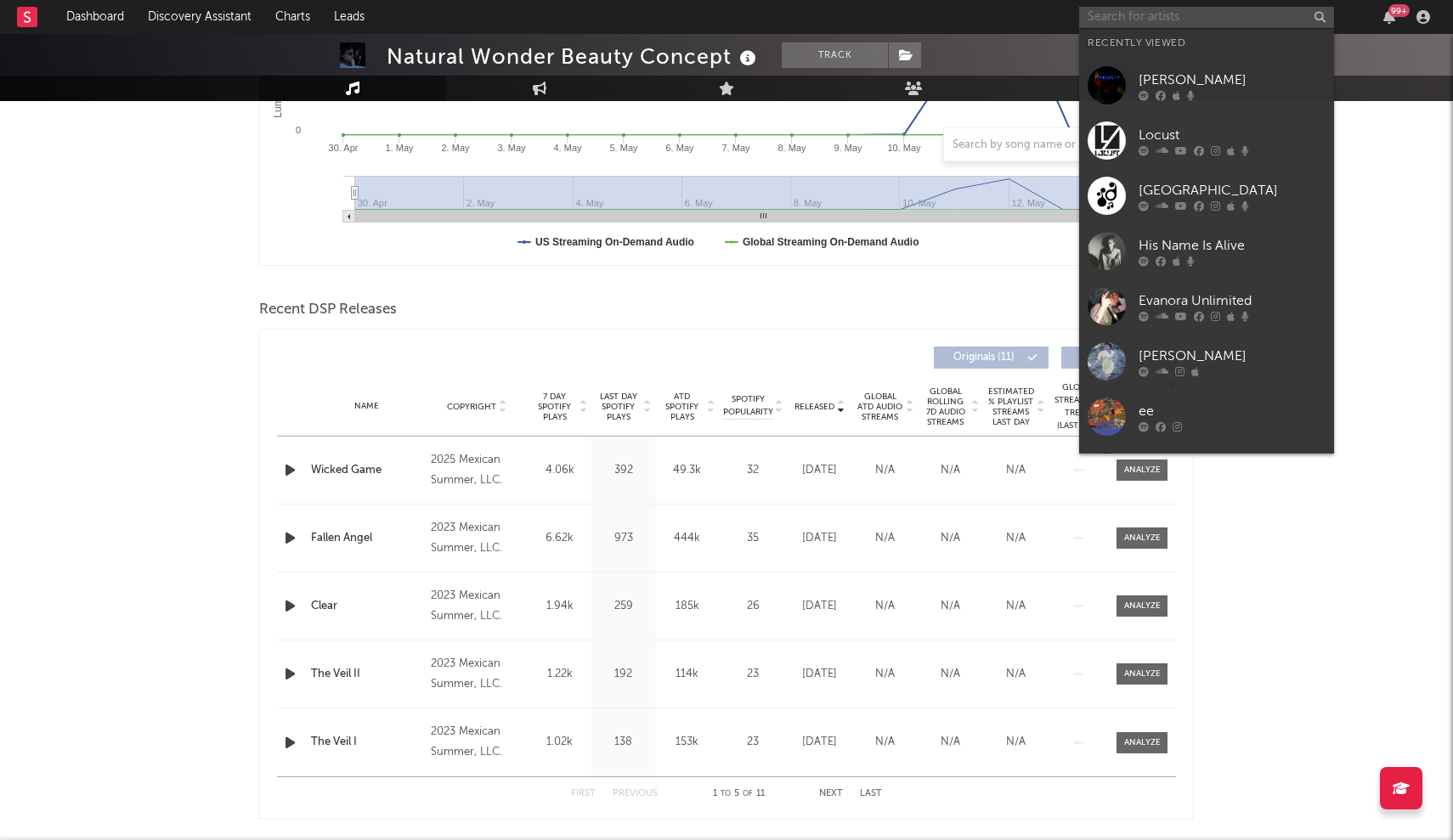
click at [1159, 7] on input "text" at bounding box center [1207, 17] width 255 height 21
paste input "patch"
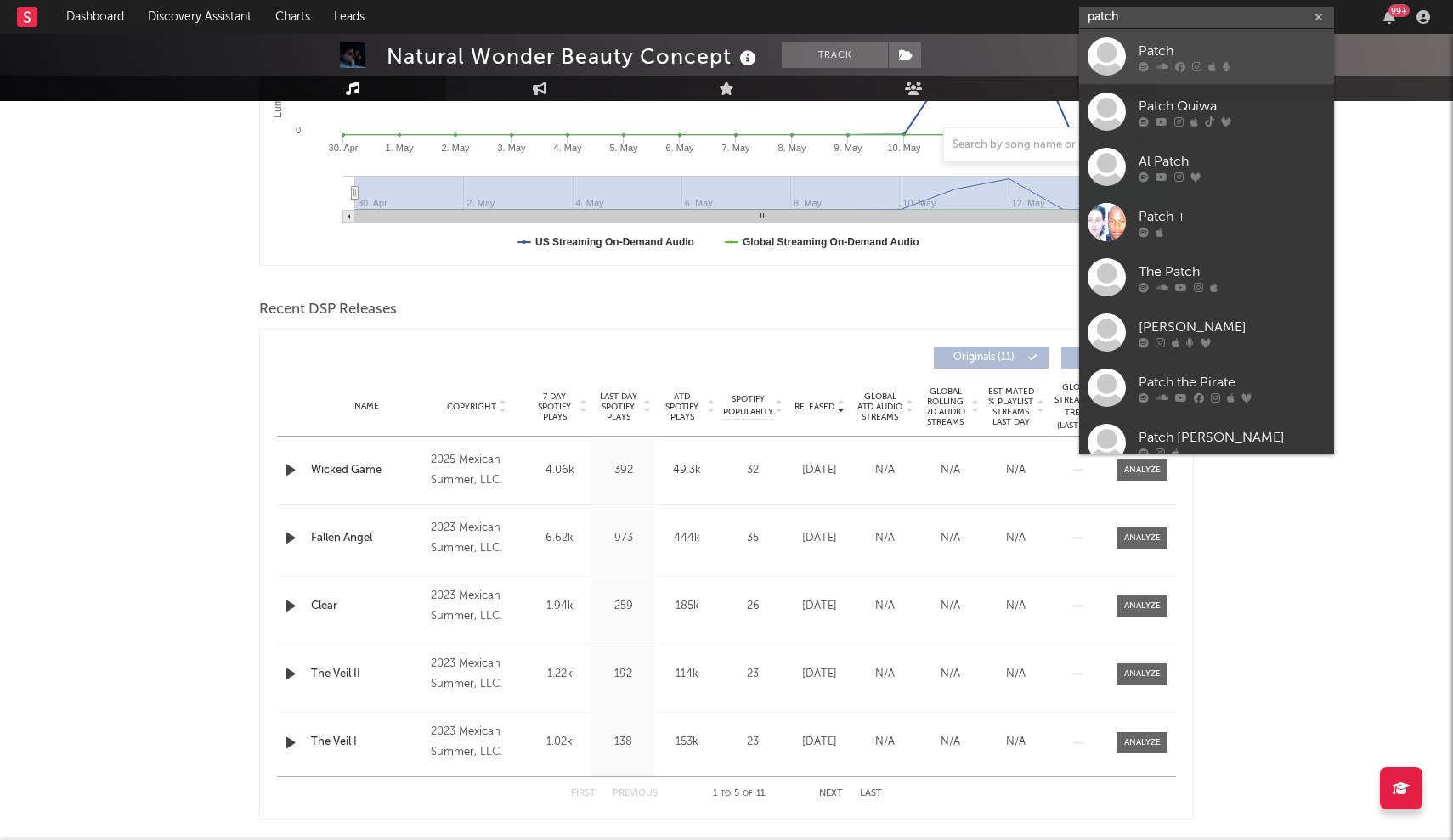
type input "patch"
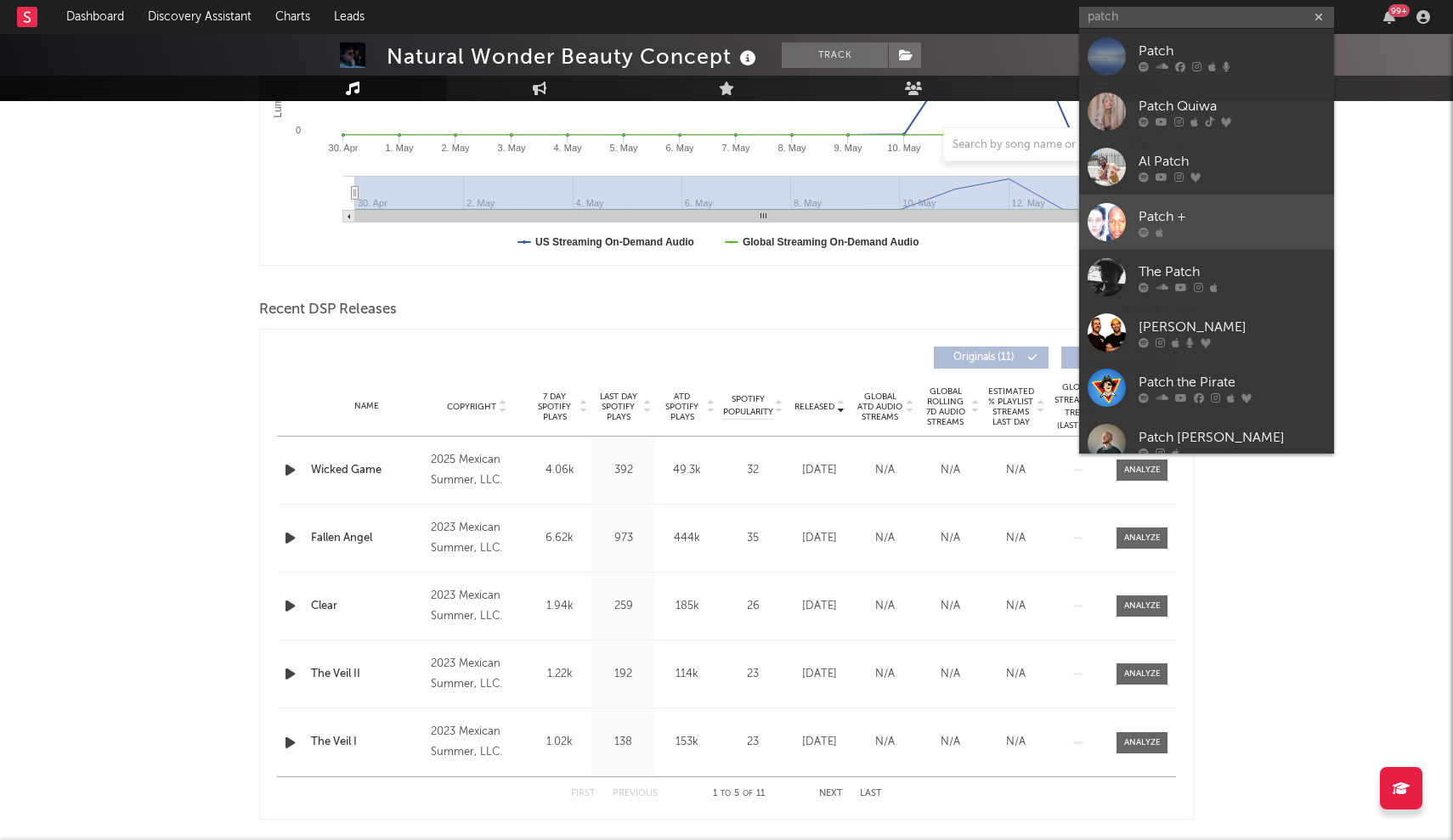
click at [1154, 210] on div "Patch +" at bounding box center [1231, 216] width 186 height 20
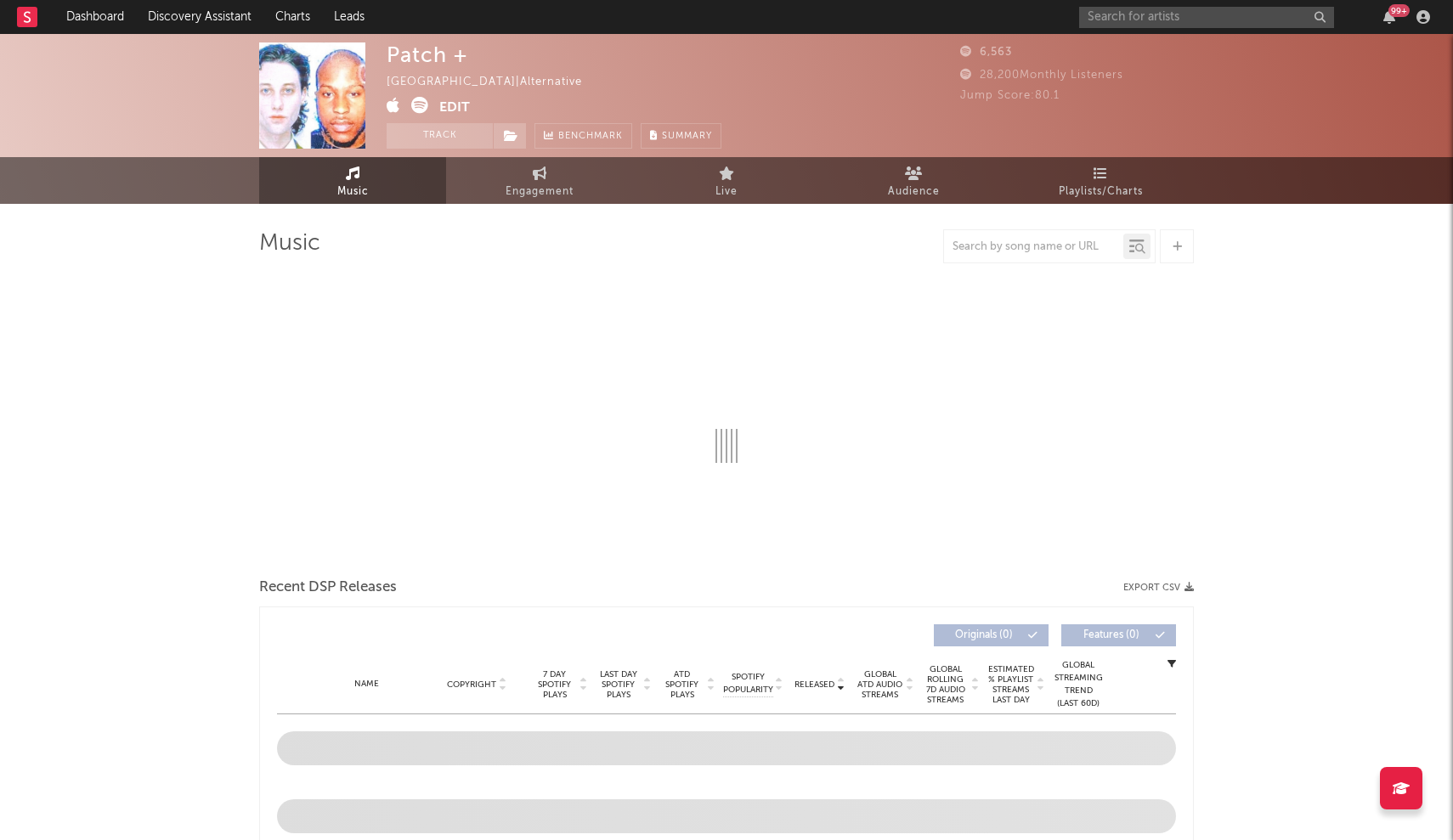
select select "1w"
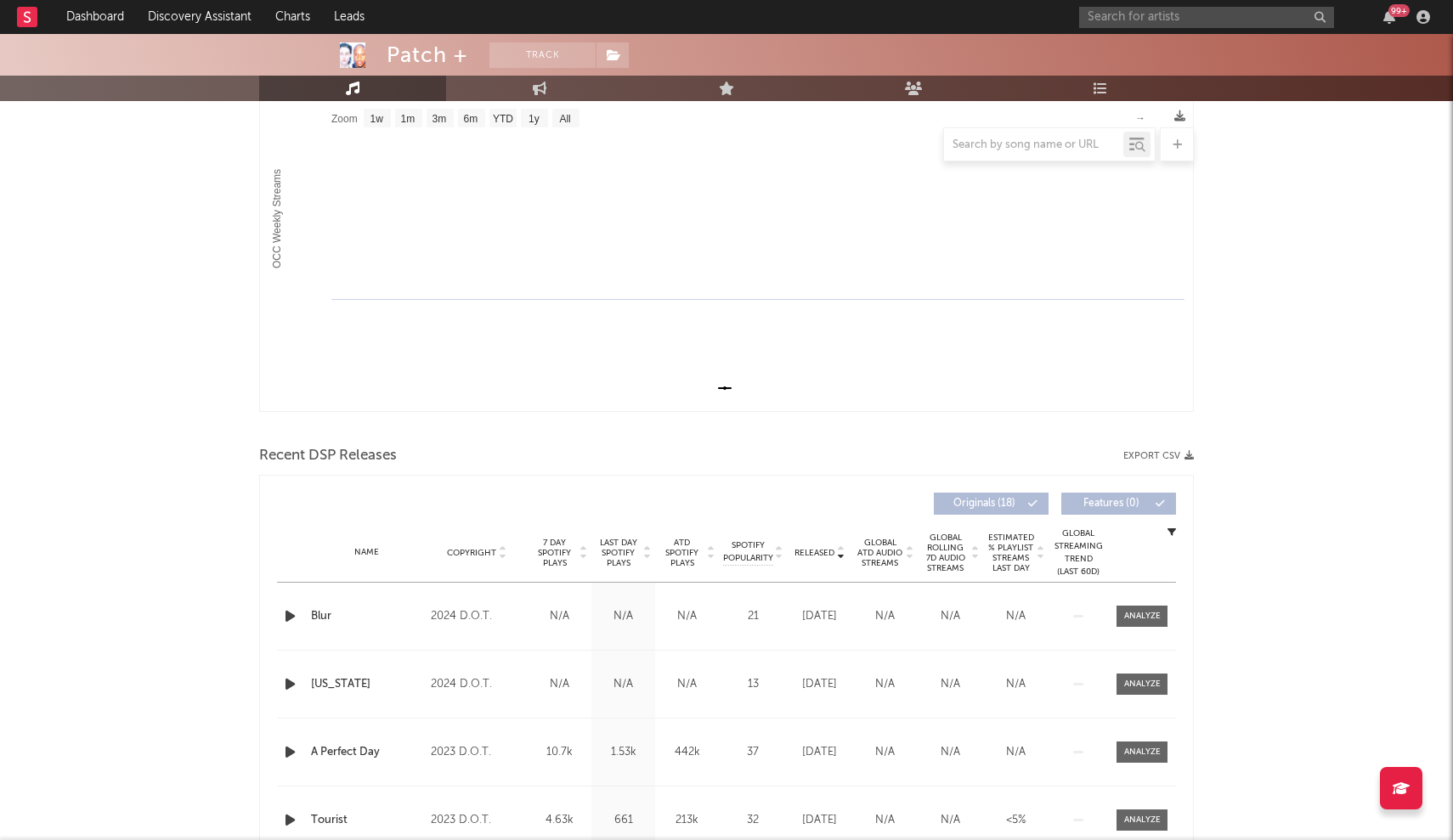
scroll to position [264, 0]
click at [818, 561] on div "Name Copyright Label Album Names Composer Names 7 Day Spotify Plays Last Day Sp…" at bounding box center [726, 555] width 898 height 60
click at [819, 557] on span "Released" at bounding box center [813, 555] width 40 height 11
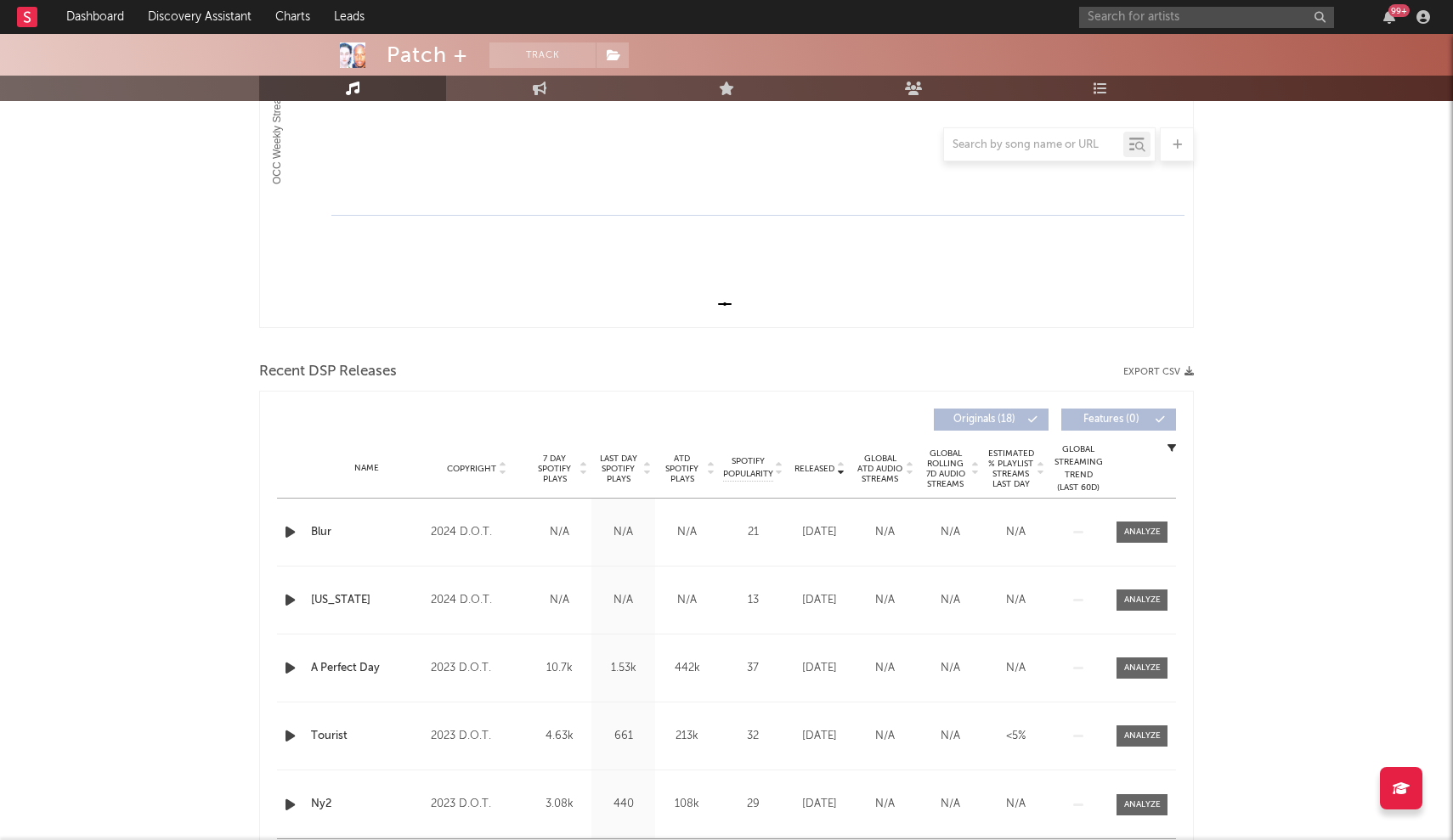
scroll to position [145, 0]
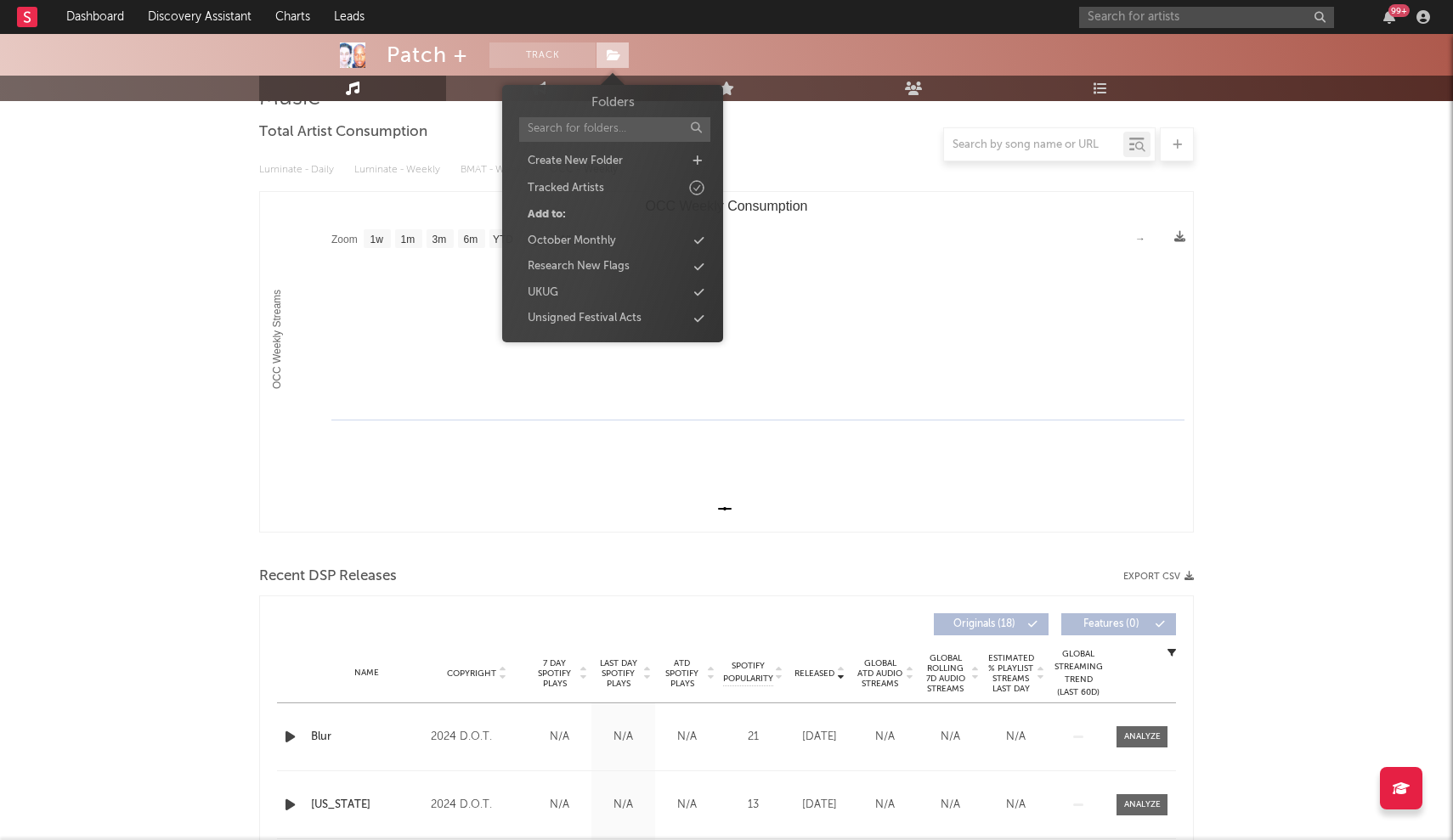
click at [617, 61] on span at bounding box center [612, 55] width 34 height 25
click at [589, 310] on div "Unsigned Festival Acts" at bounding box center [584, 319] width 114 height 17
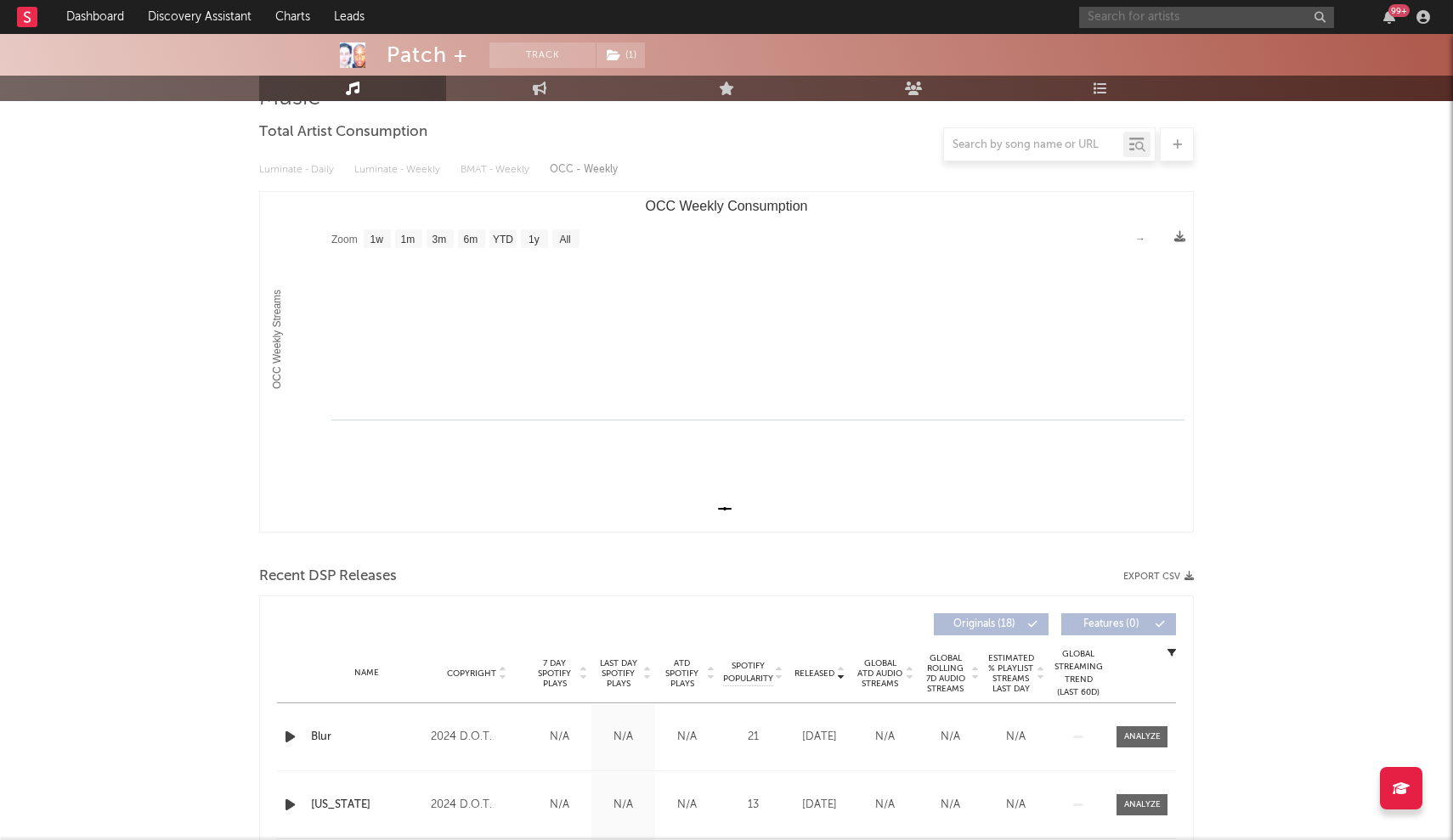
click at [1180, 25] on input "text" at bounding box center [1207, 17] width 255 height 21
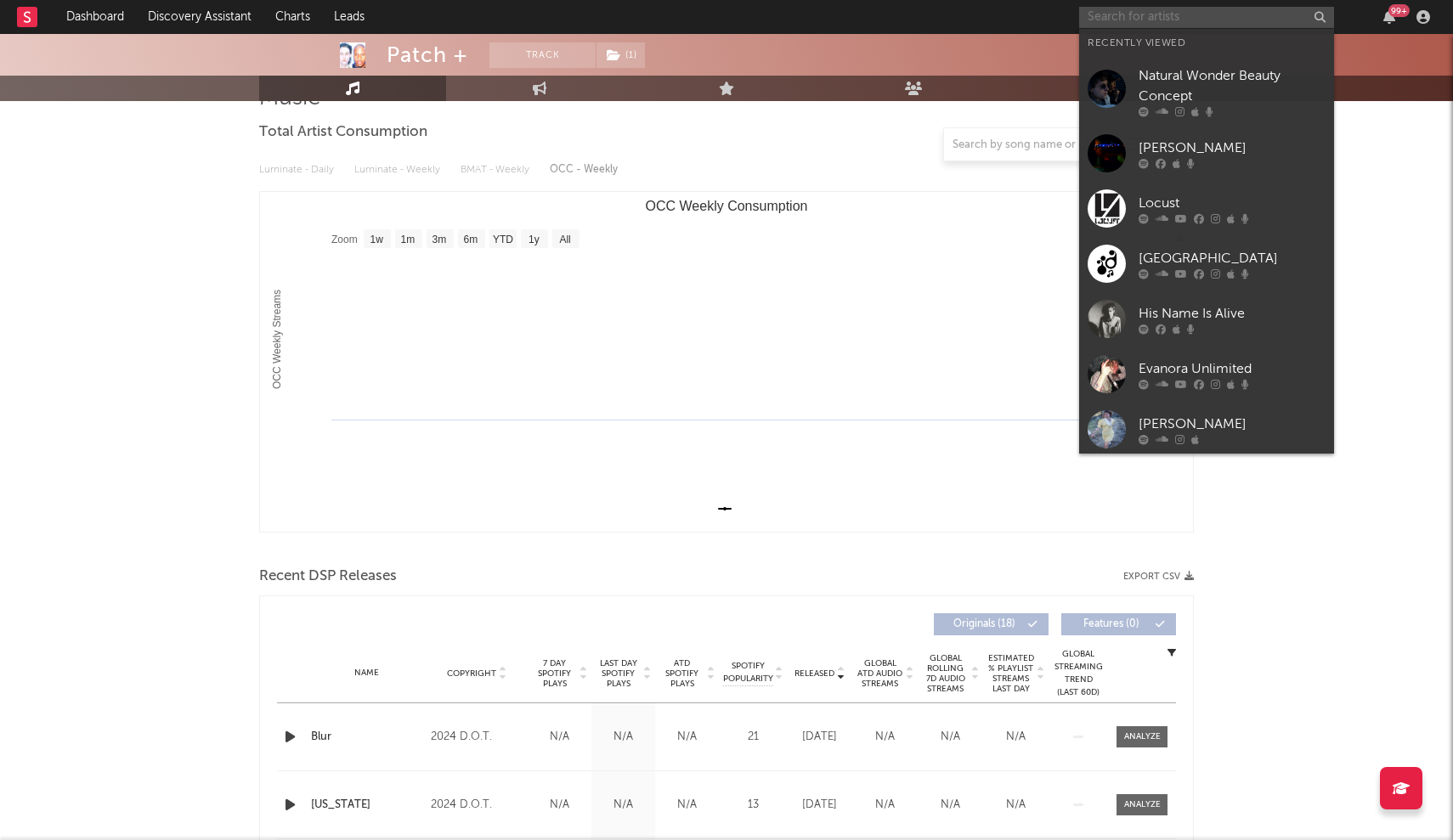
paste input "RIP SWIRL"
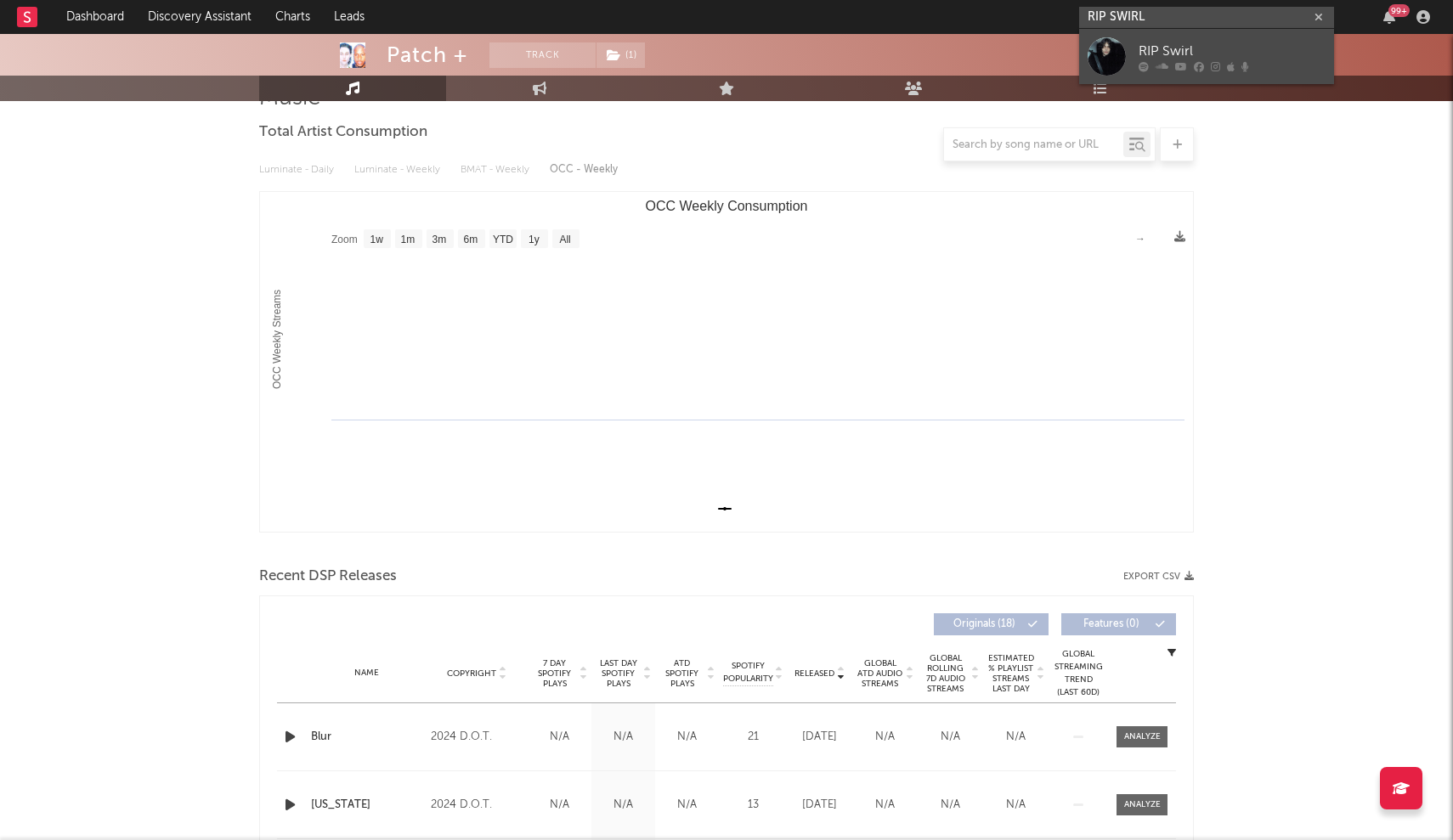
type input "RIP SWIRL"
click at [1172, 57] on div "RIP Swirl" at bounding box center [1231, 50] width 186 height 20
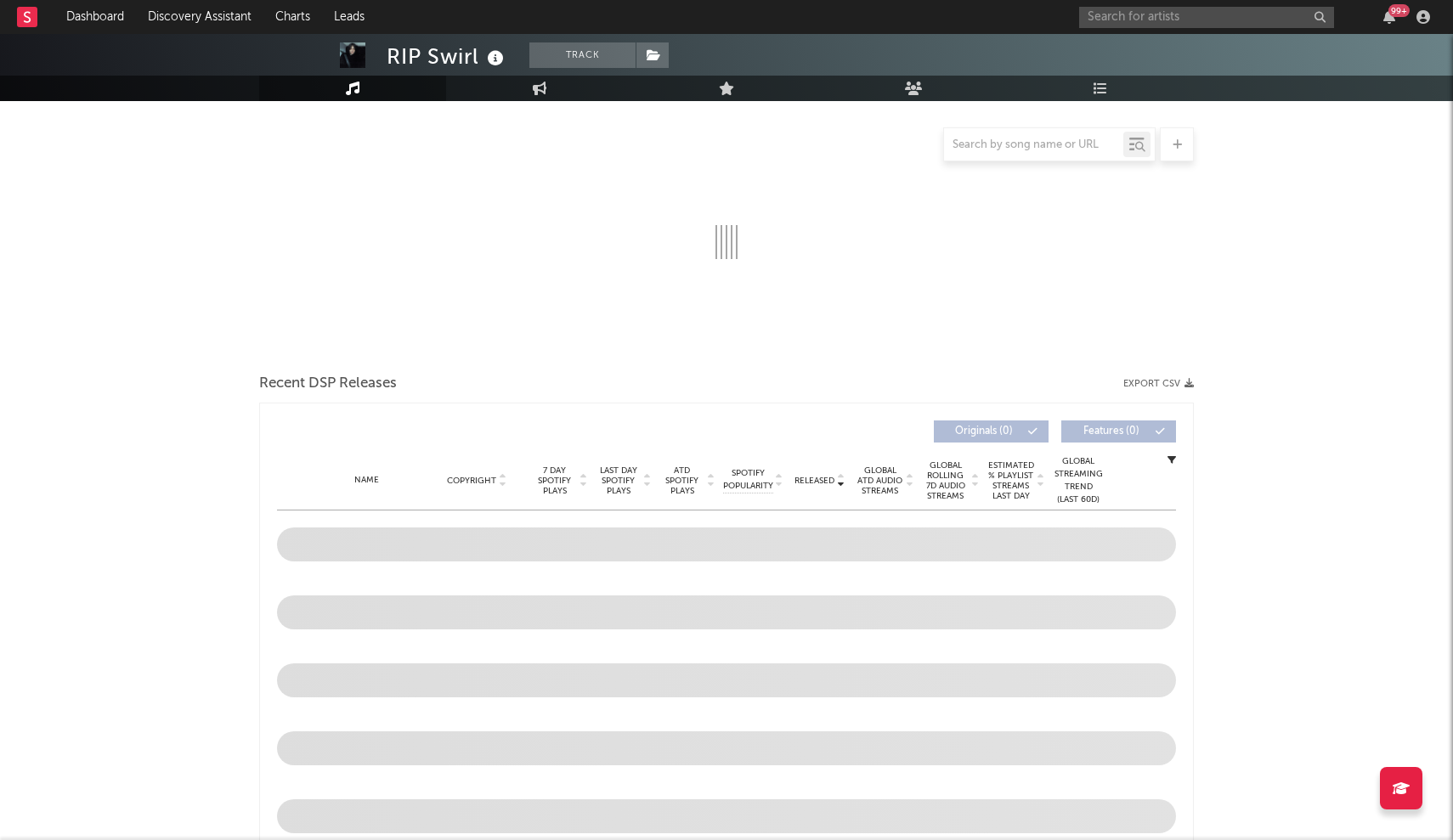
select select "6m"
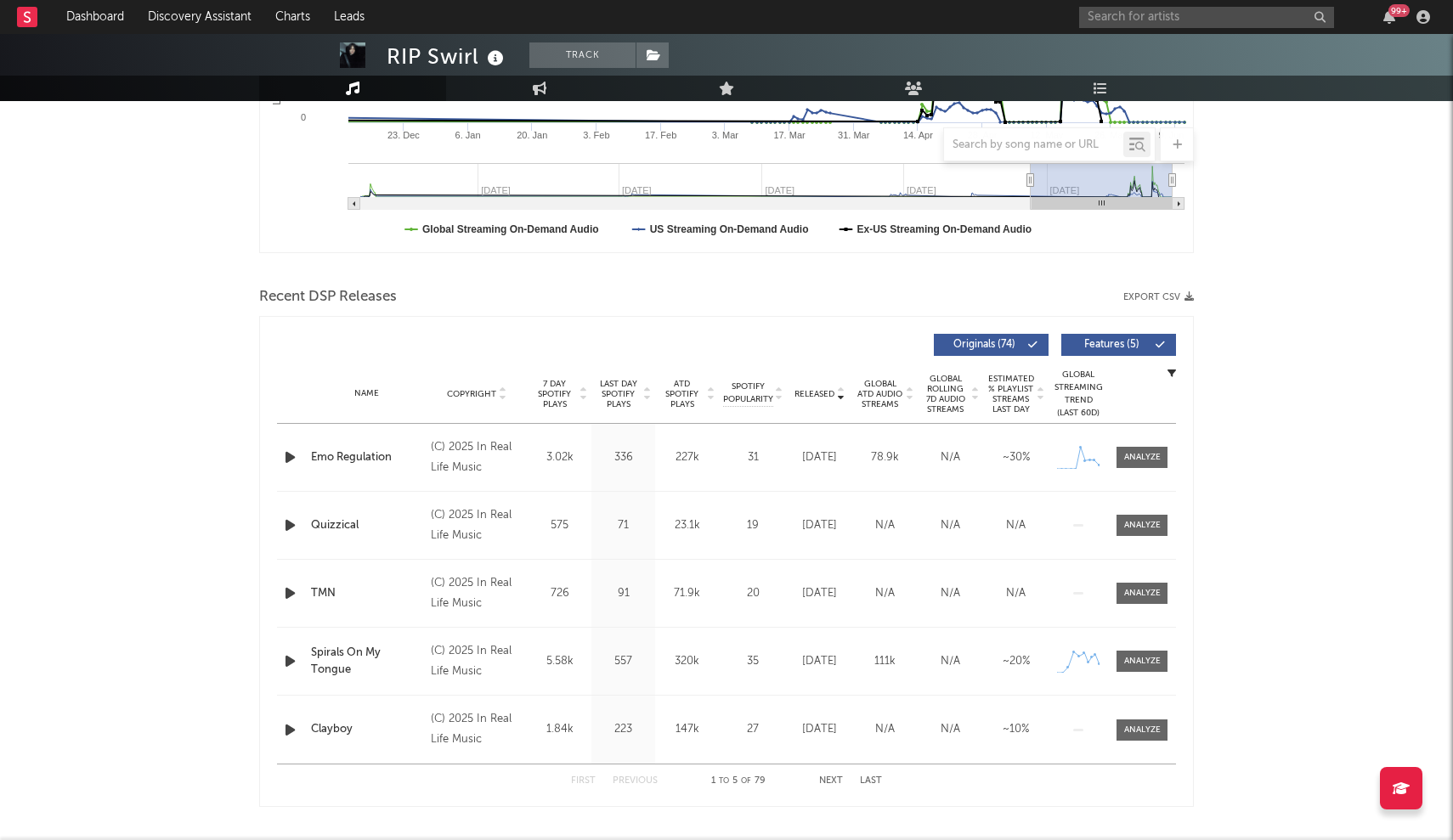
scroll to position [426, 0]
click at [1109, 26] on input "text" at bounding box center [1207, 17] width 255 height 21
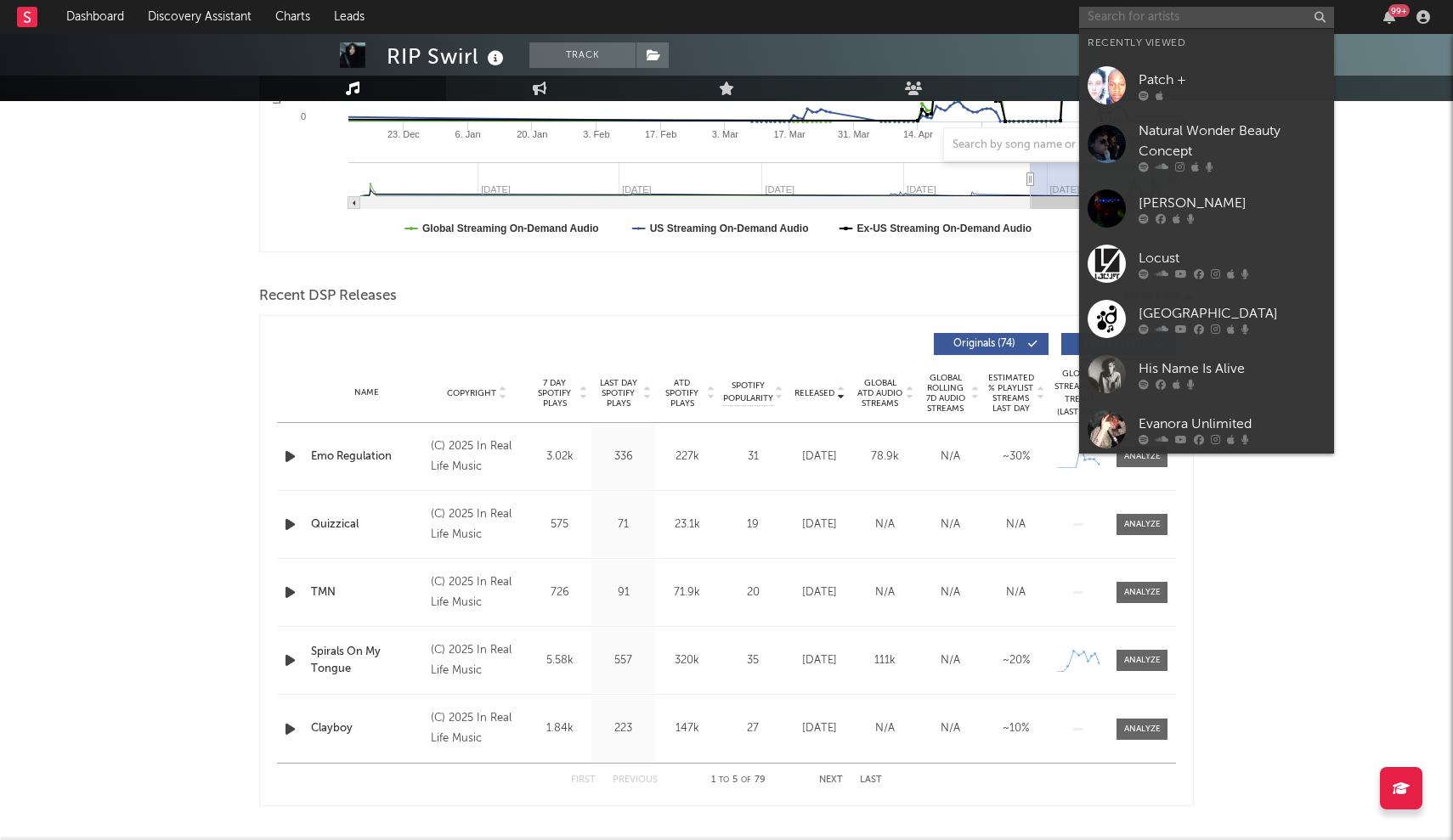
paste input "Seko"
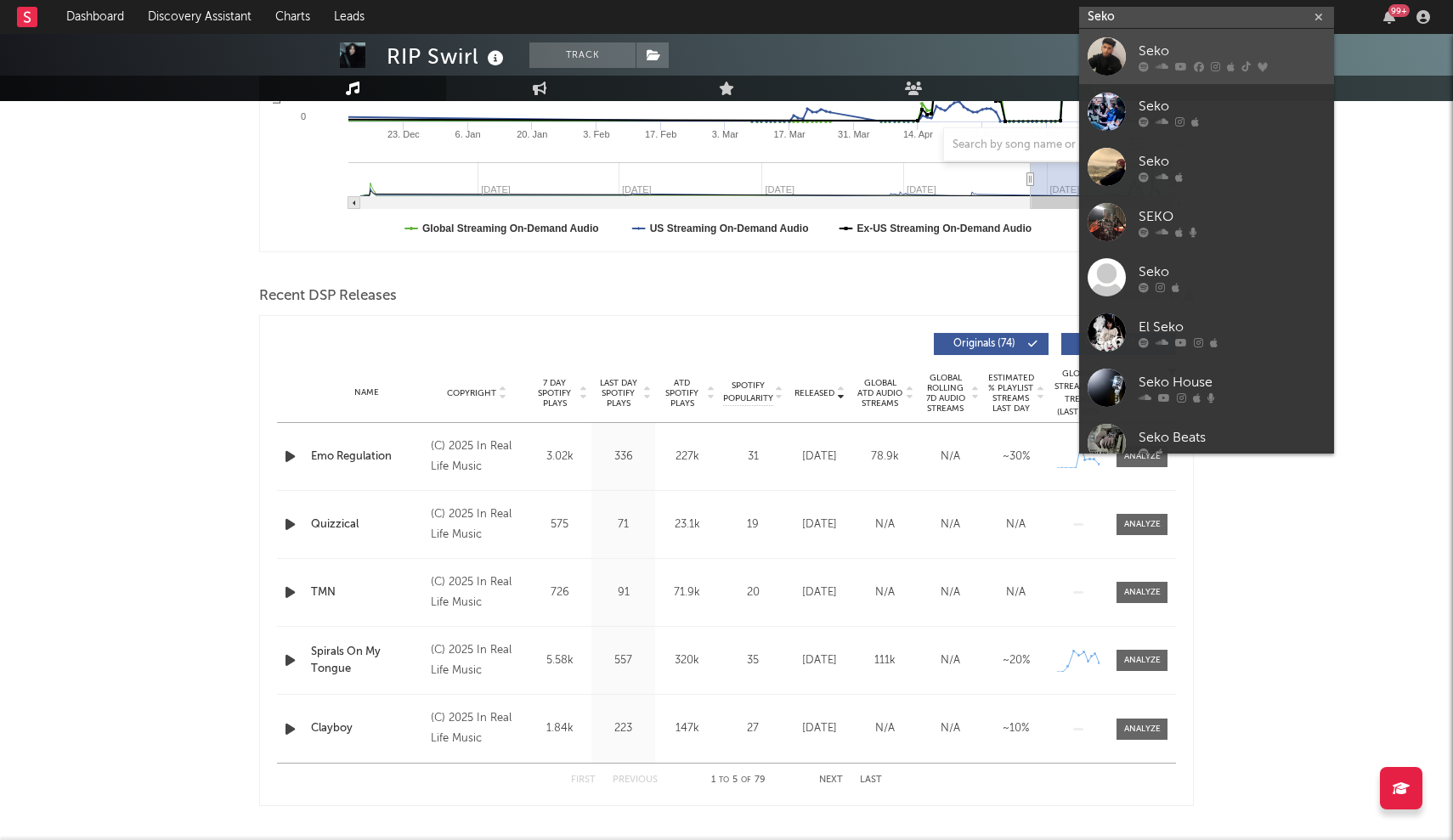
type input "Seko"
click at [1141, 44] on div "Seko" at bounding box center [1231, 50] width 186 height 20
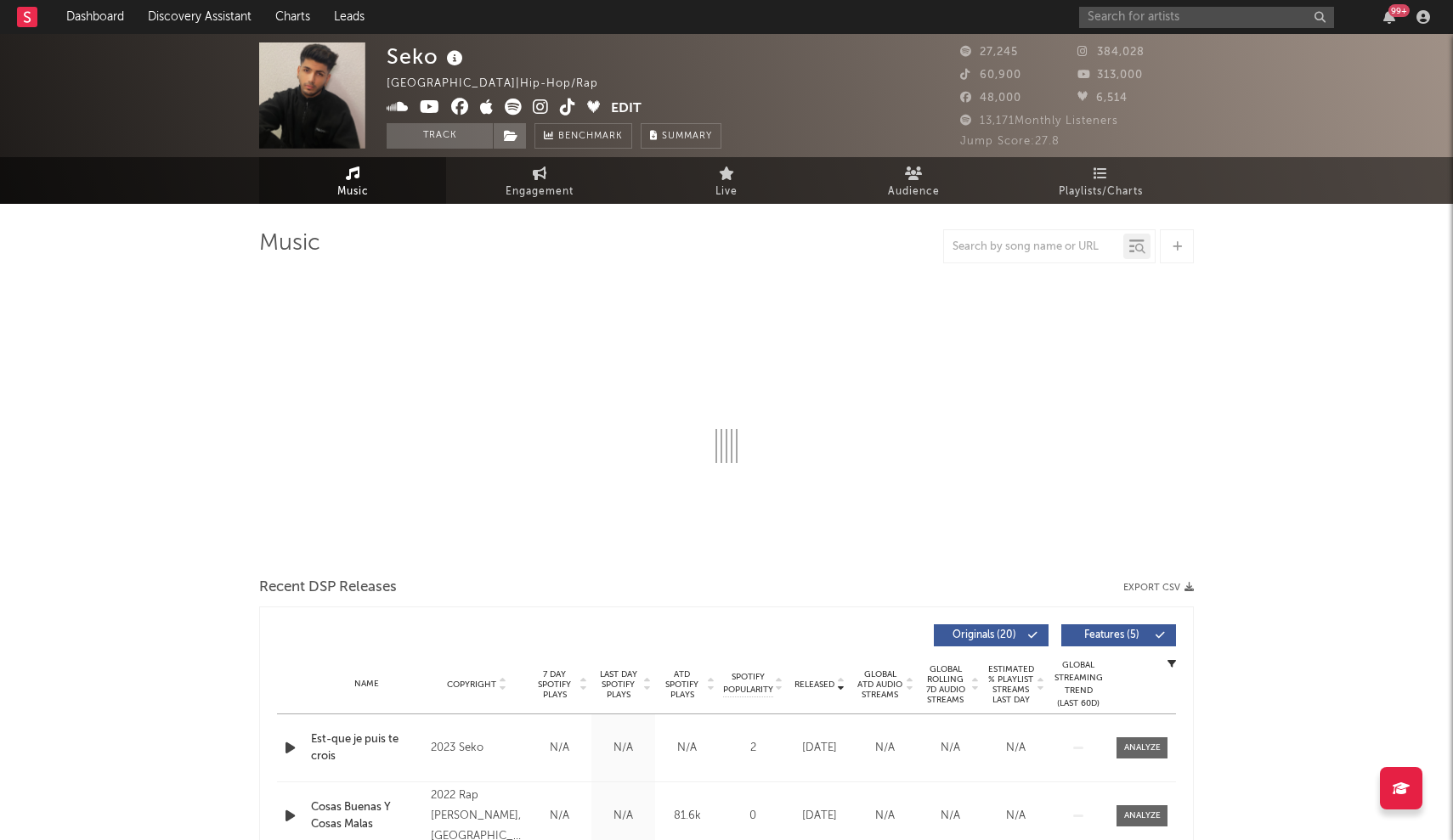
select select "6m"
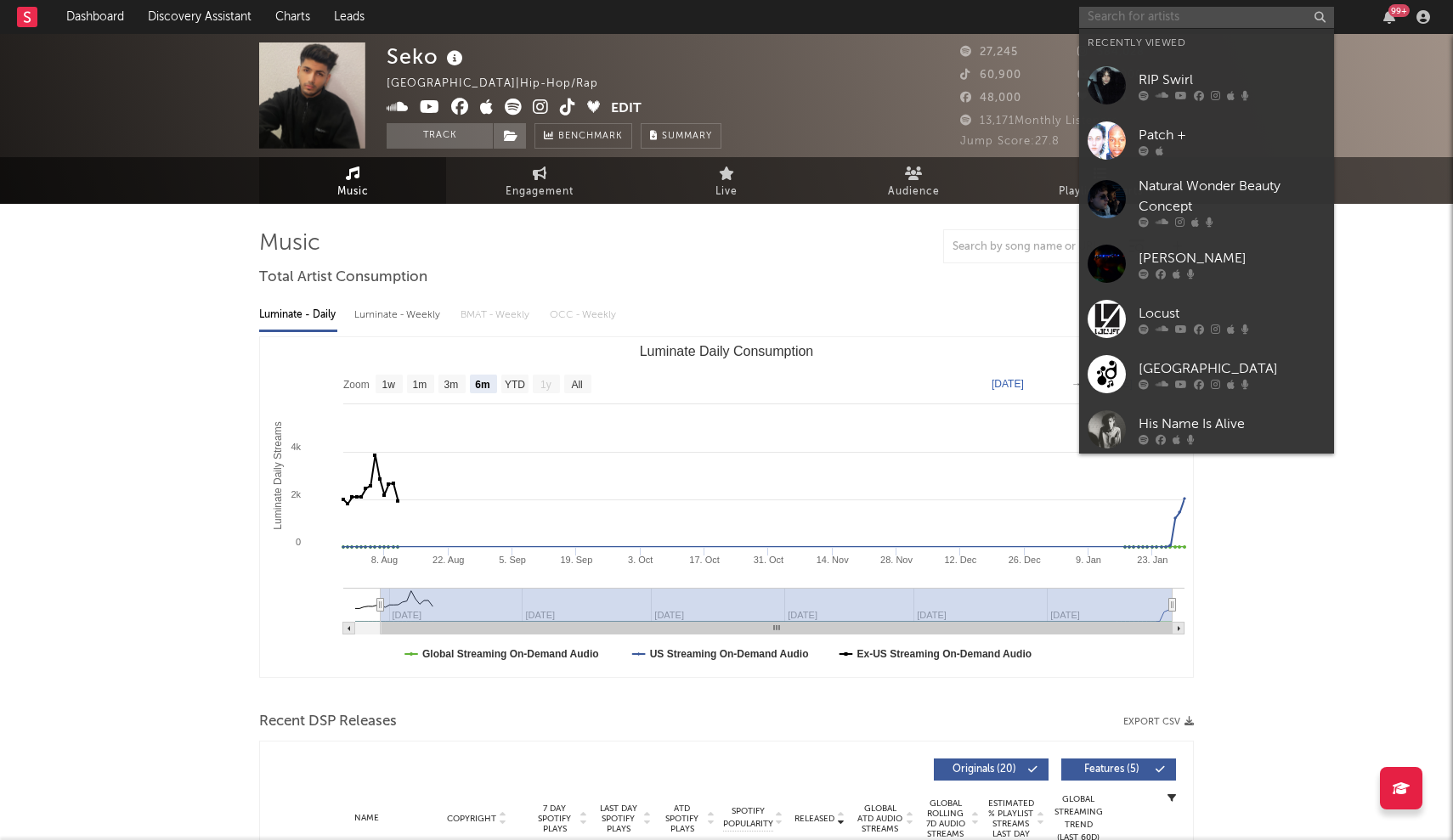
click at [1097, 12] on input "text" at bounding box center [1207, 17] width 255 height 21
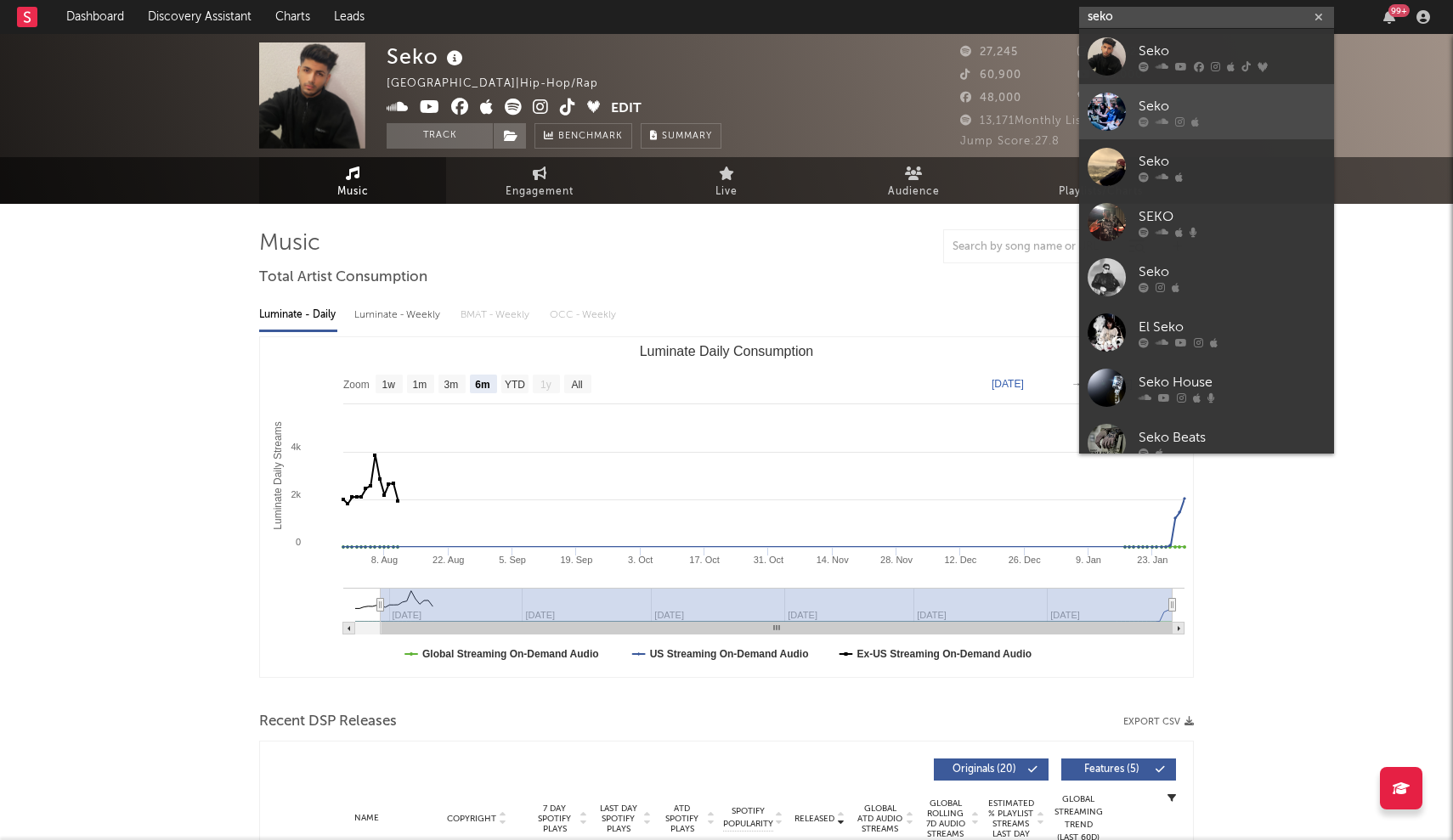
type input "seko"
click at [1126, 106] on link "Seko" at bounding box center [1207, 111] width 255 height 55
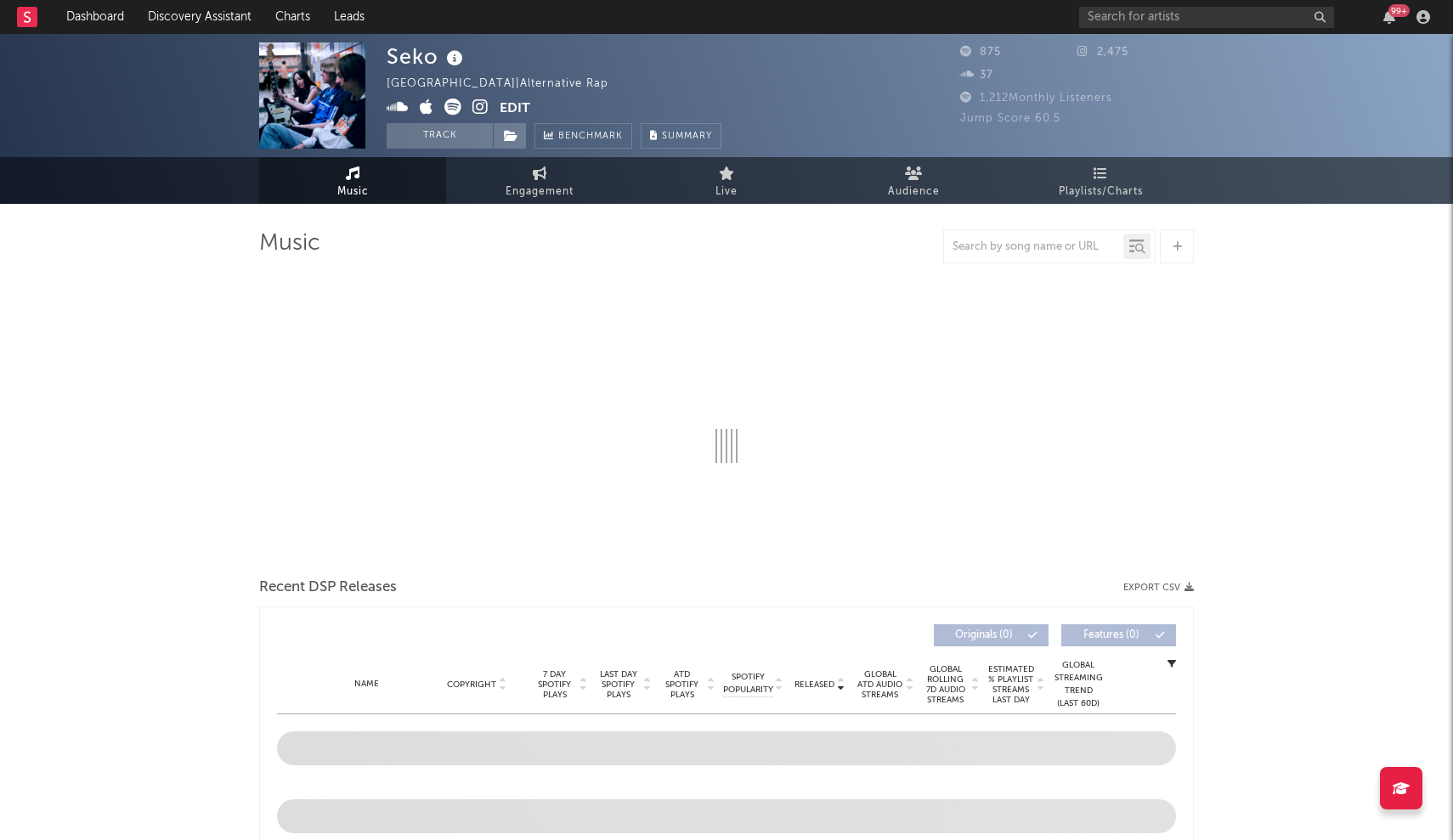
select select "1w"
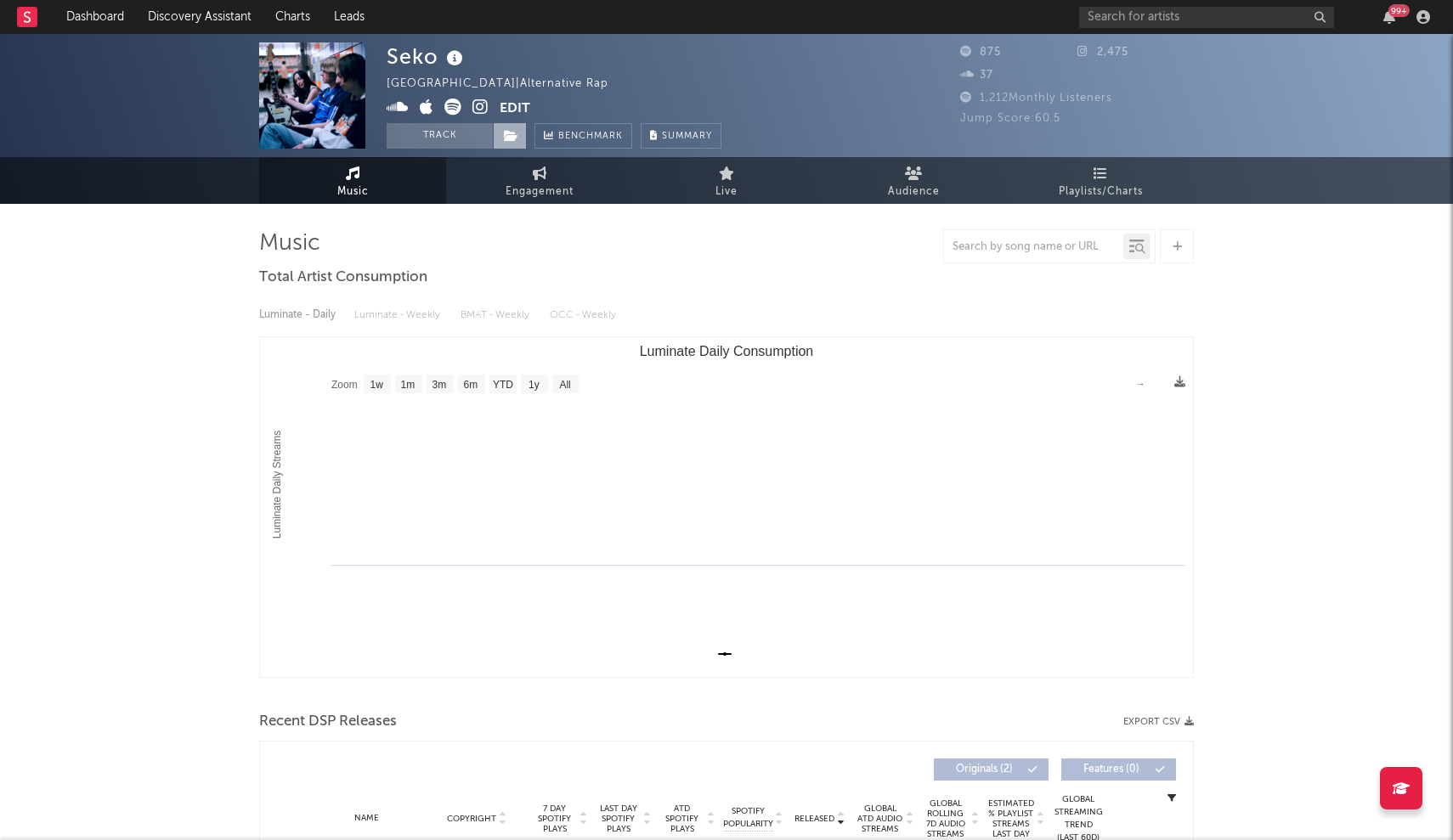
click at [518, 144] on span at bounding box center [509, 136] width 34 height 25
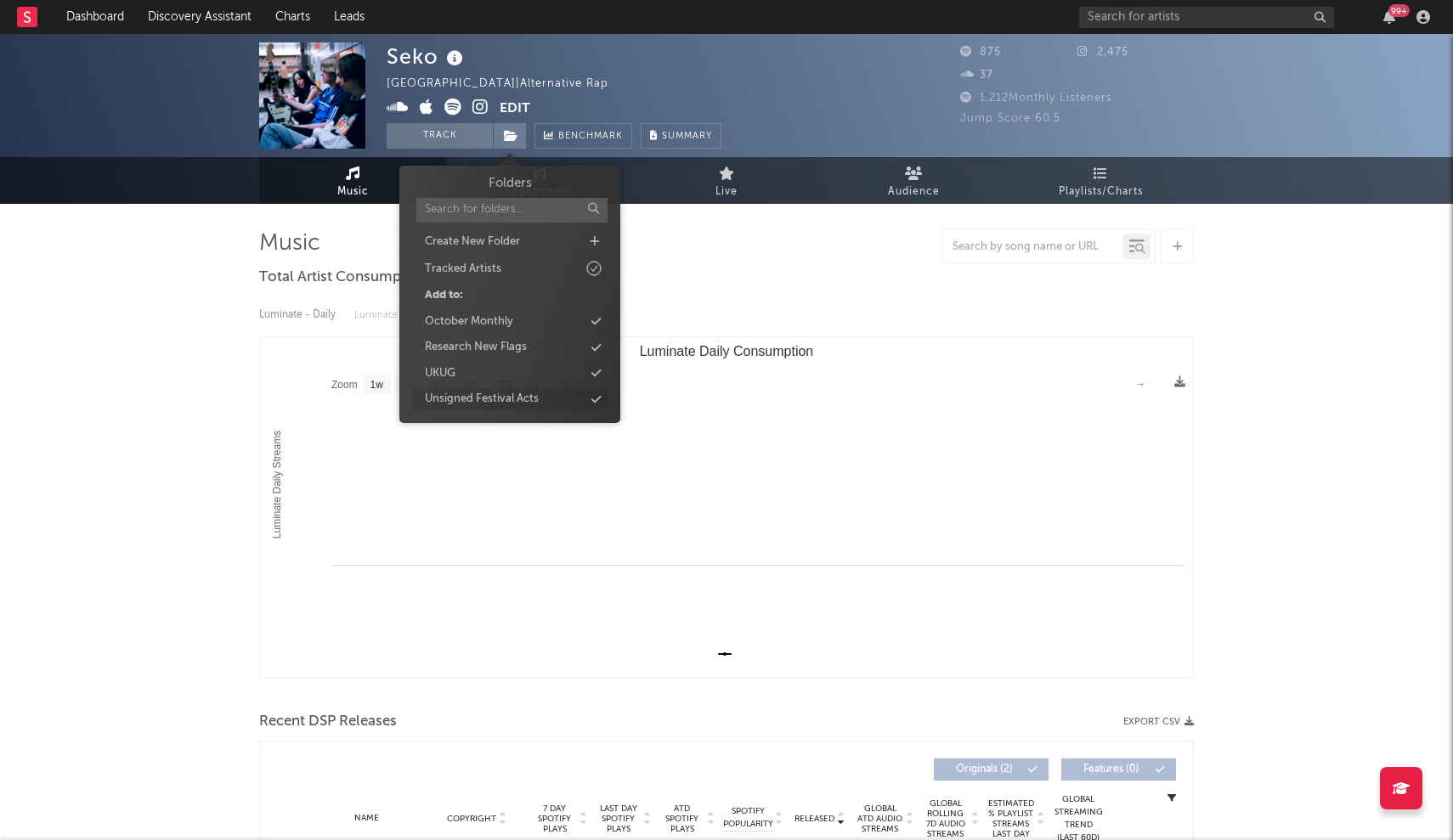
click at [596, 394] on icon at bounding box center [596, 399] width 10 height 11
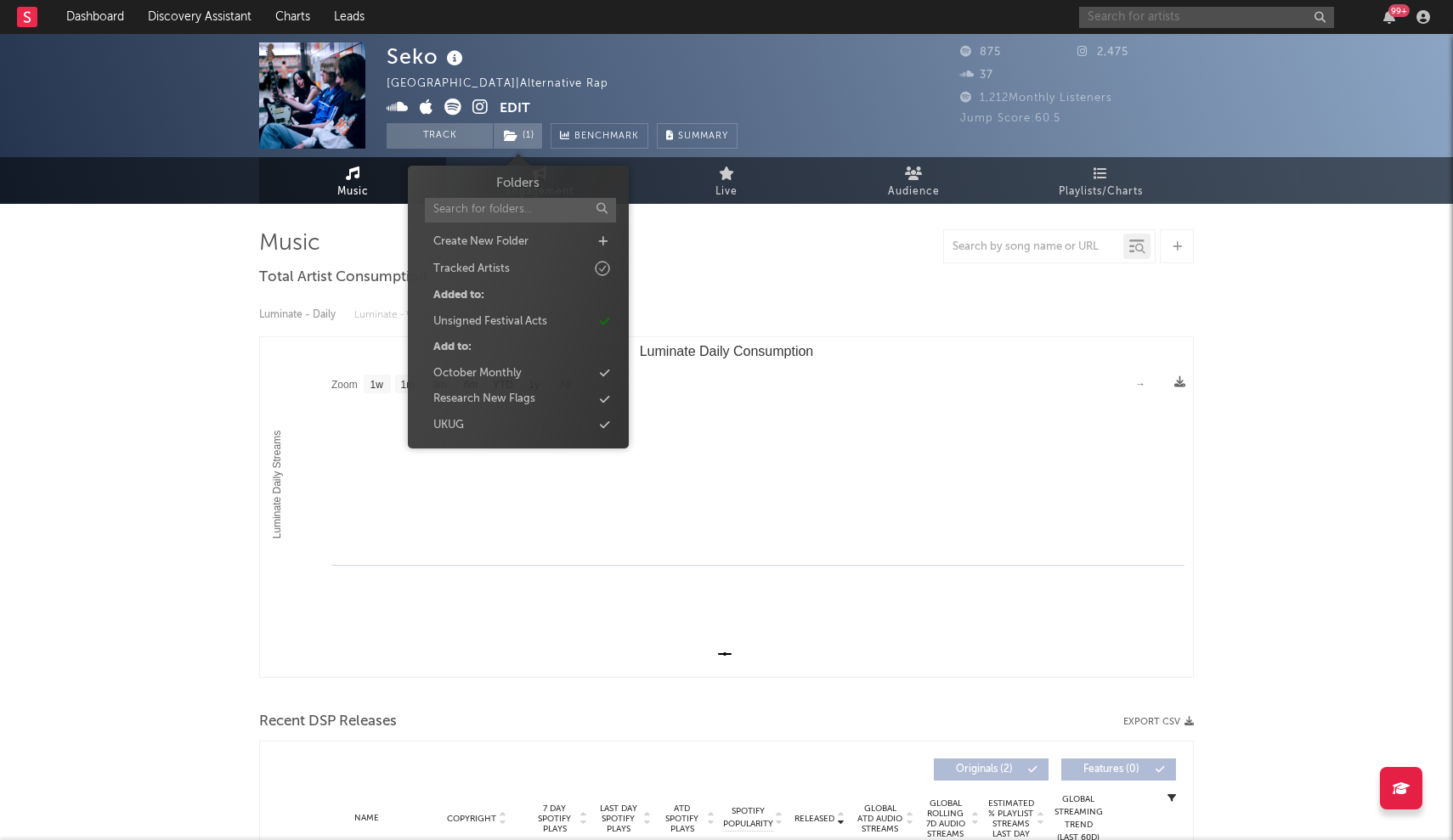
click at [1121, 24] on input "text" at bounding box center [1207, 17] width 255 height 21
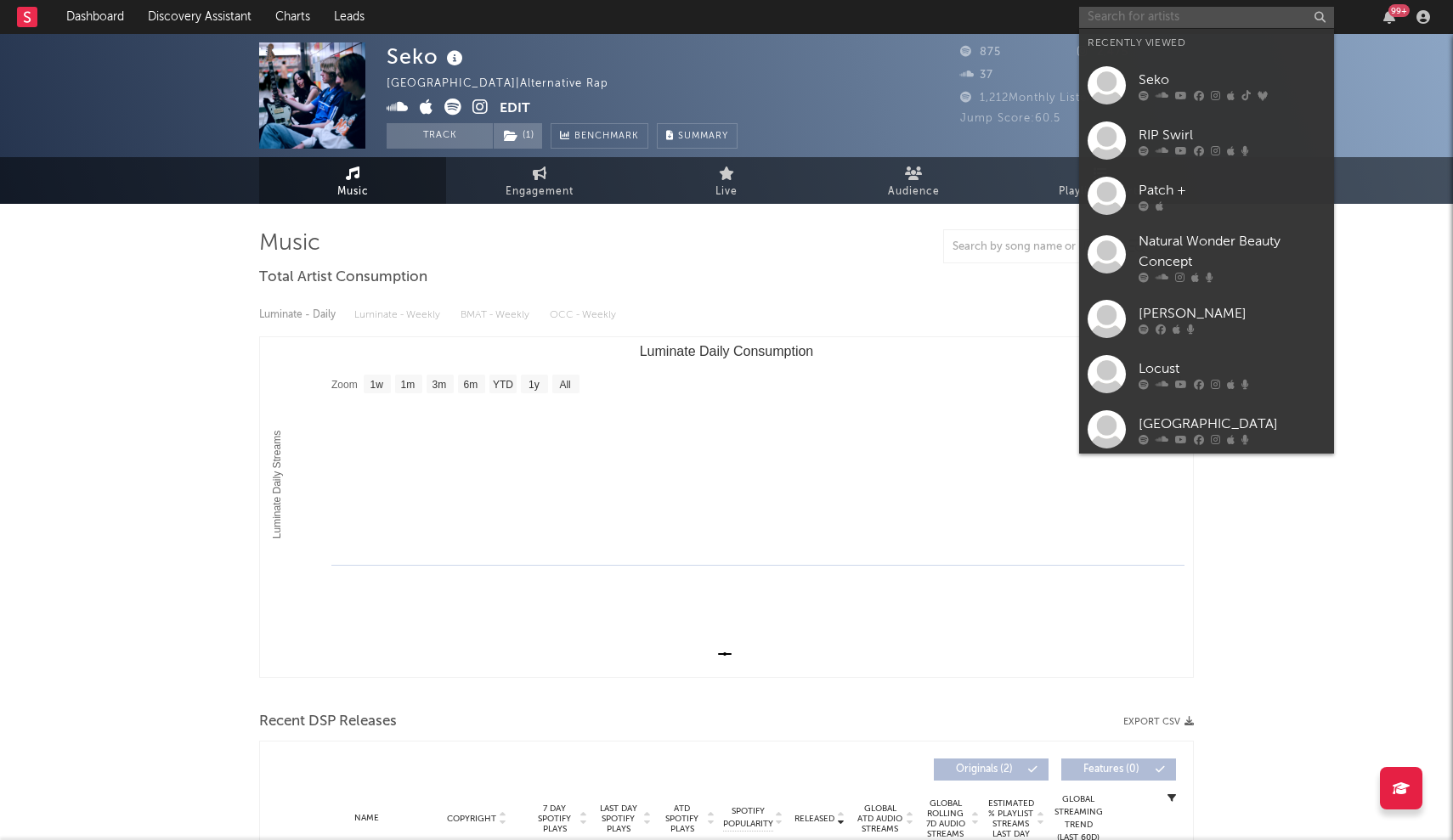
paste input "she’s green"
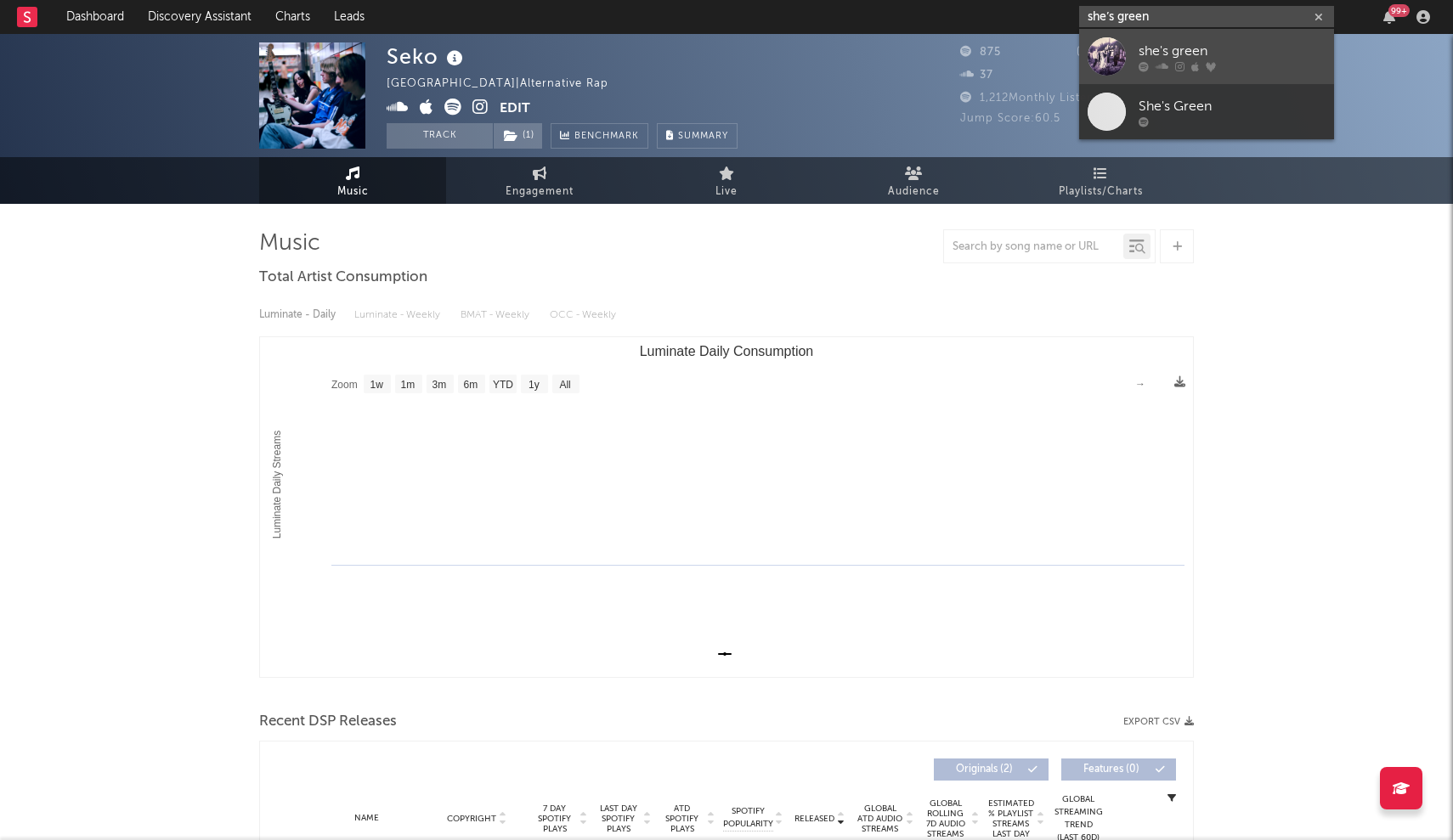
type input "she’s green"
click at [1131, 58] on link "she's green" at bounding box center [1207, 56] width 255 height 55
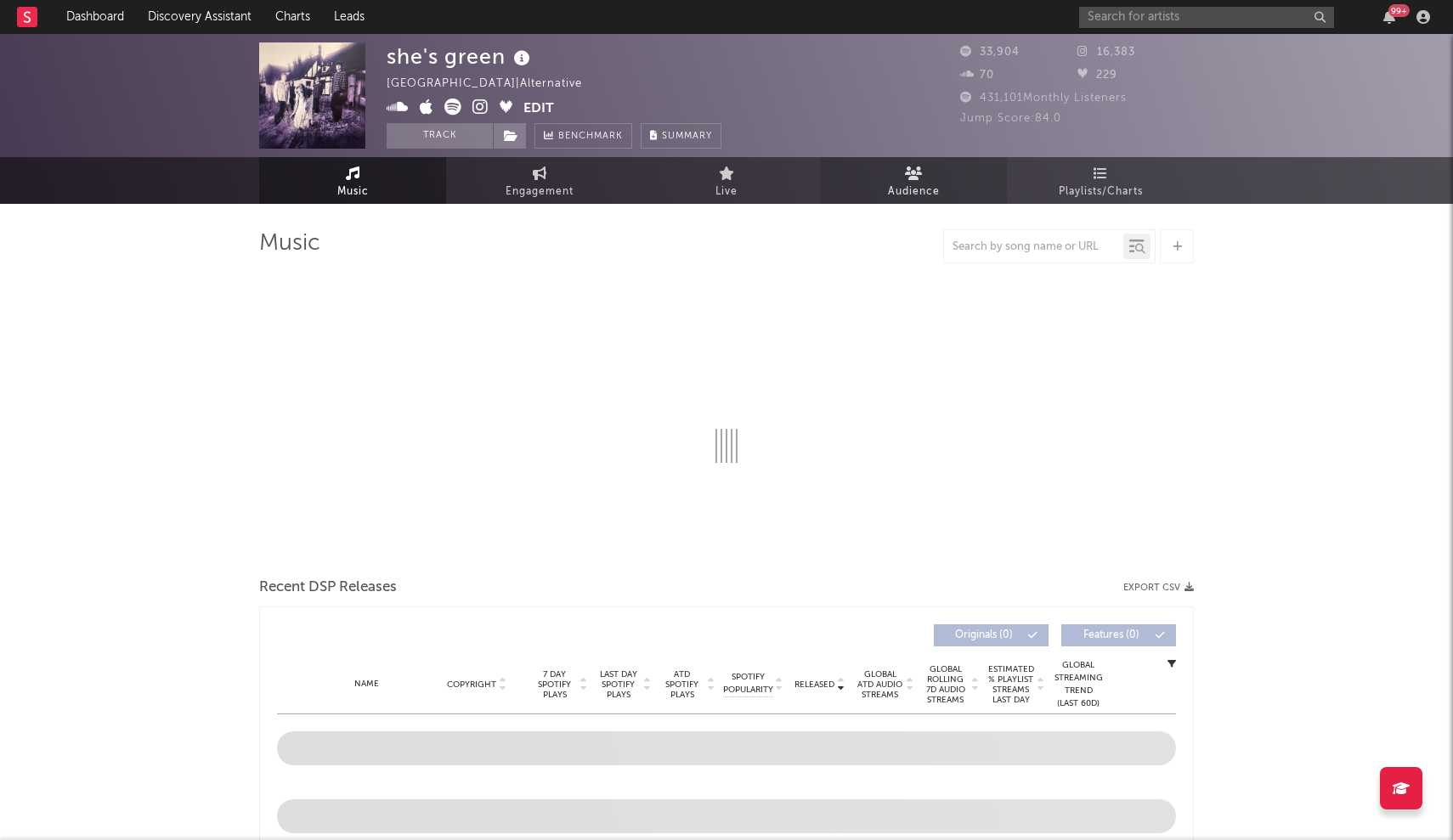
select select "6m"
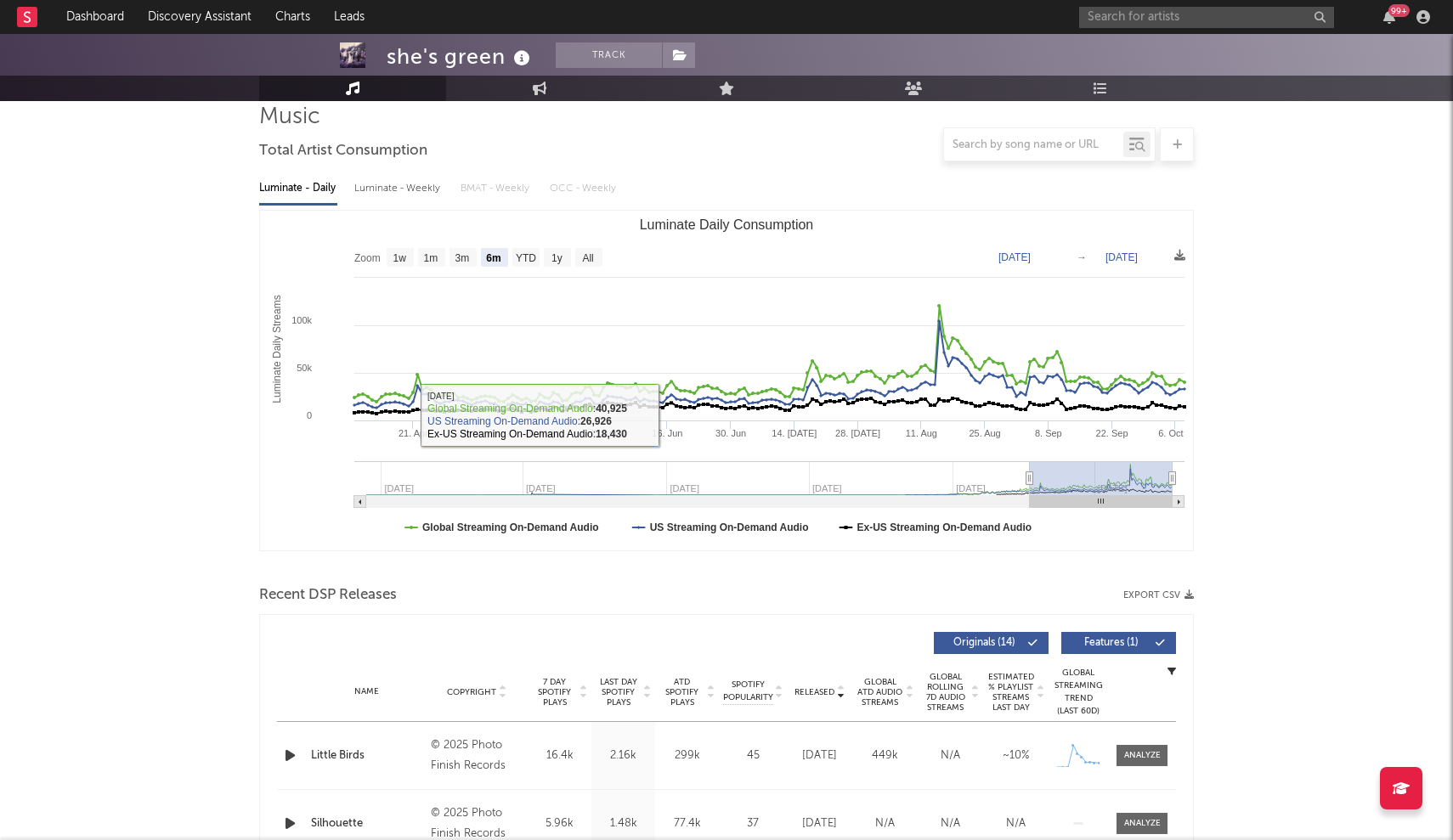
scroll to position [185, 0]
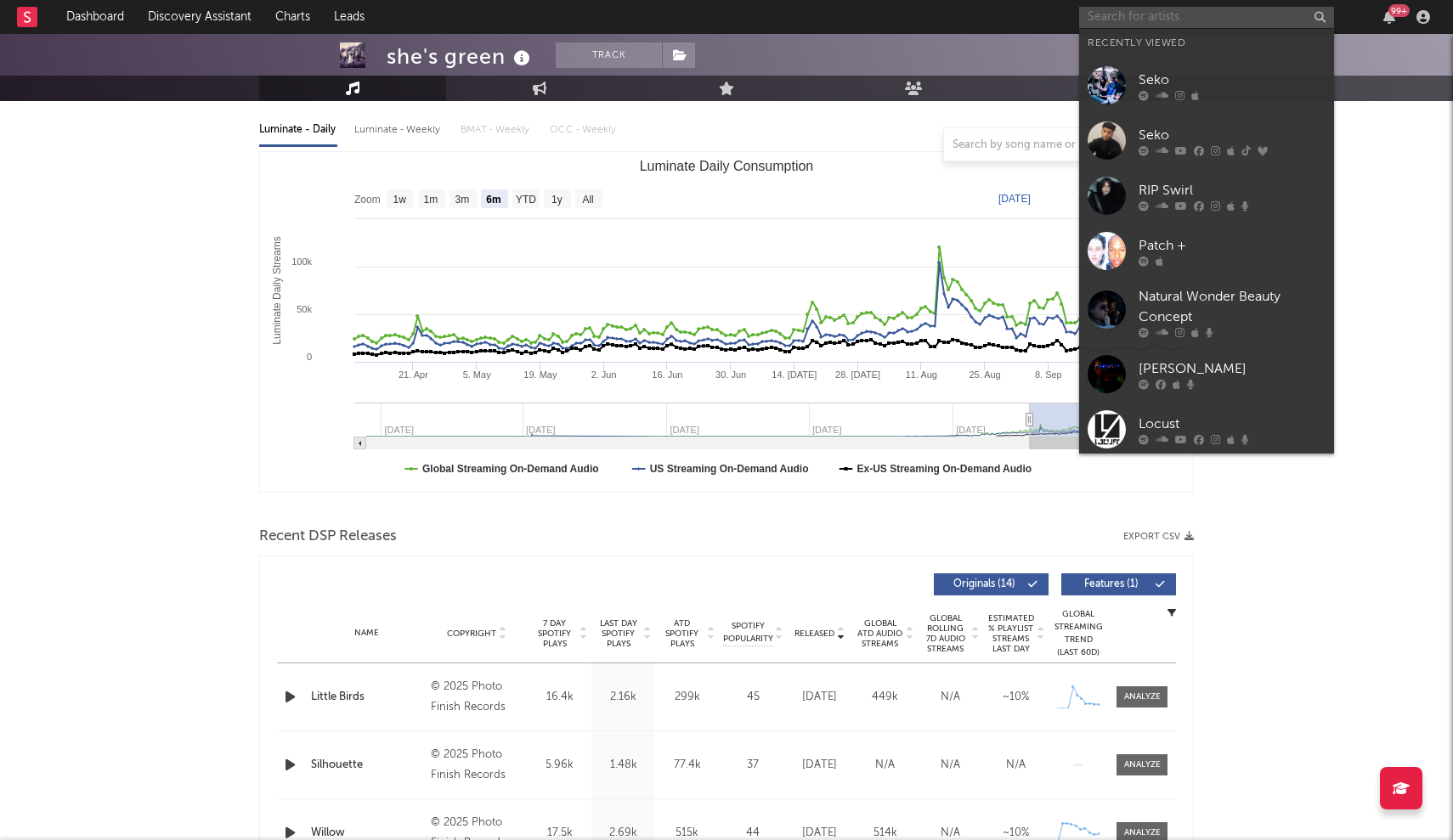
click at [1103, 17] on input "text" at bounding box center [1207, 17] width 255 height 21
paste input "Shearling"
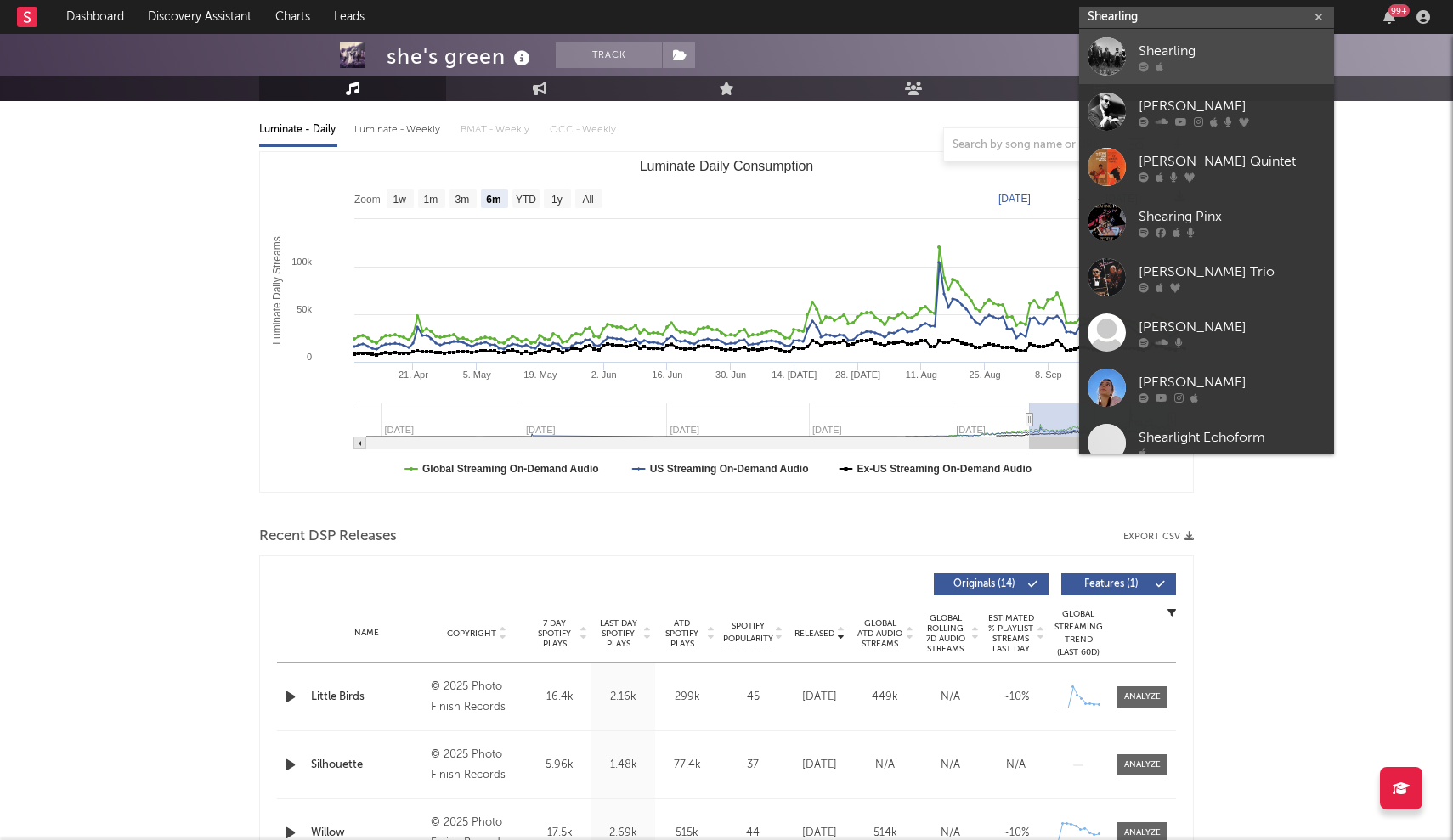
type input "Shearling"
click at [1115, 44] on div at bounding box center [1107, 57] width 39 height 39
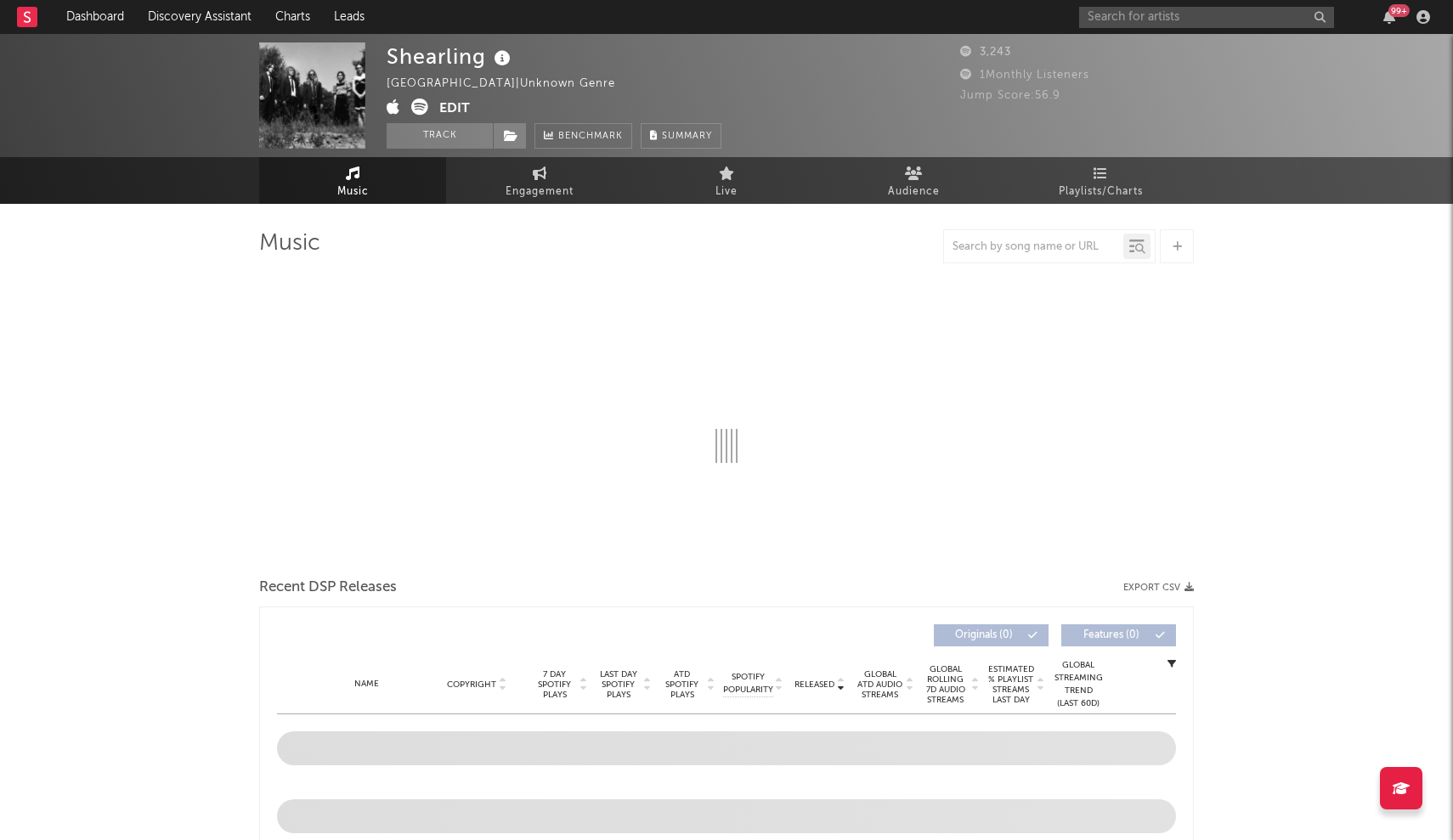
select select "1w"
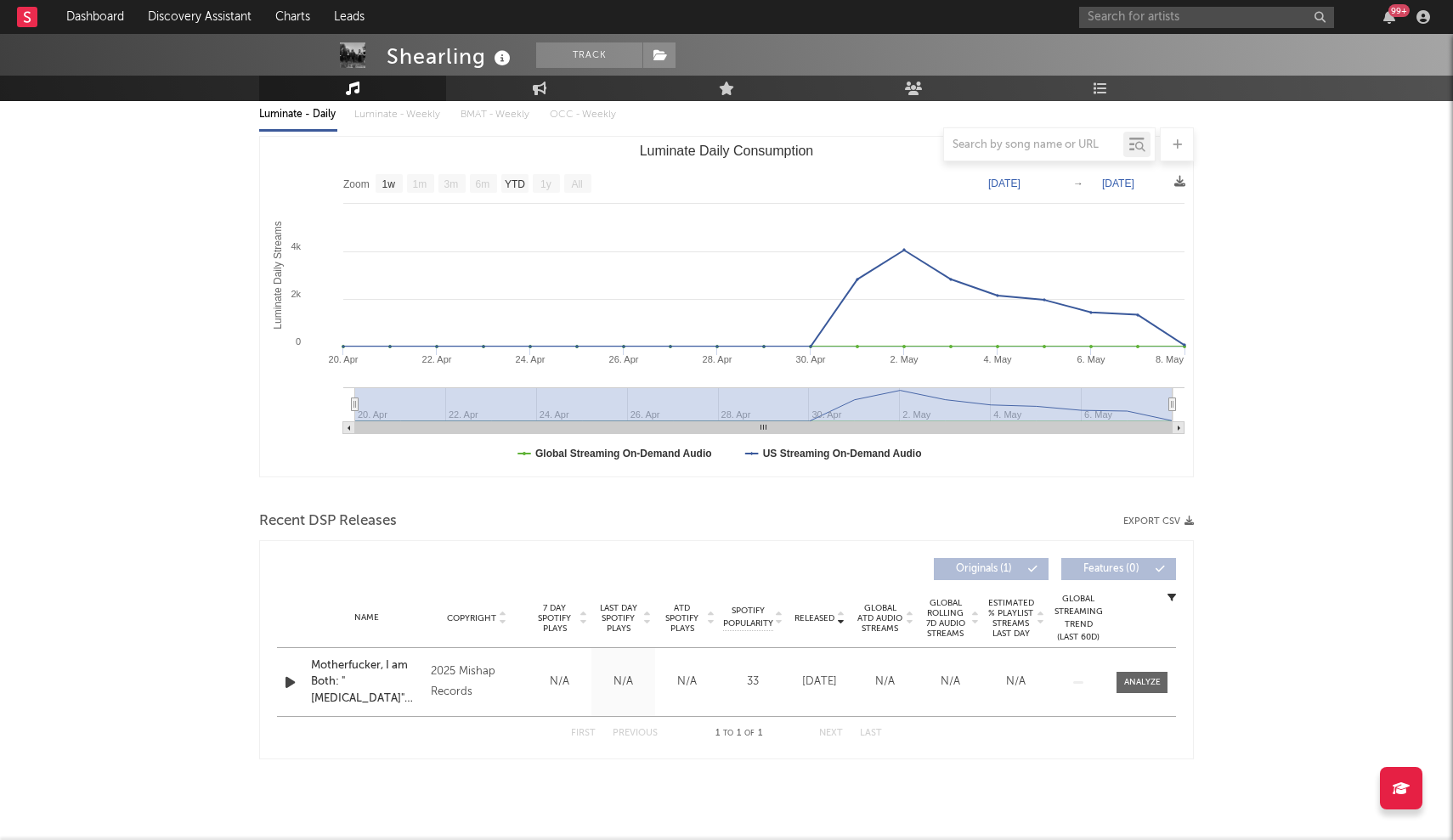
scroll to position [201, 0]
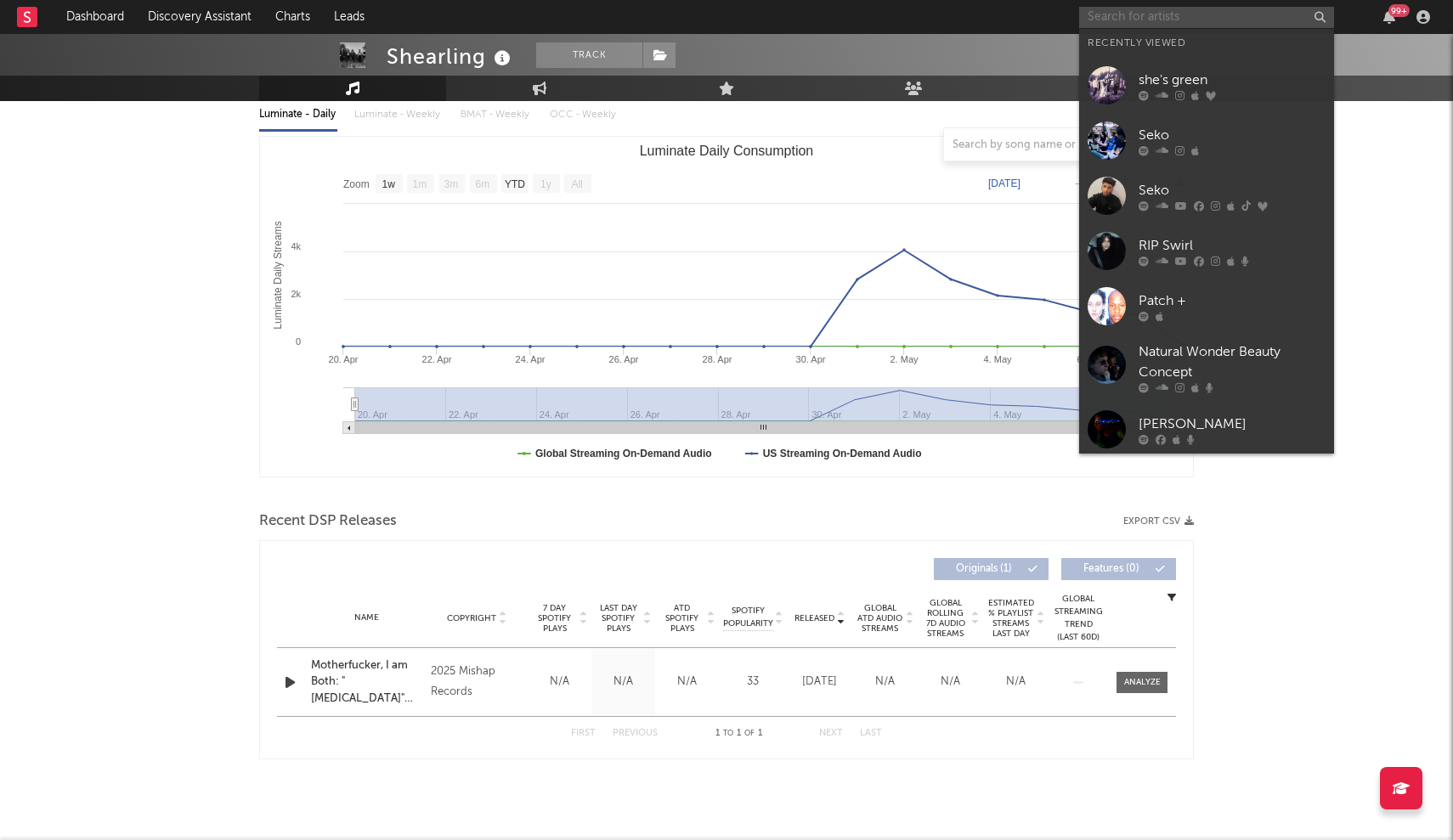
click at [1149, 11] on input "text" at bounding box center [1207, 17] width 255 height 21
paste input "Somewhere Special"
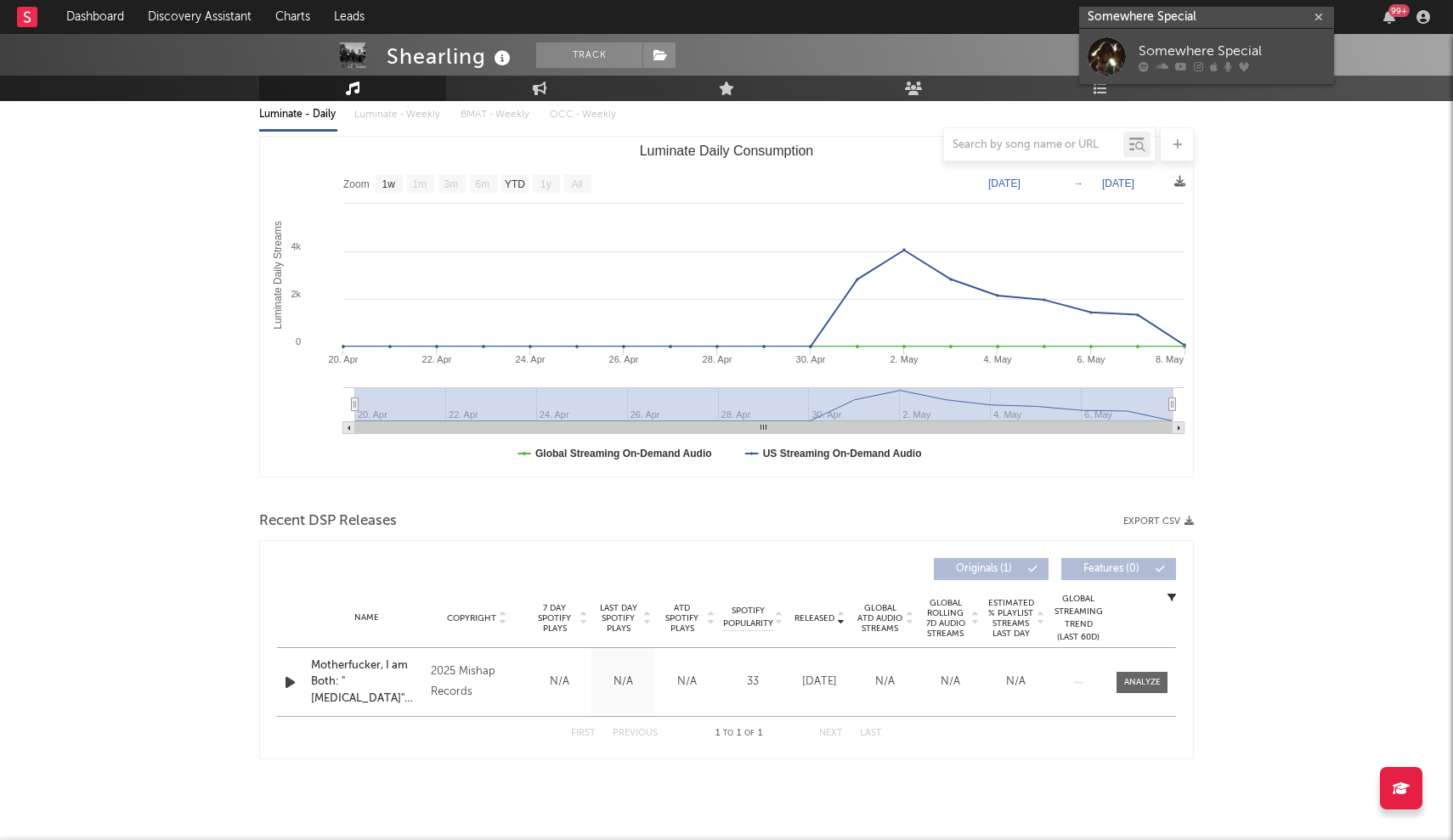
type input "Somewhere Special"
click at [1114, 61] on div at bounding box center [1107, 57] width 39 height 39
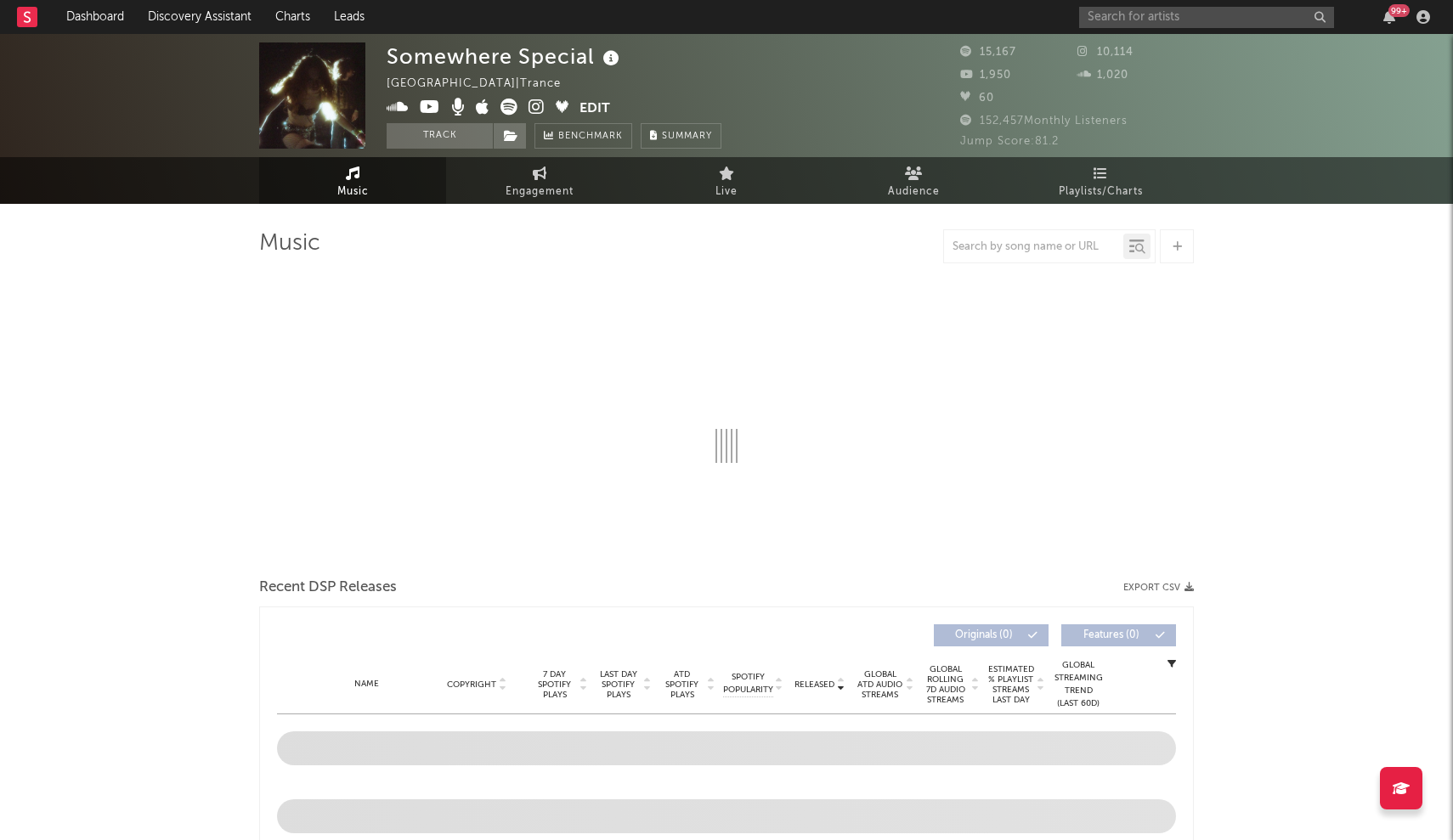
select select "6m"
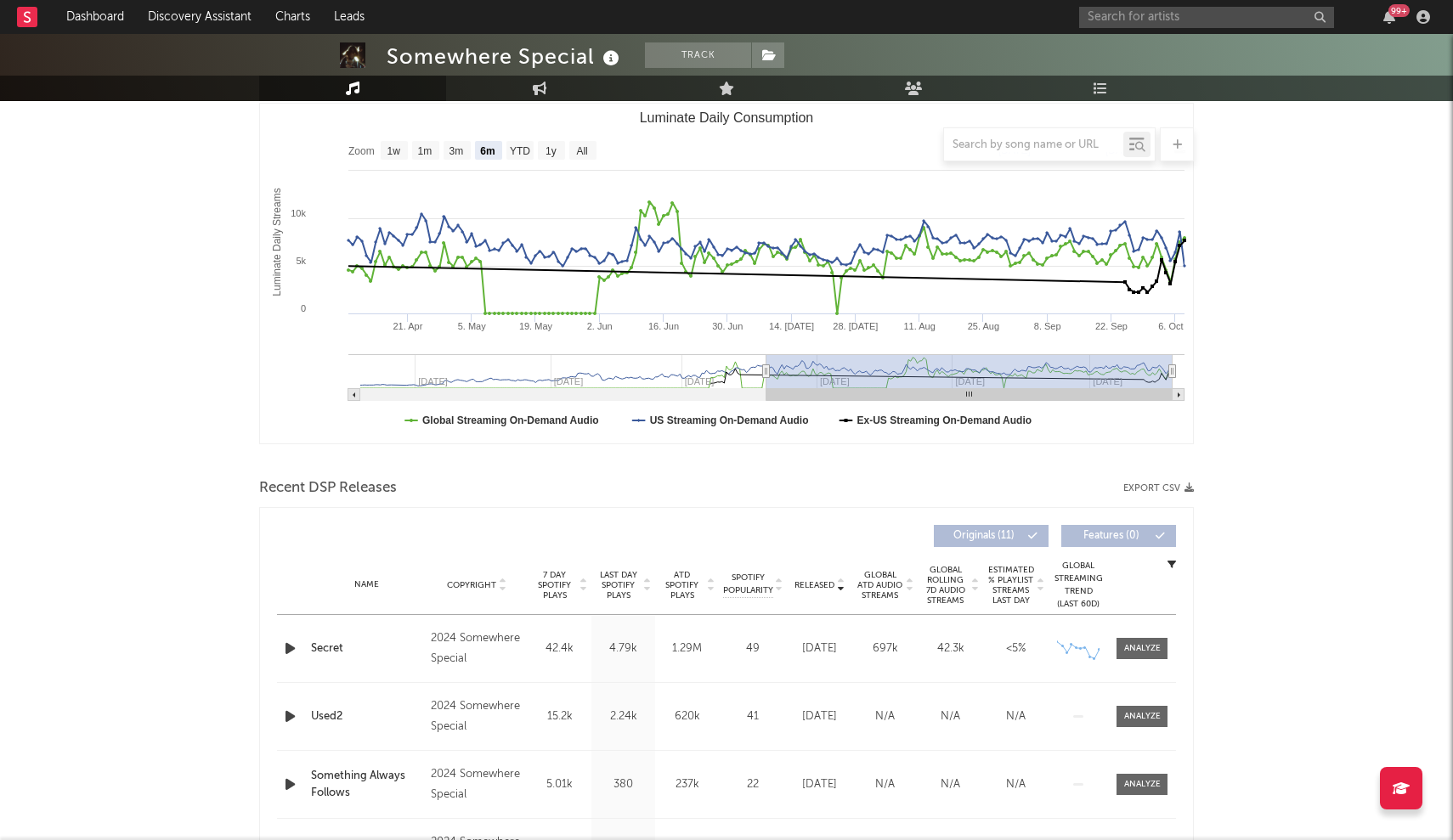
scroll to position [297, 0]
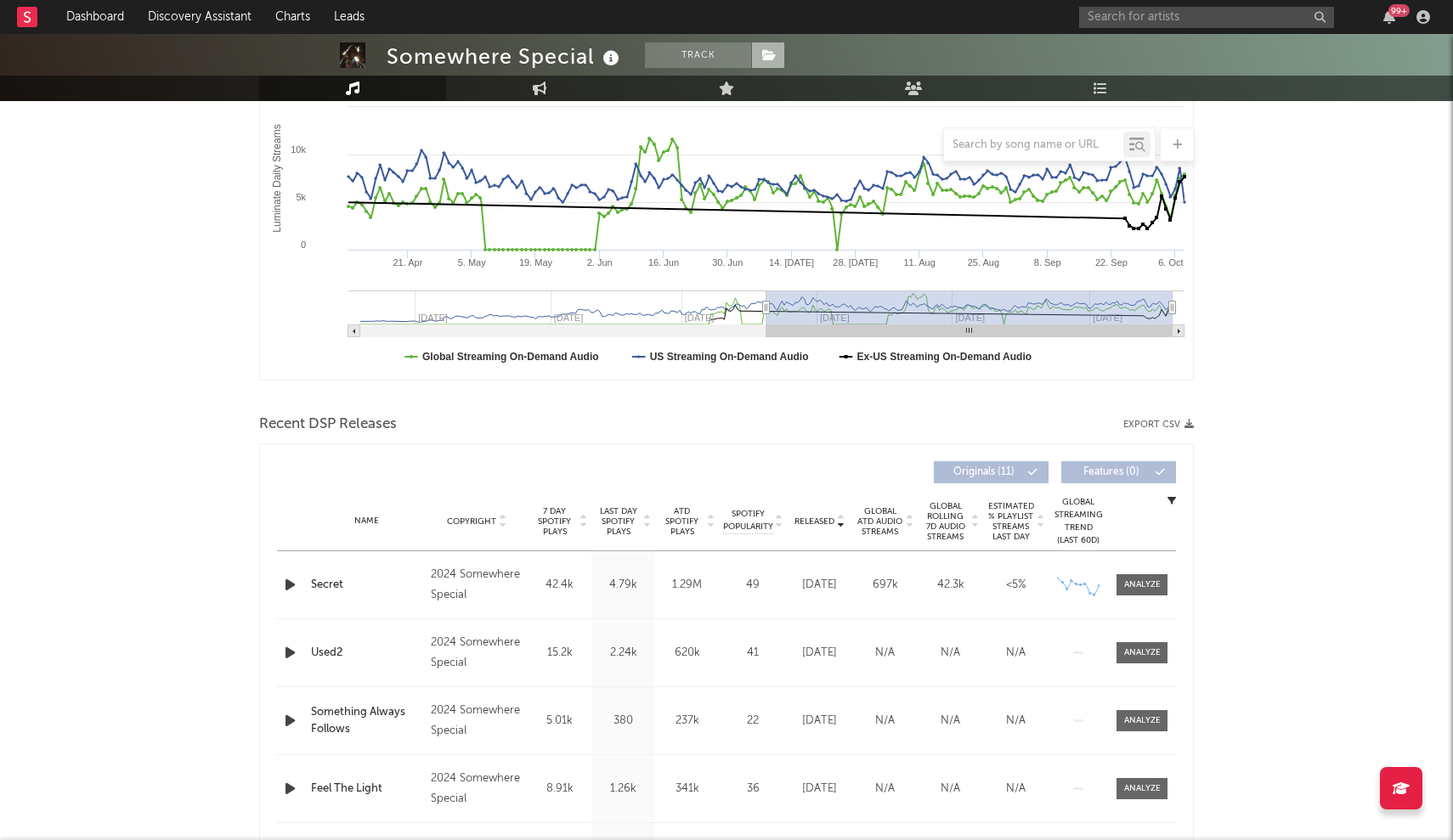
click at [762, 54] on icon at bounding box center [769, 55] width 14 height 12
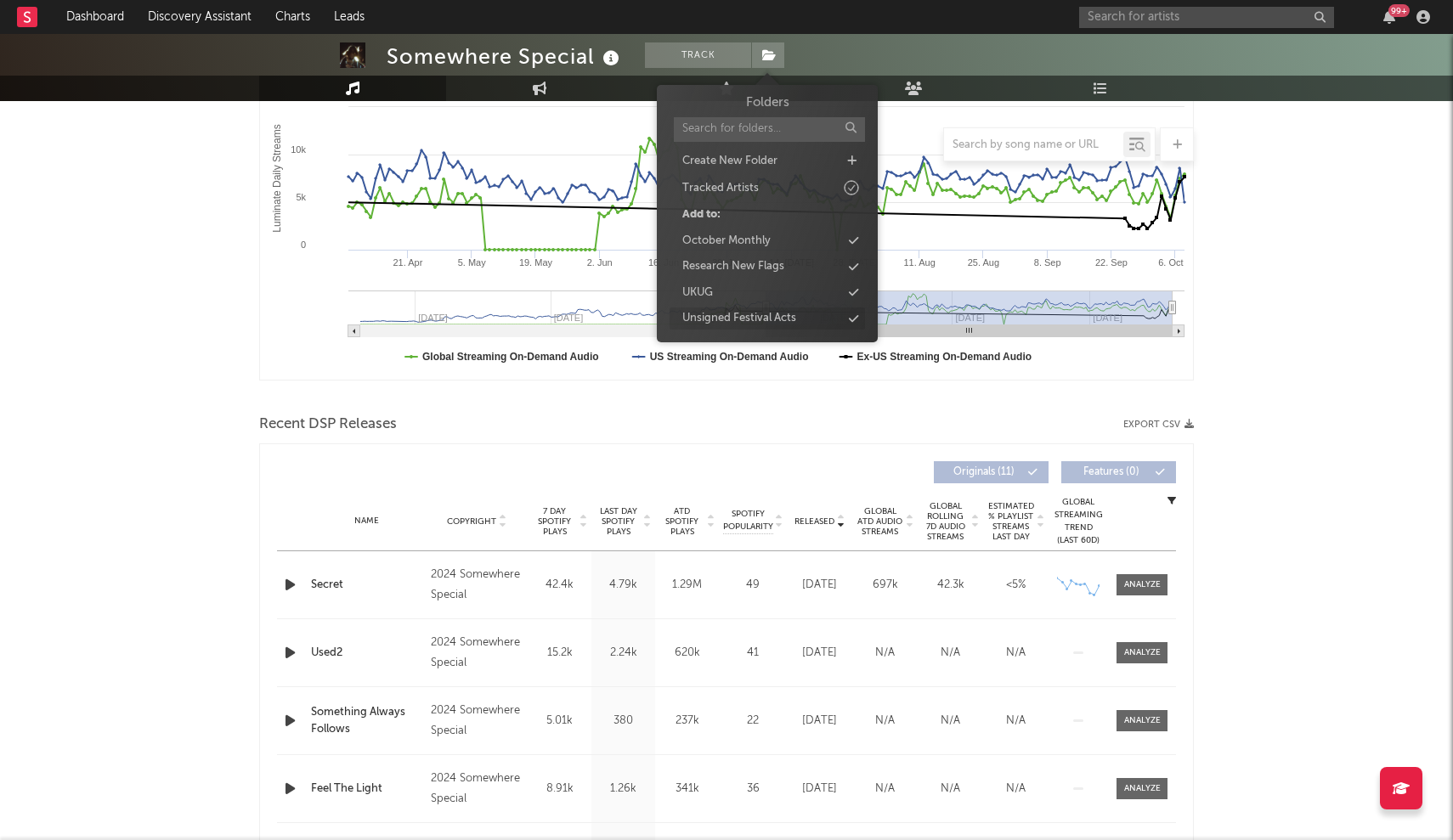
click at [856, 313] on icon at bounding box center [853, 318] width 10 height 11
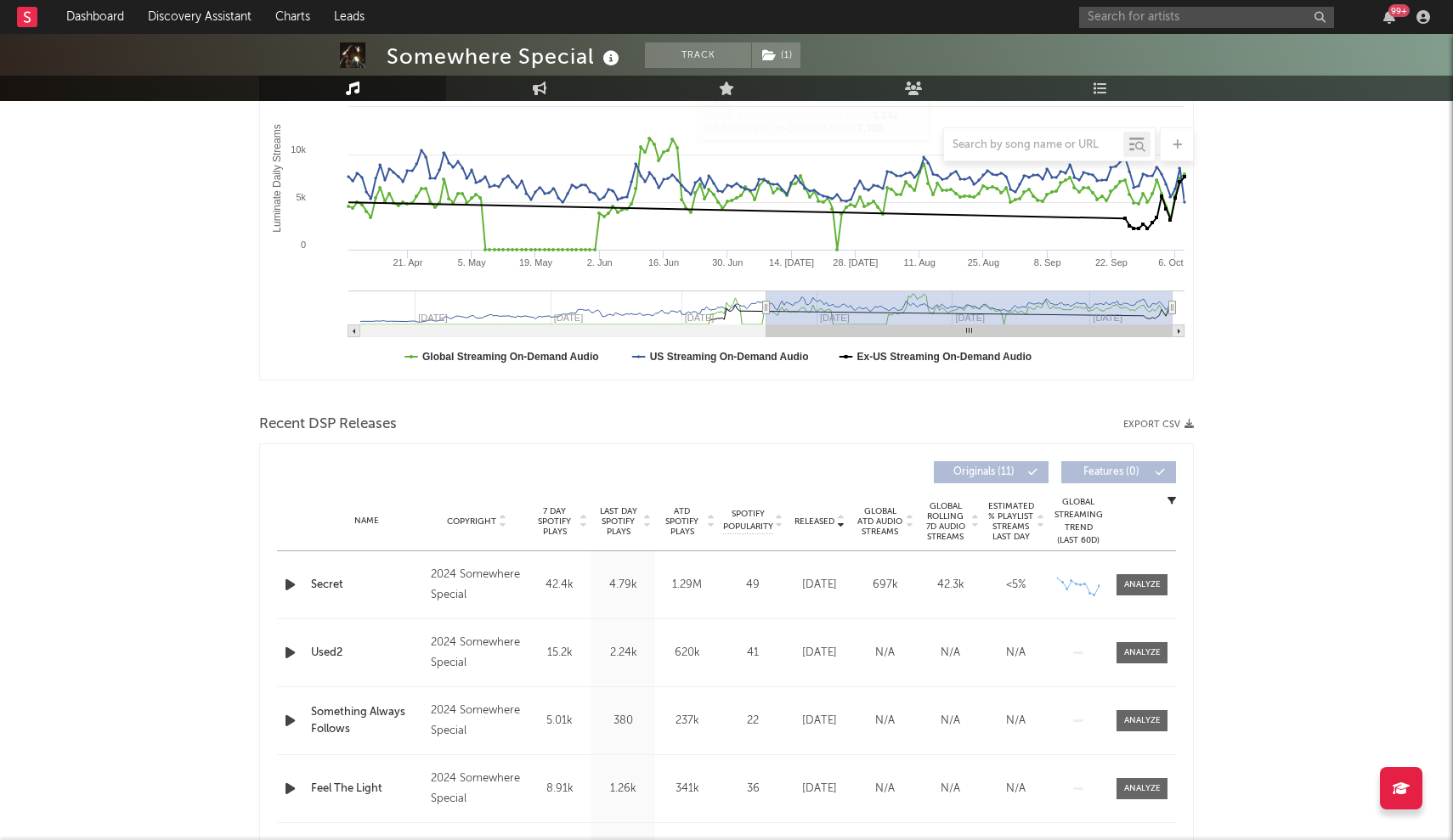
click at [940, 2] on nav "Dashboard Discovery Assistant Charts Leads 99 +" at bounding box center [726, 16] width 1453 height 34
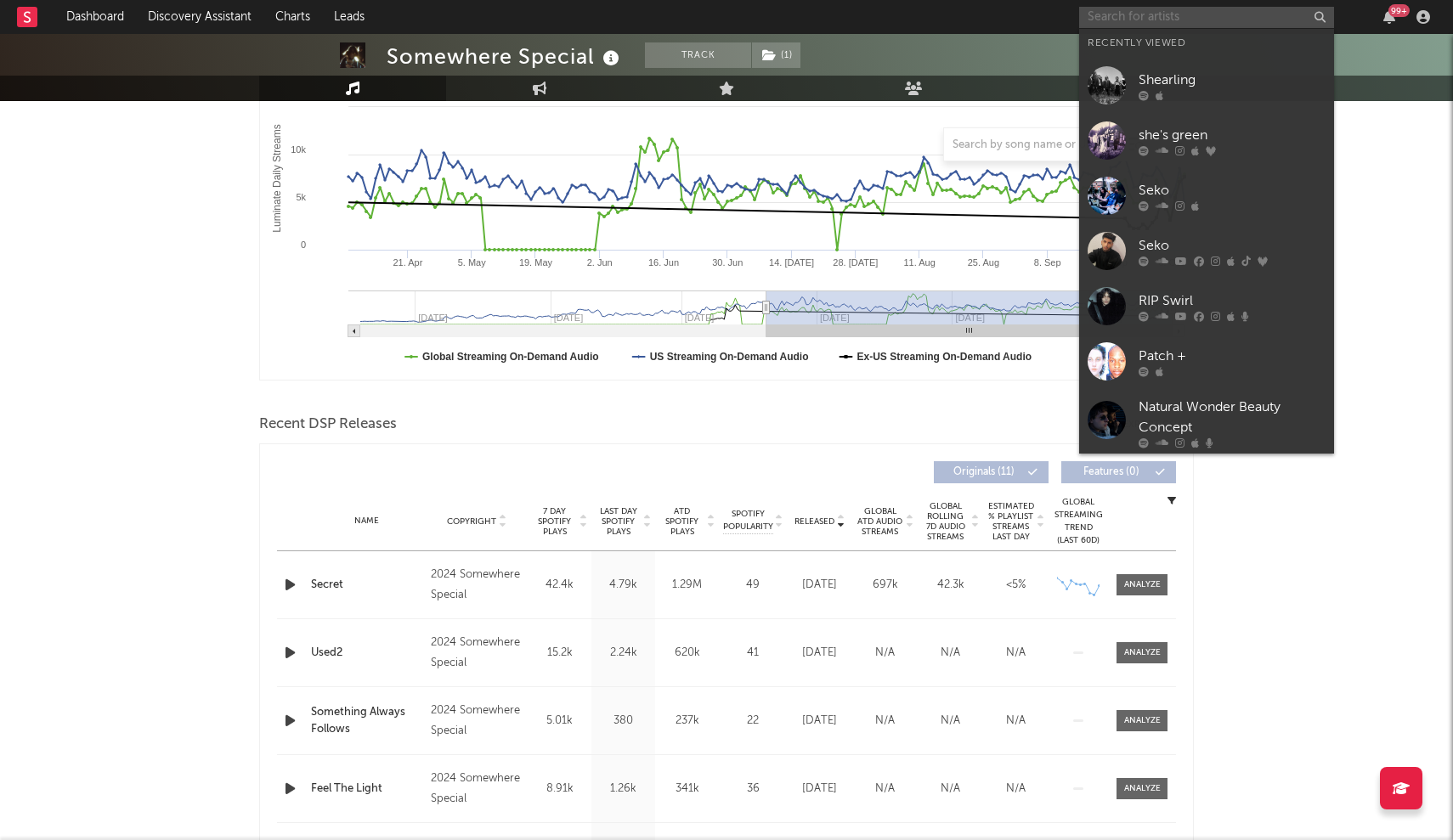
click at [1103, 14] on input "text" at bounding box center [1207, 17] width 255 height 21
paste input "Starling"
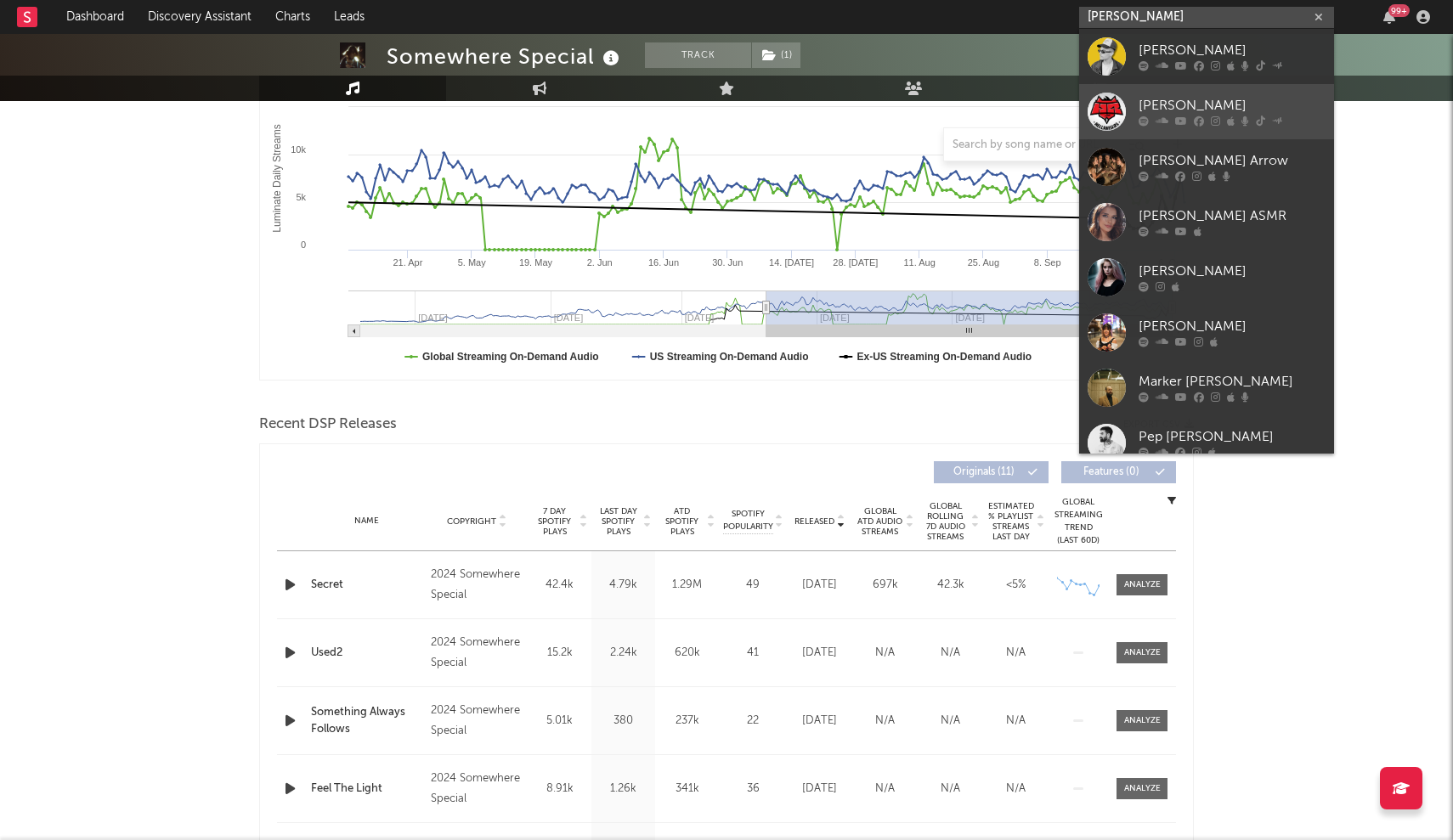
type input "Starling"
click at [1145, 85] on link "Starling" at bounding box center [1207, 111] width 255 height 55
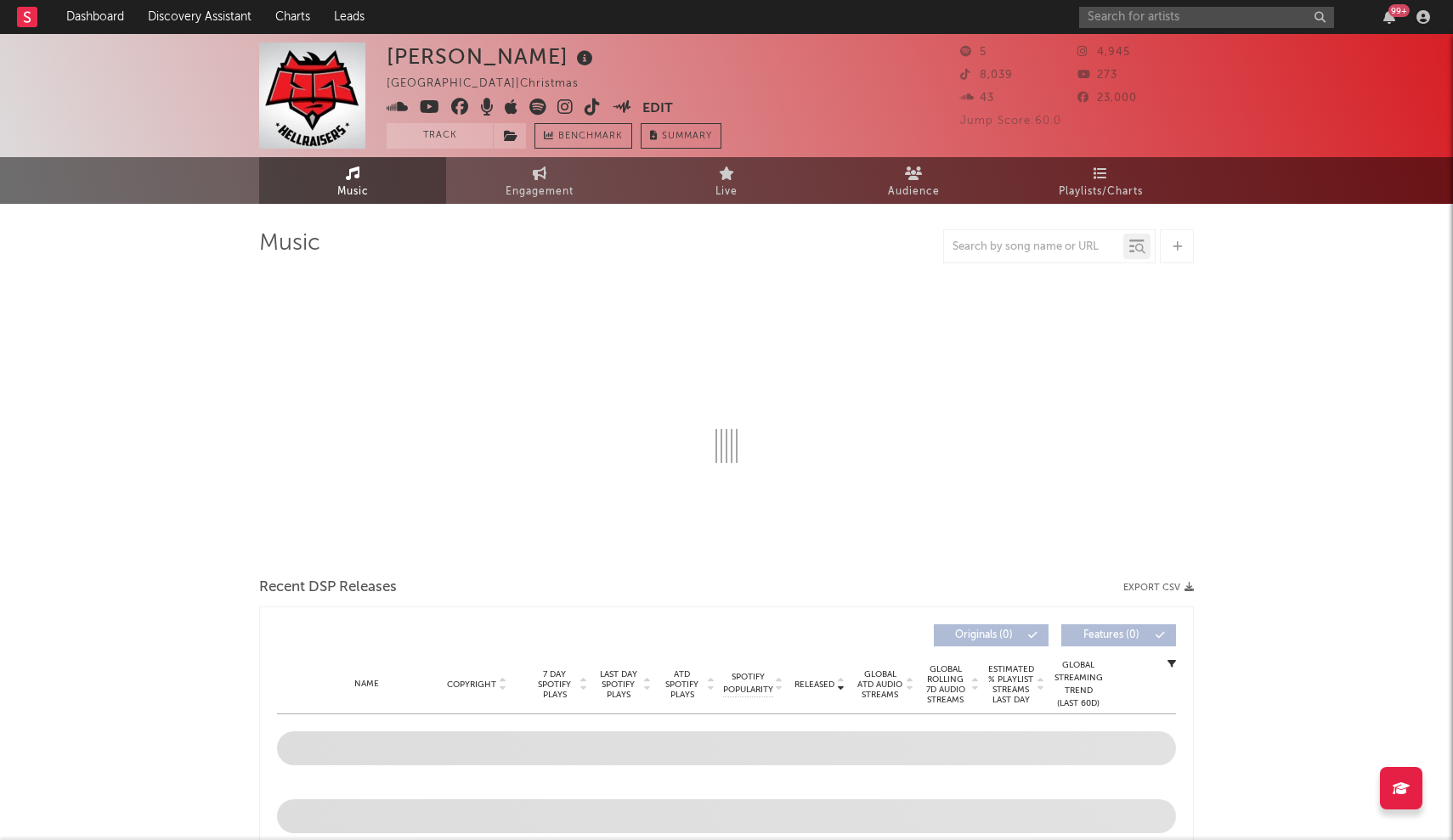
select select "1w"
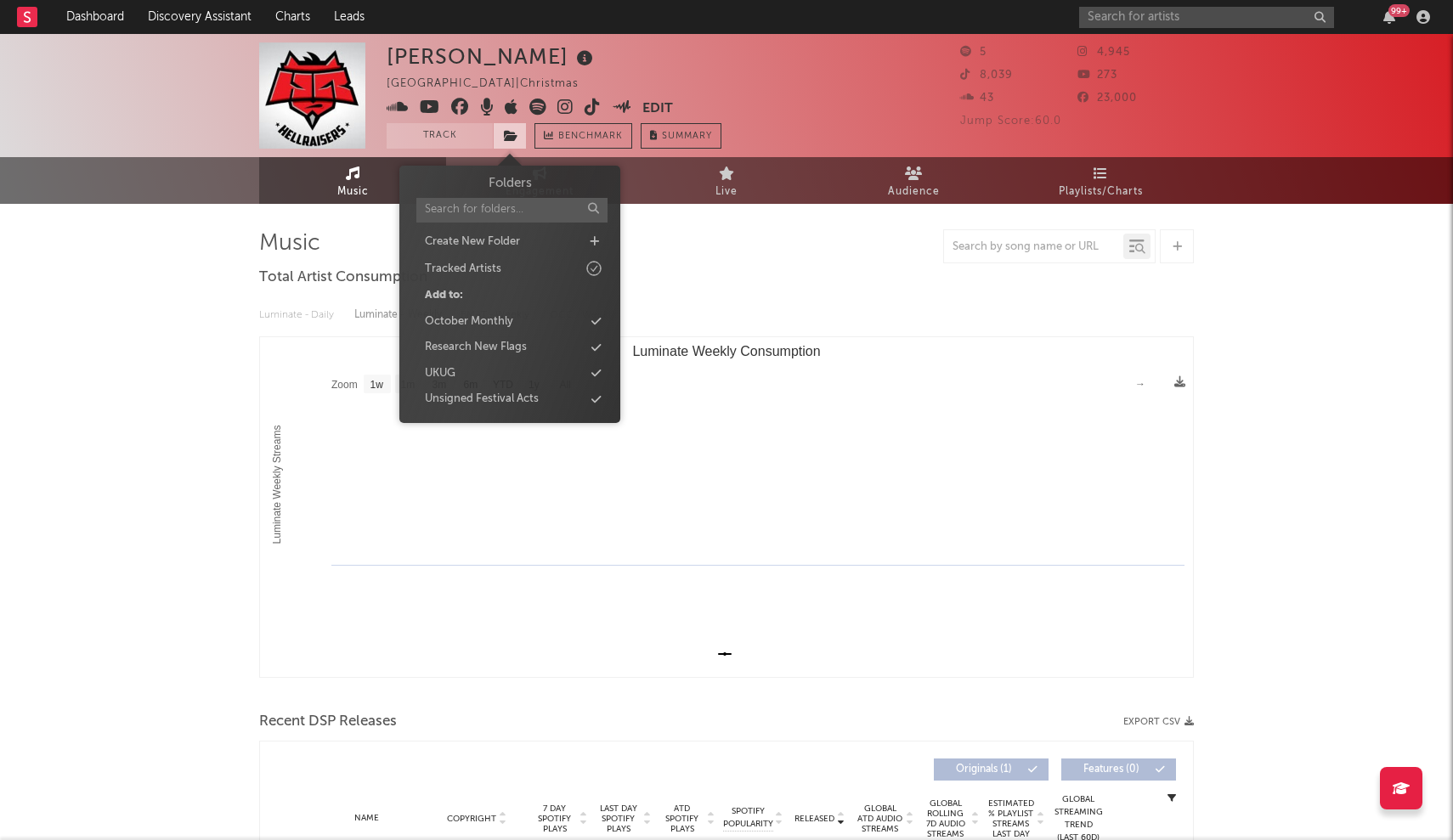
click at [513, 139] on icon at bounding box center [510, 136] width 14 height 12
click at [517, 388] on div "Unsigned Festival Acts" at bounding box center [509, 399] width 195 height 22
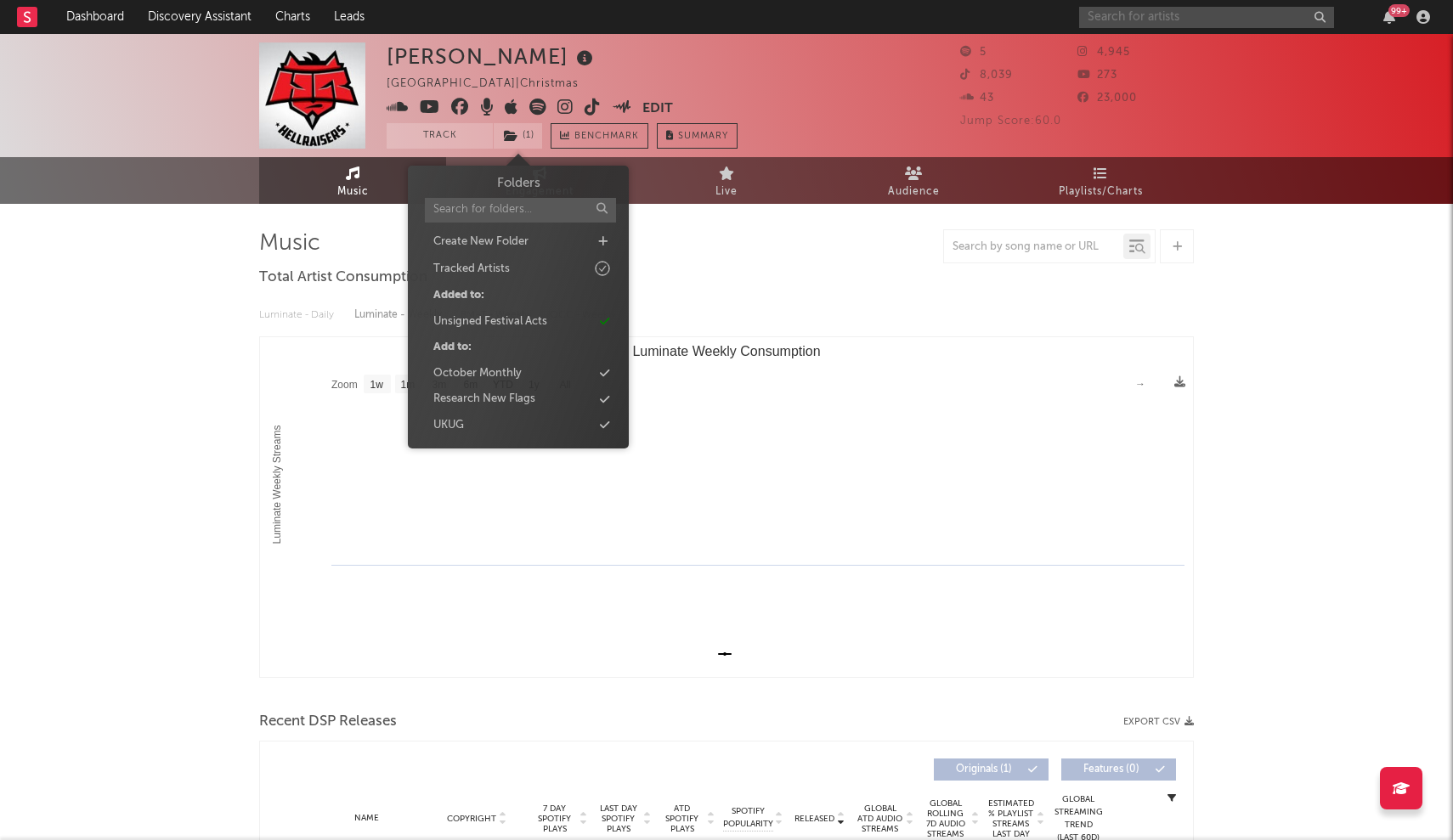
click at [1208, 20] on input "text" at bounding box center [1207, 17] width 255 height 21
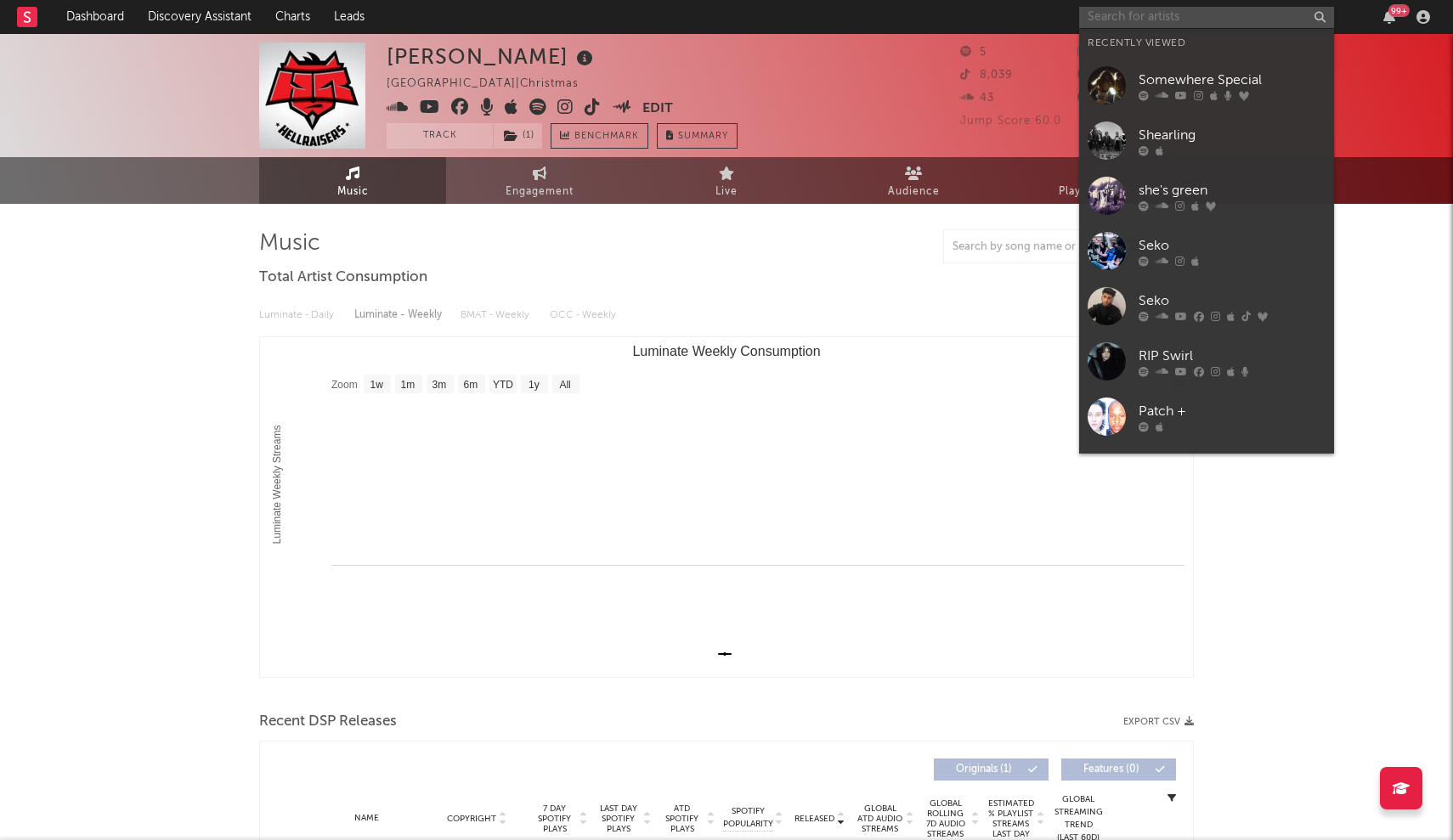
paste input "sweet93"
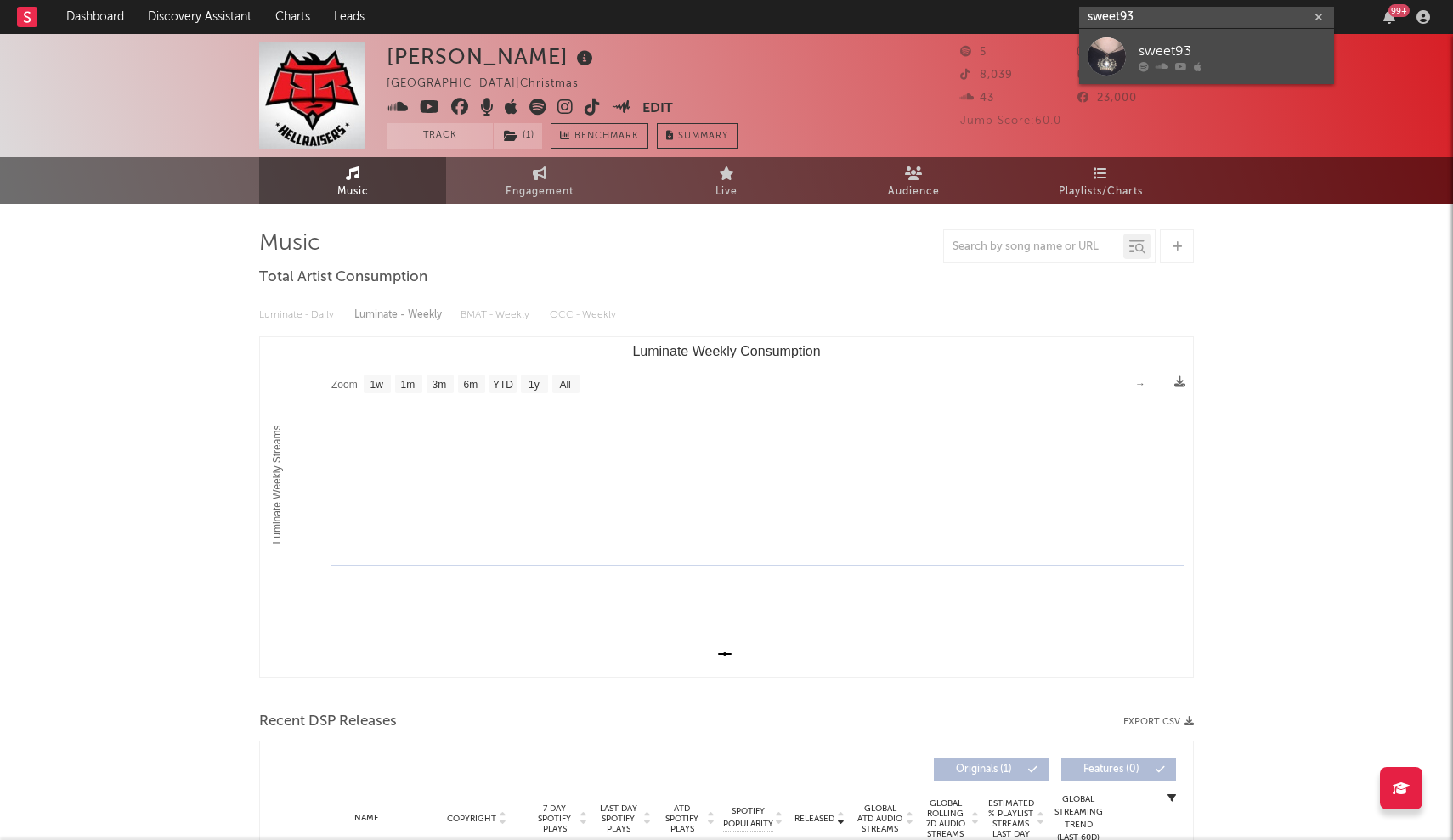
type input "sweet93"
click at [1168, 50] on div "sweet93" at bounding box center [1231, 50] width 186 height 20
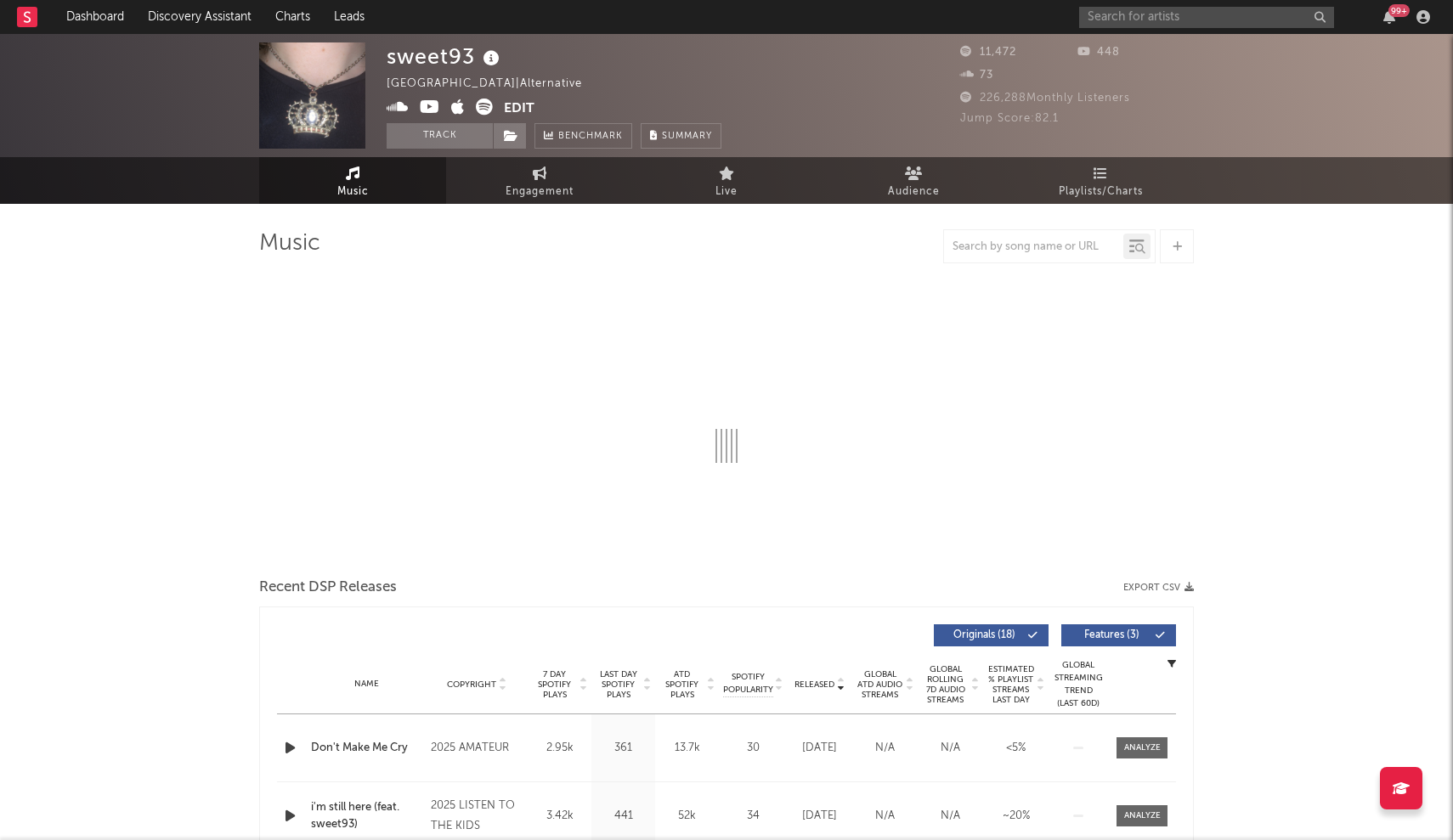
select select "6m"
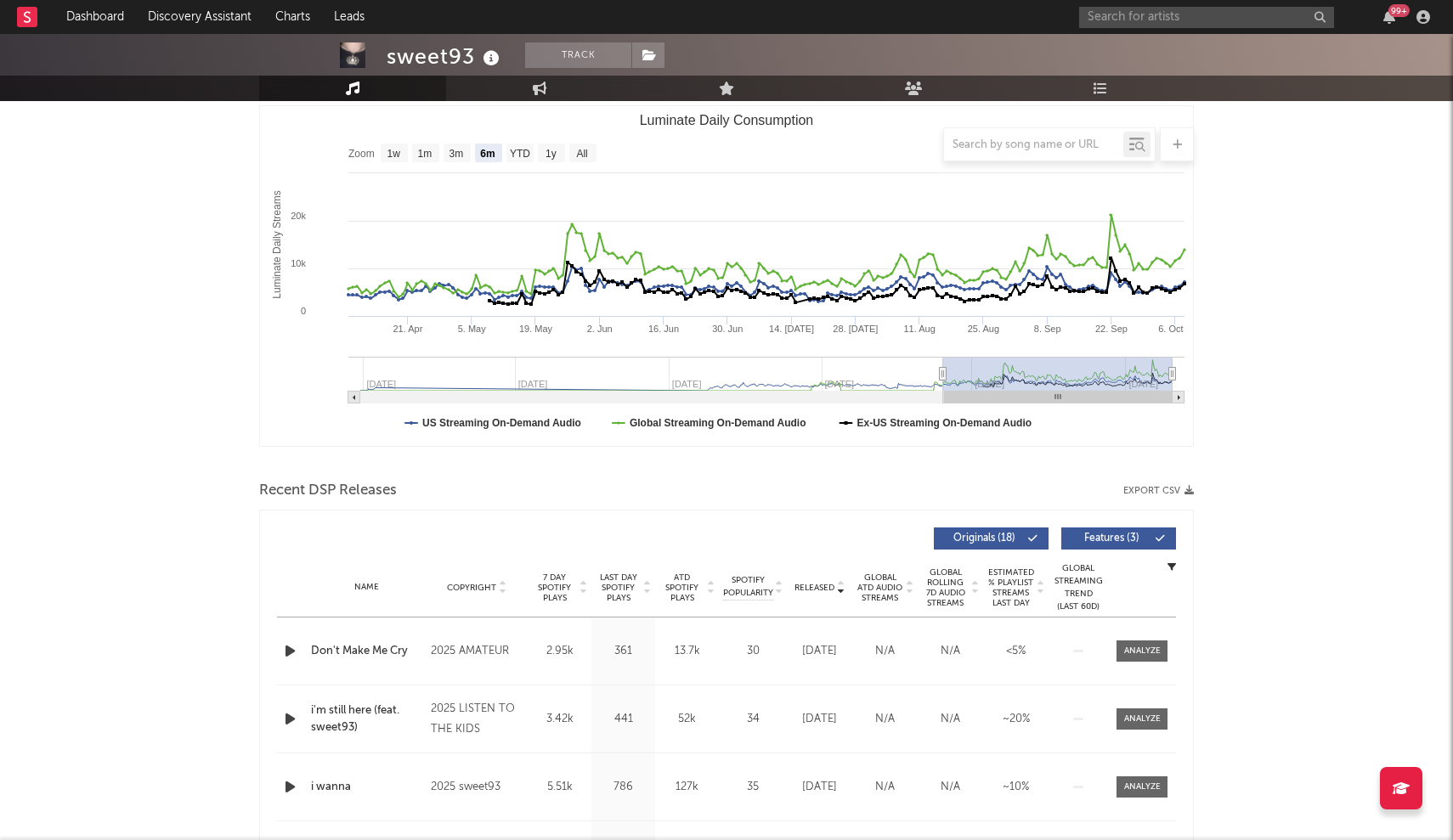
scroll to position [298, 0]
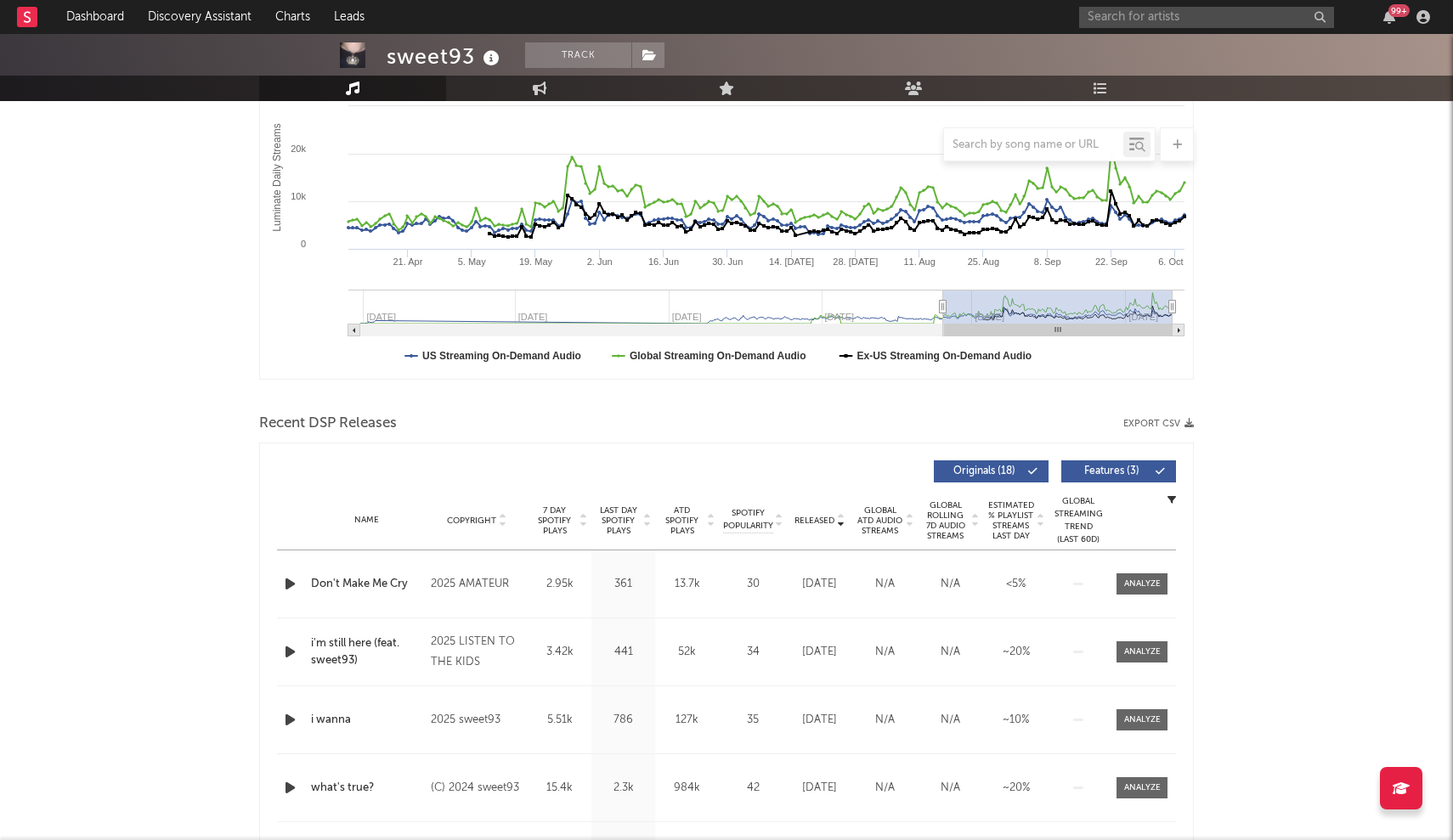
click at [799, 524] on span "Released" at bounding box center [813, 520] width 40 height 11
click at [802, 524] on span "Released" at bounding box center [813, 520] width 40 height 11
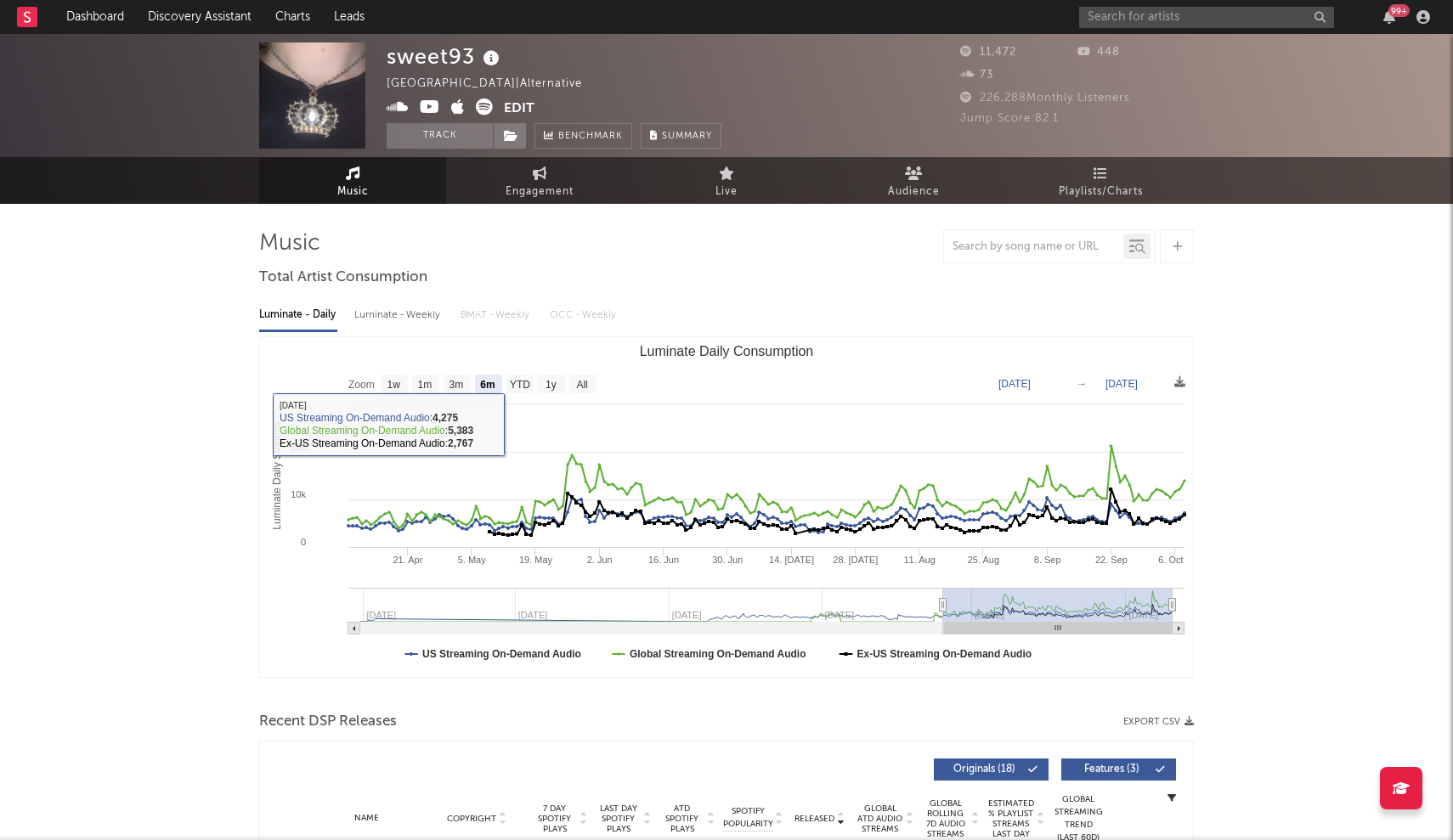
scroll to position [0, 0]
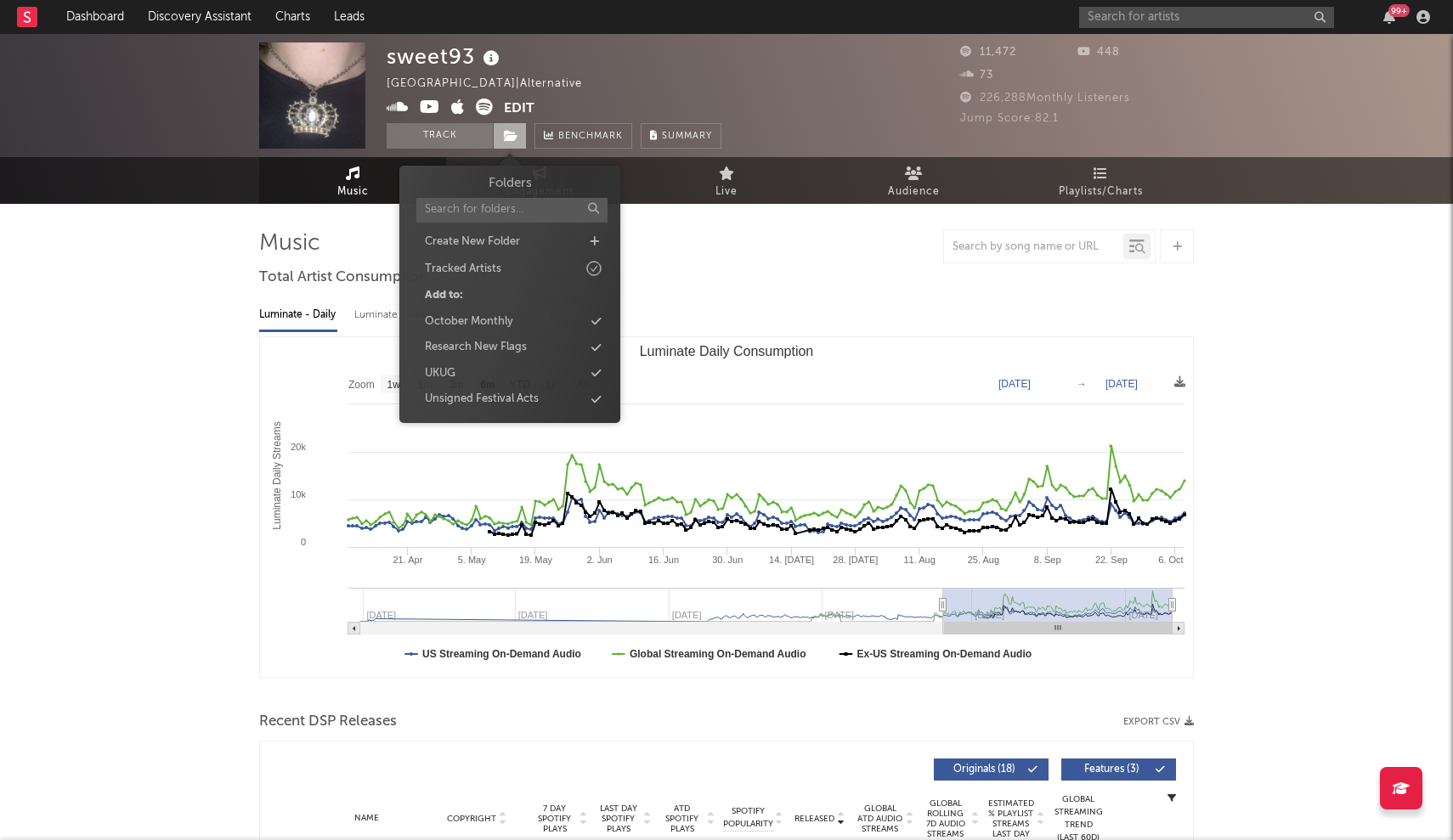
click at [493, 130] on span at bounding box center [509, 136] width 34 height 25
click at [513, 404] on div "Unsigned Festival Acts" at bounding box center [482, 400] width 114 height 17
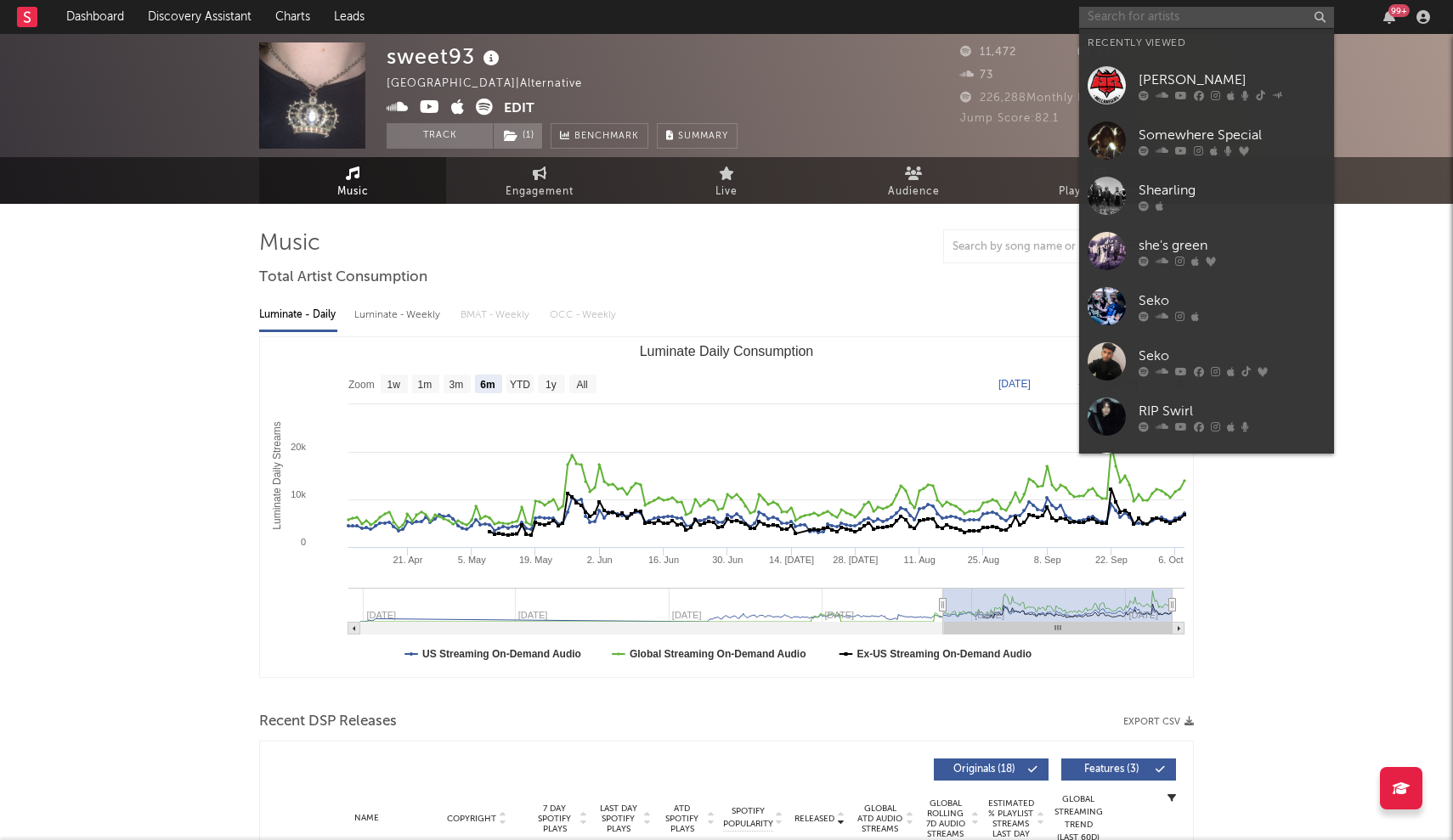
click at [1115, 10] on input "text" at bounding box center [1207, 17] width 255 height 21
paste input "White Ring"
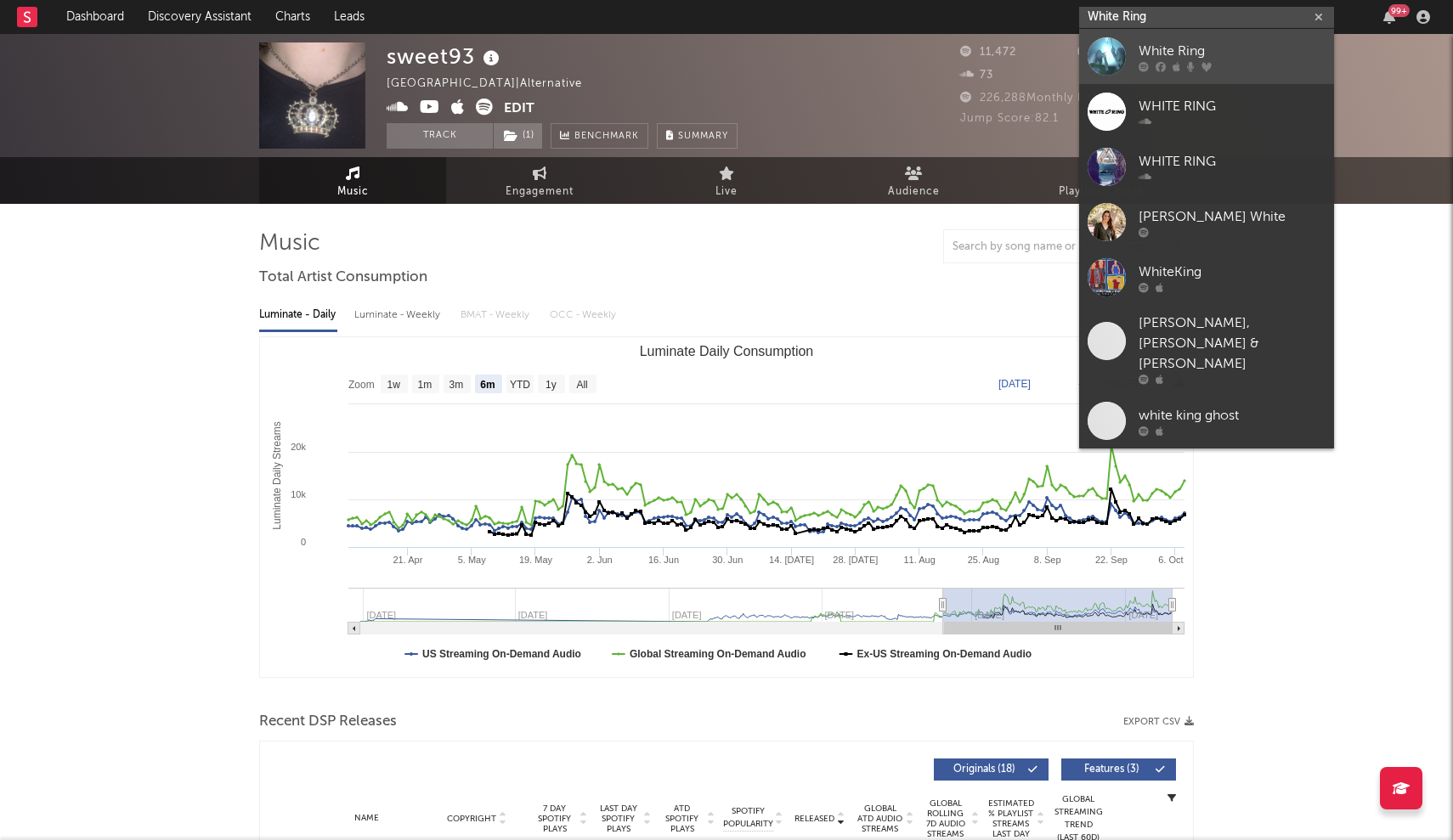
type input "White Ring"
click at [1149, 61] on div at bounding box center [1231, 66] width 186 height 11
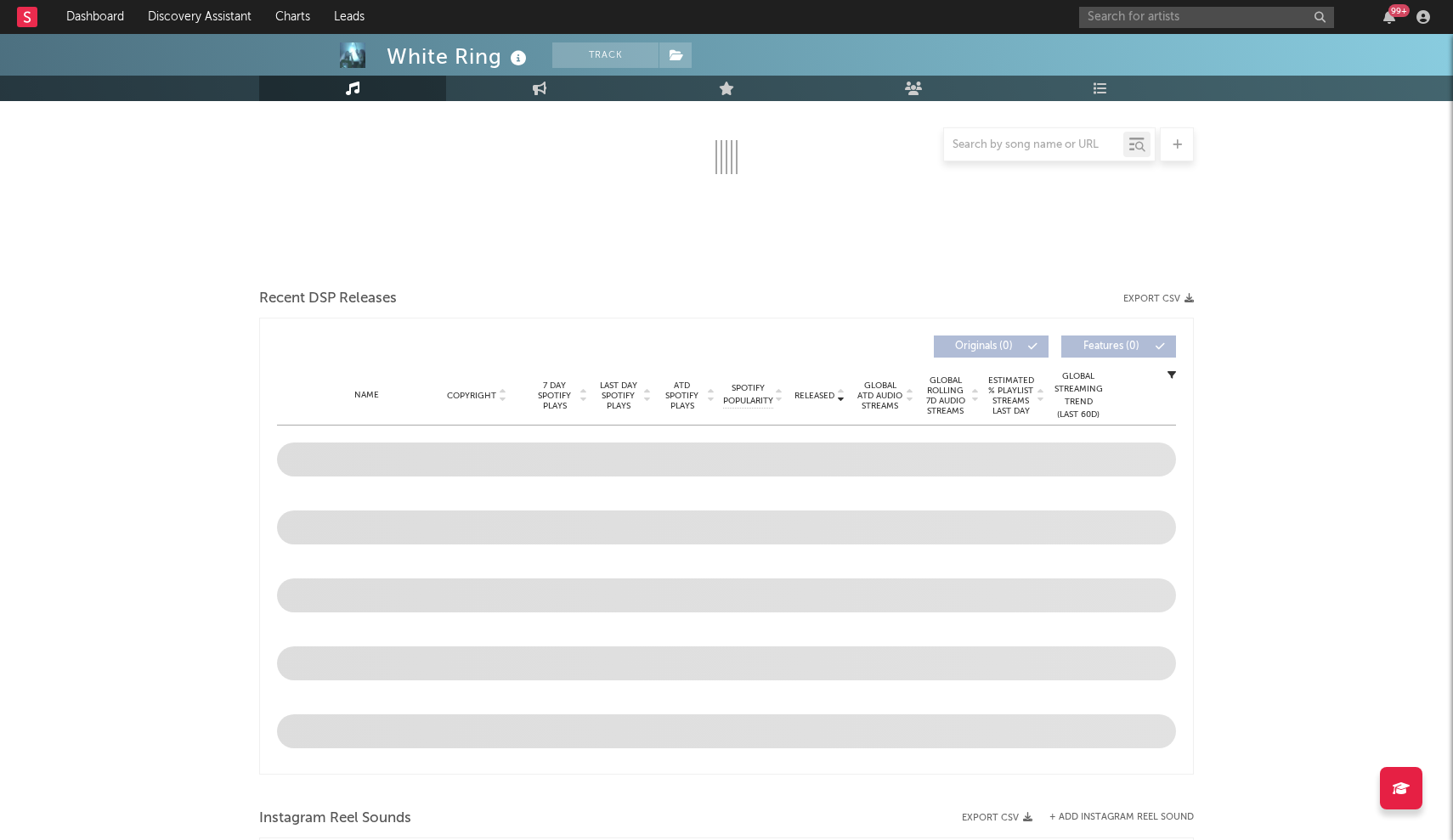
select select "6m"
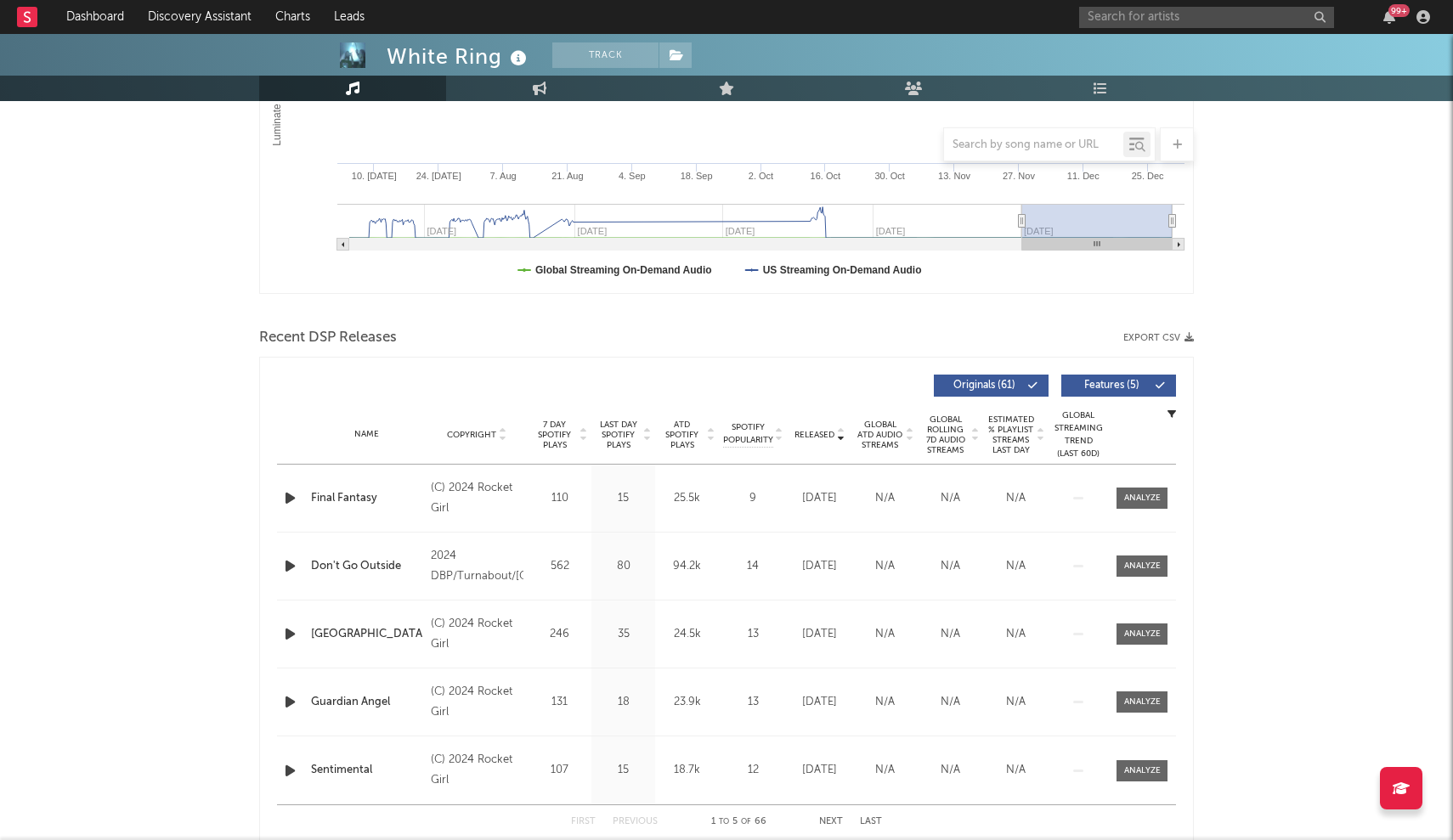
scroll to position [385, 0]
click at [831, 432] on span "Released" at bounding box center [813, 433] width 40 height 11
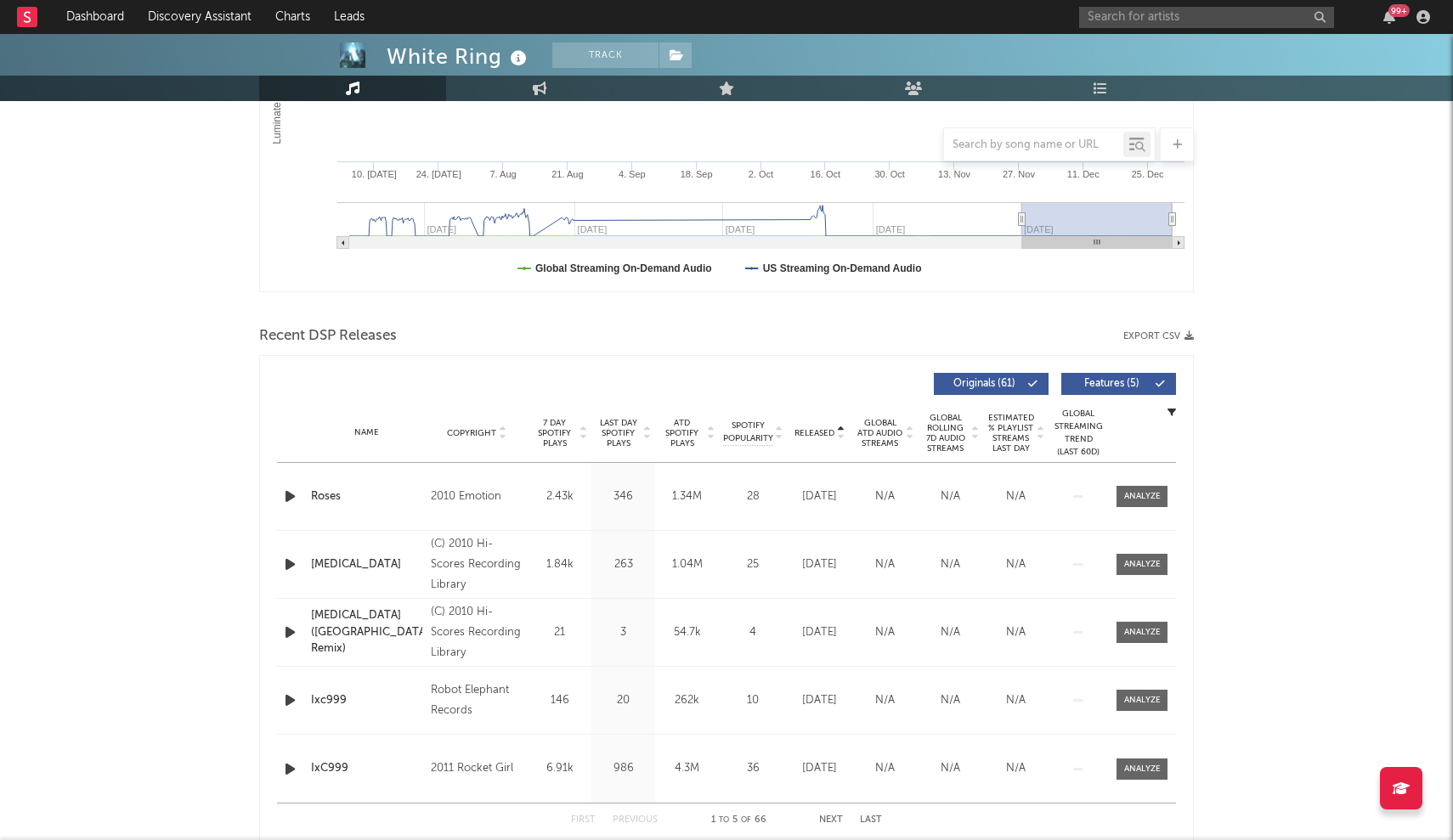
click at [831, 432] on span "Released" at bounding box center [813, 433] width 40 height 11
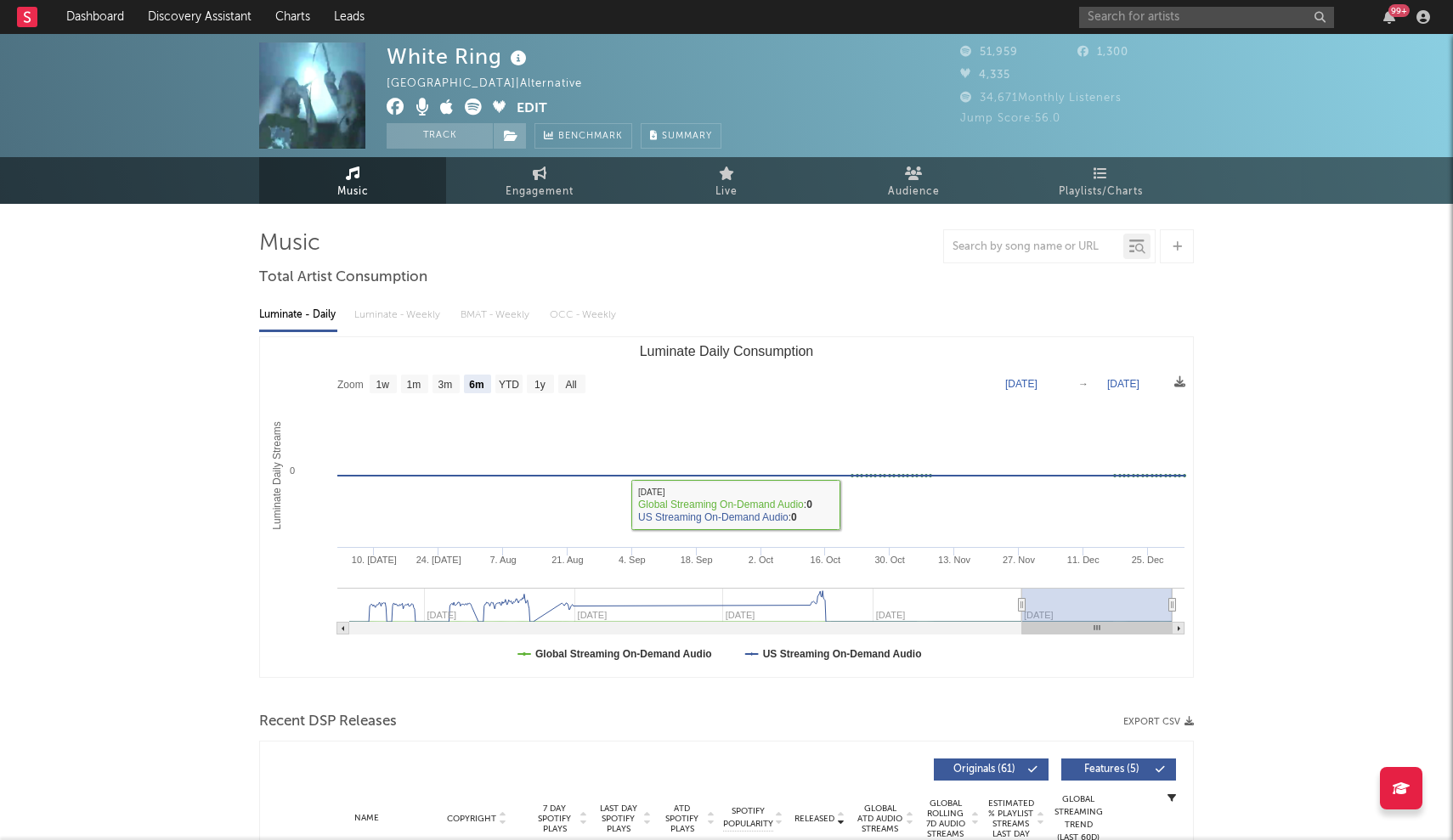
scroll to position [0, 0]
click at [1172, 5] on div "99 +" at bounding box center [1257, 16] width 356 height 34
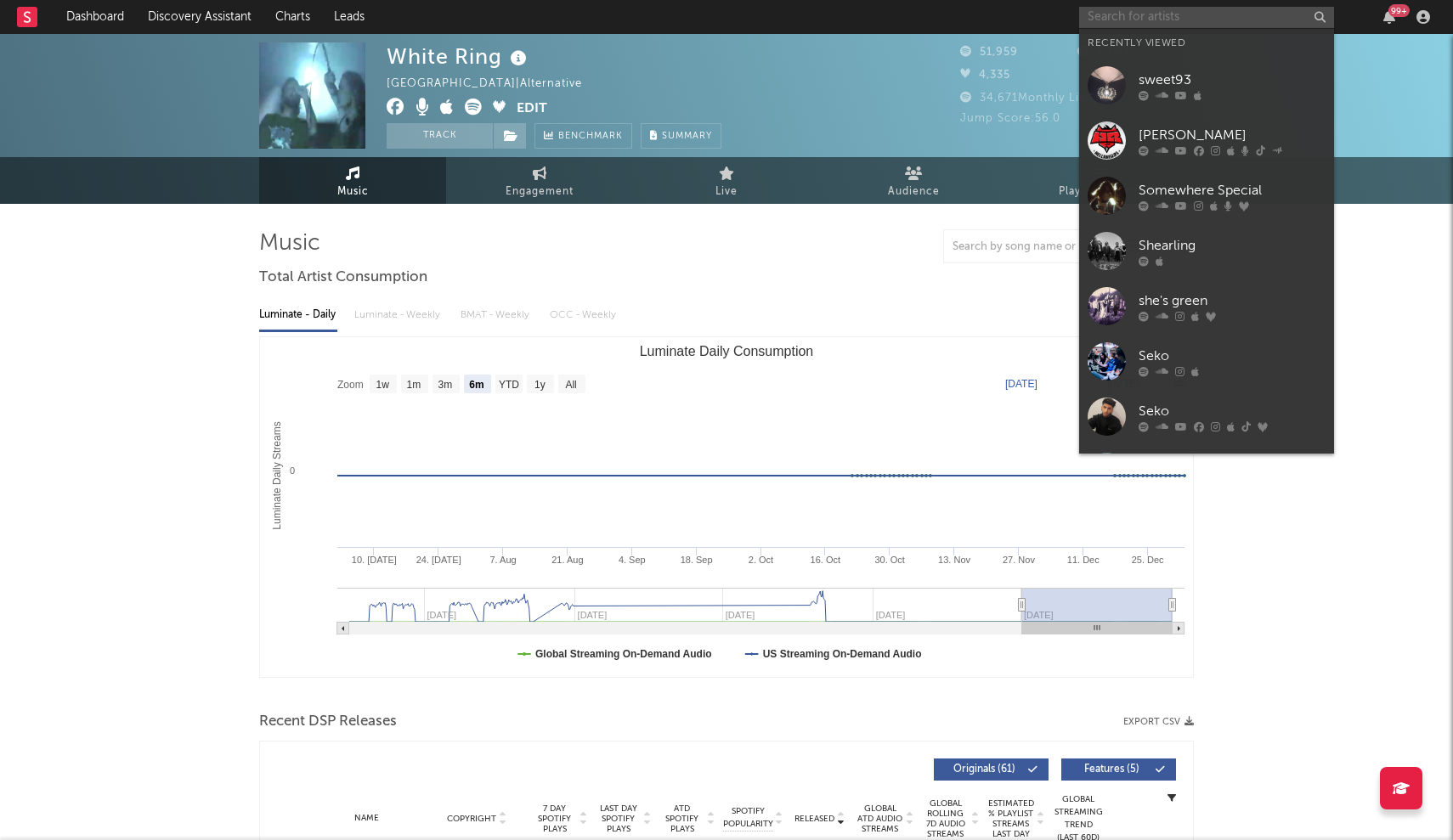
click at [1113, 12] on input "text" at bounding box center [1207, 17] width 255 height 21
paste input "Avril Lavigne"
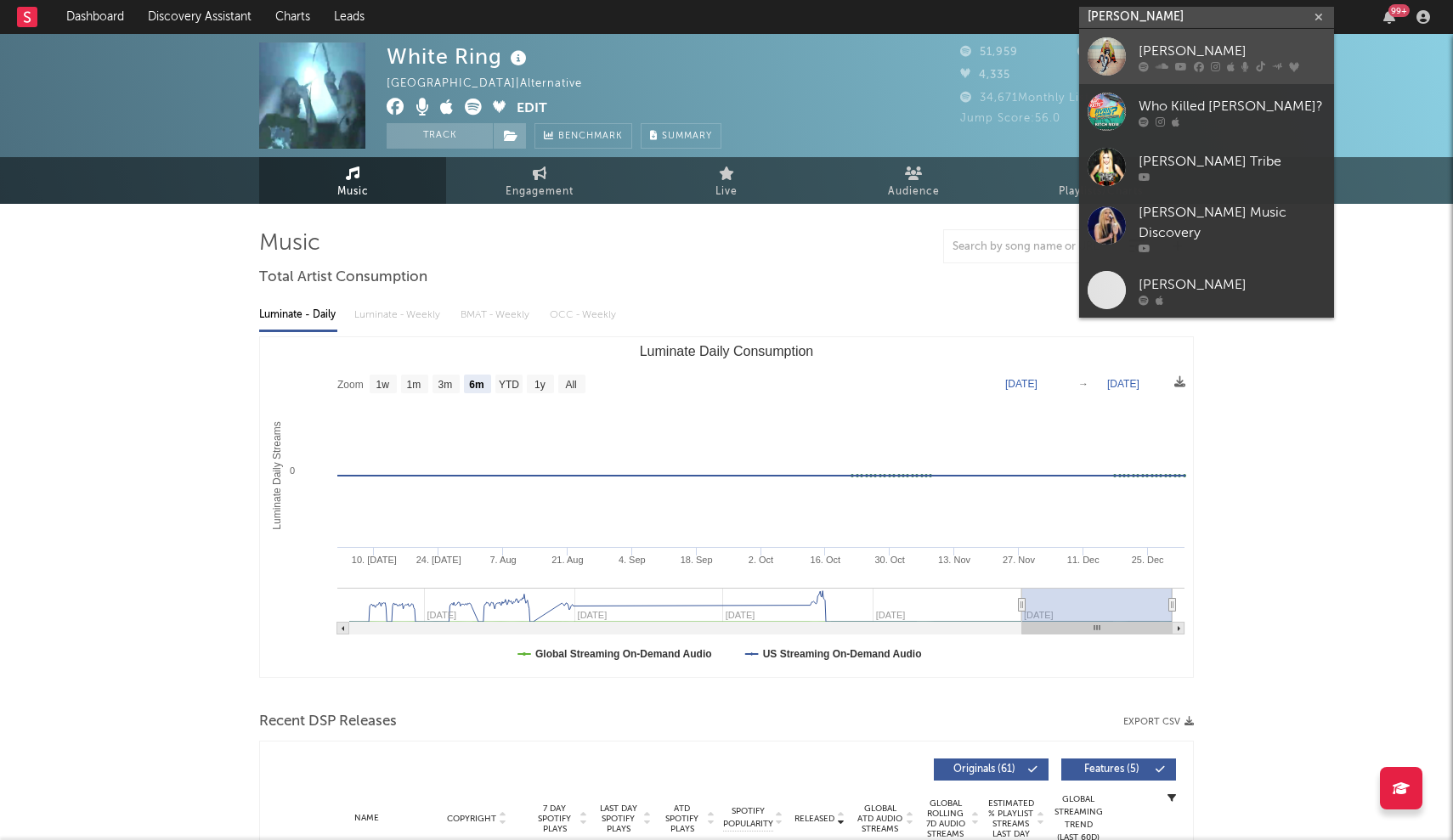
type input "Avril Lavigne"
click at [1168, 55] on div "Avril Lavigne" at bounding box center [1231, 50] width 186 height 20
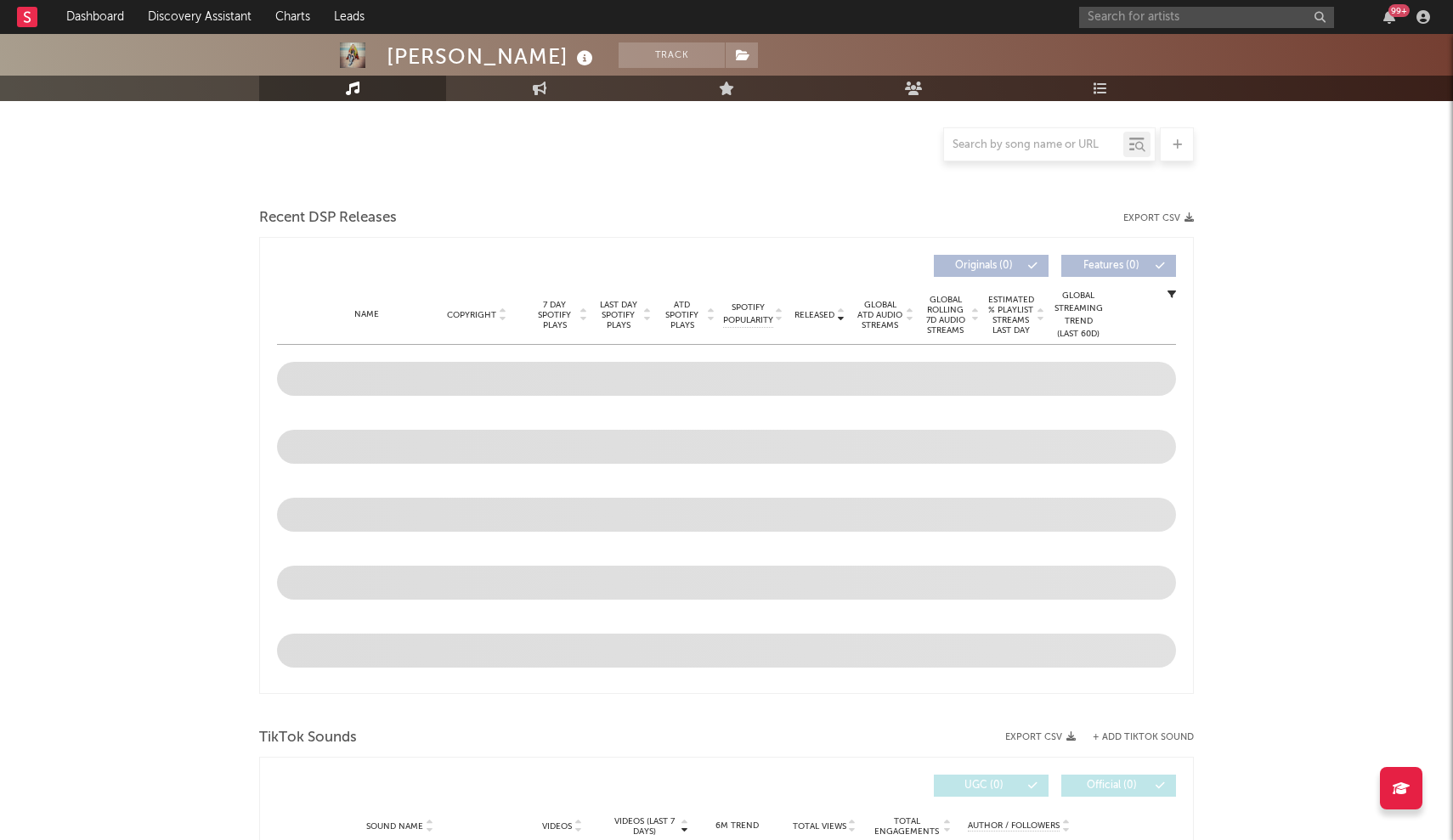
scroll to position [369, 0]
select select "6m"
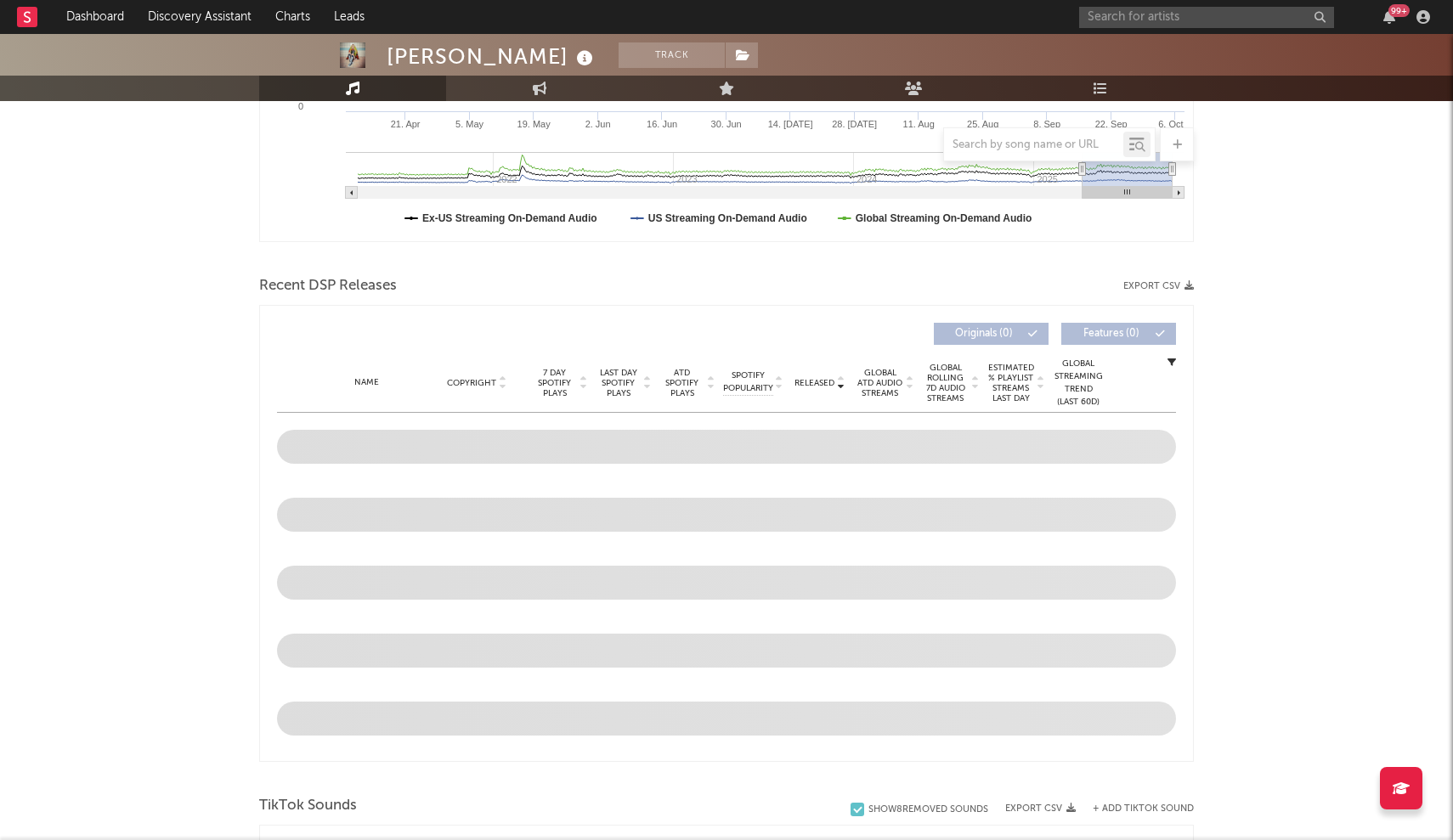
scroll to position [433, 0]
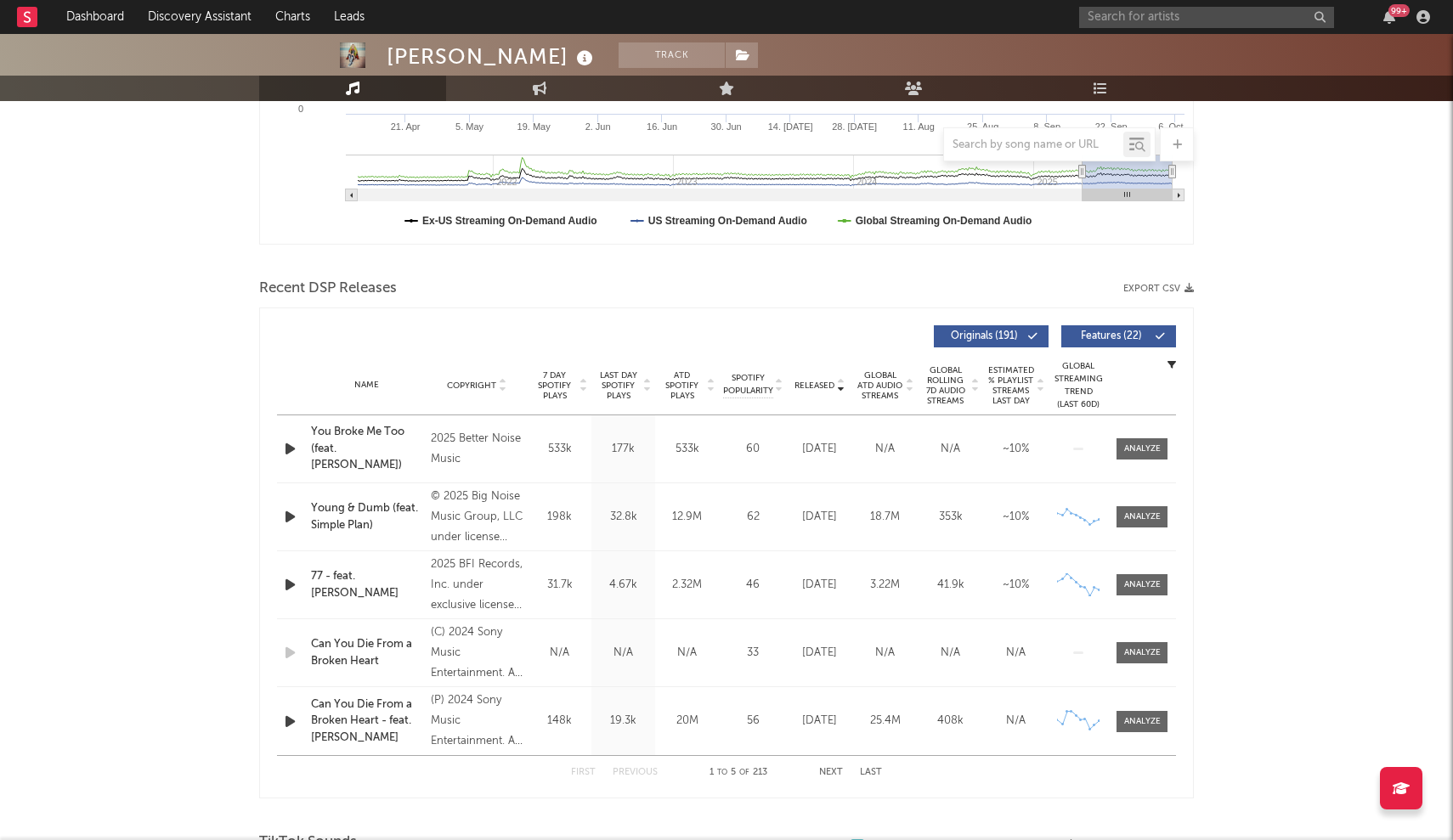
click at [813, 385] on span "Released" at bounding box center [813, 385] width 40 height 11
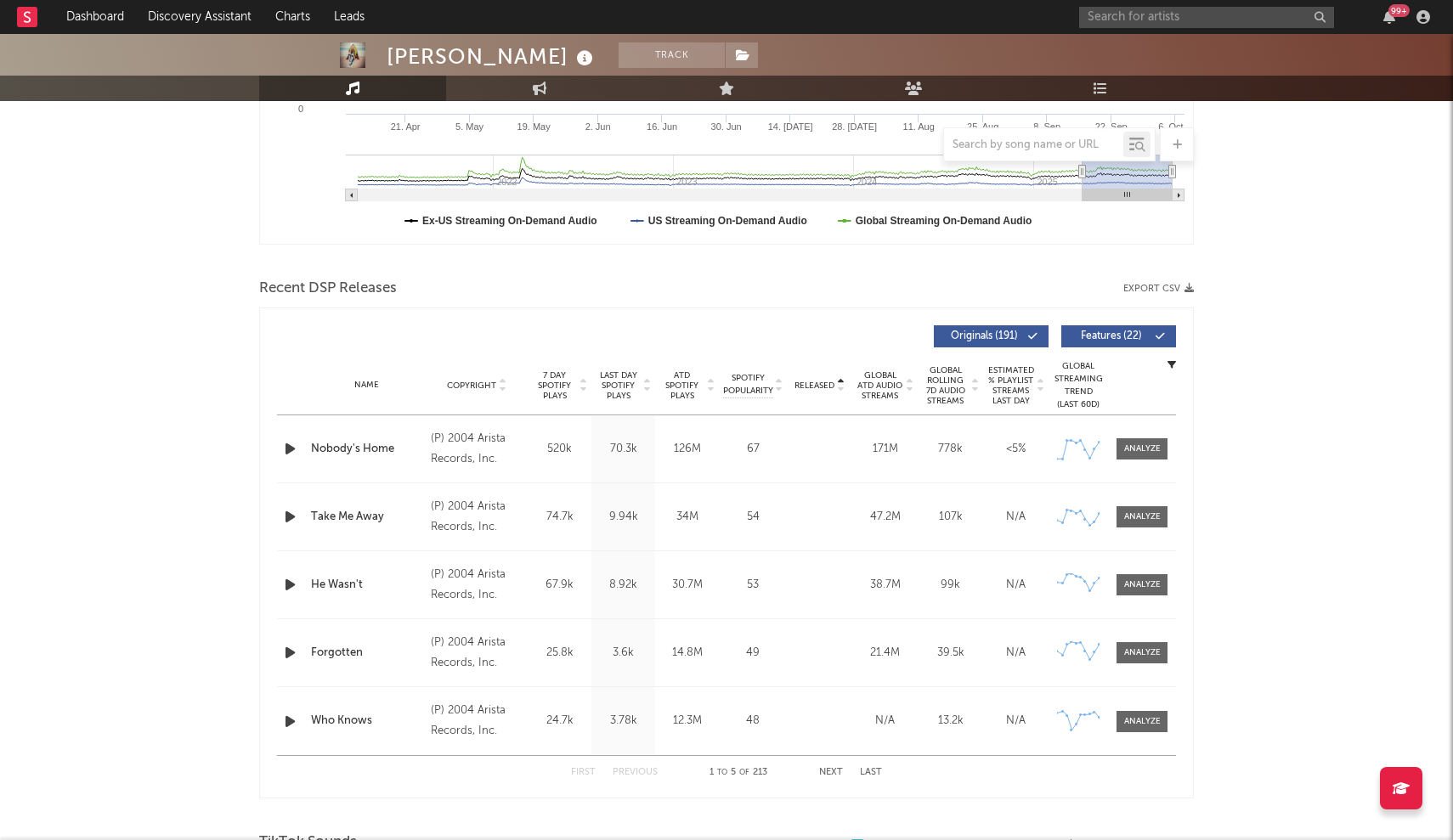
click at [813, 385] on span "Released" at bounding box center [813, 385] width 40 height 11
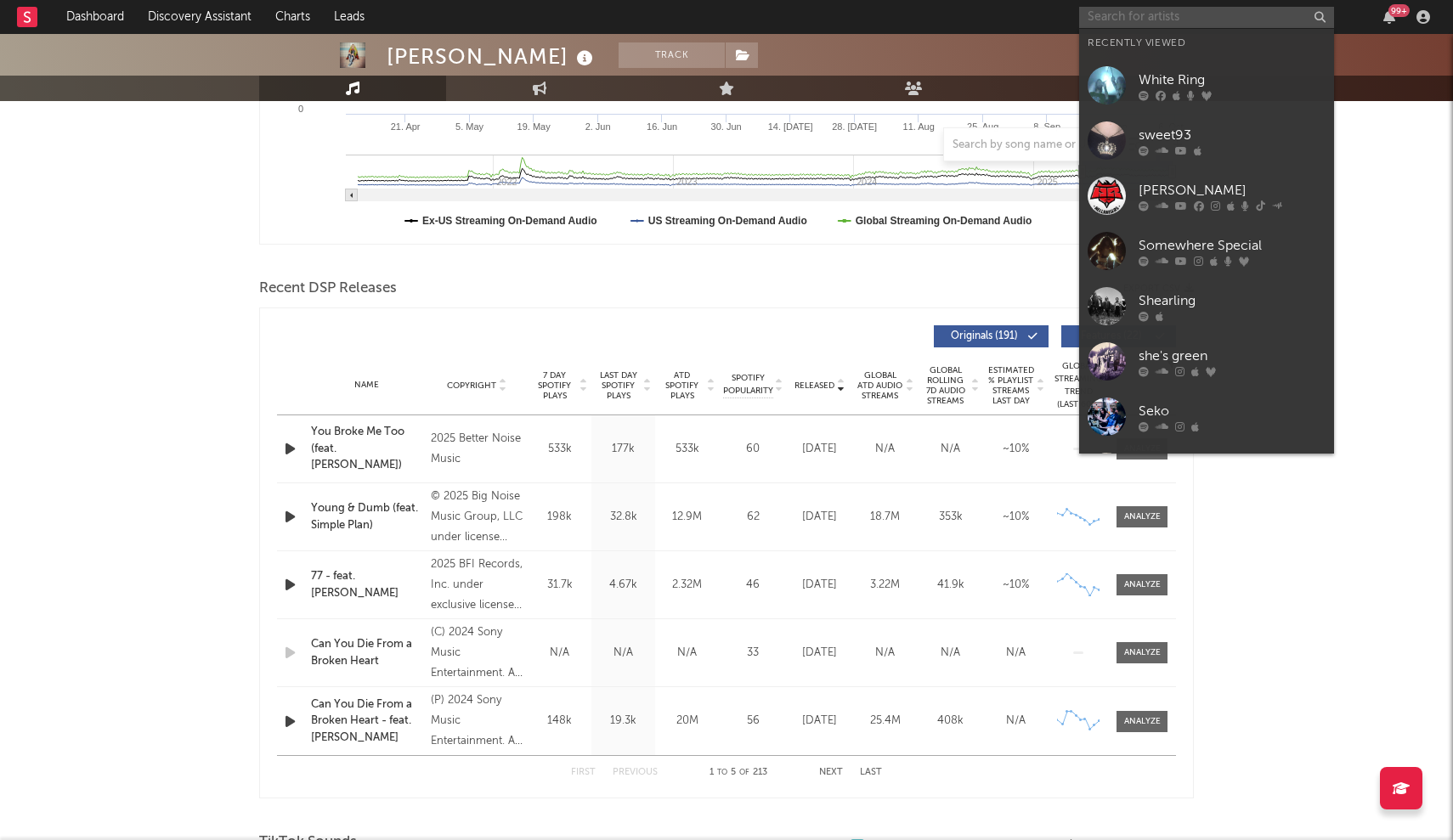
click at [1138, 25] on input "text" at bounding box center [1207, 17] width 255 height 21
paste input "Avril Lavigne"
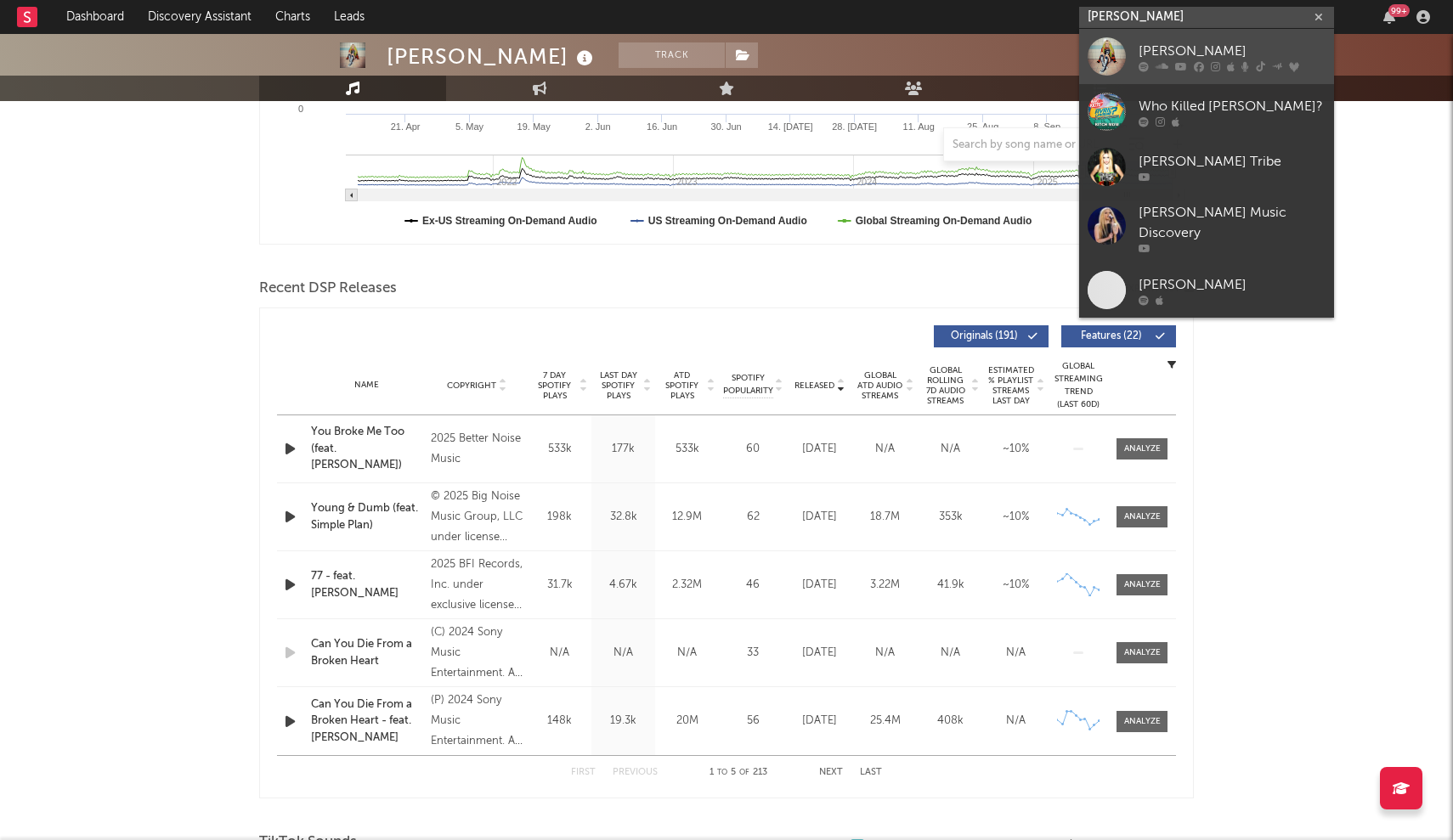
type input "Avril Lavigne"
click at [1139, 33] on link "Avril Lavigne" at bounding box center [1207, 56] width 255 height 55
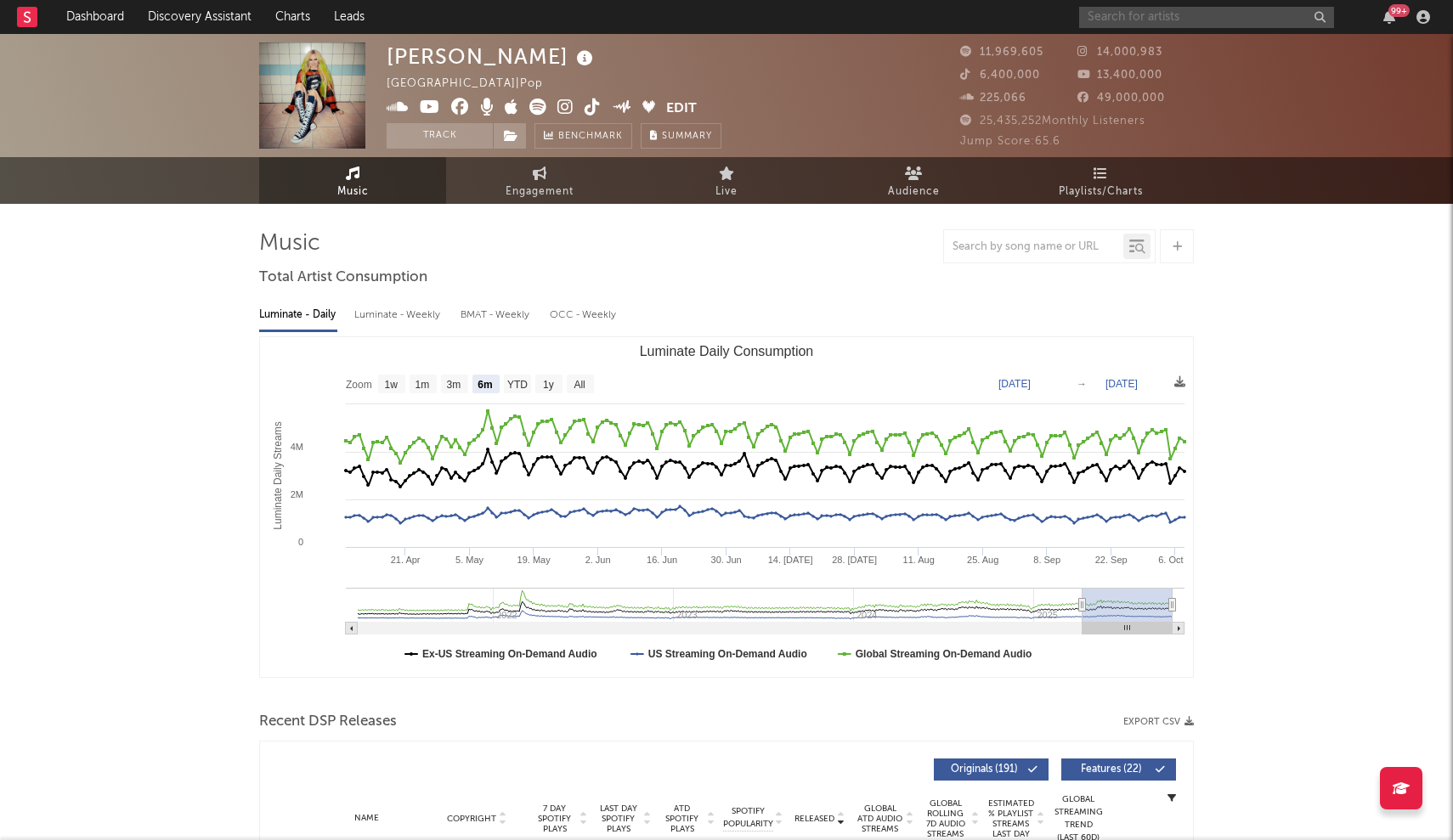
click at [1136, 16] on input "text" at bounding box center [1207, 17] width 255 height 21
type input "jade cicada"
click at [1137, 53] on link "Jade Cicada" at bounding box center [1207, 56] width 255 height 55
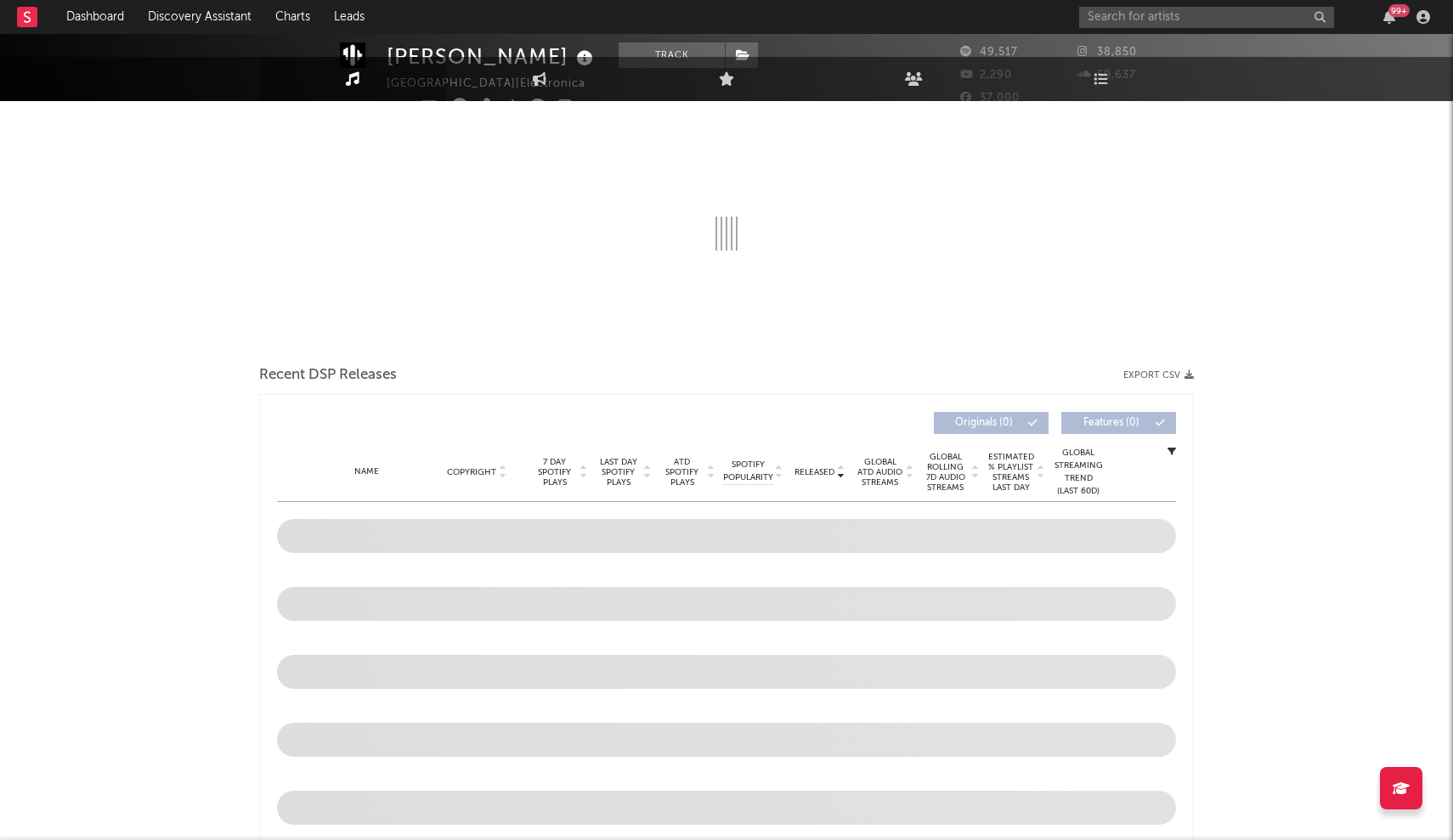
select select "6m"
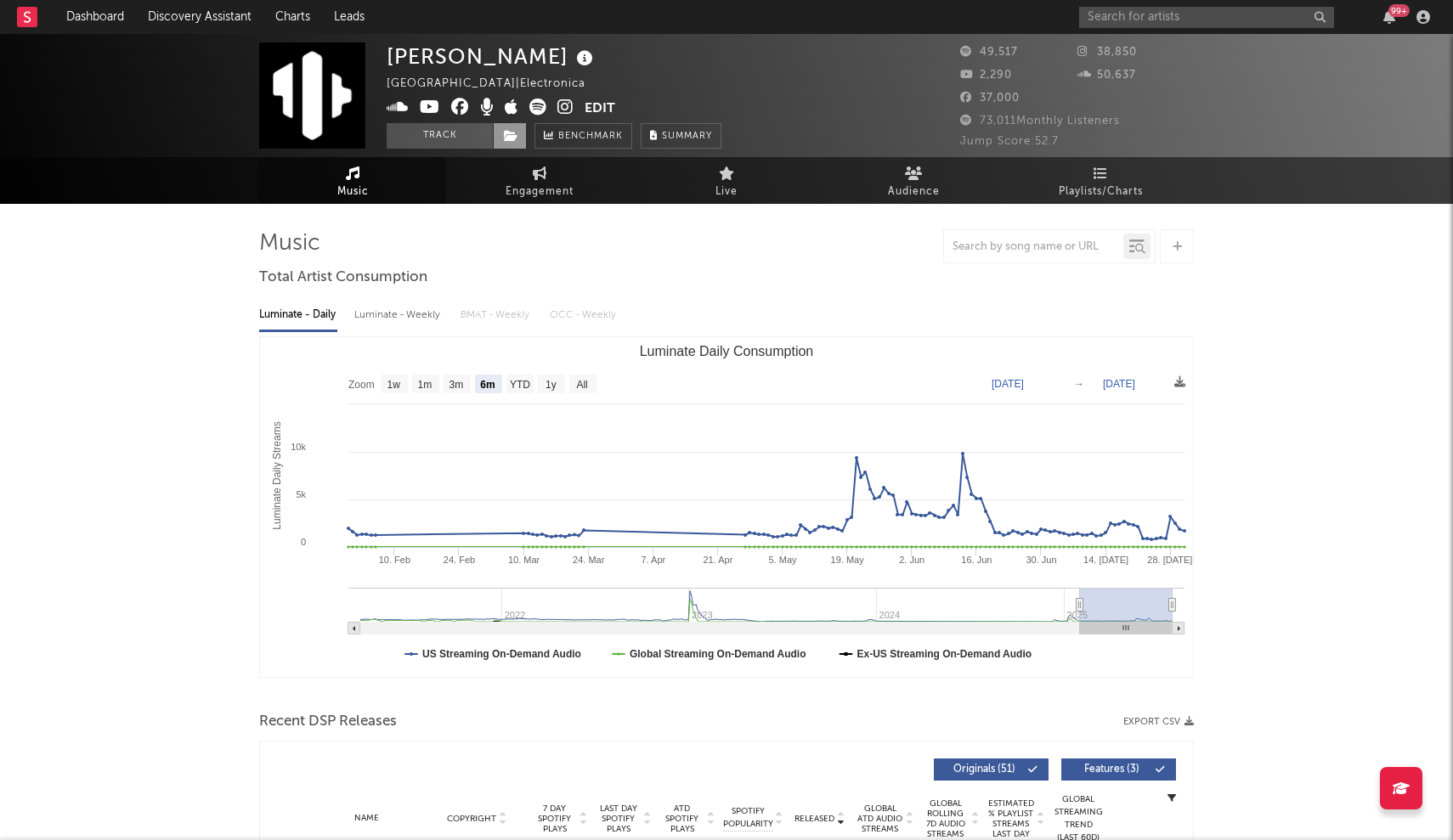
click at [513, 144] on span at bounding box center [509, 136] width 34 height 25
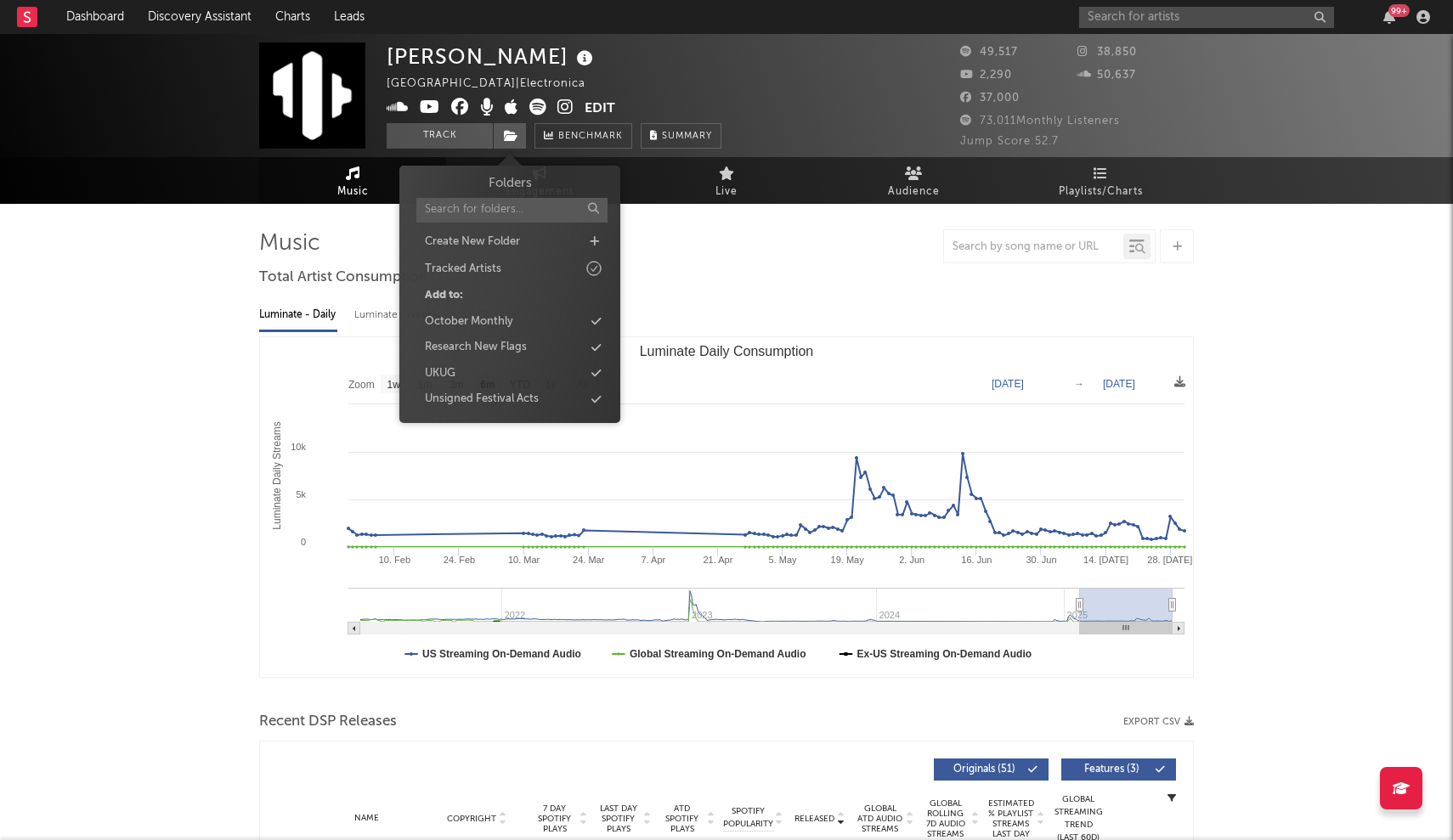
click at [328, 308] on div "Luminate - Daily" at bounding box center [298, 315] width 78 height 29
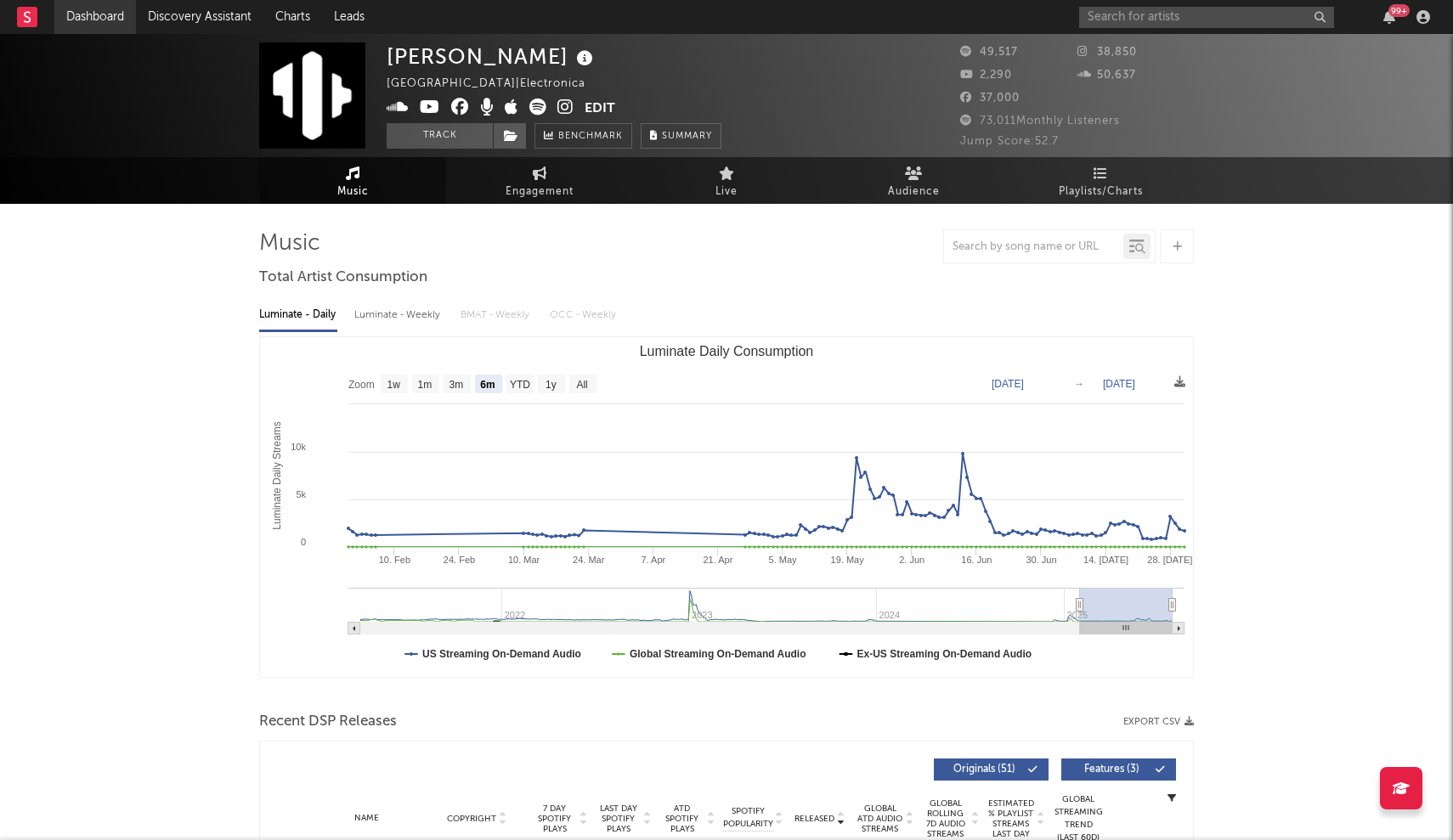
click at [73, 14] on link "Dashboard" at bounding box center [95, 16] width 81 height 34
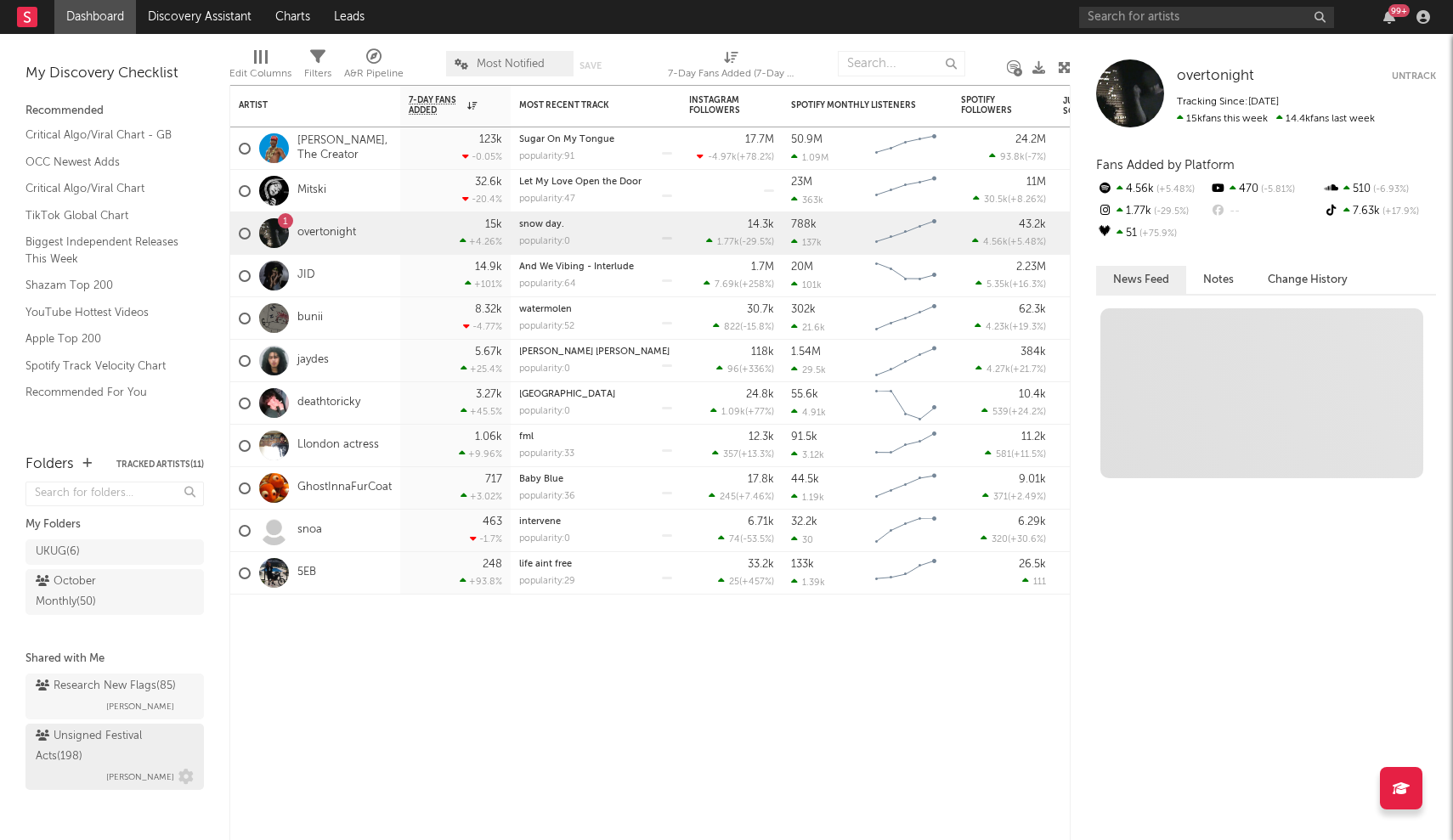
scroll to position [3, 0]
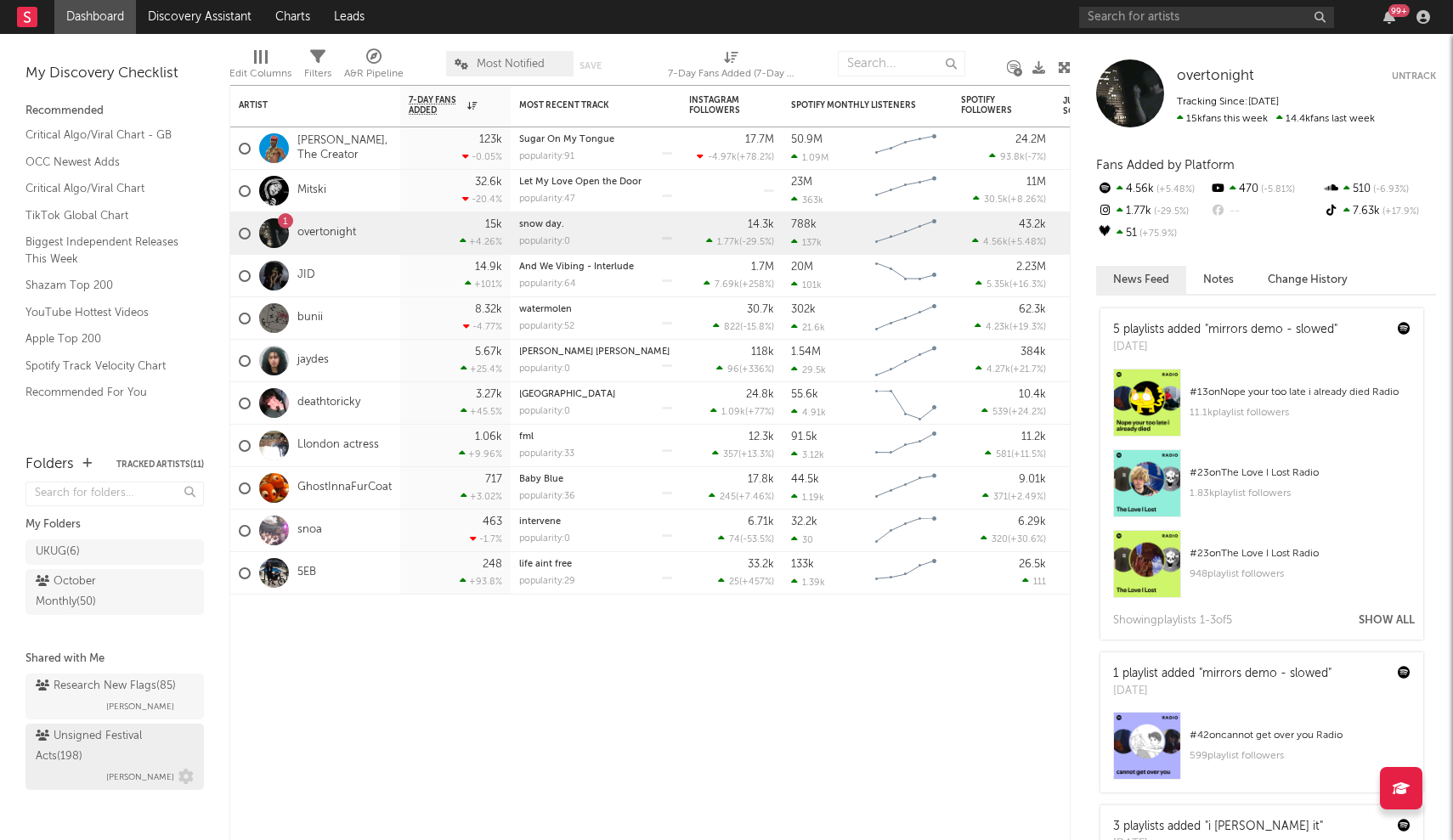
click at [94, 741] on div "Unsigned Festival Acts ( 198 )" at bounding box center [112, 746] width 154 height 41
